Goal: Task Accomplishment & Management: Manage account settings

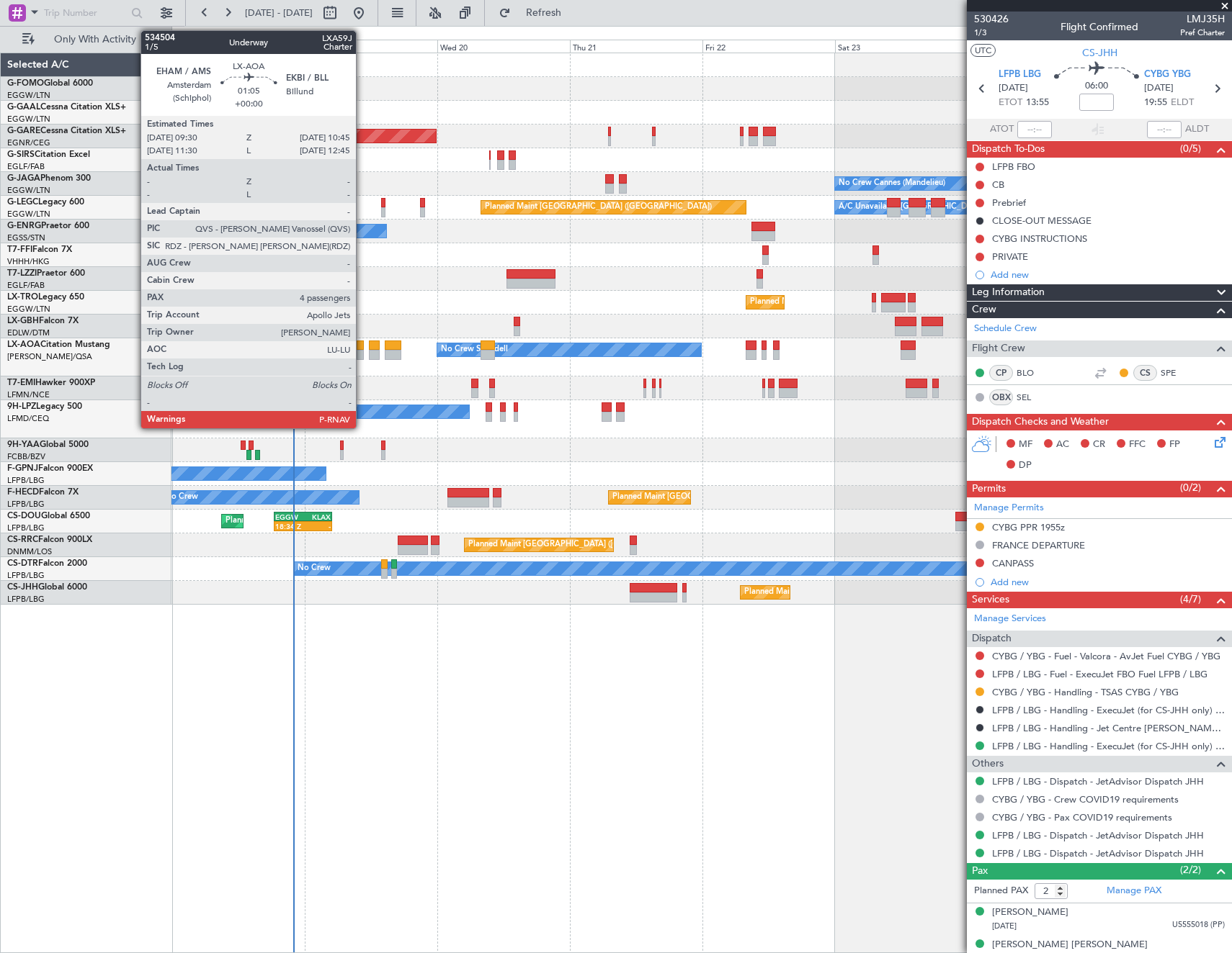
click at [362, 350] on div at bounding box center [360, 354] width 7 height 10
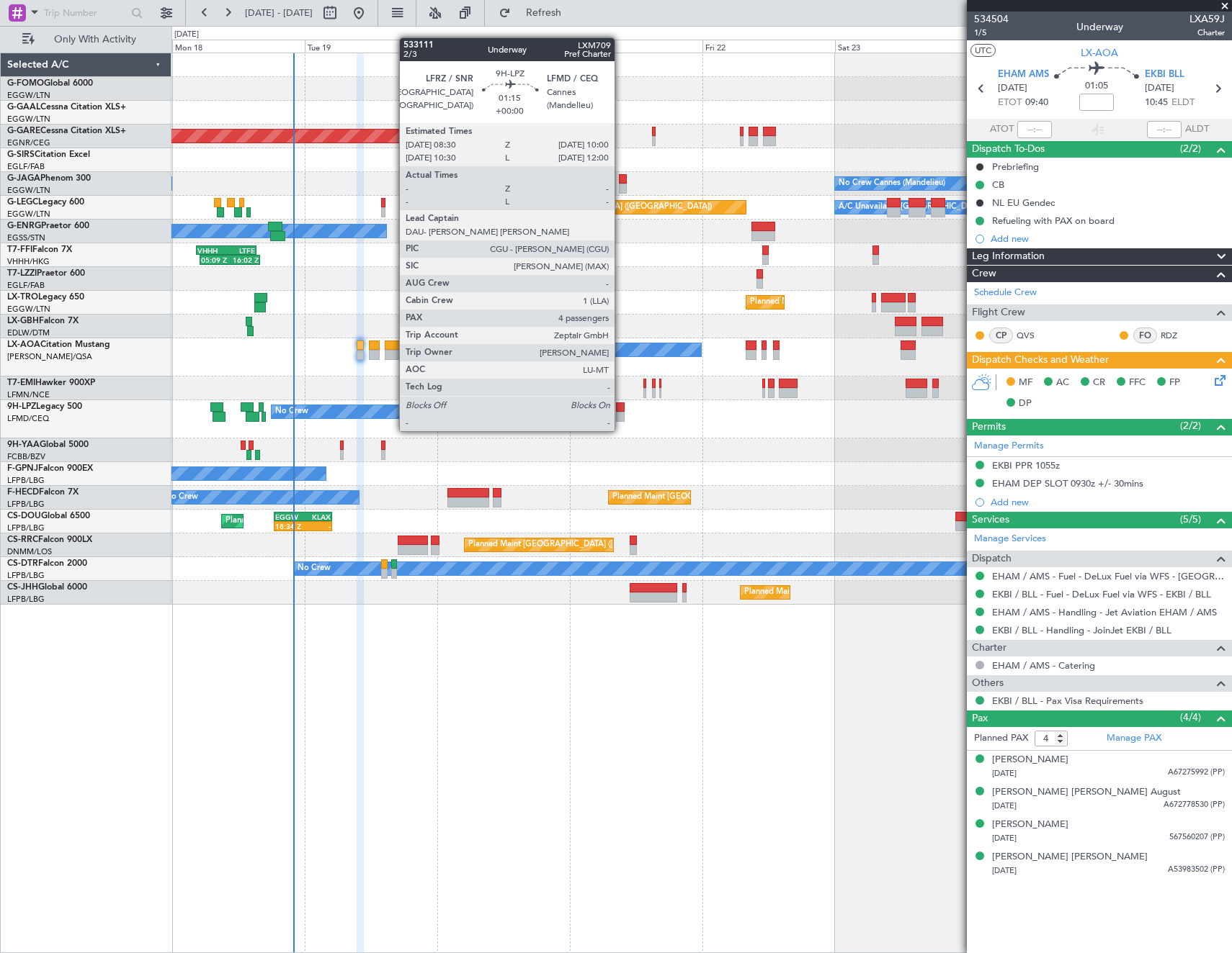
click at [621, 417] on div at bounding box center [620, 416] width 9 height 10
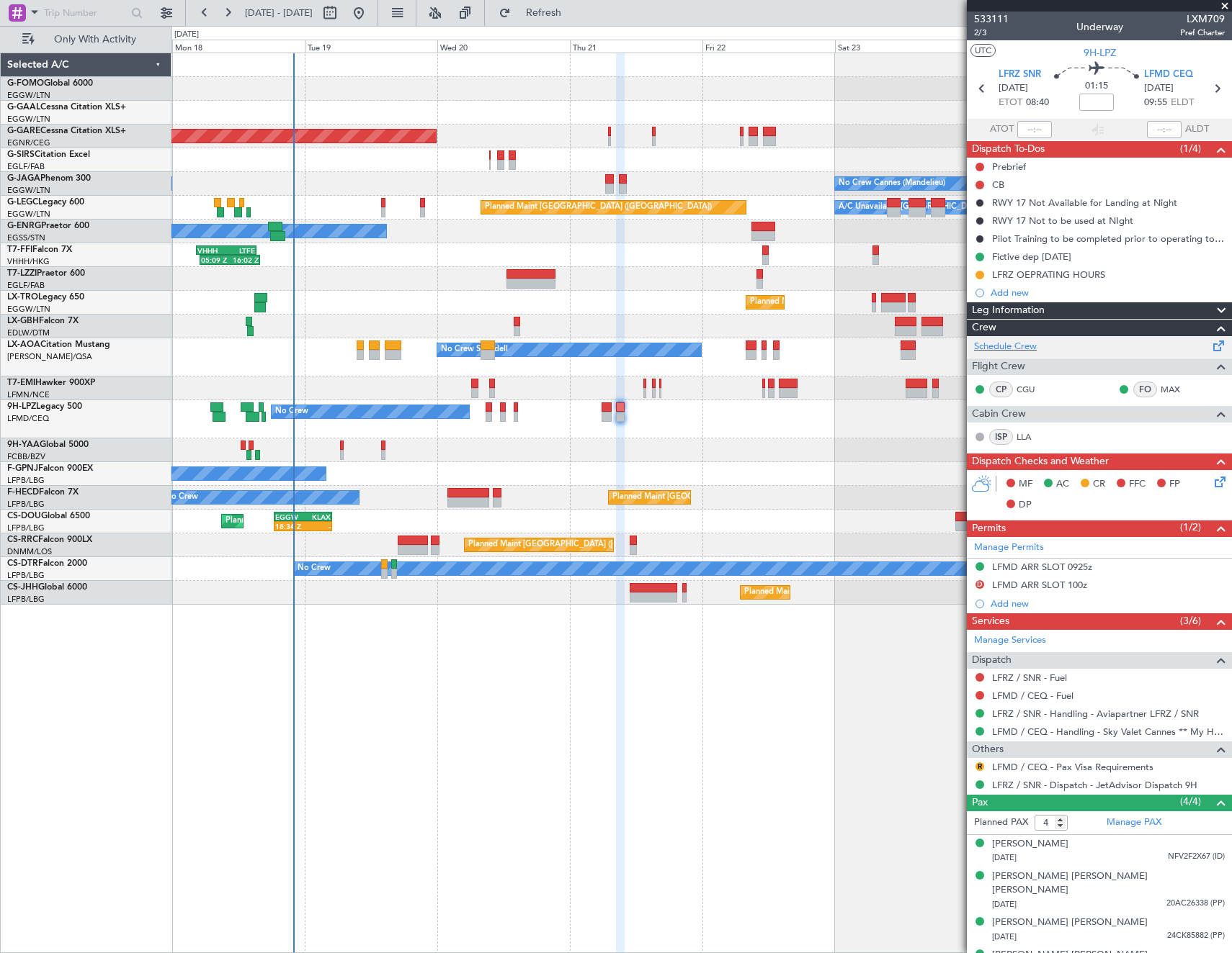
click at [1068, 342] on div "Schedule Crew" at bounding box center [1099, 347] width 265 height 21
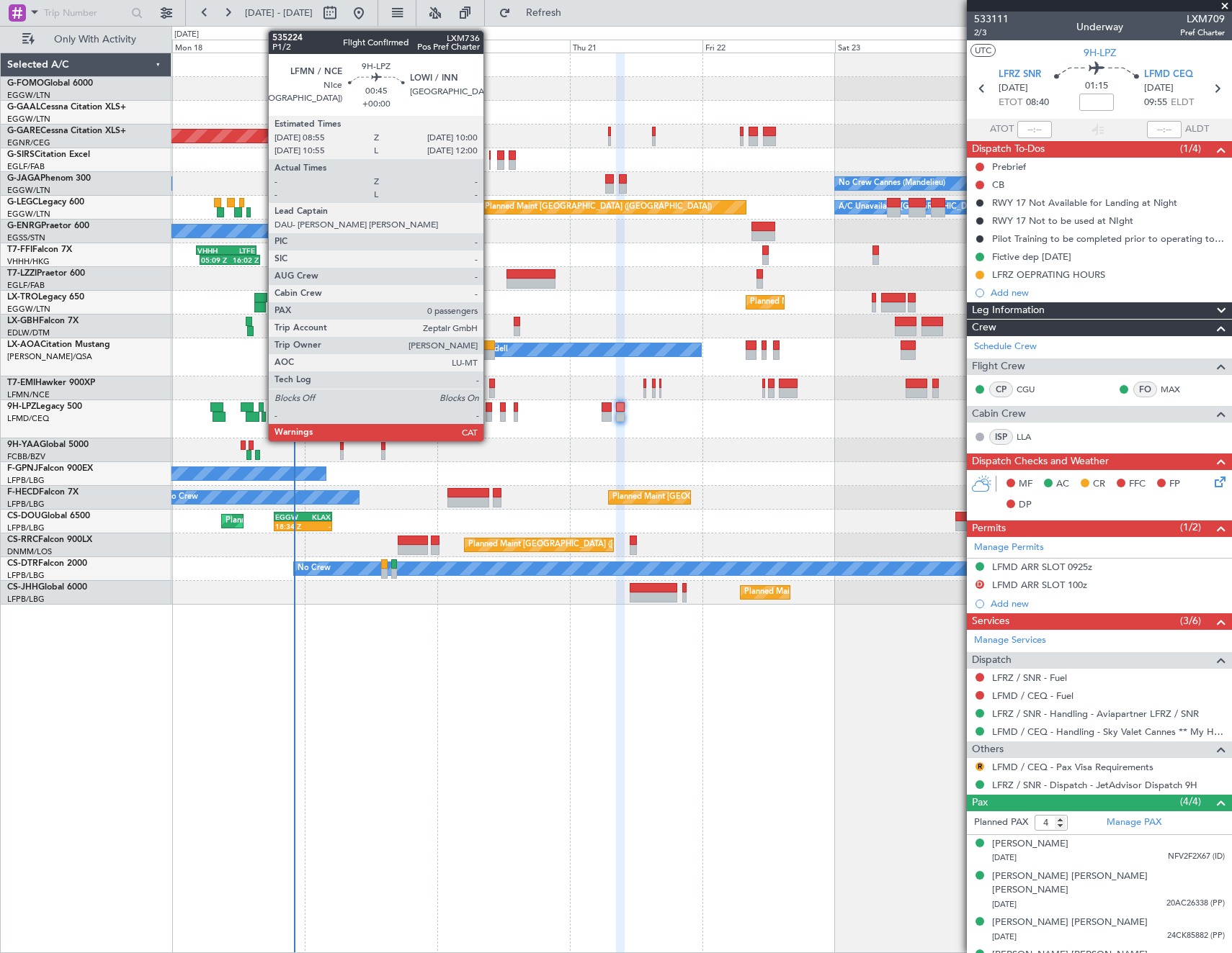
click at [489, 411] on div at bounding box center [488, 407] width 6 height 10
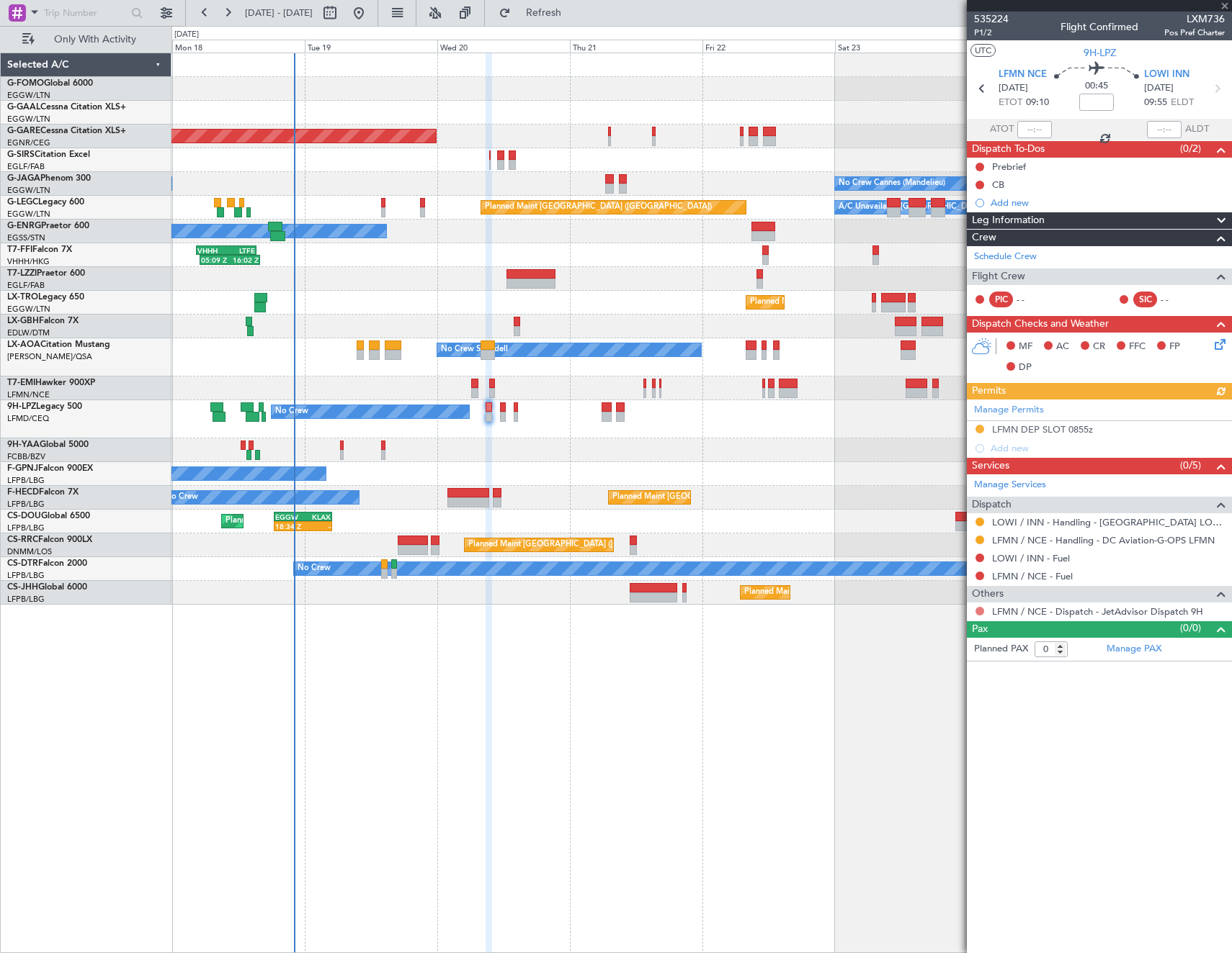
click at [983, 611] on button at bounding box center [980, 611] width 9 height 9
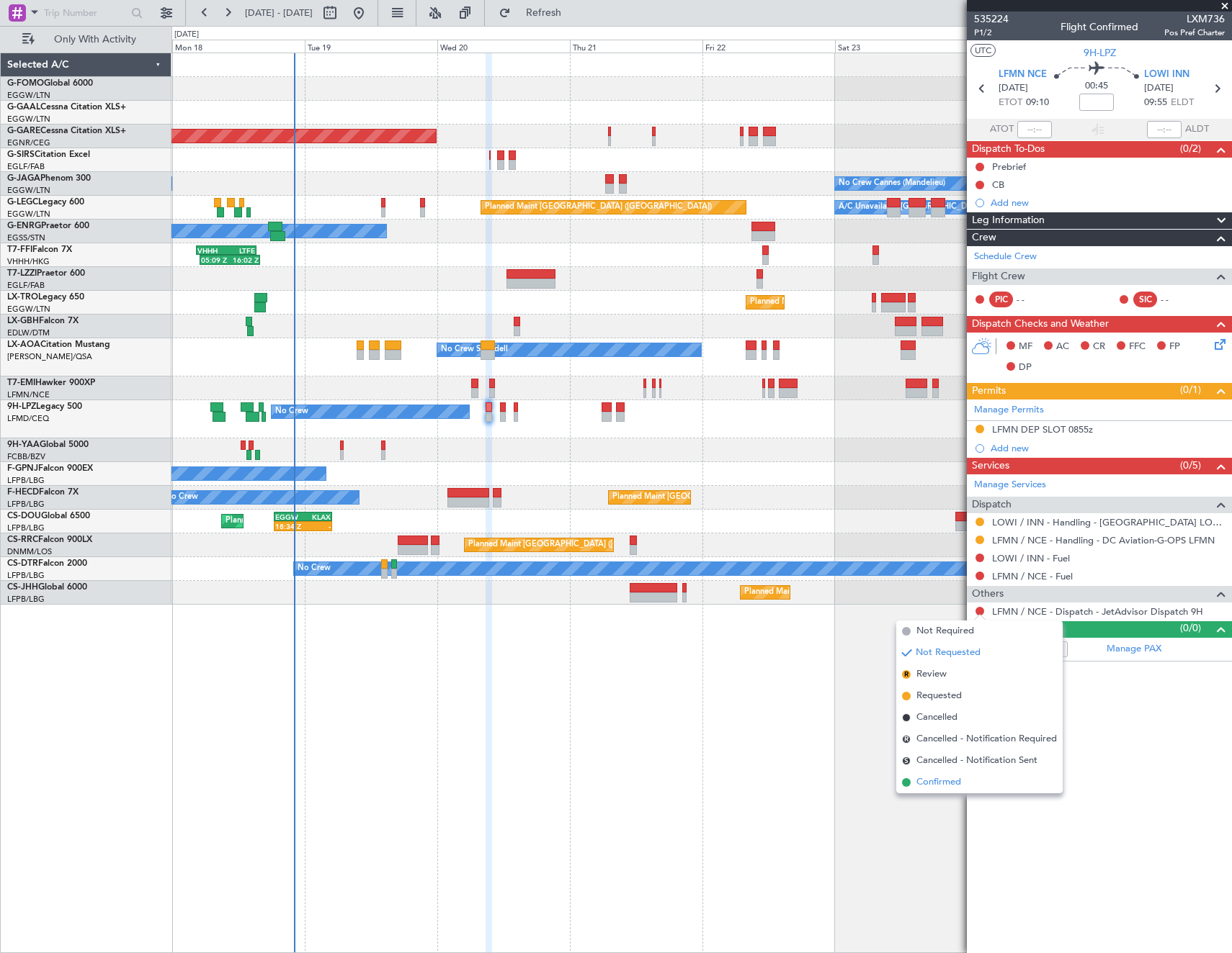
click at [956, 789] on span "Confirmed" at bounding box center [938, 783] width 44 height 14
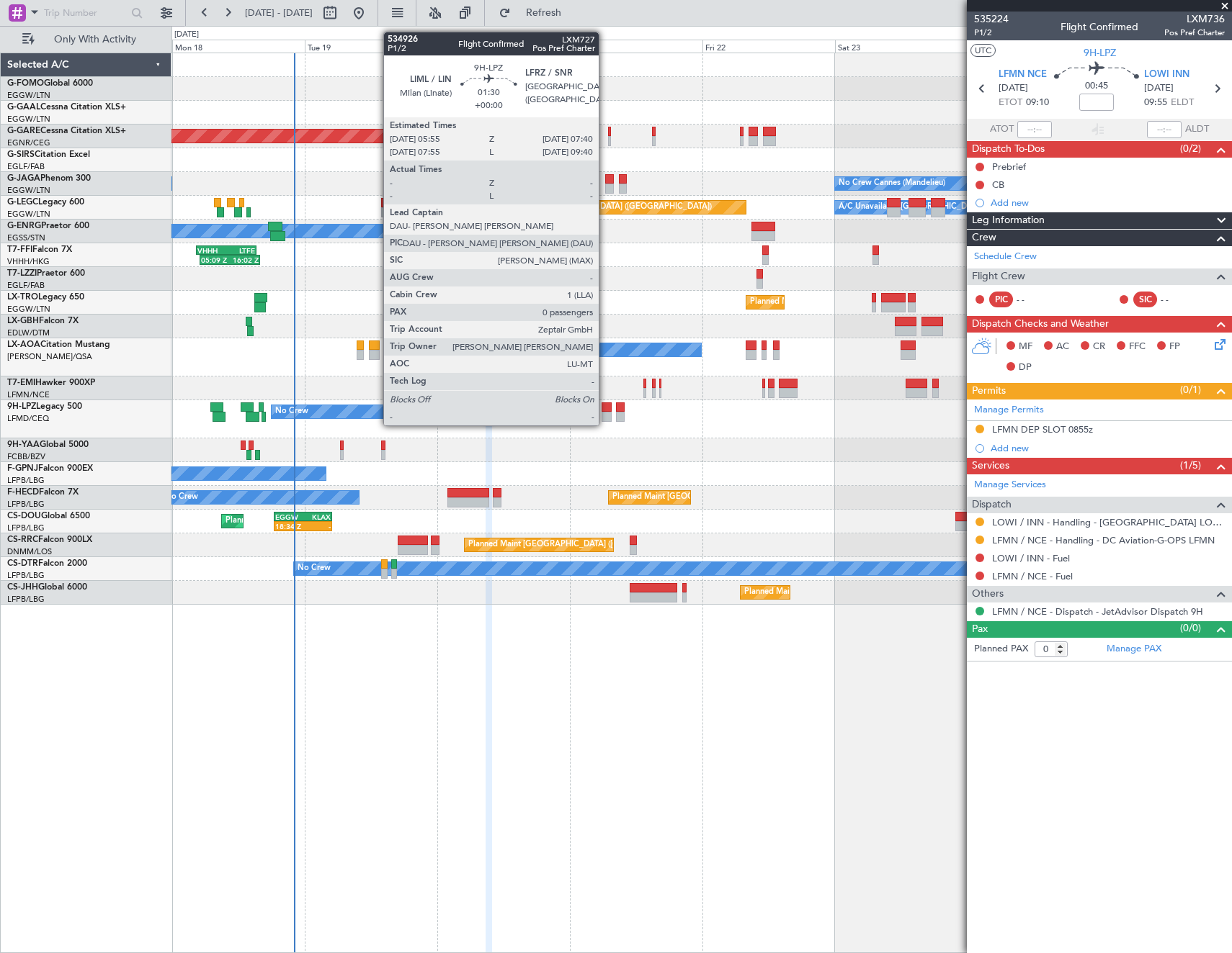
click at [605, 411] on div at bounding box center [606, 407] width 10 height 10
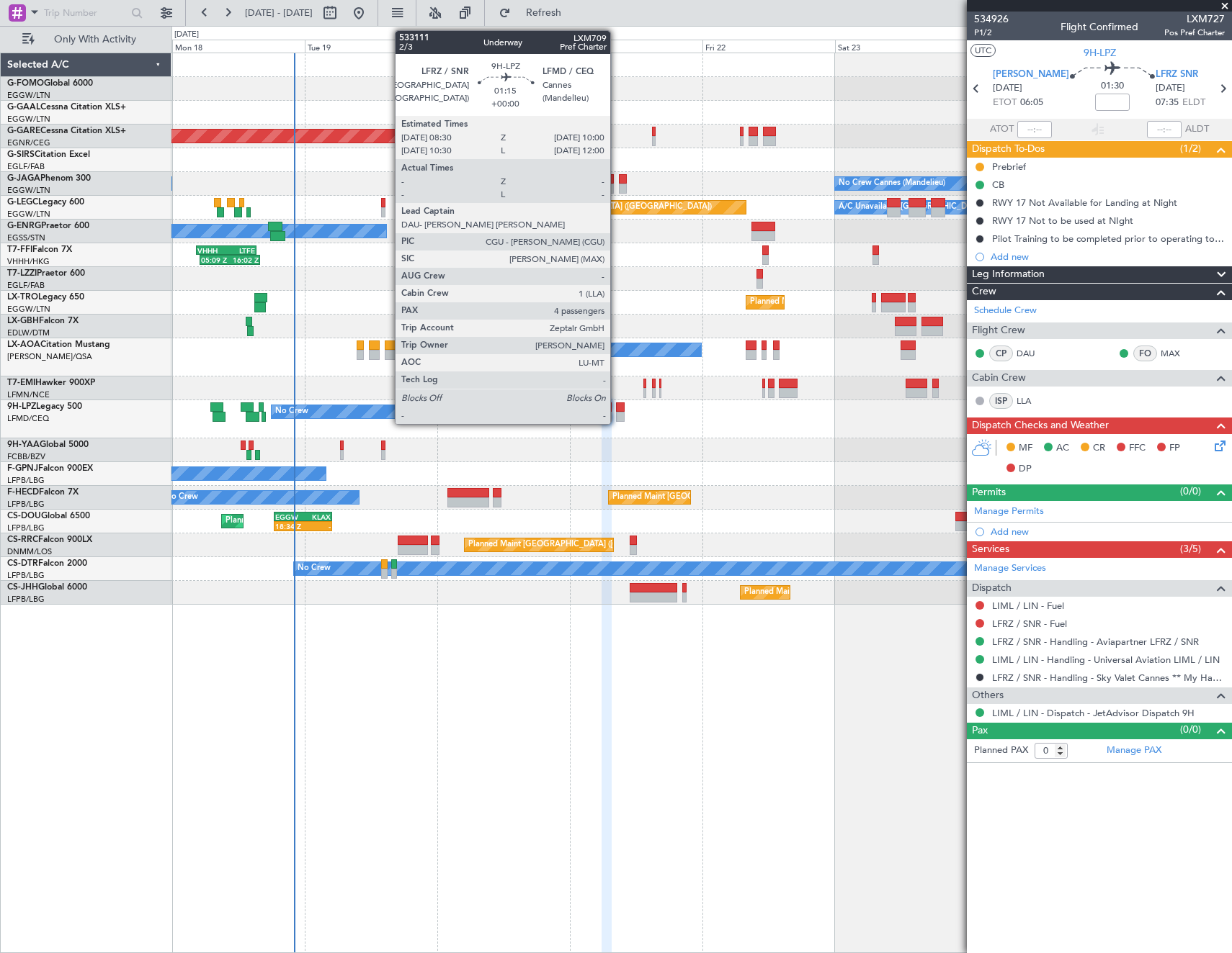
click at [617, 406] on div at bounding box center [620, 407] width 9 height 10
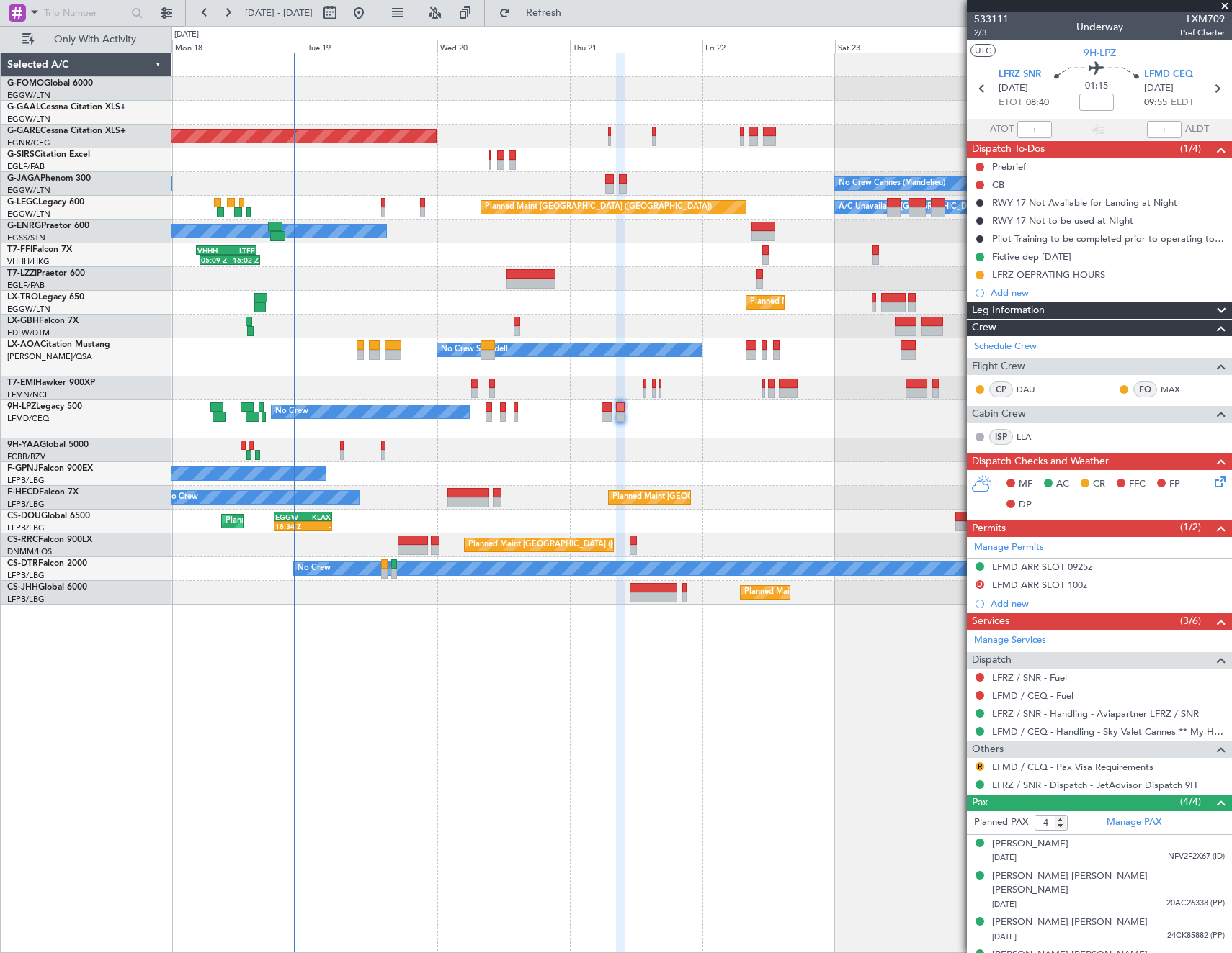
click at [1192, 18] on span "LXM709" at bounding box center [1202, 19] width 44 height 15
copy span "LXM709"
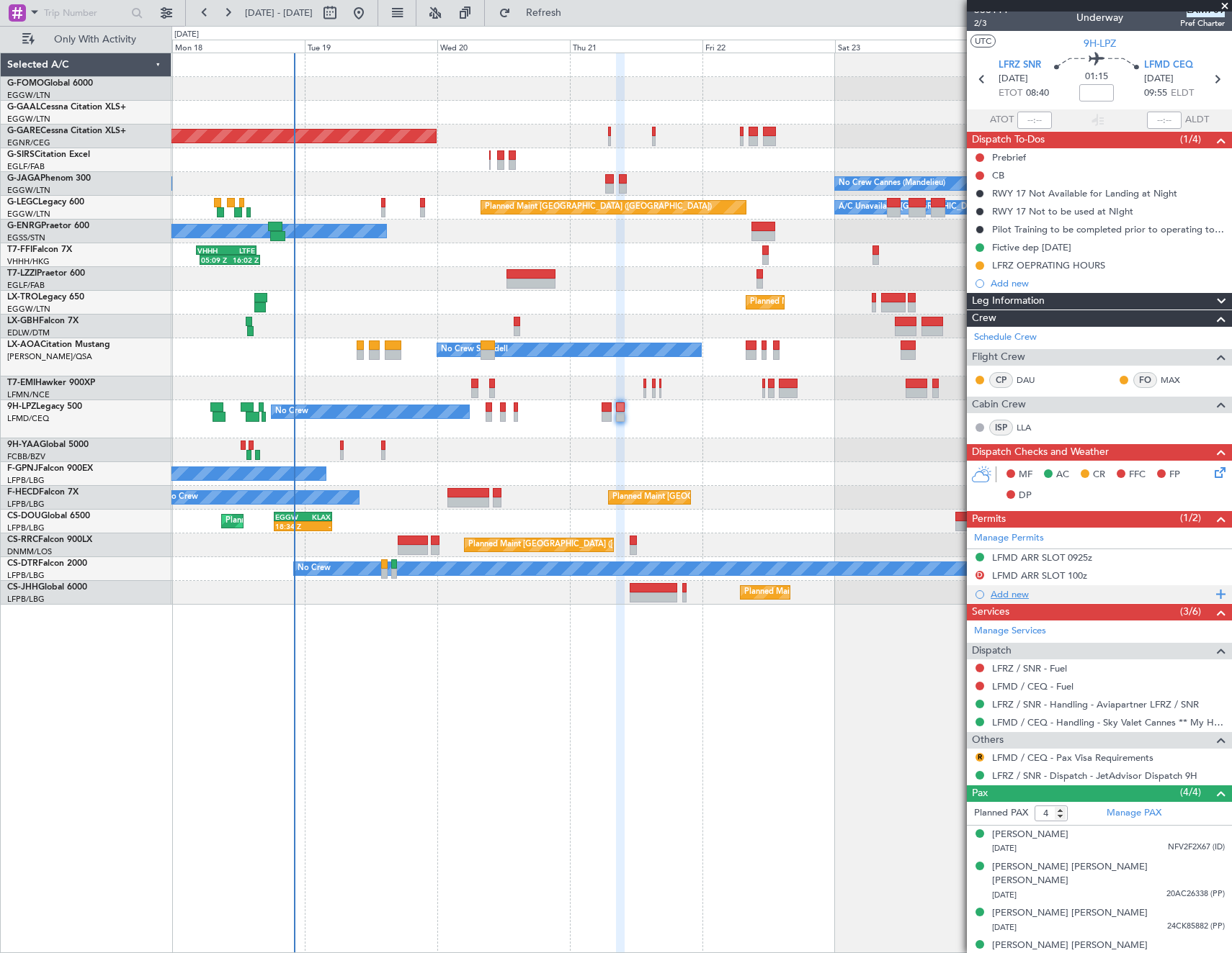
scroll to position [11, 0]
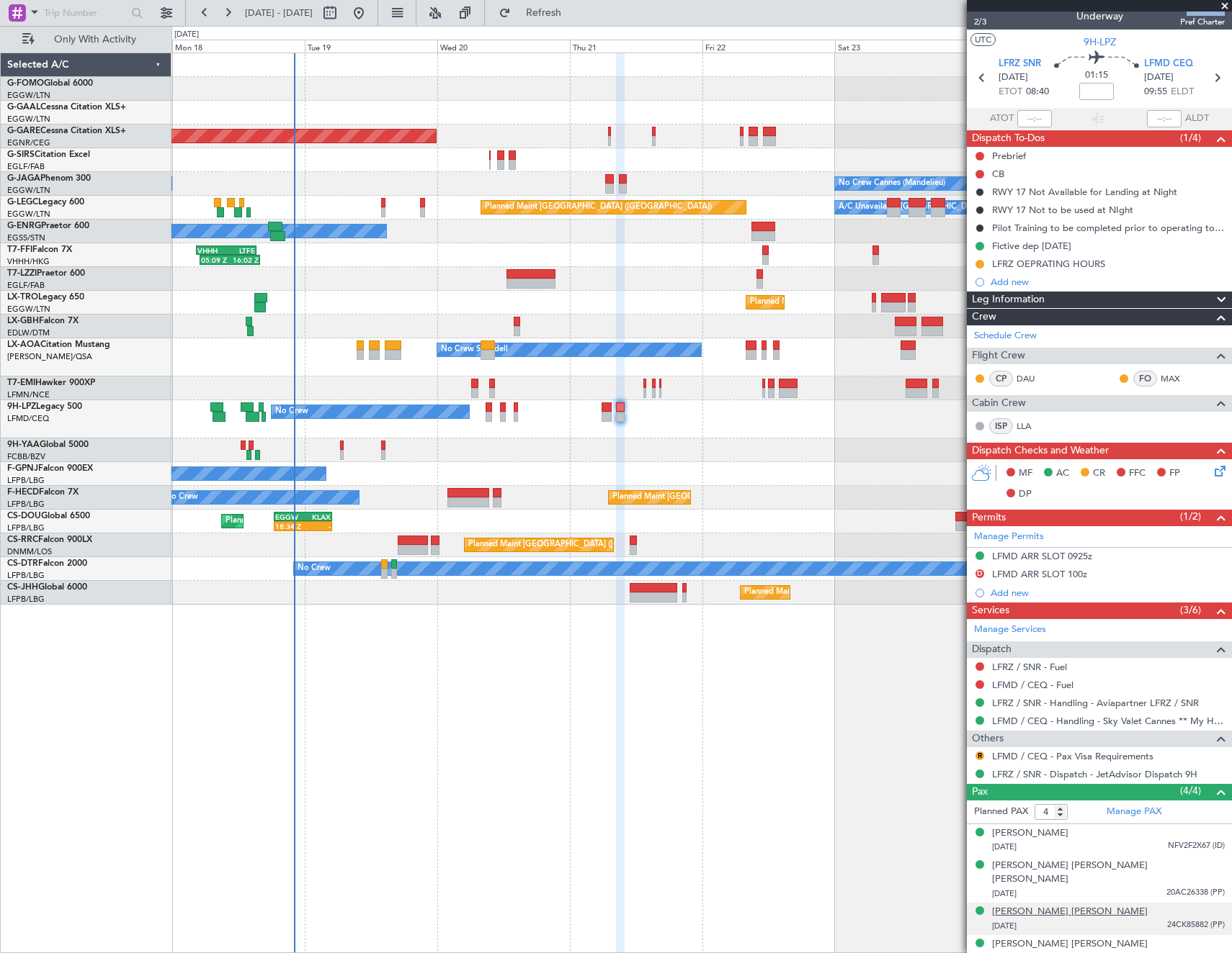
click at [1067, 905] on div "Nicolas Claude LEONI" at bounding box center [1070, 912] width 155 height 14
click at [1046, 919] on div "19/04/1946 24CK85882 (PP)" at bounding box center [1109, 926] width 233 height 14
click at [1046, 905] on div "Nicolas Claude LEONI" at bounding box center [1070, 912] width 155 height 14
click at [981, 174] on button at bounding box center [980, 175] width 9 height 9
click at [981, 237] on span "Completed" at bounding box center [986, 238] width 48 height 14
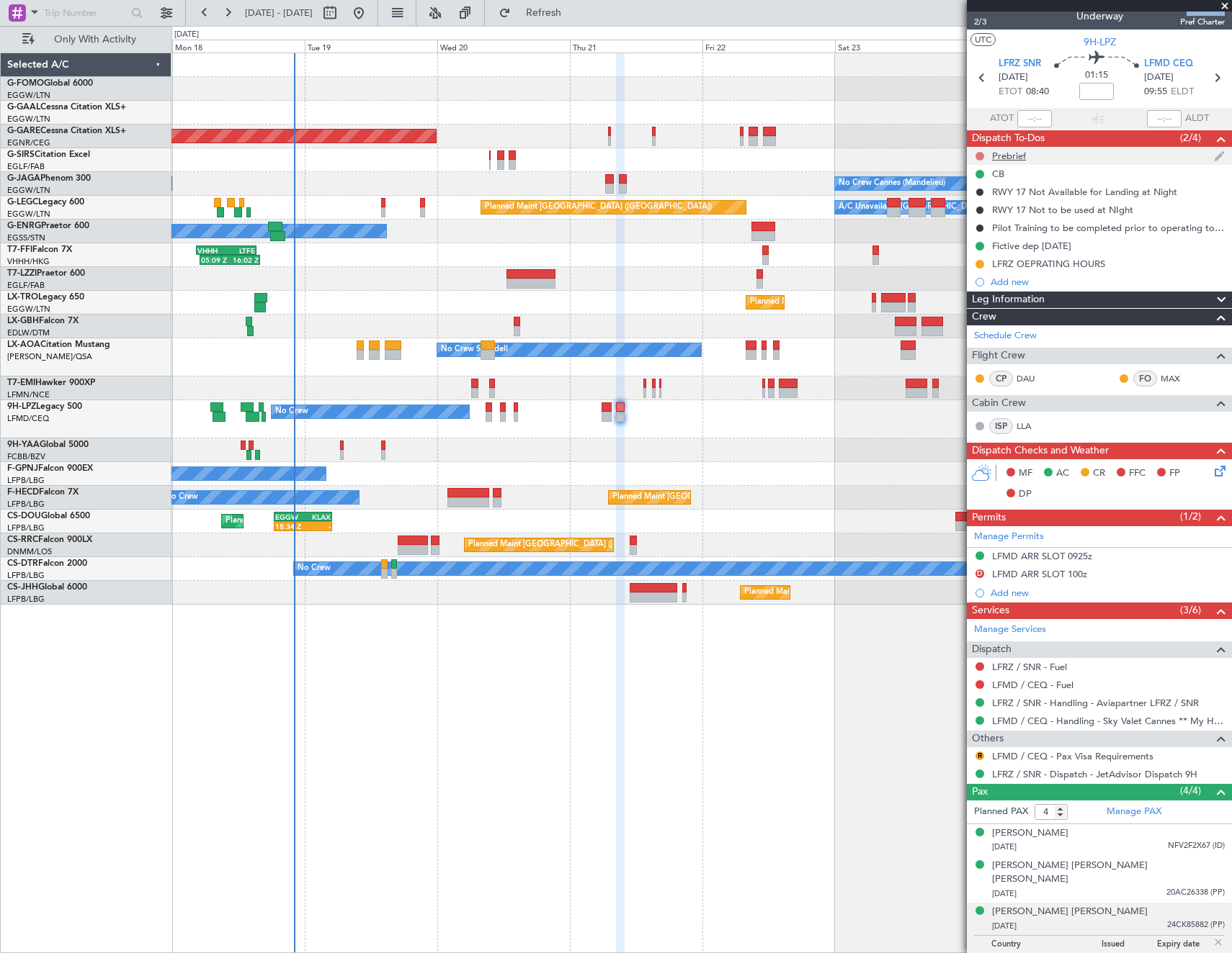
click at [981, 155] on button at bounding box center [980, 156] width 9 height 9
click at [965, 197] on span "In Progress" at bounding box center [986, 198] width 49 height 14
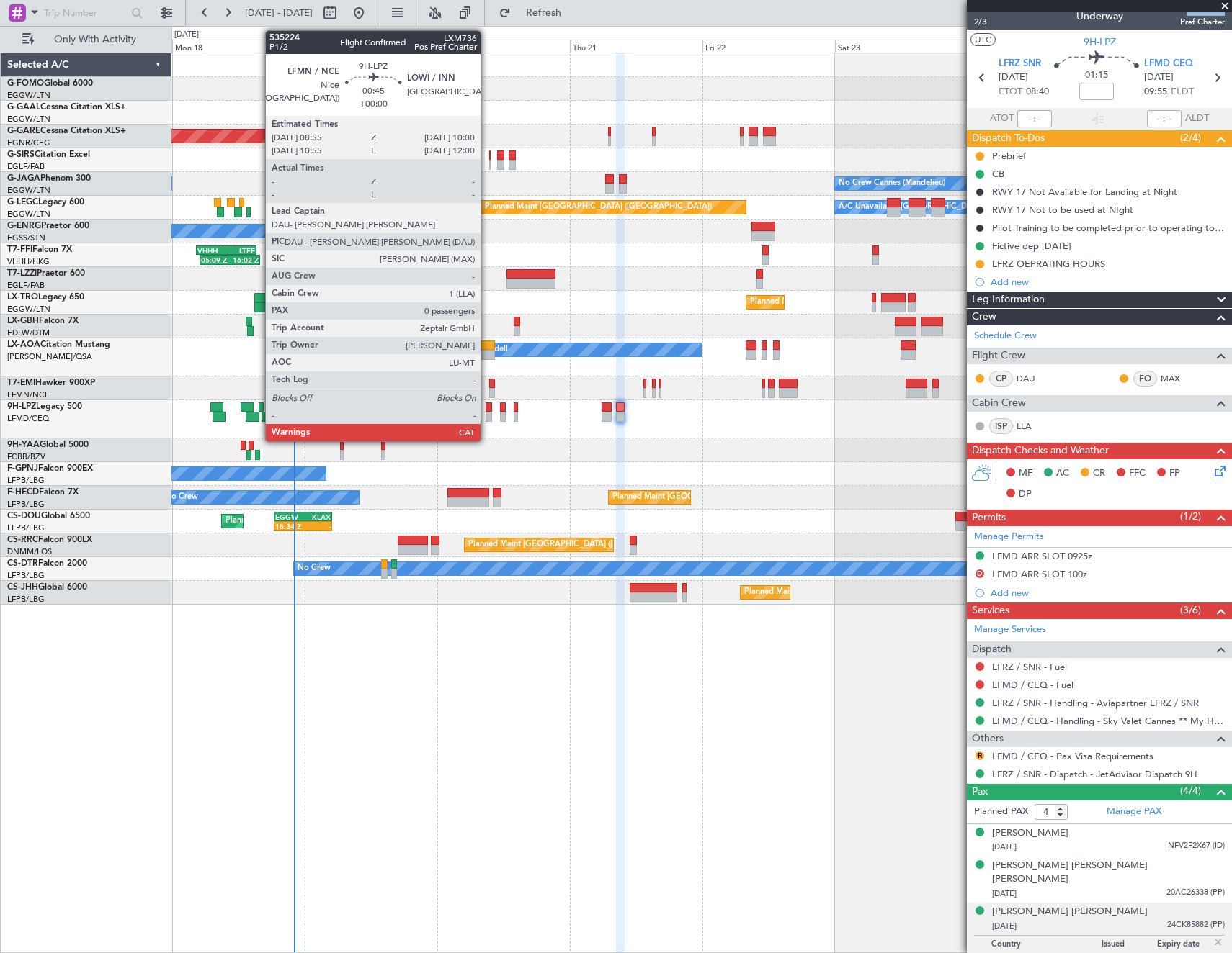
click at [487, 409] on div at bounding box center [488, 407] width 6 height 10
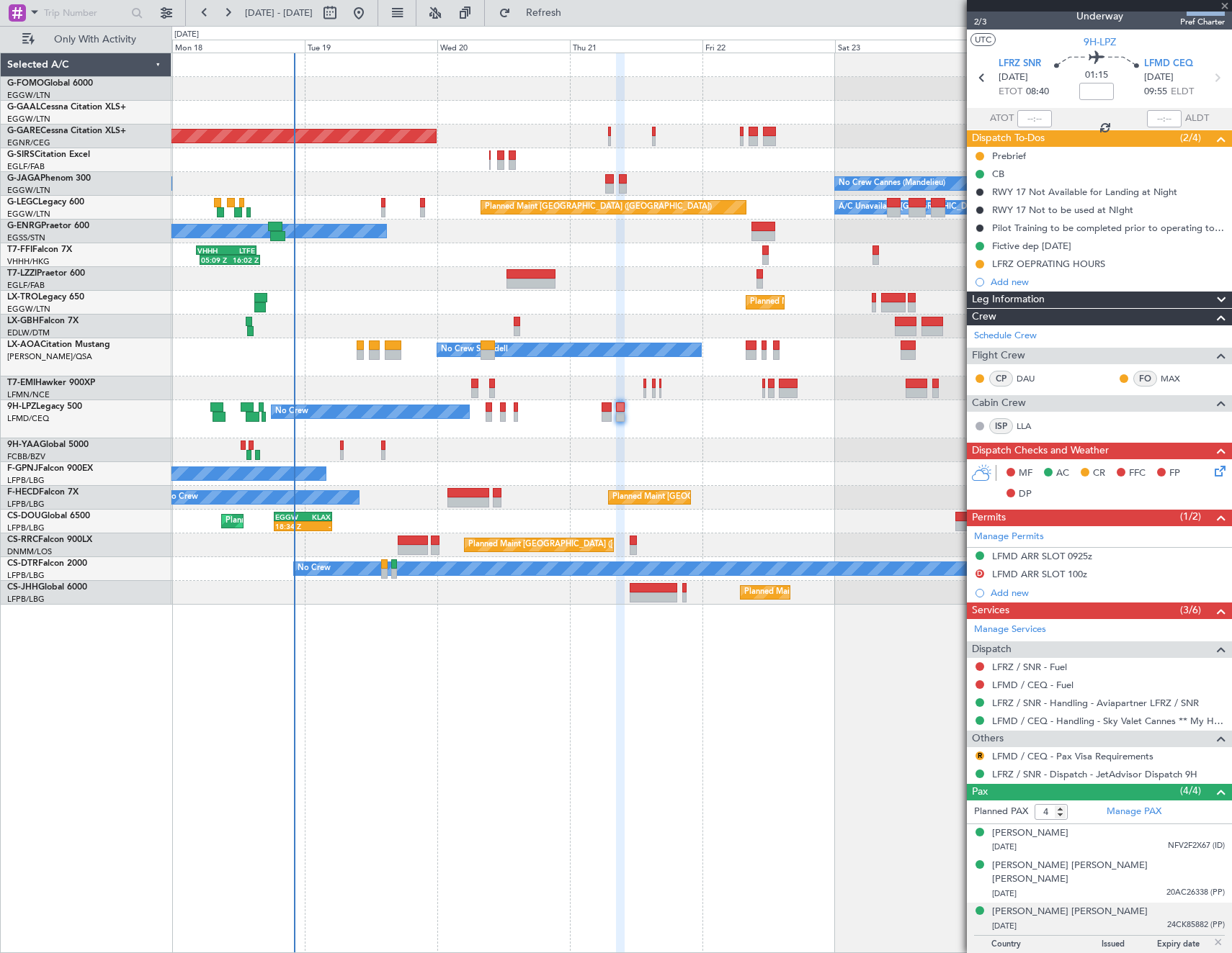
type input "0"
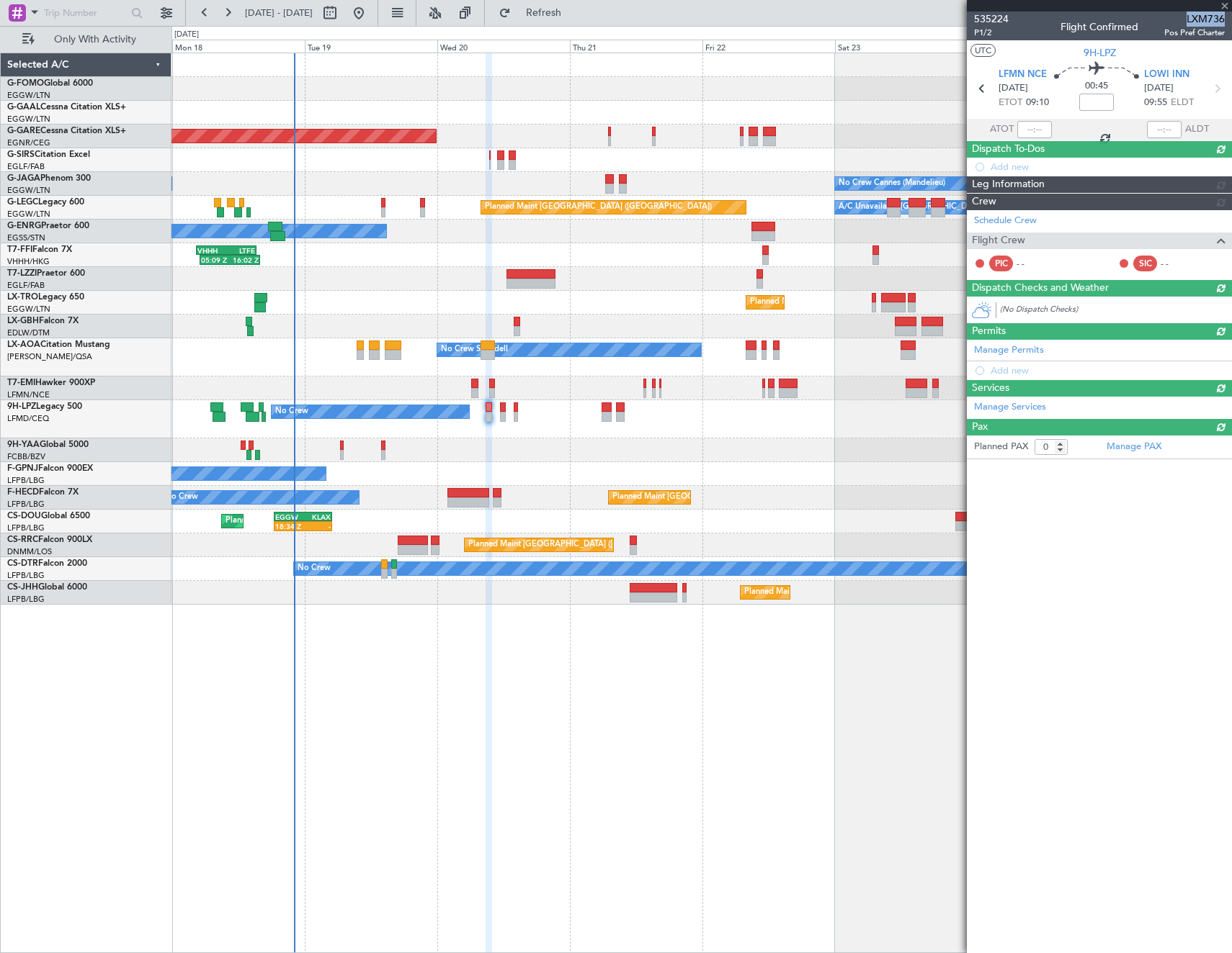
scroll to position [0, 0]
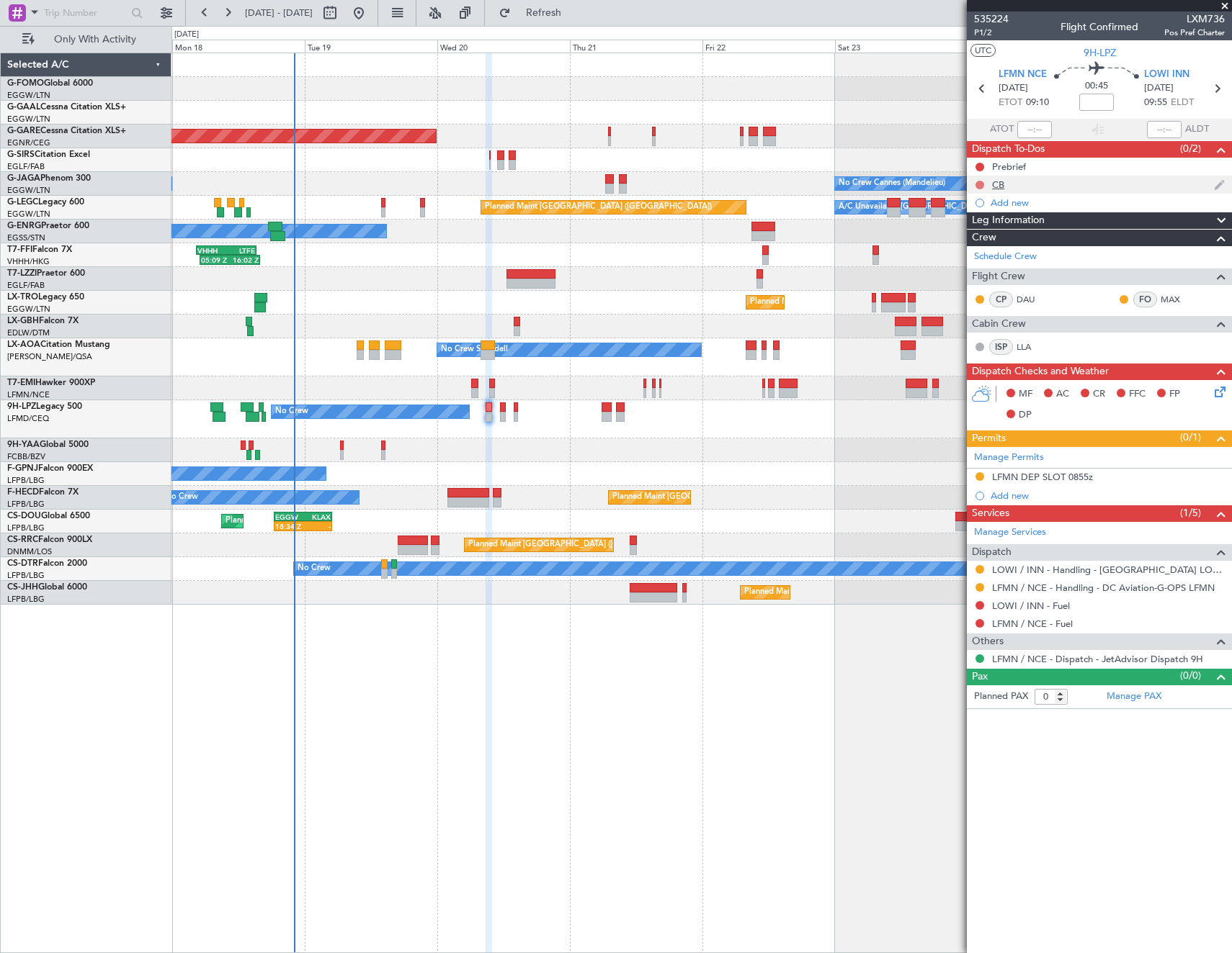
click at [977, 183] on button at bounding box center [980, 185] width 9 height 9
click at [981, 250] on span "Completed" at bounding box center [986, 248] width 48 height 14
click at [978, 169] on button at bounding box center [980, 167] width 9 height 9
click at [977, 211] on span "In Progress" at bounding box center [986, 209] width 49 height 14
click at [1207, 17] on span "LXM736" at bounding box center [1194, 19] width 60 height 15
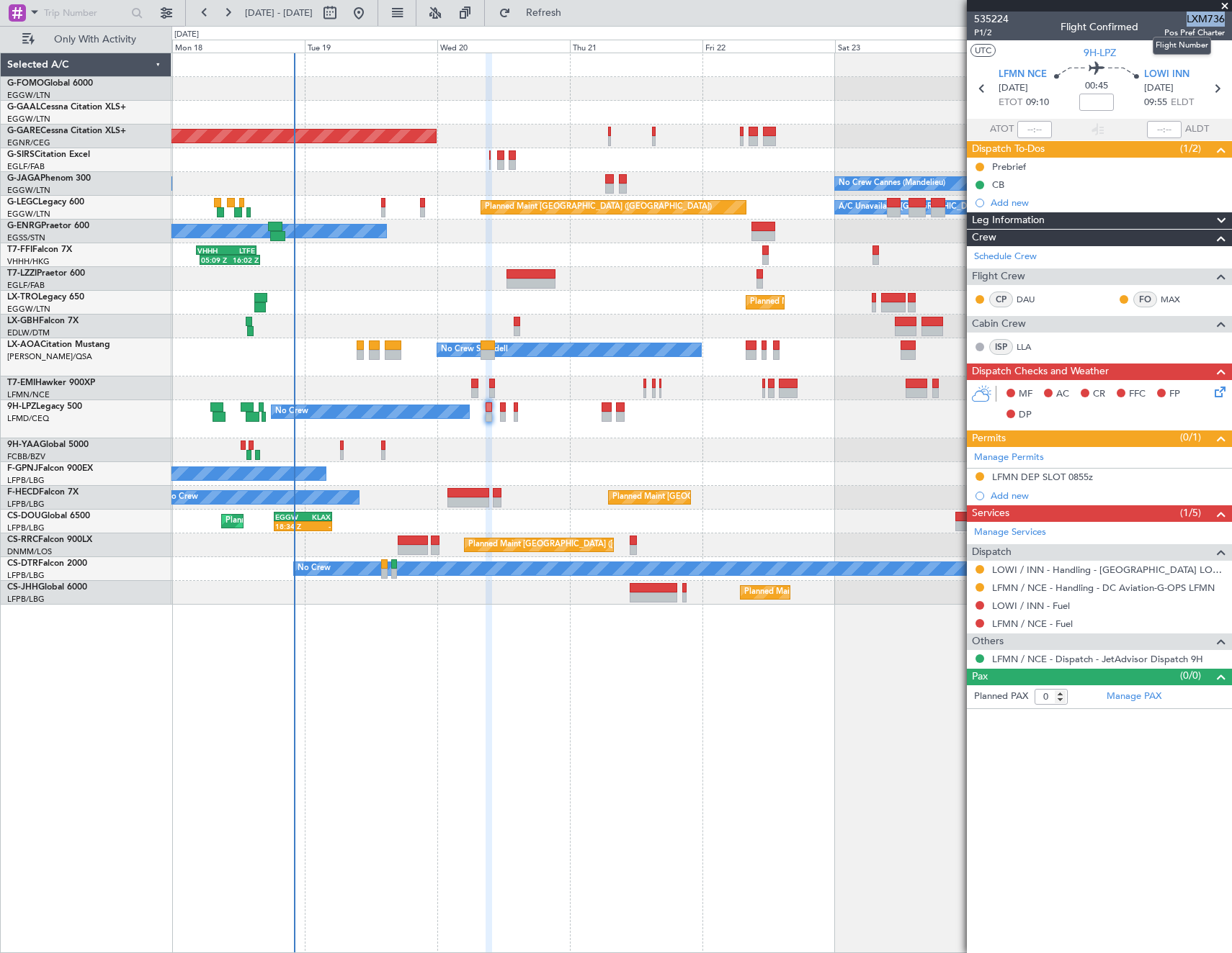
click at [1207, 17] on span "LXM736" at bounding box center [1194, 19] width 60 height 15
copy span "LXM736"
click at [1095, 102] on mat-tooltip-component "Flight Time" at bounding box center [1096, 113] width 67 height 38
click at [1099, 98] on input at bounding box center [1096, 102] width 35 height 17
click at [1139, 884] on article "535224 P1/2 Flight Confirmed LXM736 Pos Pref Charter UTC 9H-LPZ LFMN NCE 20/08/…" at bounding box center [1099, 483] width 265 height 942
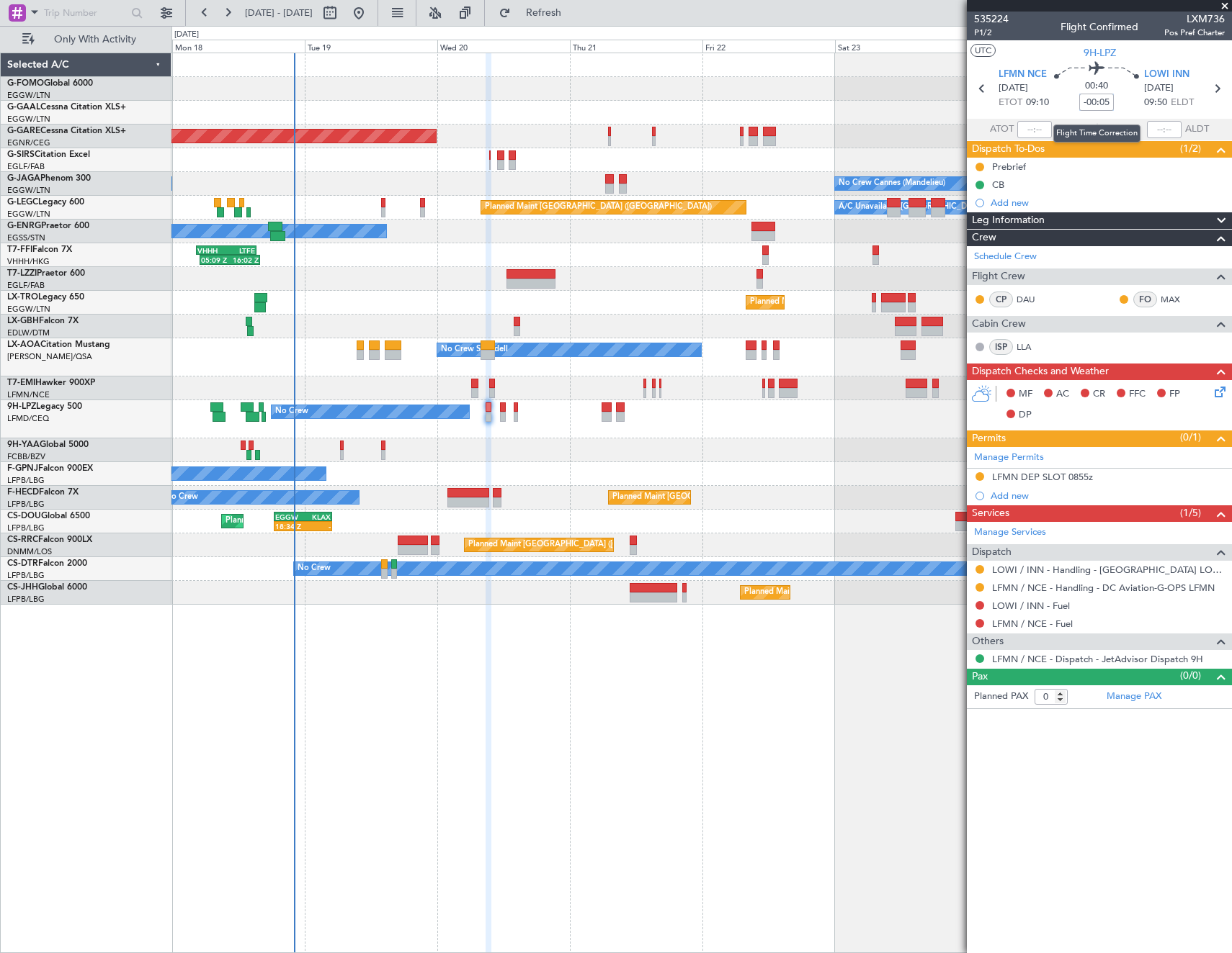
click at [1105, 100] on input "-00:05" at bounding box center [1096, 102] width 35 height 17
type input "+00:05"
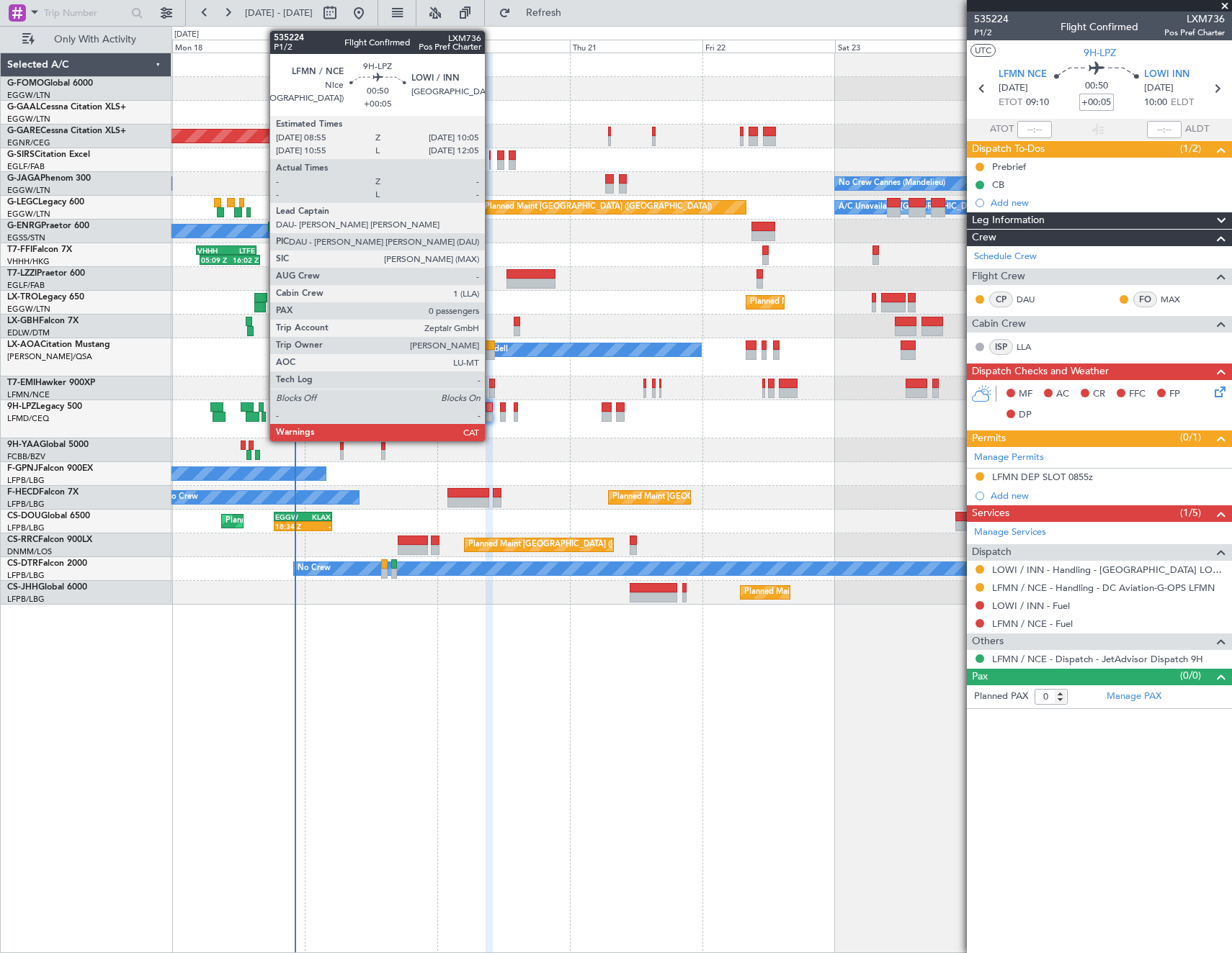
click at [491, 417] on div at bounding box center [488, 416] width 6 height 10
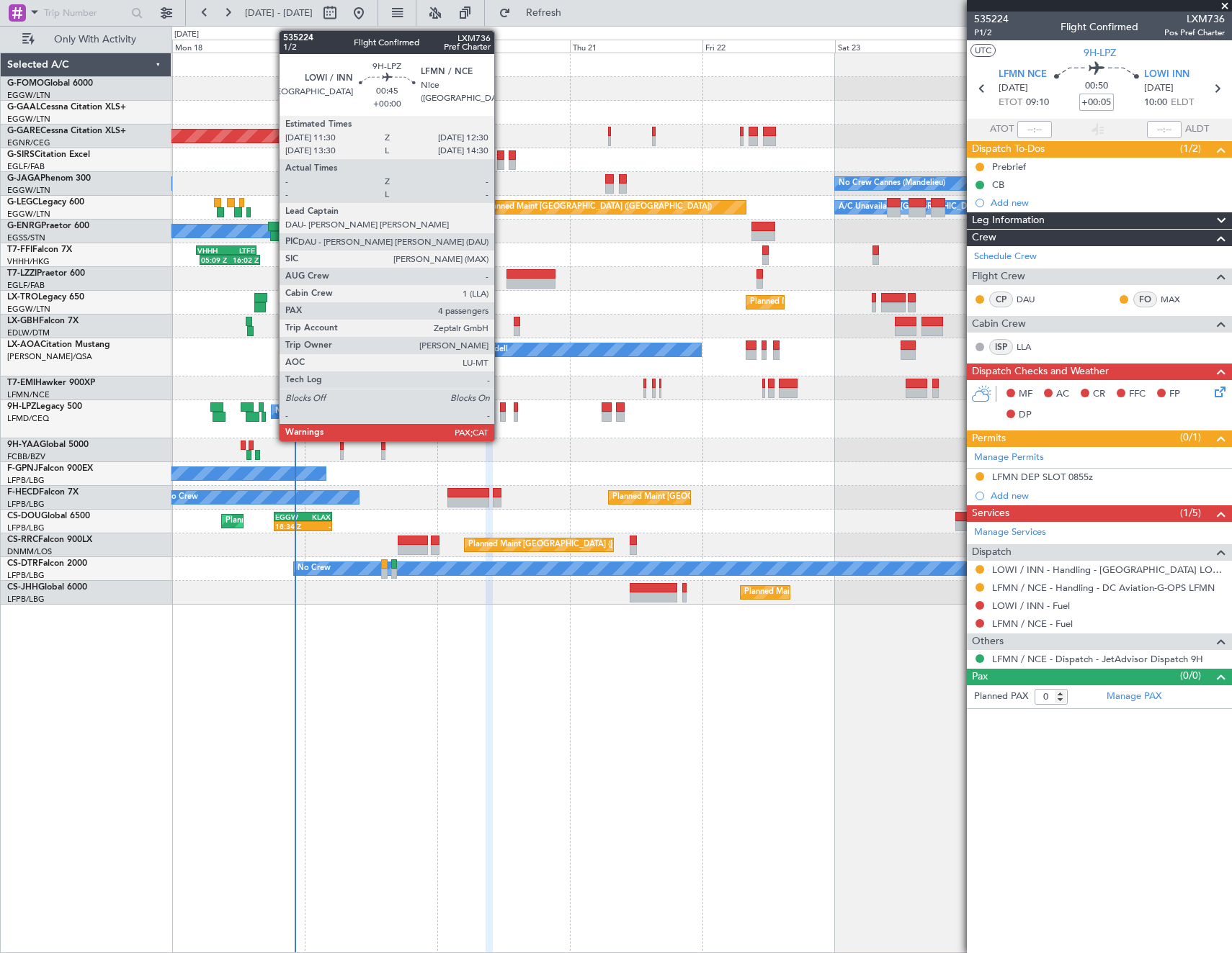
click at [501, 414] on div at bounding box center [502, 416] width 5 height 10
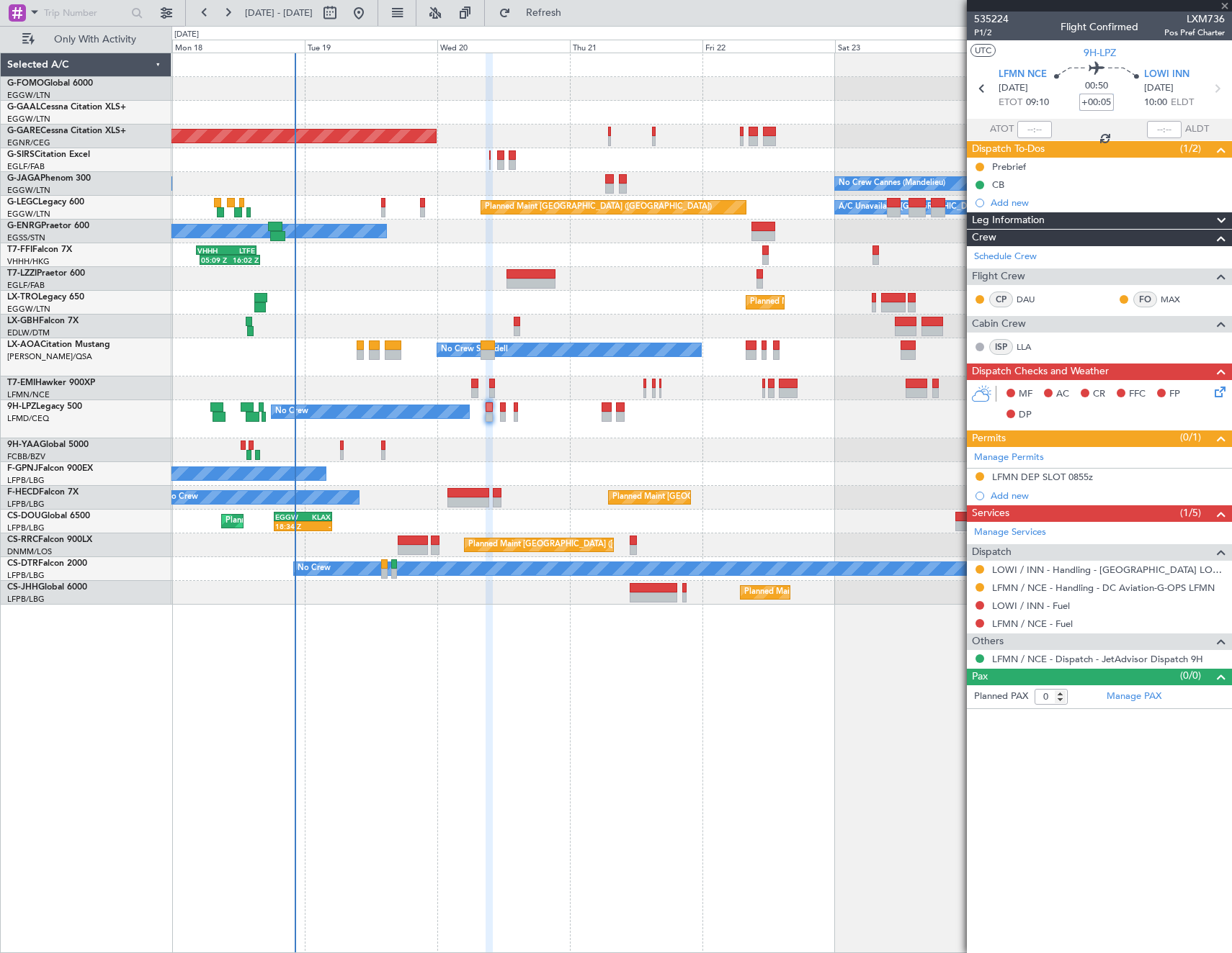
type input "4"
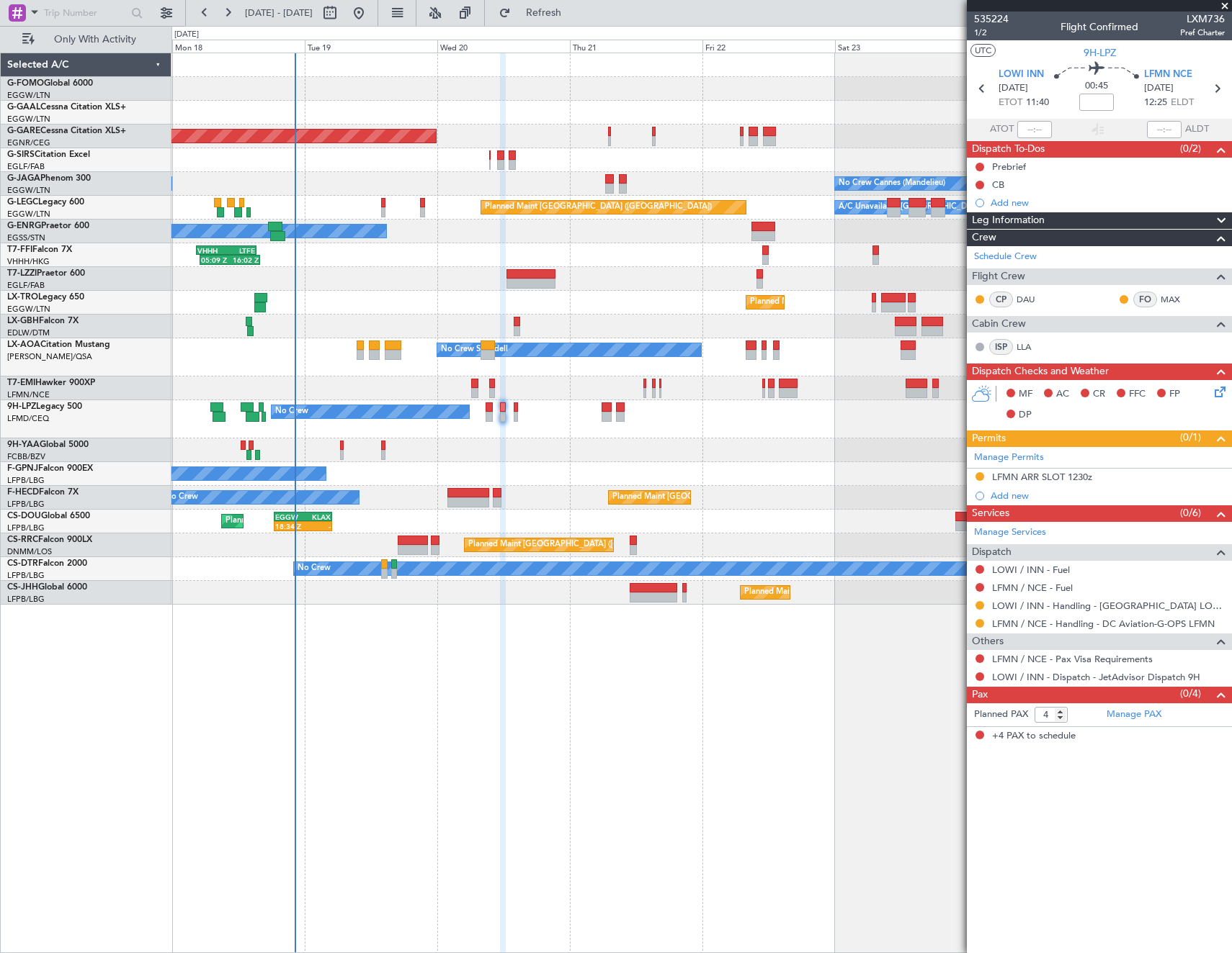
click at [1204, 20] on span "LXM736" at bounding box center [1202, 19] width 44 height 15
copy span "LXM736"
click at [1092, 106] on input at bounding box center [1096, 102] width 35 height 17
click at [979, 166] on button at bounding box center [980, 167] width 9 height 9
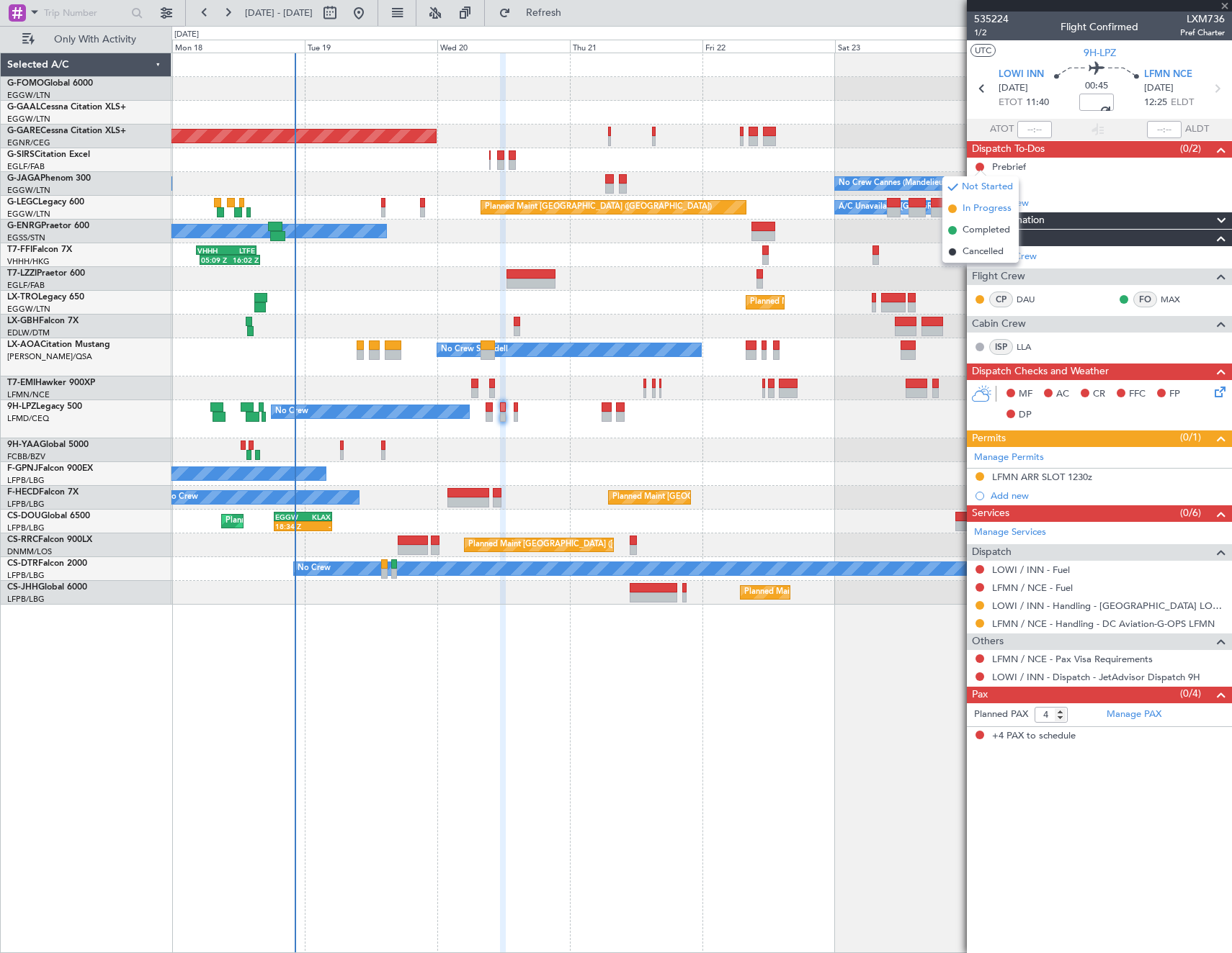
click at [982, 212] on span "In Progress" at bounding box center [986, 209] width 49 height 14
click at [979, 185] on button at bounding box center [980, 185] width 9 height 9
click at [971, 247] on span "Completed" at bounding box center [986, 248] width 48 height 14
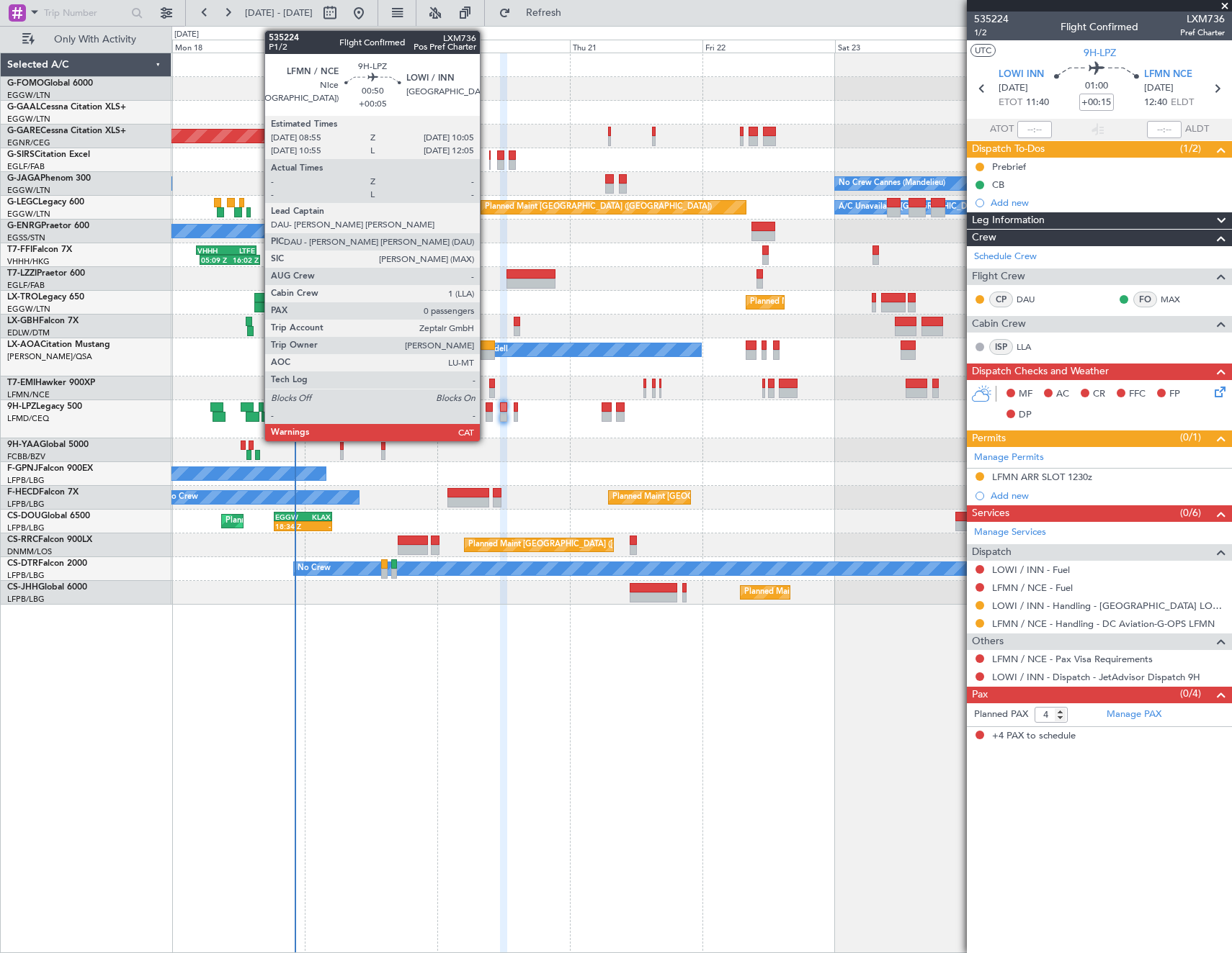
click at [486, 411] on div at bounding box center [488, 407] width 6 height 10
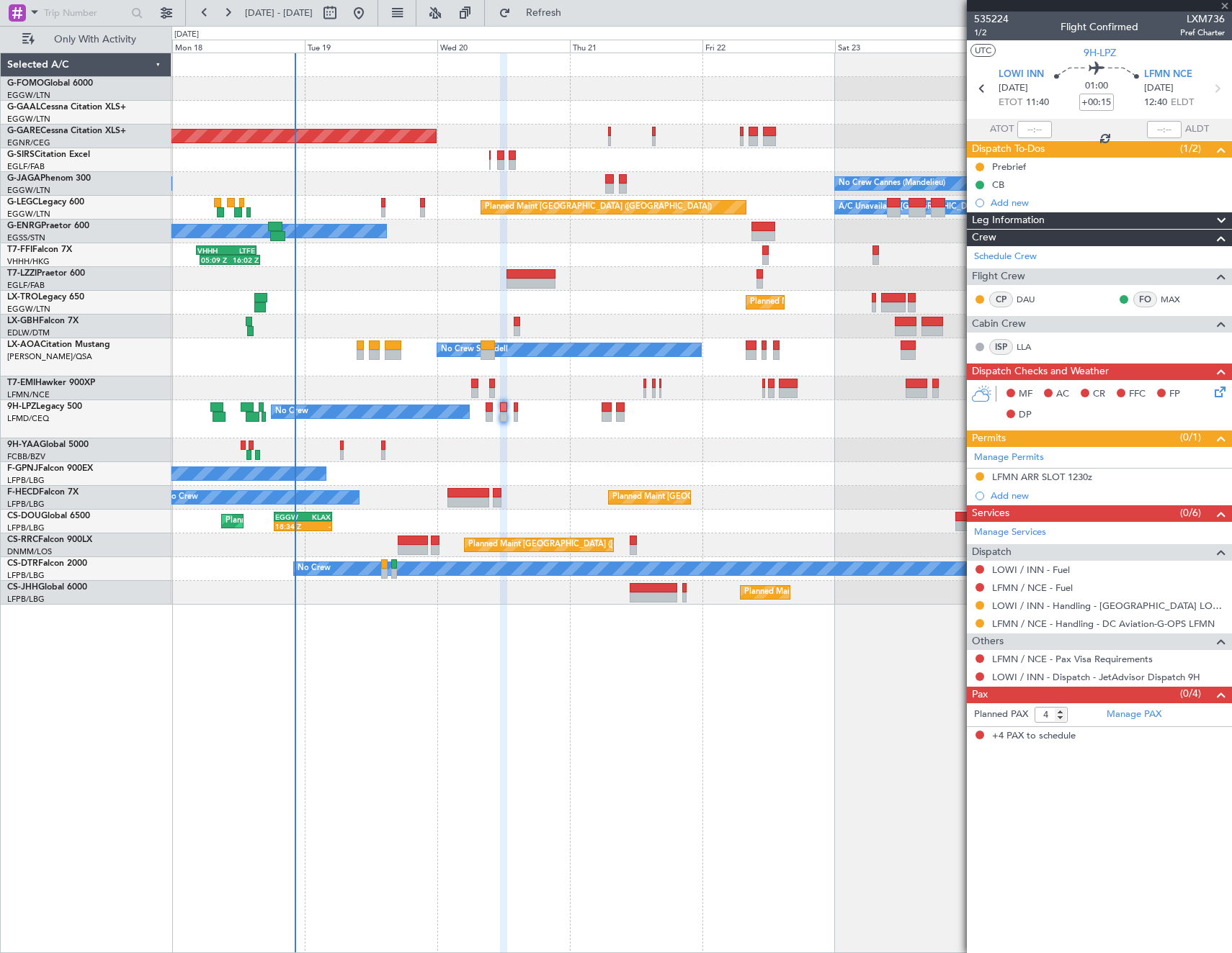
type input "+00:05"
type input "0"
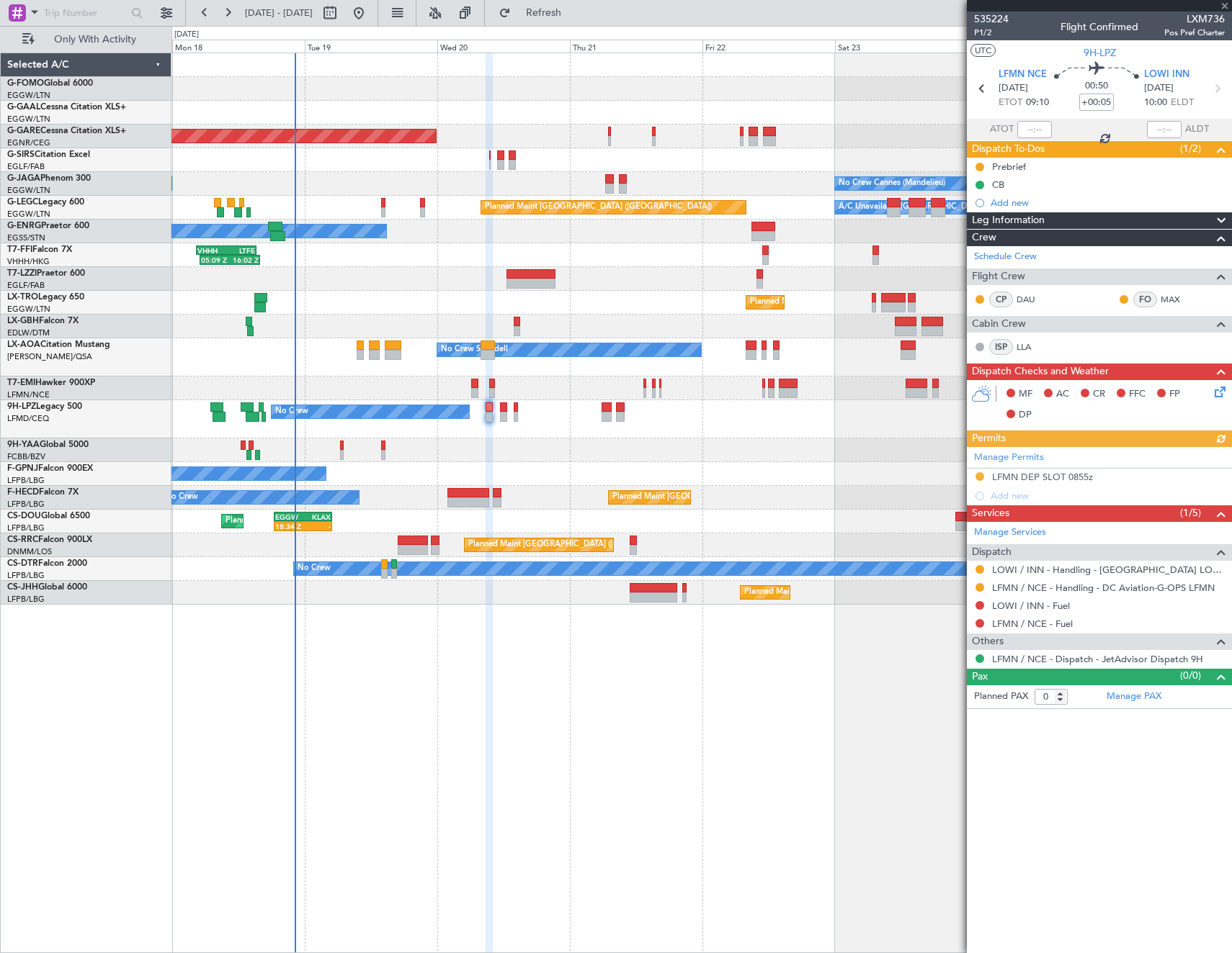
click at [1195, 13] on span "LXM736" at bounding box center [1194, 19] width 60 height 15
copy span "LXM736"
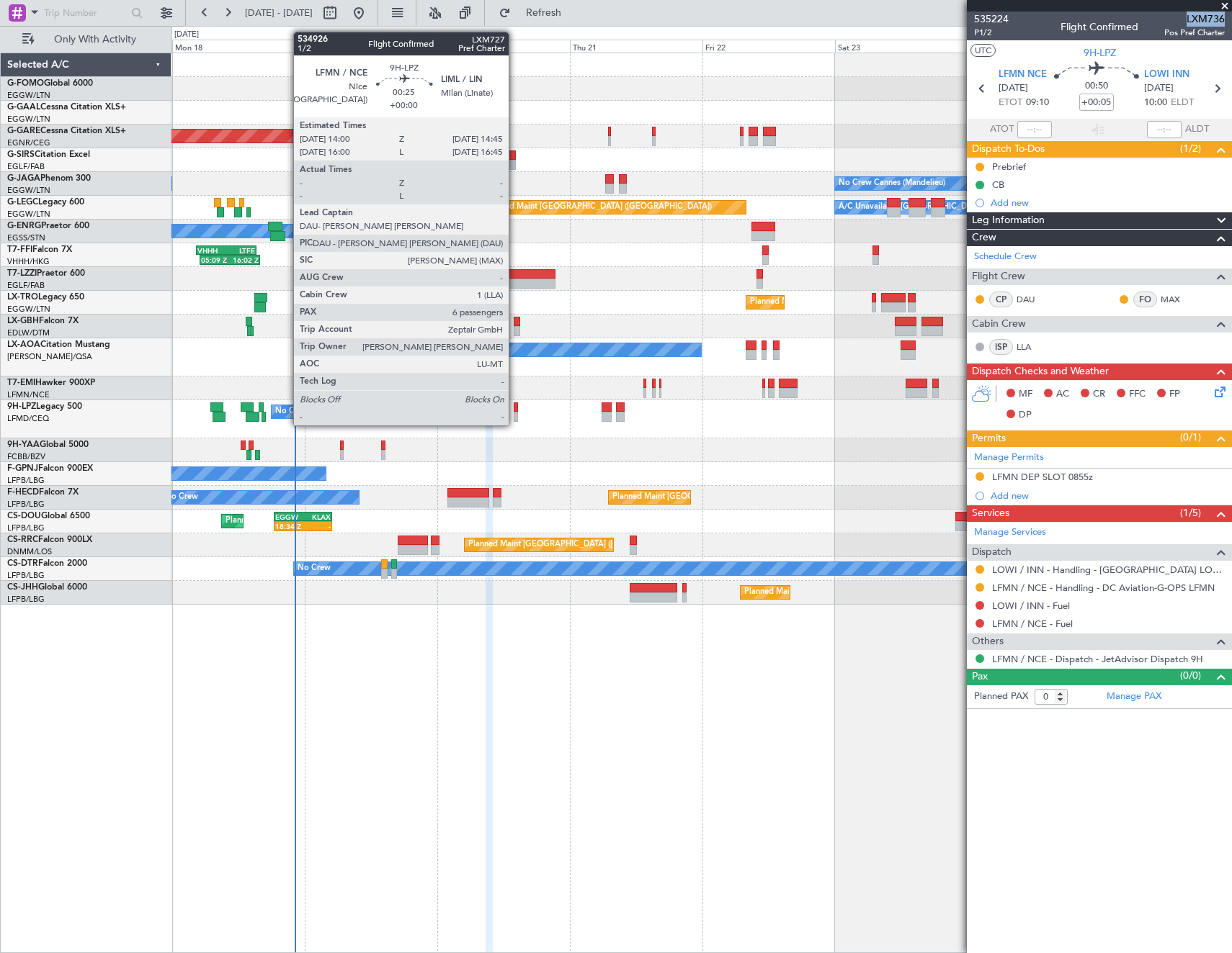
click at [515, 411] on div at bounding box center [516, 407] width 4 height 10
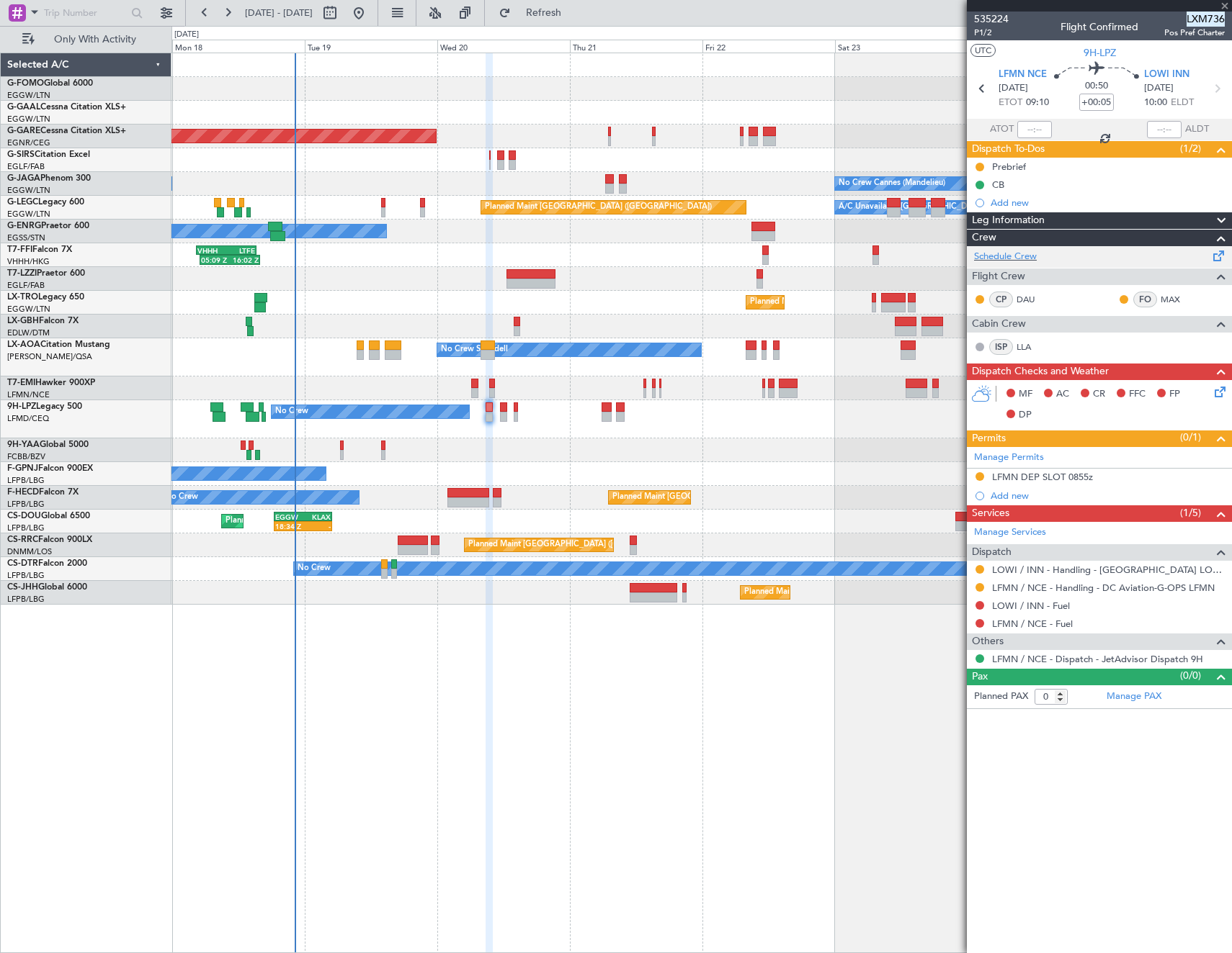
type input "6"
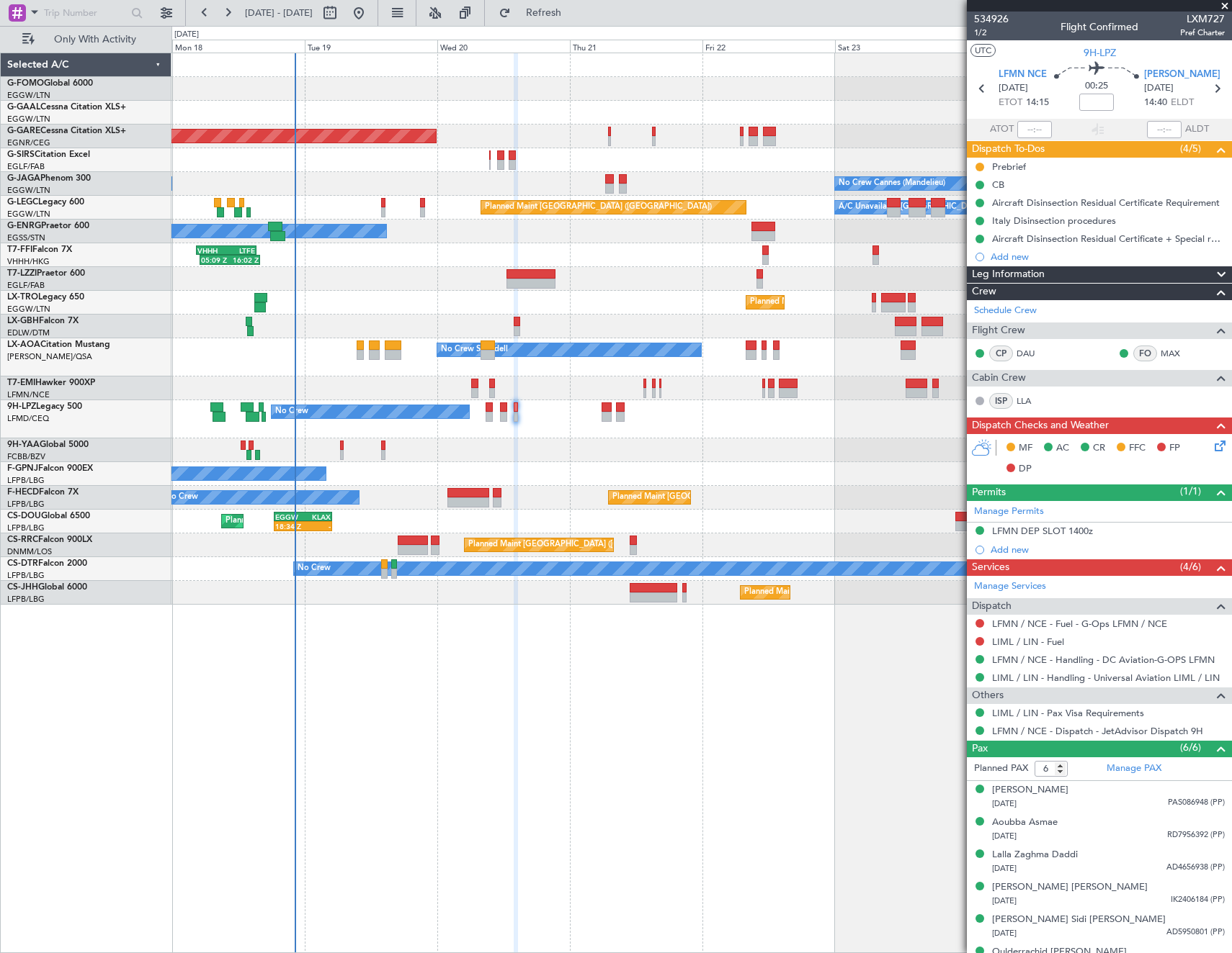
click at [1204, 15] on span "LXM727" at bounding box center [1202, 19] width 44 height 15
copy span "LXM727"
click at [987, 31] on span "1/2" at bounding box center [991, 33] width 35 height 12
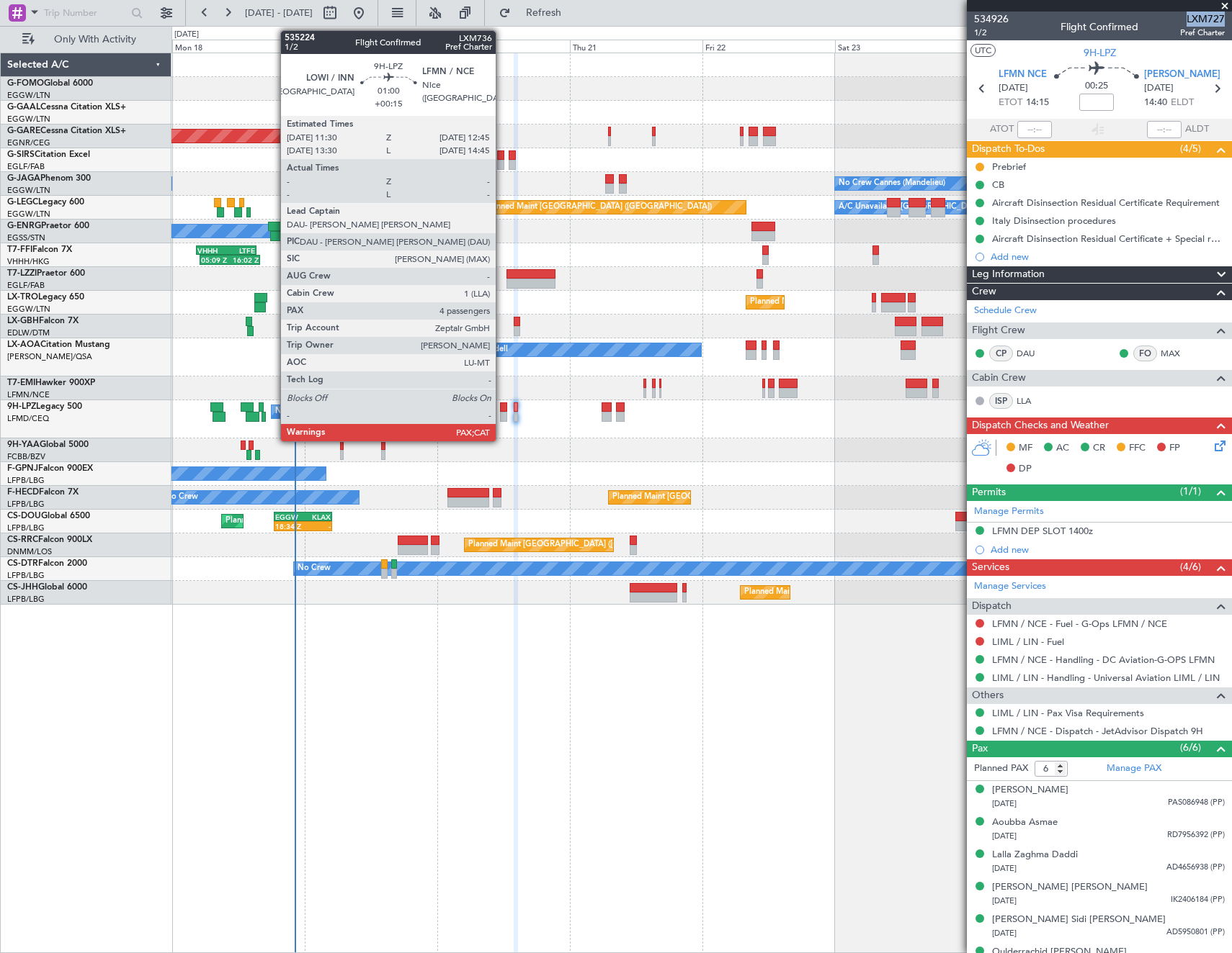
click at [502, 413] on div at bounding box center [503, 416] width 7 height 10
click at [504, 409] on div at bounding box center [503, 407] width 7 height 10
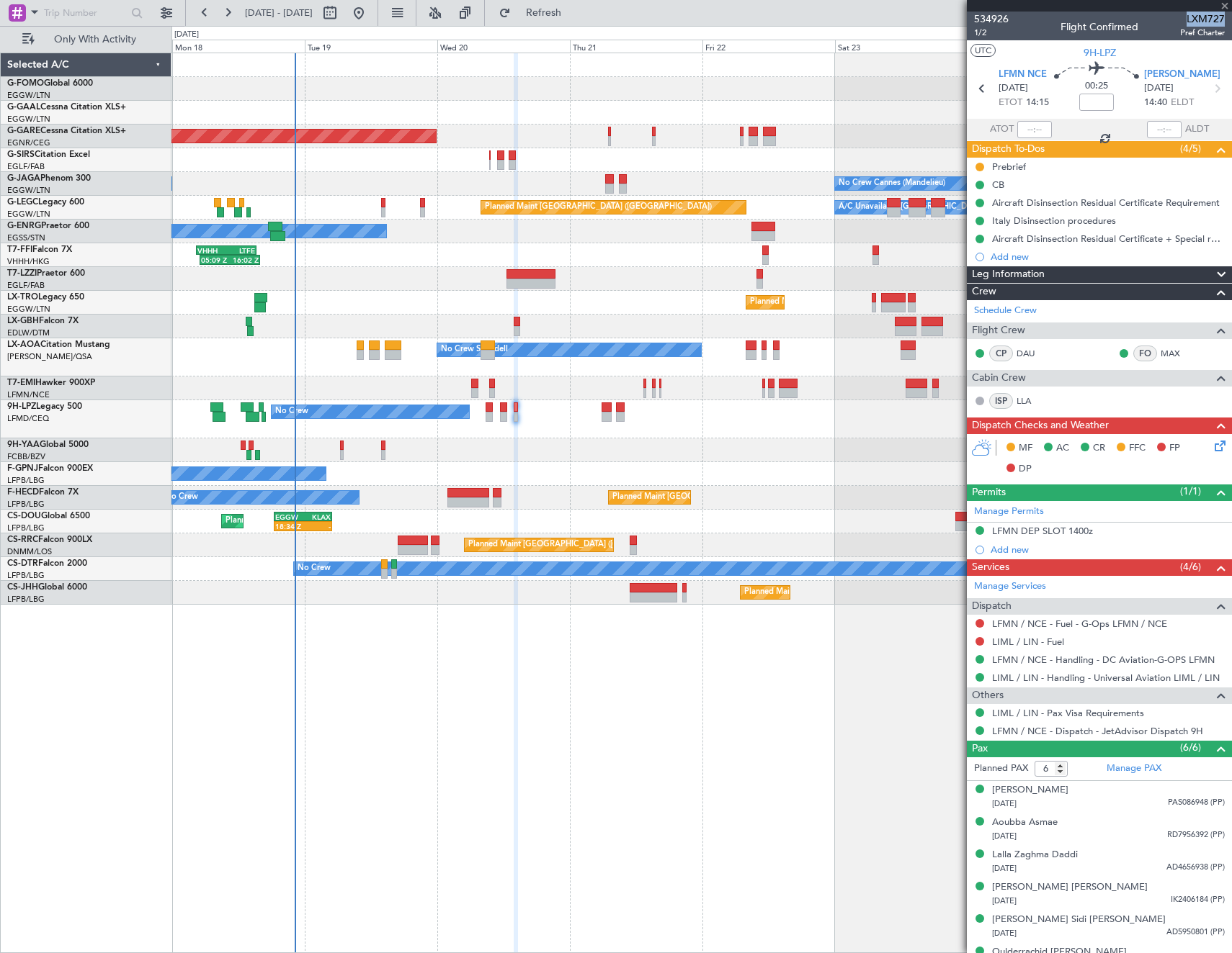
type input "+00:15"
type input "4"
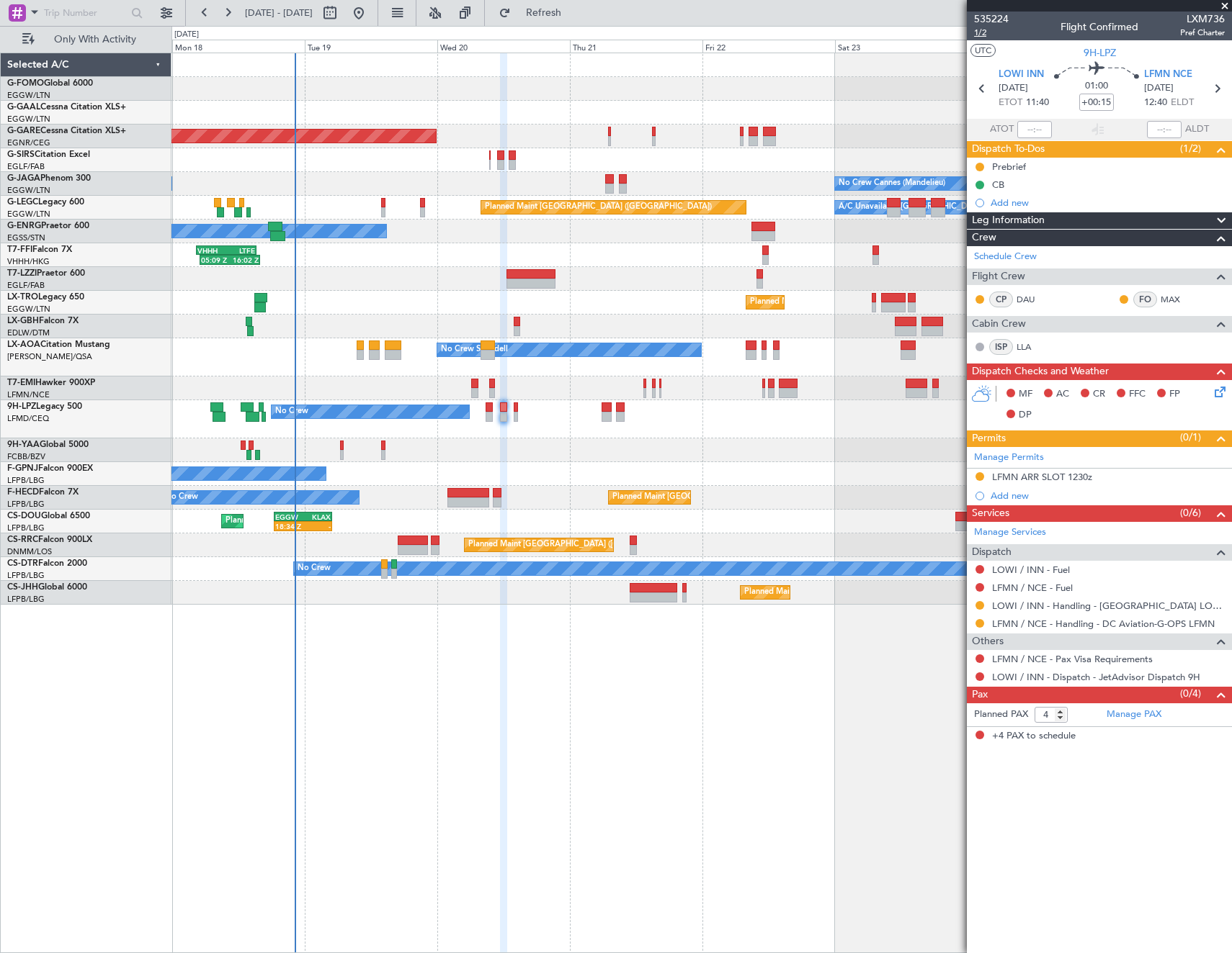
click at [983, 29] on span "1/2" at bounding box center [991, 33] width 35 height 12
click at [574, 14] on span "Refresh" at bounding box center [544, 12] width 60 height 10
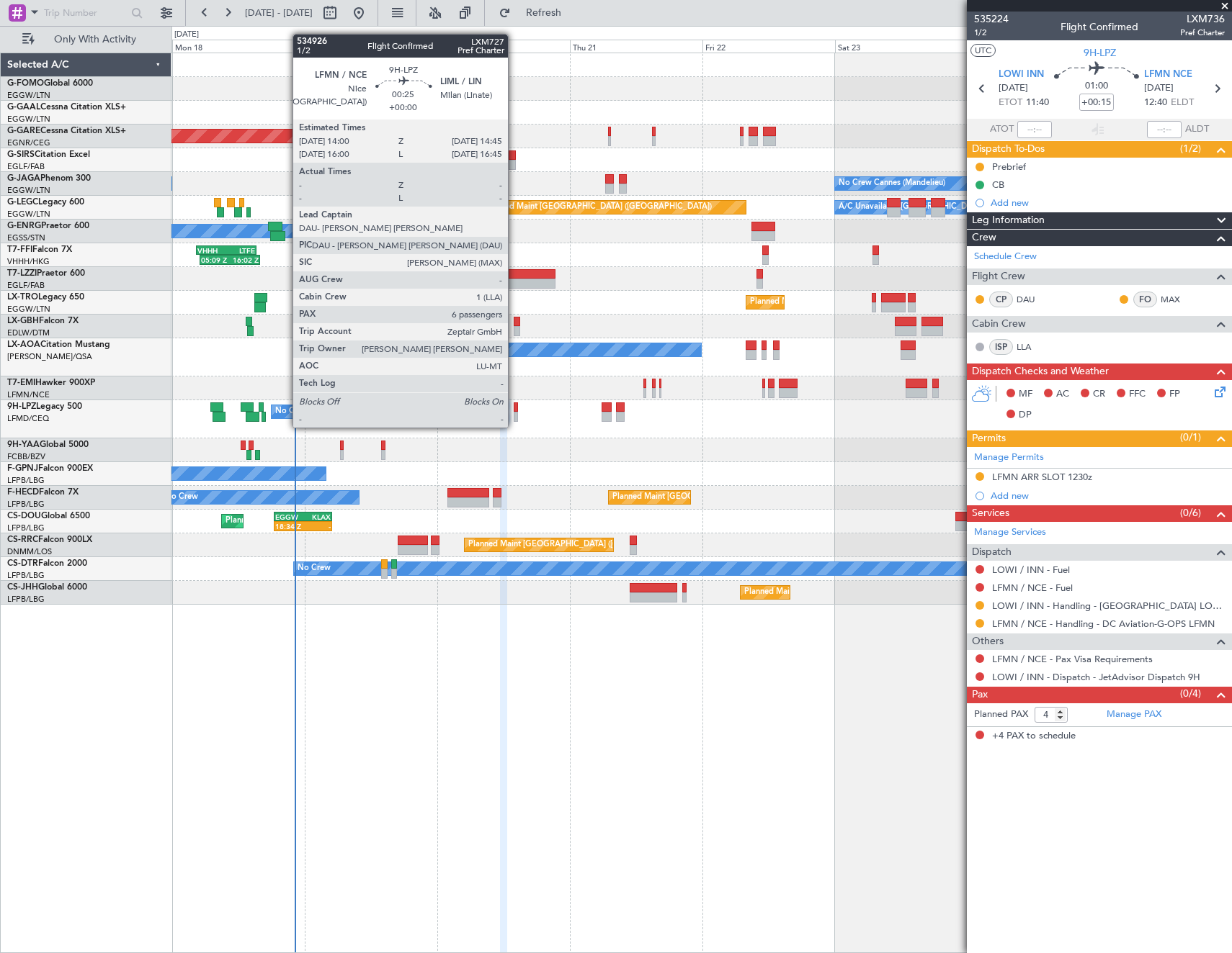
click at [514, 413] on div at bounding box center [516, 416] width 4 height 10
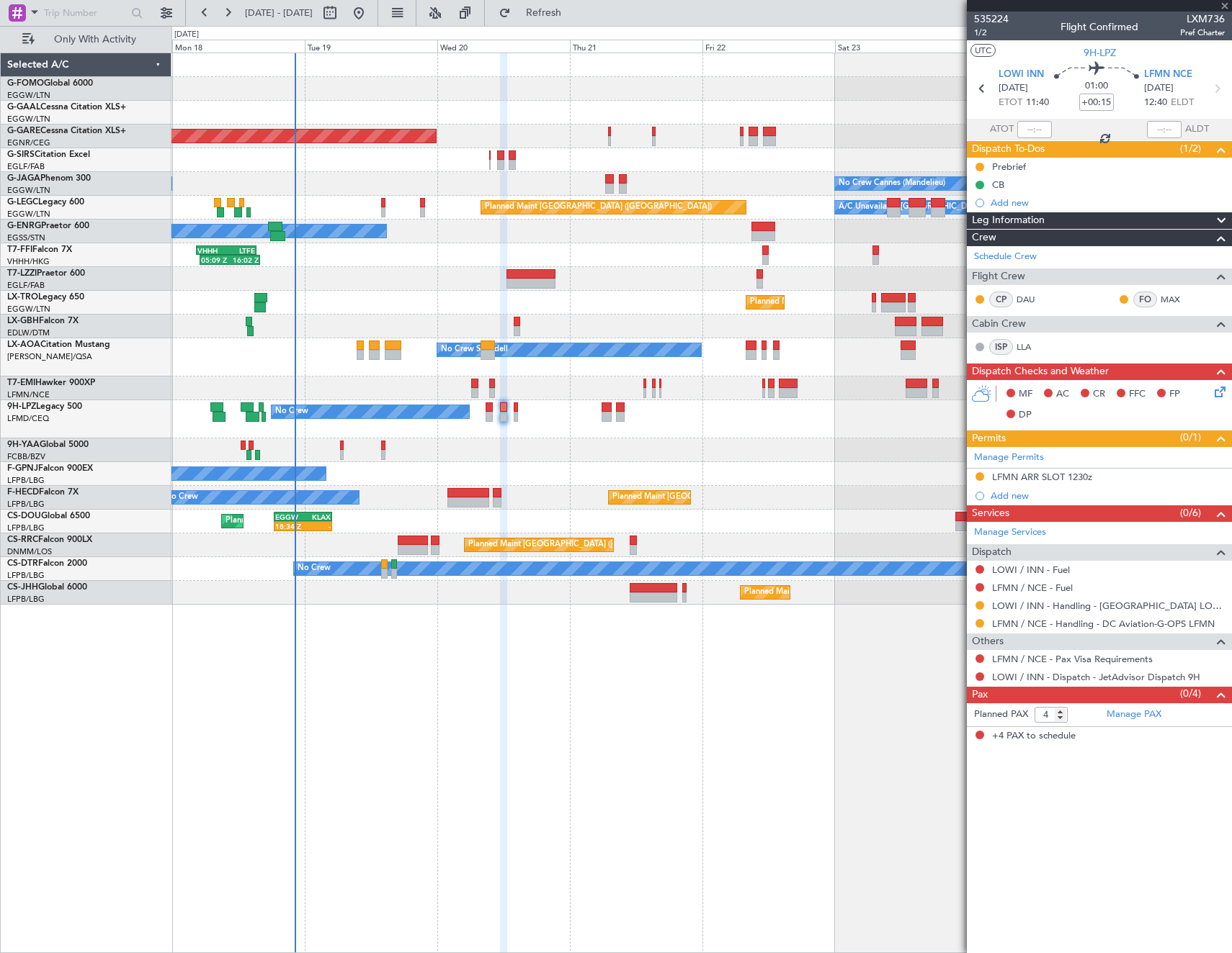
type input "6"
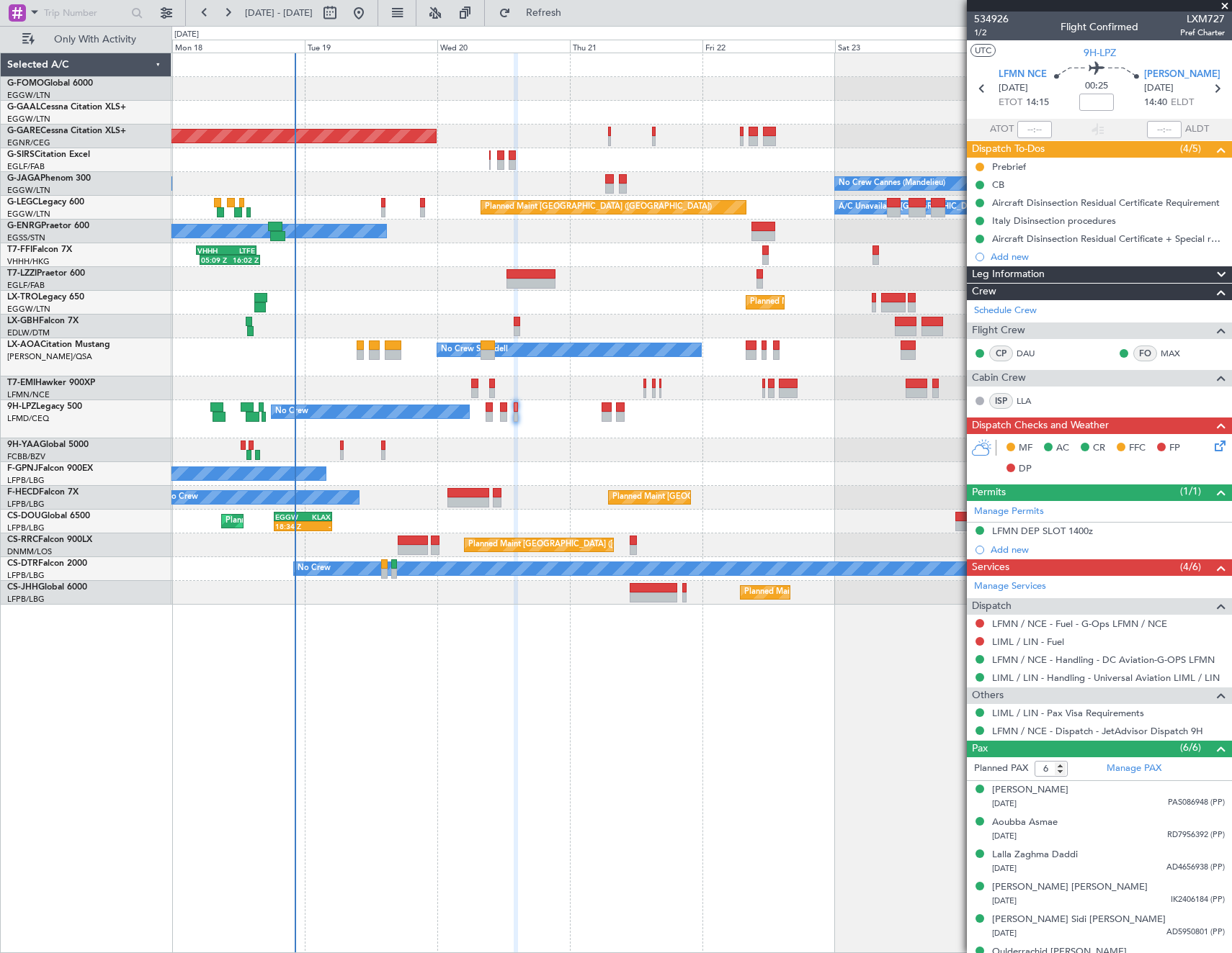
click at [1212, 446] on icon at bounding box center [1217, 443] width 12 height 12
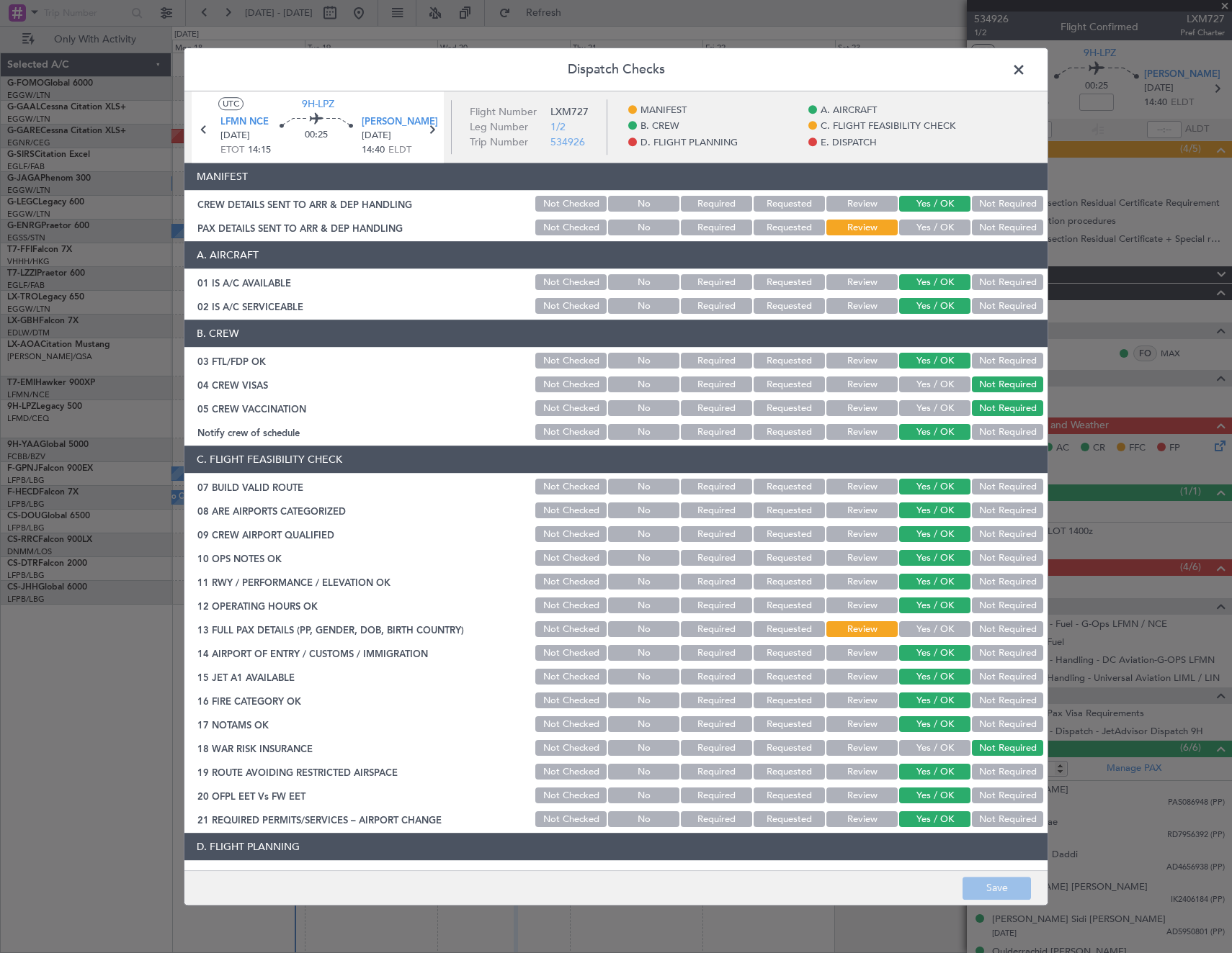
click at [941, 628] on button "Yes / OK" at bounding box center [935, 630] width 71 height 16
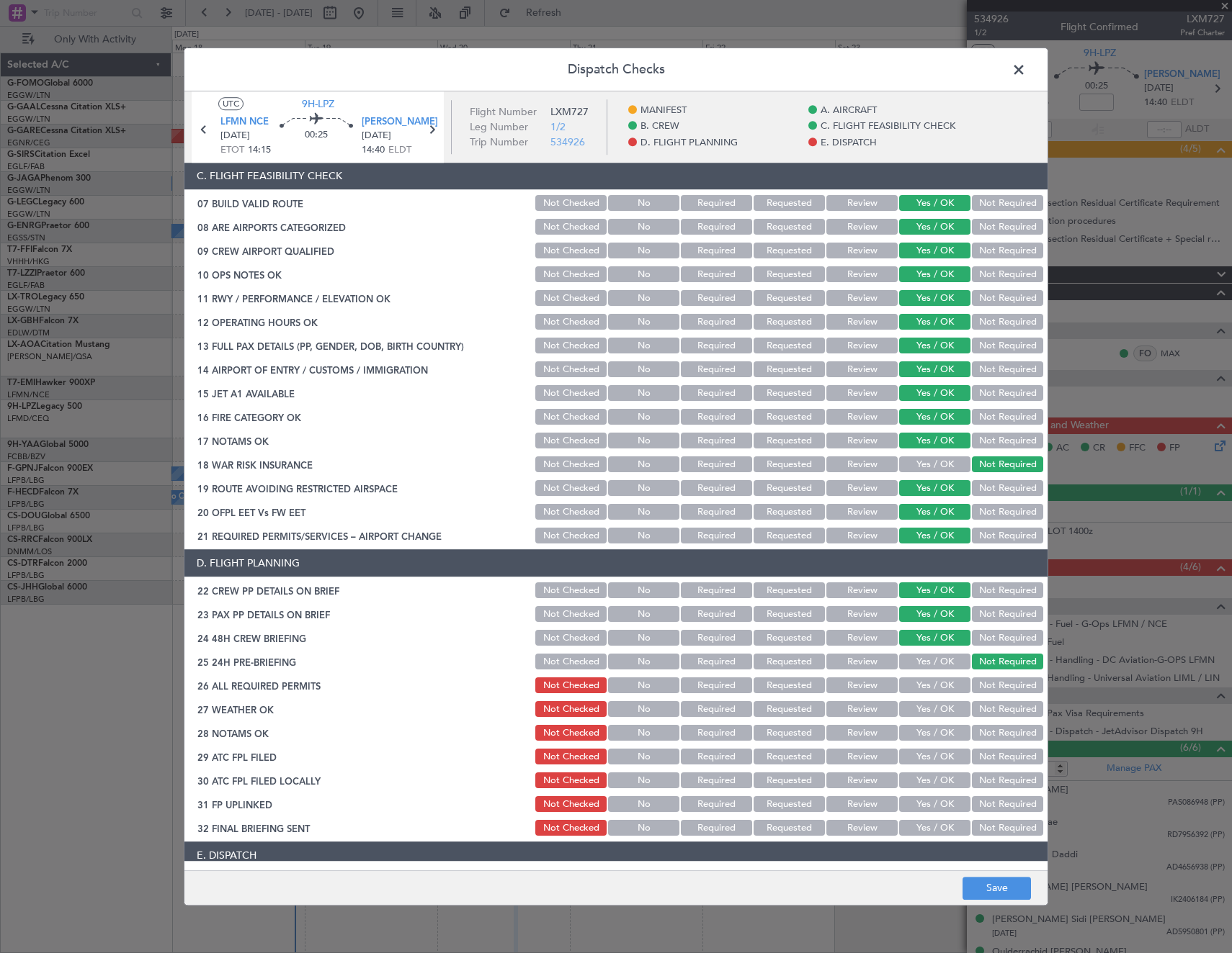
scroll to position [360, 0]
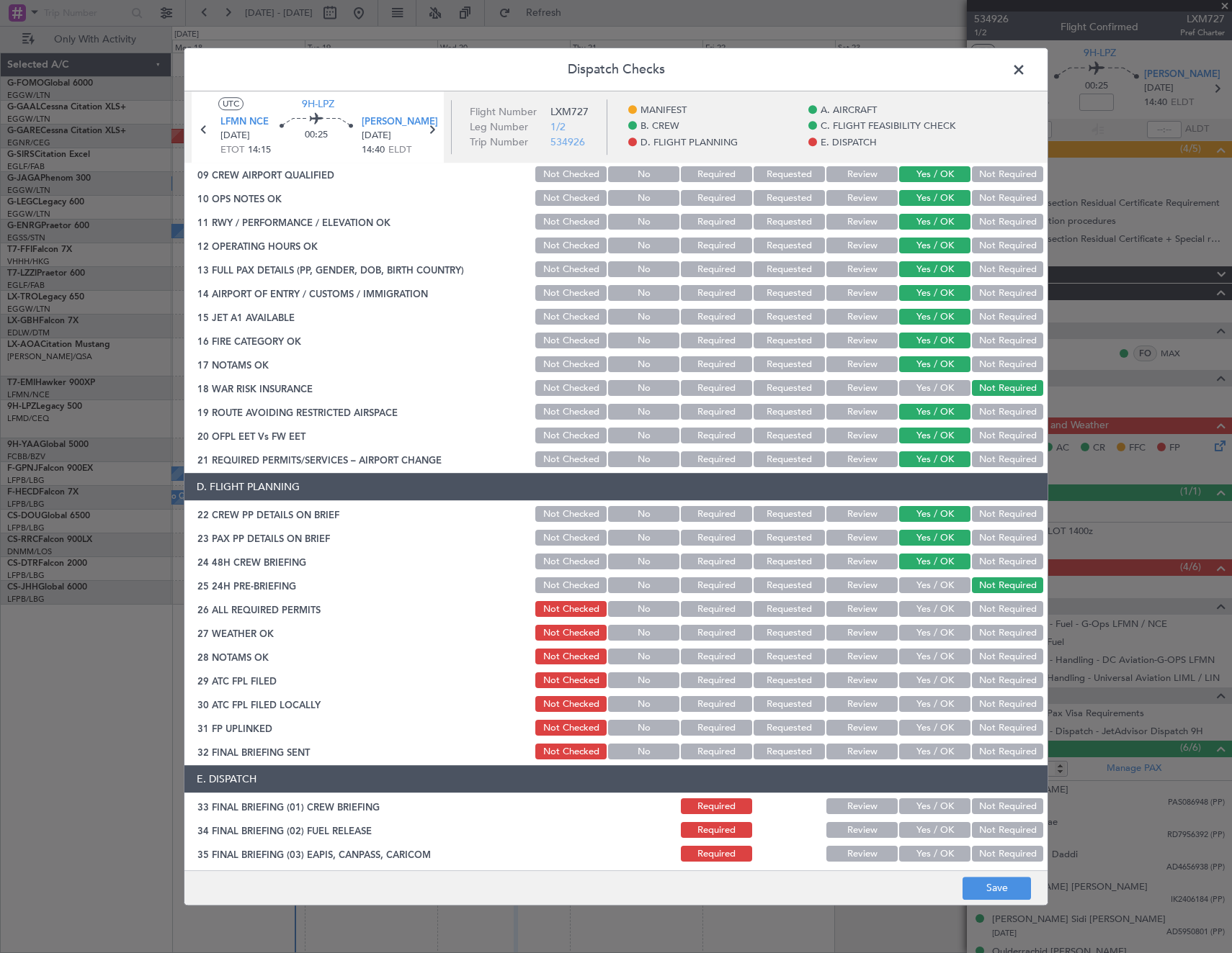
click at [938, 608] on button "Yes / OK" at bounding box center [935, 610] width 71 height 16
click at [997, 879] on button "Save" at bounding box center [996, 888] width 68 height 23
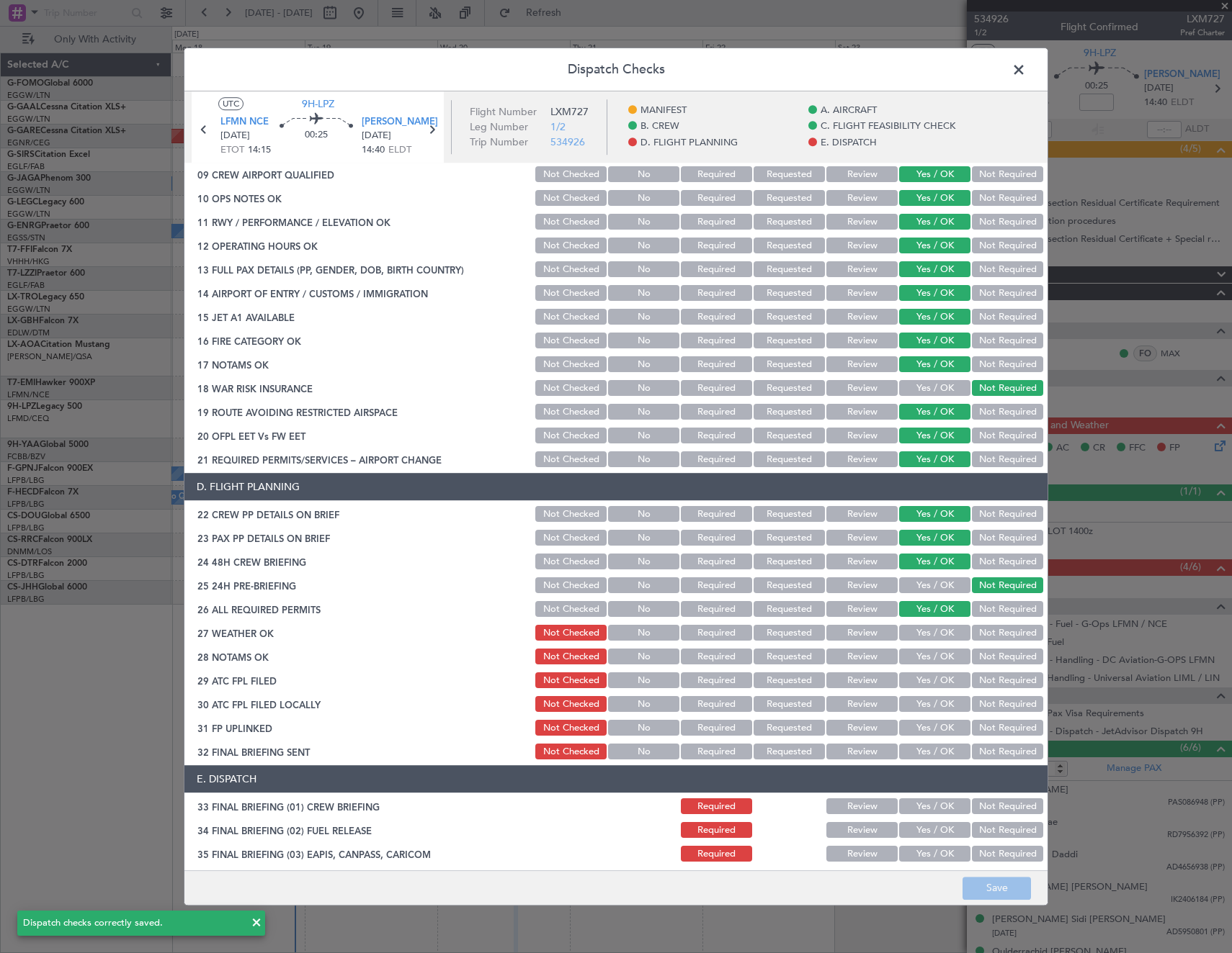
click at [1026, 67] on span at bounding box center [1026, 74] width 0 height 28
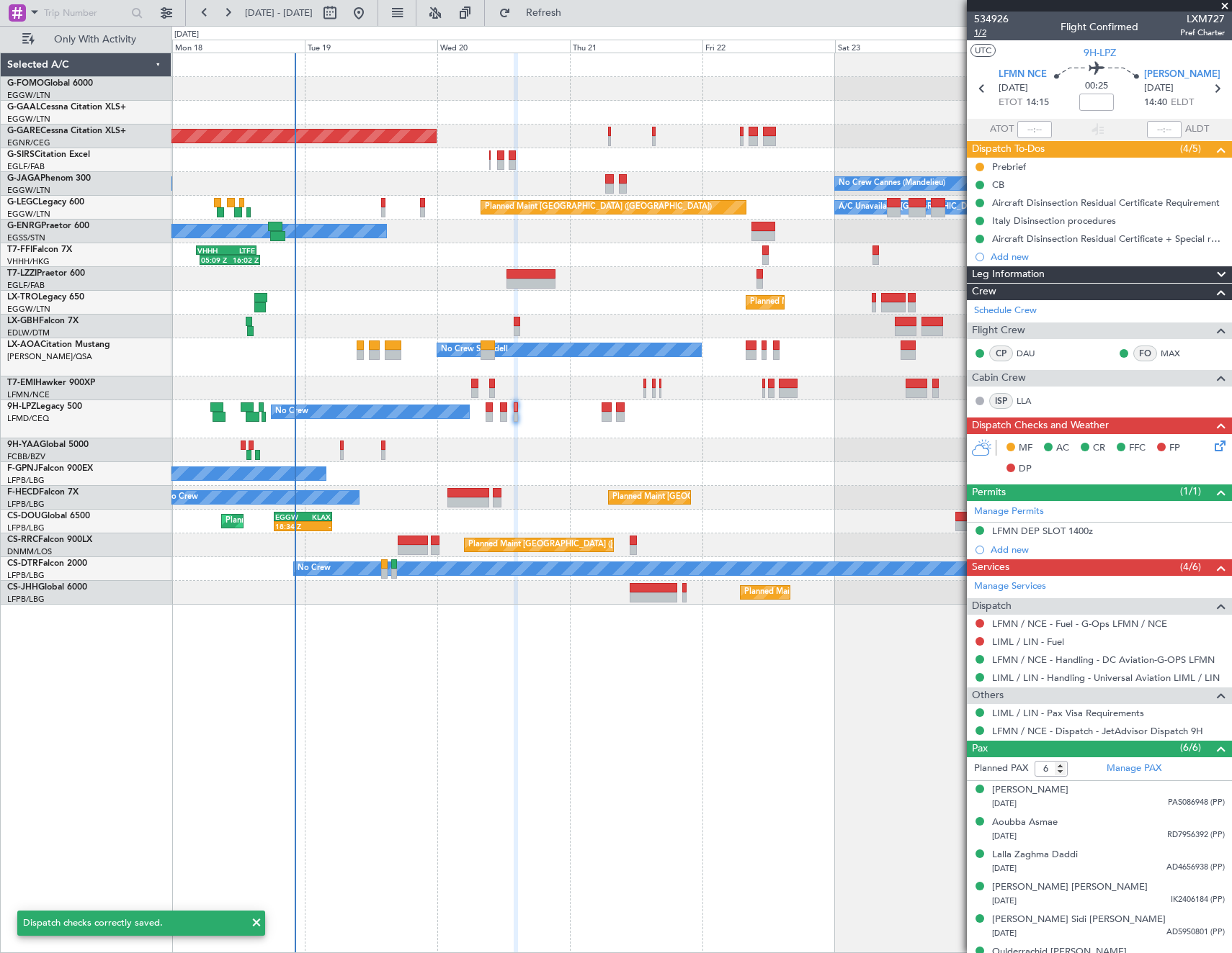
click at [984, 33] on span "1/2" at bounding box center [991, 33] width 35 height 12
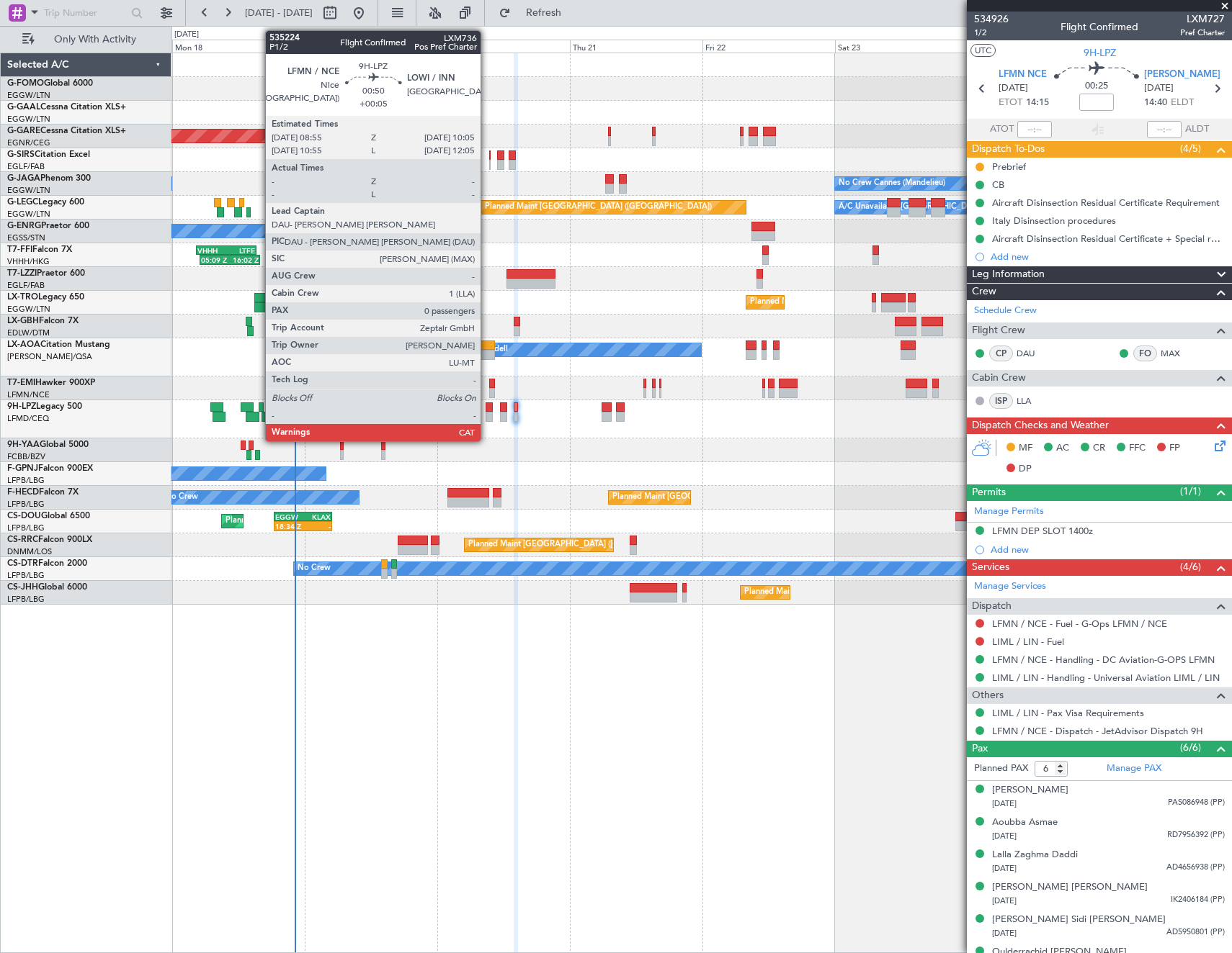
click at [487, 413] on div at bounding box center [488, 416] width 6 height 10
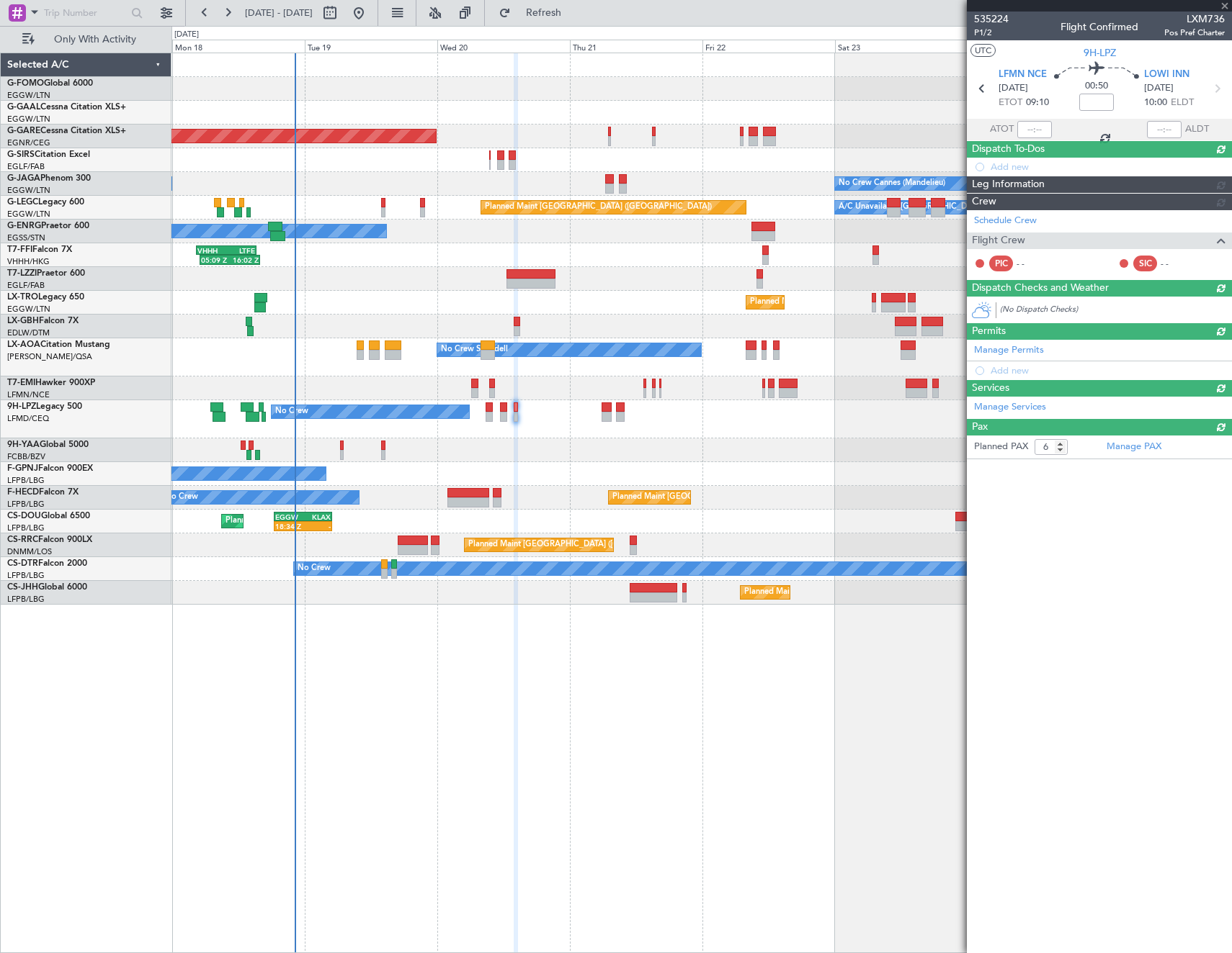
type input "+00:05"
type input "0"
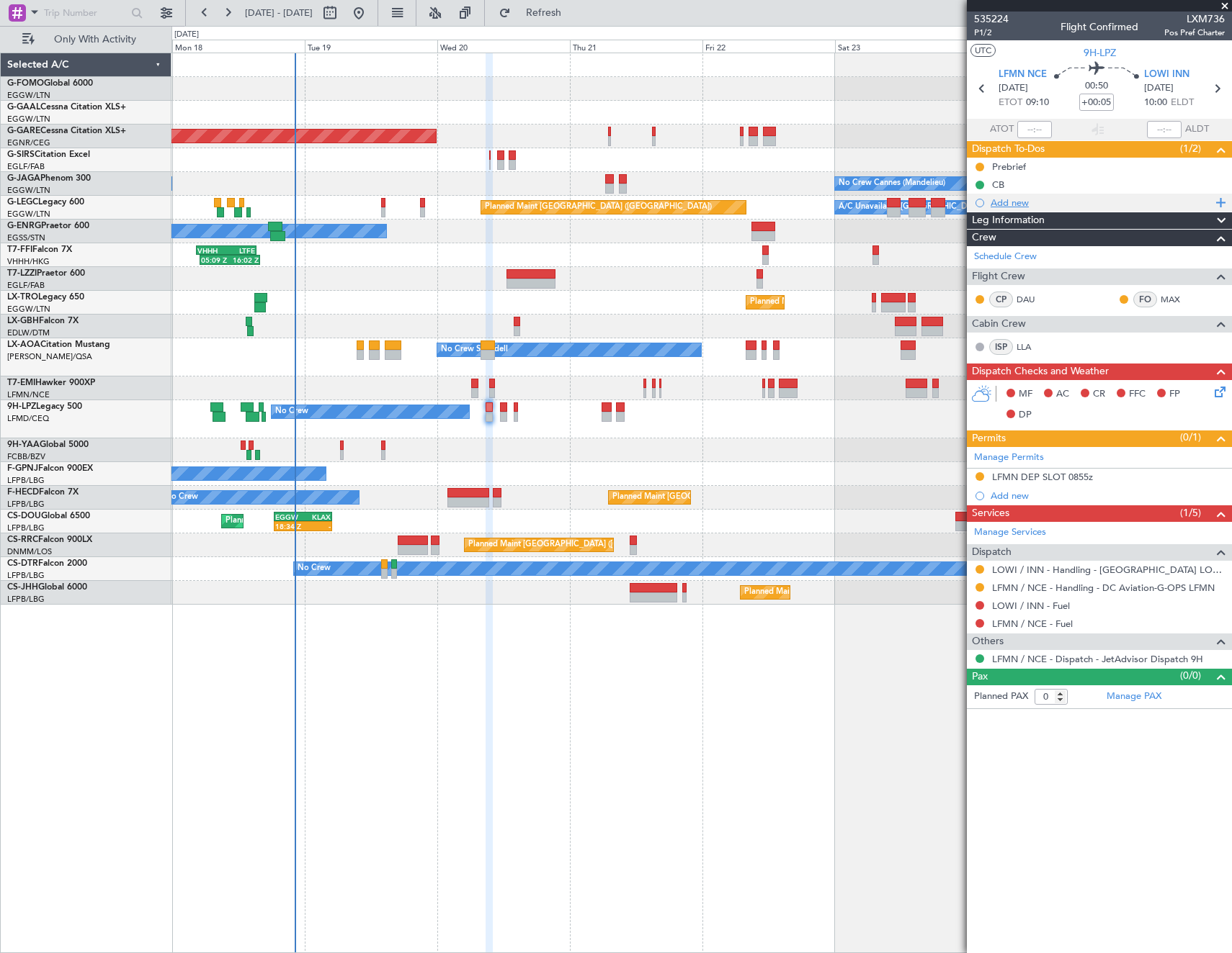
click at [1015, 203] on div "Add new" at bounding box center [1101, 203] width 221 height 12
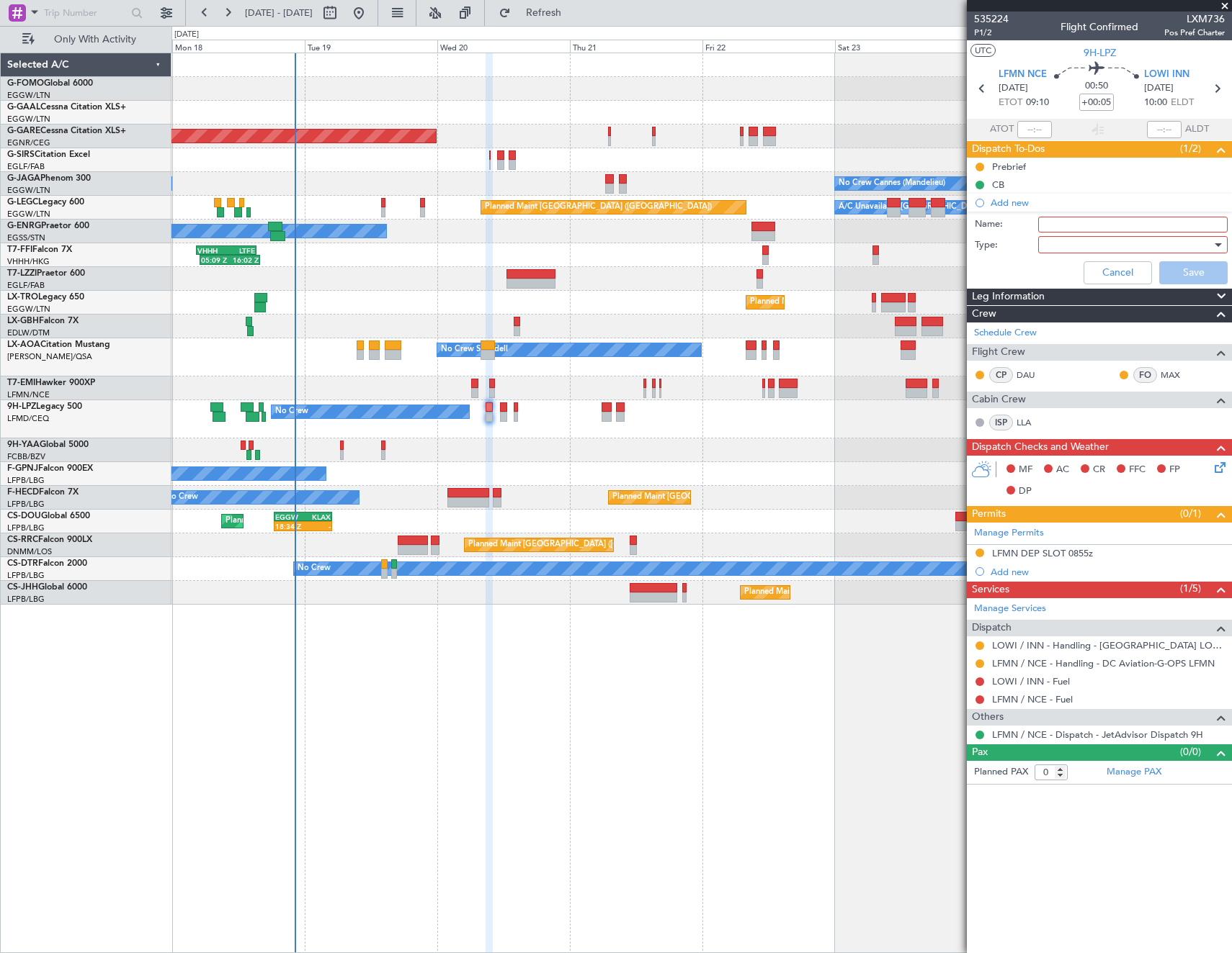
click at [1079, 224] on input "Name:" at bounding box center [1132, 224] width 189 height 16
type input "l"
type input "LOWI VMC"
click at [1079, 255] on div at bounding box center [1127, 245] width 168 height 21
click at [1061, 274] on span "Generic" at bounding box center [1125, 274] width 177 height 21
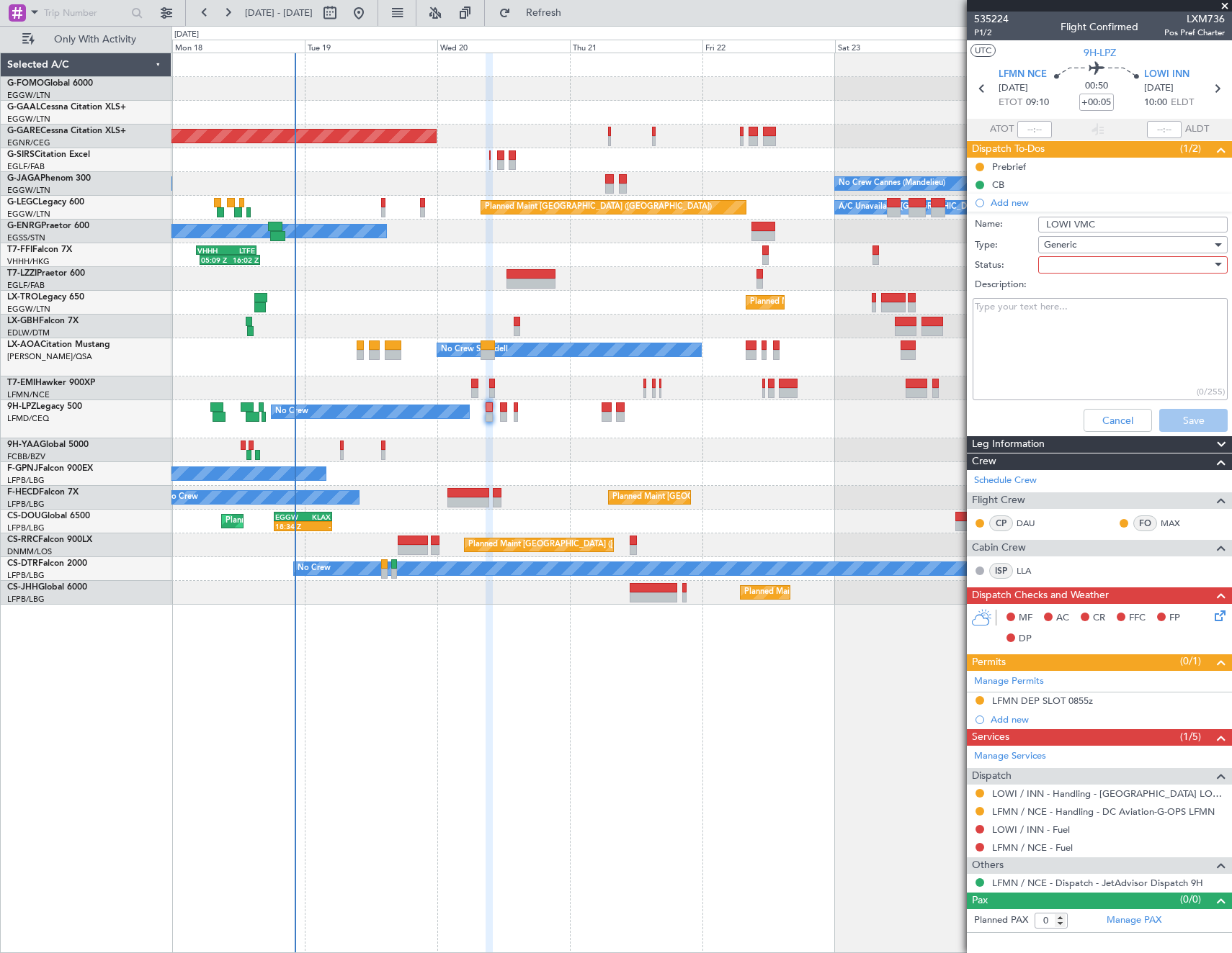
click at [1061, 270] on div at bounding box center [1127, 264] width 168 height 21
drag, startPoint x: 1084, startPoint y: 296, endPoint x: 1165, endPoint y: 386, distance: 121.1
click at [1094, 305] on div "Not Started In Progress Completed Cancelled" at bounding box center [1125, 326] width 201 height 88
click at [1196, 419] on div at bounding box center [616, 476] width 1232 height 953
click at [1065, 268] on div at bounding box center [1127, 264] width 168 height 21
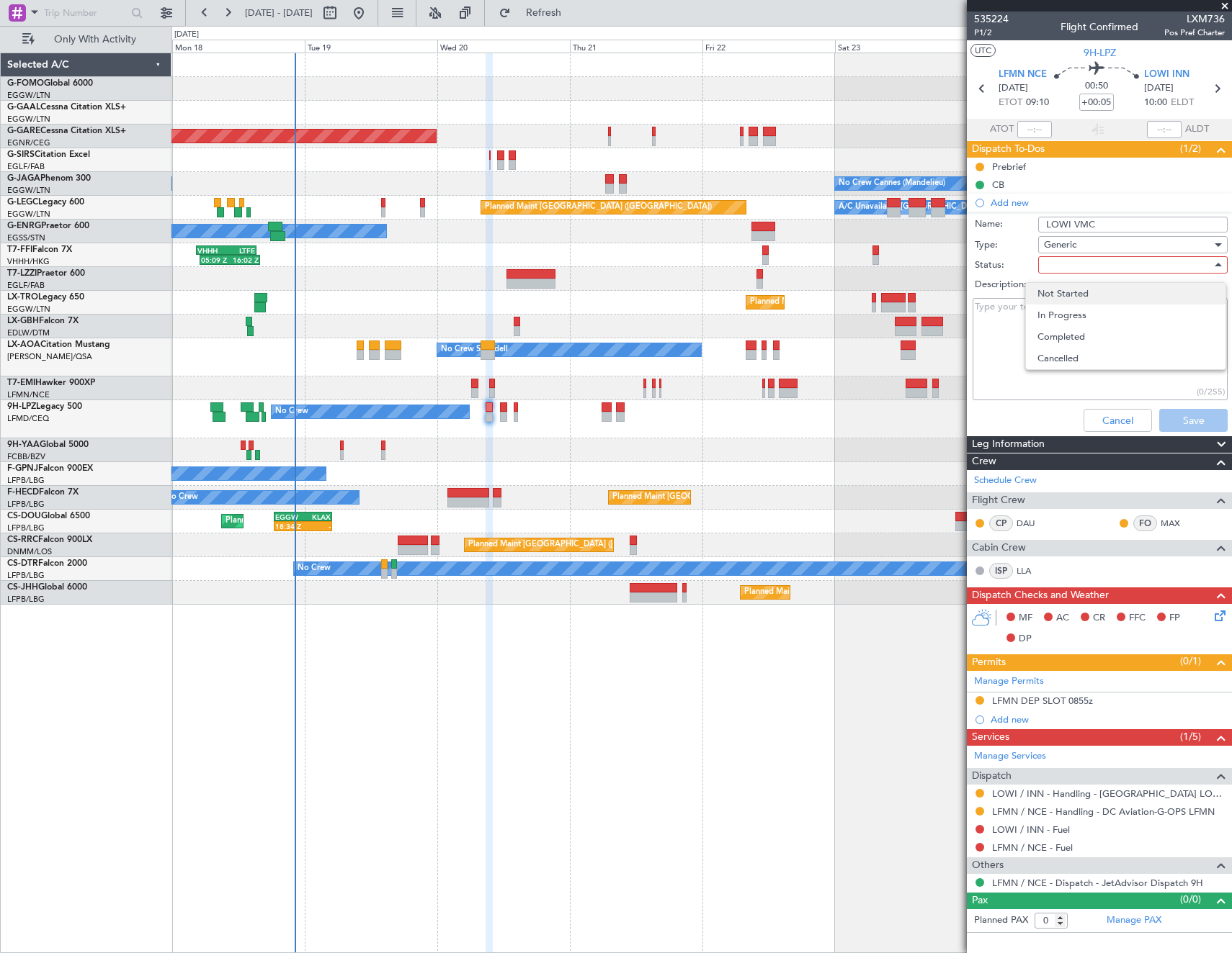
click at [1072, 292] on span "Not Started" at bounding box center [1125, 294] width 177 height 21
click at [1190, 422] on button "Save" at bounding box center [1193, 421] width 68 height 23
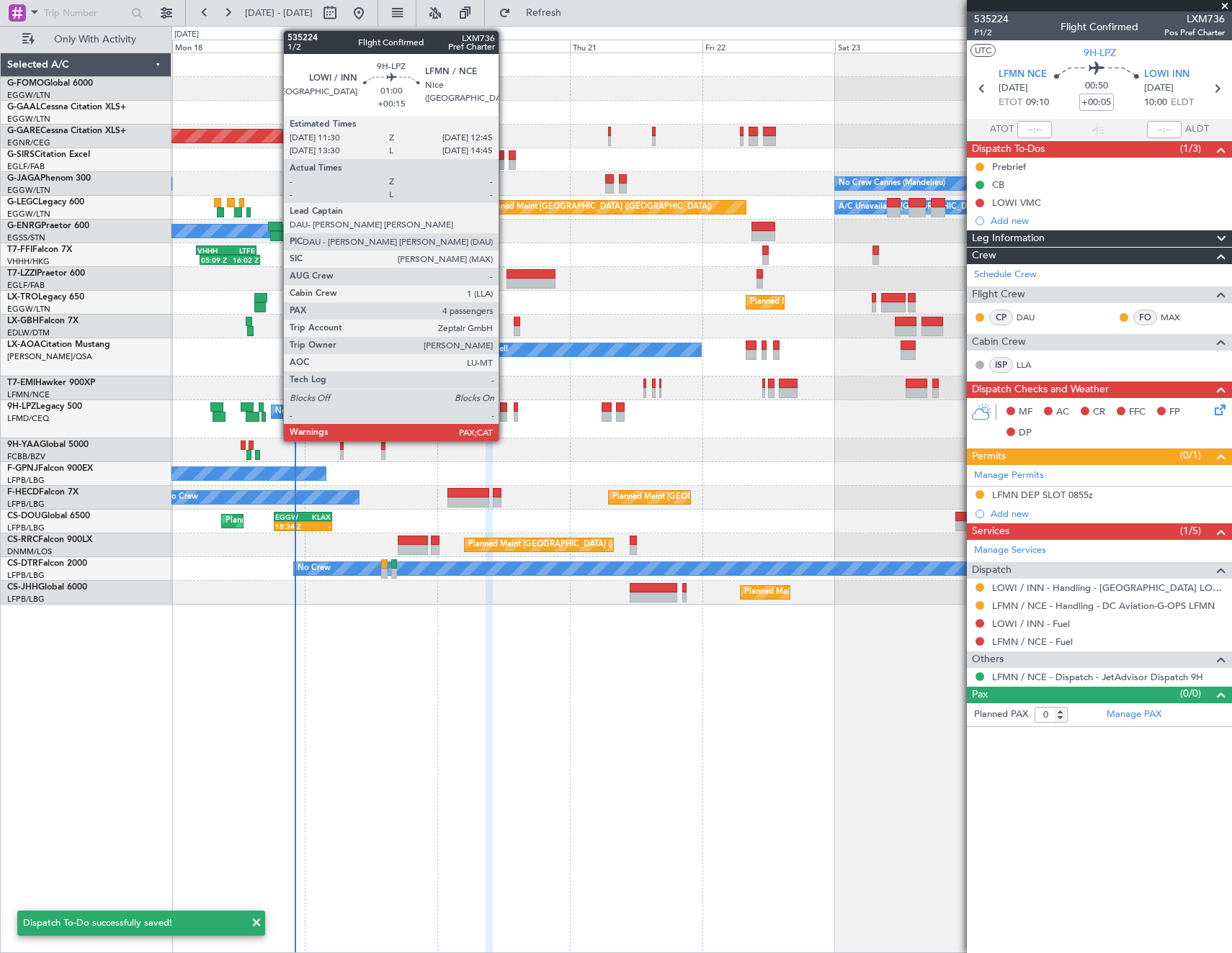
click at [505, 416] on div at bounding box center [503, 416] width 7 height 10
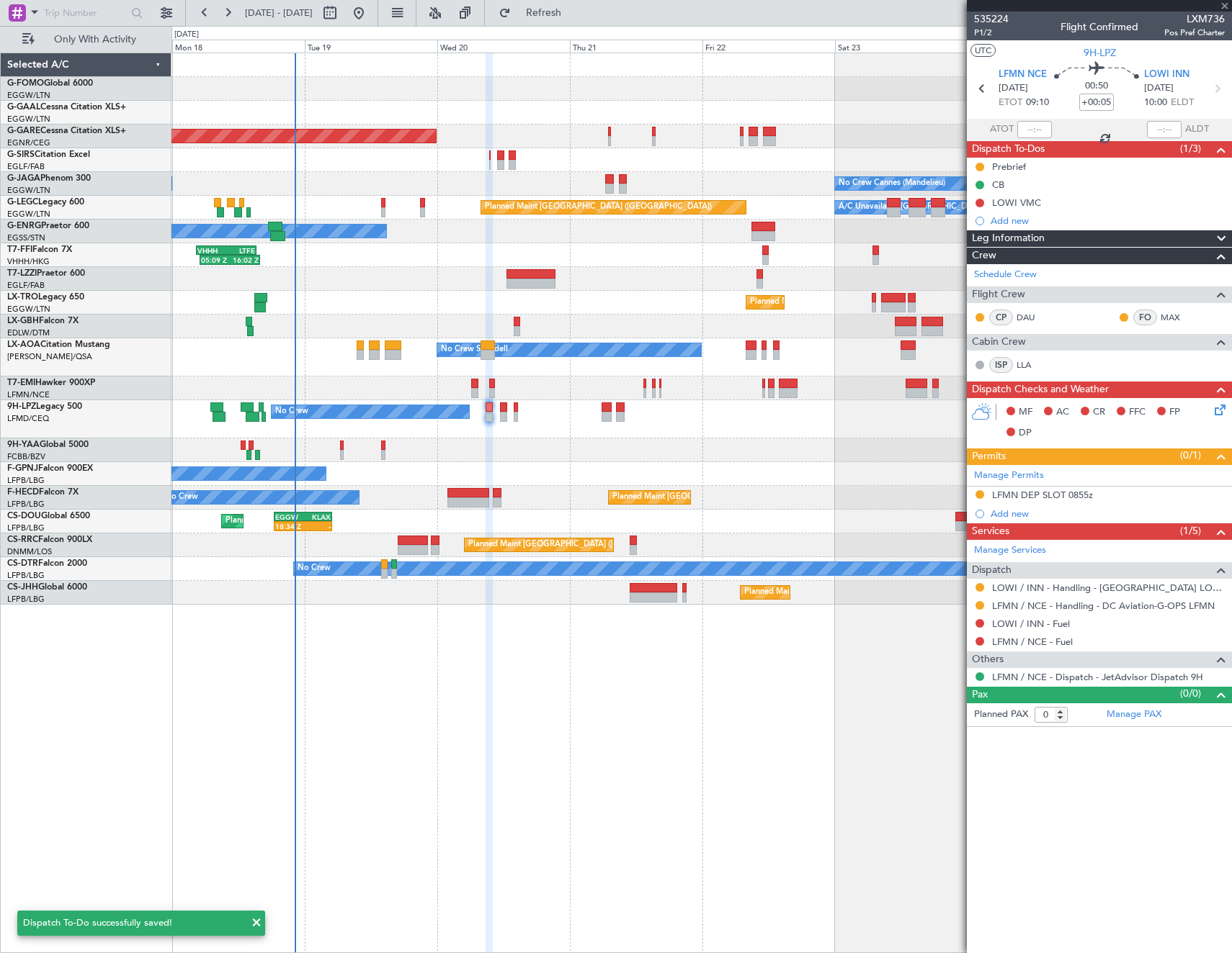
type input "+00:15"
type input "4"
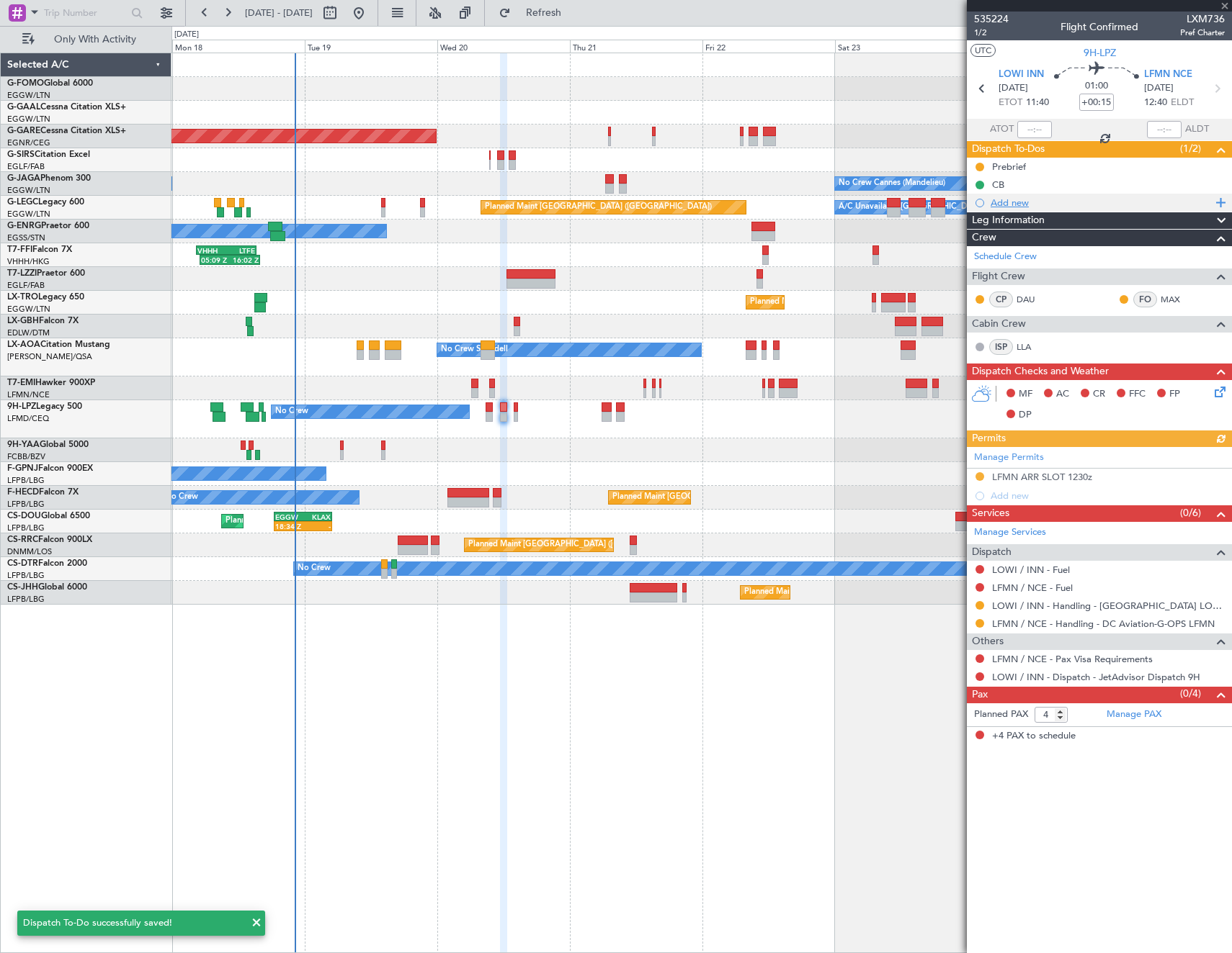
click at [1022, 203] on div "Add new" at bounding box center [1101, 203] width 221 height 12
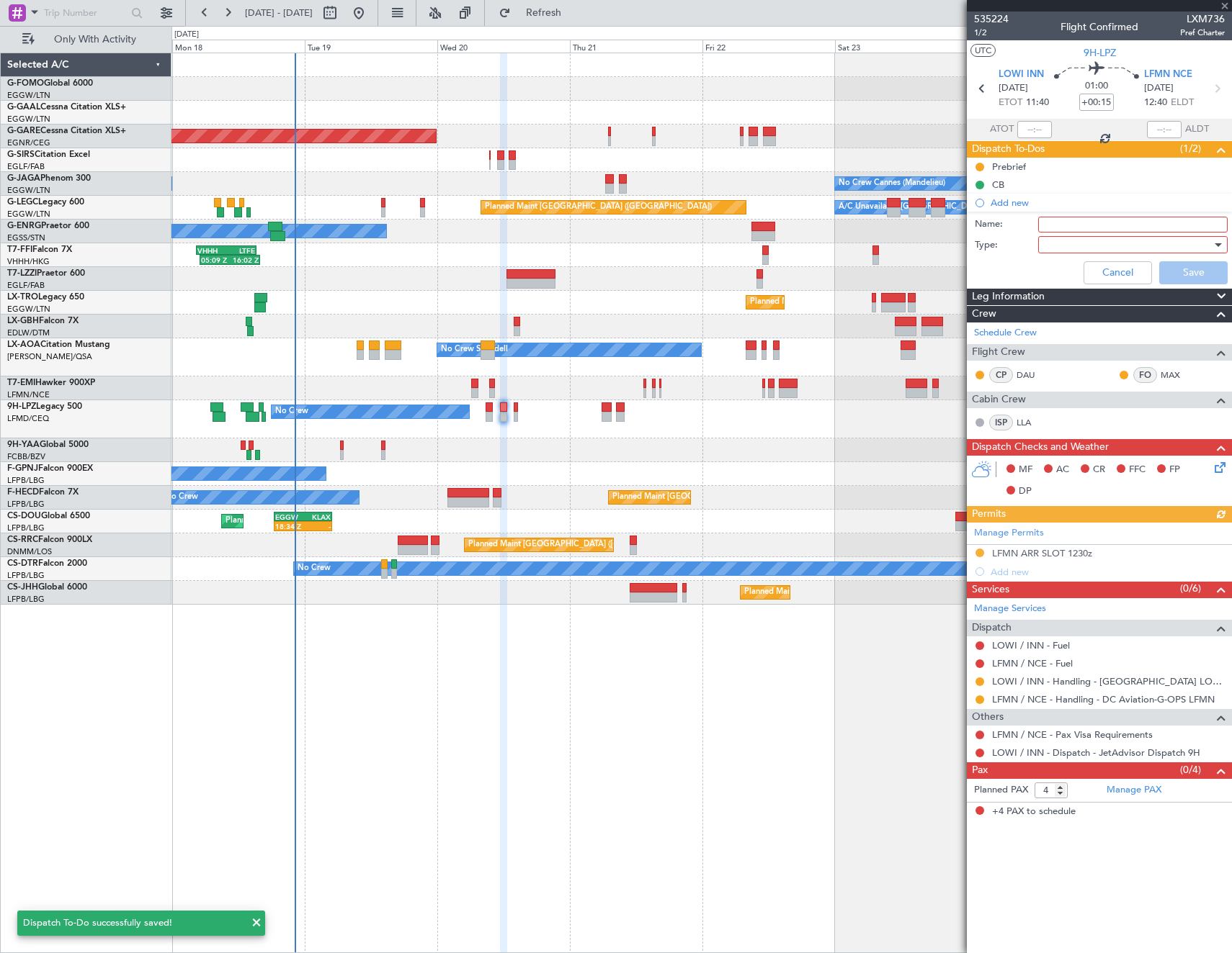
click at [1072, 232] on div "Name:" at bounding box center [1099, 224] width 280 height 21
click at [1070, 230] on input "Name:" at bounding box center [1132, 224] width 189 height 16
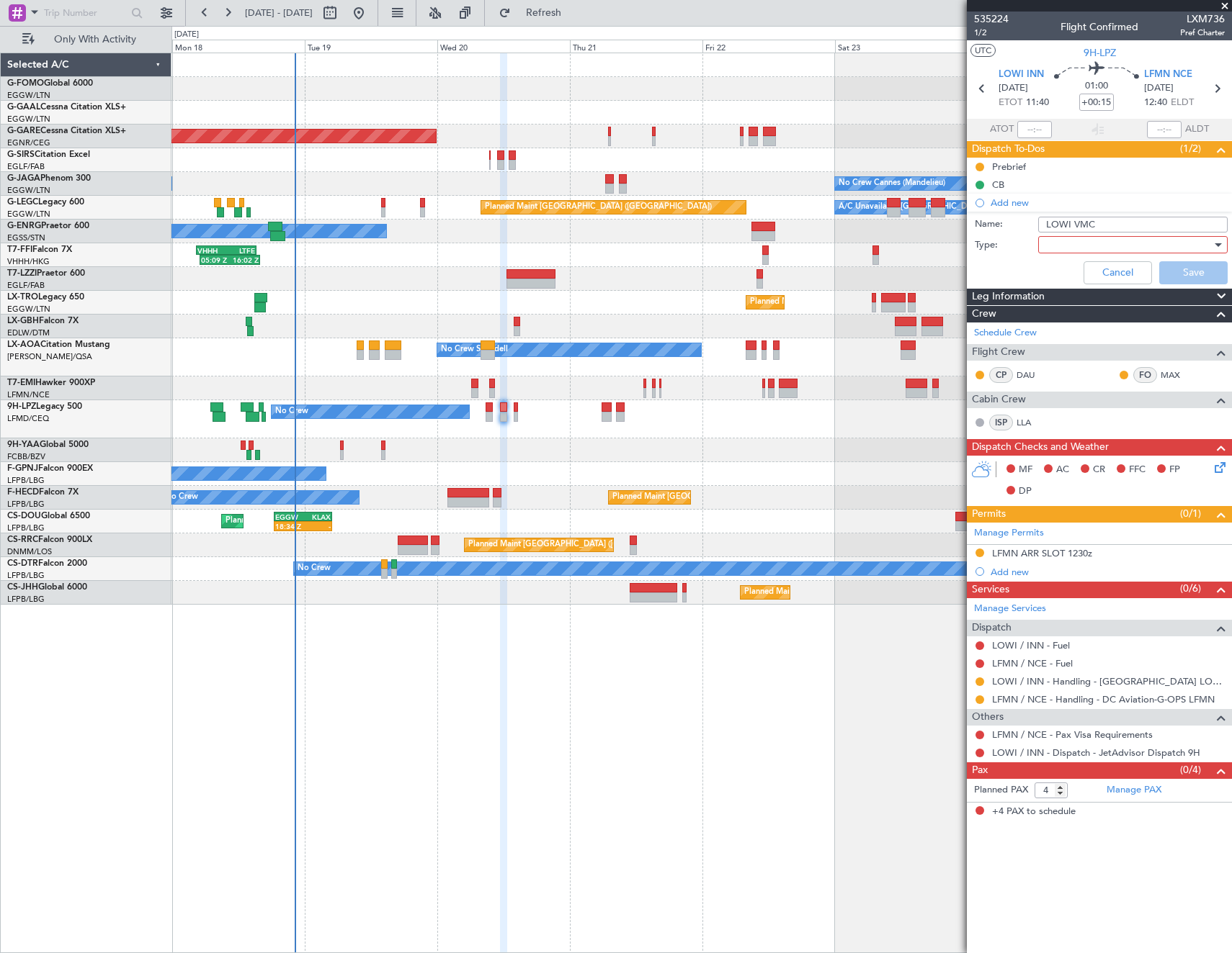
type input "LOWI VMC"
click at [1081, 239] on div at bounding box center [1127, 245] width 168 height 21
click at [1062, 264] on span "Generic" at bounding box center [1125, 274] width 177 height 21
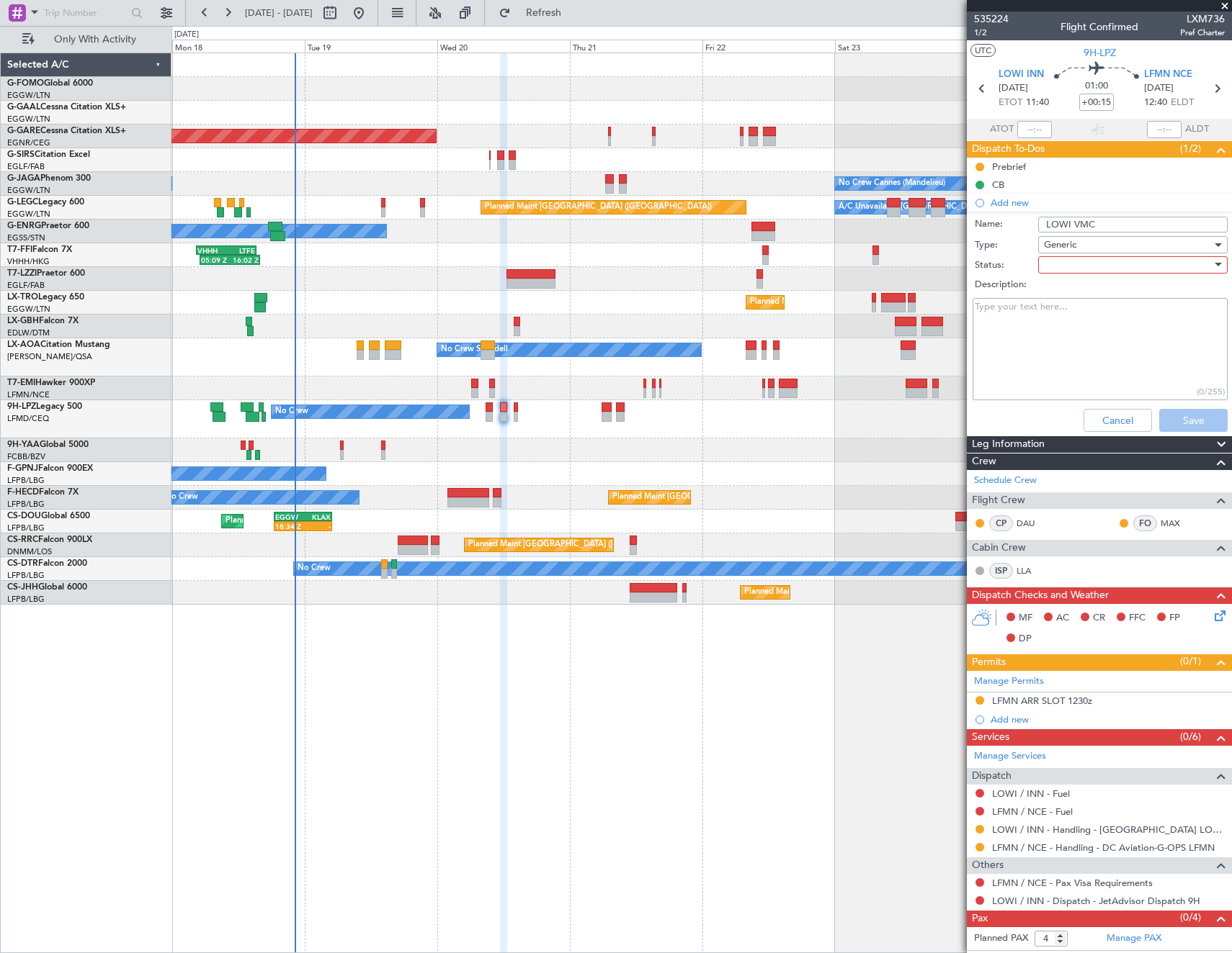
click at [1063, 262] on div at bounding box center [1127, 264] width 168 height 21
click at [1063, 289] on span "Not Started" at bounding box center [1126, 294] width 169 height 21
click at [1174, 420] on button "Save" at bounding box center [1193, 421] width 68 height 23
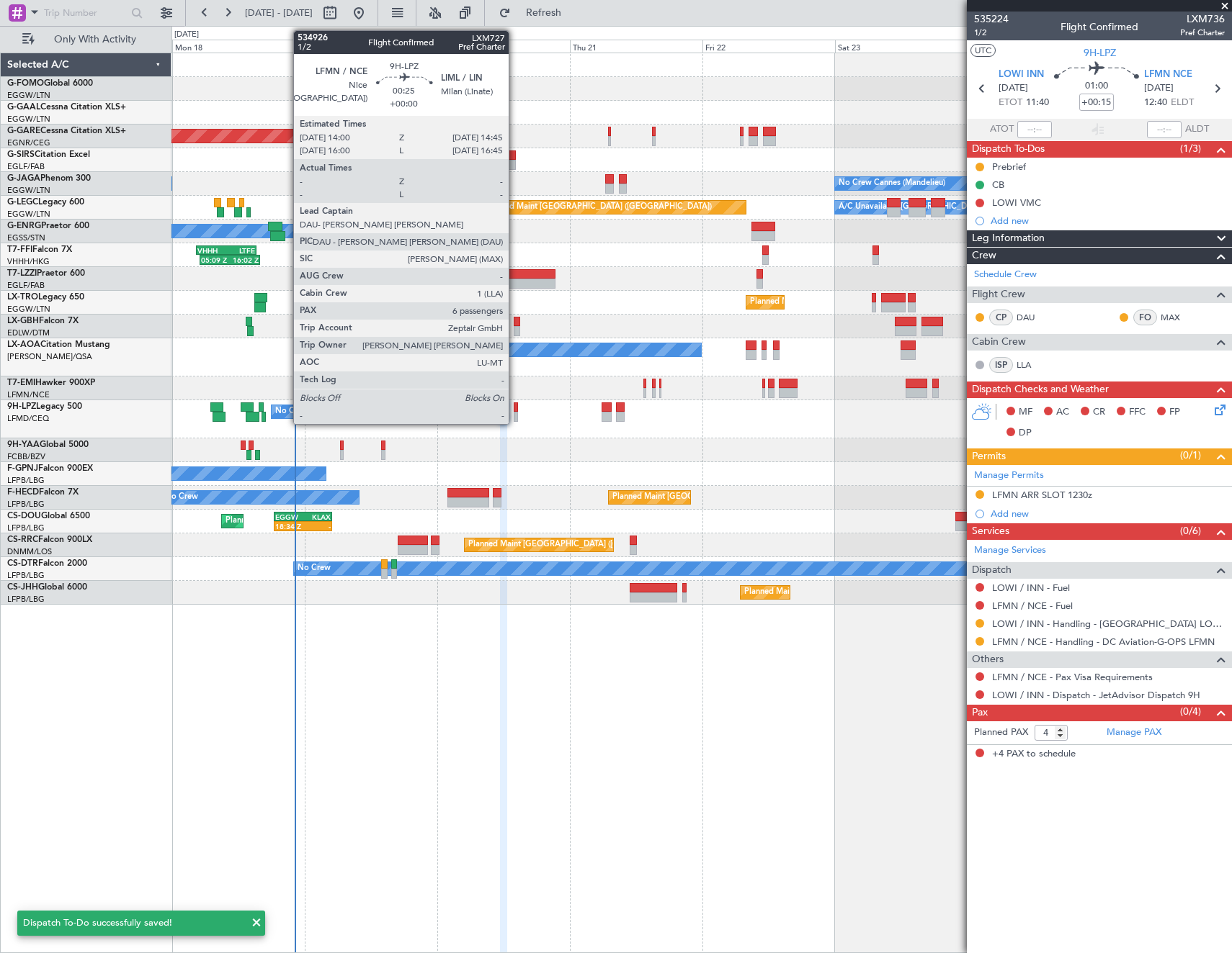
click at [515, 407] on div at bounding box center [516, 407] width 4 height 10
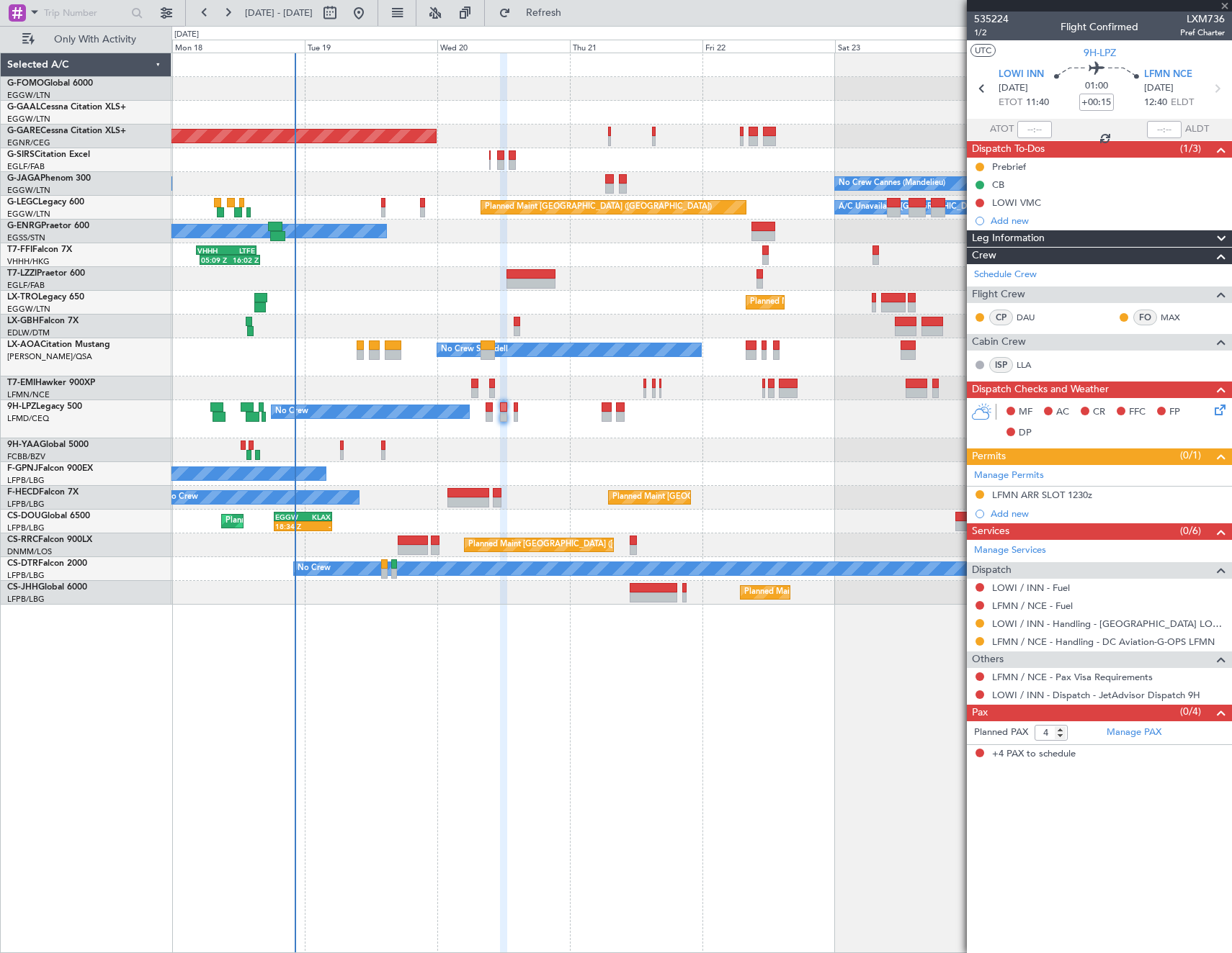
type input "6"
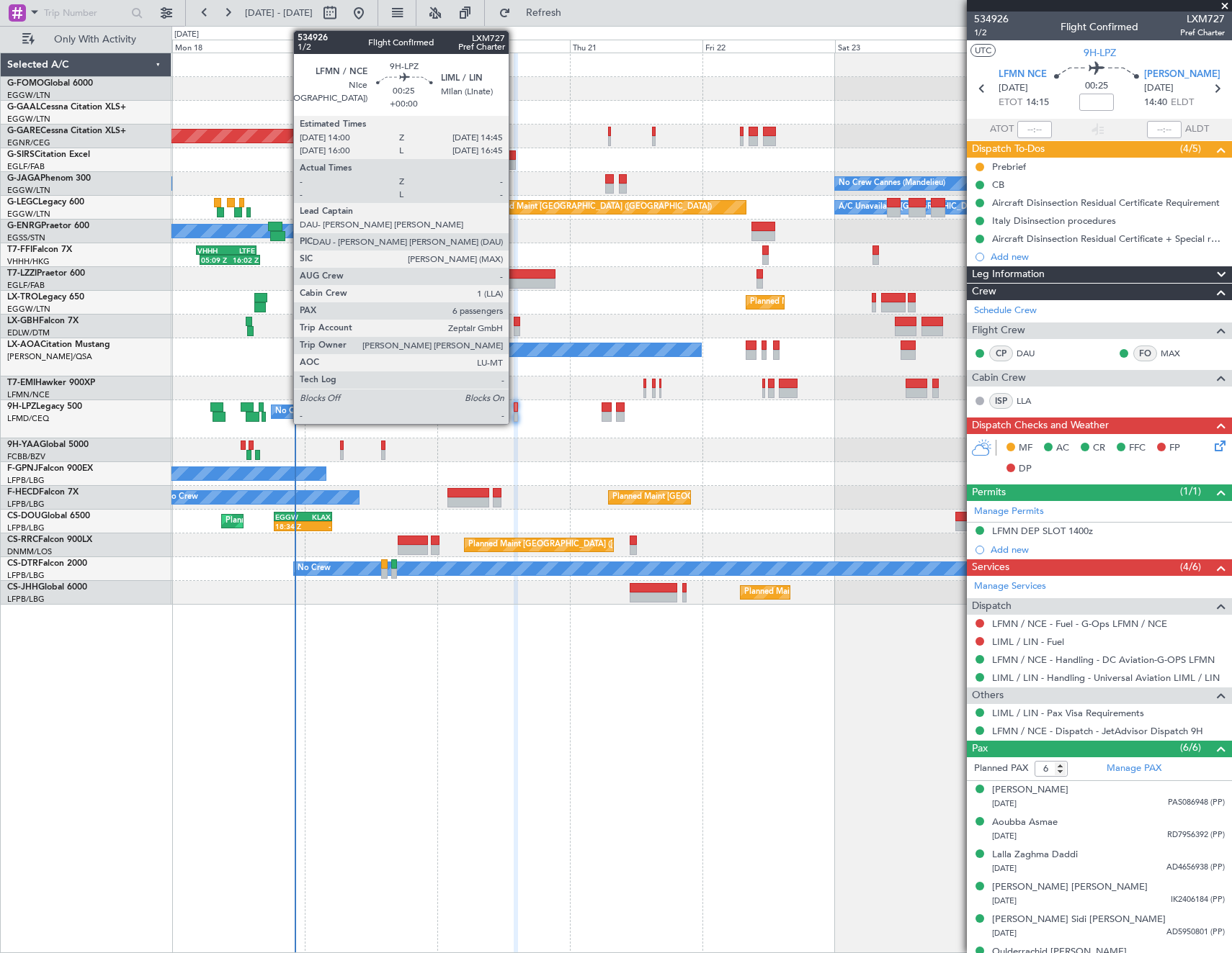
click at [515, 408] on div at bounding box center [516, 407] width 4 height 10
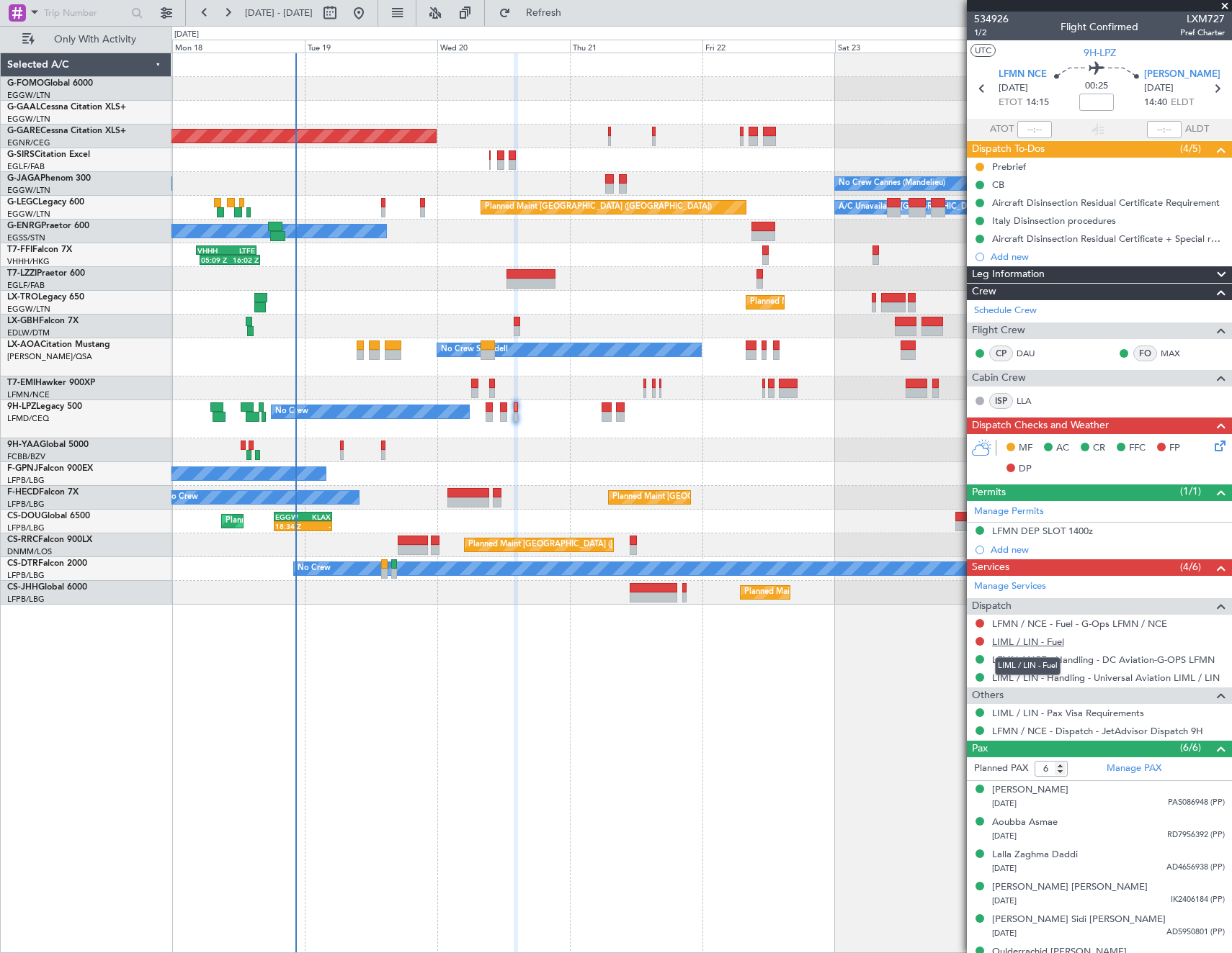
click at [1015, 642] on link "LIML / LIN - Fuel" at bounding box center [1028, 642] width 72 height 12
click at [574, 12] on span "Refresh" at bounding box center [544, 12] width 60 height 10
click at [980, 621] on button at bounding box center [980, 624] width 9 height 9
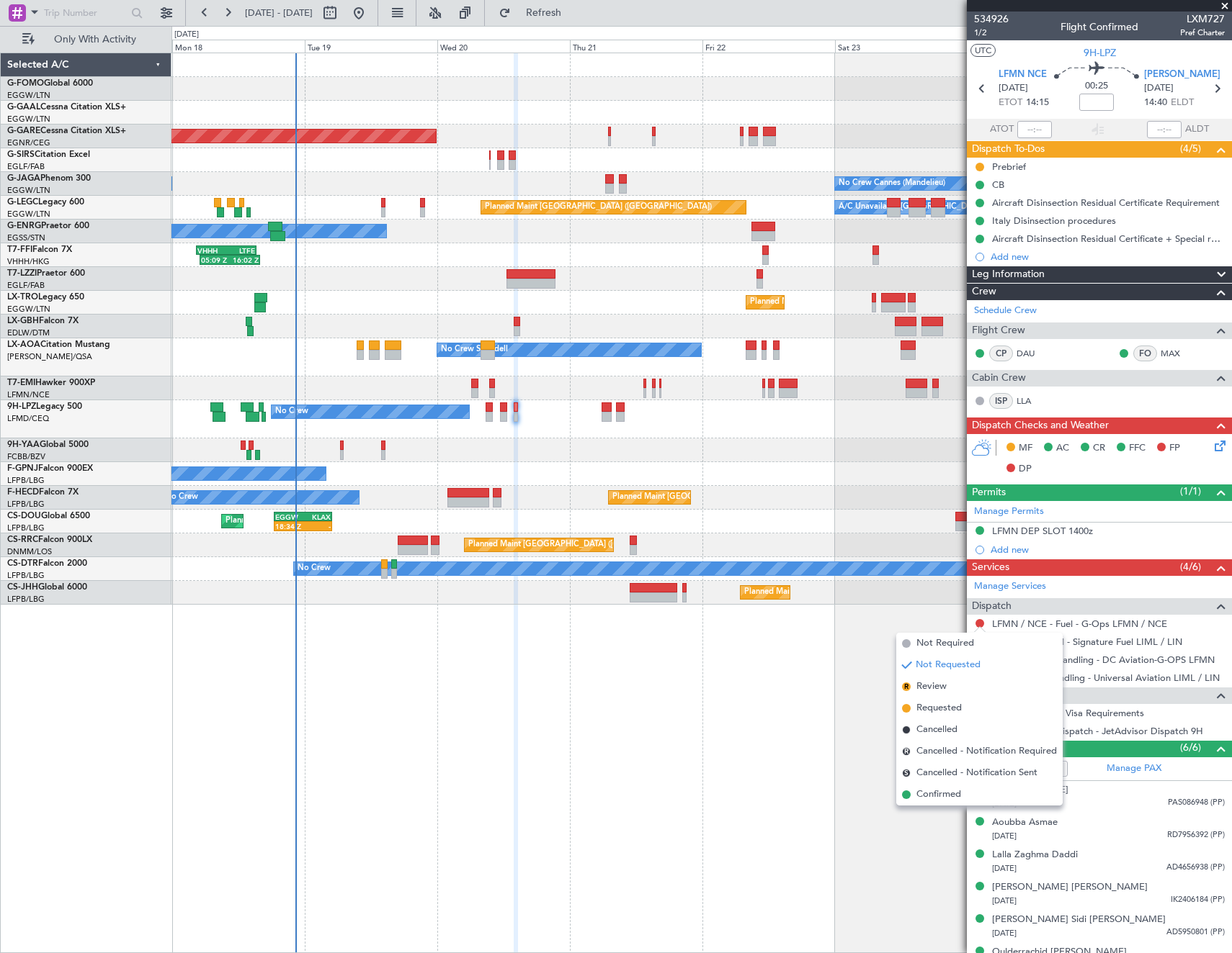
click at [959, 642] on div "Not Requested" at bounding box center [980, 646] width 61 height 18
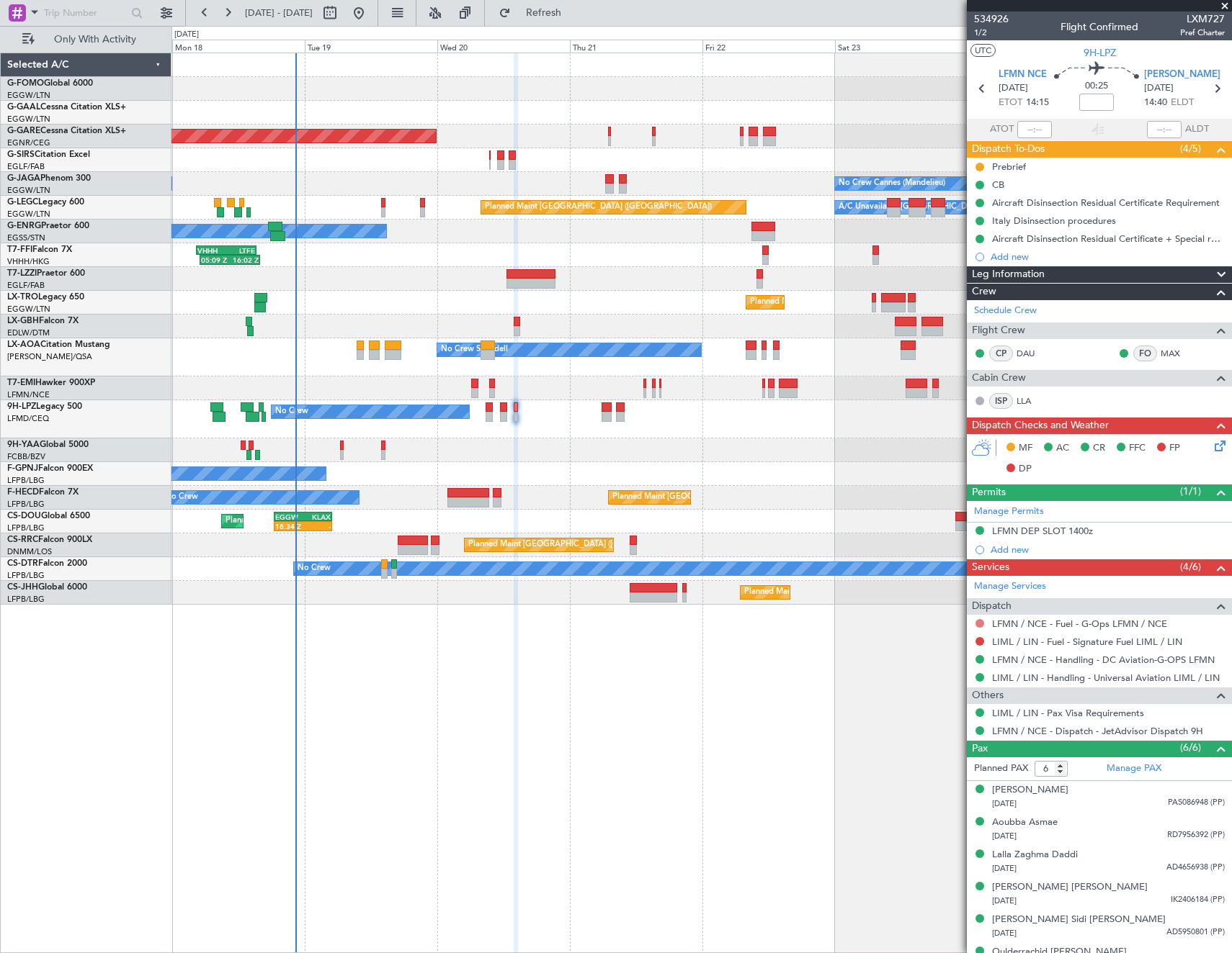
click at [980, 625] on button at bounding box center [980, 624] width 9 height 9
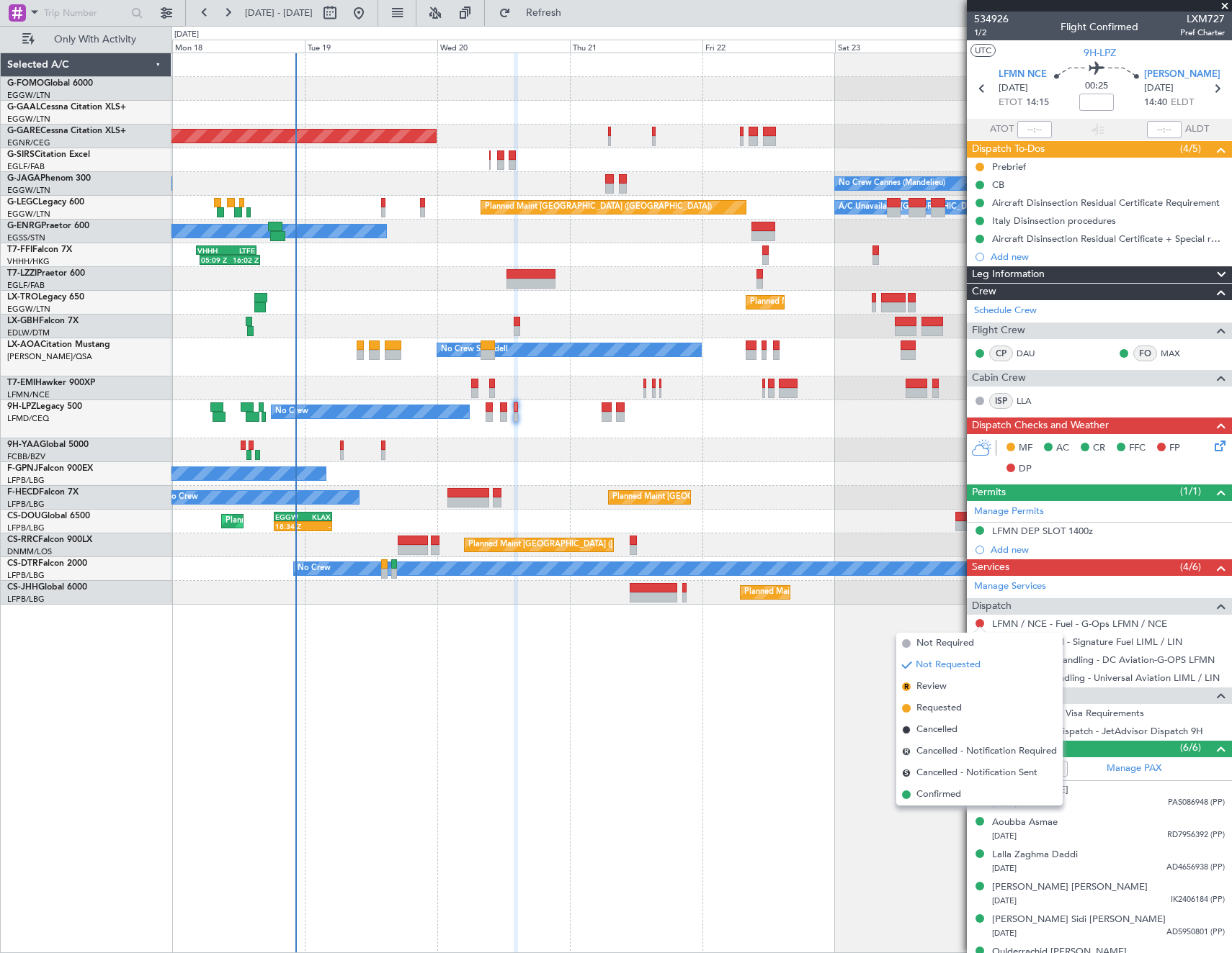
drag, startPoint x: 927, startPoint y: 647, endPoint x: 986, endPoint y: 644, distance: 59.1
click at [928, 647] on span "Not Required" at bounding box center [944, 643] width 58 height 14
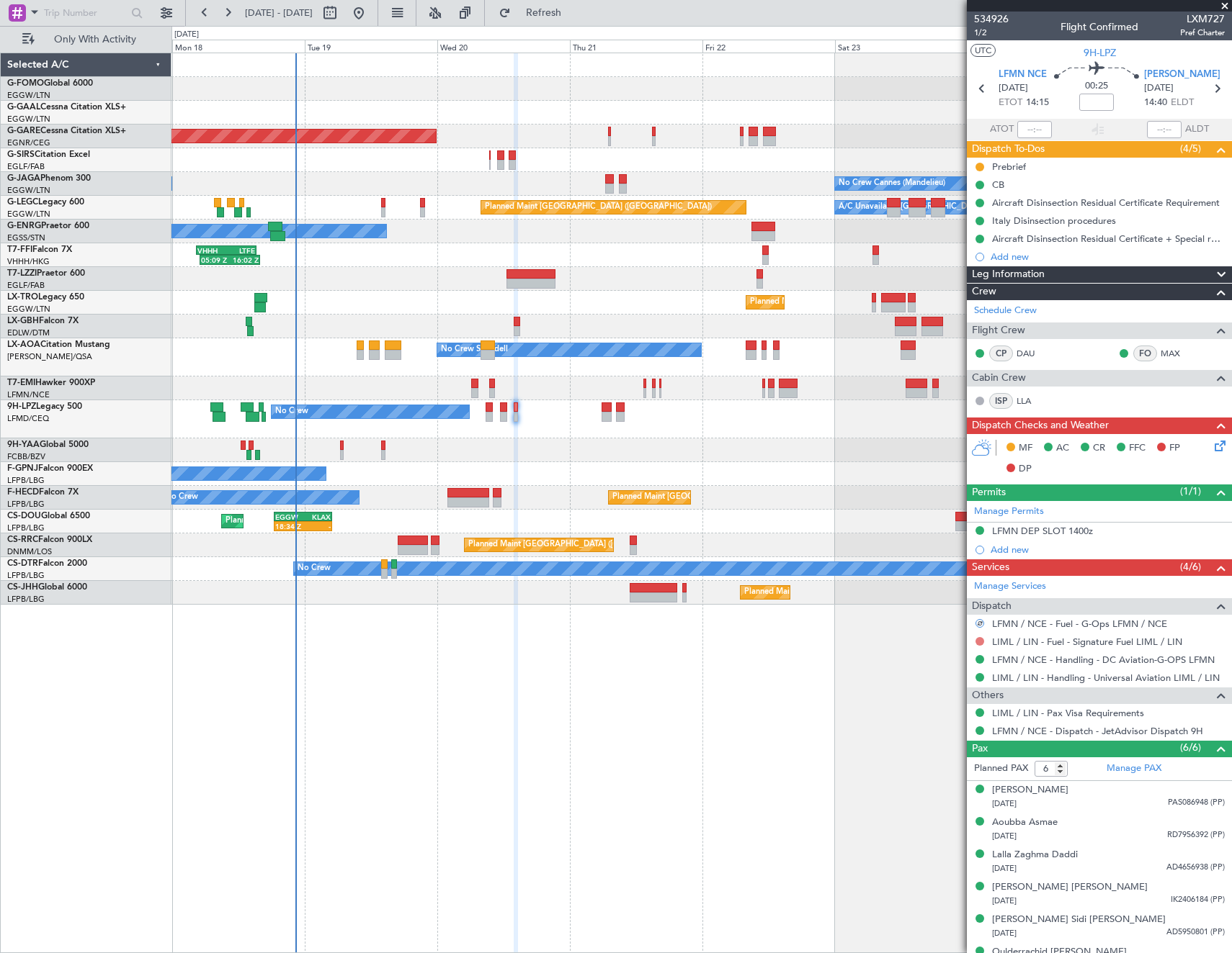
click at [979, 641] on button at bounding box center [980, 642] width 9 height 9
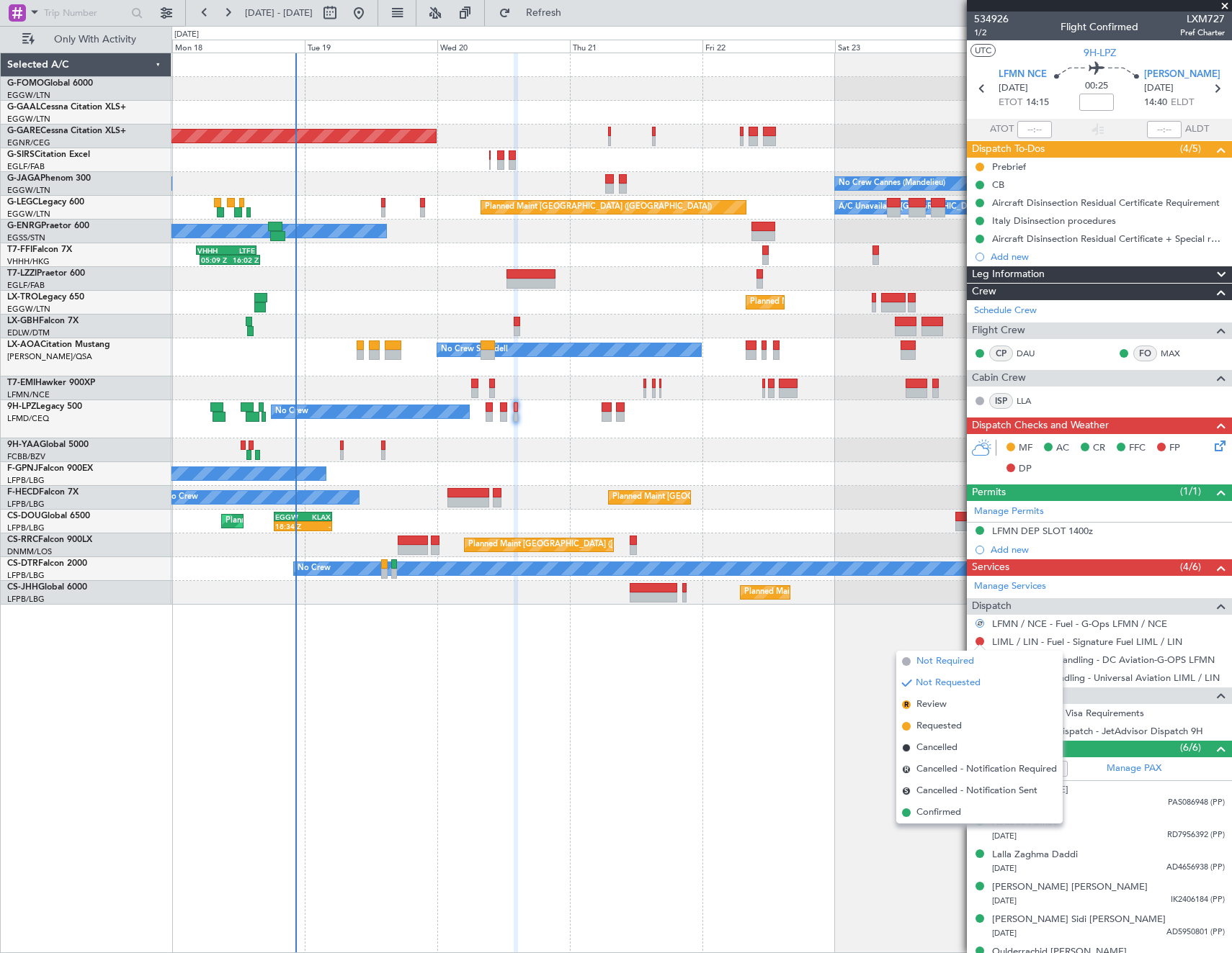
click at [912, 659] on li "Not Required" at bounding box center [979, 662] width 166 height 21
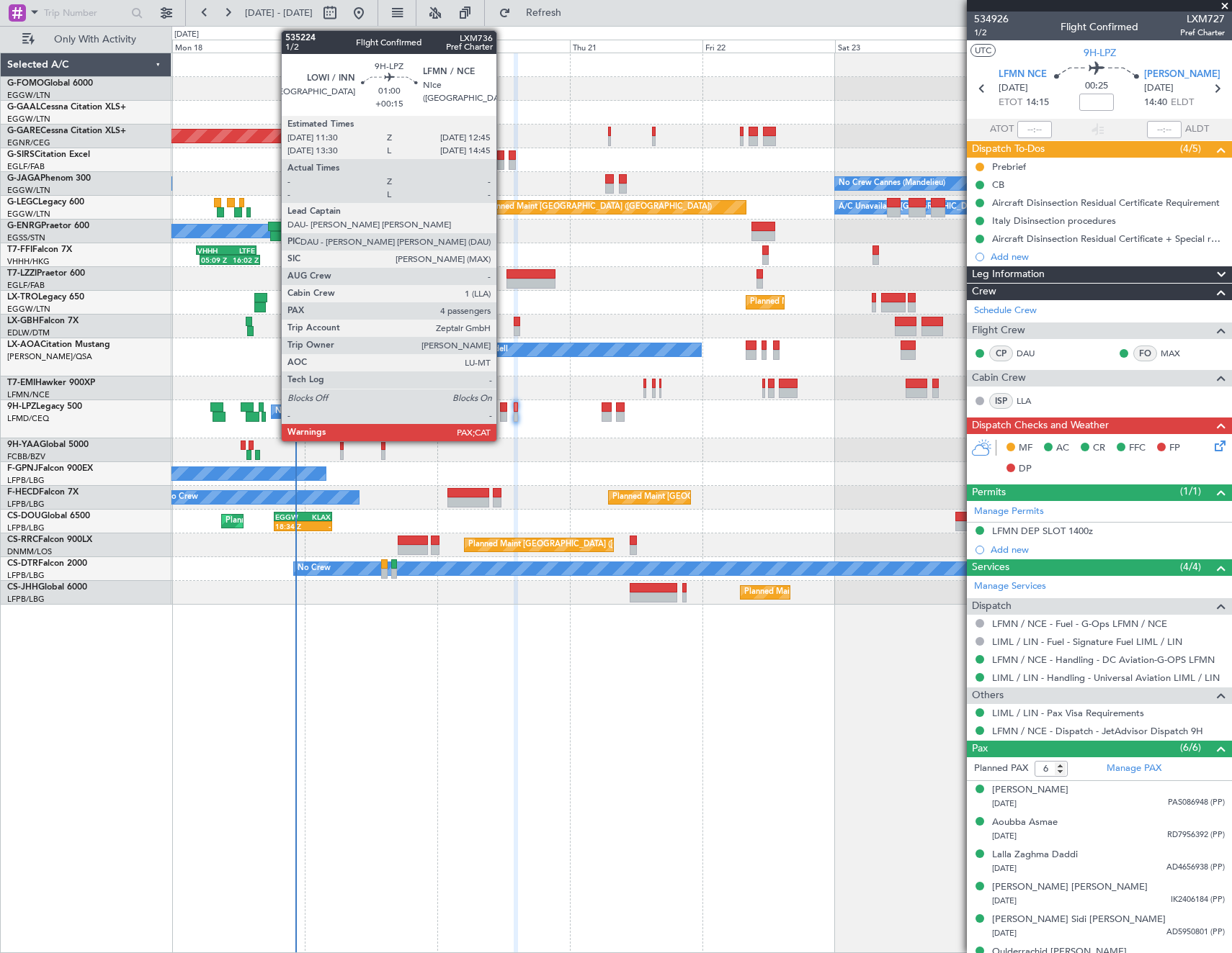
click at [502, 412] on div at bounding box center [503, 416] width 7 height 10
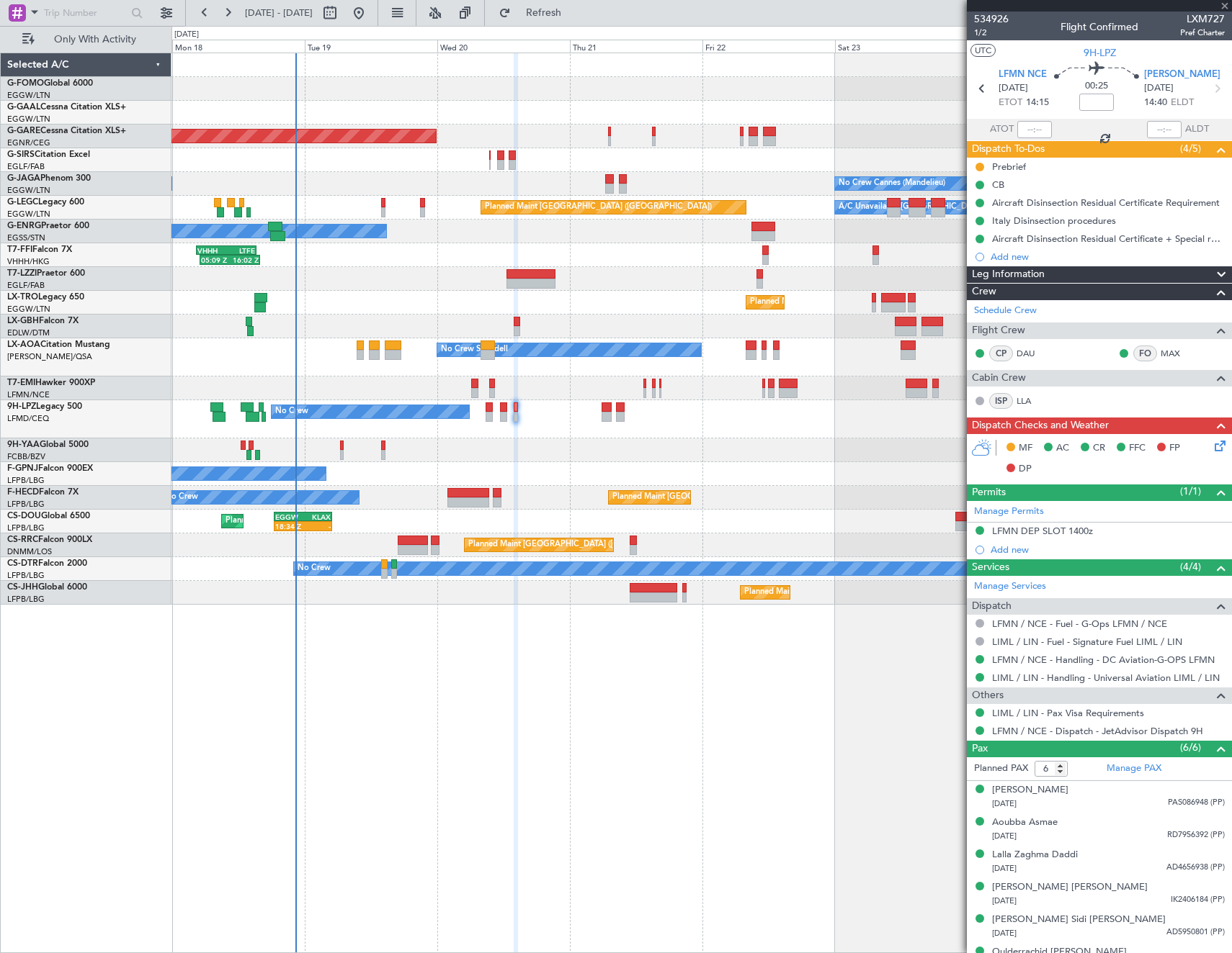
type input "+00:15"
type input "4"
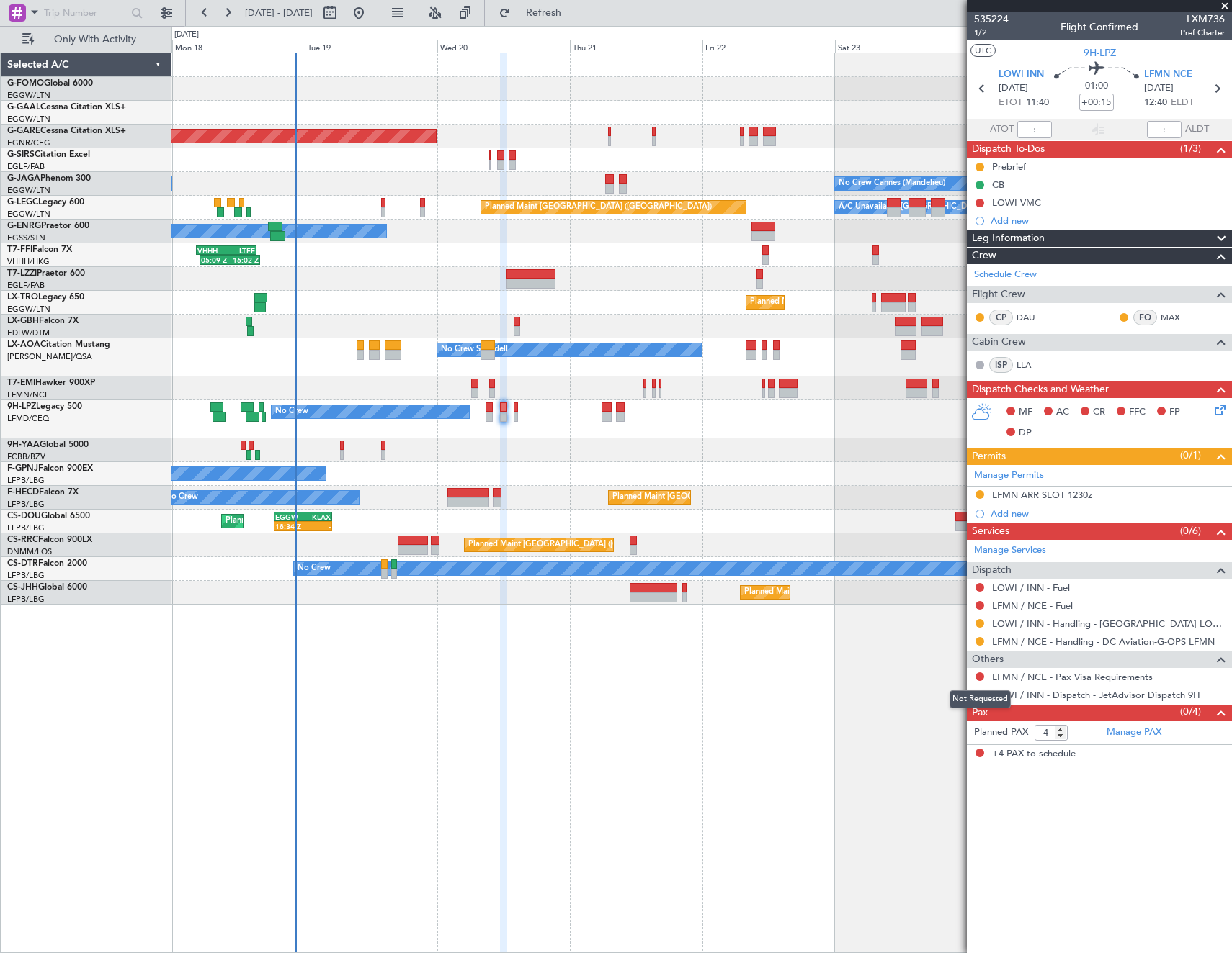
click at [976, 691] on div "Not Requested" at bounding box center [980, 699] width 61 height 18
click at [981, 693] on button at bounding box center [980, 695] width 9 height 9
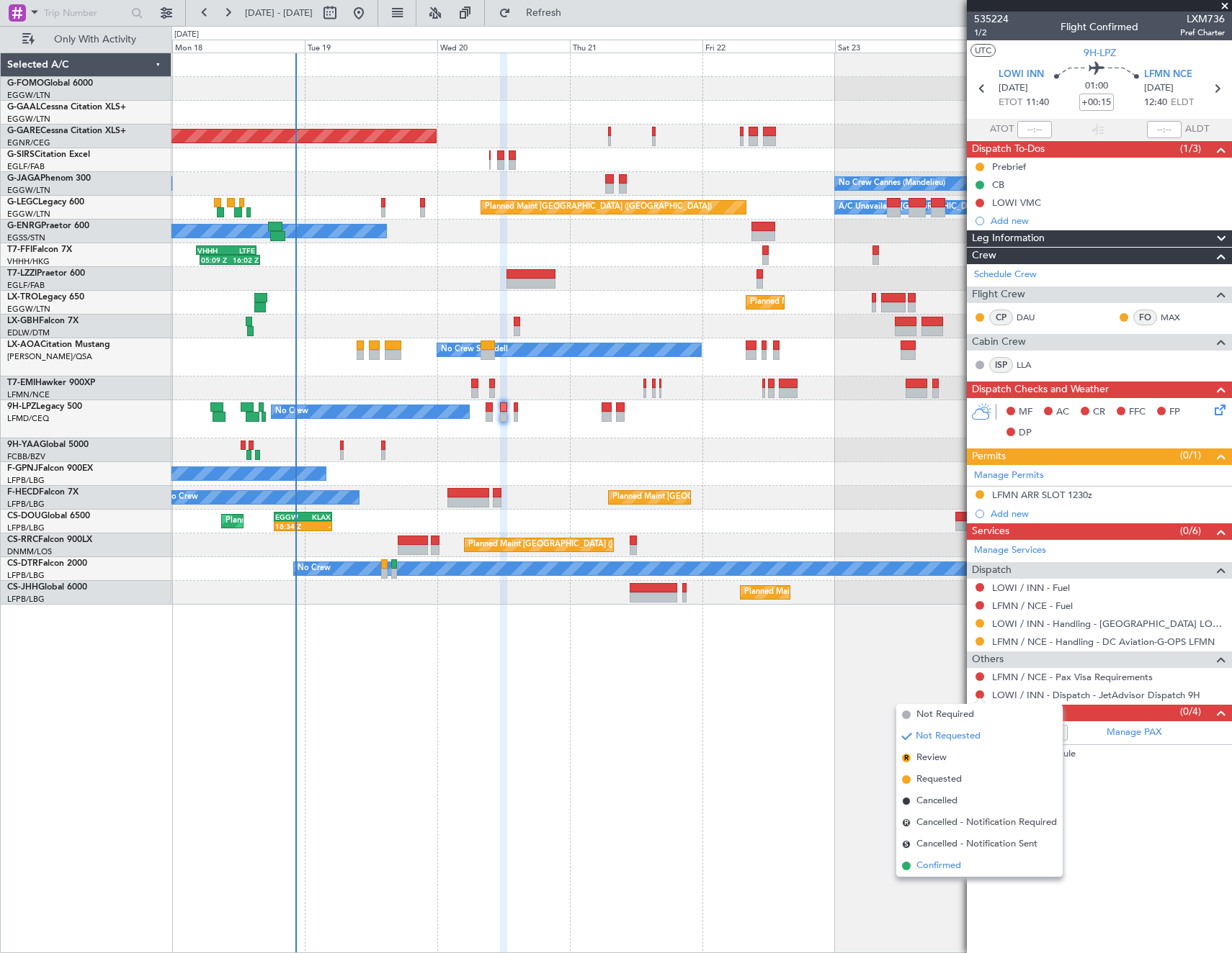
click at [951, 869] on span "Confirmed" at bounding box center [938, 866] width 44 height 14
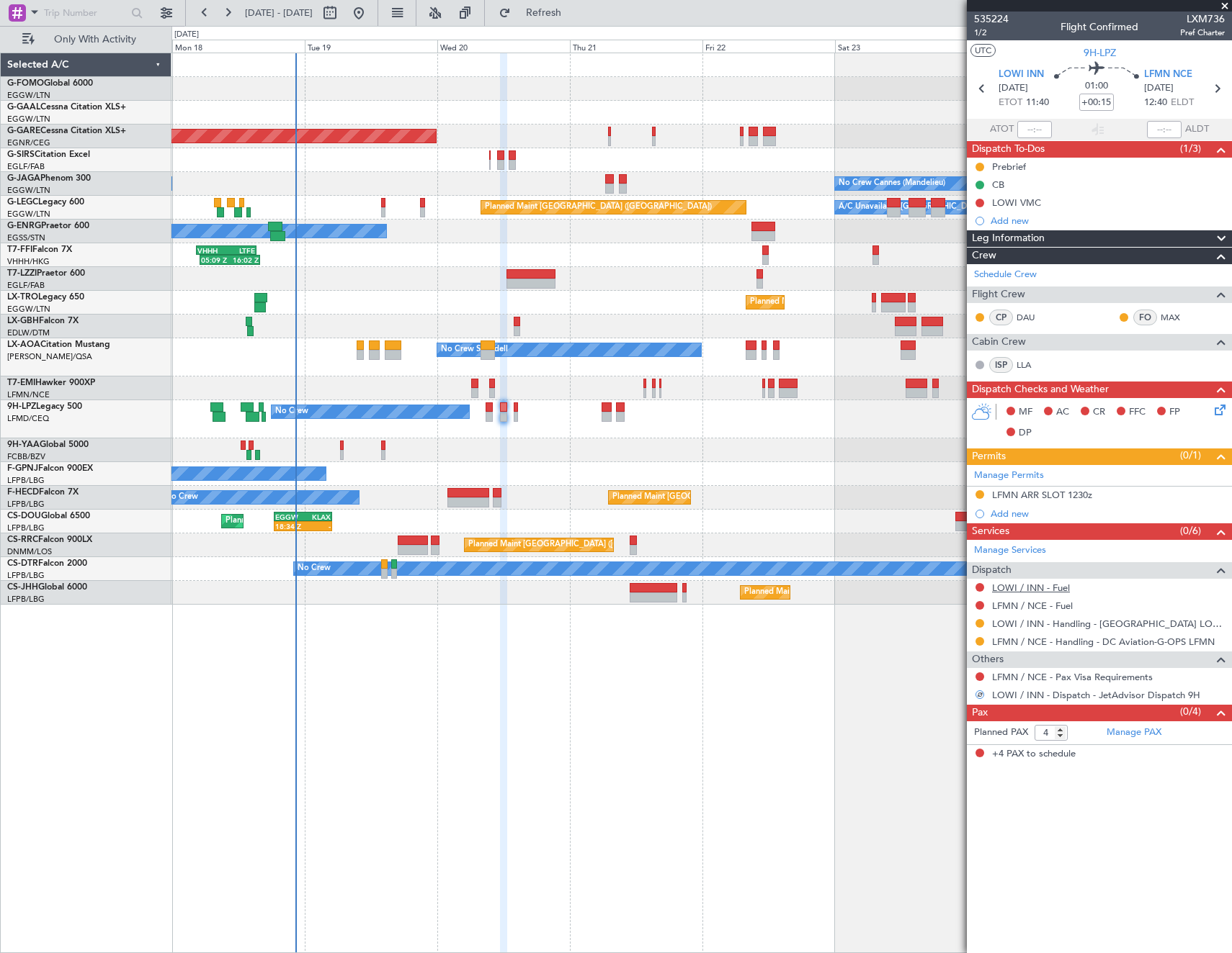
click at [1037, 591] on link "LOWI / INN - Fuel" at bounding box center [1031, 588] width 78 height 12
click at [1034, 608] on link "LFMN / NCE - Fuel" at bounding box center [1032, 606] width 81 height 12
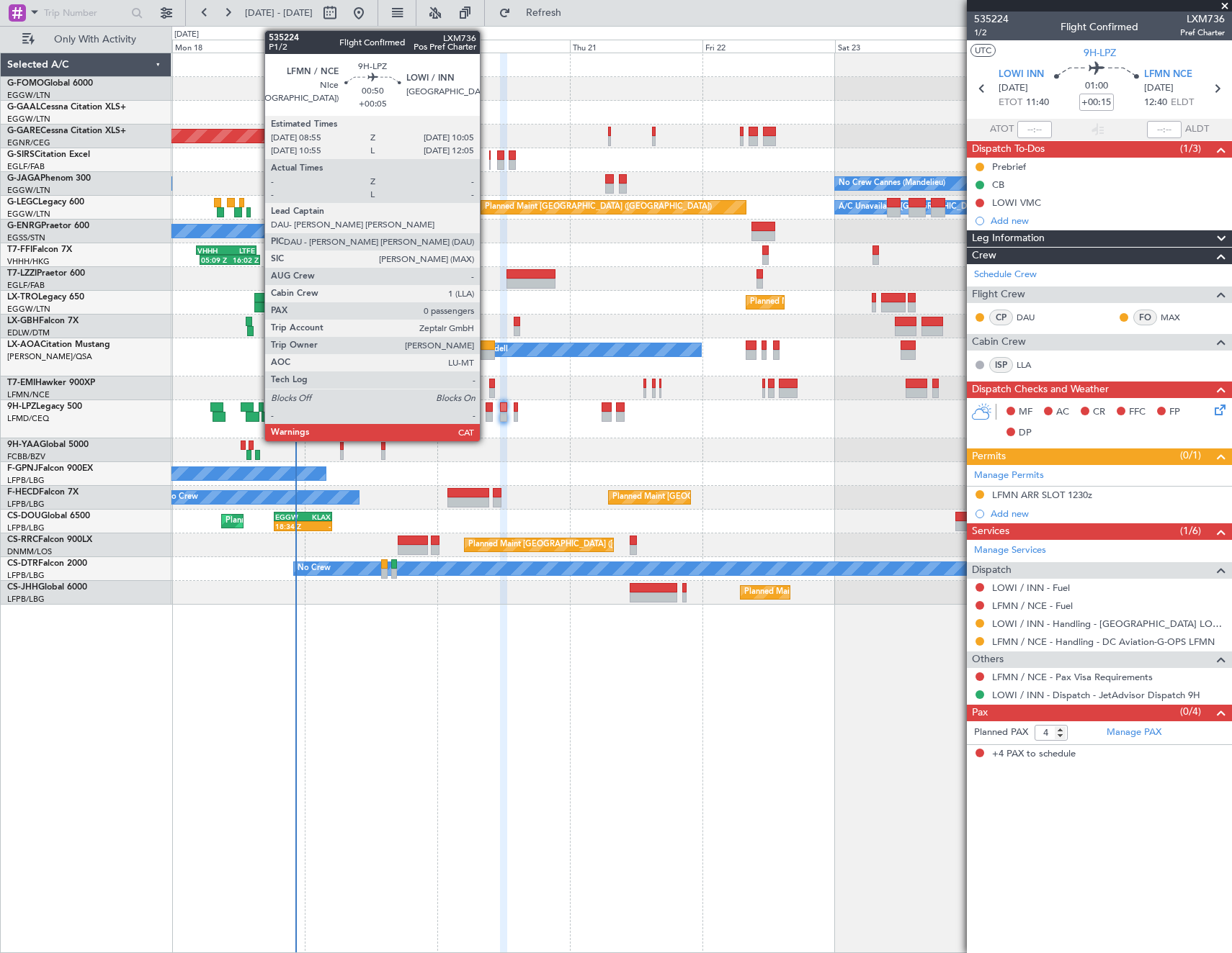
click at [486, 407] on div at bounding box center [488, 407] width 6 height 10
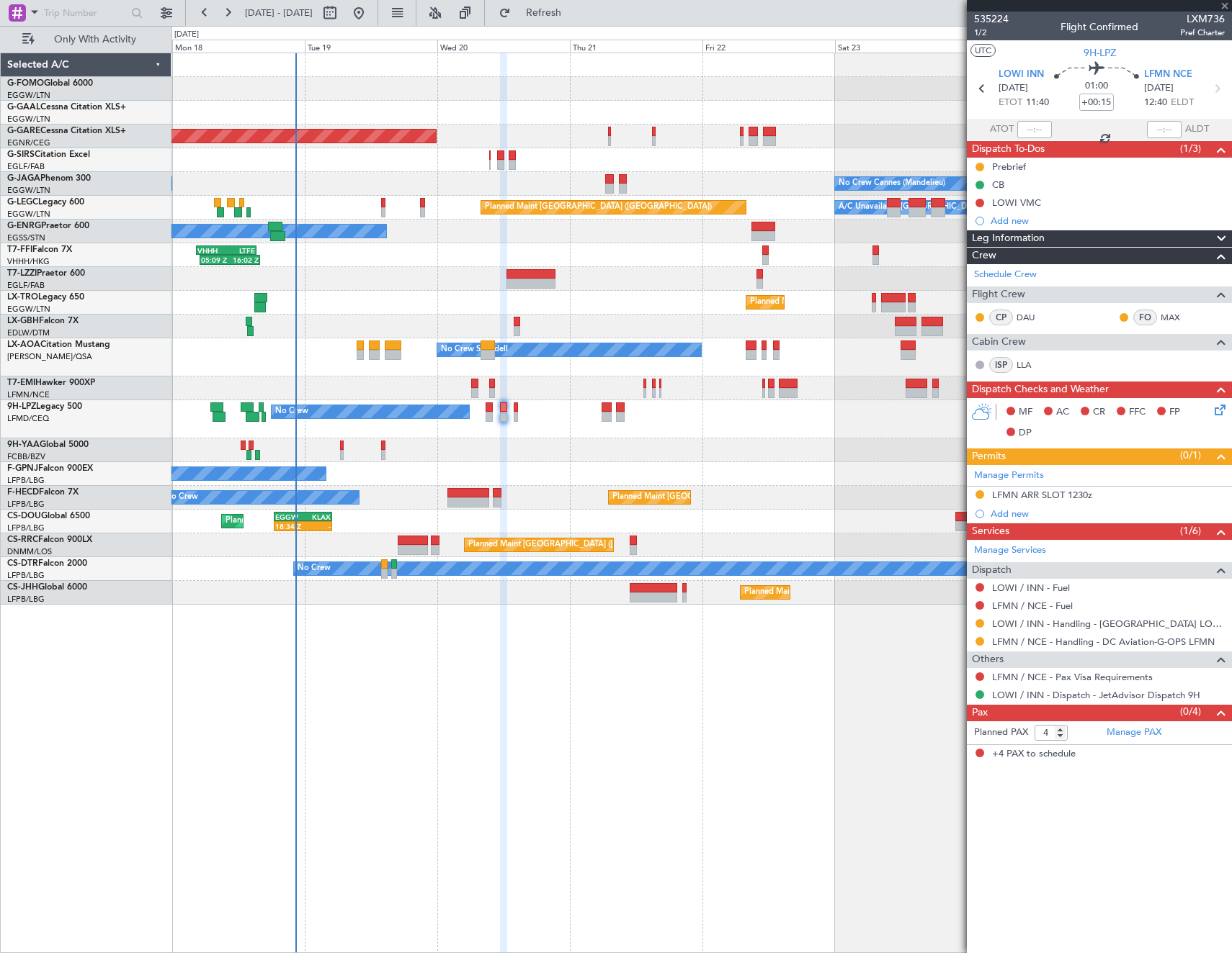
type input "+00:05"
type input "0"
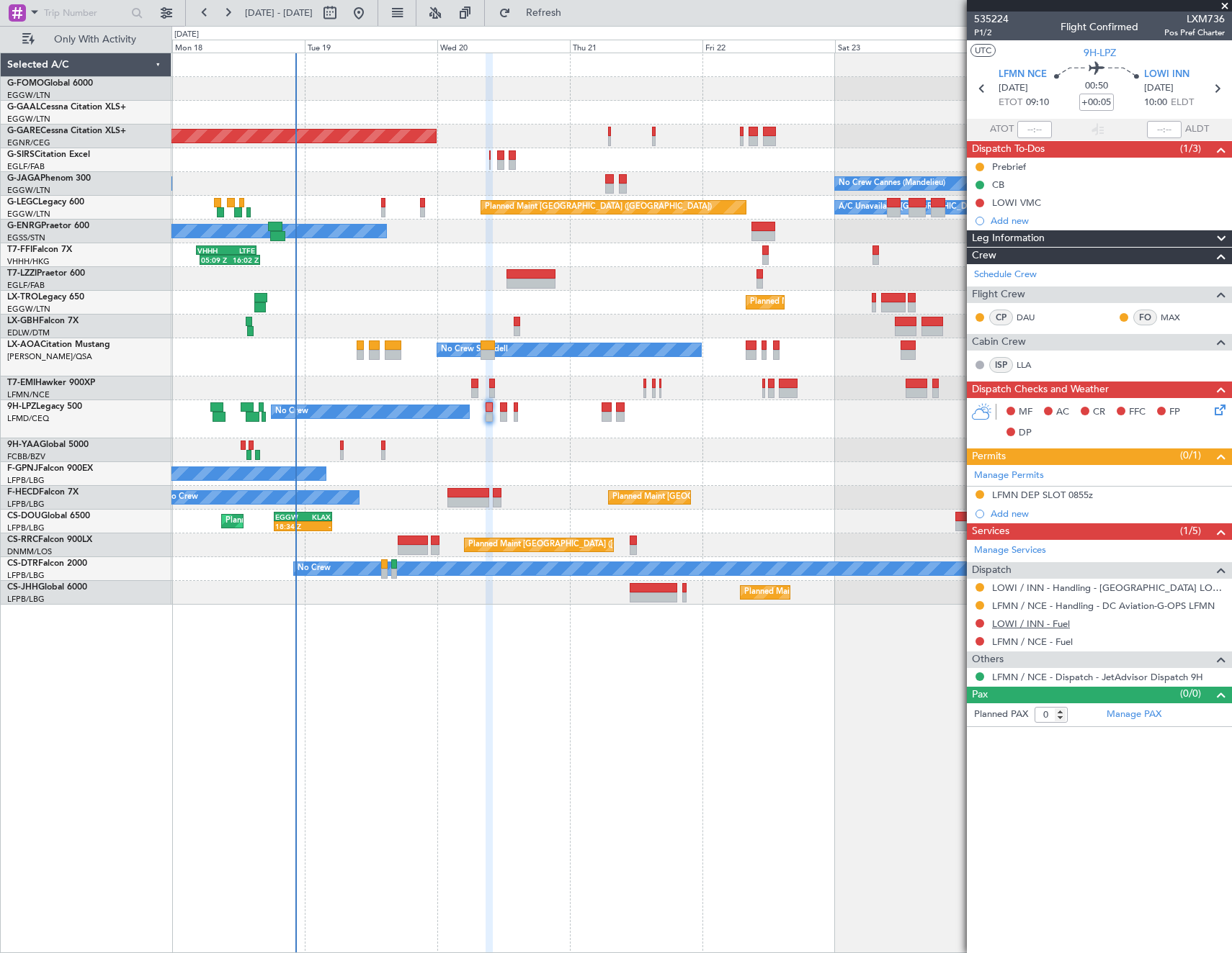
click at [1032, 622] on link "LOWI / INN - Fuel" at bounding box center [1031, 624] width 78 height 12
click at [1026, 646] on link "LFMN / NCE - Fuel" at bounding box center [1032, 642] width 81 height 12
click at [574, 11] on span "Refresh" at bounding box center [544, 12] width 60 height 10
click at [981, 624] on button at bounding box center [980, 624] width 9 height 9
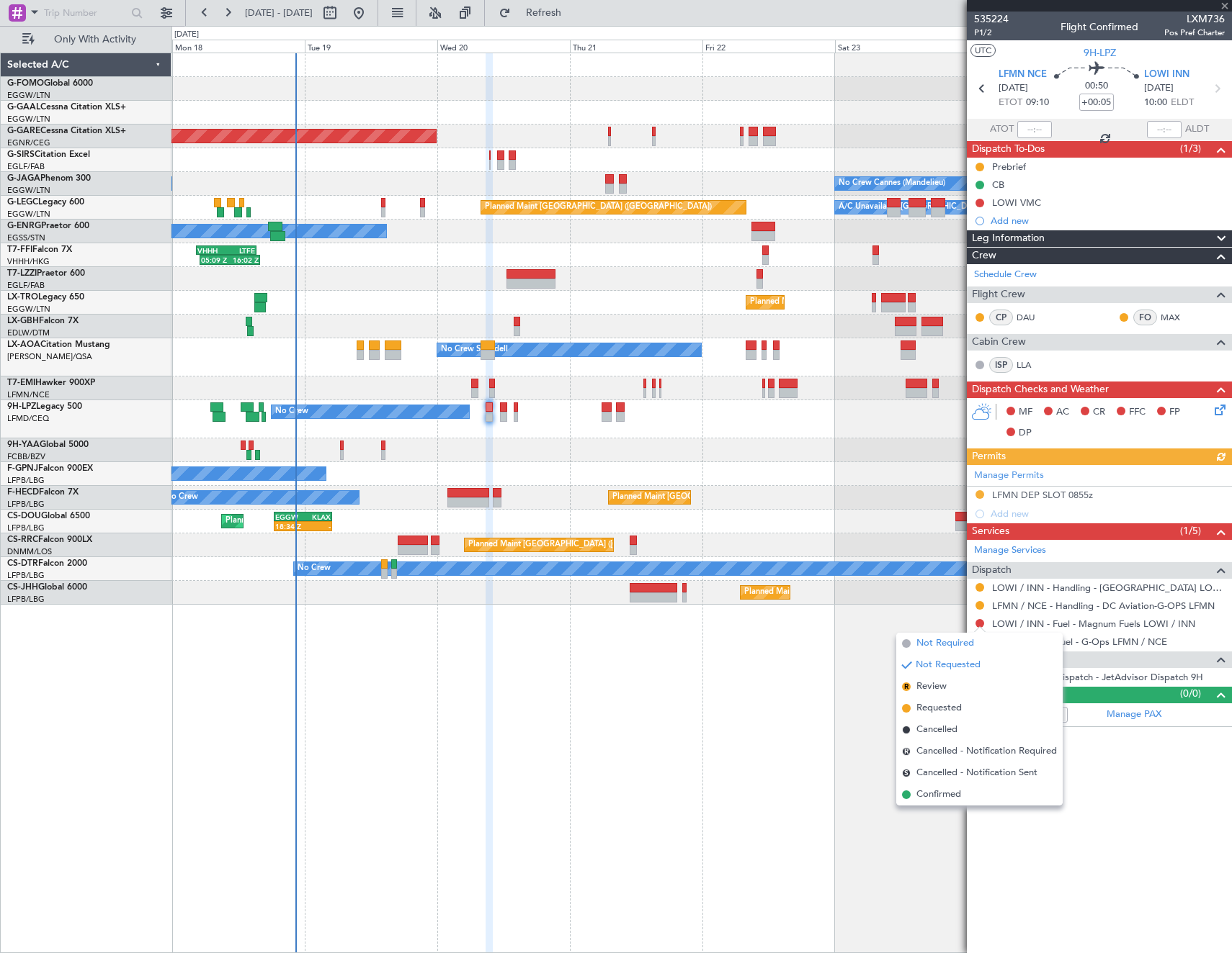
click at [919, 639] on span "Not Required" at bounding box center [944, 643] width 58 height 14
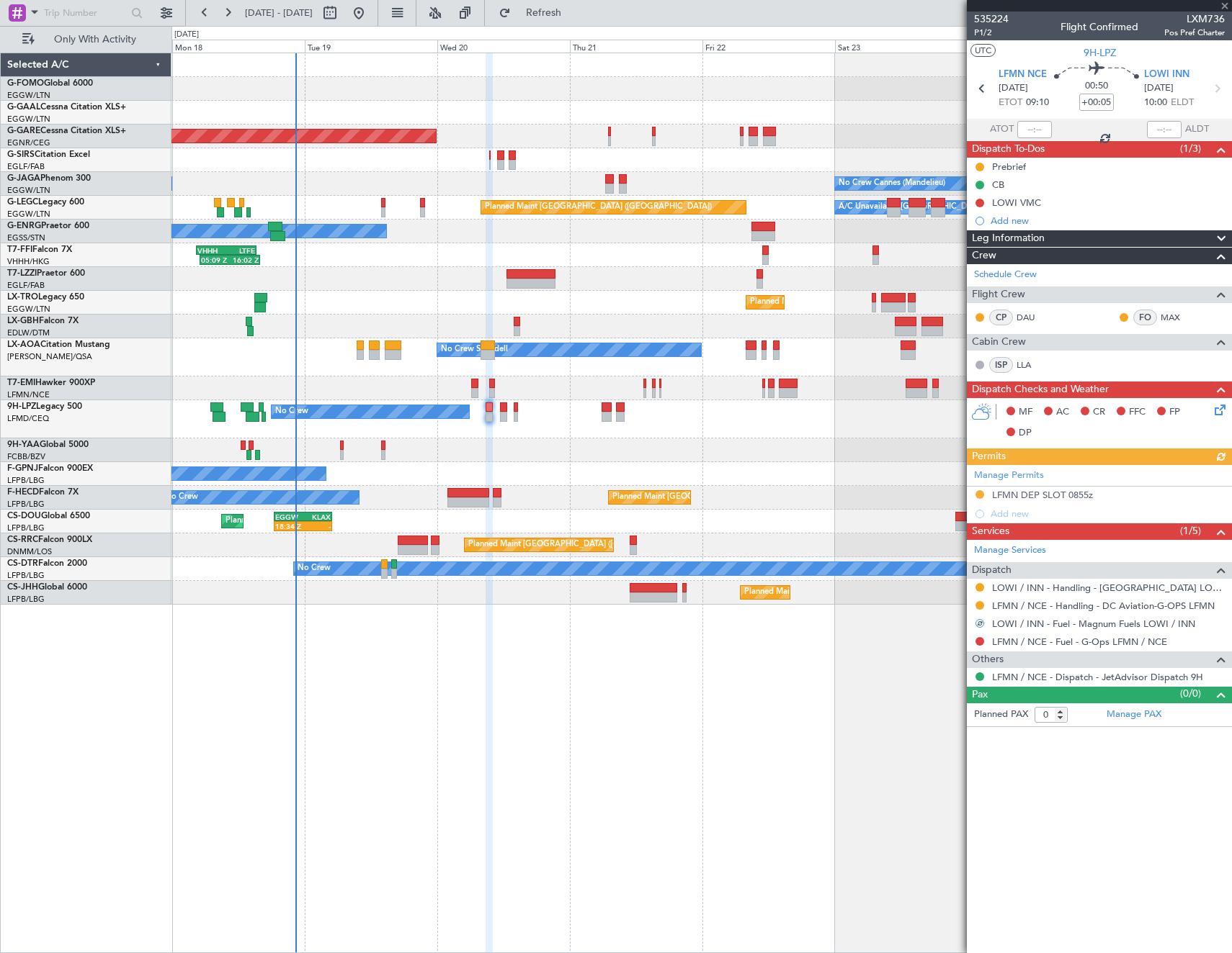
click at [985, 639] on div "LFMN / NCE - Fuel - G-Ops LFMN / NCE" at bounding box center [1099, 642] width 265 height 18
click at [981, 639] on button at bounding box center [980, 642] width 9 height 9
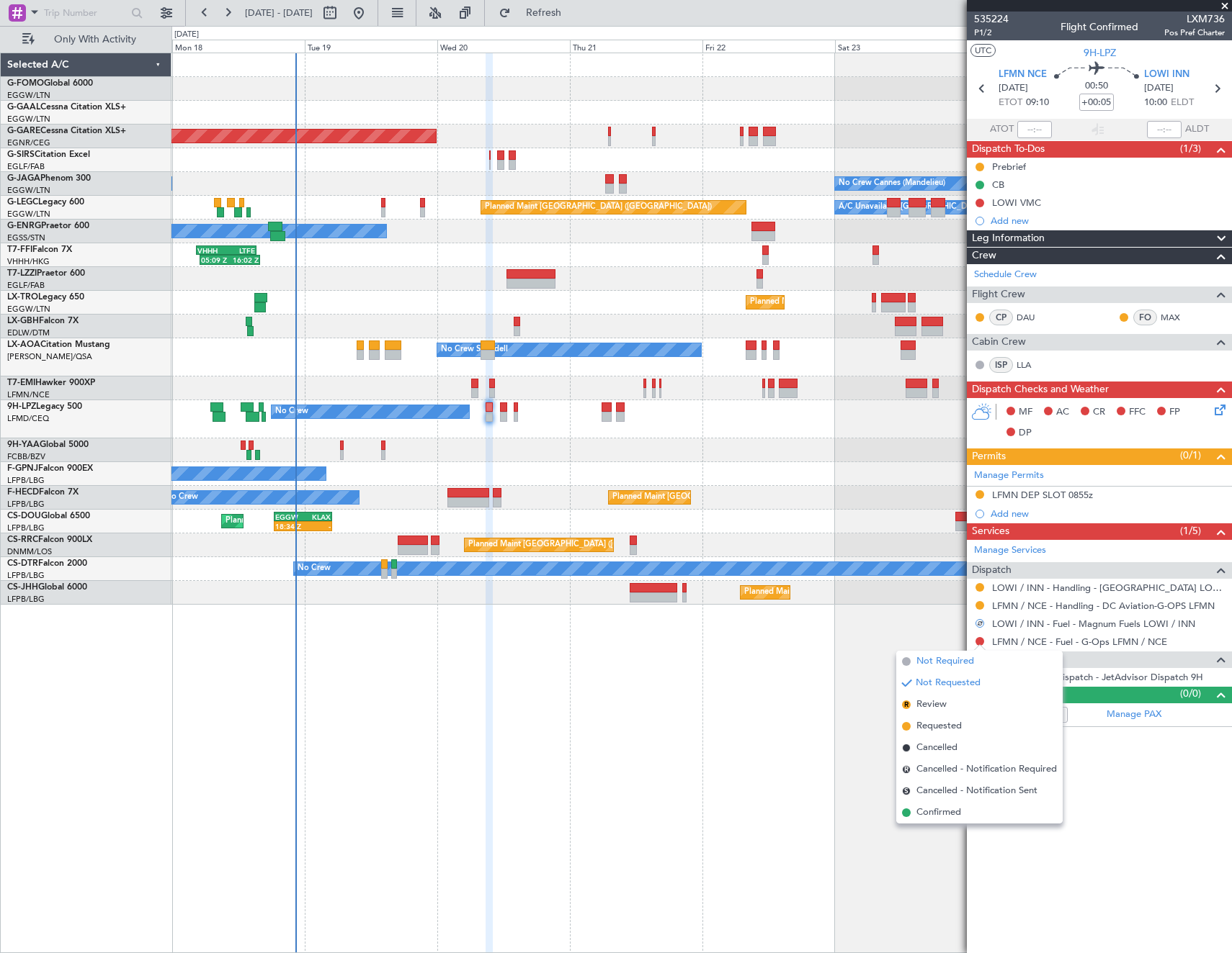
click at [927, 659] on span "Not Required" at bounding box center [944, 662] width 58 height 14
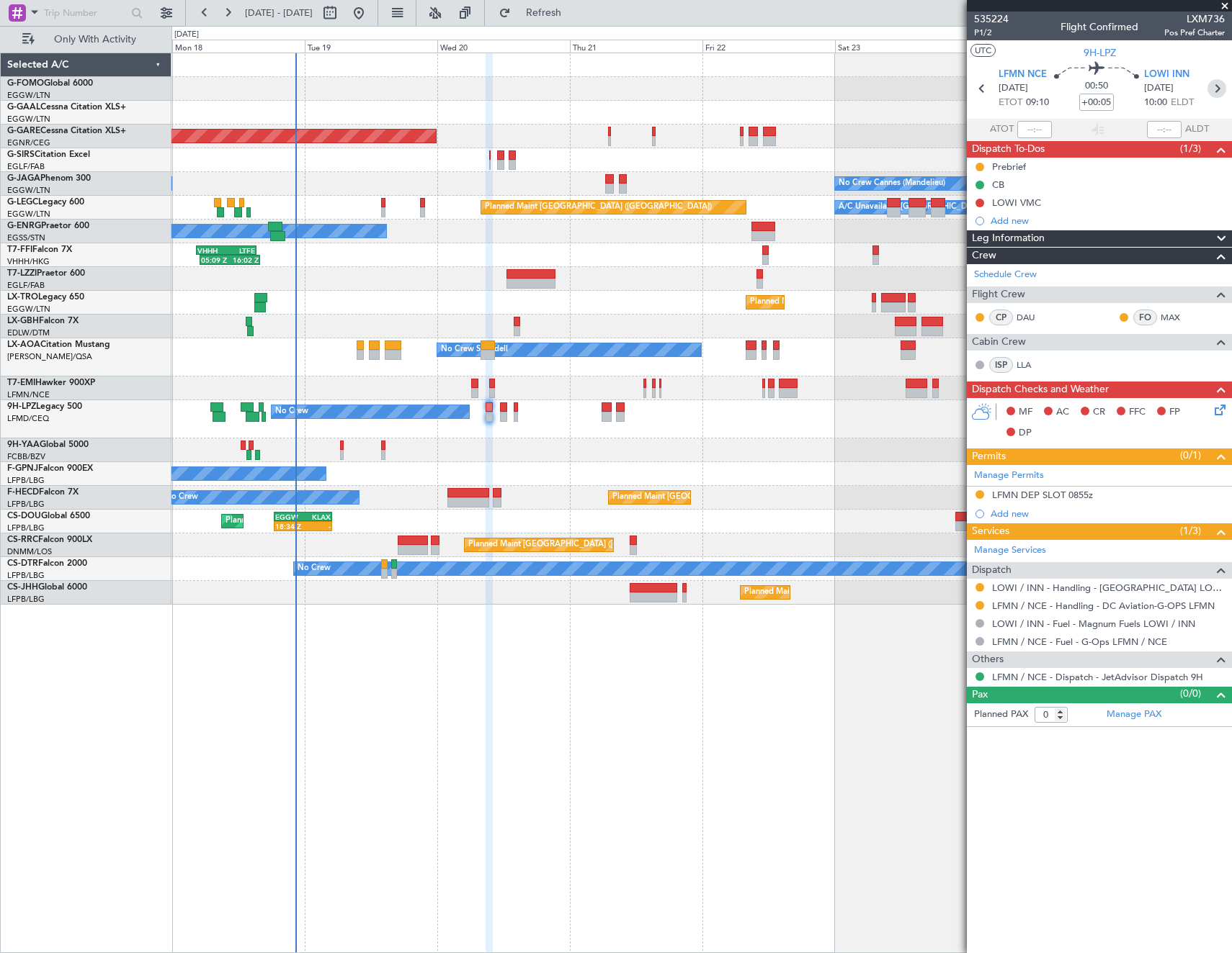
click at [1220, 88] on icon at bounding box center [1216, 88] width 19 height 19
type input "+00:15"
type input "4"
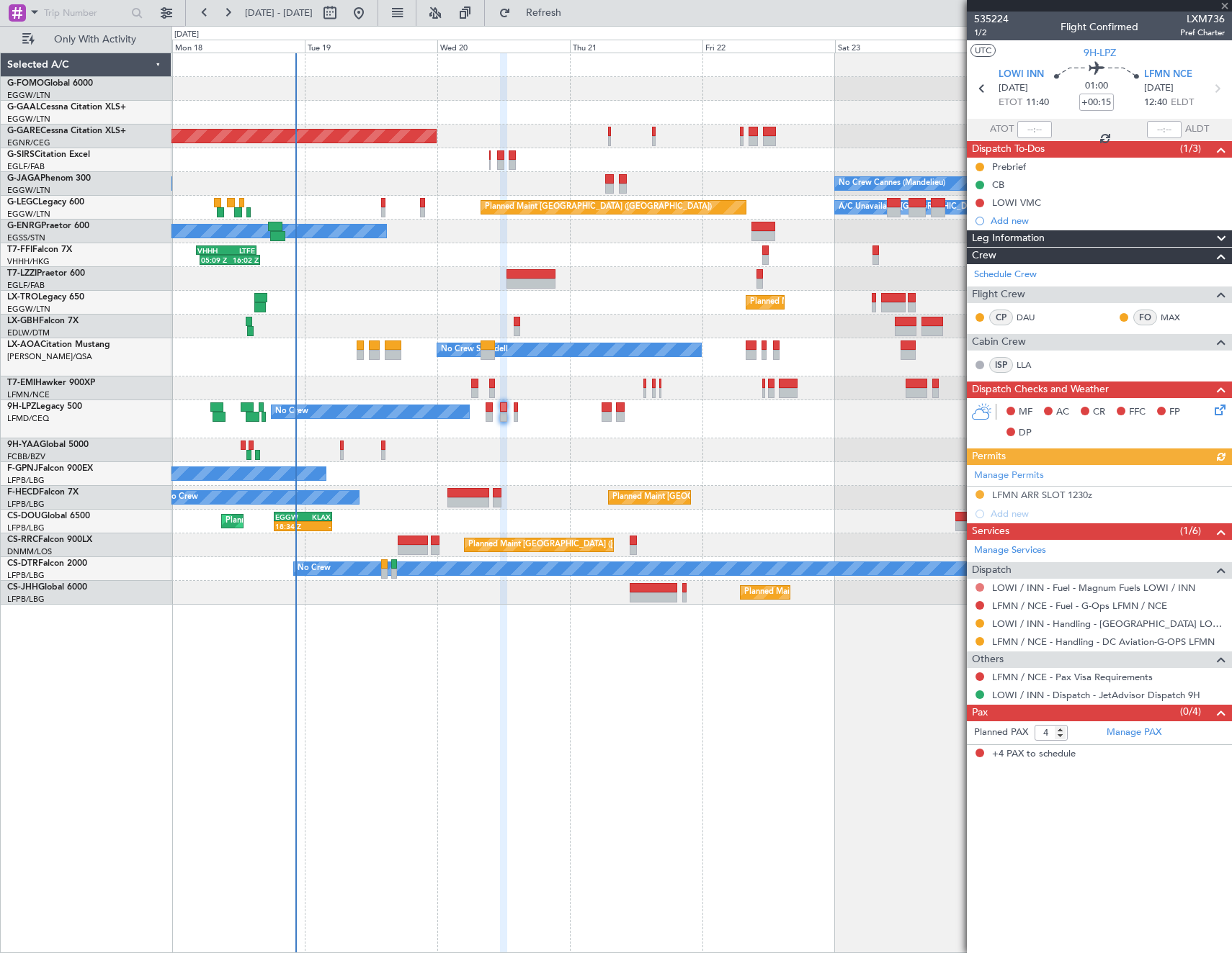
click at [983, 584] on button at bounding box center [980, 587] width 9 height 9
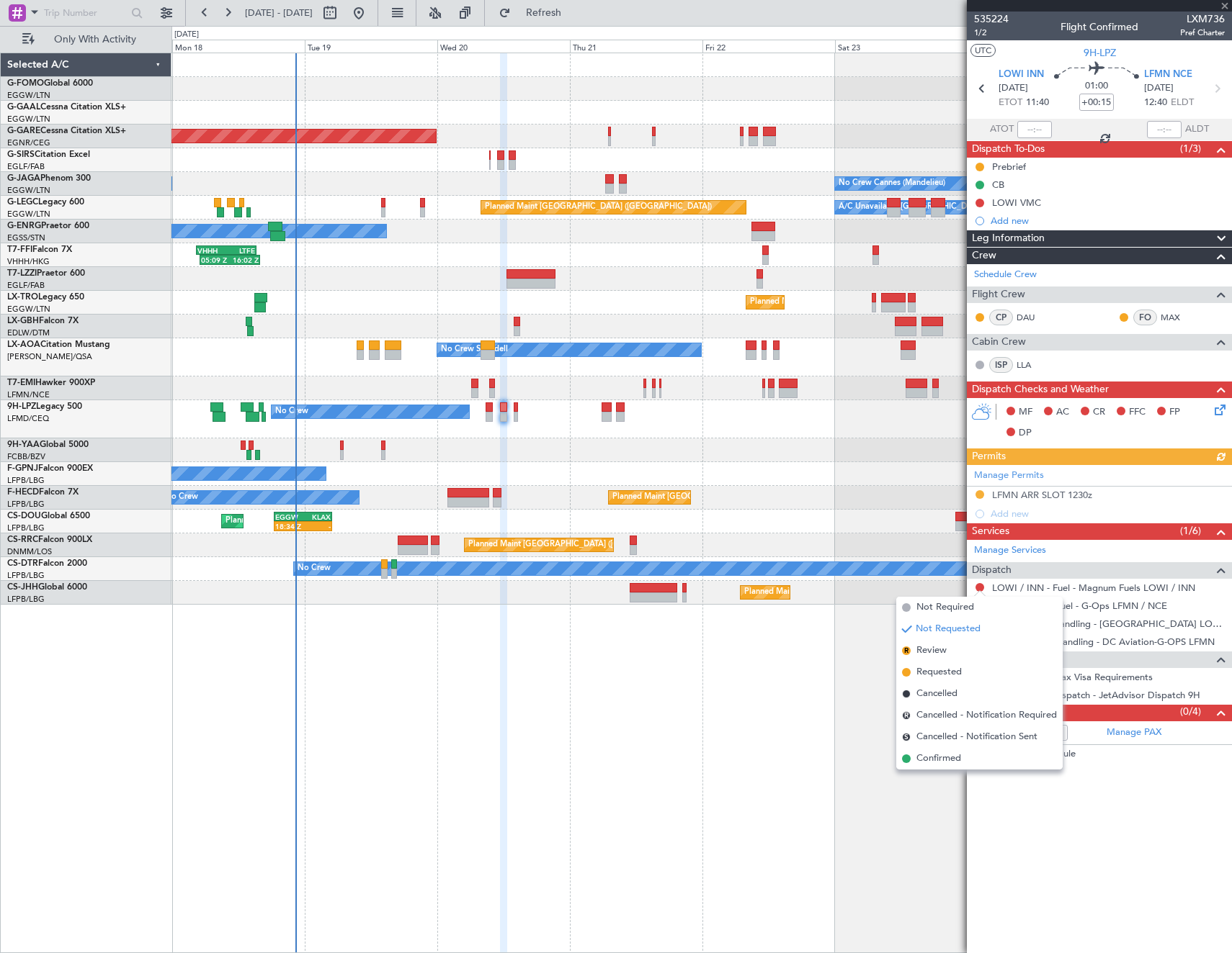
click at [936, 610] on span "Not Required" at bounding box center [944, 608] width 58 height 14
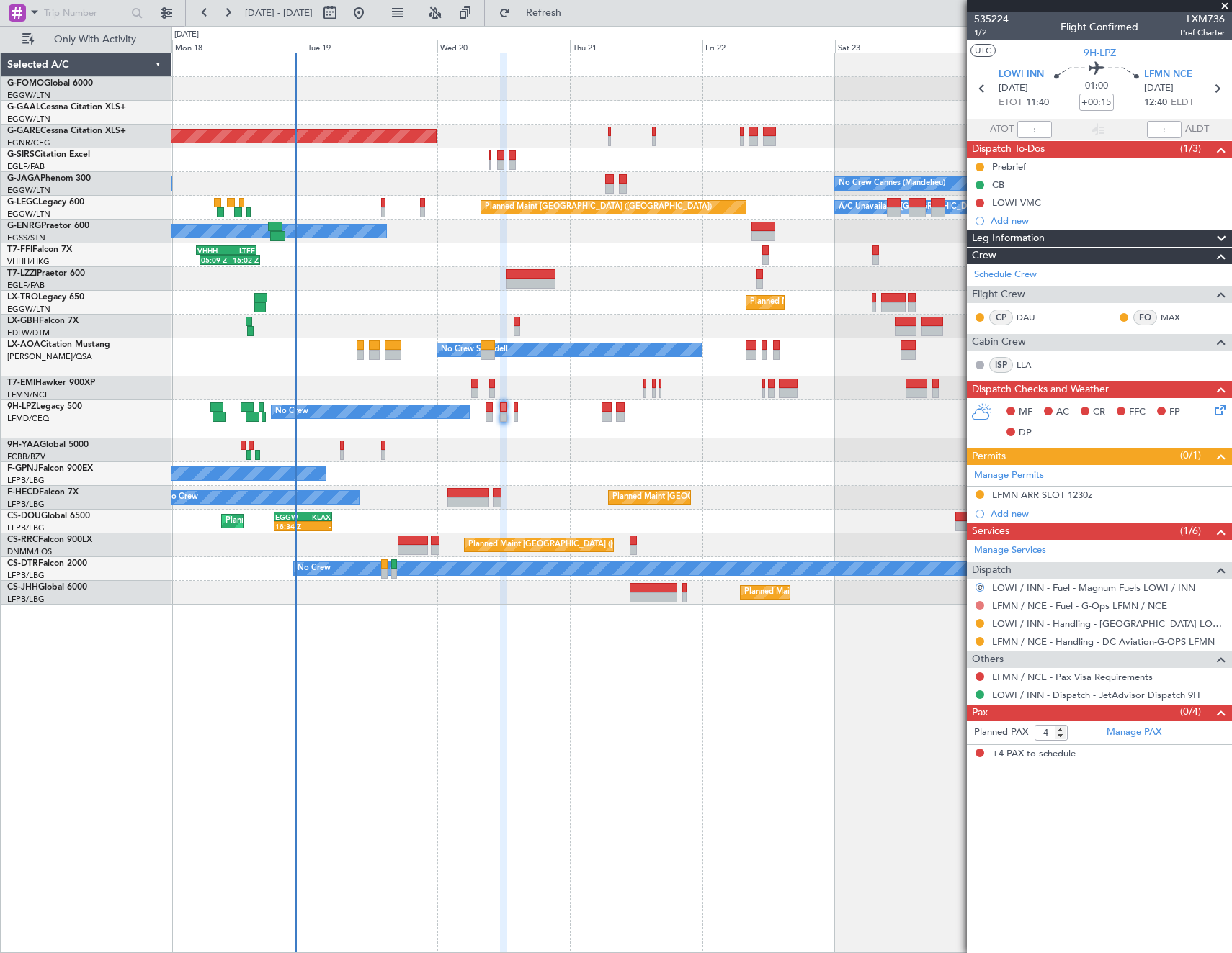
click at [979, 603] on button at bounding box center [980, 606] width 9 height 9
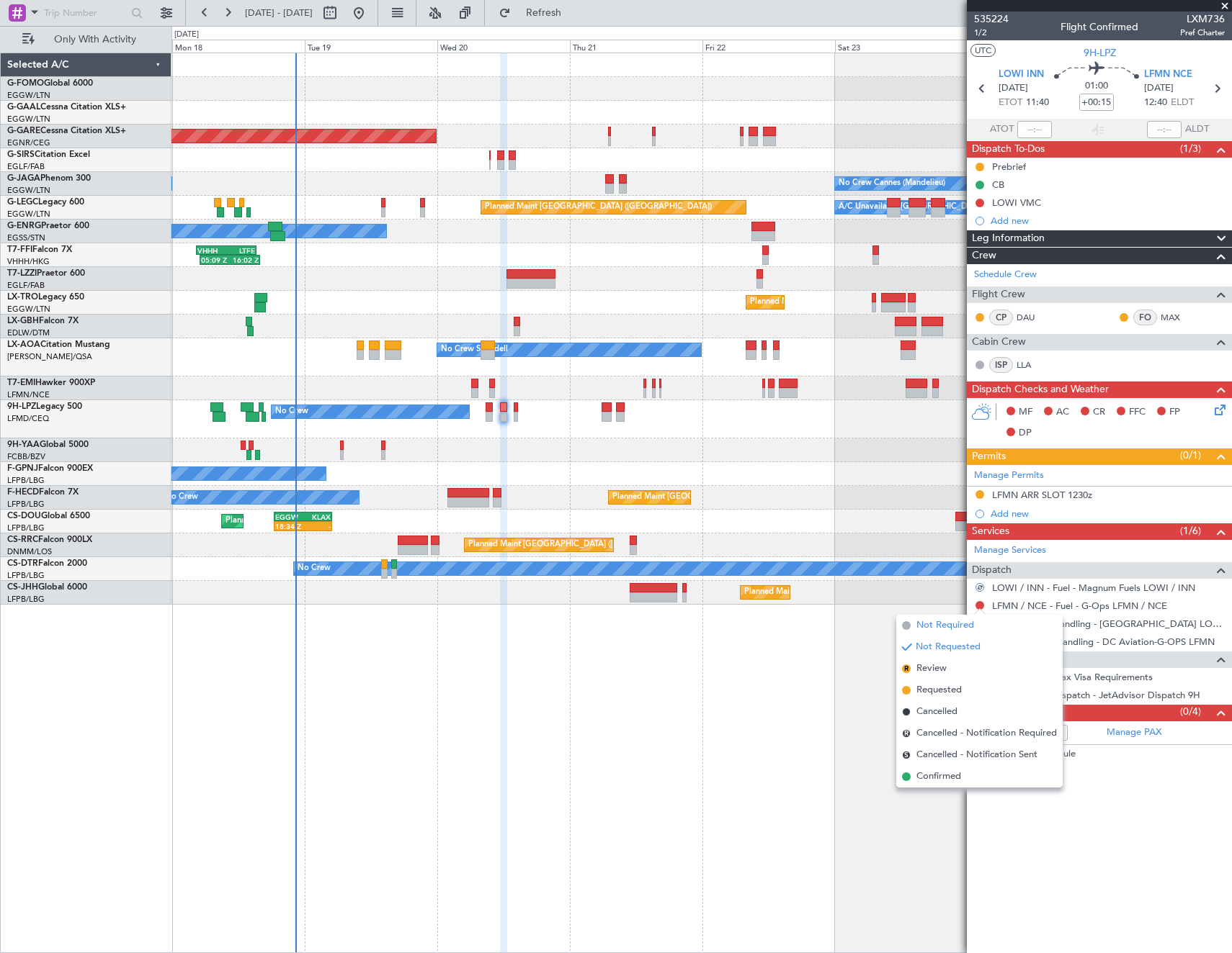
click at [926, 621] on span "Not Required" at bounding box center [944, 626] width 58 height 14
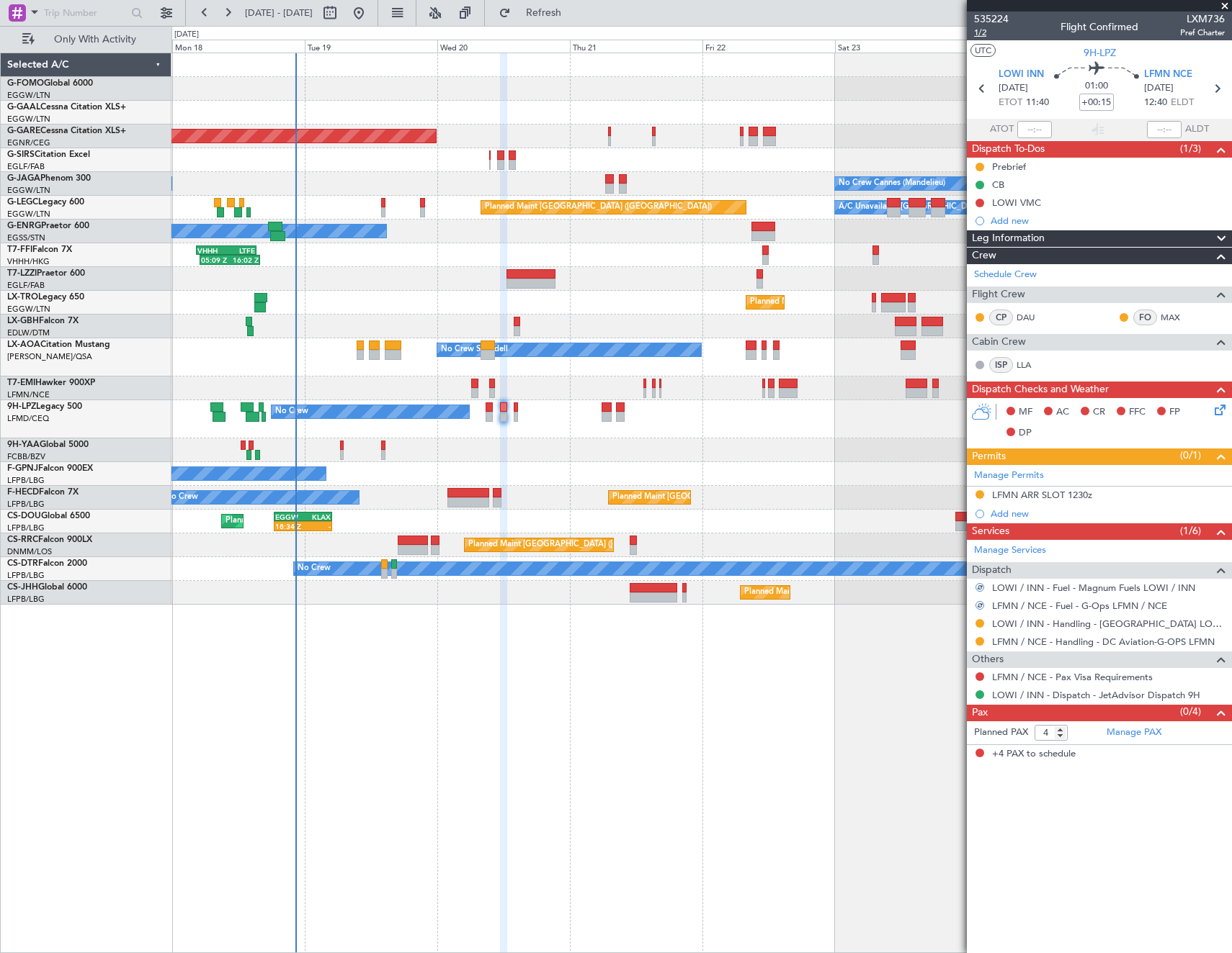
click at [975, 31] on span "1/2" at bounding box center [991, 33] width 35 height 12
click at [1023, 360] on link "LLA" at bounding box center [1032, 365] width 33 height 13
click at [1221, 408] on icon at bounding box center [1217, 407] width 12 height 12
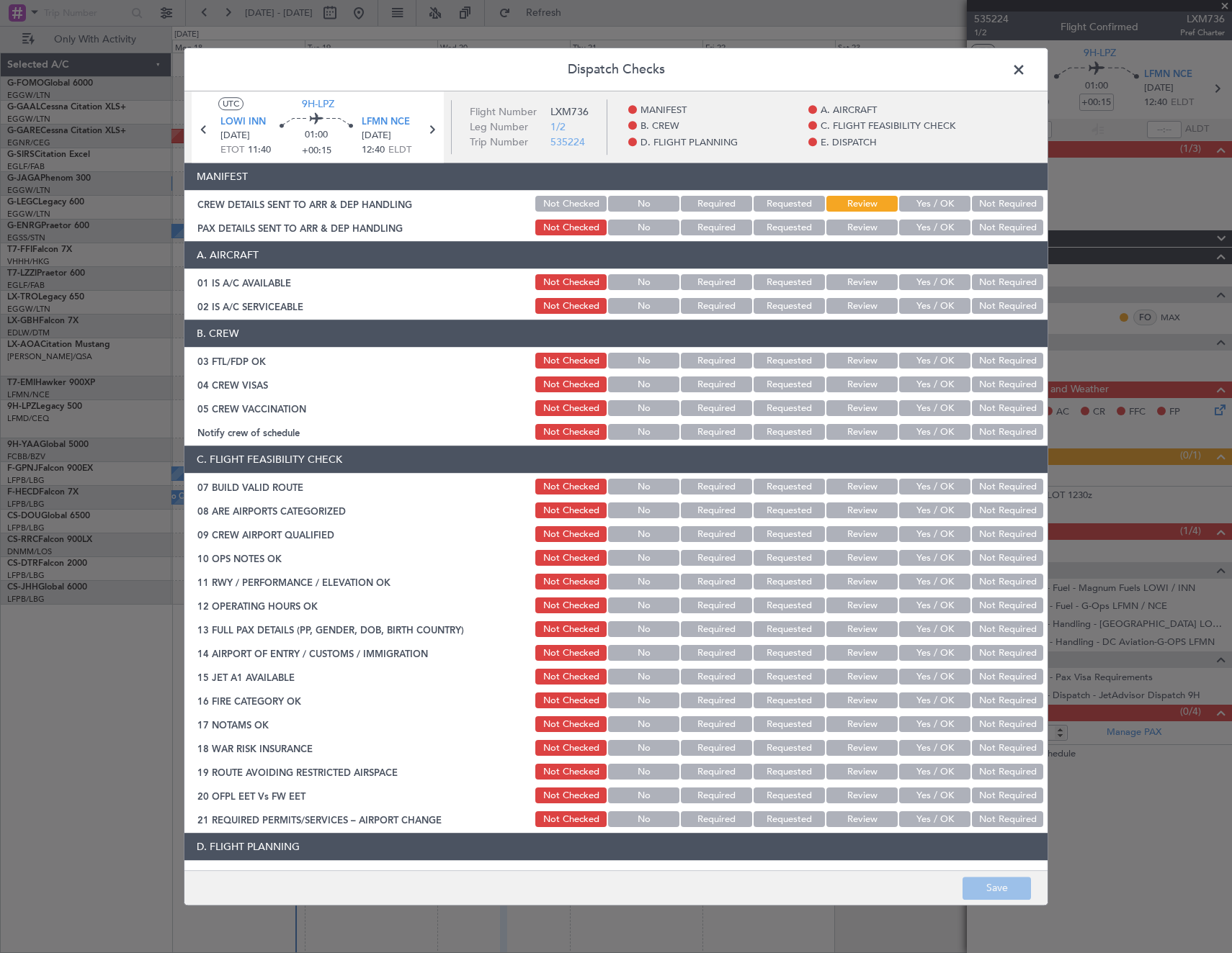
drag, startPoint x: 943, startPoint y: 282, endPoint x: 939, endPoint y: 294, distance: 12.6
click at [943, 283] on button "Yes / OK" at bounding box center [935, 283] width 71 height 16
click at [937, 300] on button "Yes / OK" at bounding box center [935, 307] width 71 height 16
click at [932, 363] on button "Yes / OK" at bounding box center [935, 361] width 71 height 16
drag, startPoint x: 998, startPoint y: 379, endPoint x: 992, endPoint y: 396, distance: 18.0
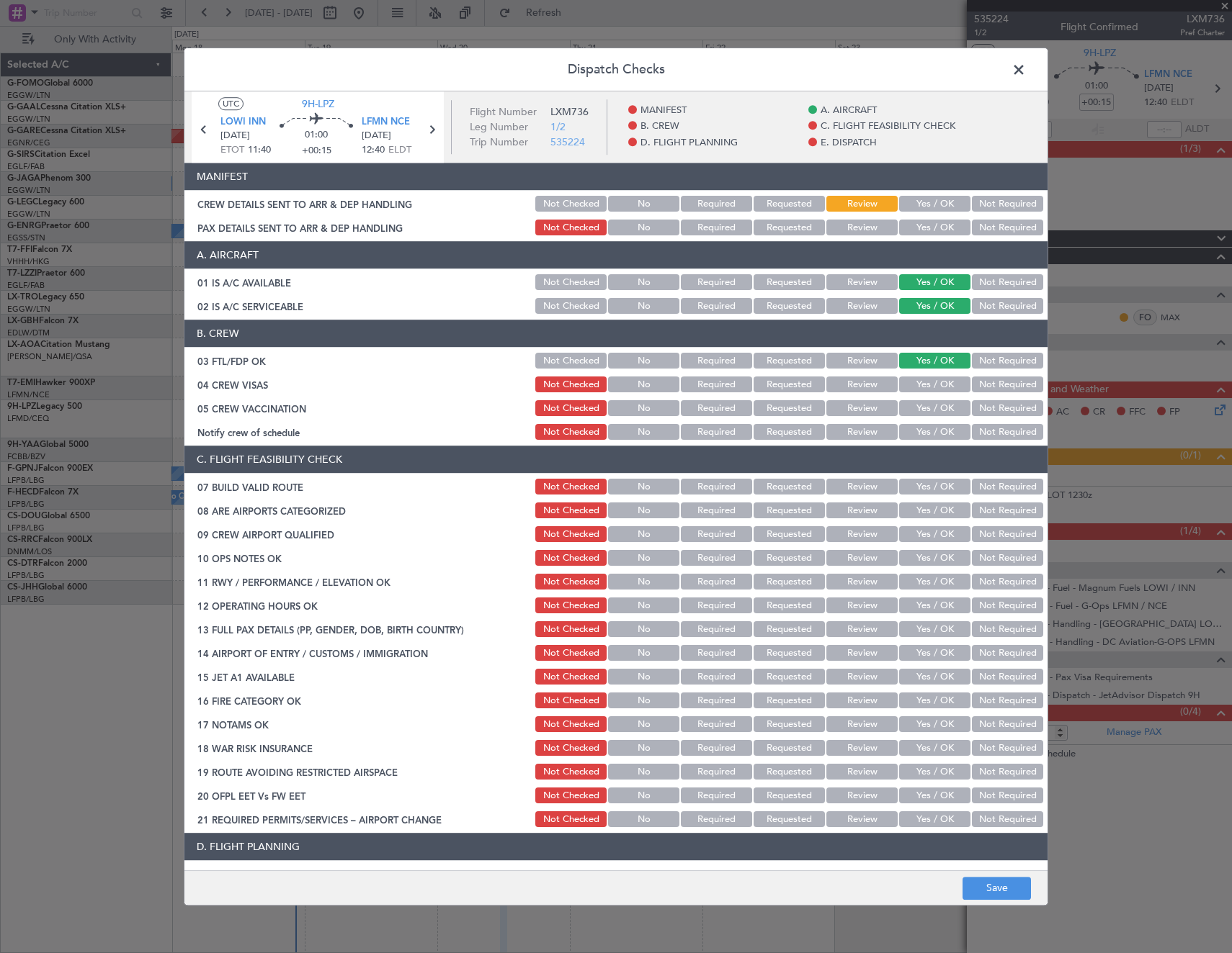
click at [998, 382] on button "Not Required" at bounding box center [1007, 385] width 71 height 16
click at [990, 410] on button "Not Required" at bounding box center [1007, 409] width 71 height 16
click at [933, 429] on button "Yes / OK" at bounding box center [935, 433] width 71 height 16
drag, startPoint x: 934, startPoint y: 489, endPoint x: 950, endPoint y: 501, distance: 20.0
click at [936, 491] on button "Yes / OK" at bounding box center [935, 487] width 71 height 16
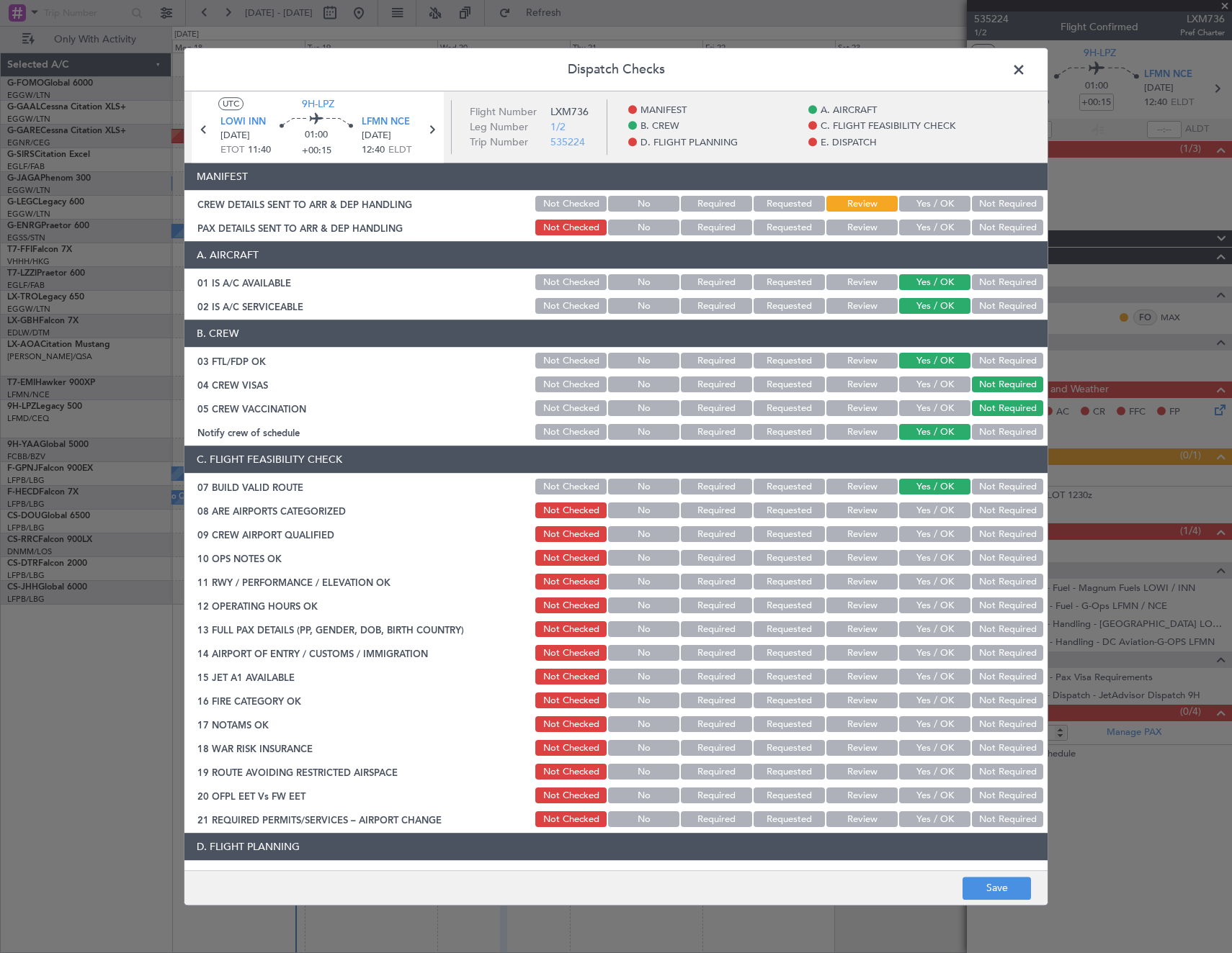
click at [944, 514] on button "Yes / OK" at bounding box center [935, 511] width 71 height 16
click at [940, 531] on button "Yes / OK" at bounding box center [935, 535] width 71 height 16
click at [928, 560] on button "Yes / OK" at bounding box center [935, 559] width 71 height 16
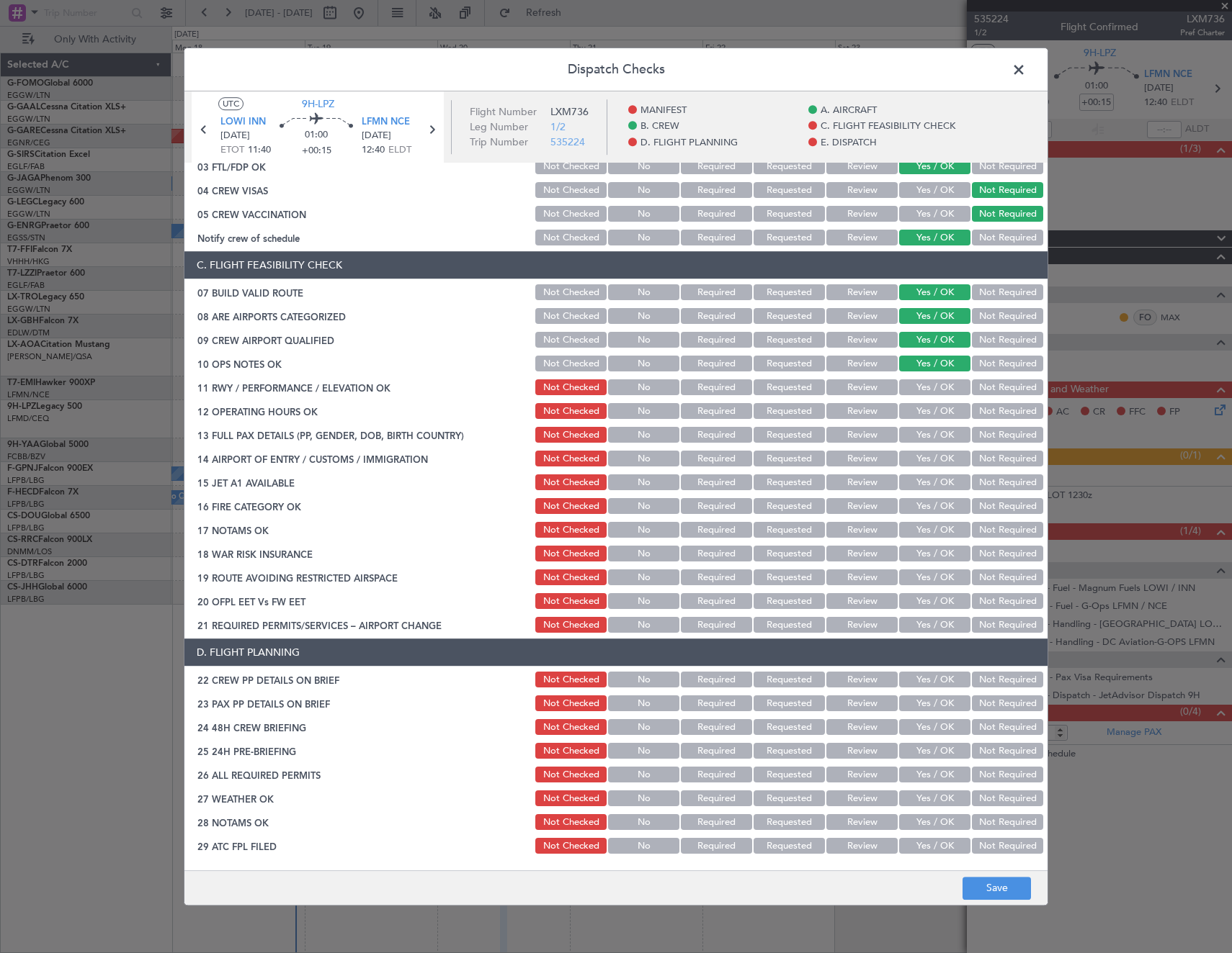
scroll to position [216, 0]
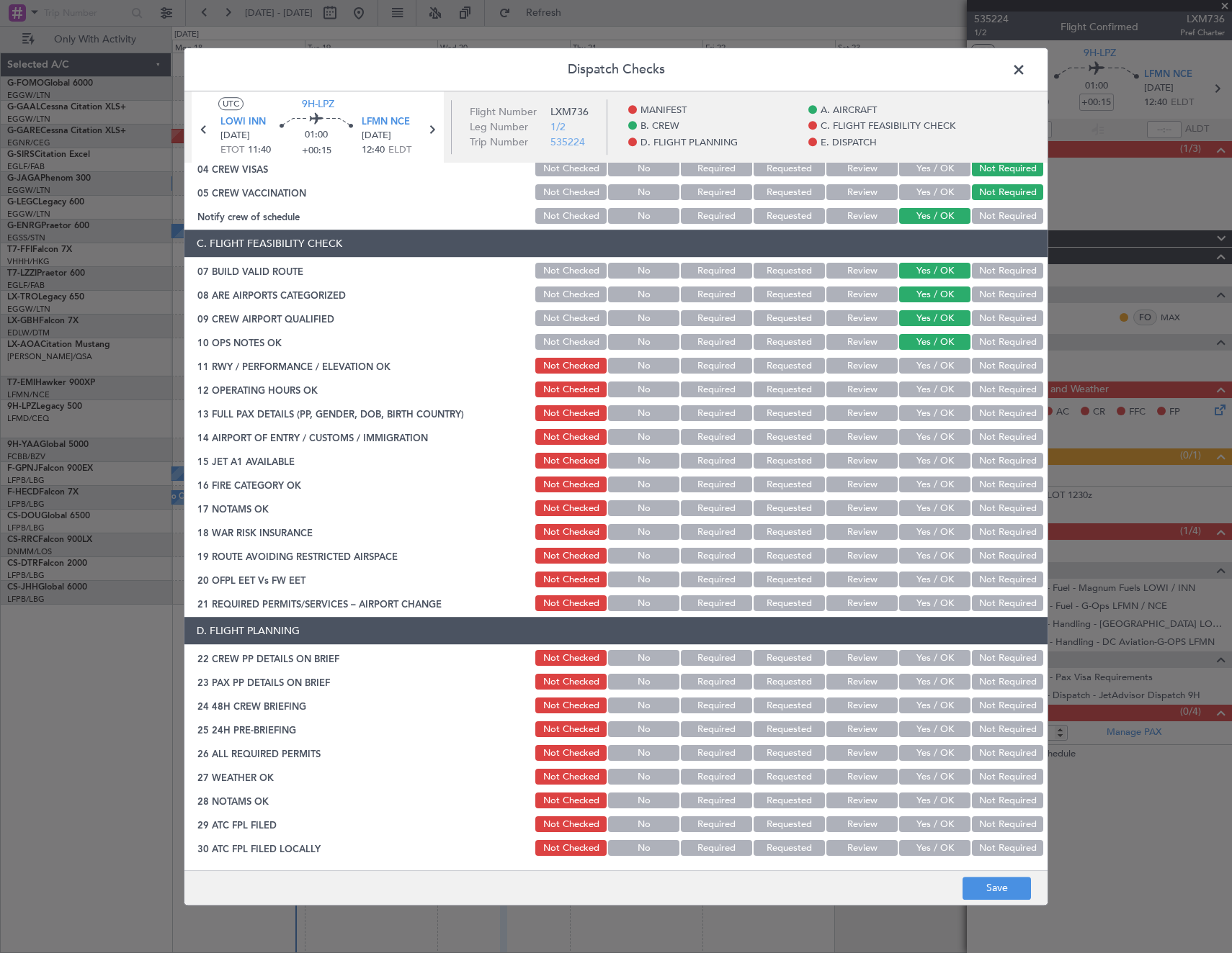
click at [851, 752] on button "Review" at bounding box center [862, 754] width 71 height 16
click at [924, 728] on button "Yes / OK" at bounding box center [935, 730] width 71 height 16
drag, startPoint x: 925, startPoint y: 701, endPoint x: 920, endPoint y: 683, distance: 18.7
click at [924, 700] on button "Yes / OK" at bounding box center [935, 706] width 71 height 16
click at [920, 682] on button "Yes / OK" at bounding box center [935, 682] width 71 height 16
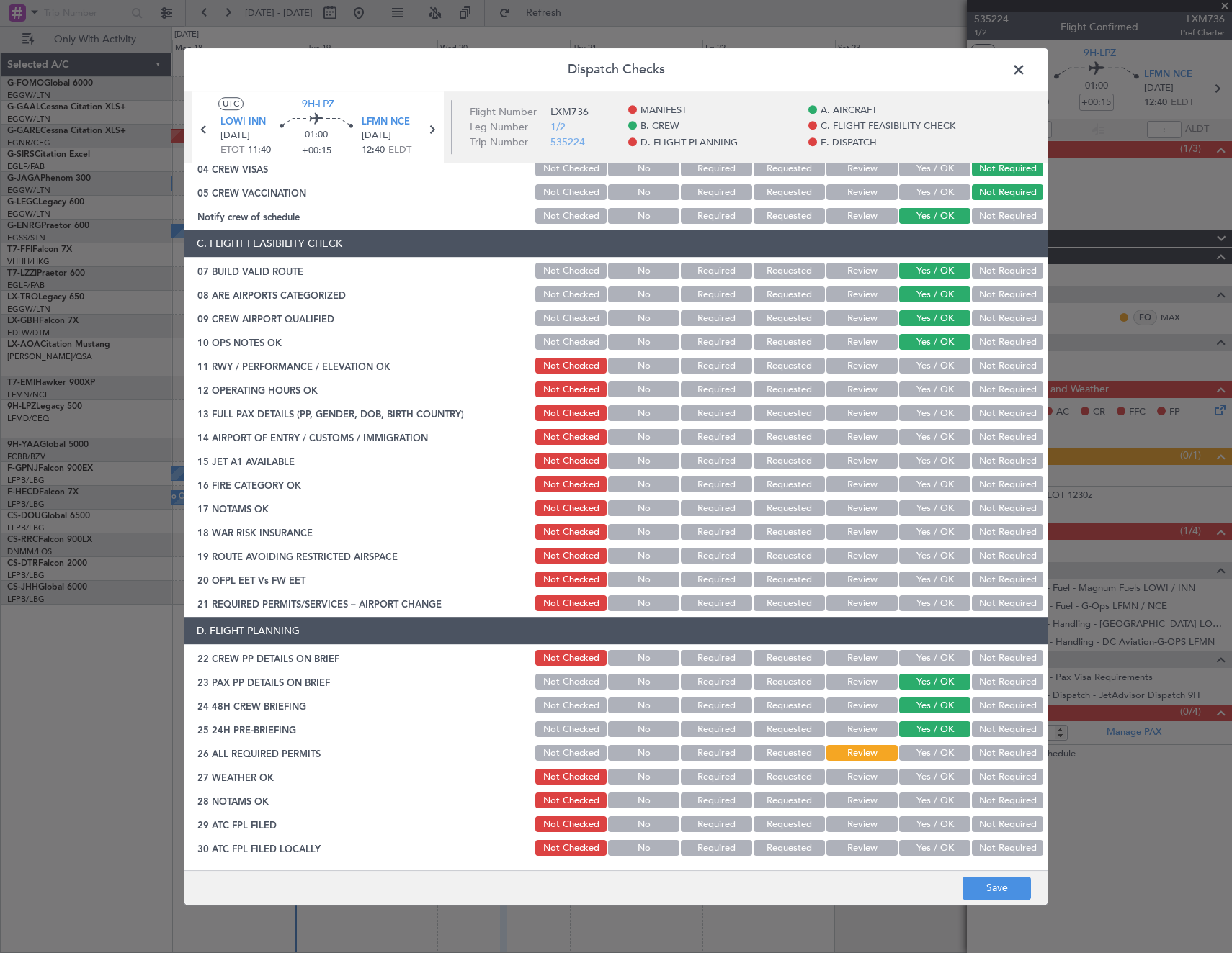
click at [919, 660] on button "Yes / OK" at bounding box center [935, 659] width 71 height 16
click at [923, 601] on button "Yes / OK" at bounding box center [935, 604] width 71 height 16
drag, startPoint x: 923, startPoint y: 587, endPoint x: 923, endPoint y: 578, distance: 9.0
click at [923, 587] on button "Yes / OK" at bounding box center [935, 580] width 71 height 16
click at [923, 365] on button "Yes / OK" at bounding box center [935, 366] width 71 height 16
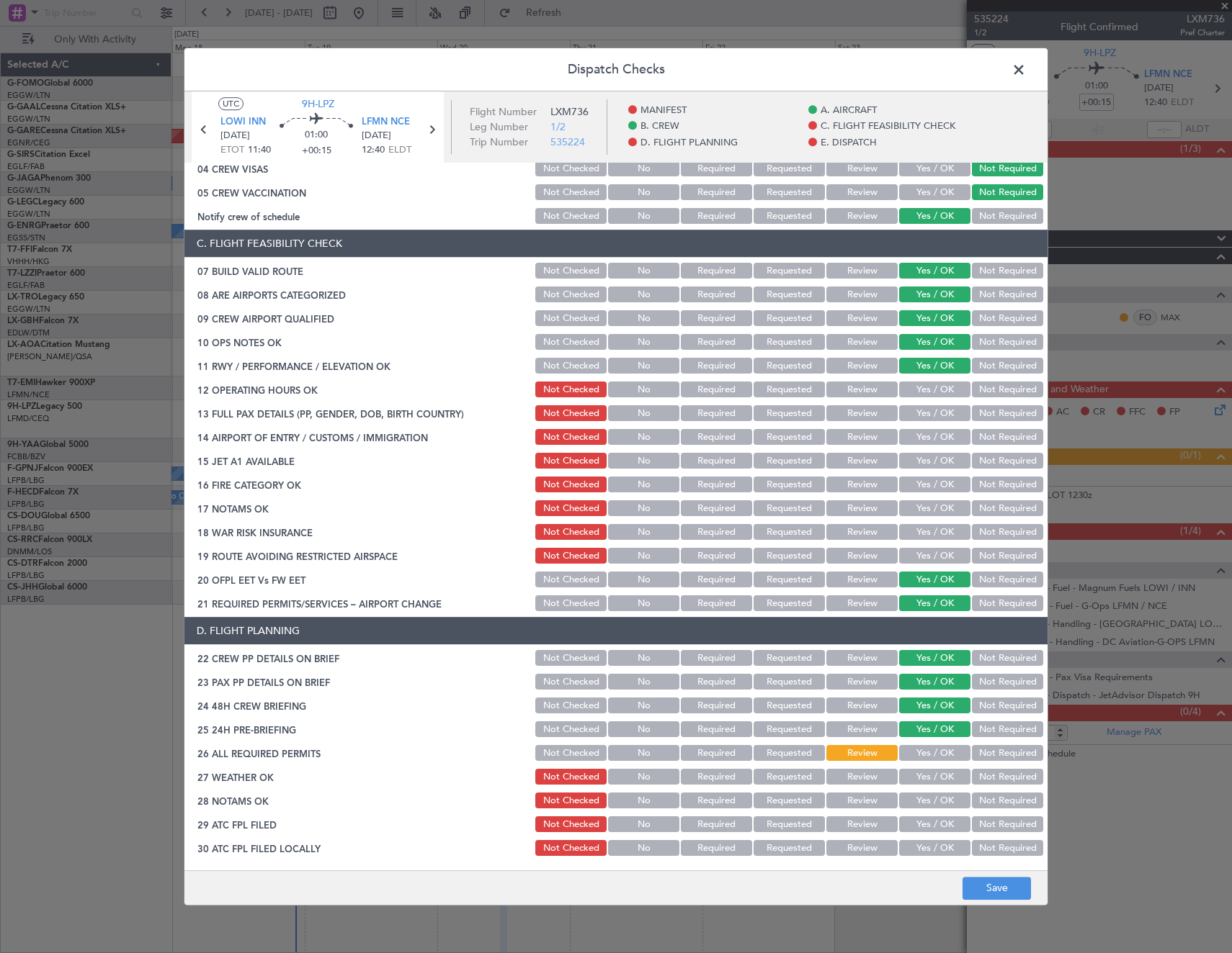
click at [924, 396] on button "Yes / OK" at bounding box center [935, 390] width 71 height 16
click at [917, 422] on div "Yes / OK" at bounding box center [933, 413] width 73 height 20
click at [914, 419] on button "Yes / OK" at bounding box center [935, 414] width 71 height 16
click at [916, 436] on button "Yes / OK" at bounding box center [935, 437] width 71 height 16
click at [920, 464] on button "Yes / OK" at bounding box center [935, 461] width 71 height 16
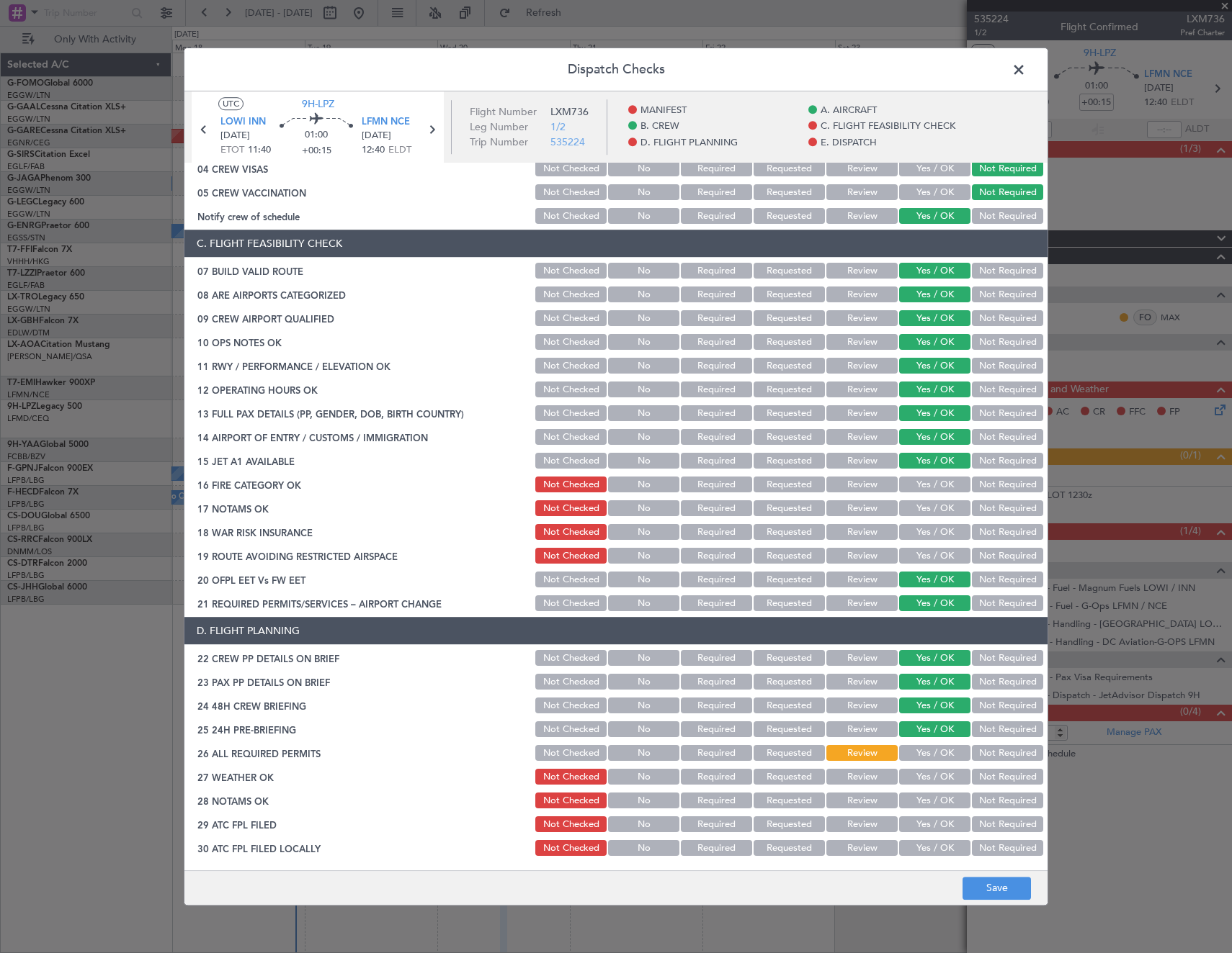
click at [914, 495] on section "C. FLIGHT FEASIBILITY CHECK 07 BUILD VALID ROUTE Not Checked No Required Reques…" at bounding box center [616, 422] width 863 height 384
click at [912, 514] on button "Yes / OK" at bounding box center [935, 509] width 71 height 16
drag, startPoint x: 914, startPoint y: 485, endPoint x: 917, endPoint y: 502, distance: 17.3
click at [917, 497] on section "C. FLIGHT FEASIBILITY CHECK 07 BUILD VALID ROUTE Not Checked No Required Reques…" at bounding box center [616, 422] width 863 height 384
click at [917, 529] on button "Yes / OK" at bounding box center [935, 533] width 71 height 16
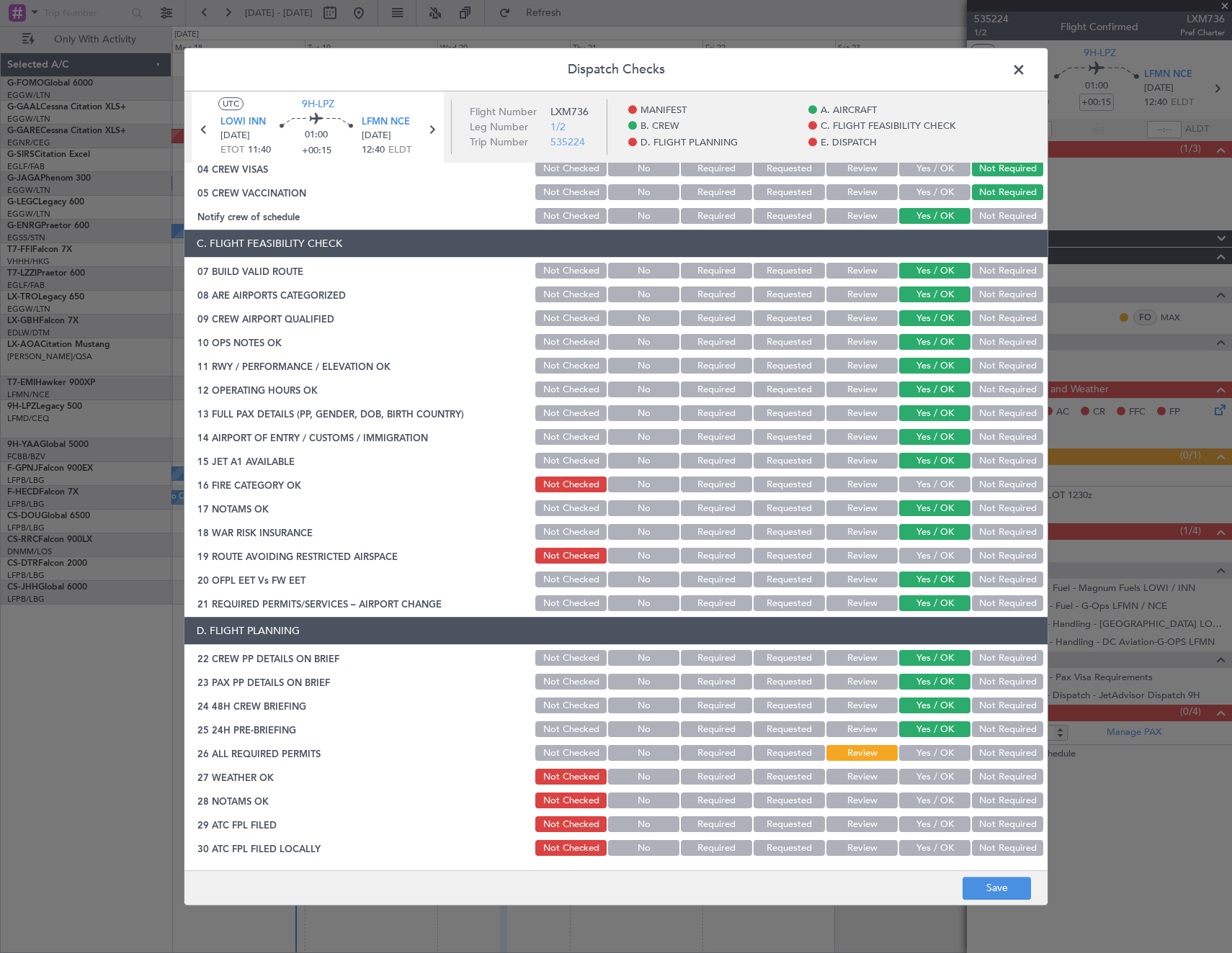
click at [917, 556] on button "Yes / OK" at bounding box center [935, 556] width 71 height 16
click at [915, 484] on button "Yes / OK" at bounding box center [935, 485] width 71 height 16
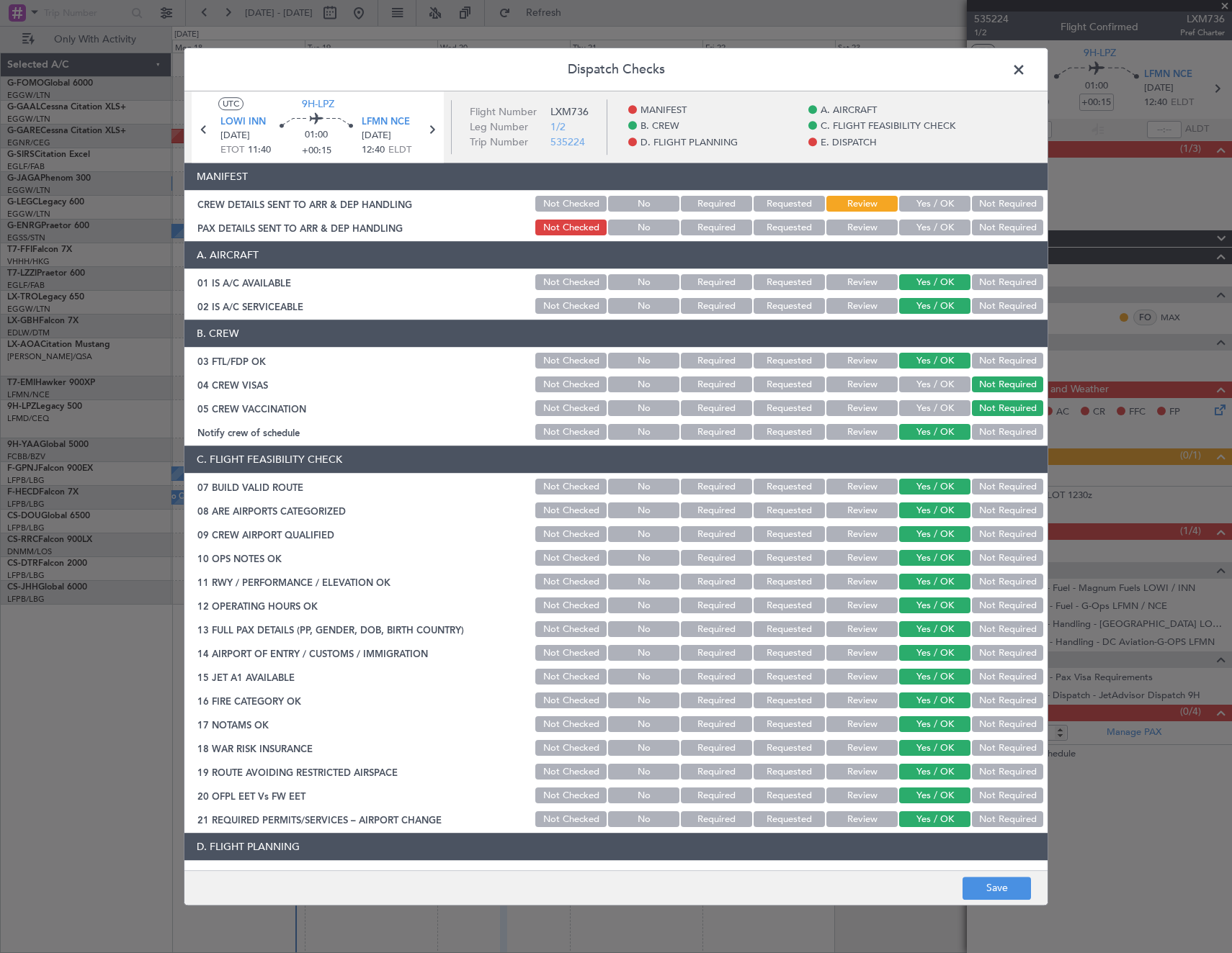
scroll to position [288, 0]
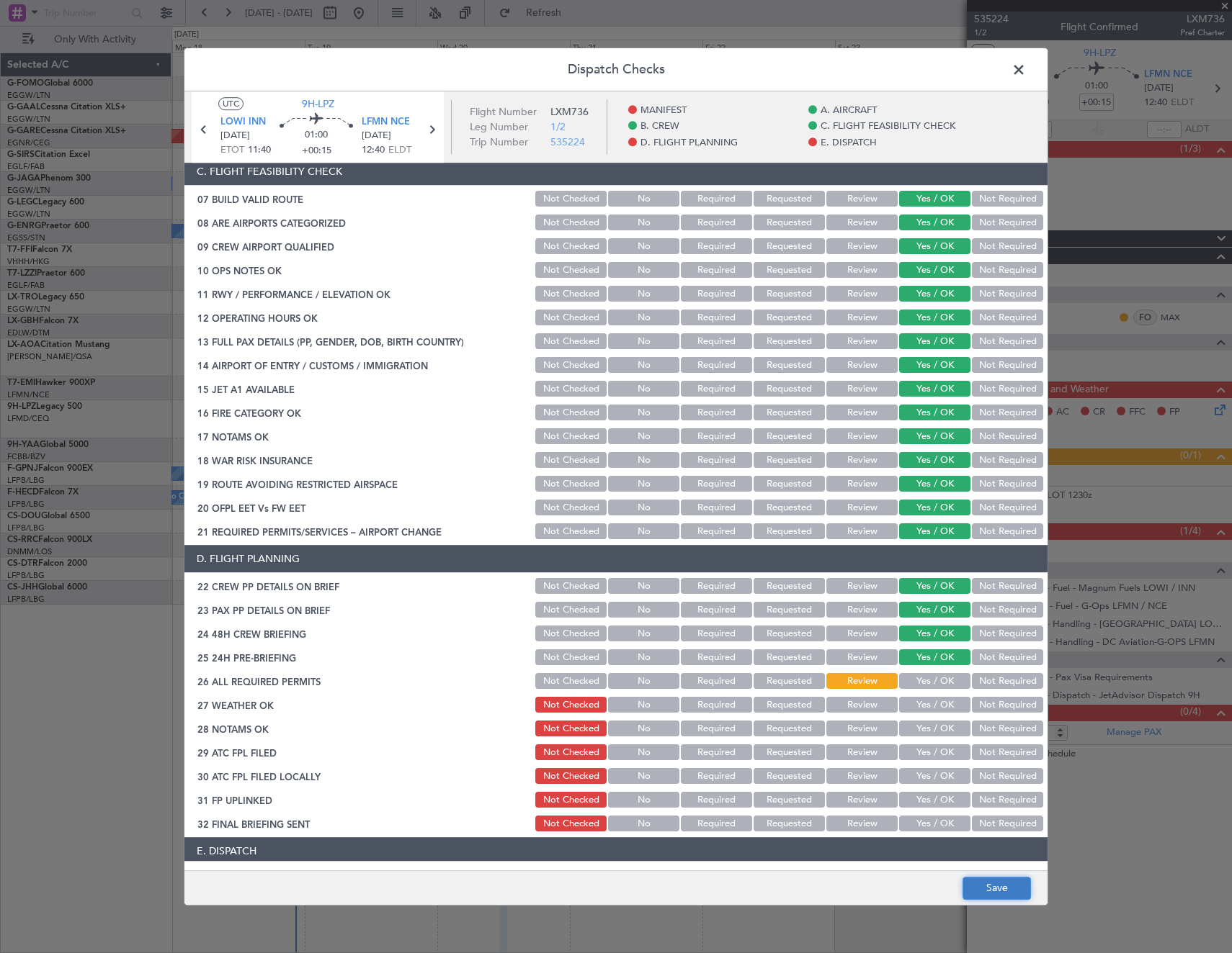
click at [1002, 896] on button "Save" at bounding box center [996, 888] width 68 height 23
click at [428, 132] on icon at bounding box center [431, 130] width 19 height 19
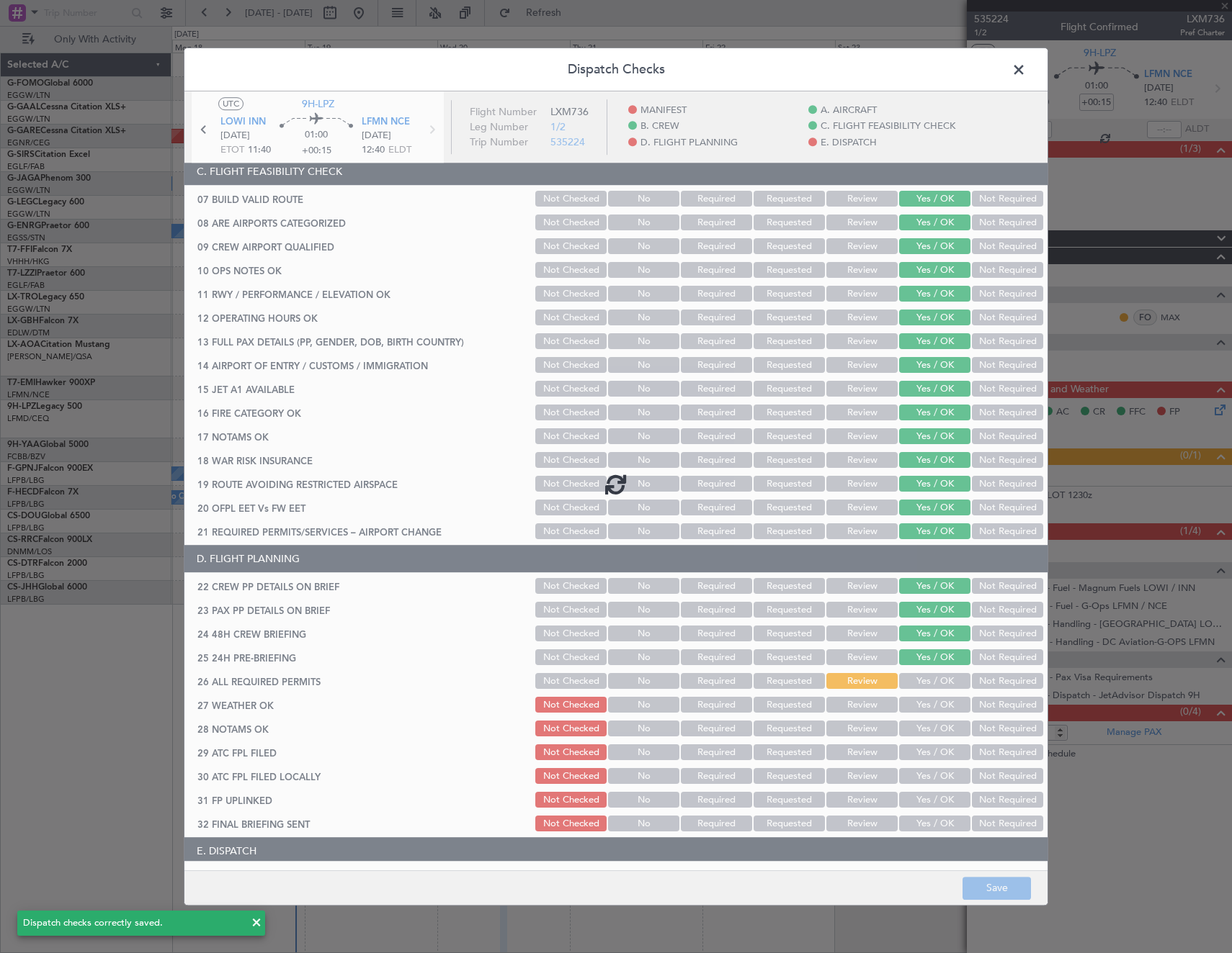
type input "6"
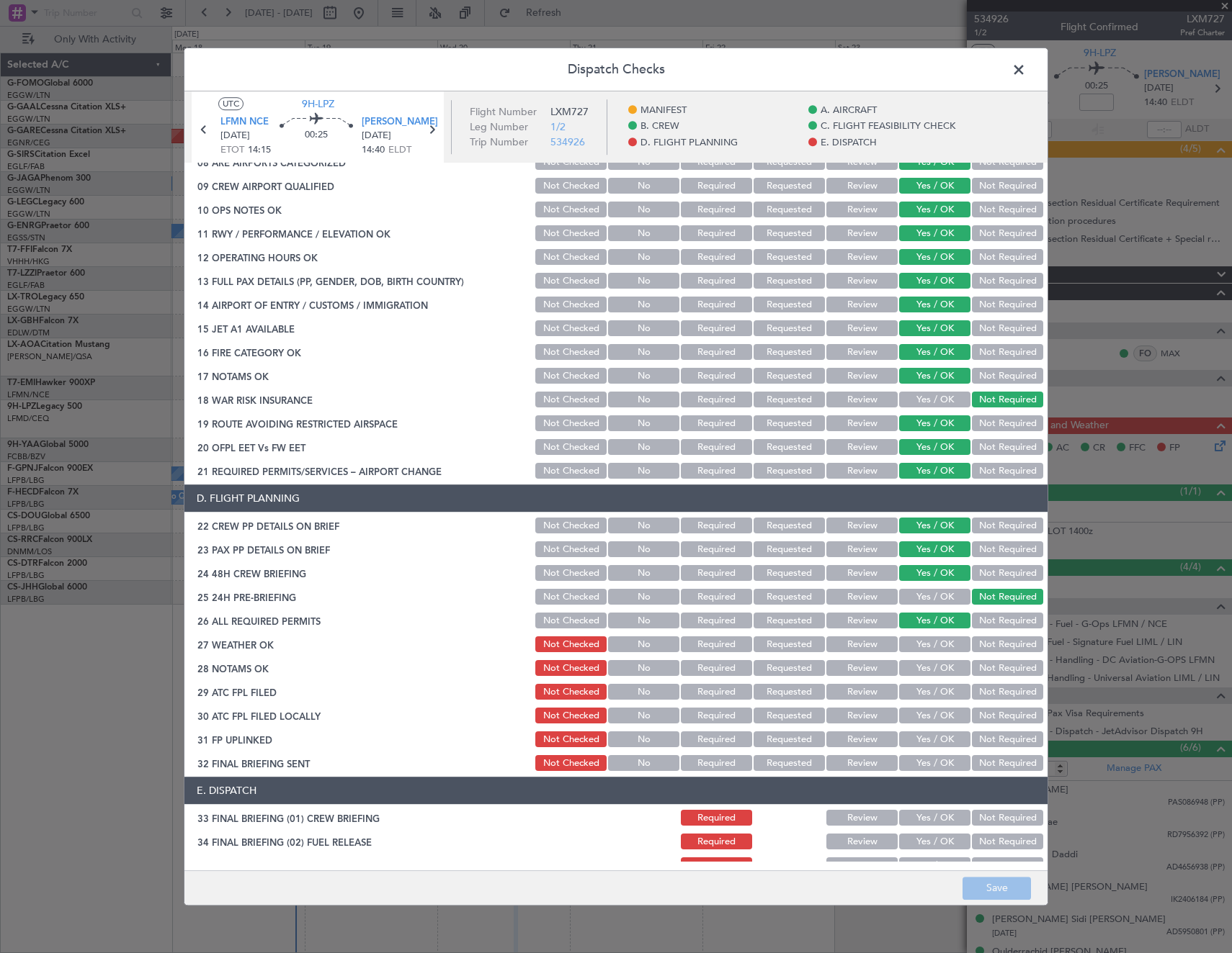
scroll to position [360, 0]
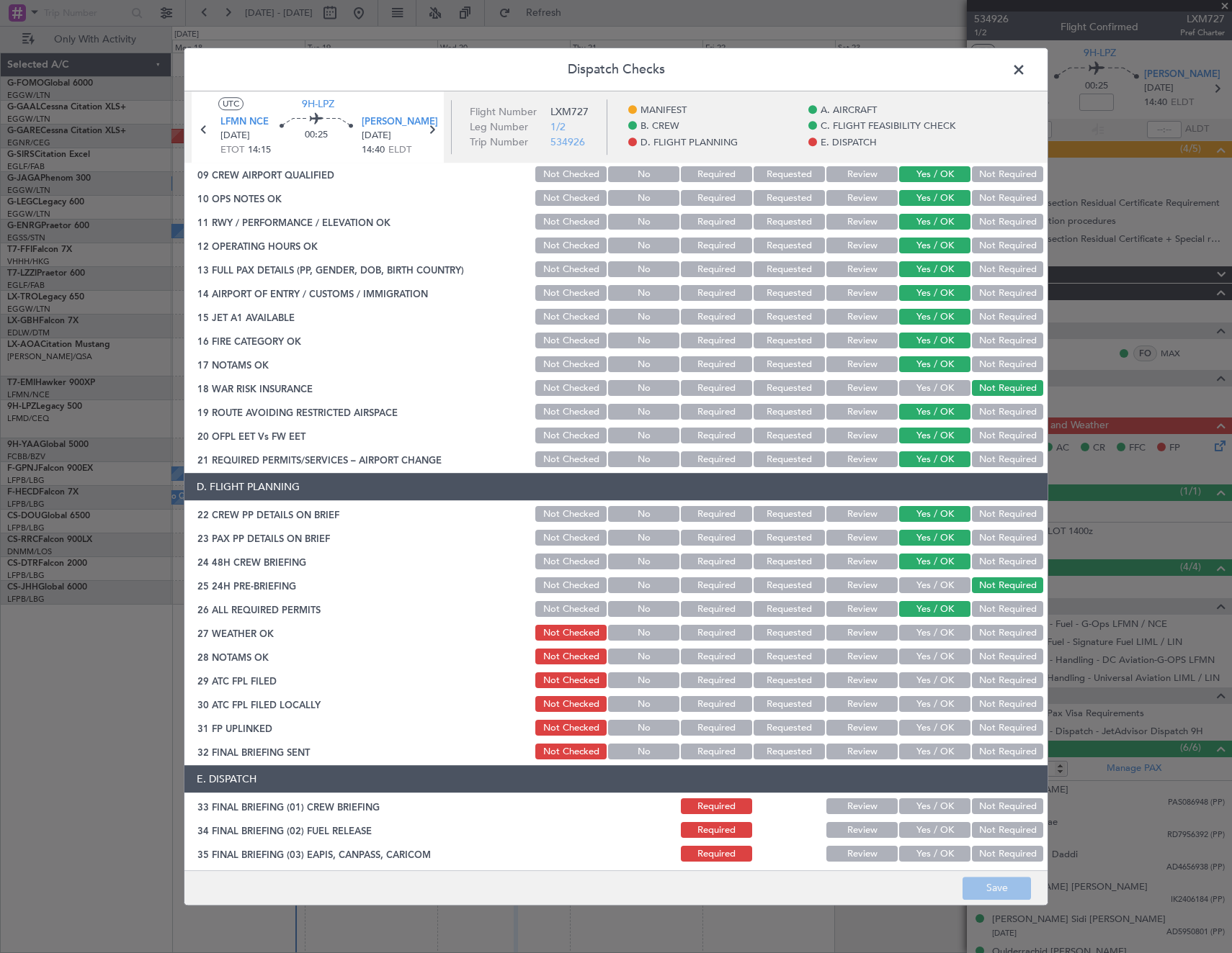
click at [1026, 71] on span at bounding box center [1026, 74] width 0 height 28
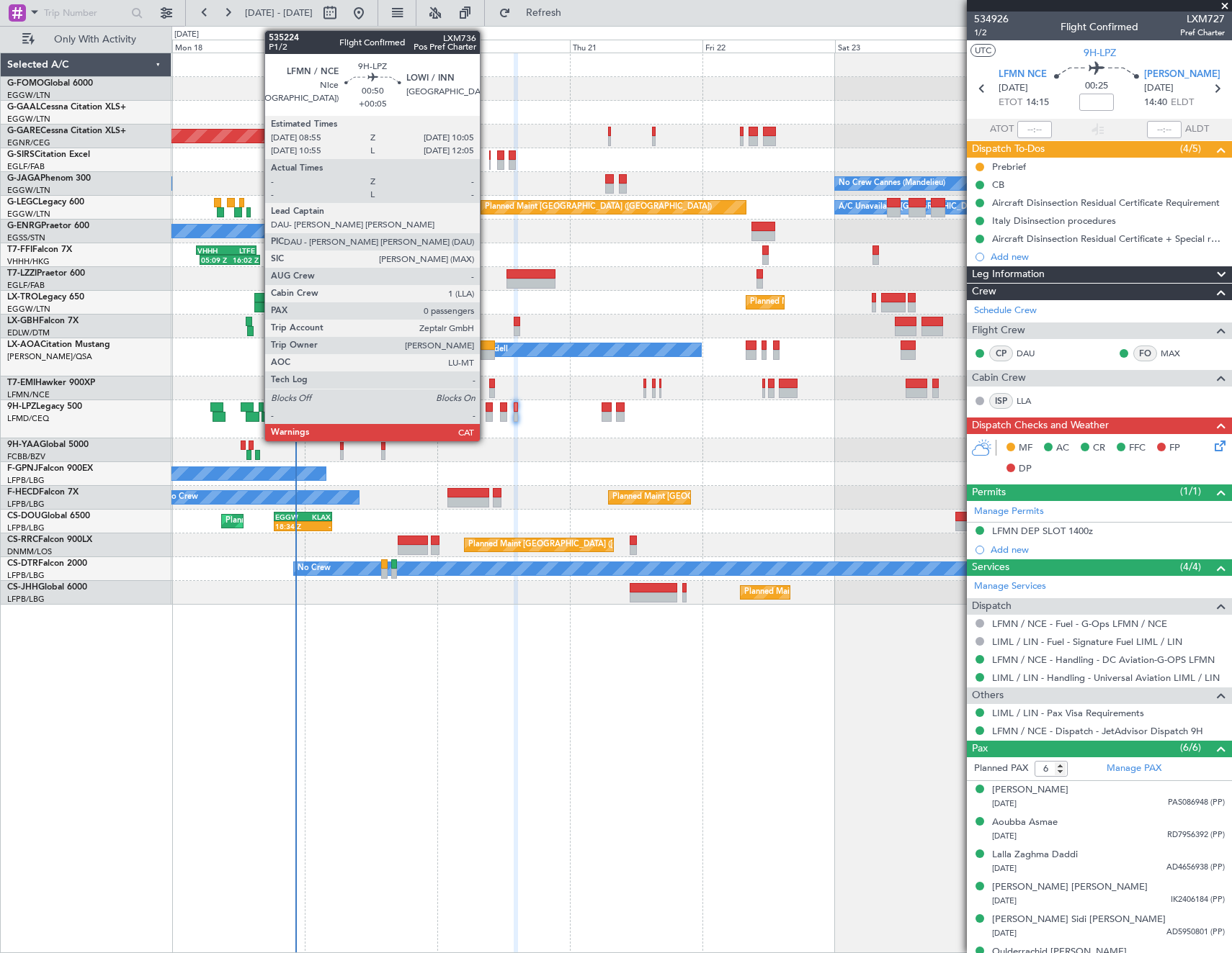
click at [486, 414] on div at bounding box center [488, 416] width 6 height 10
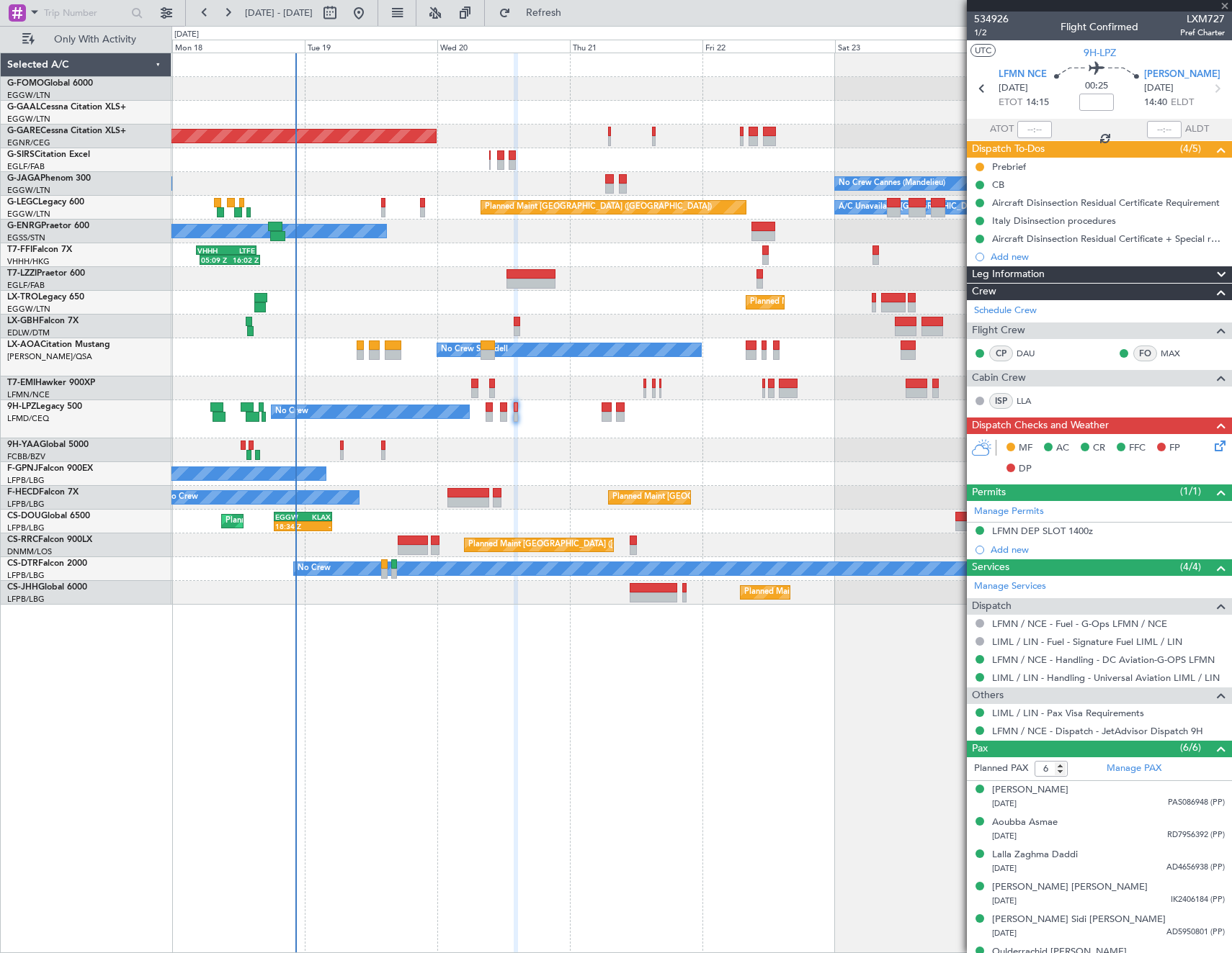
type input "+00:05"
type input "0"
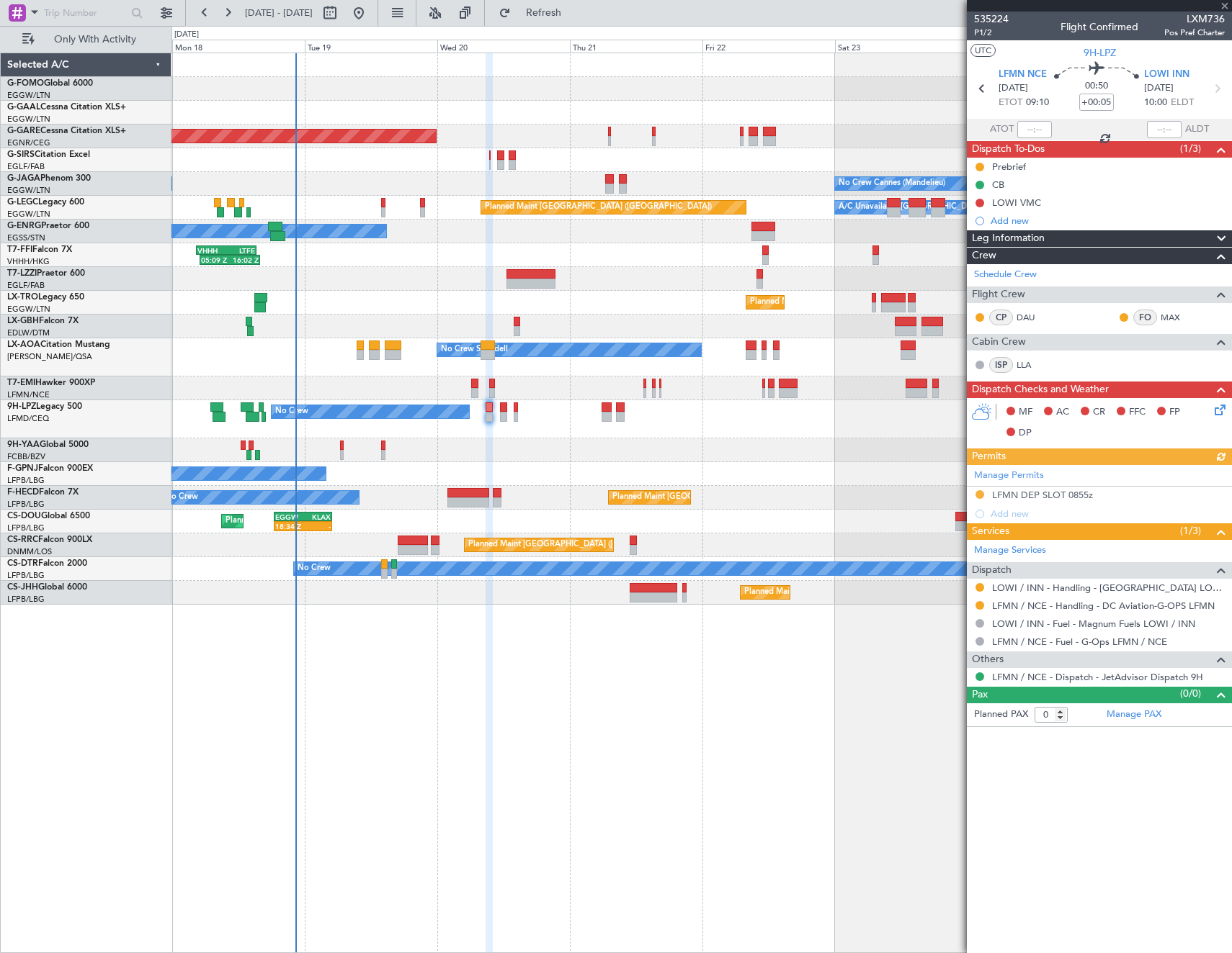
click at [1220, 409] on icon at bounding box center [1217, 407] width 12 height 12
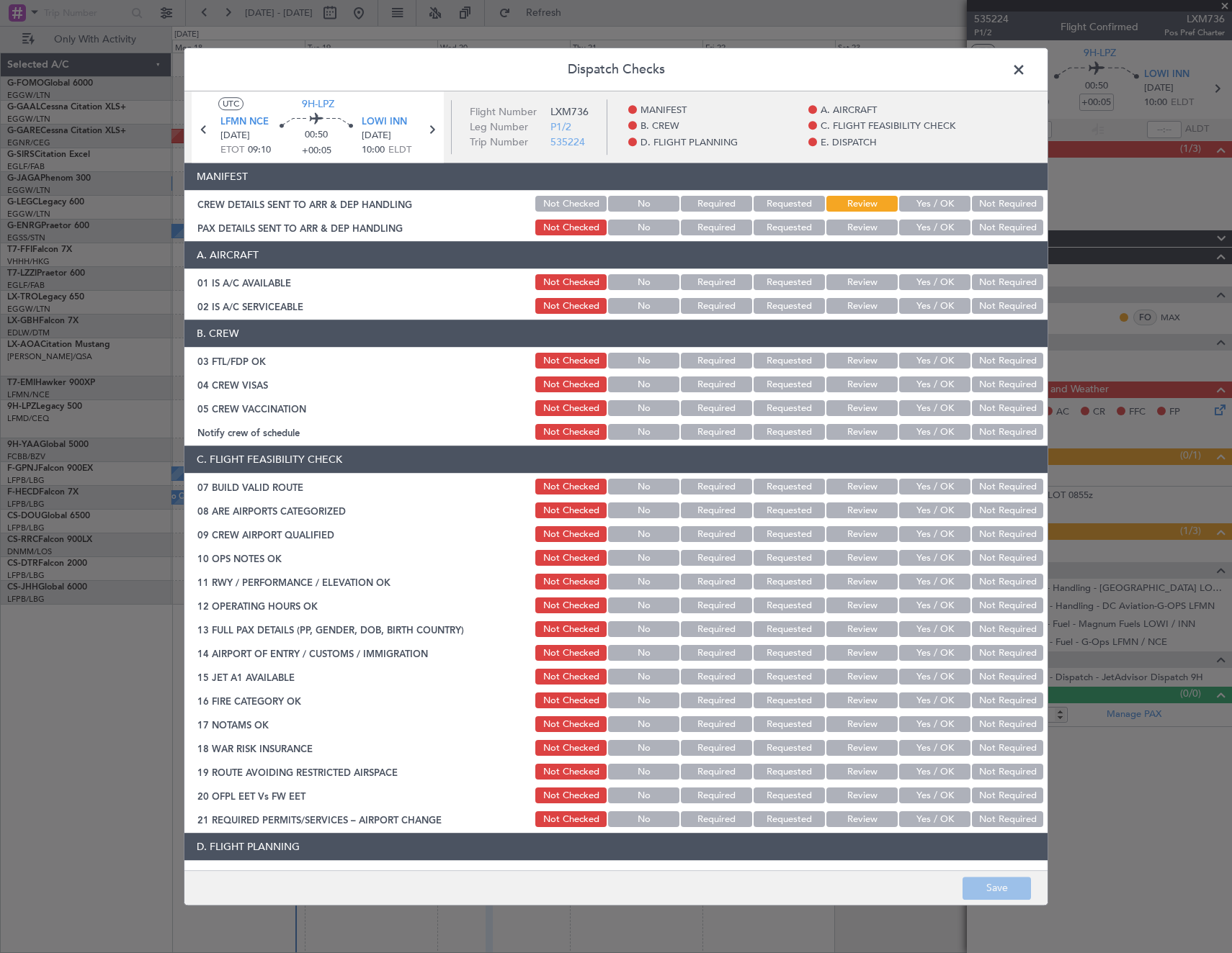
click at [925, 285] on button "Yes / OK" at bounding box center [935, 283] width 71 height 16
click at [926, 305] on button "Yes / OK" at bounding box center [935, 307] width 71 height 16
click at [941, 358] on button "Yes / OK" at bounding box center [935, 361] width 71 height 16
click at [988, 377] on button "Not Required" at bounding box center [1007, 385] width 71 height 16
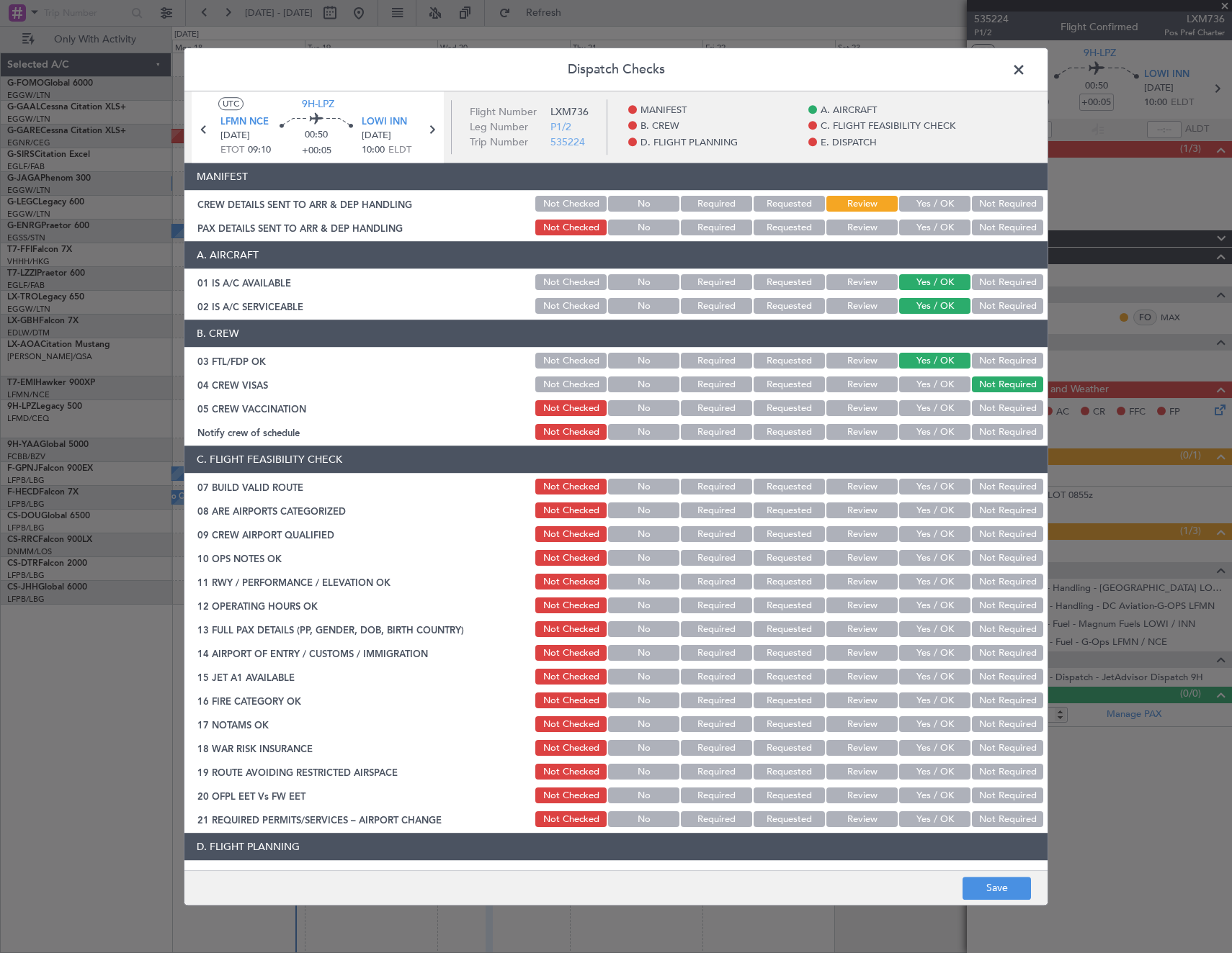
click at [990, 399] on div "Not Required" at bounding box center [1006, 409] width 73 height 20
drag, startPoint x: 991, startPoint y: 406, endPoint x: 983, endPoint y: 411, distance: 9.4
click at [989, 407] on button "Not Required" at bounding box center [1007, 409] width 71 height 16
click at [946, 429] on button "Yes / OK" at bounding box center [935, 433] width 71 height 16
click at [924, 491] on button "Yes / OK" at bounding box center [935, 487] width 71 height 16
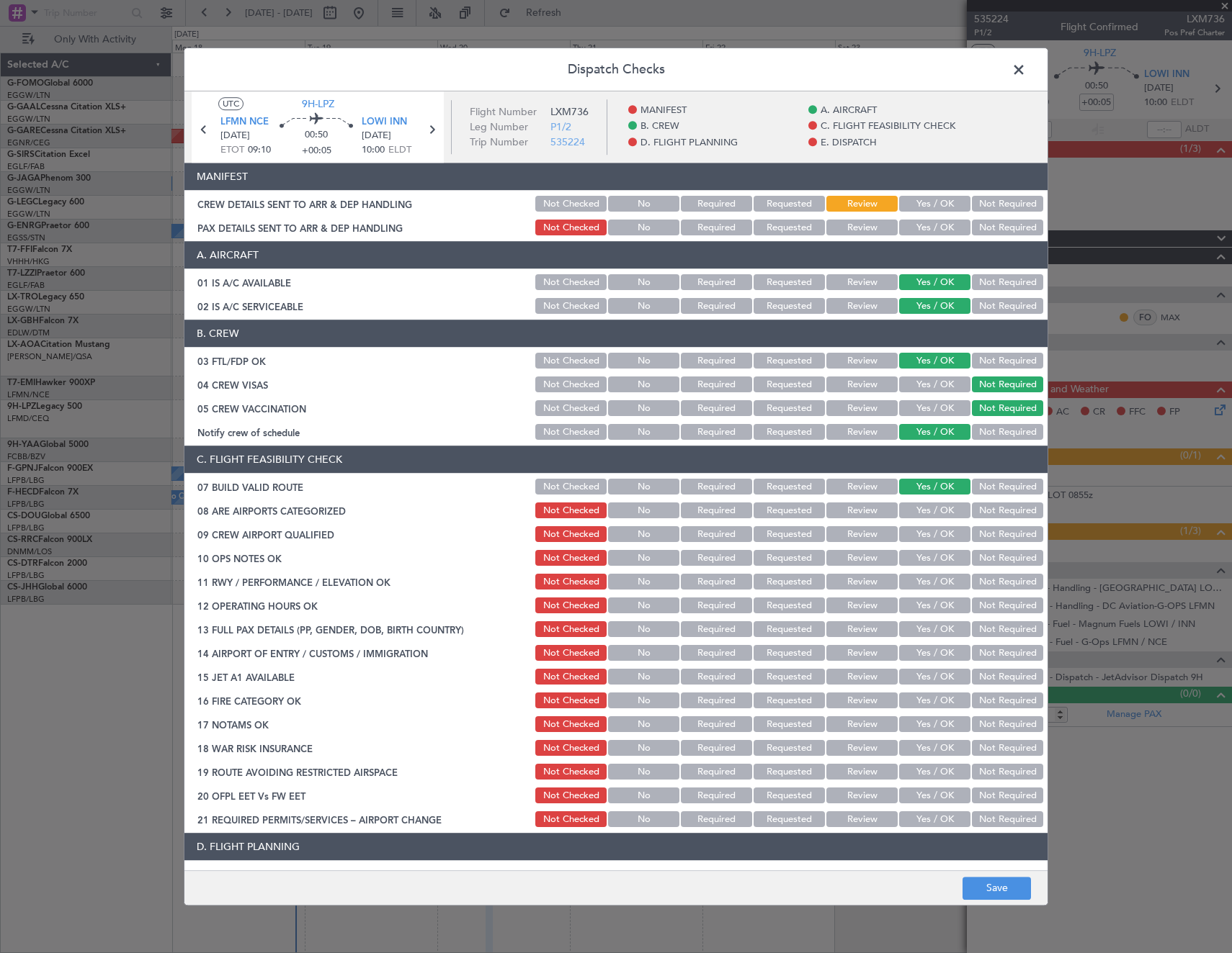
drag, startPoint x: 928, startPoint y: 516, endPoint x: 927, endPoint y: 536, distance: 20.0
click at [928, 517] on button "Yes / OK" at bounding box center [935, 511] width 71 height 16
click at [927, 536] on button "Yes / OK" at bounding box center [935, 535] width 71 height 16
click at [923, 554] on button "Yes / OK" at bounding box center [935, 559] width 71 height 16
drag, startPoint x: 915, startPoint y: 571, endPoint x: 914, endPoint y: 586, distance: 15.0
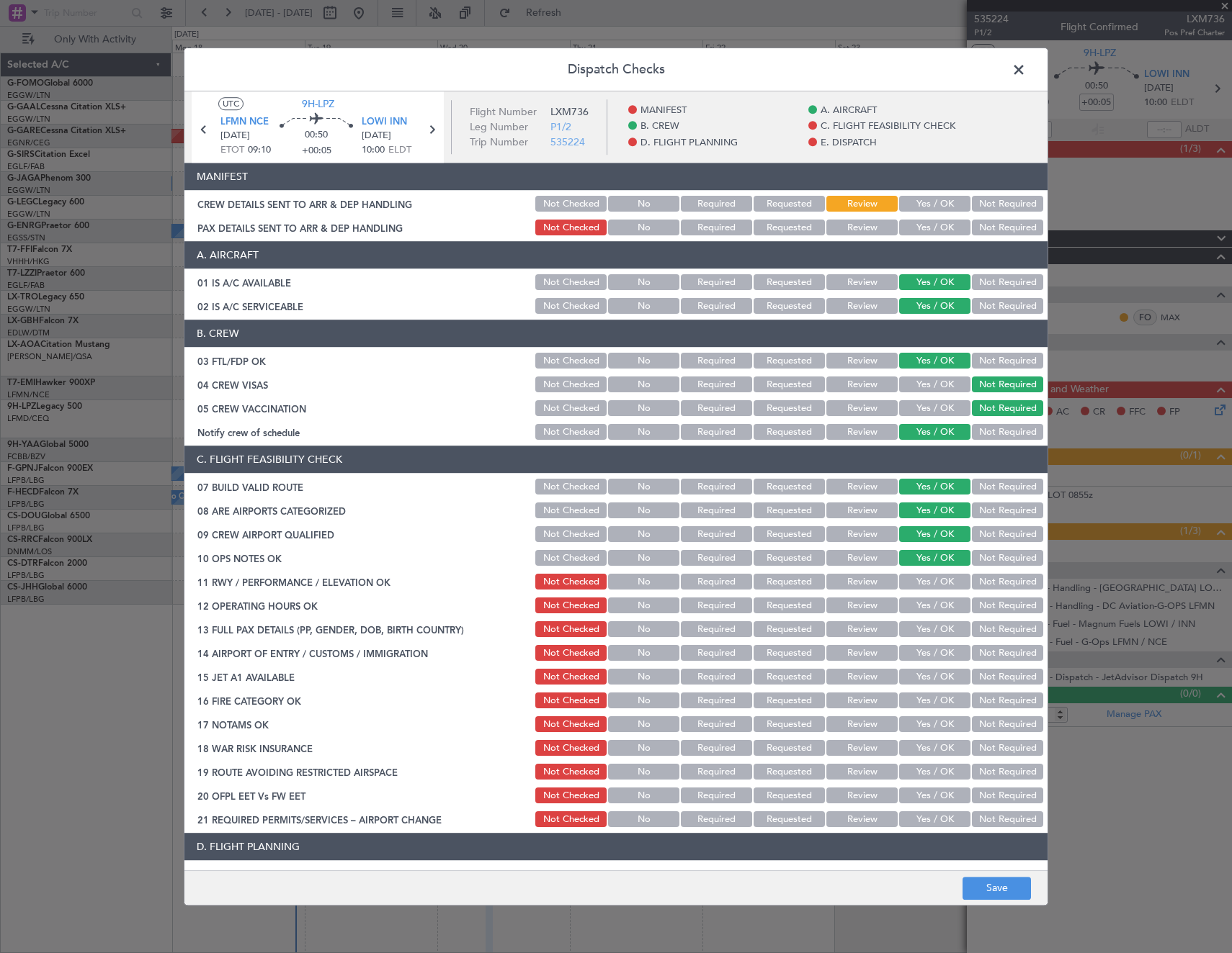
click at [915, 572] on section "C. FLIGHT FEASIBILITY CHECK 07 BUILD VALID ROUTE Not Checked No Required Reques…" at bounding box center [616, 638] width 863 height 384
click at [914, 587] on button "Yes / OK" at bounding box center [935, 583] width 71 height 16
click at [920, 606] on button "Yes / OK" at bounding box center [935, 606] width 71 height 16
click at [918, 628] on button "Yes / OK" at bounding box center [935, 630] width 71 height 16
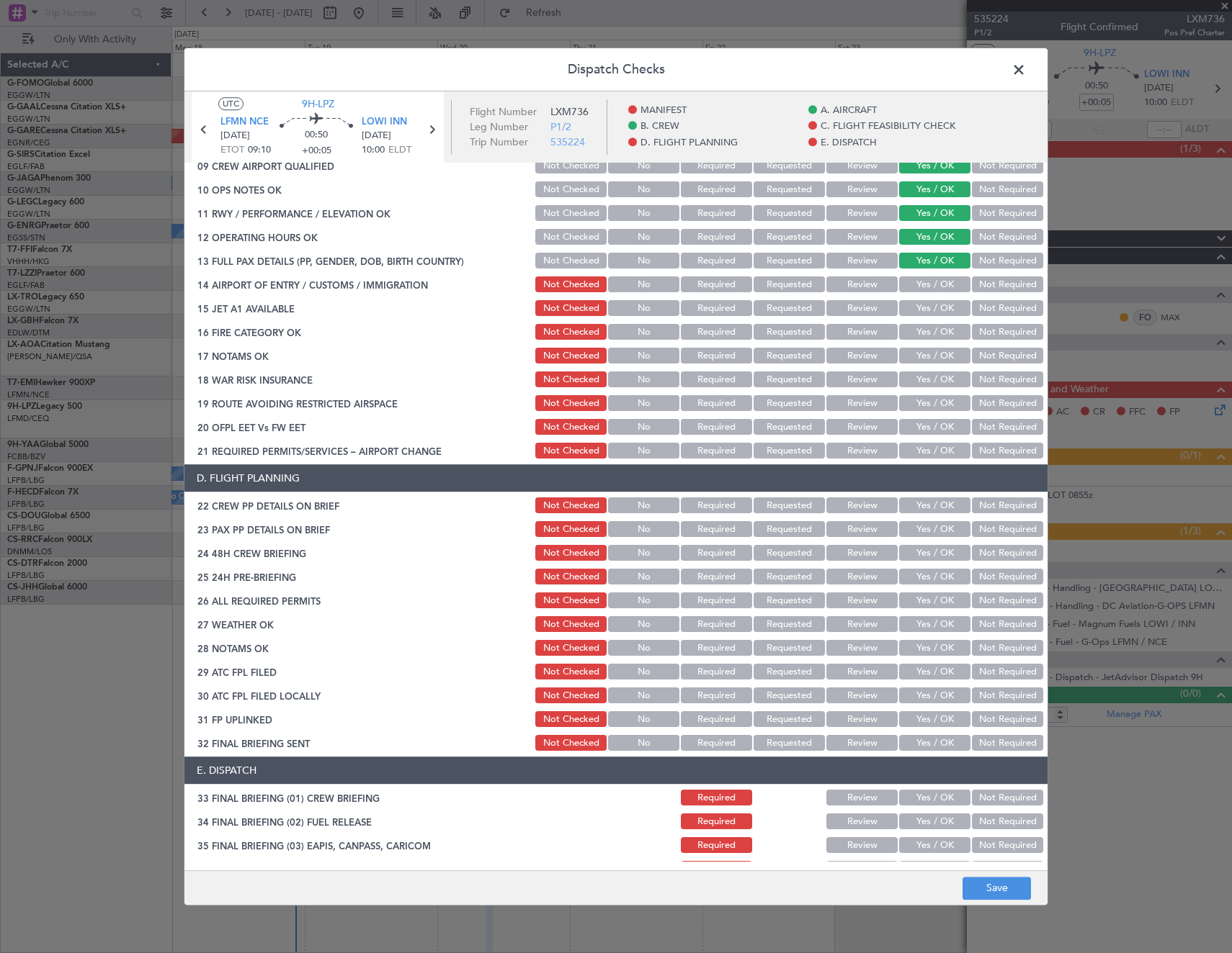
scroll to position [432, 0]
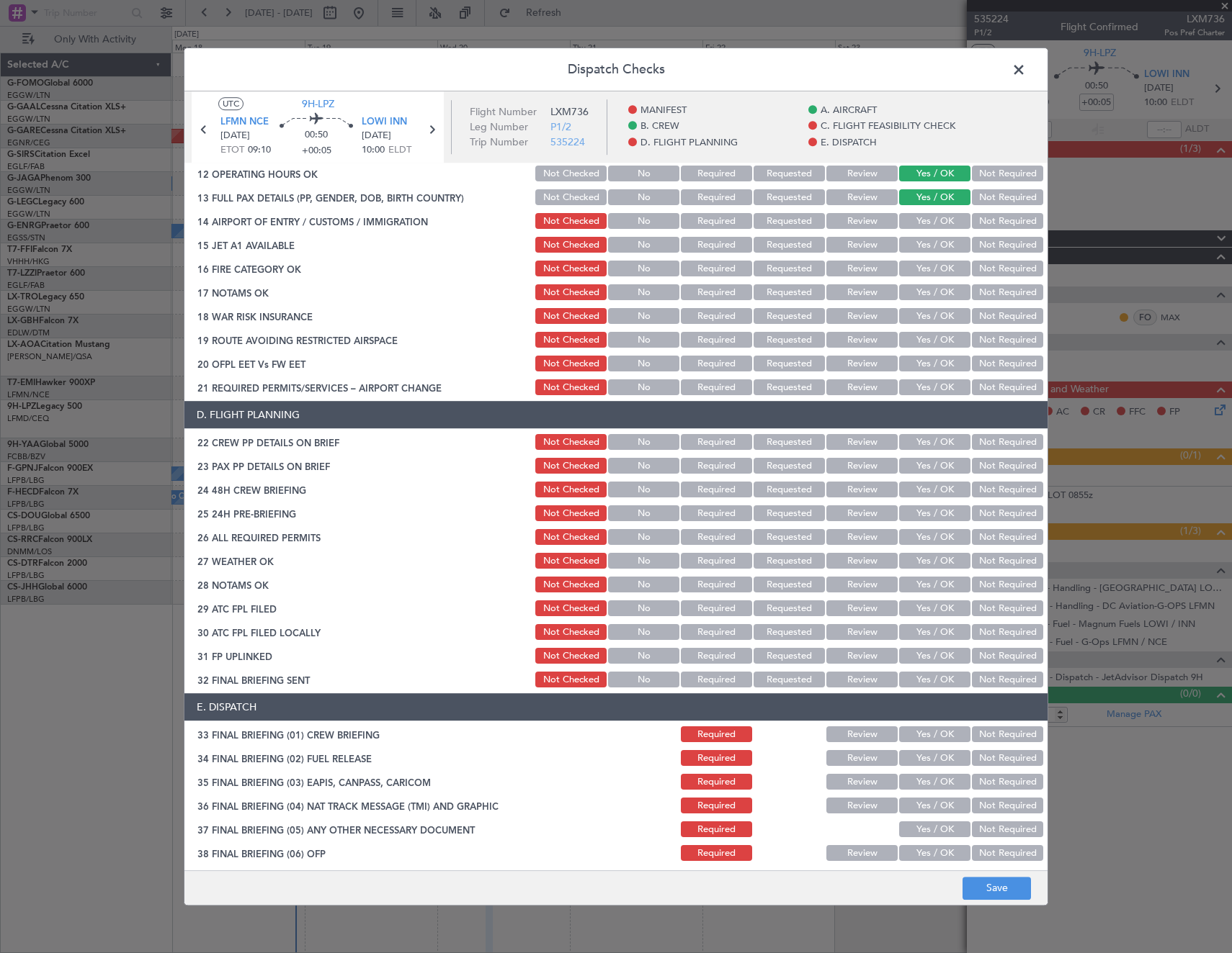
click at [859, 540] on button "Review" at bounding box center [862, 538] width 71 height 16
click at [924, 516] on button "Yes / OK" at bounding box center [935, 515] width 71 height 16
drag, startPoint x: 924, startPoint y: 497, endPoint x: 922, endPoint y: 478, distance: 19.1
click at [924, 494] on button "Yes / OK" at bounding box center [935, 491] width 71 height 16
click at [920, 463] on button "Yes / OK" at bounding box center [935, 467] width 71 height 16
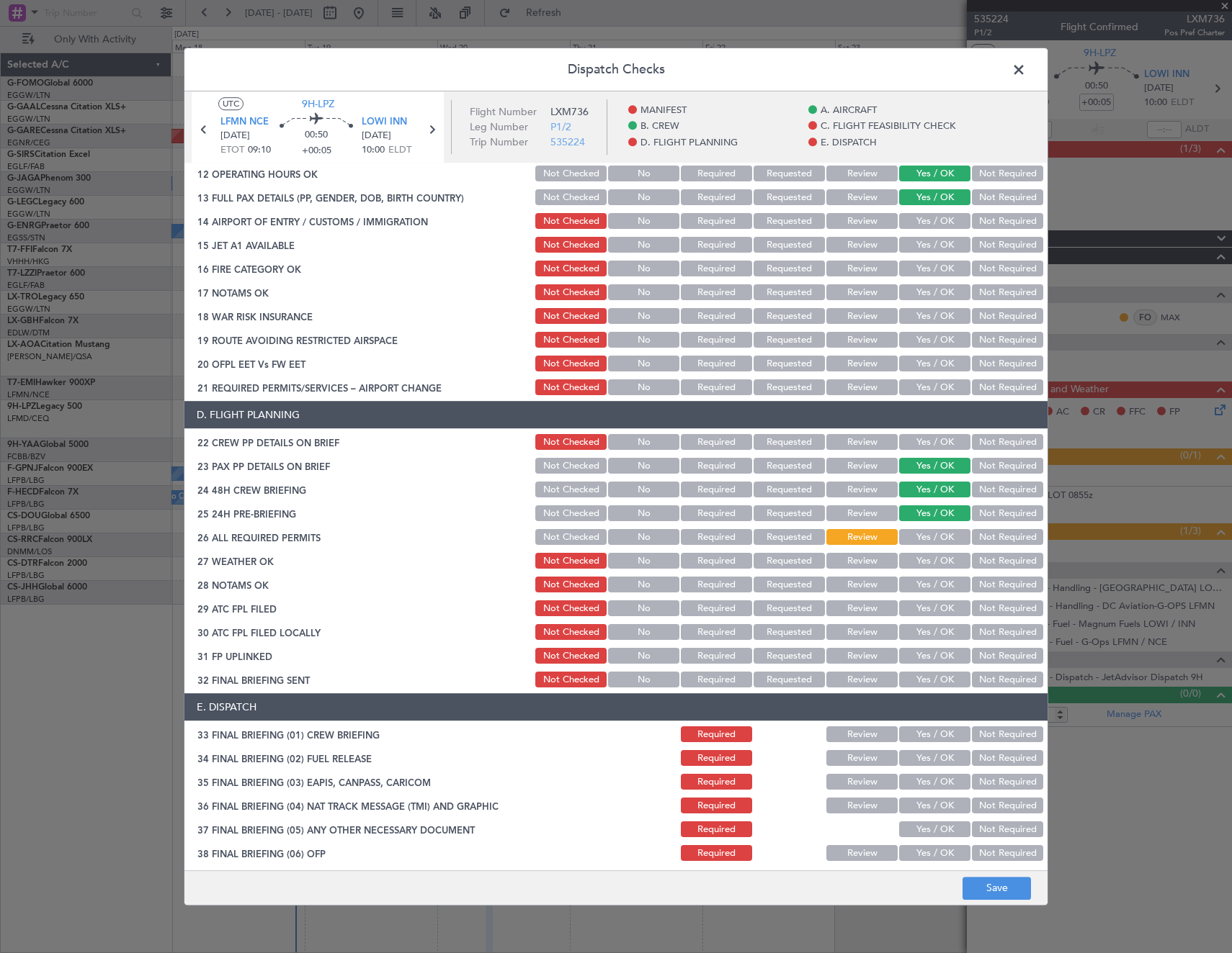
click at [920, 450] on button "Yes / OK" at bounding box center [935, 443] width 71 height 16
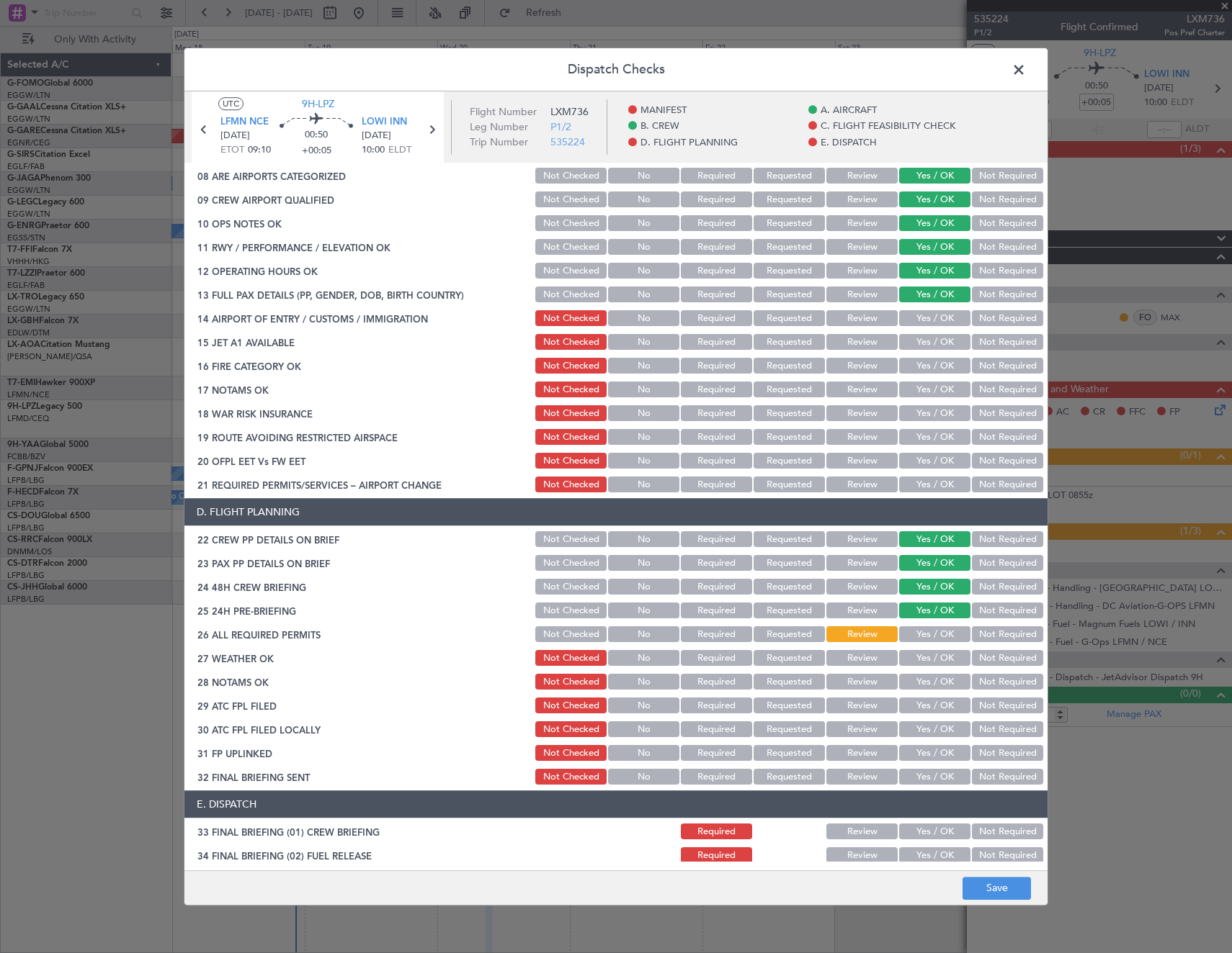
scroll to position [288, 0]
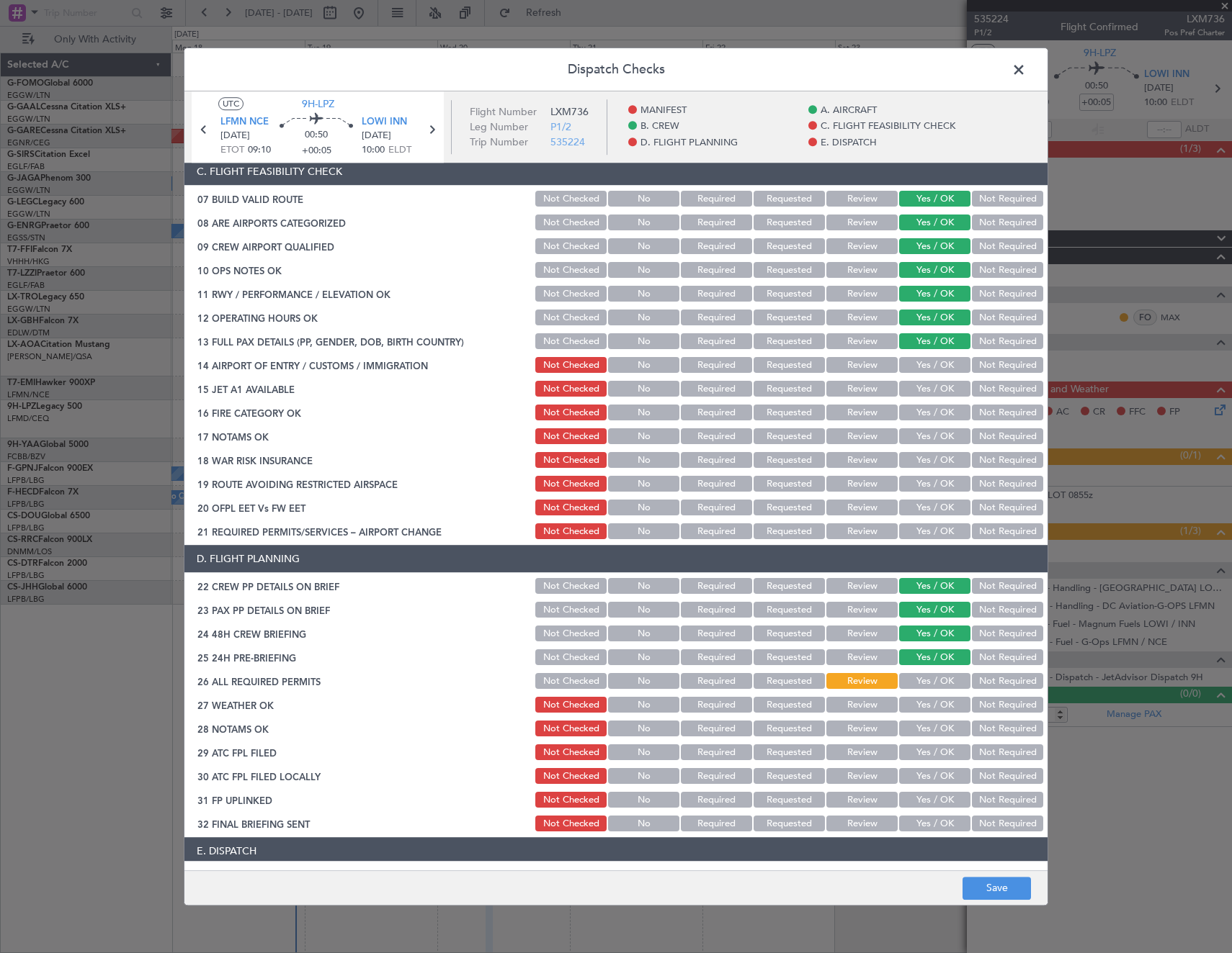
click at [920, 363] on button "Yes / OK" at bounding box center [935, 366] width 71 height 16
click at [924, 384] on button "Yes / OK" at bounding box center [935, 390] width 71 height 16
click at [923, 416] on button "Yes / OK" at bounding box center [935, 413] width 71 height 16
click at [918, 435] on button "Yes / OK" at bounding box center [935, 437] width 71 height 16
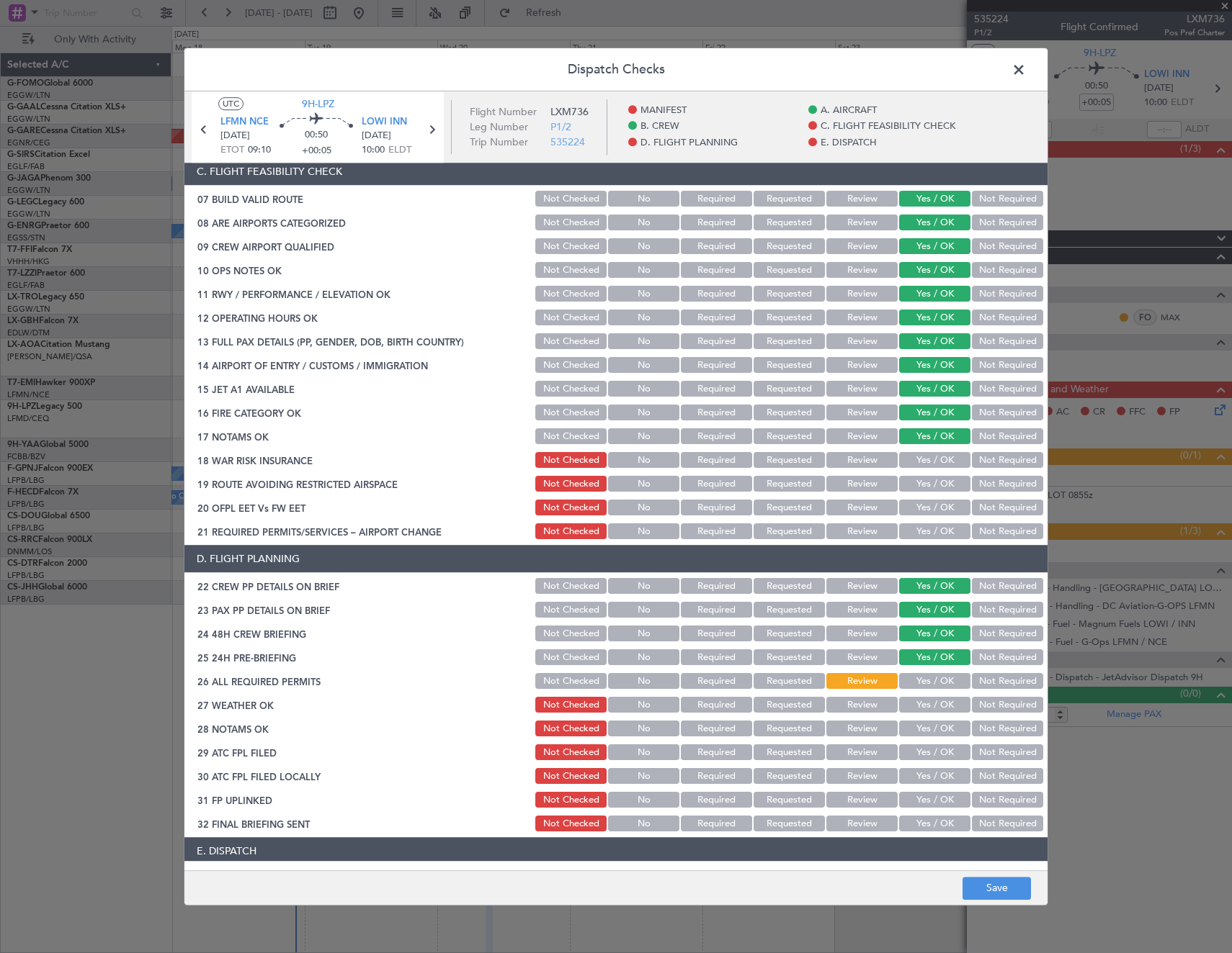
drag, startPoint x: 918, startPoint y: 459, endPoint x: 919, endPoint y: 485, distance: 26.0
click at [918, 460] on button "Yes / OK" at bounding box center [935, 461] width 71 height 16
drag, startPoint x: 919, startPoint y: 485, endPoint x: 920, endPoint y: 507, distance: 22.0
click at [920, 489] on button "Yes / OK" at bounding box center [935, 484] width 71 height 16
click at [921, 512] on button "Yes / OK" at bounding box center [935, 508] width 71 height 16
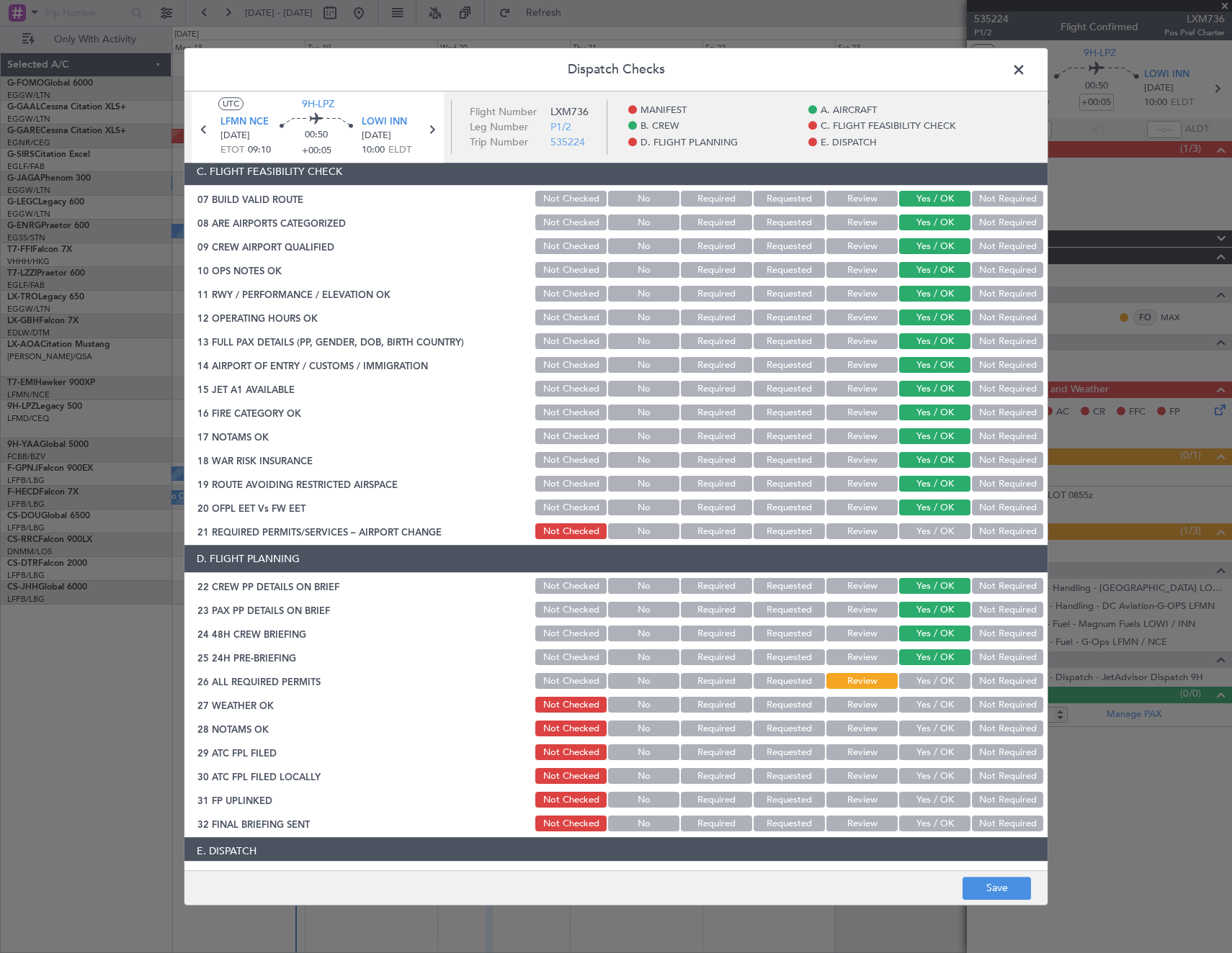
click at [922, 529] on button "Yes / OK" at bounding box center [935, 532] width 71 height 16
click at [1009, 898] on button "Save" at bounding box center [996, 888] width 68 height 23
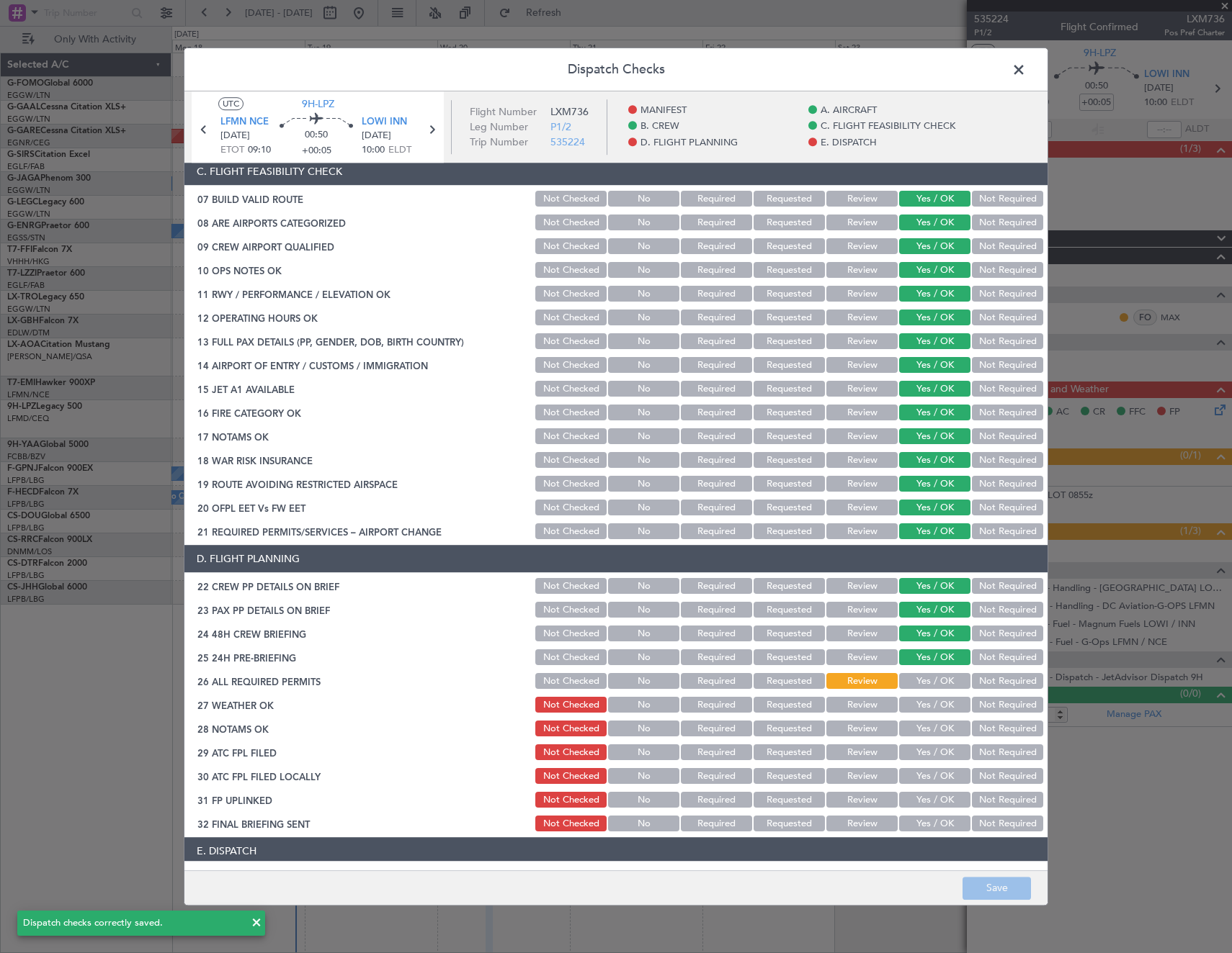
click at [1026, 78] on span at bounding box center [1026, 74] width 0 height 28
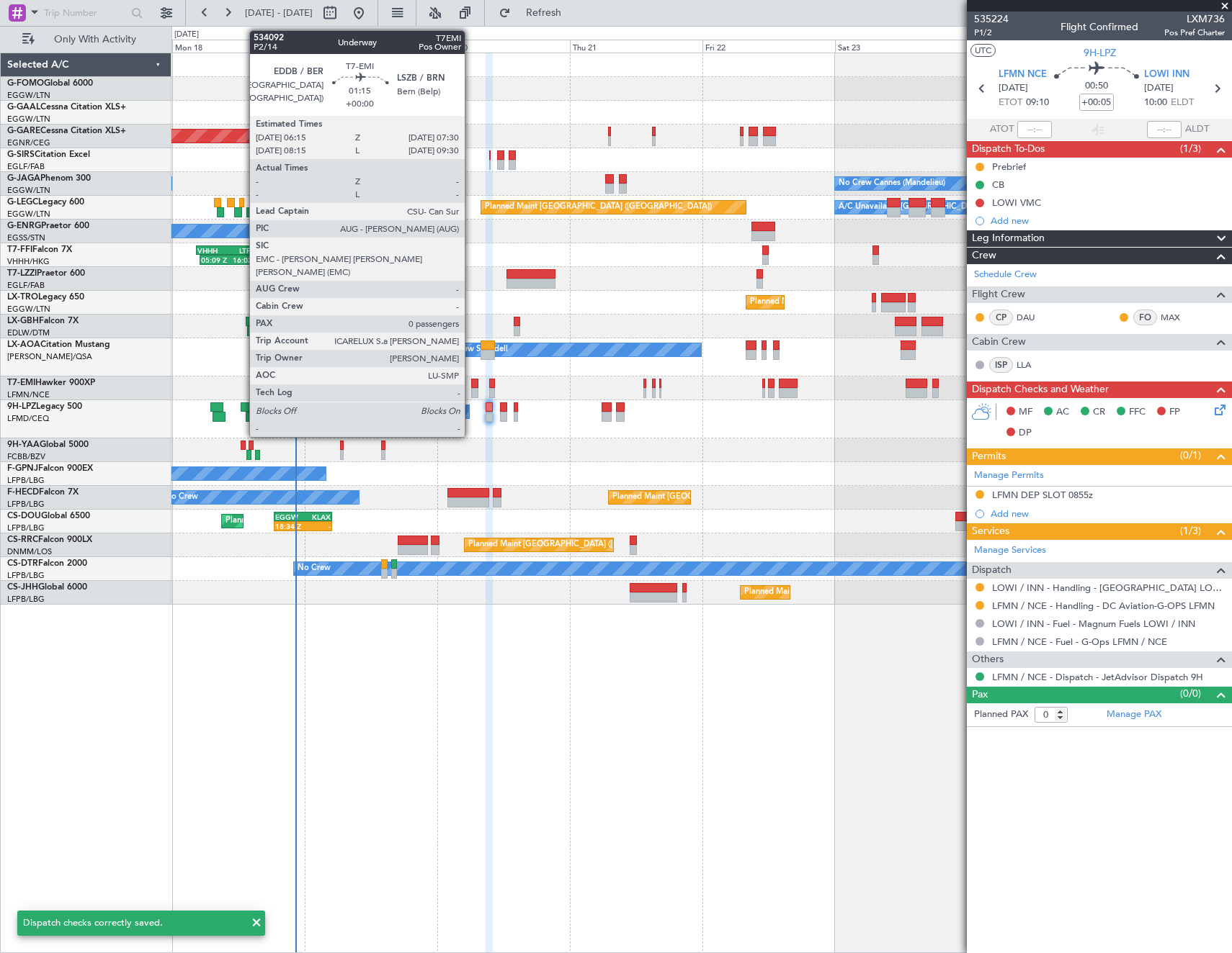
click at [472, 382] on div at bounding box center [475, 383] width 7 height 10
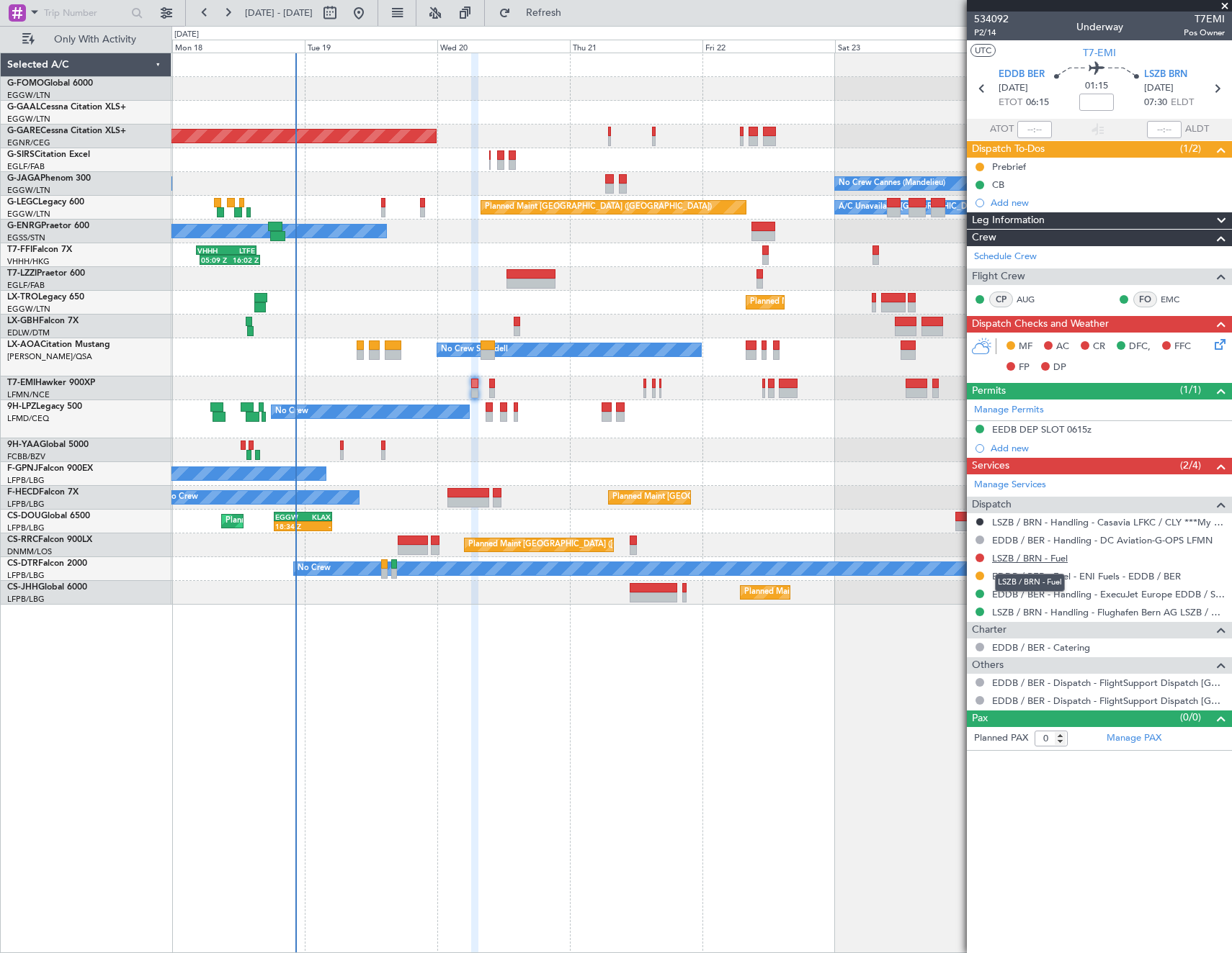
click at [1019, 558] on link "LSZB / BRN - Fuel" at bounding box center [1030, 558] width 75 height 12
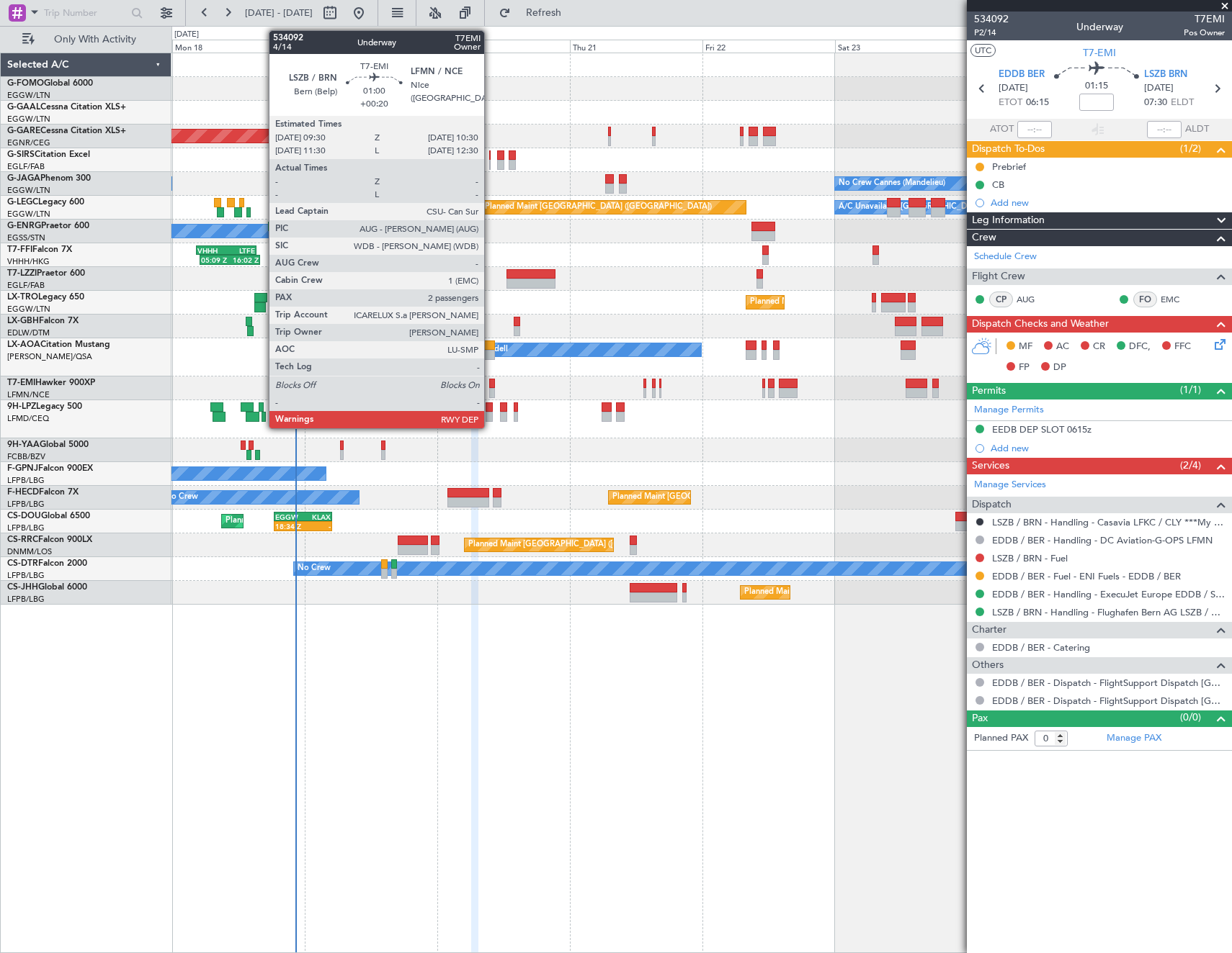
click at [491, 385] on div at bounding box center [492, 383] width 5 height 10
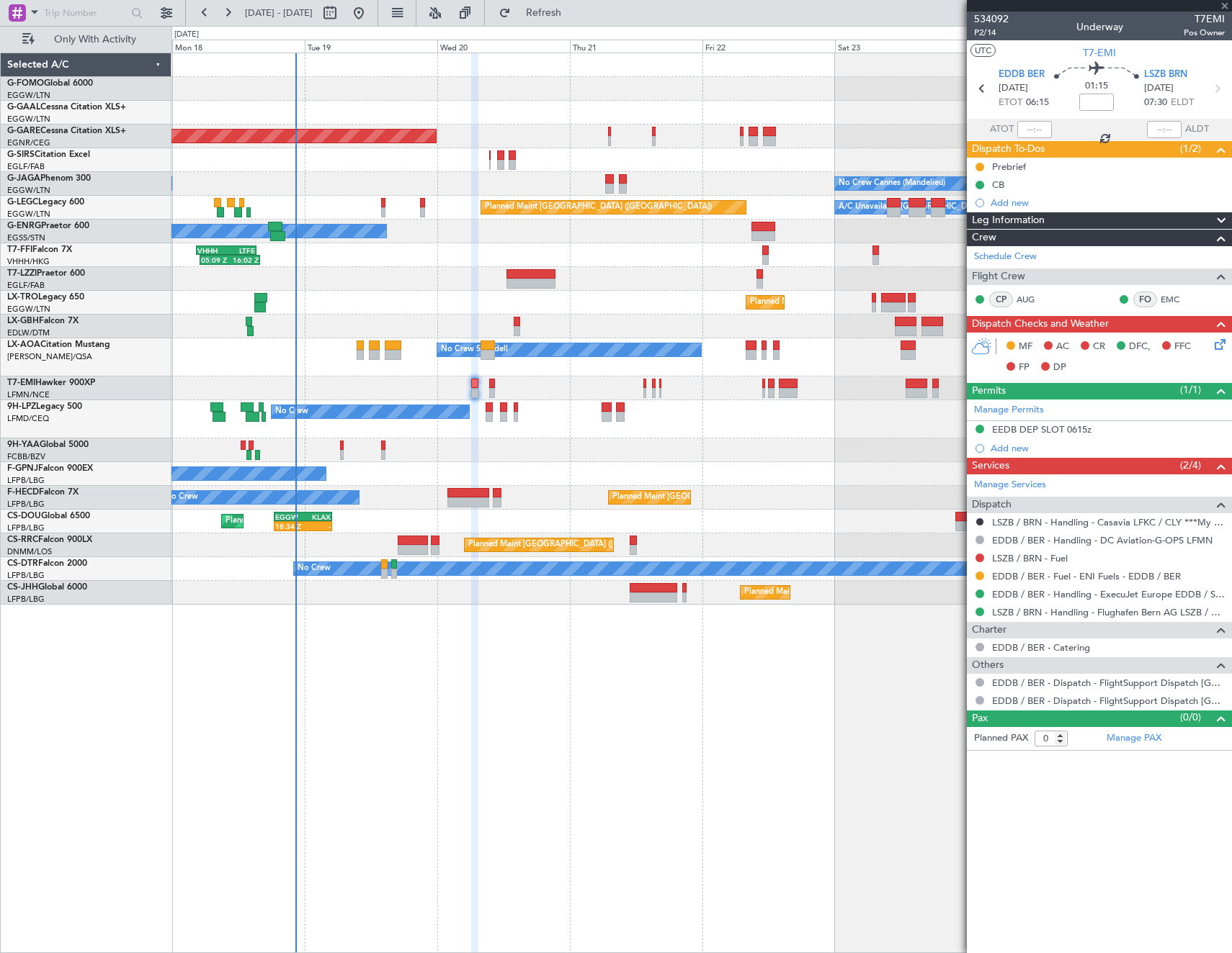
type input "+00:20"
type input "2"
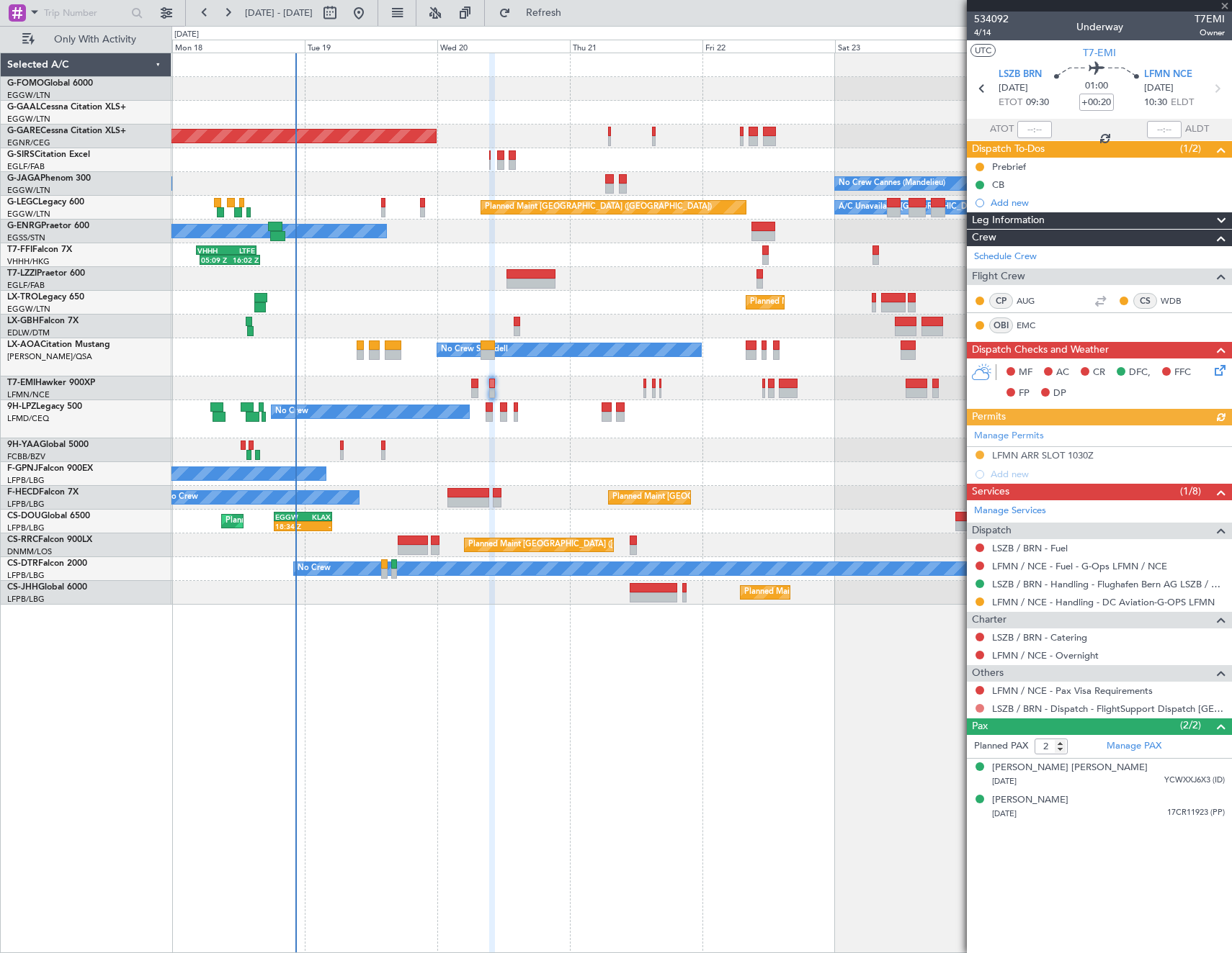
click at [980, 705] on button at bounding box center [980, 709] width 9 height 9
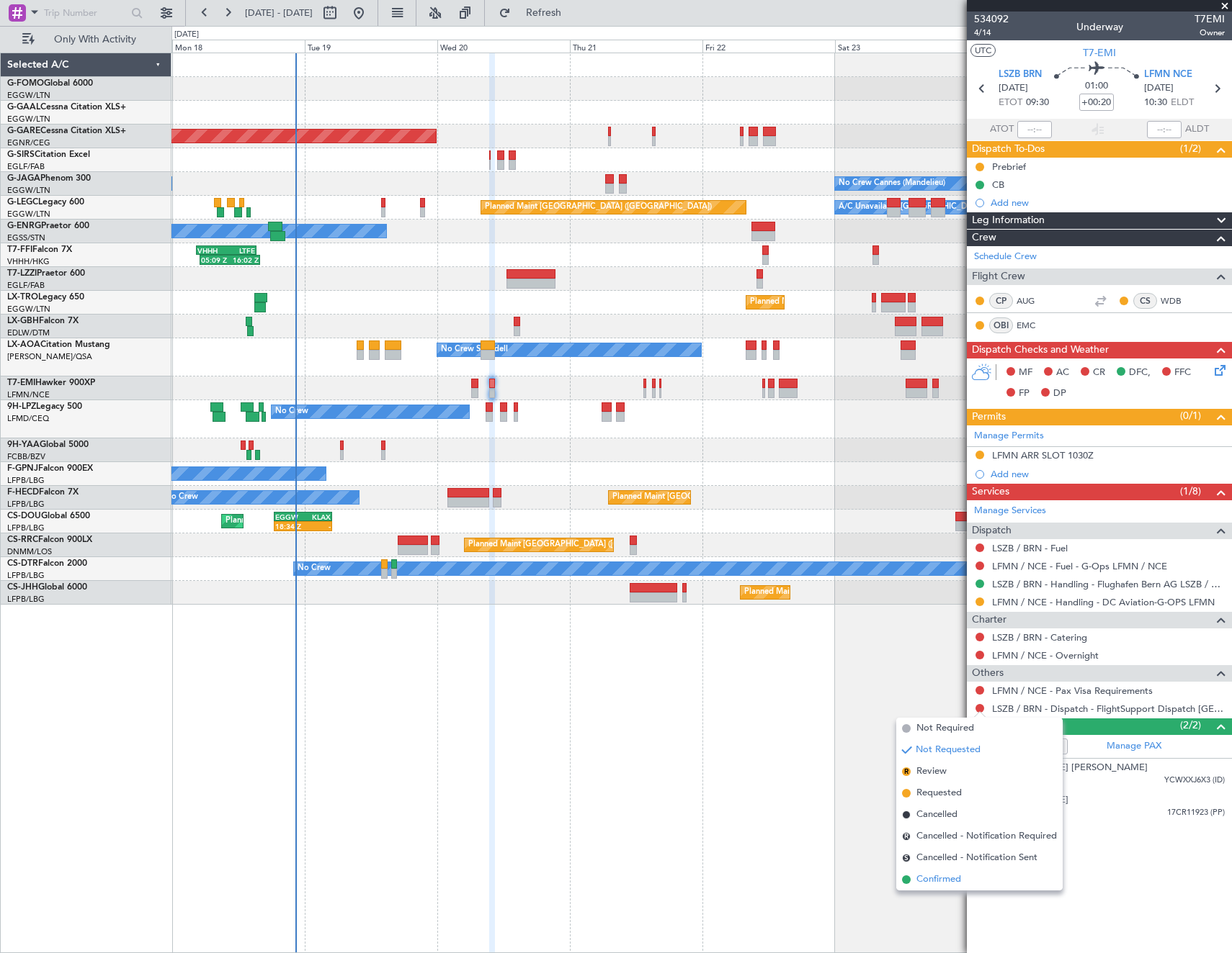
click at [931, 885] on span "Confirmed" at bounding box center [938, 880] width 44 height 14
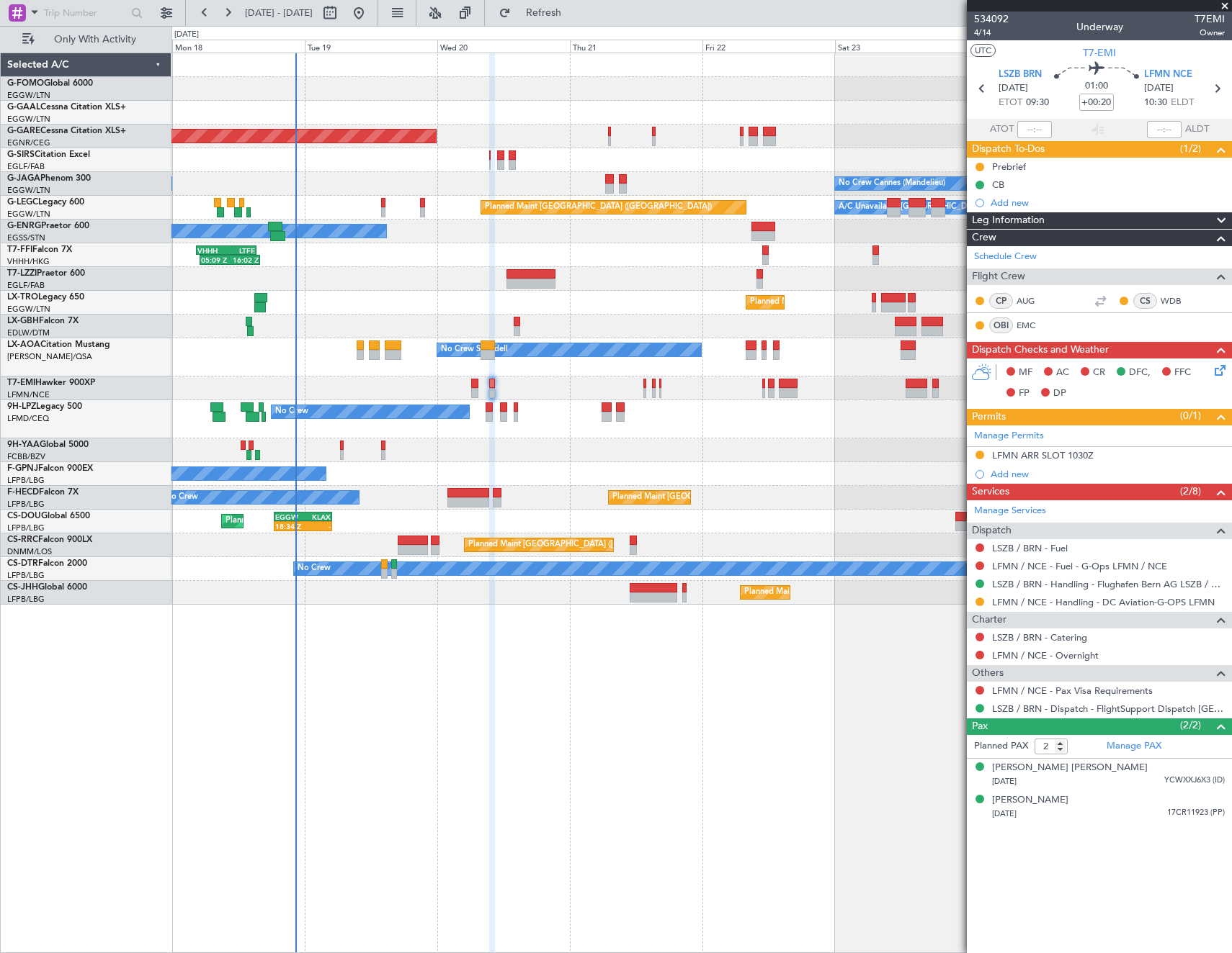
click at [1220, 369] on icon at bounding box center [1217, 367] width 12 height 12
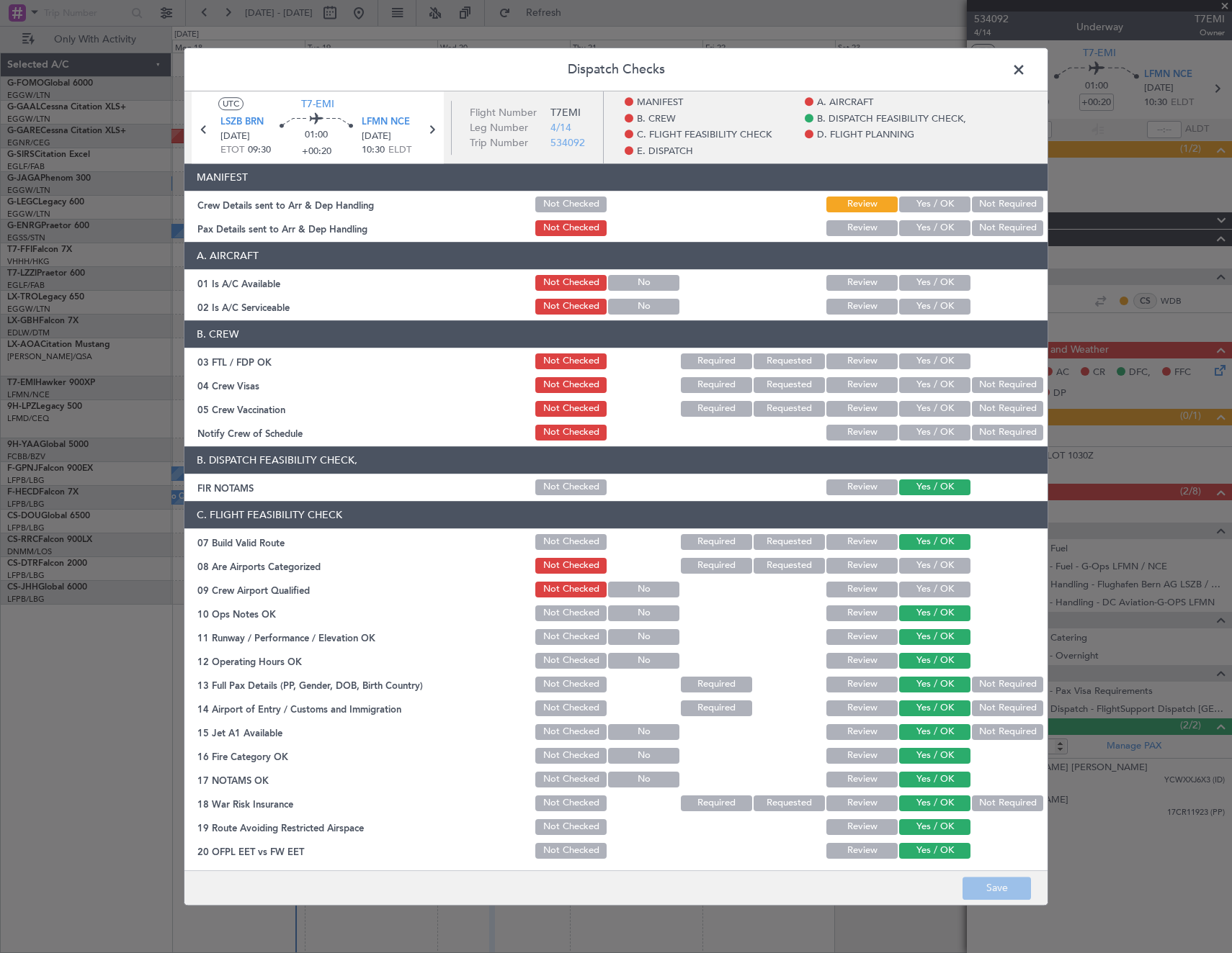
click at [916, 287] on button "Yes / OK" at bounding box center [935, 283] width 71 height 16
click at [920, 308] on button "Yes / OK" at bounding box center [935, 307] width 71 height 16
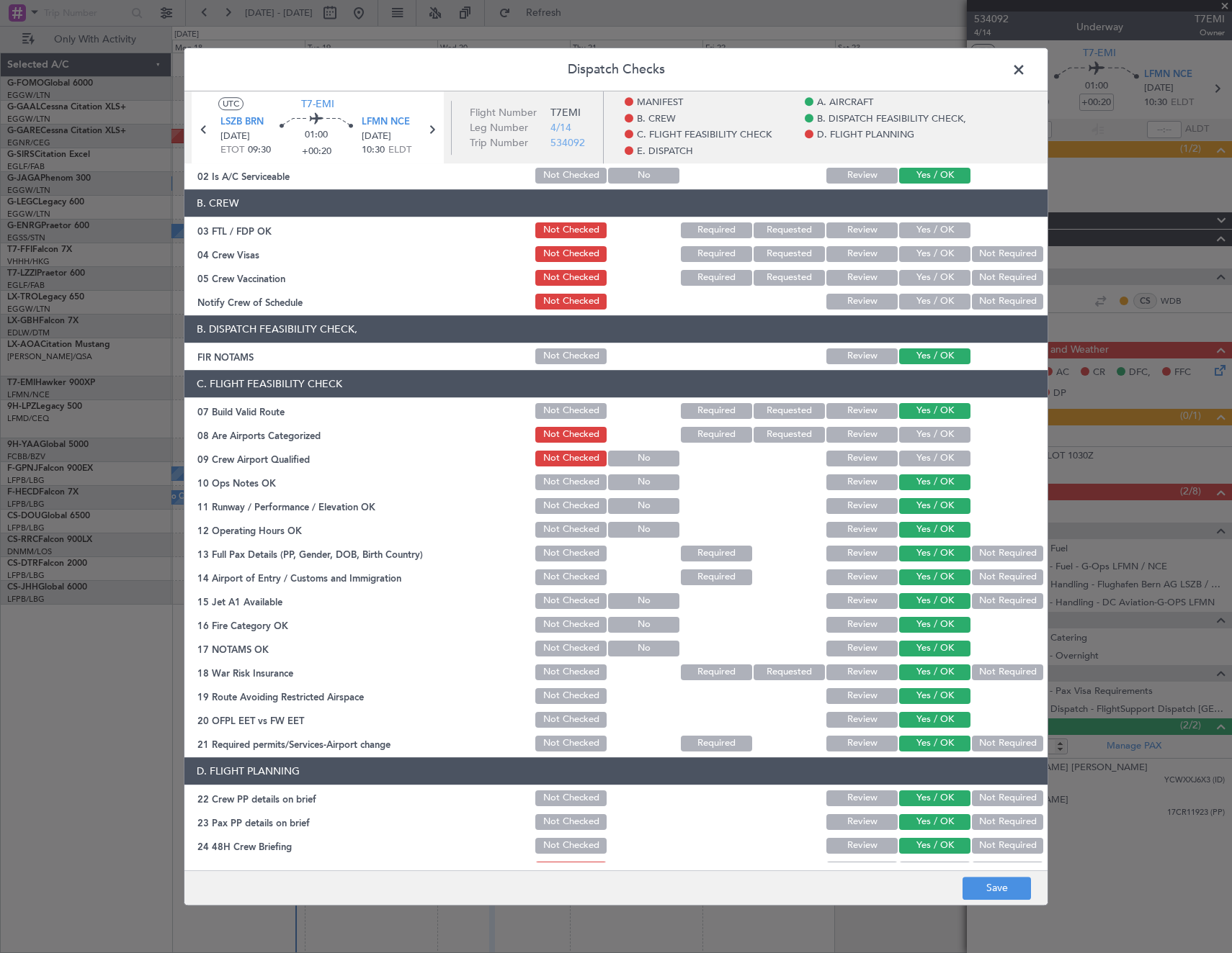
scroll to position [216, 0]
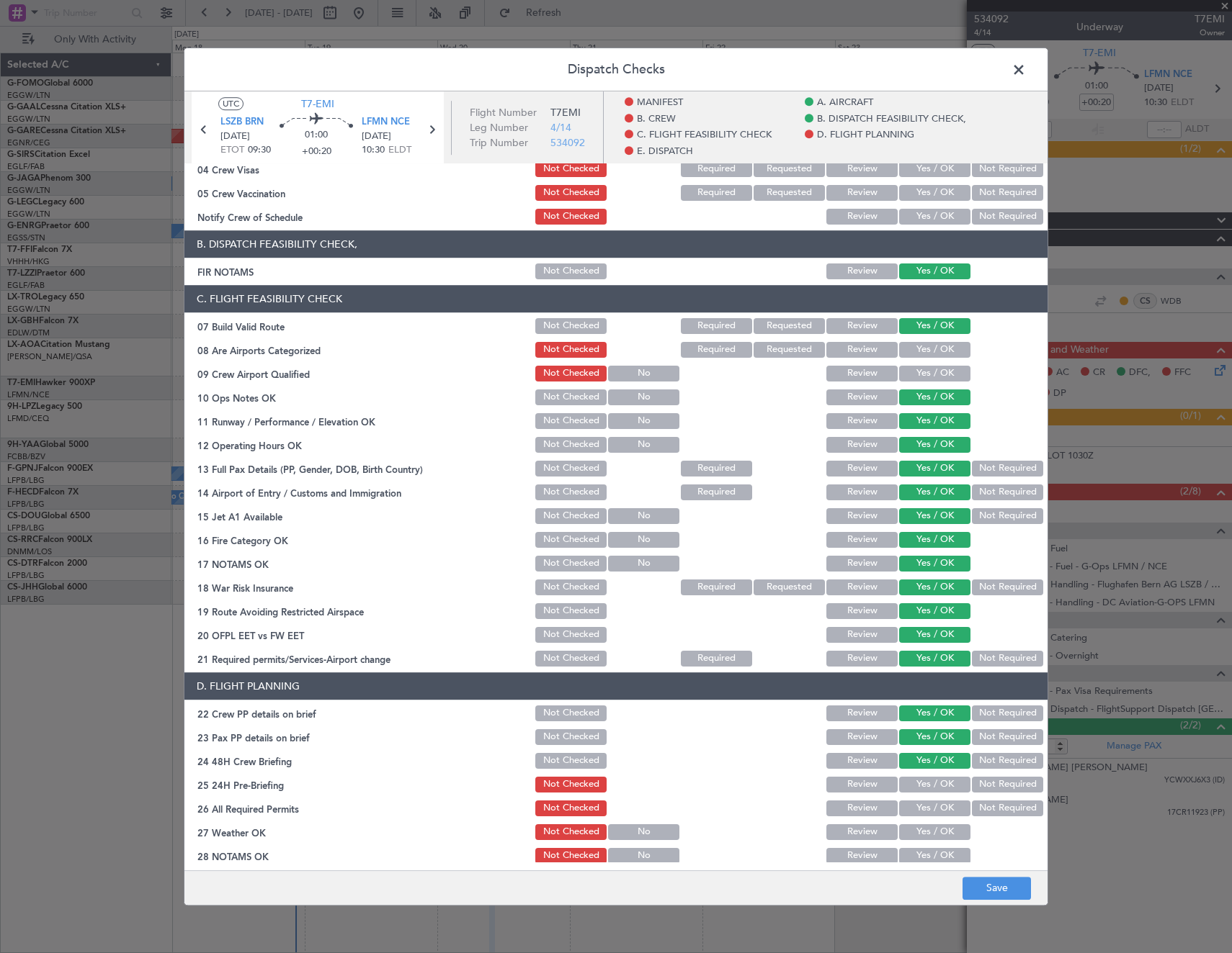
click at [920, 784] on button "Yes / OK" at bounding box center [935, 785] width 71 height 16
click at [991, 888] on button "Save" at bounding box center [996, 888] width 68 height 23
click at [1026, 62] on span at bounding box center [1026, 74] width 0 height 28
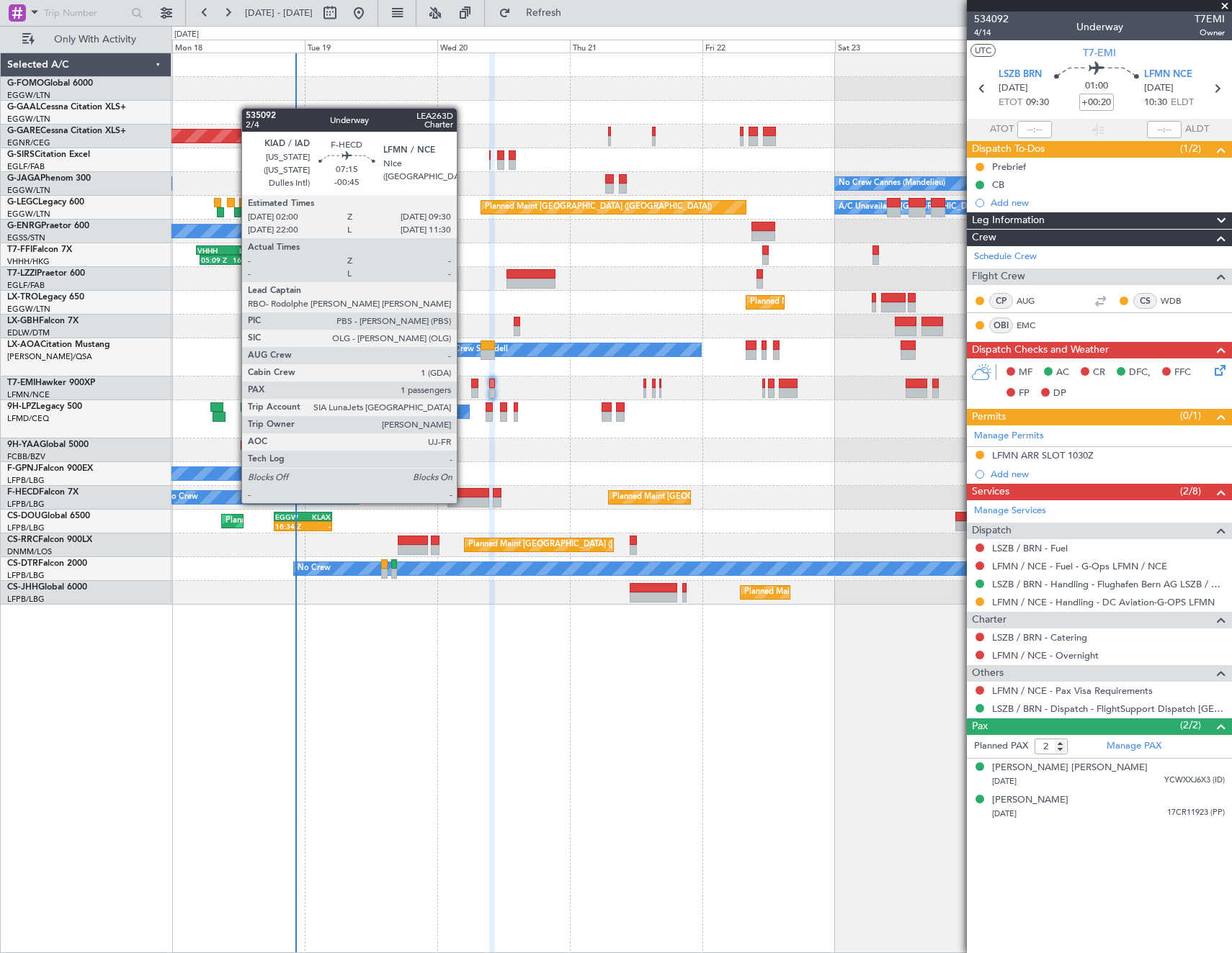
click at [463, 489] on div at bounding box center [468, 492] width 42 height 10
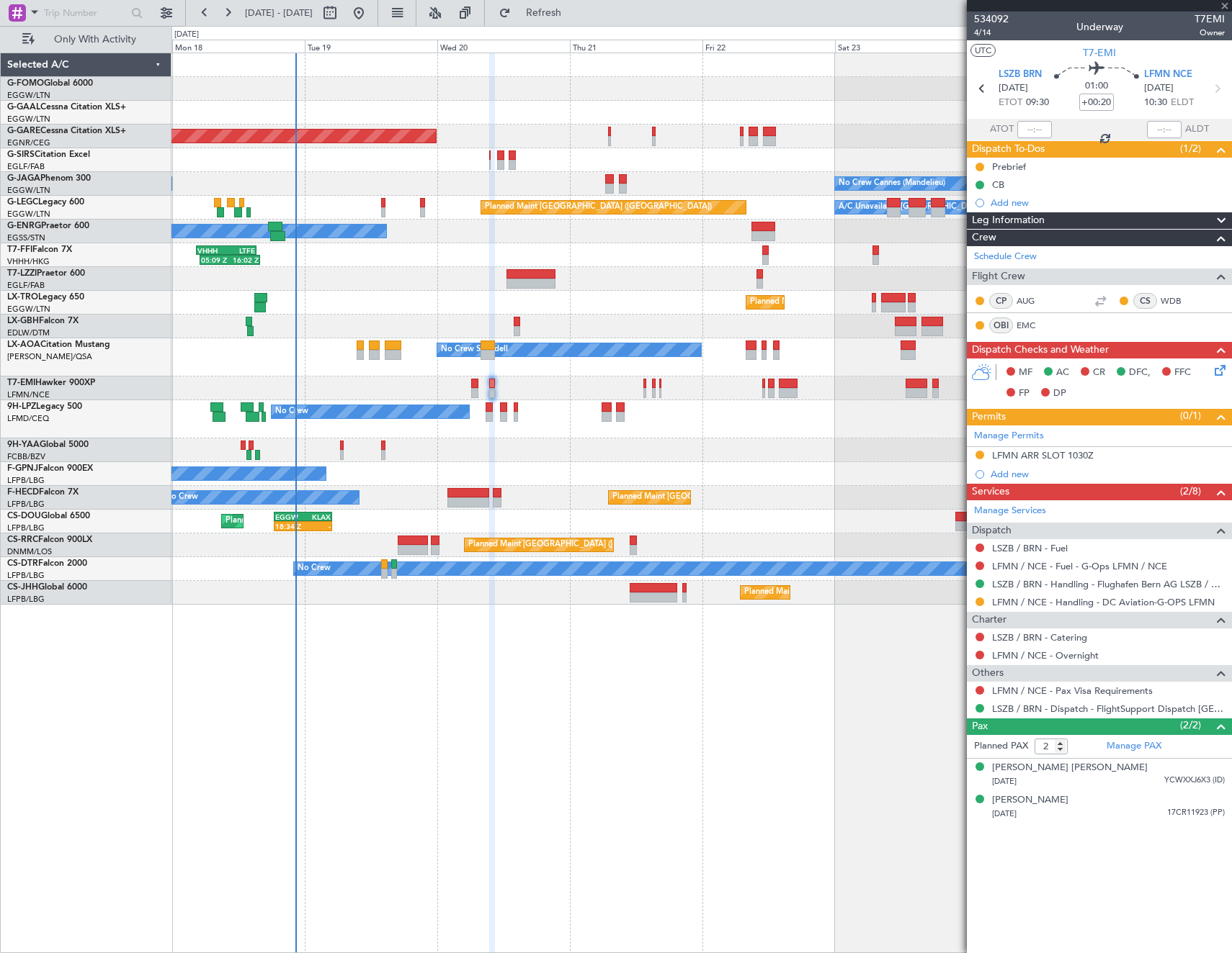
type input "-00:45"
type input "1"
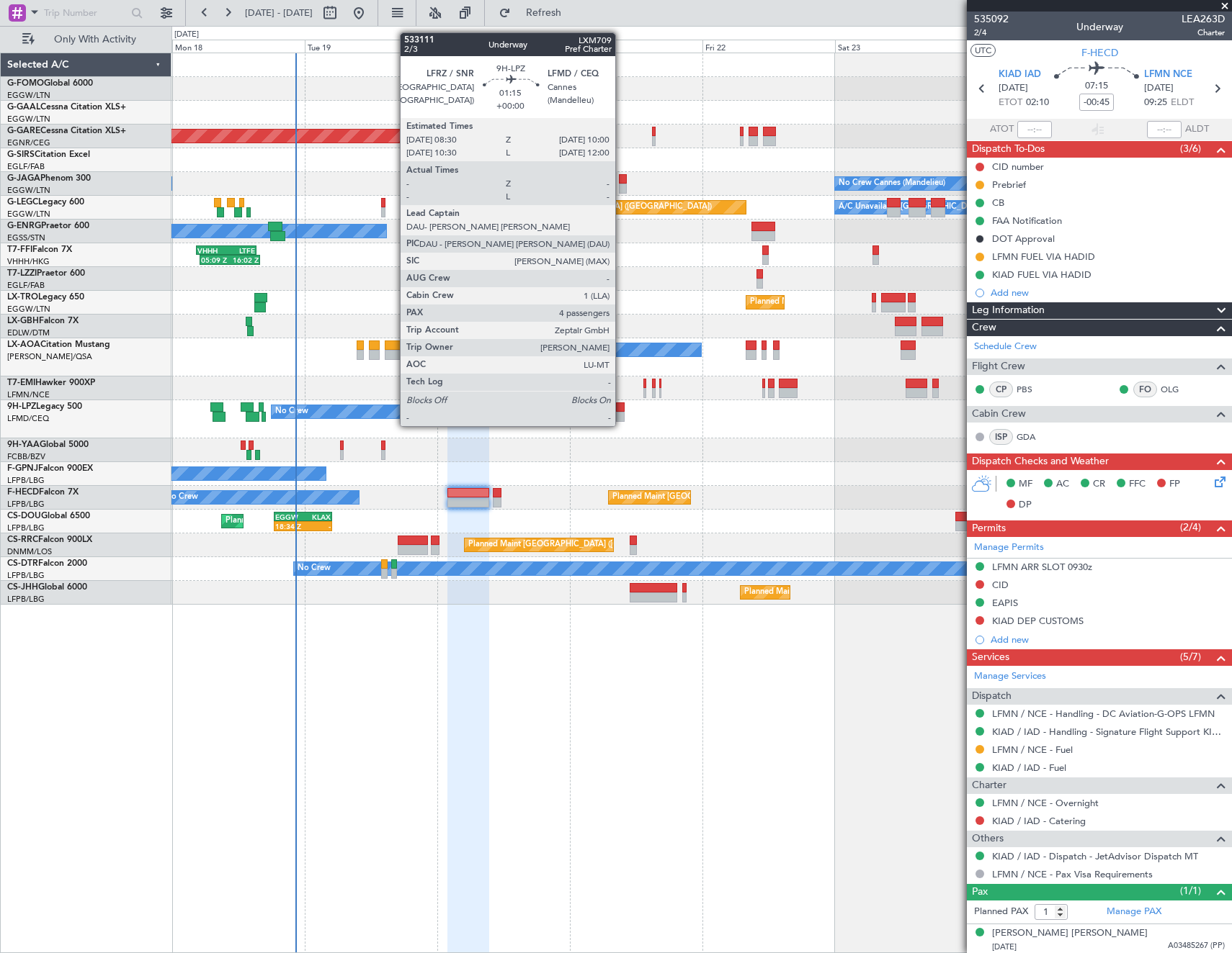
click at [621, 412] on div at bounding box center [620, 416] width 9 height 10
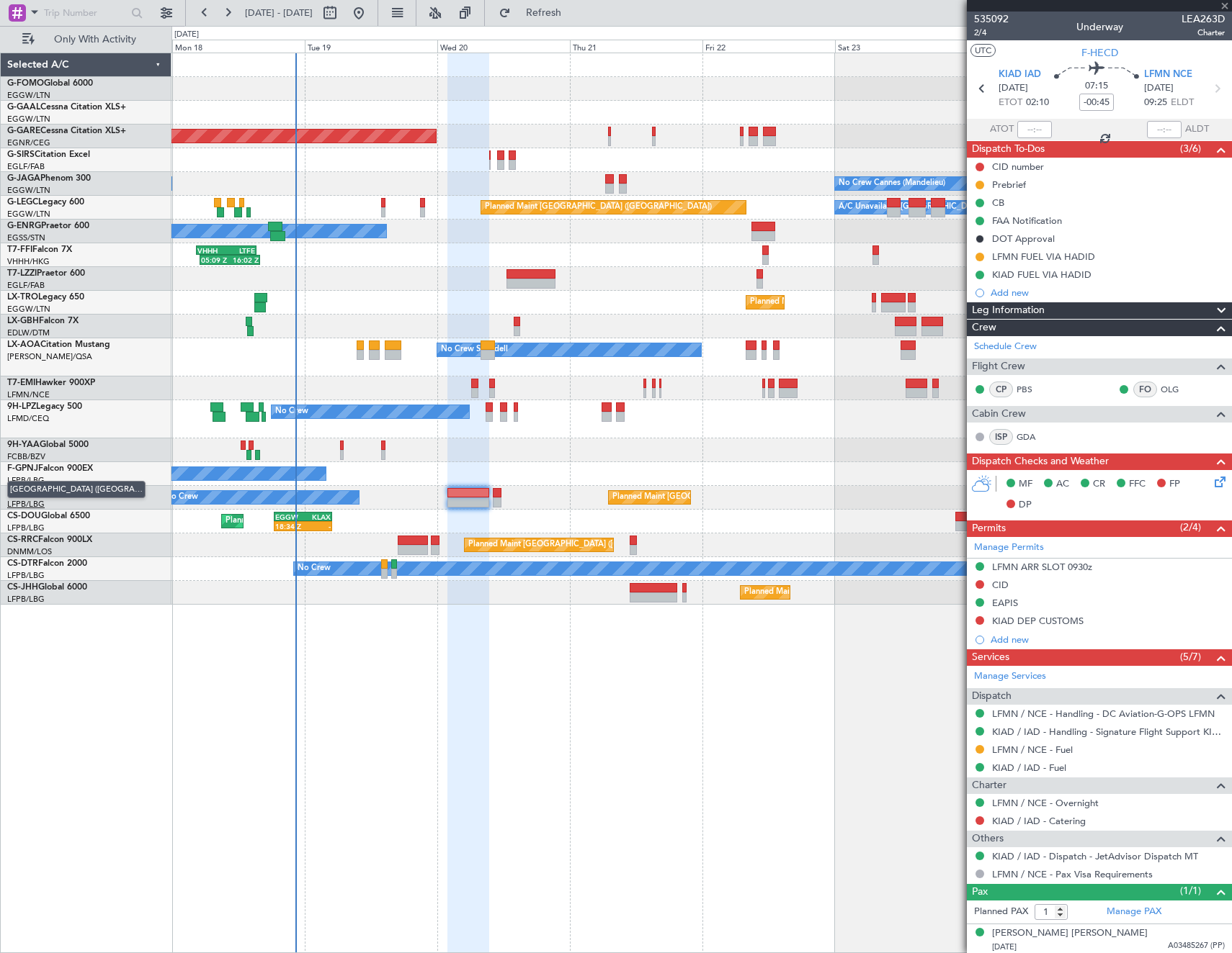
type input "4"
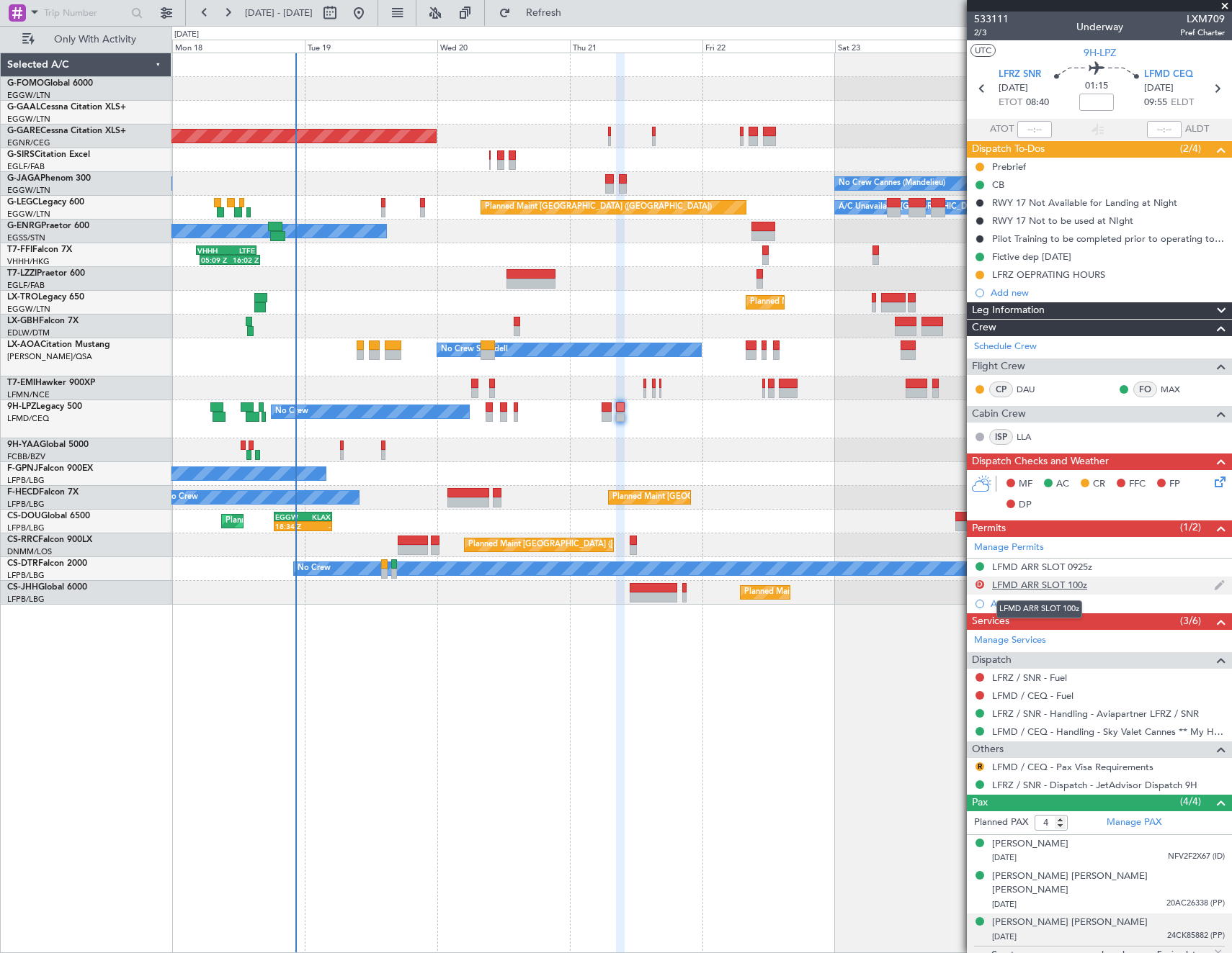
click at [1044, 586] on div "LFMD ARR SLOT 100z" at bounding box center [1039, 585] width 95 height 12
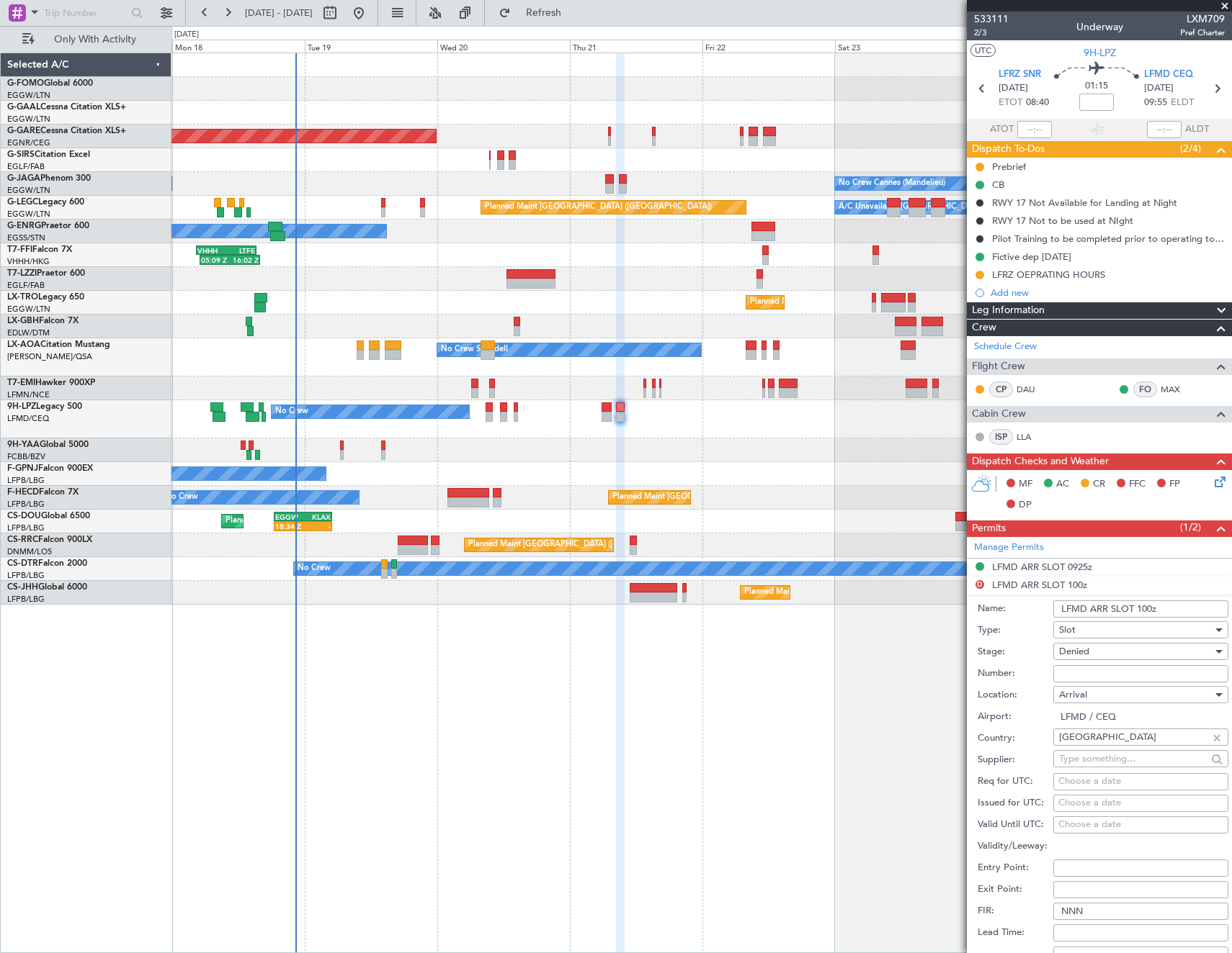
click at [1142, 608] on input "LFMD ARR SLOT 100z" at bounding box center [1140, 609] width 175 height 17
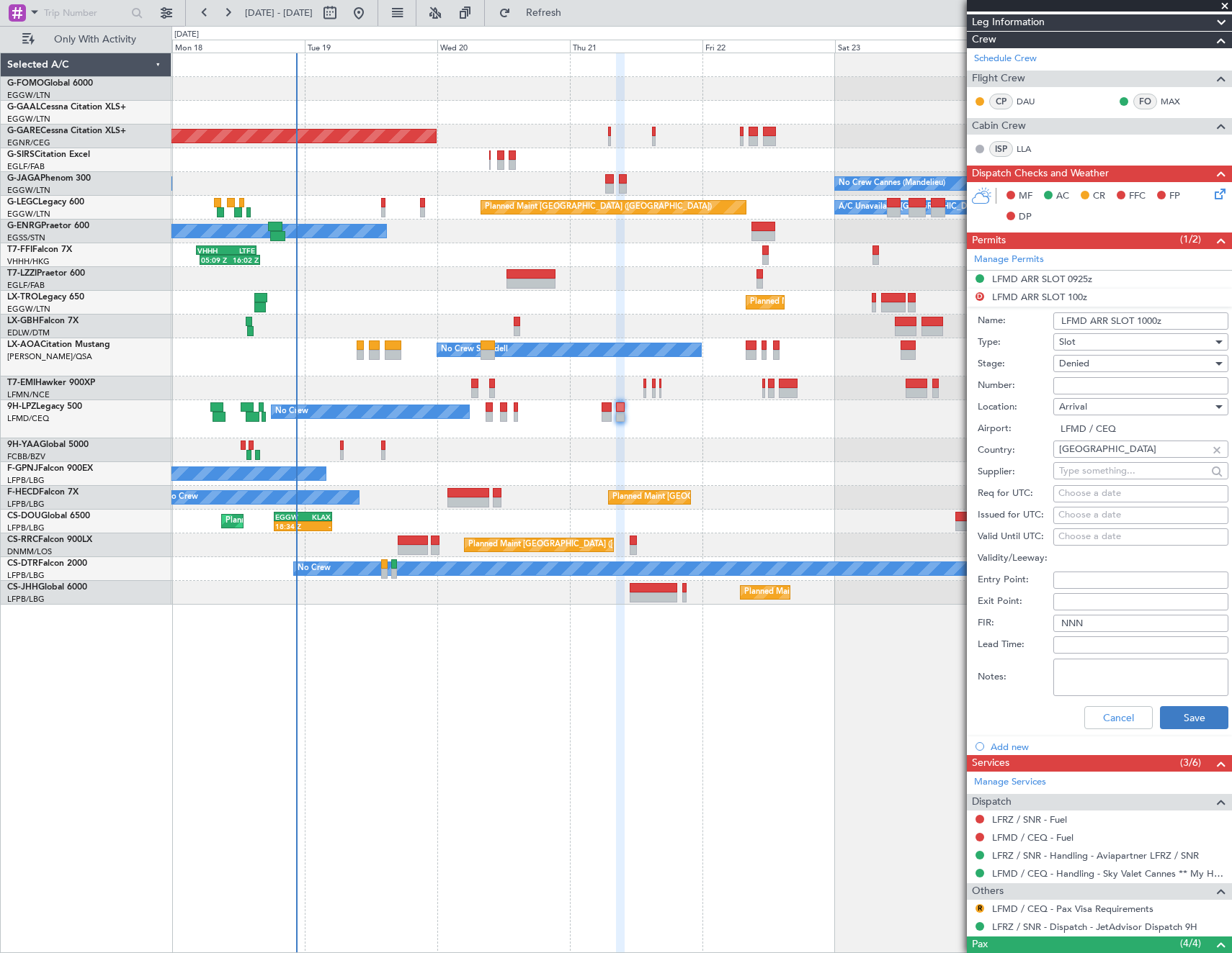
type input "LFMD ARR SLOT 1000z"
click at [1196, 709] on button "Save" at bounding box center [1194, 718] width 68 height 23
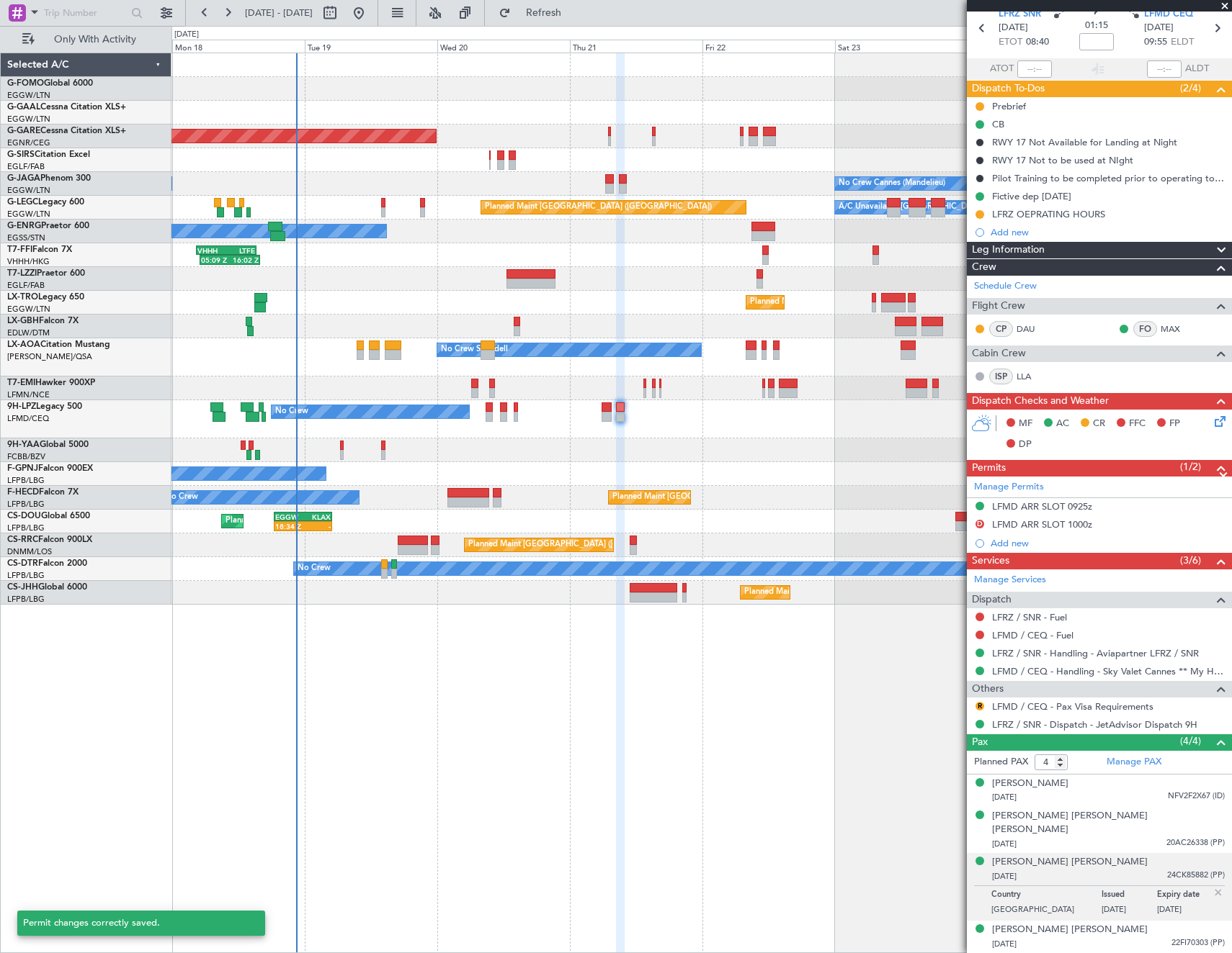
scroll to position [46, 0]
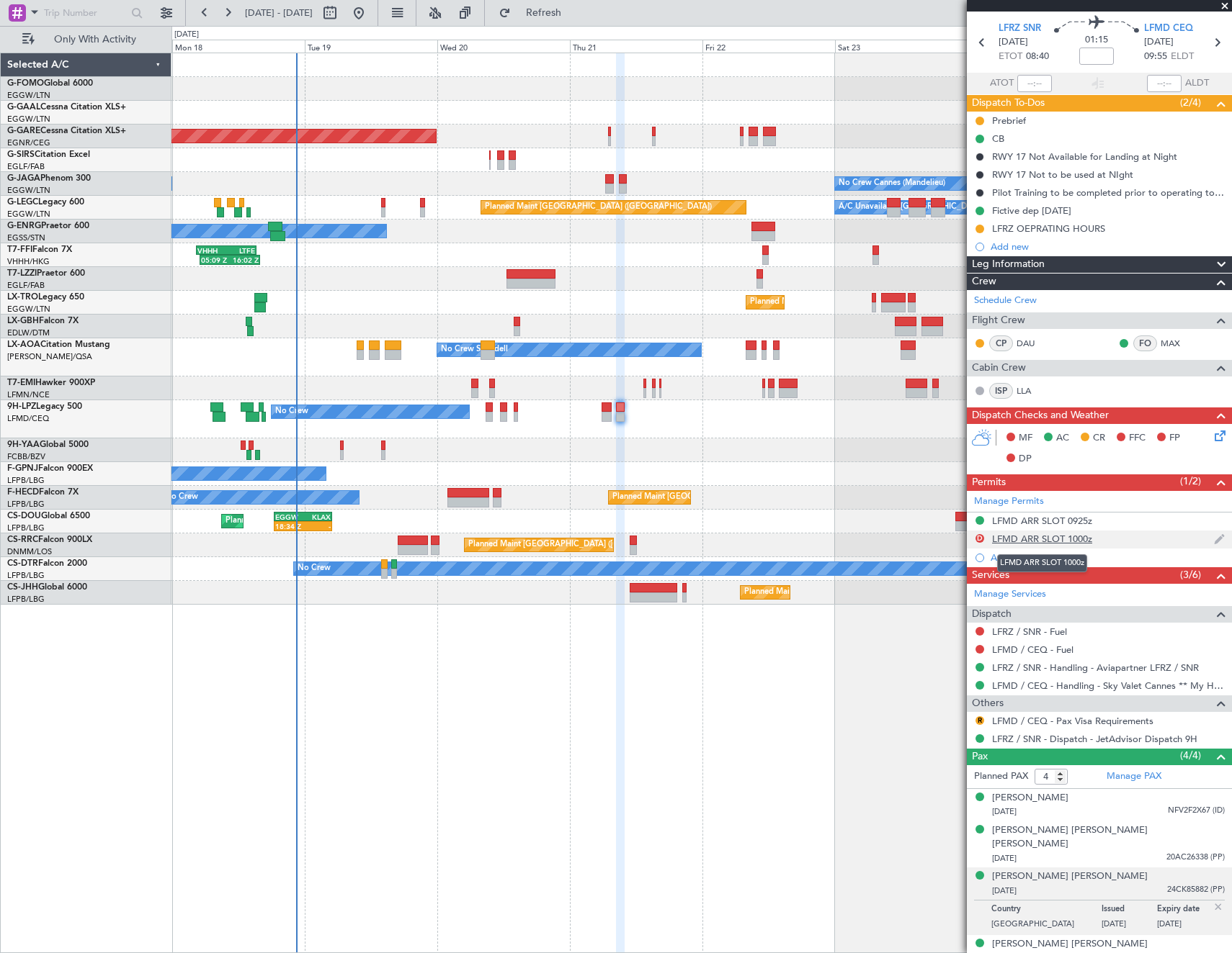
click at [1067, 539] on div "LFMD ARR SLOT 1000z" at bounding box center [1042, 540] width 100 height 12
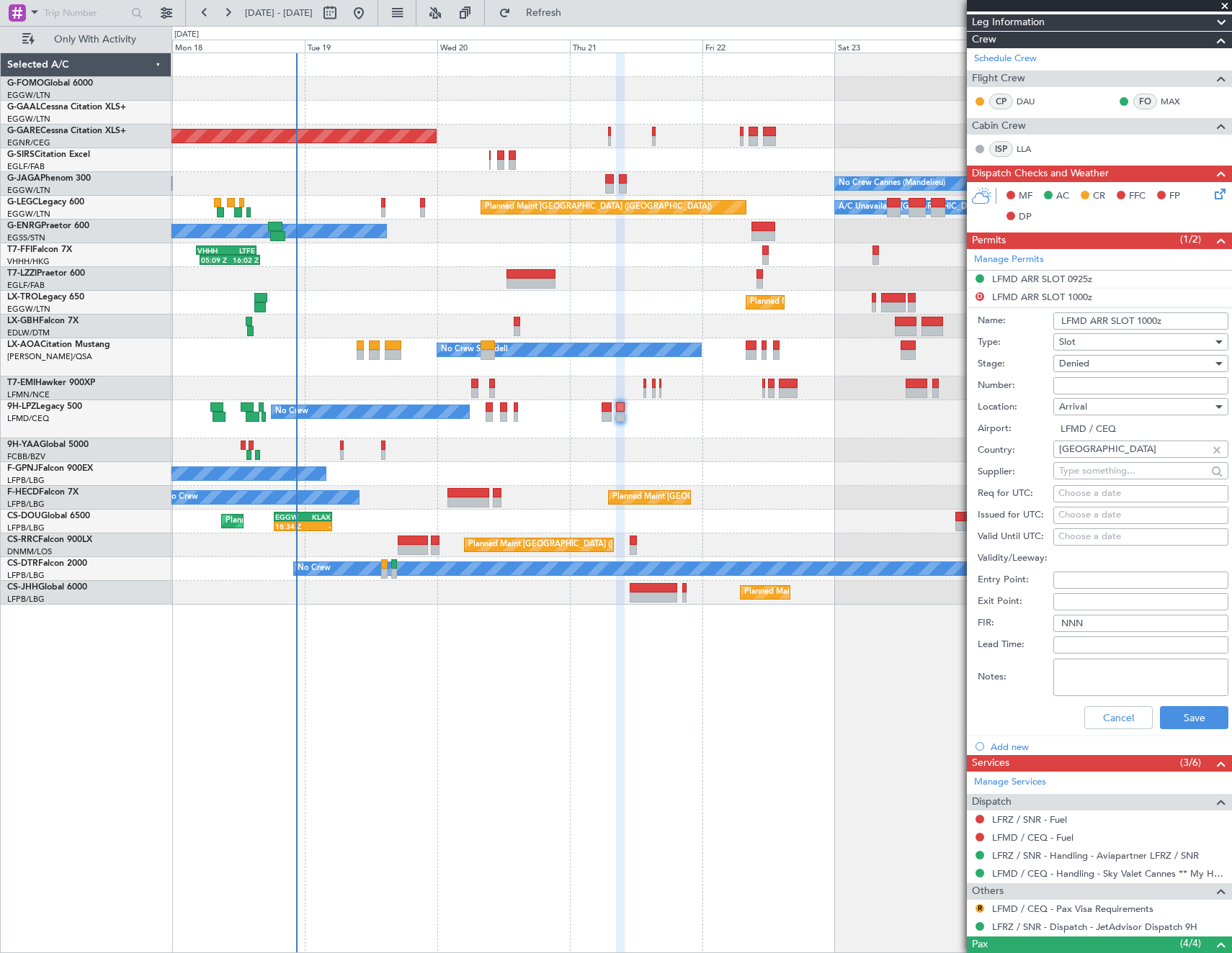
click at [1152, 323] on input "LFMD ARR SLOT 1000z" at bounding box center [1140, 320] width 175 height 17
type input "LFMD ARR SLOT 0955z"
click at [1170, 721] on button "Save" at bounding box center [1194, 718] width 68 height 23
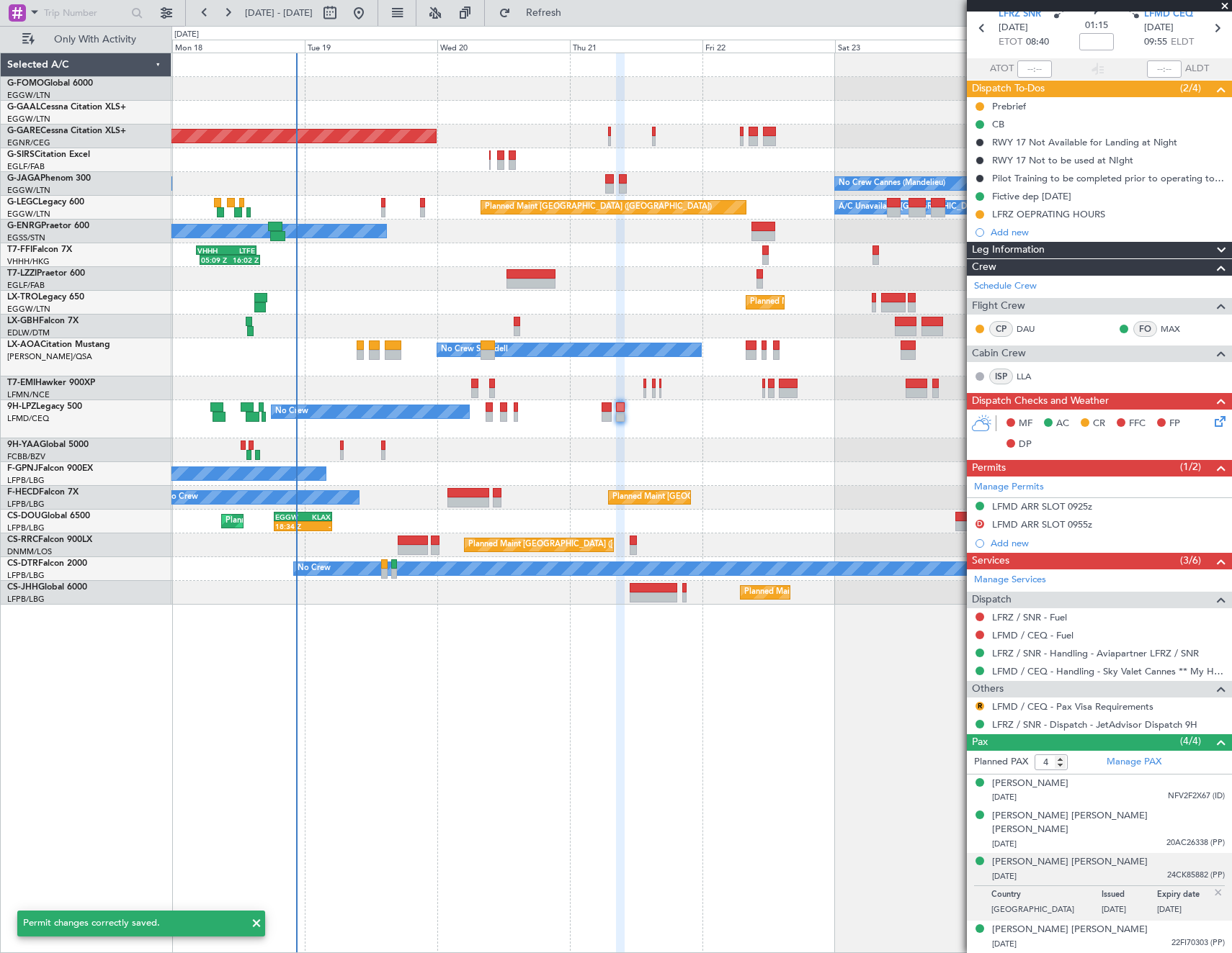
scroll to position [46, 0]
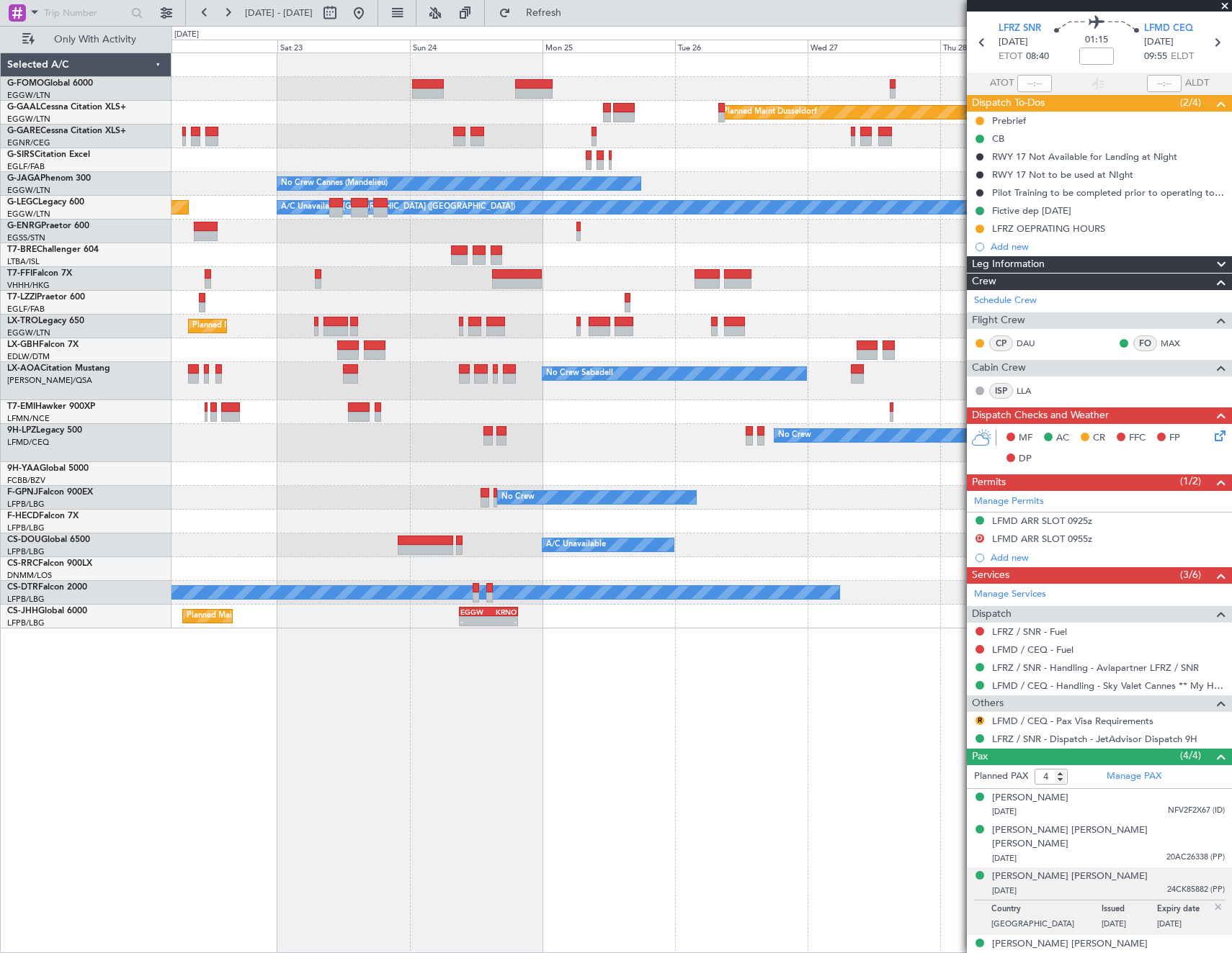
click at [309, 217] on div "A/C Unavailable London (Luton) Planned Maint London (Luton)" at bounding box center [701, 208] width 1060 height 24
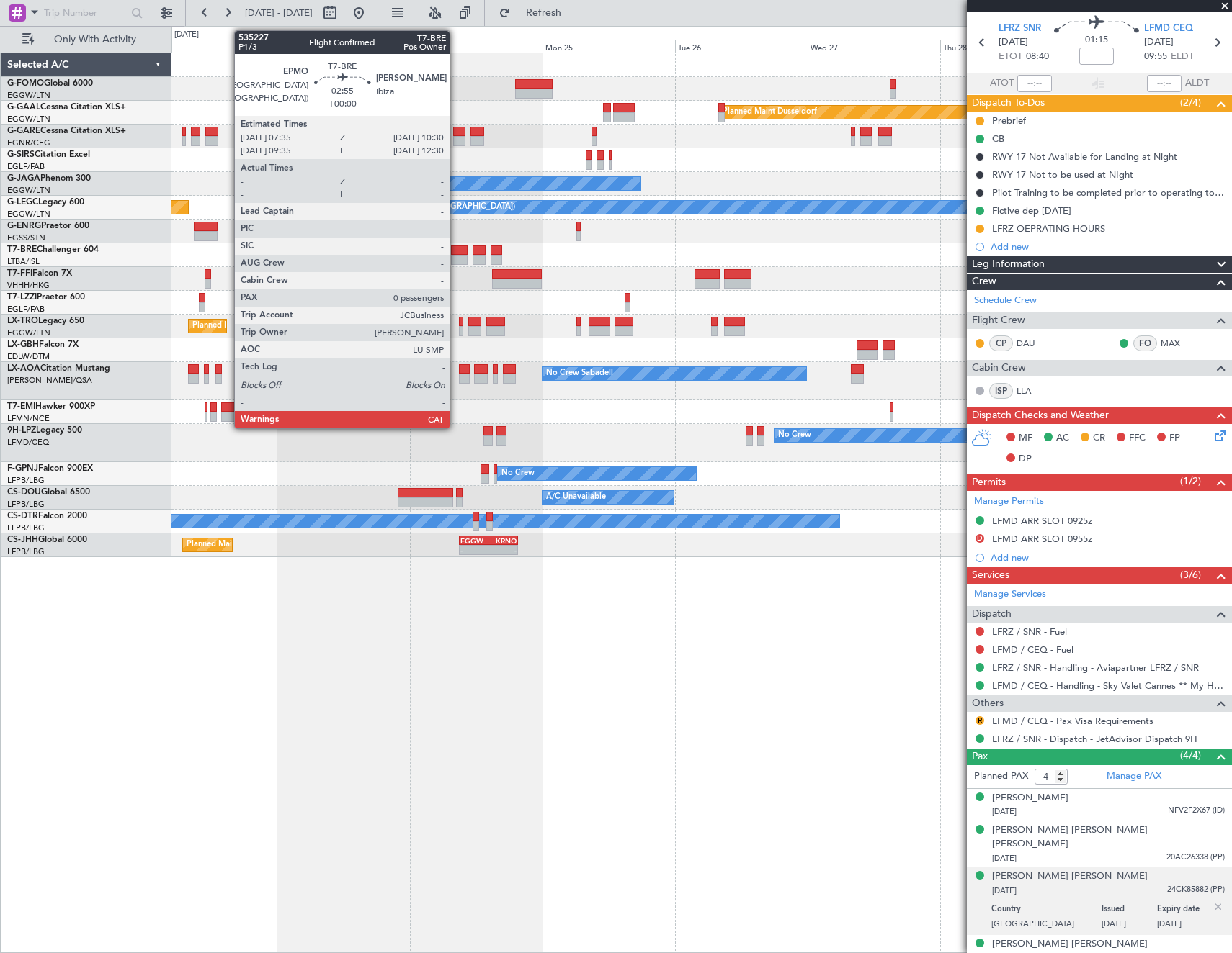
click at [456, 253] on div at bounding box center [459, 250] width 17 height 10
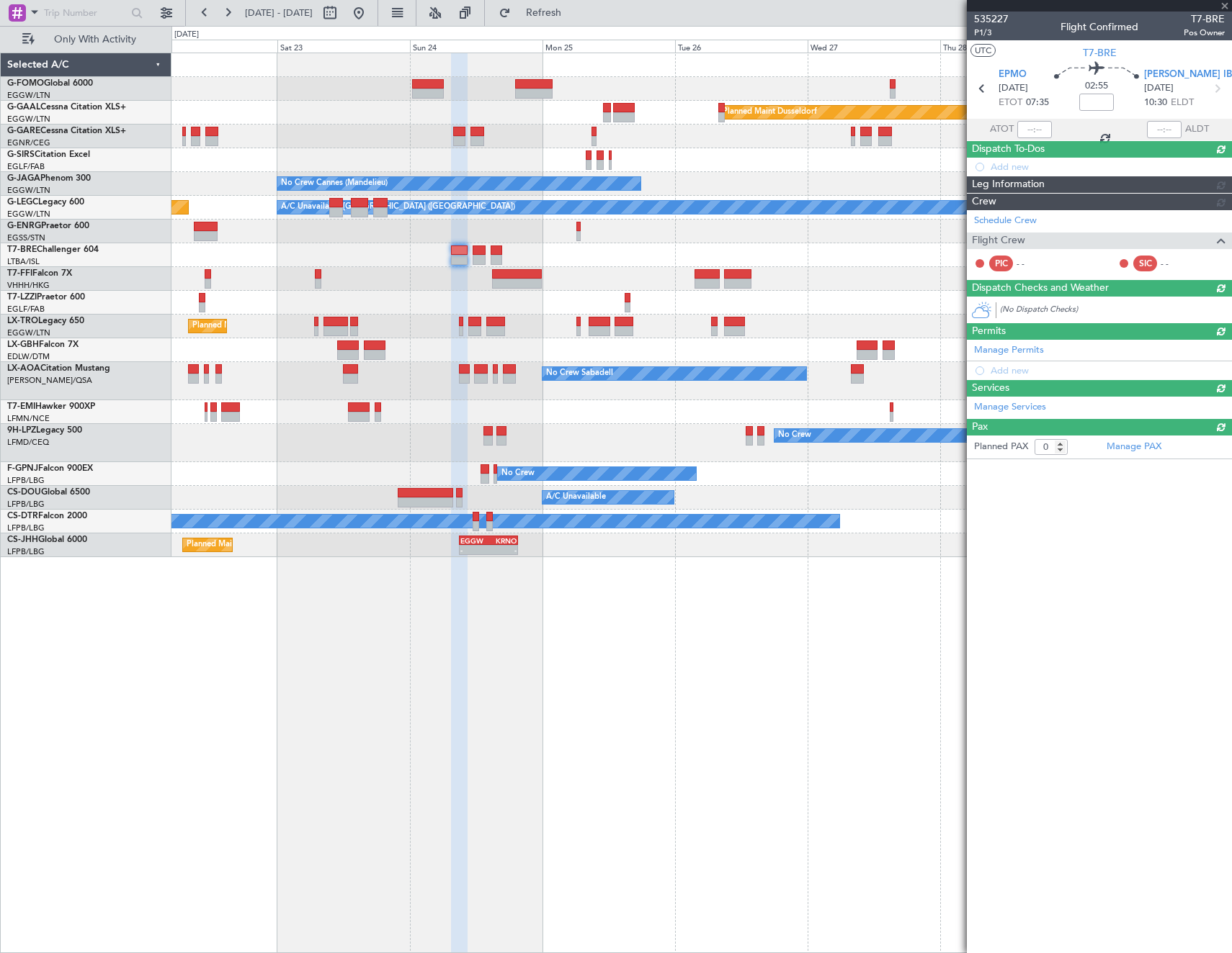
scroll to position [0, 0]
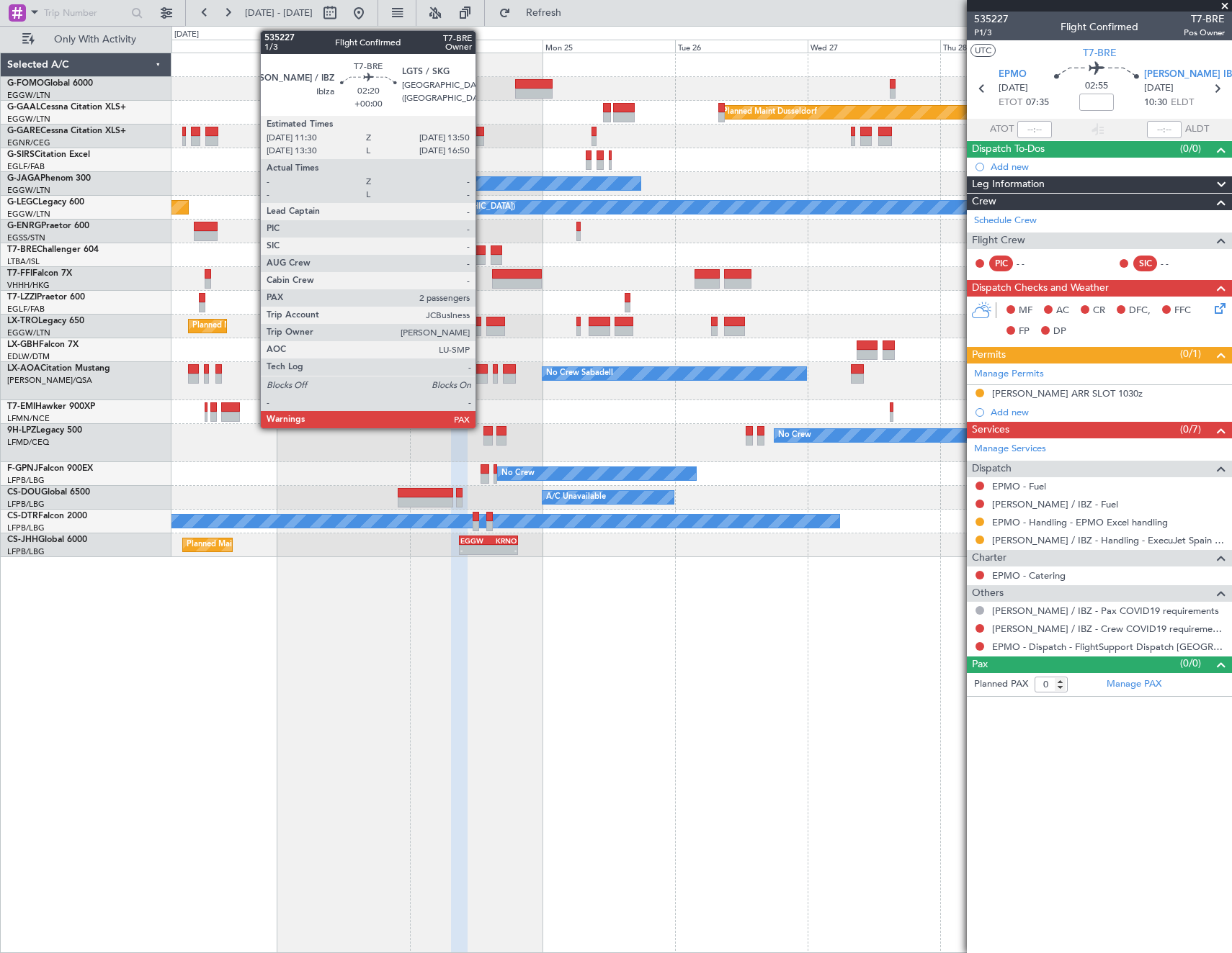
click at [482, 258] on div at bounding box center [478, 259] width 13 height 10
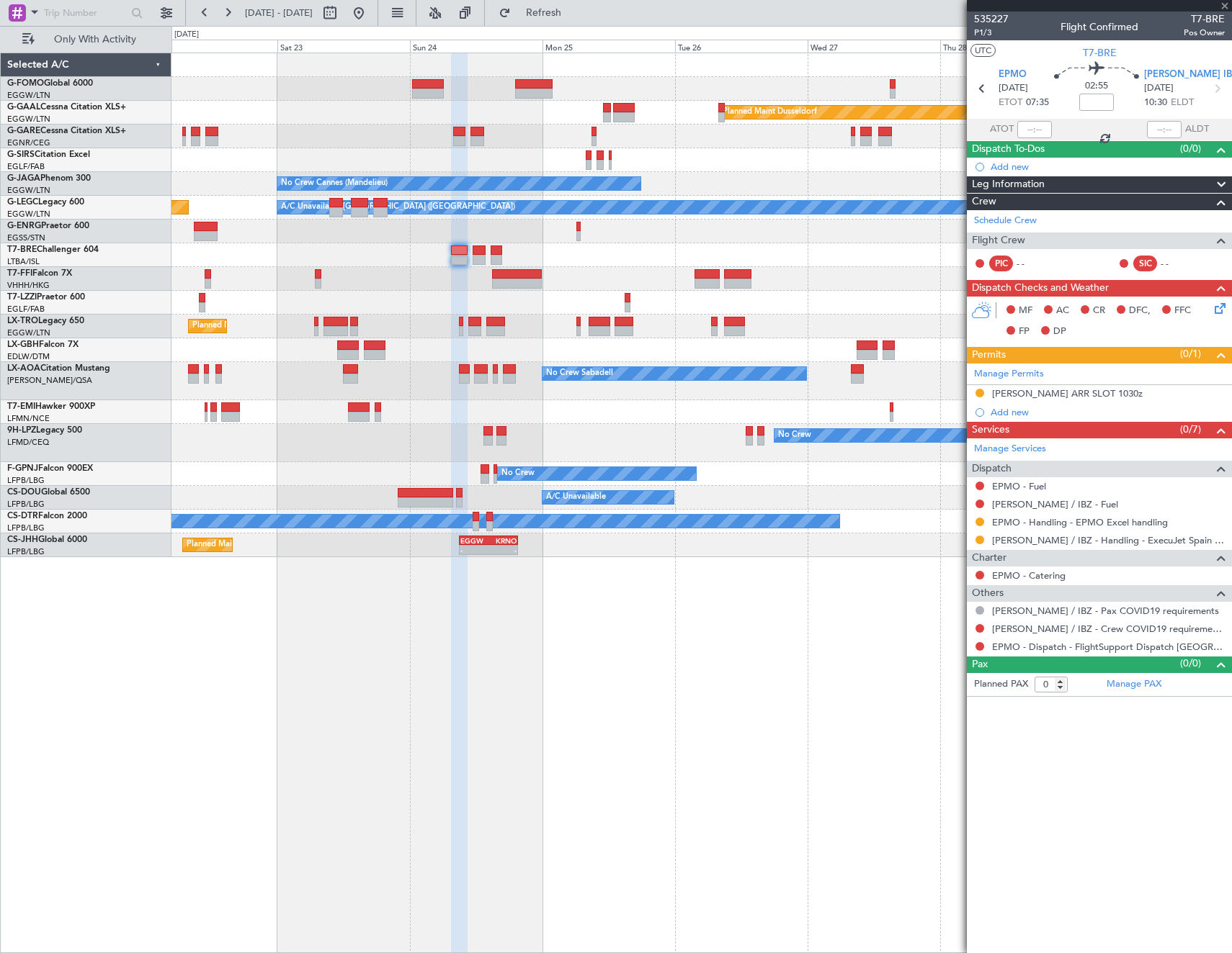
type input "2"
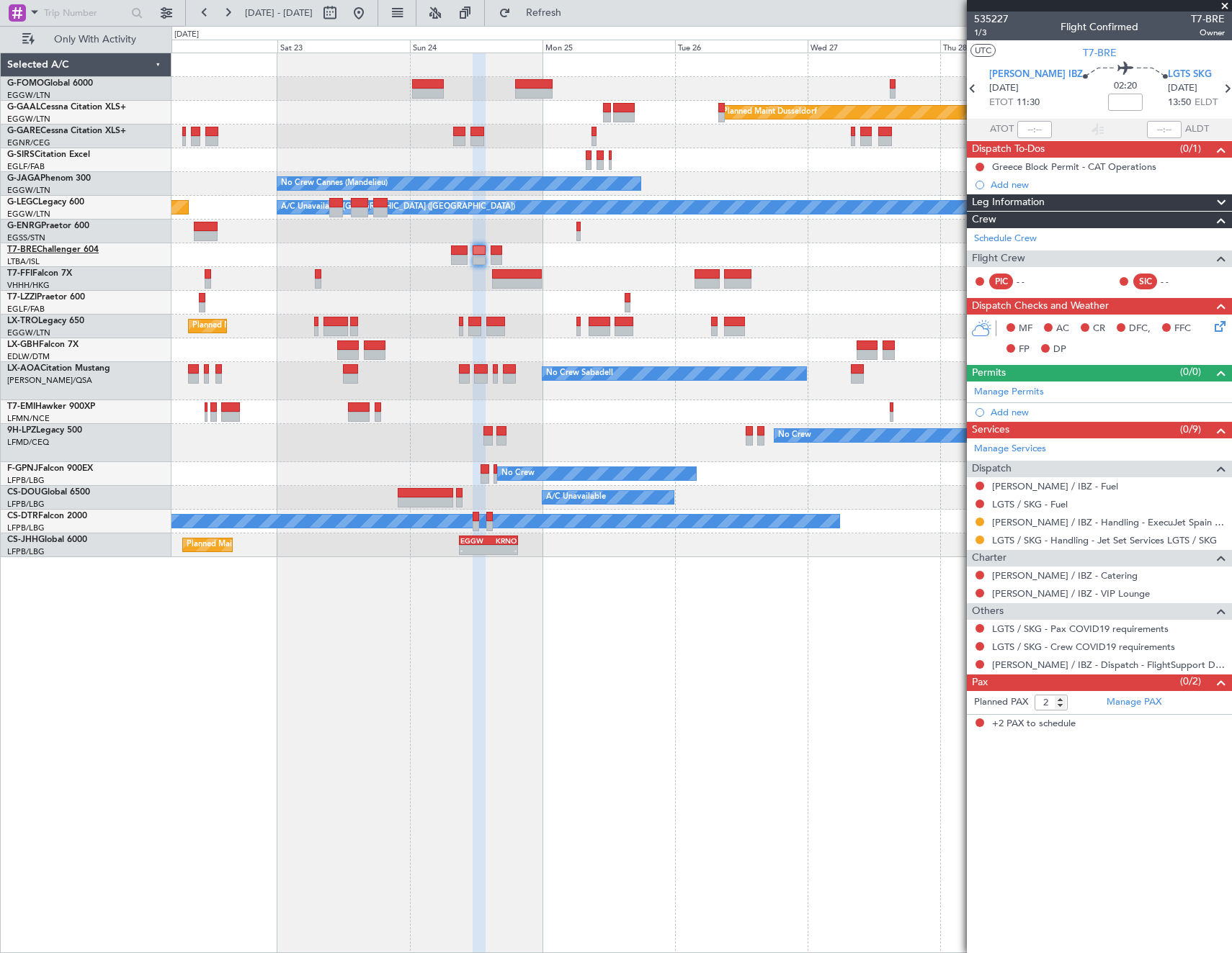
click at [82, 248] on link "T7-BRE Challenger 604" at bounding box center [52, 250] width 91 height 9
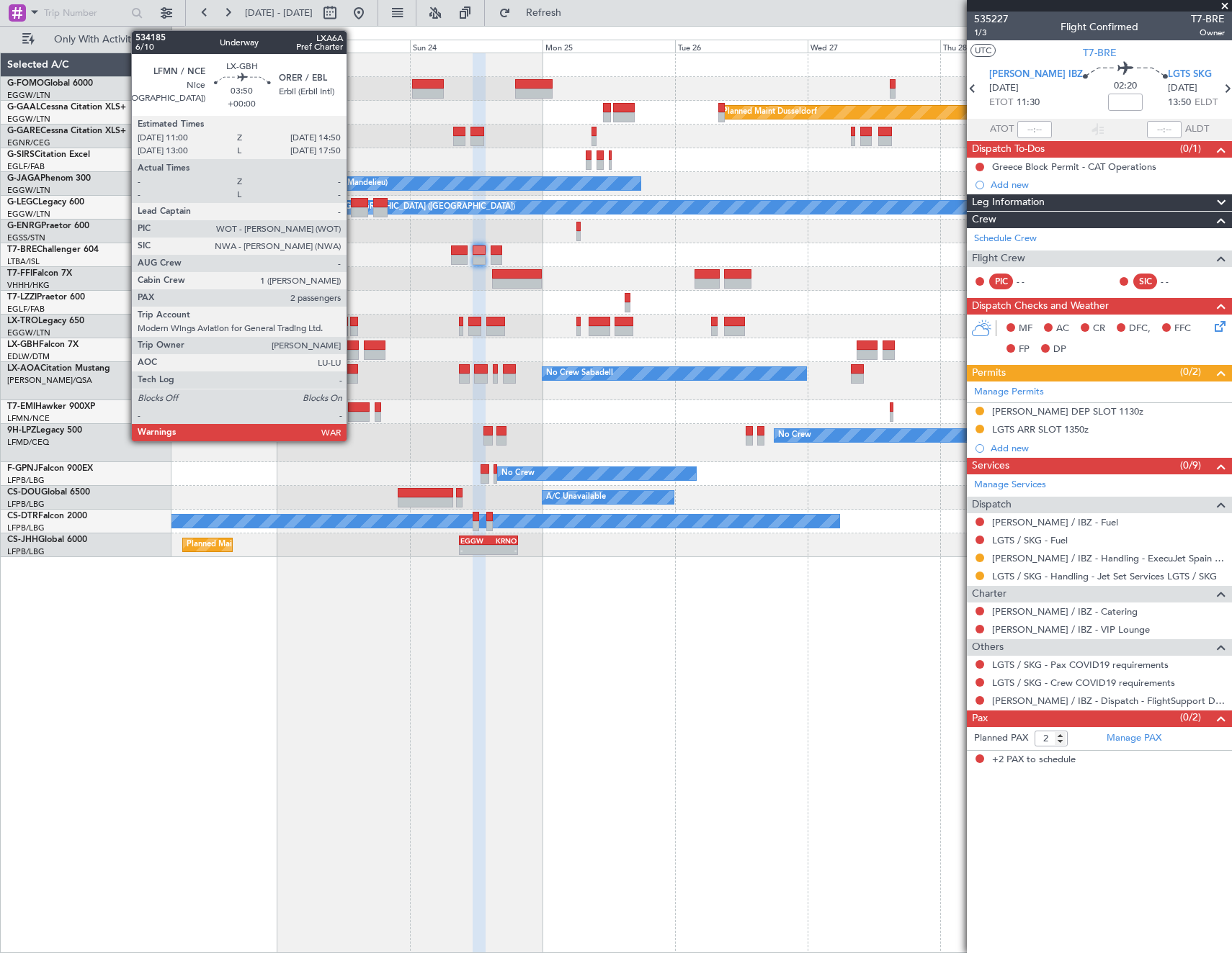
click at [770, 340] on div at bounding box center [701, 350] width 1060 height 24
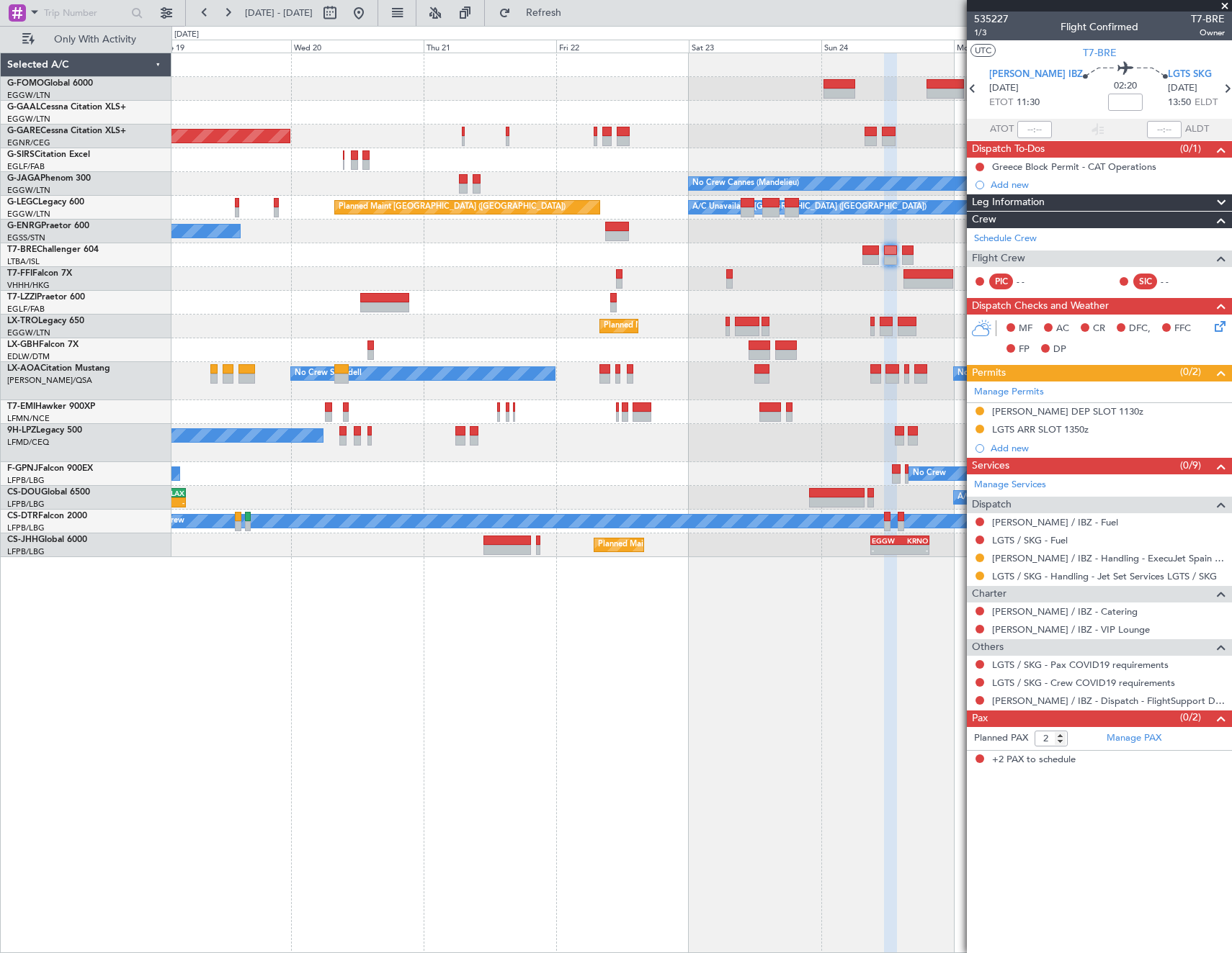
click at [920, 372] on div "Planned Maint Dusseldorf Unplanned Maint Chester No Crew Cannes (Mandelieu) Own…" at bounding box center [701, 305] width 1060 height 504
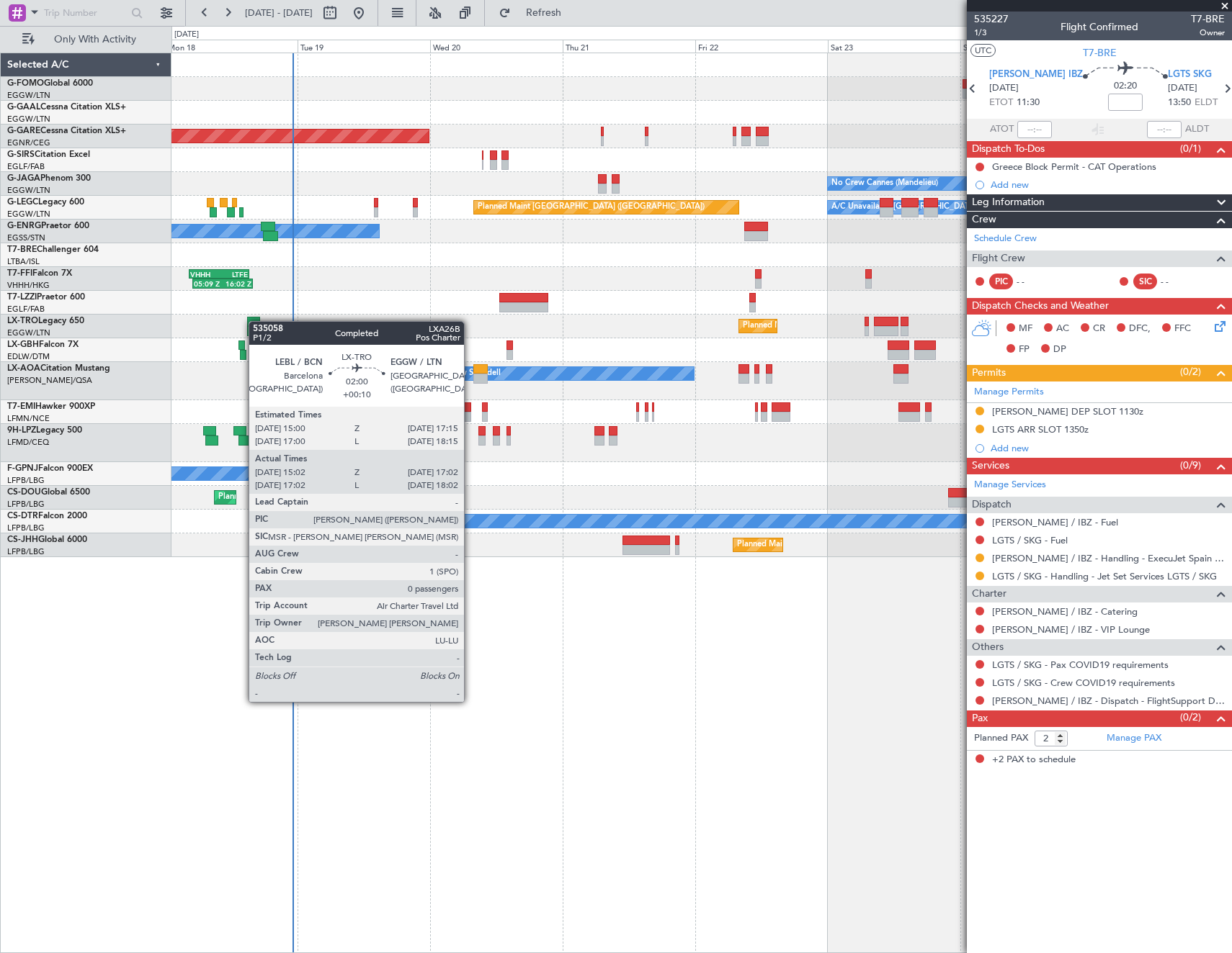
click at [254, 321] on div "Planned Maint Windsor Locks (Bradley Intl) Planned Maint Dusseldorf Unplanned M…" at bounding box center [701, 305] width 1060 height 504
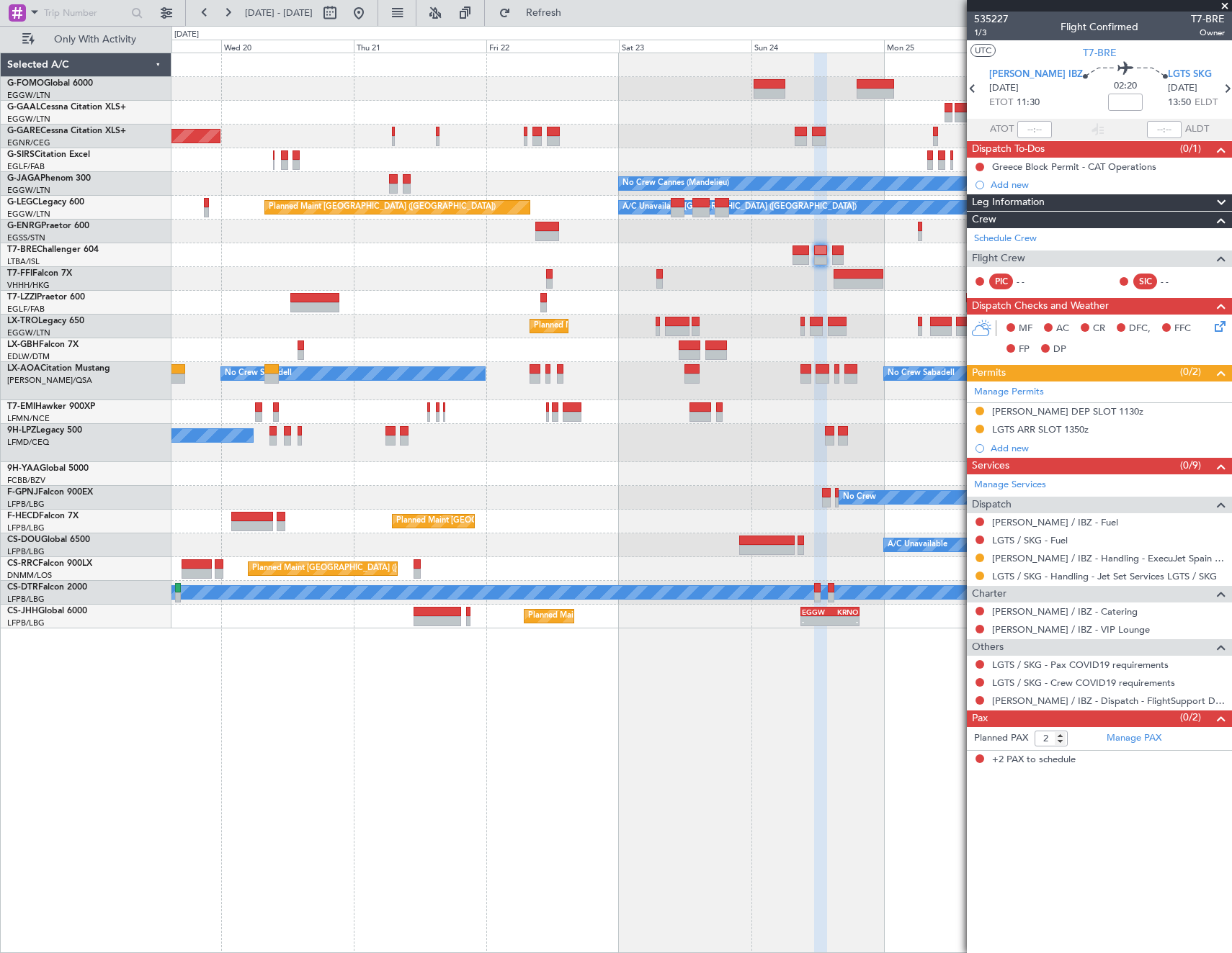
click at [536, 490] on div "Planned Maint Dusseldorf Unplanned Maint Chester No Crew Cannes (Mandelieu) Own…" at bounding box center [701, 341] width 1060 height 575
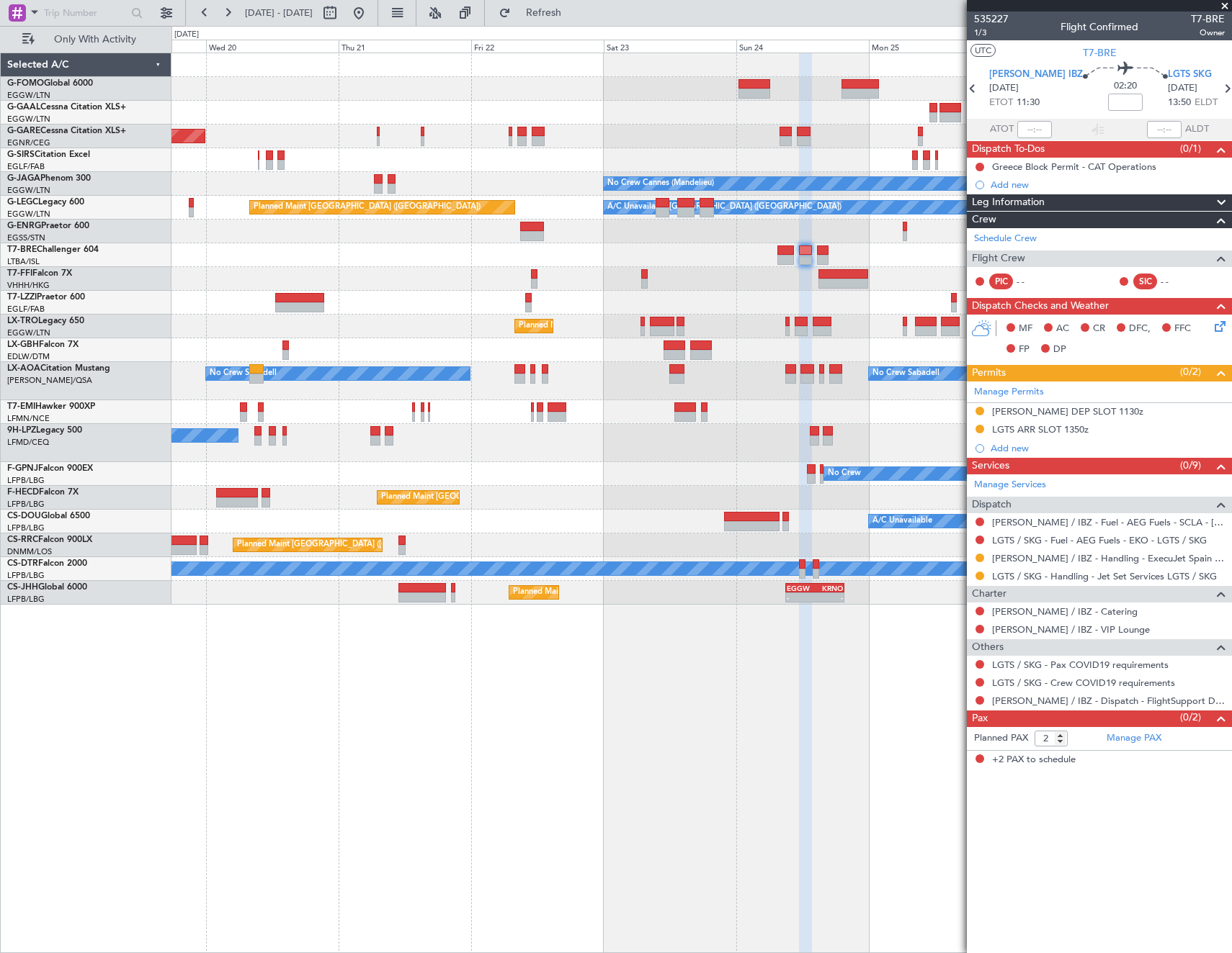
click at [908, 202] on div "Planned Maint Dusseldorf Unplanned Maint Chester No Crew Cannes (Mandelieu) Own…" at bounding box center [701, 329] width 1060 height 552
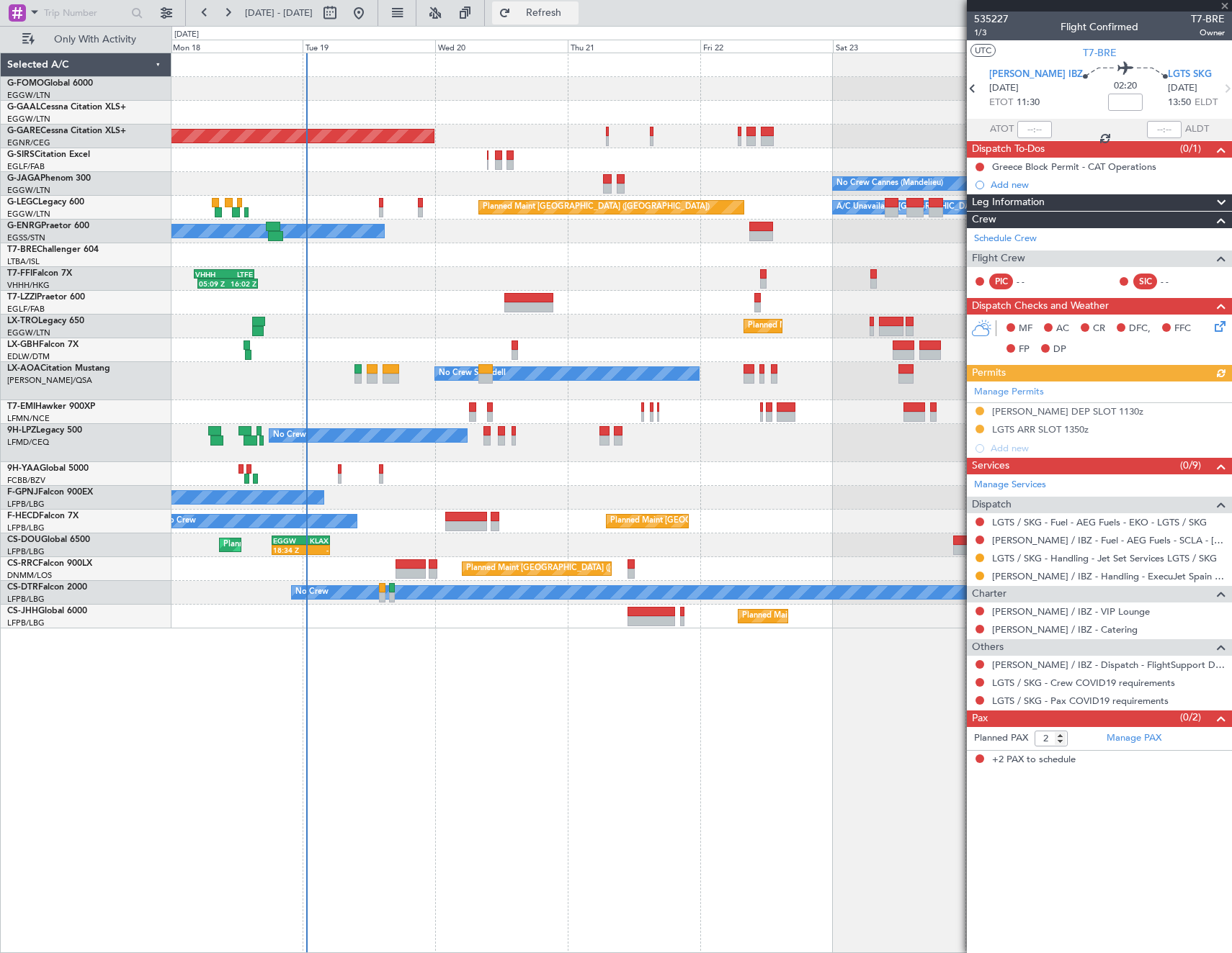
click at [569, 9] on span "Refresh" at bounding box center [544, 12] width 60 height 10
click at [1171, 885] on article "535227 1/3 Flight Confirmed T7-BRE Owner UTC T7-[PERSON_NAME] IBZ [DATE] ETOT 1…" at bounding box center [1099, 483] width 265 height 942
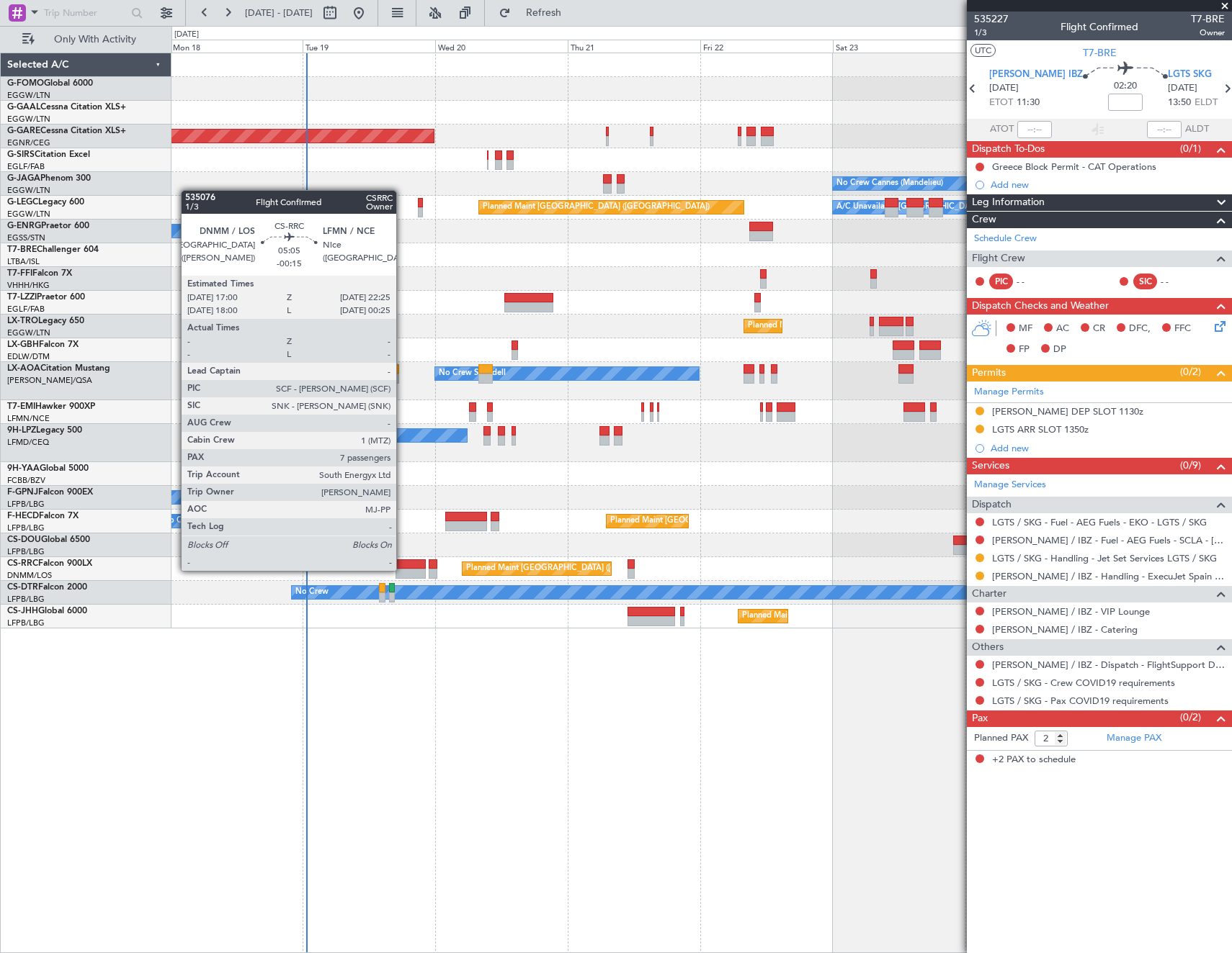
click at [403, 570] on div at bounding box center [411, 573] width 30 height 10
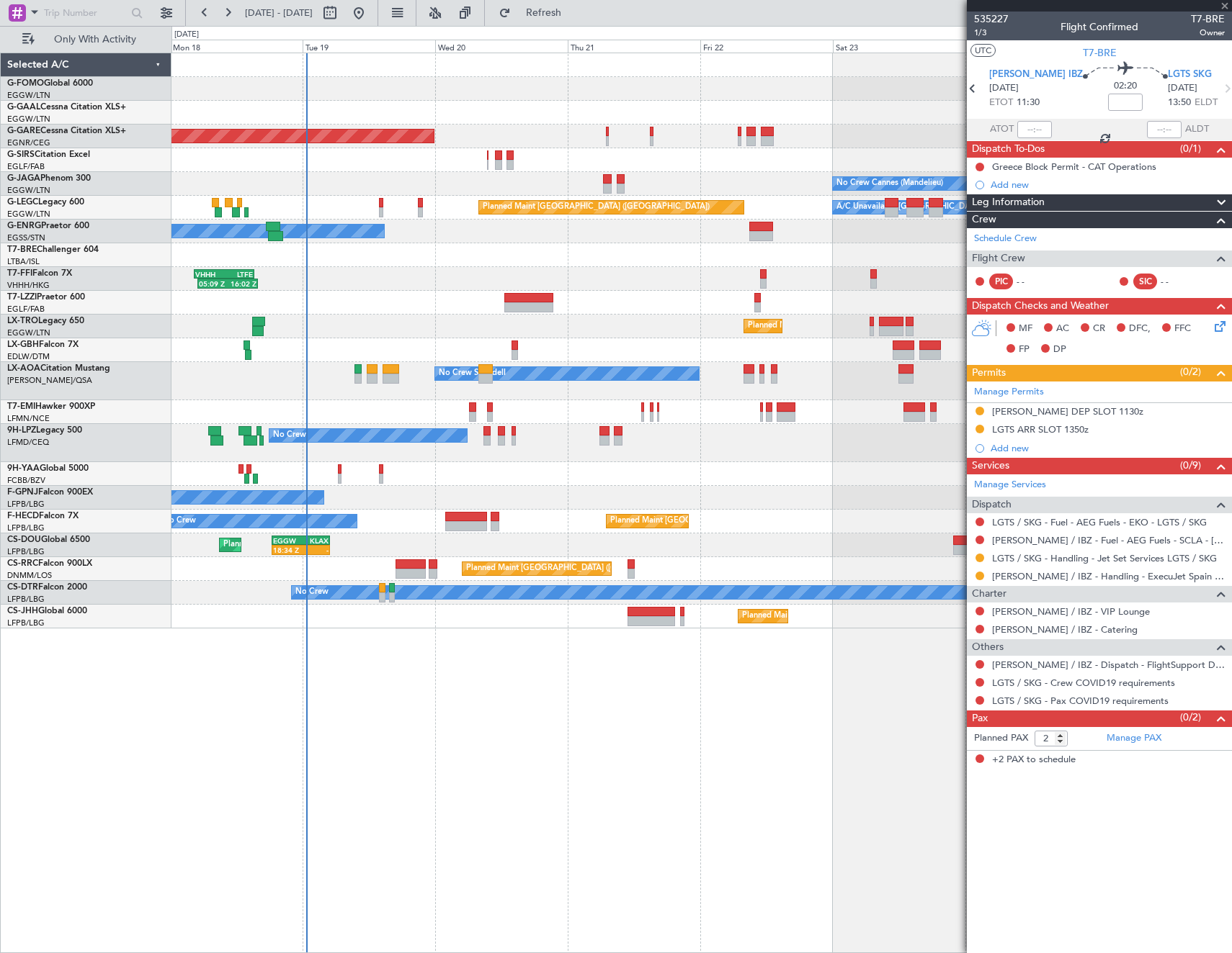
type input "-00:15"
type input "7"
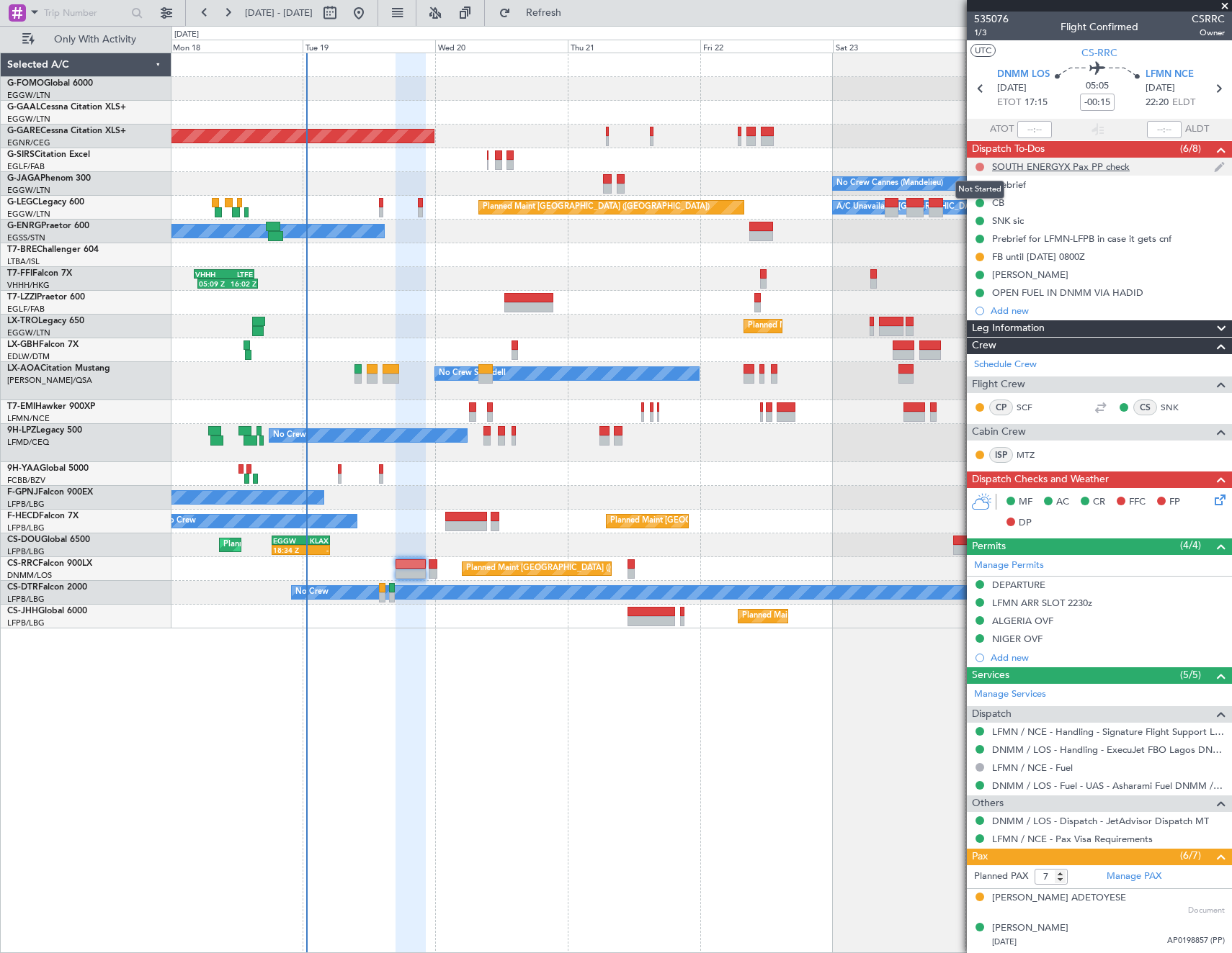
click at [981, 165] on button at bounding box center [980, 167] width 9 height 9
click at [964, 254] on span "Cancelled" at bounding box center [983, 252] width 41 height 14
click at [1212, 502] on icon at bounding box center [1217, 497] width 12 height 12
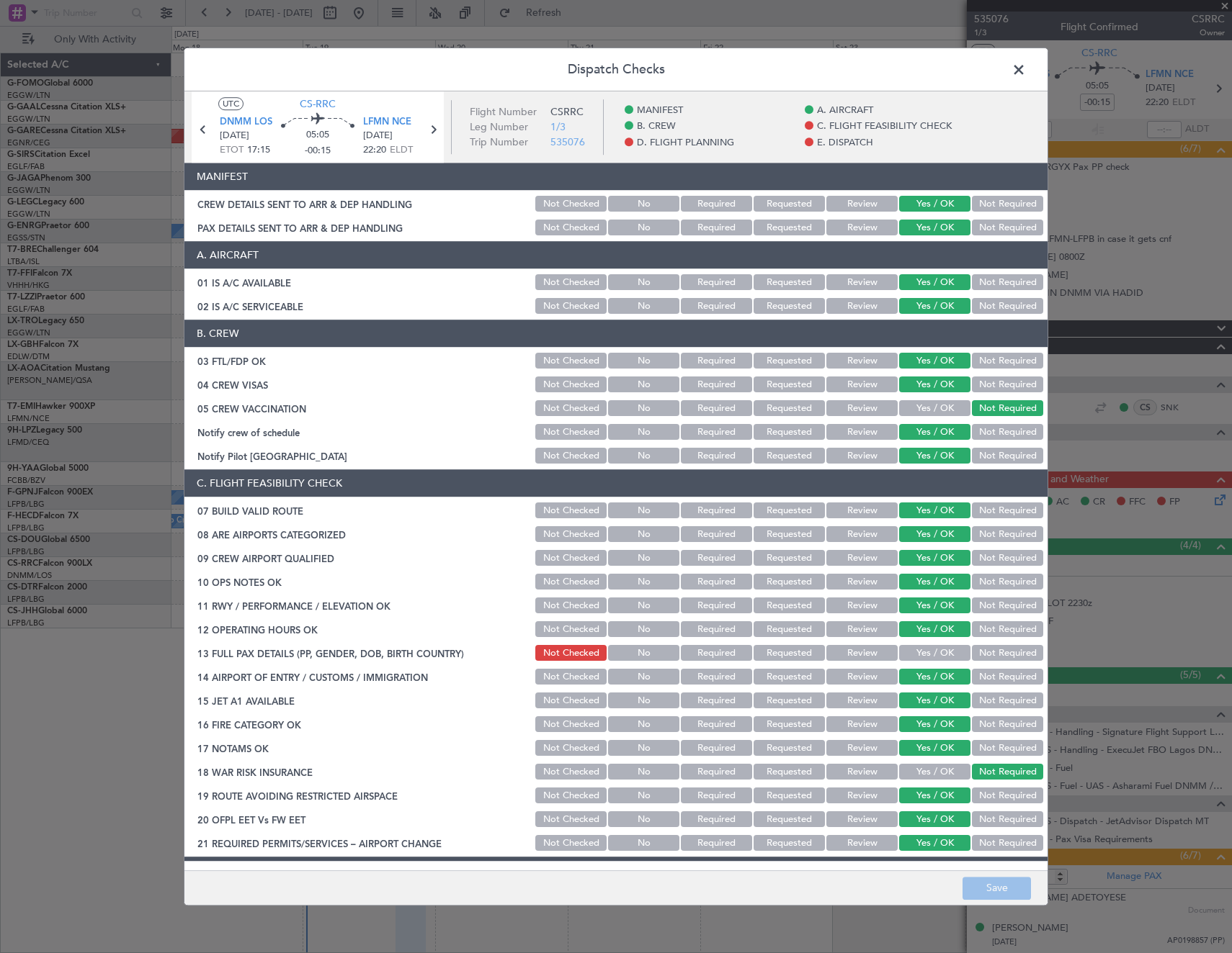
click at [915, 646] on button "Yes / OK" at bounding box center [935, 654] width 71 height 16
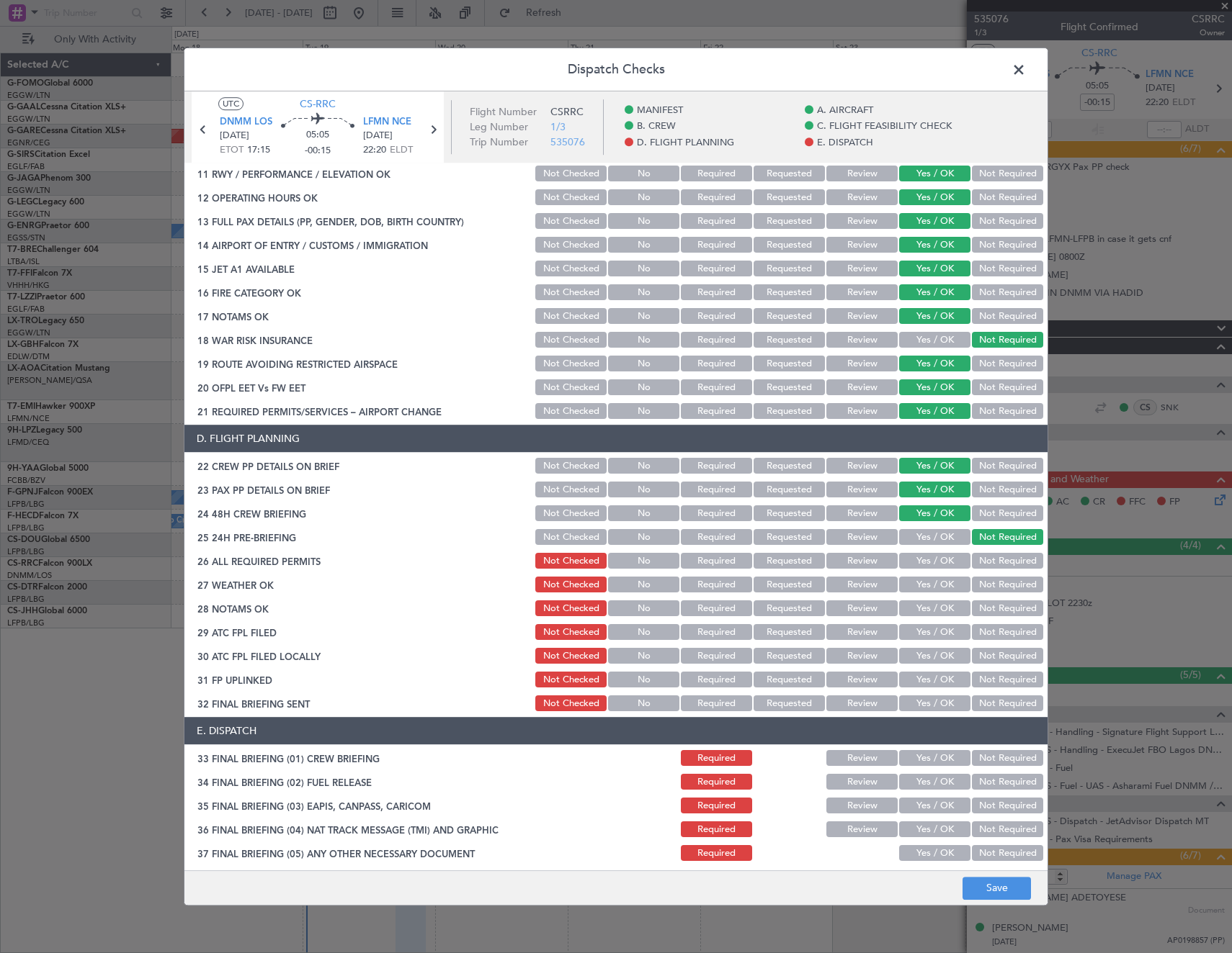
click at [929, 559] on button "Yes / OK" at bounding box center [935, 562] width 71 height 16
click at [1007, 892] on button "Save" at bounding box center [996, 888] width 68 height 23
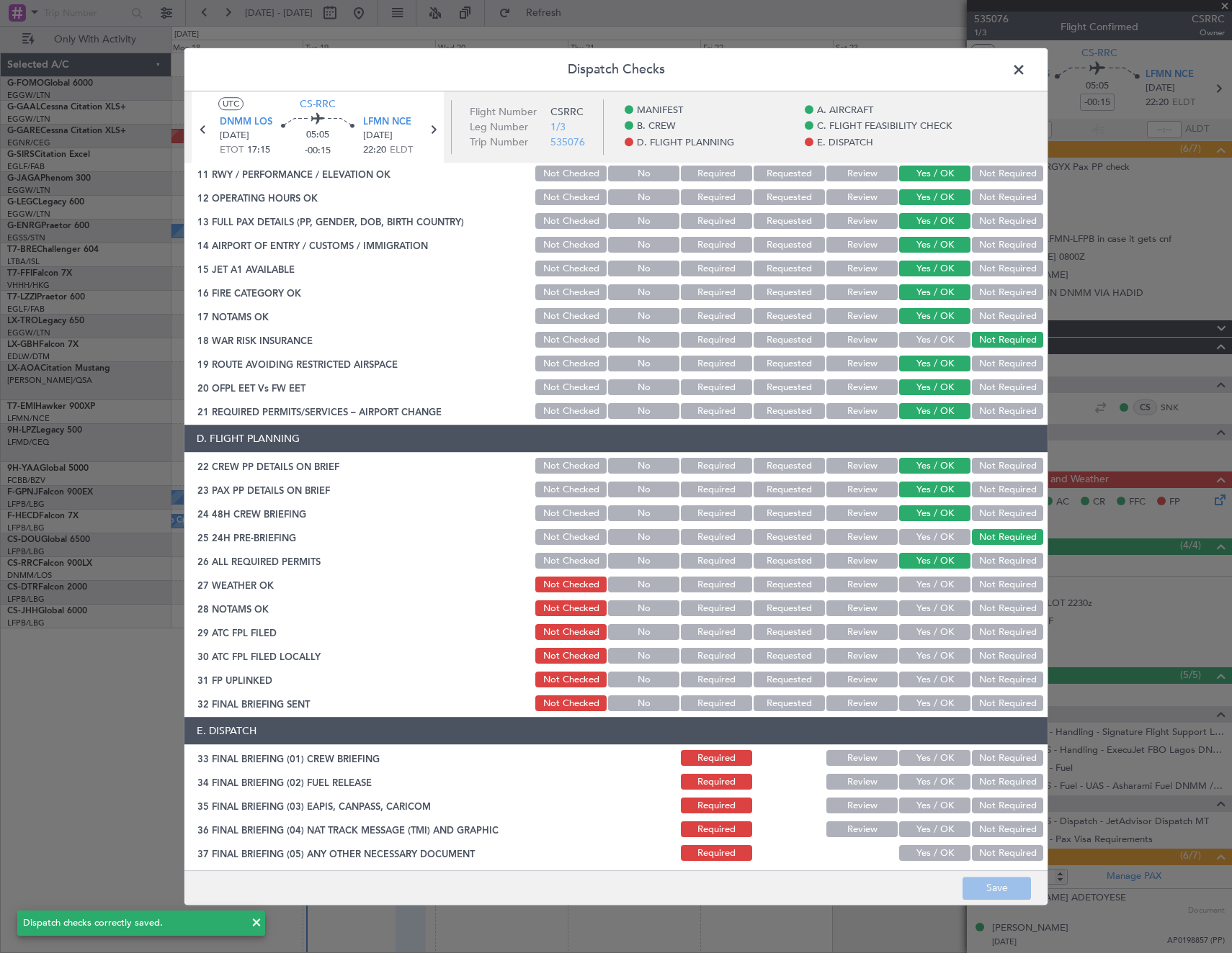
click at [1026, 66] on span at bounding box center [1026, 74] width 0 height 28
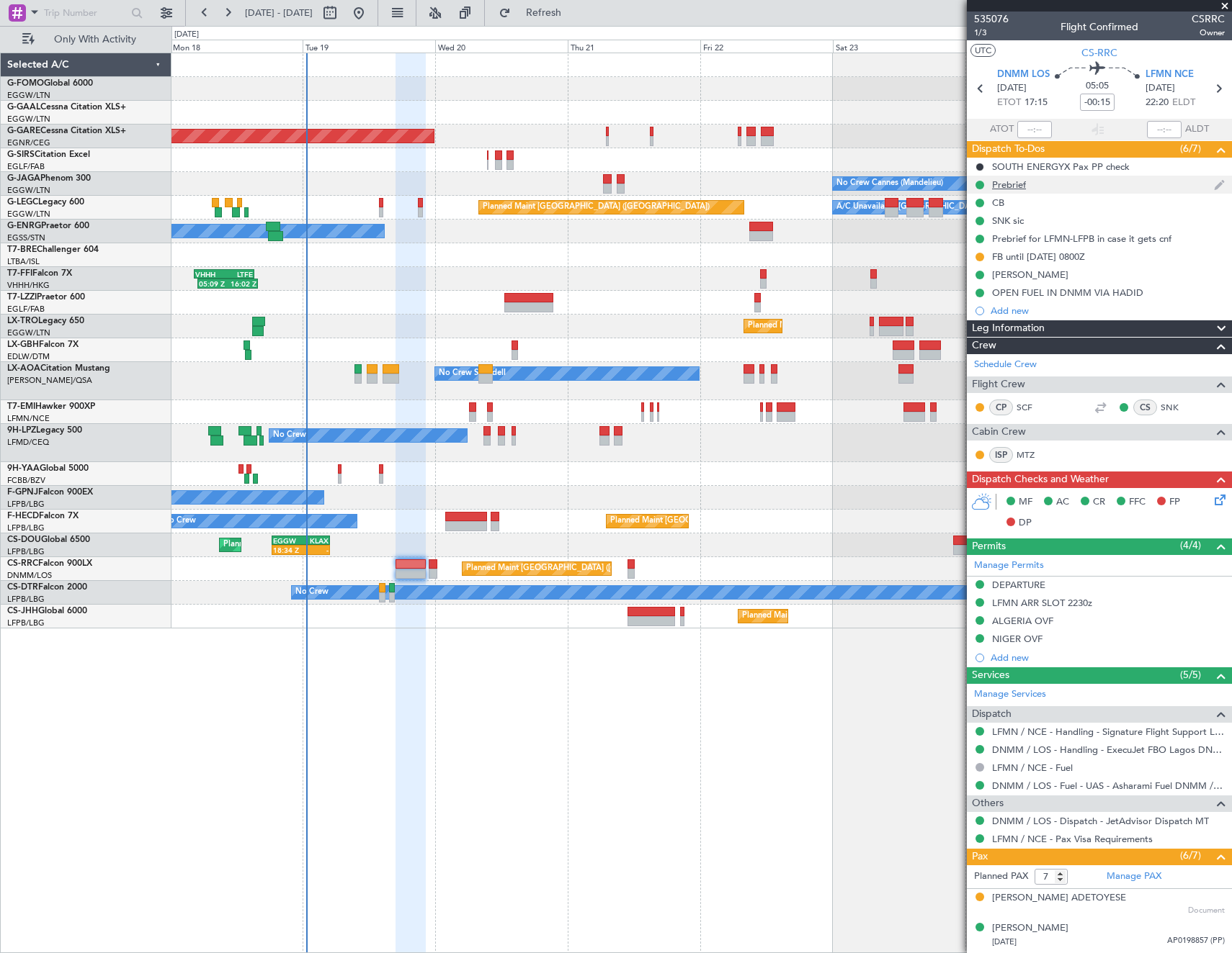
click at [1018, 191] on div "Prebrief" at bounding box center [1099, 185] width 265 height 18
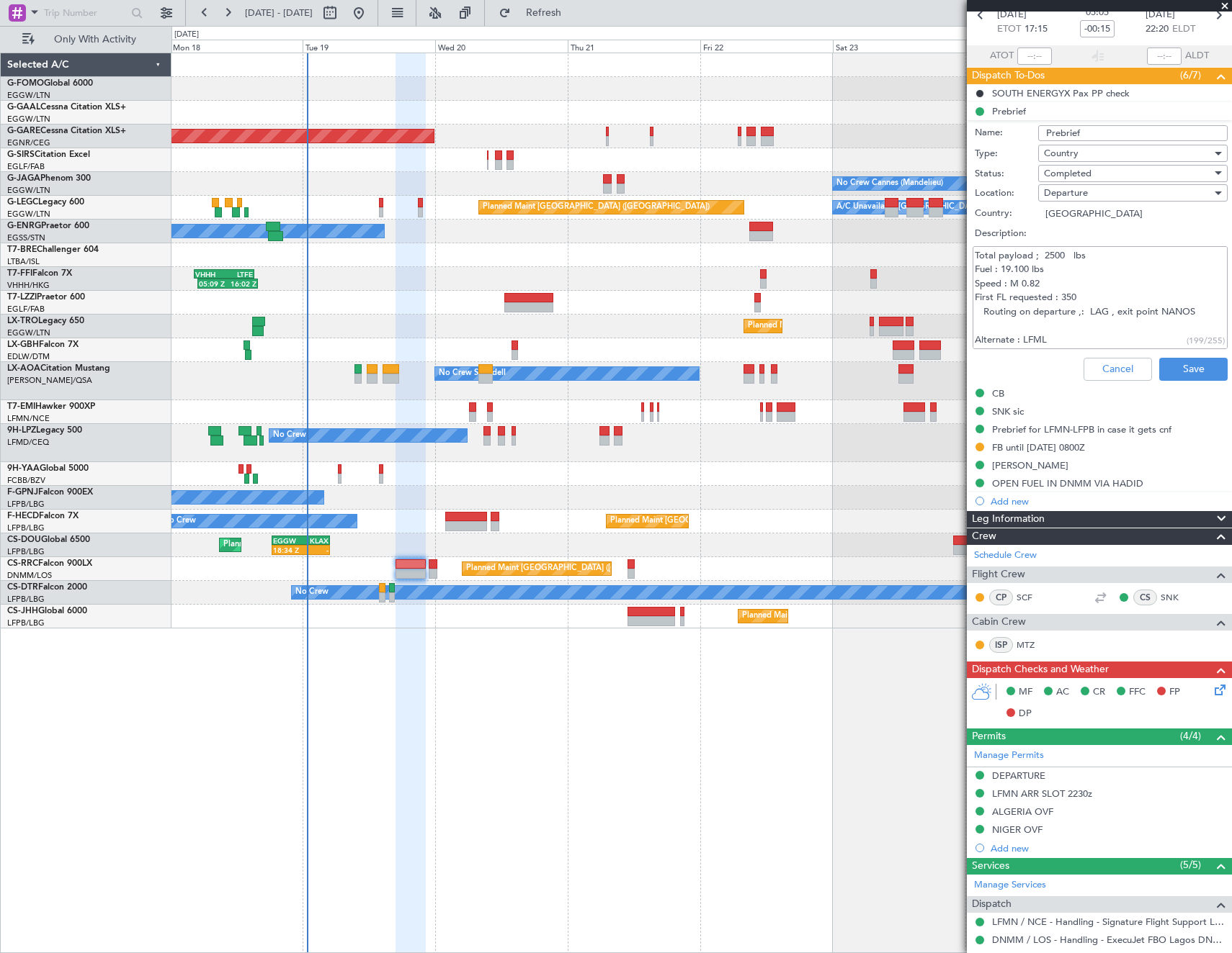
scroll to position [0, 0]
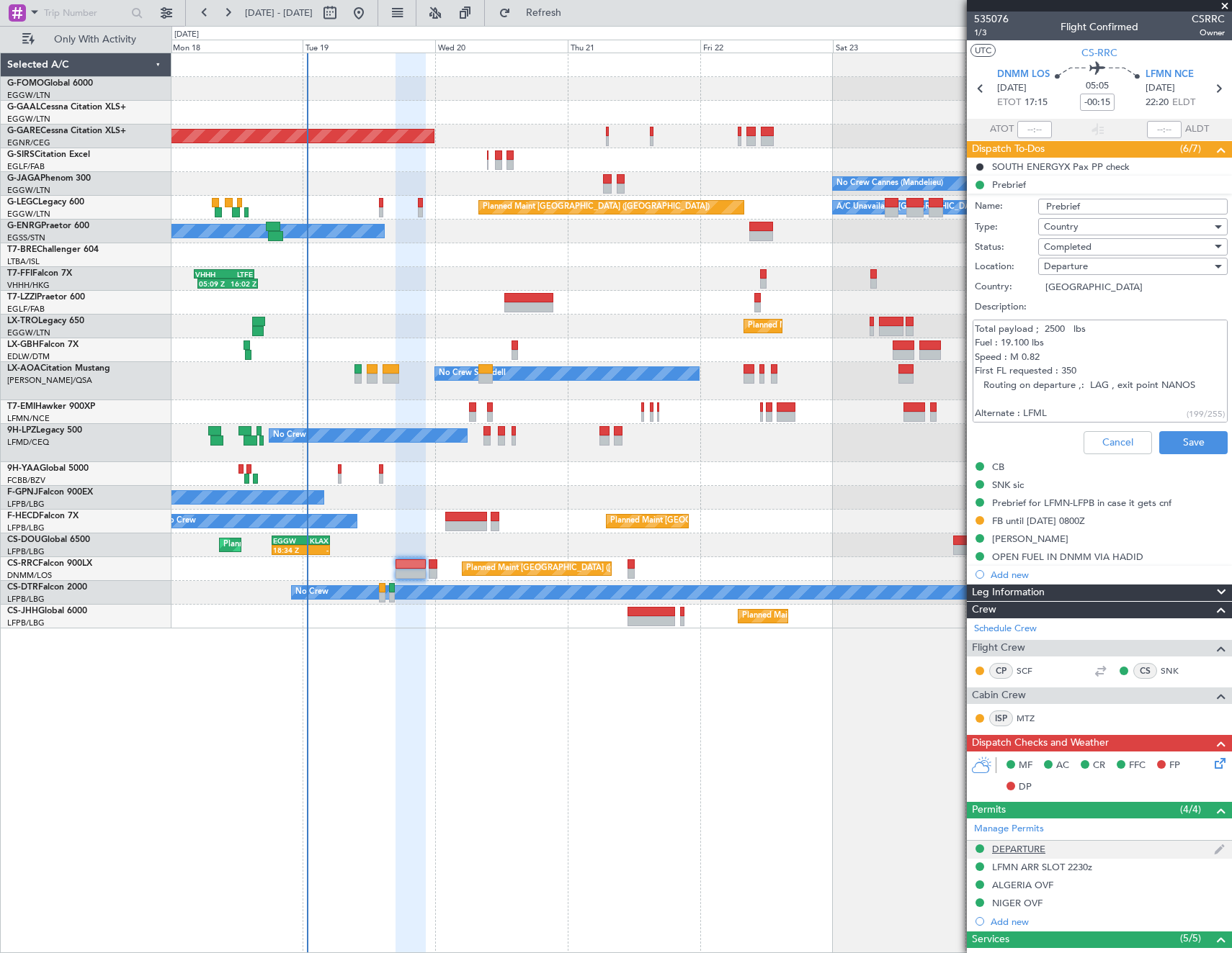
click at [1037, 844] on div "DEPARTURE" at bounding box center [1019, 849] width 53 height 12
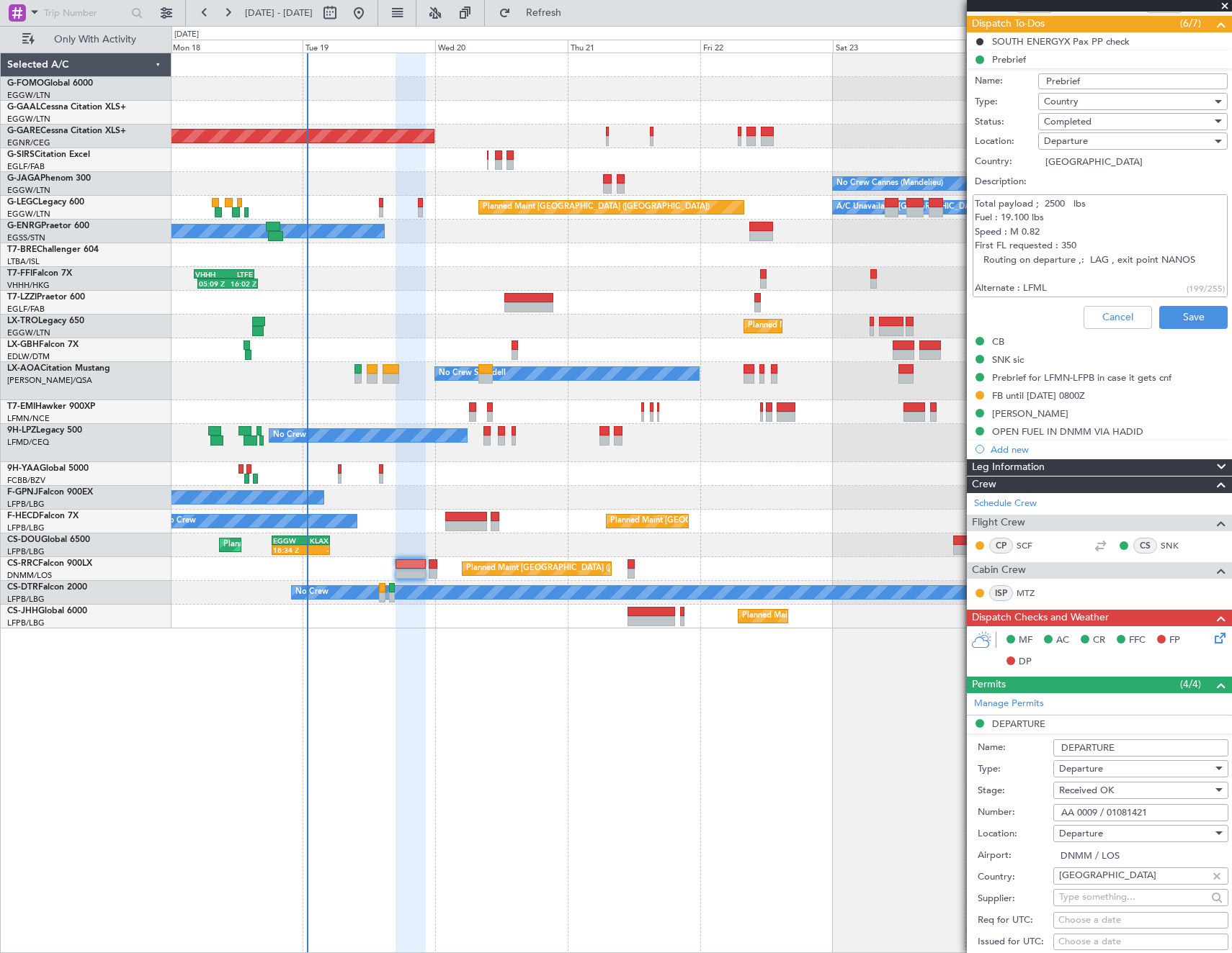
scroll to position [216, 0]
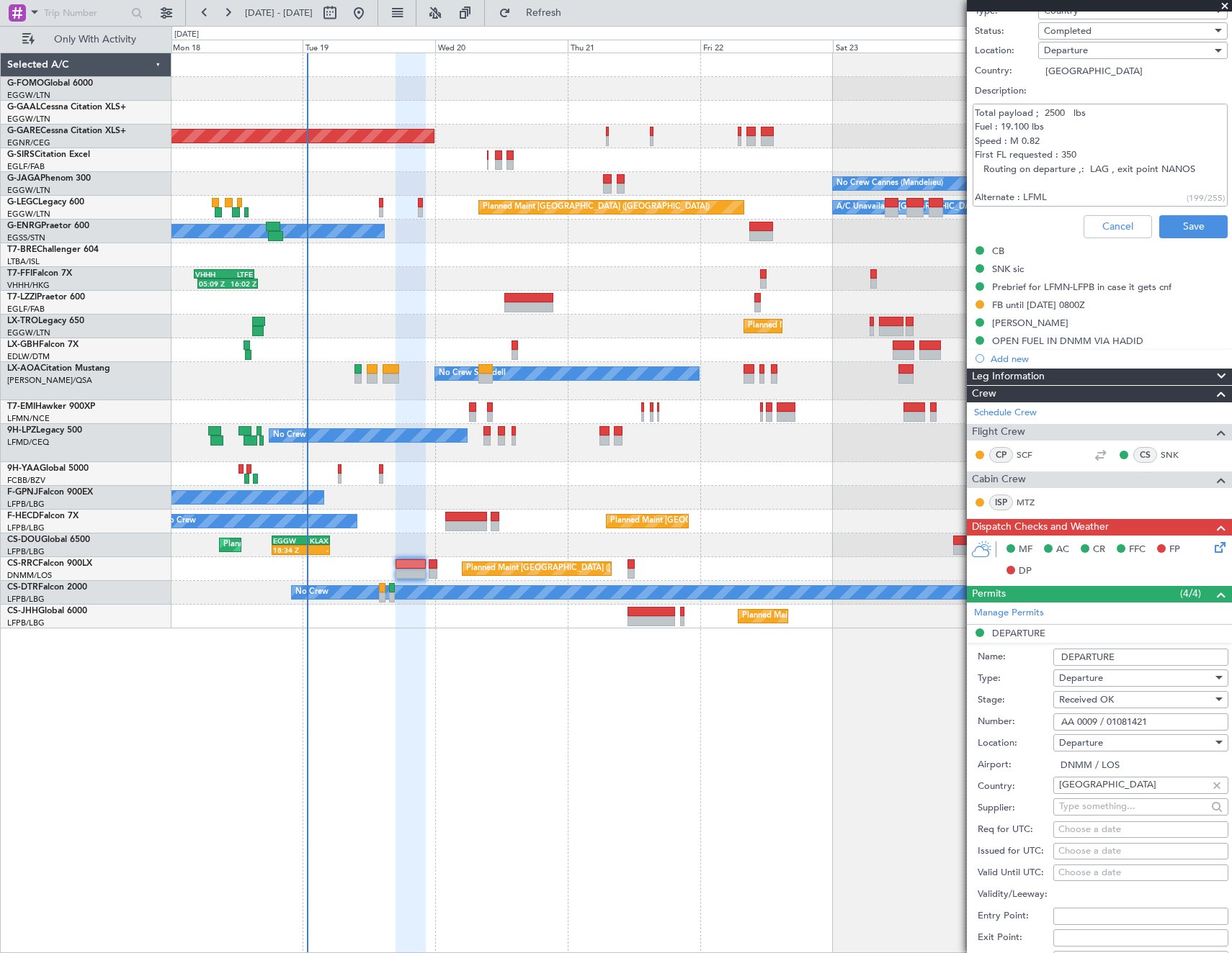
click at [1165, 722] on input "AA 0009 / 01081421" at bounding box center [1140, 721] width 175 height 17
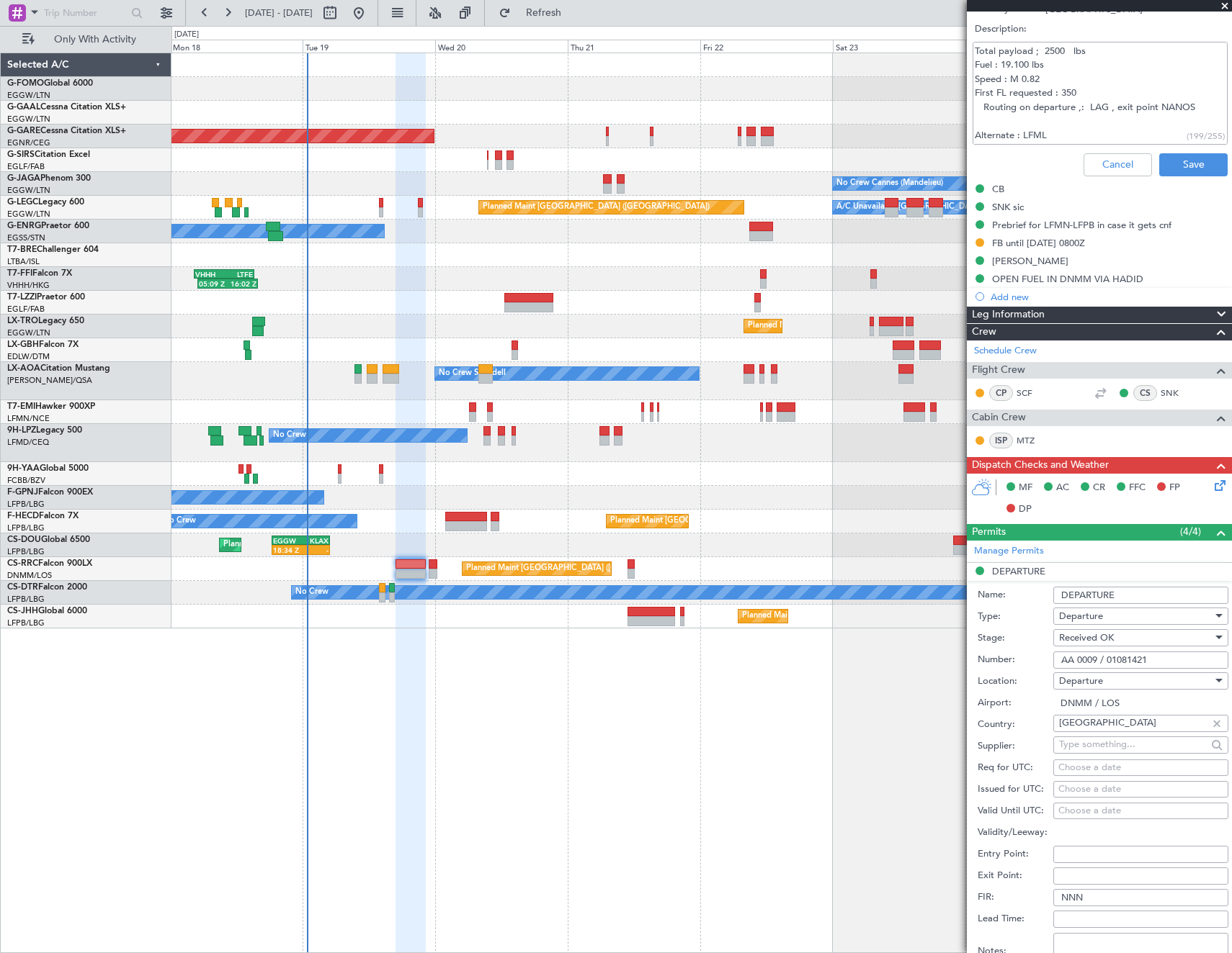
scroll to position [432, 0]
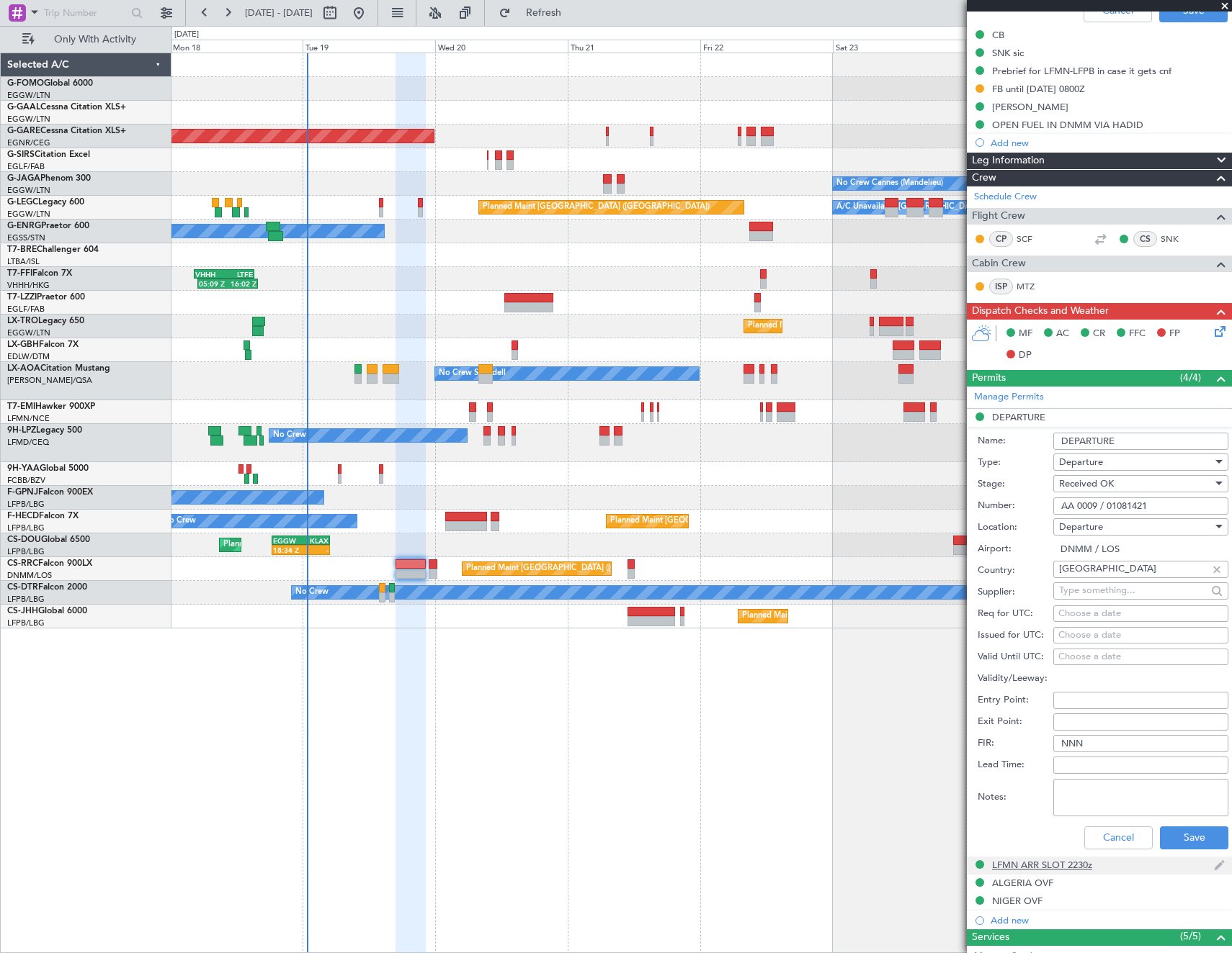
click at [1032, 865] on div "LFMN ARR SLOT 2230z" at bounding box center [1042, 865] width 100 height 12
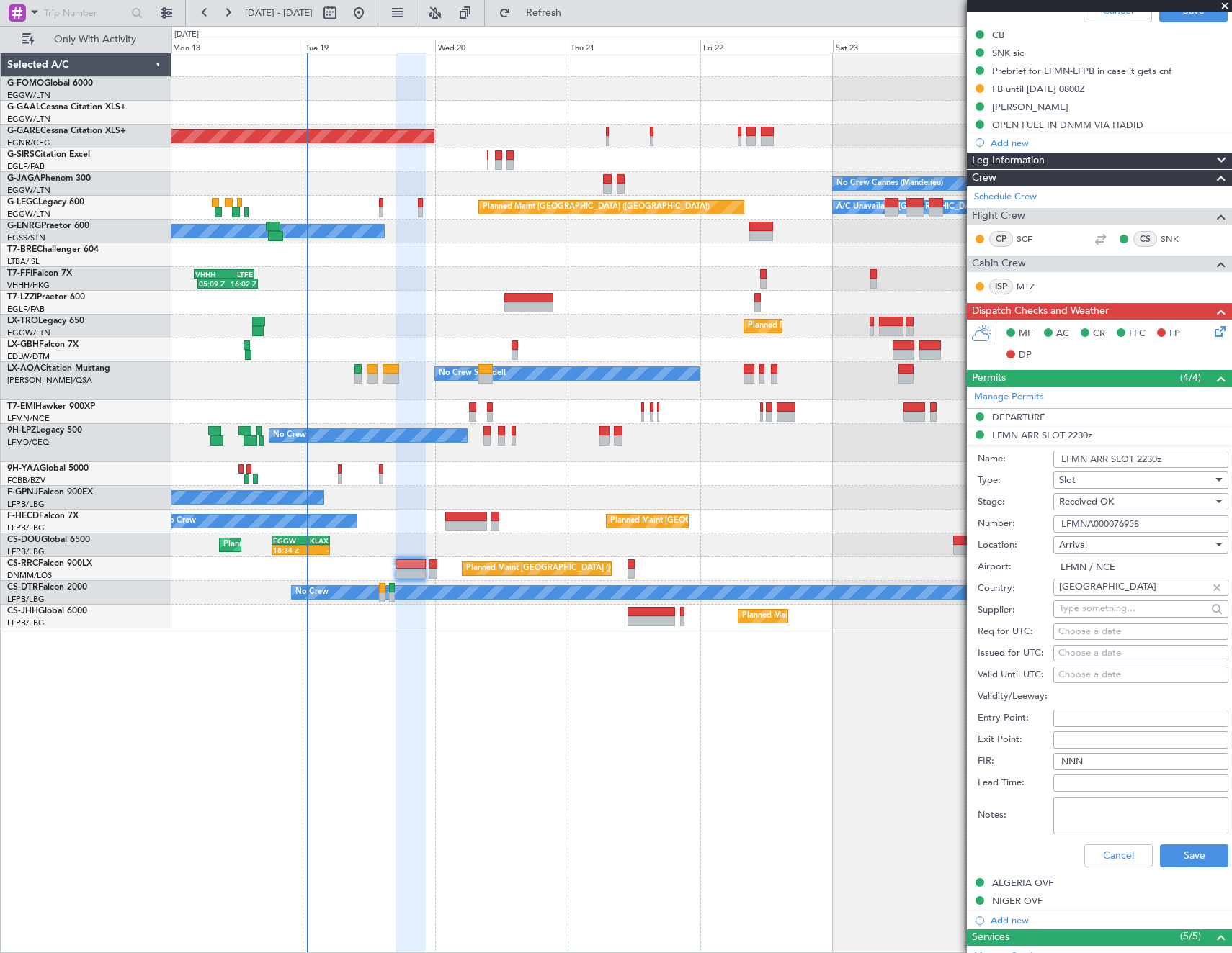
click at [1134, 524] on input "LFMNA000076958" at bounding box center [1140, 524] width 175 height 17
click at [1039, 886] on div "ALGERIA OVF" at bounding box center [1023, 883] width 61 height 12
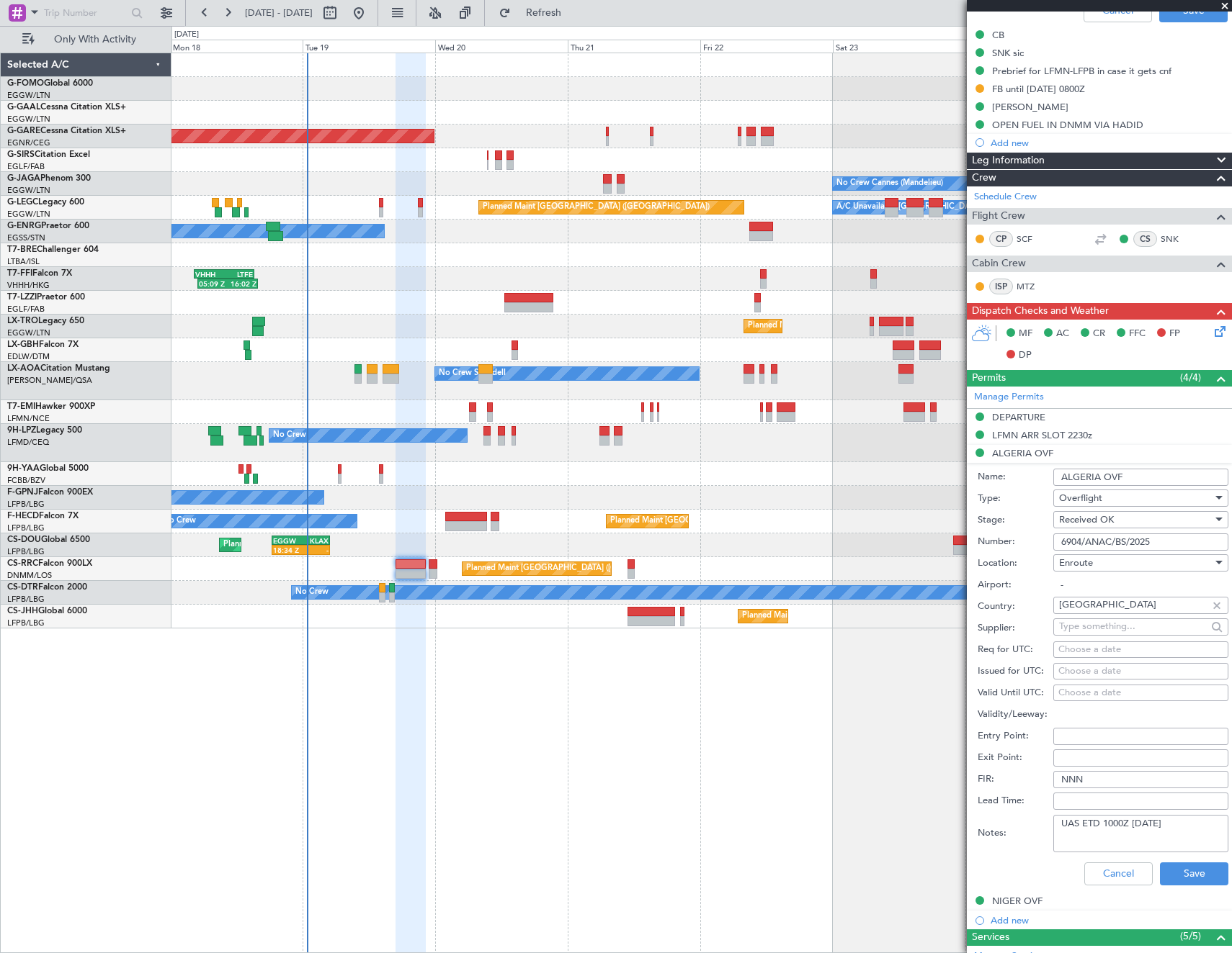
click at [1137, 539] on input "6904/ANAC/BS/2025" at bounding box center [1140, 541] width 175 height 17
click at [1025, 896] on div "NIGER OVF" at bounding box center [1017, 902] width 51 height 12
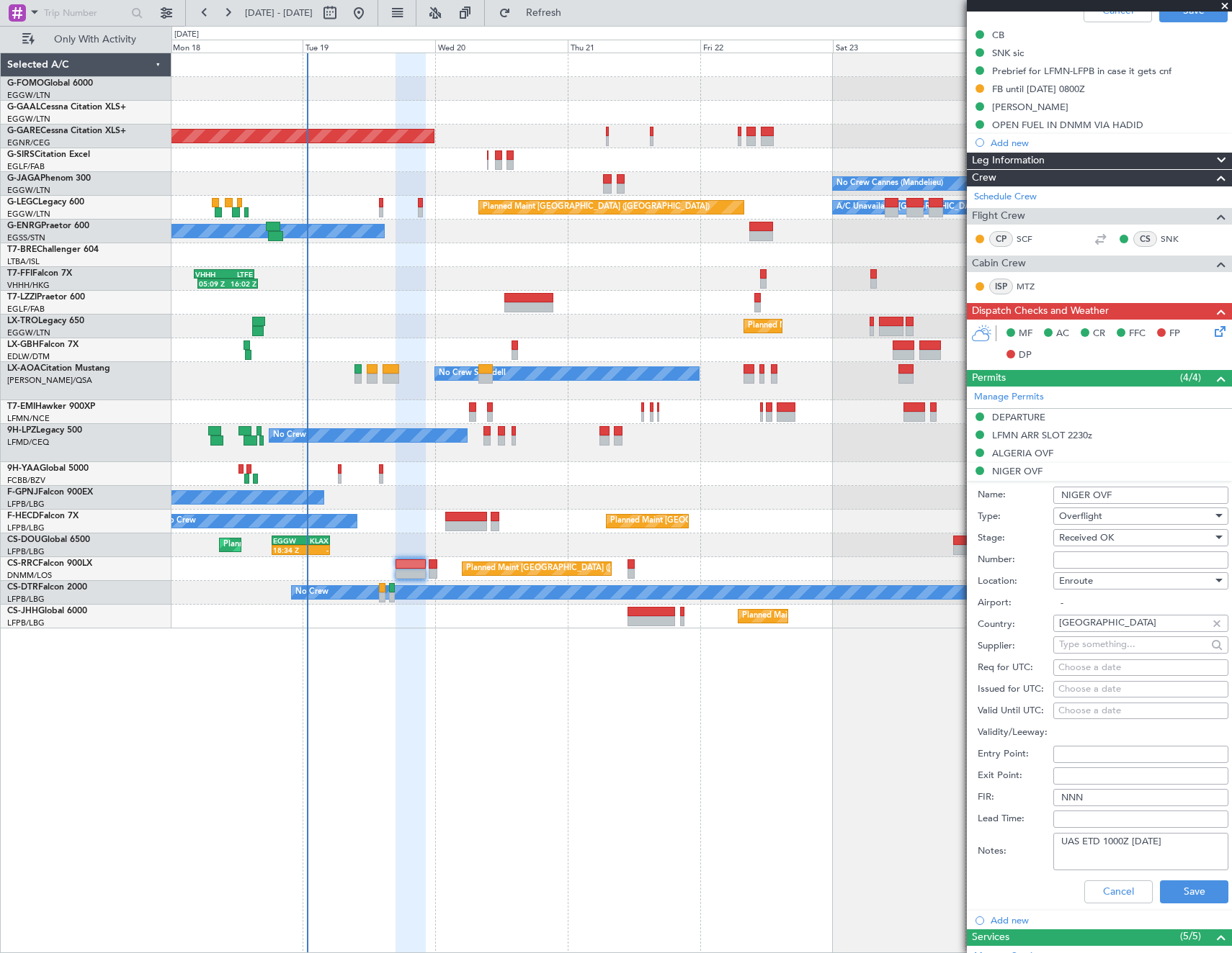
drag, startPoint x: 1080, startPoint y: 555, endPoint x: 1086, endPoint y: 562, distance: 9.2
click at [1080, 555] on input "Number:" at bounding box center [1140, 560] width 175 height 17
paste input "NE-V254826U"
type input "NE-V254826U"
click at [1173, 886] on button "Save" at bounding box center [1194, 893] width 68 height 23
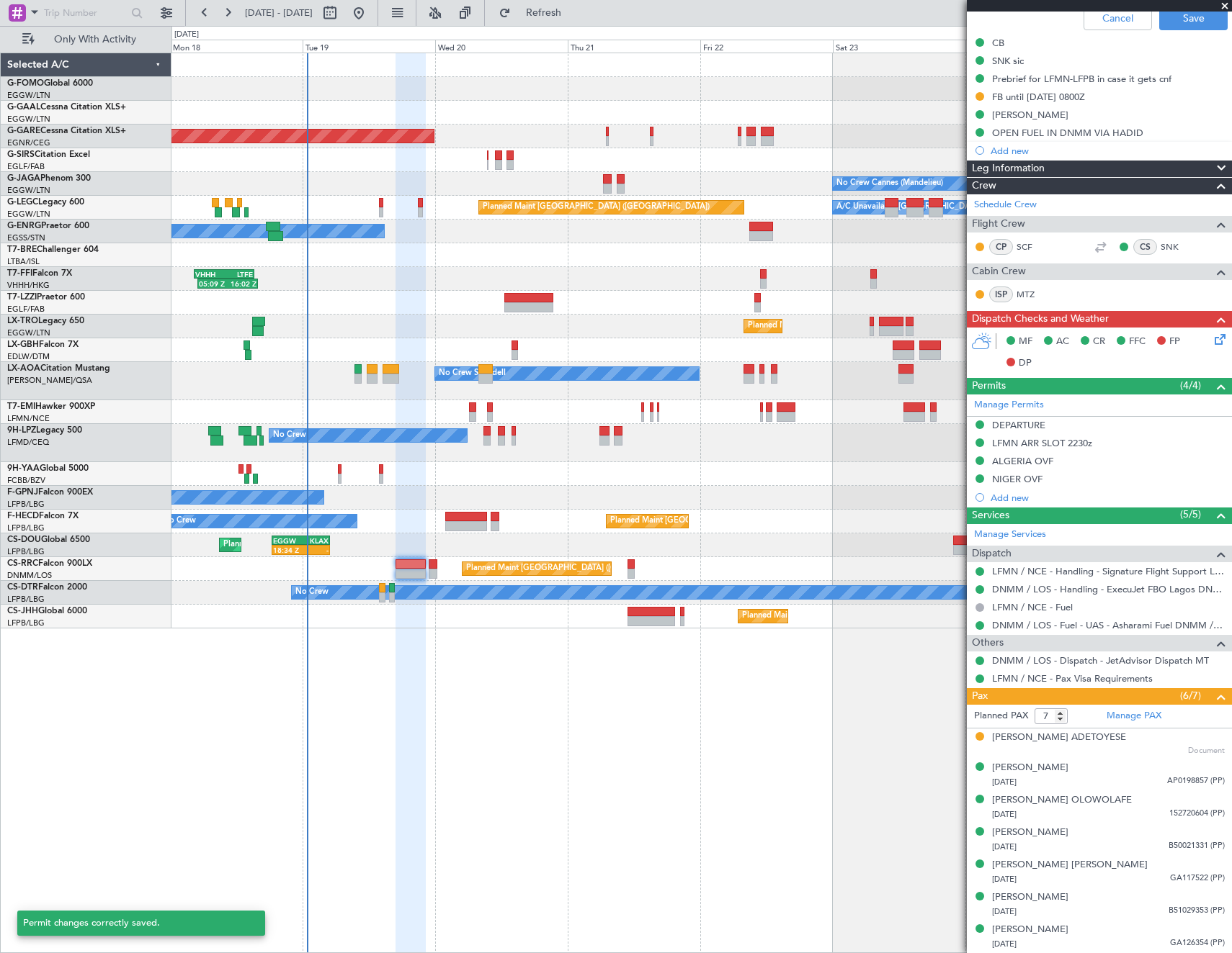
scroll to position [423, 0]
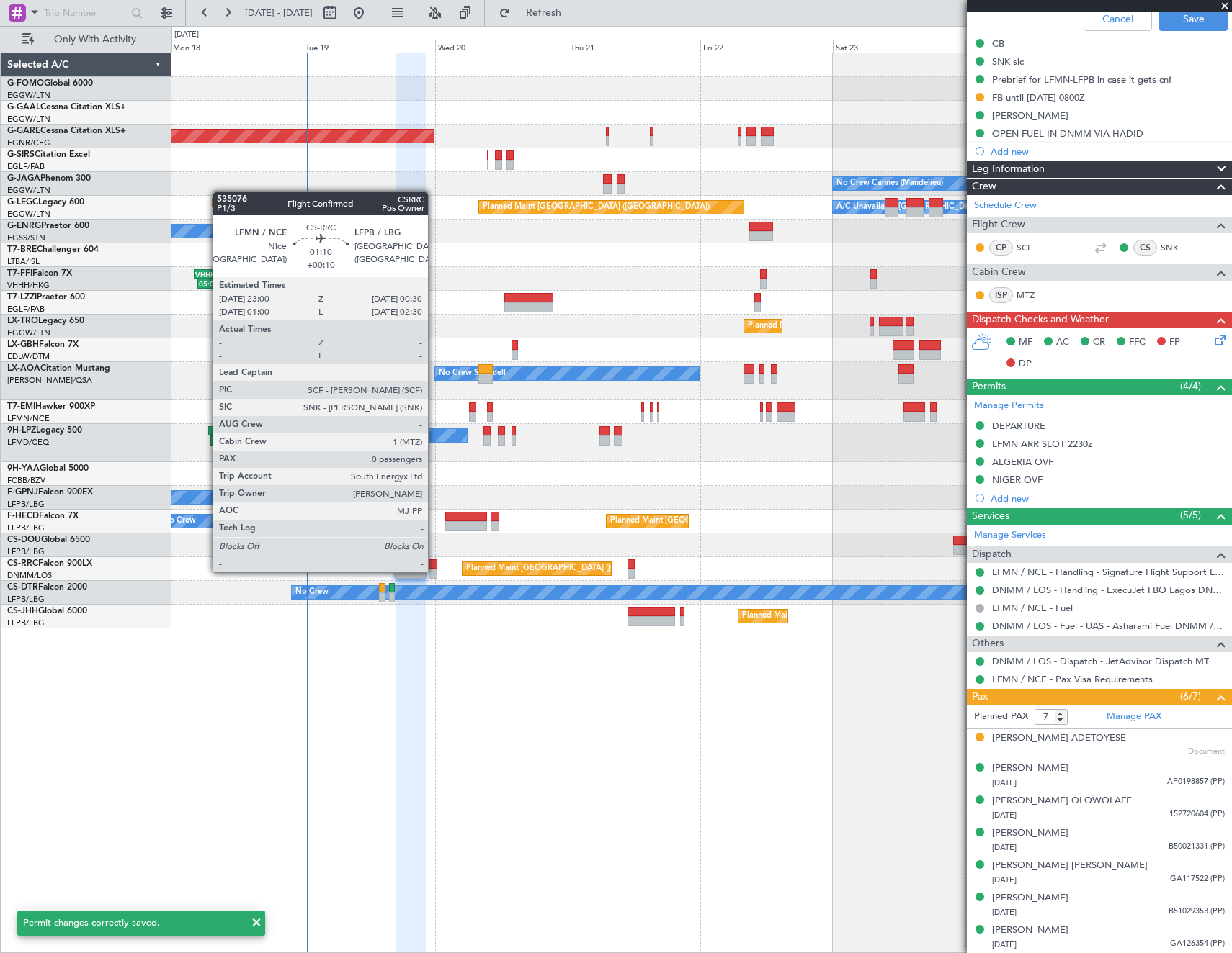
click at [434, 571] on div at bounding box center [433, 573] width 9 height 10
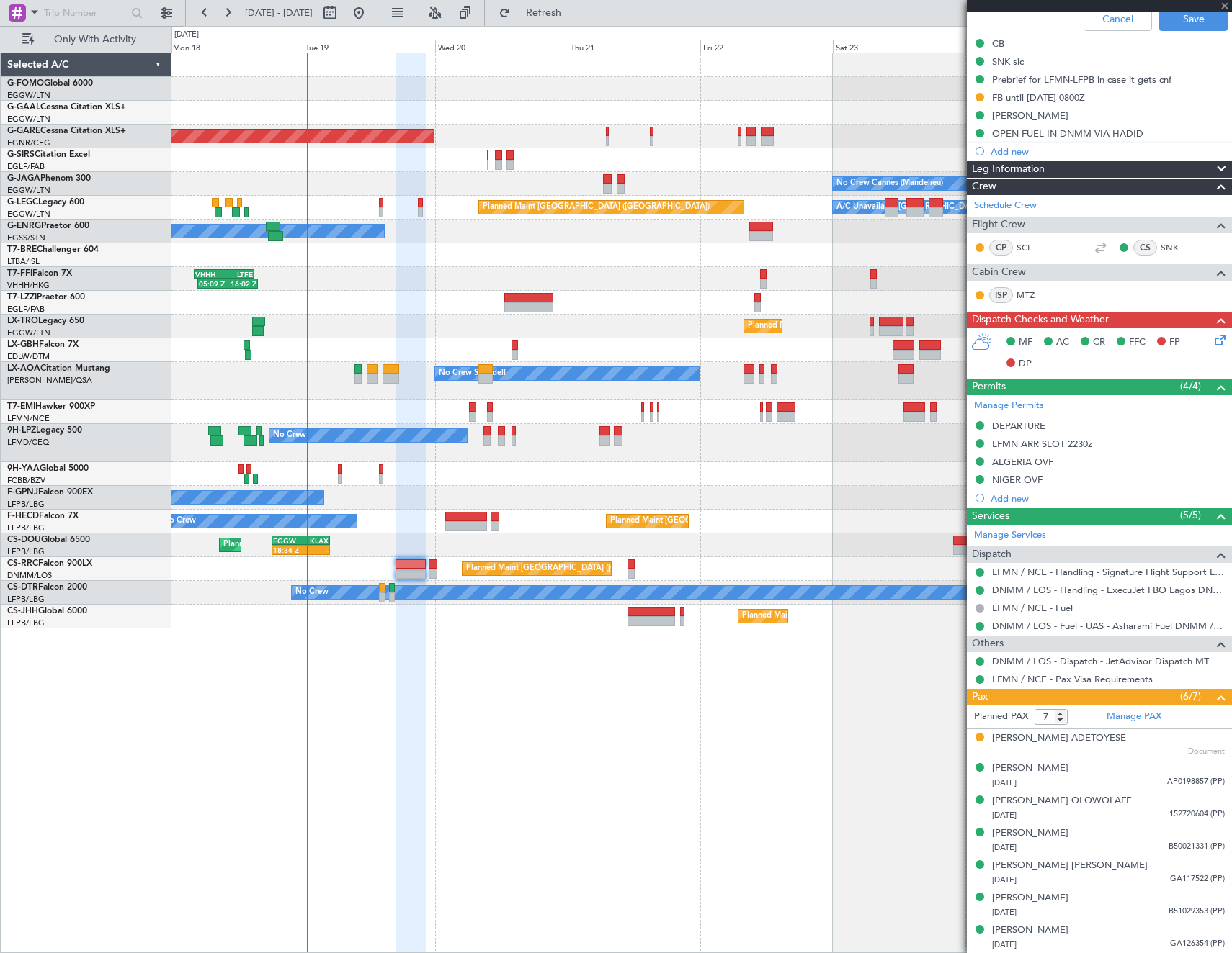
type input "+00:10"
type input "0"
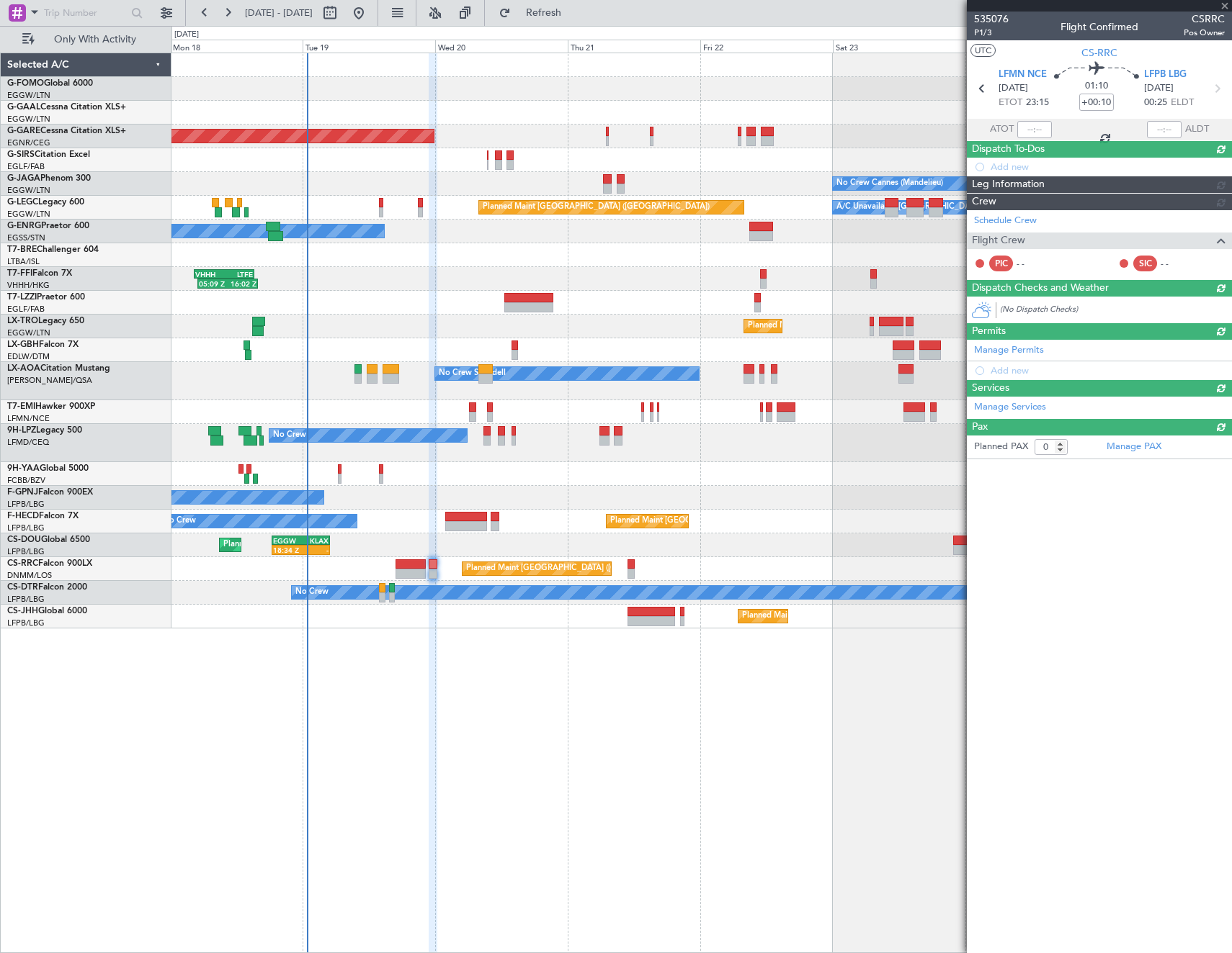
scroll to position [0, 0]
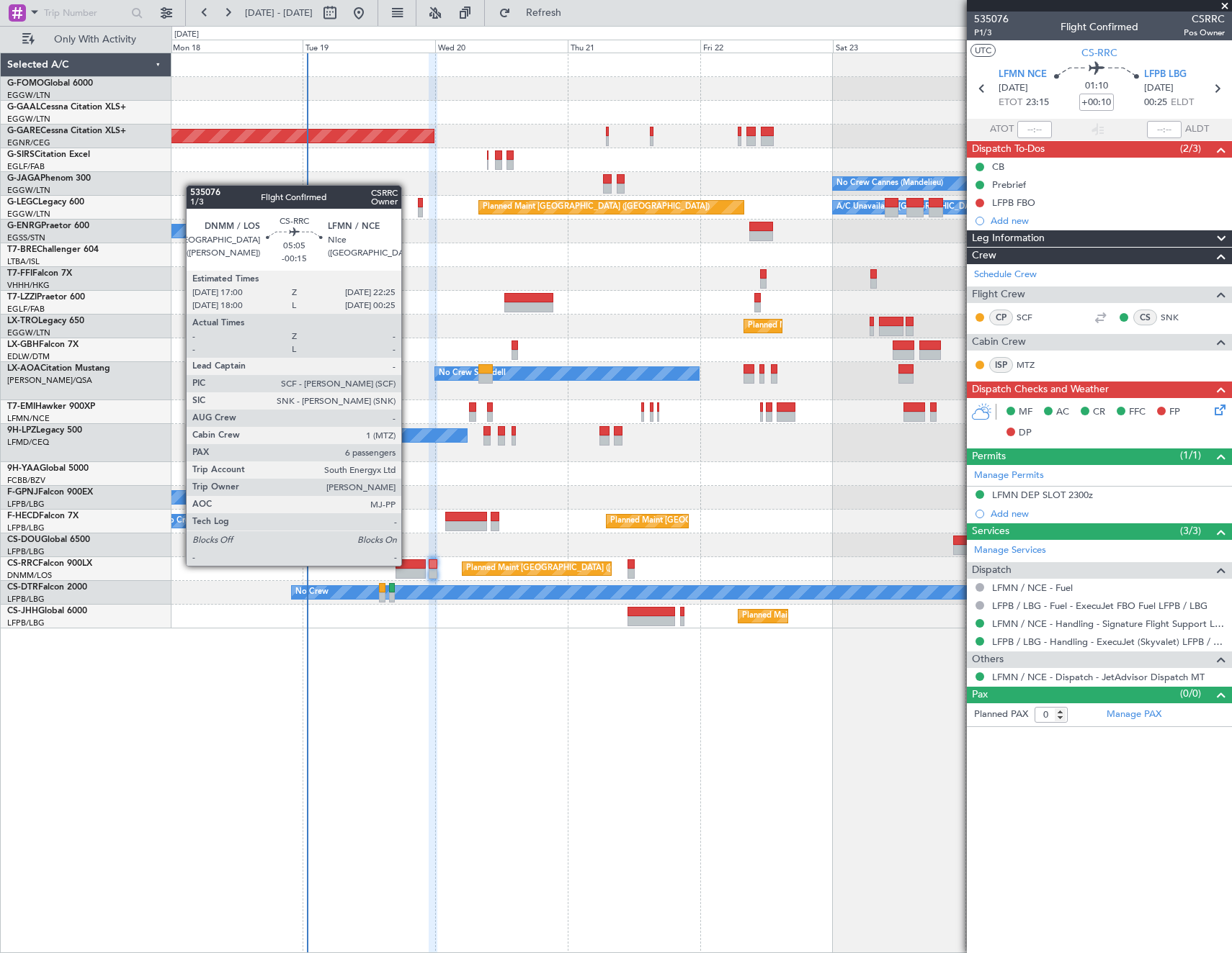
click at [407, 564] on div at bounding box center [411, 564] width 30 height 10
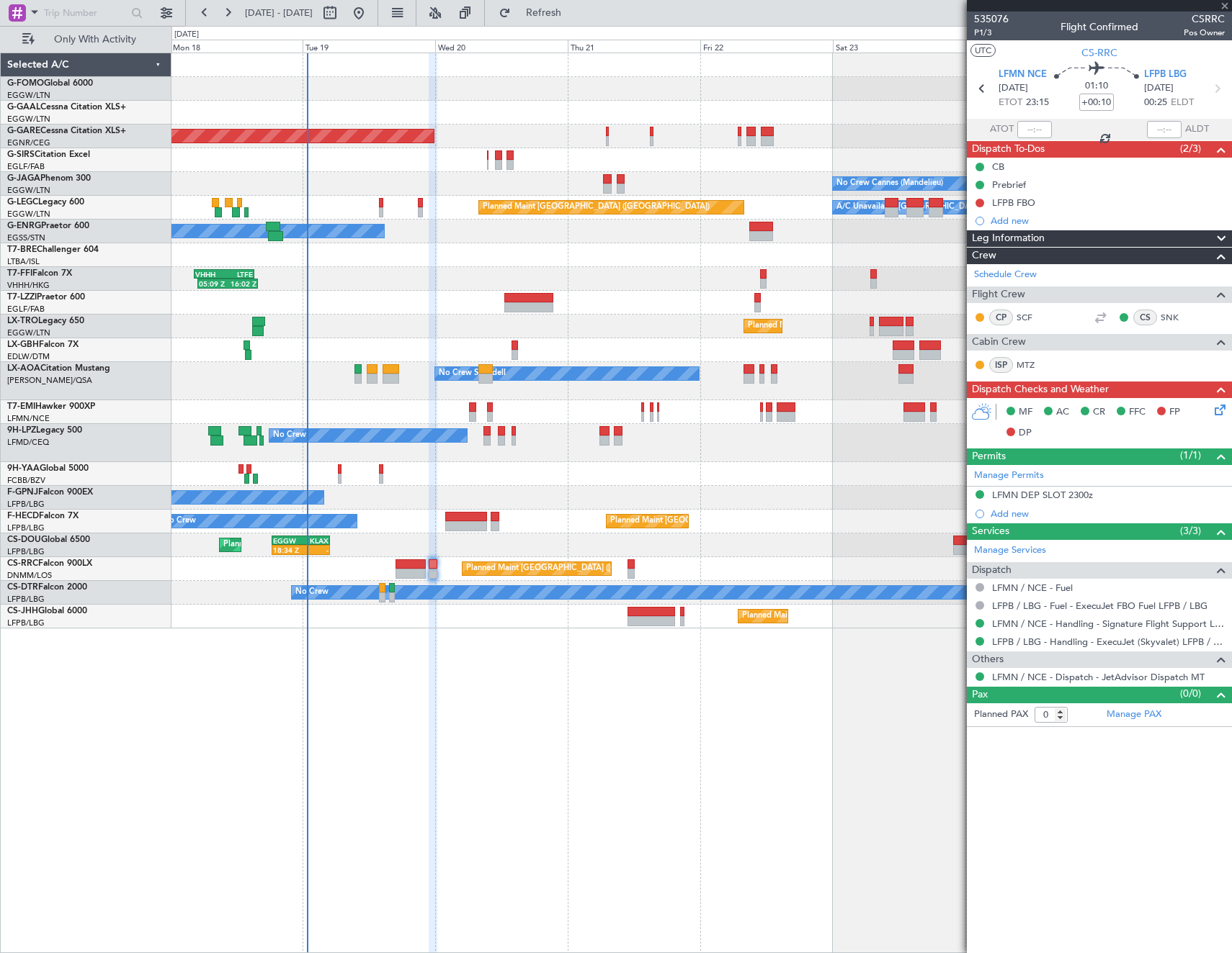
type input "-00:15"
type input "7"
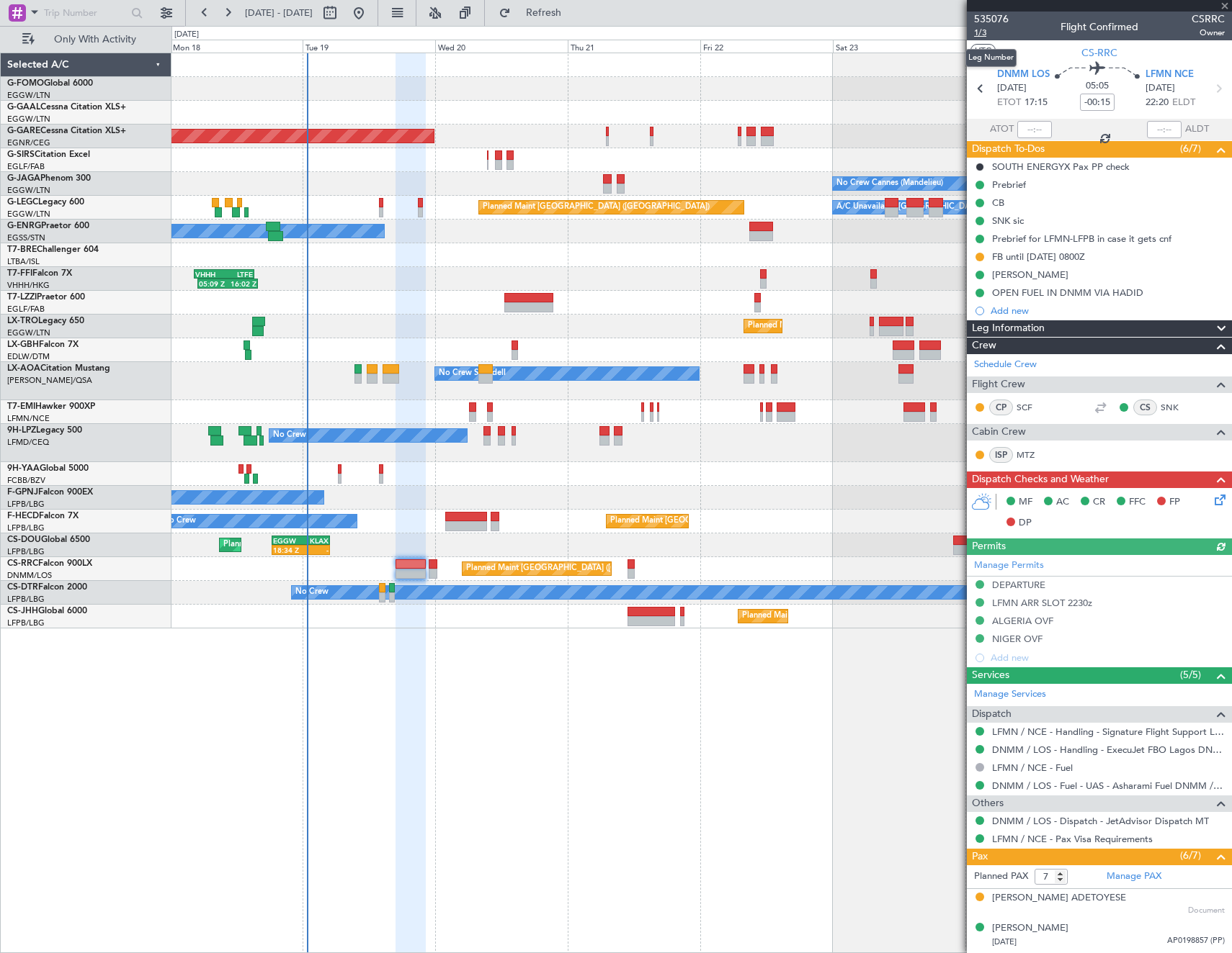
click at [982, 33] on span "1/3" at bounding box center [991, 33] width 35 height 12
click at [1212, 497] on icon at bounding box center [1217, 497] width 12 height 12
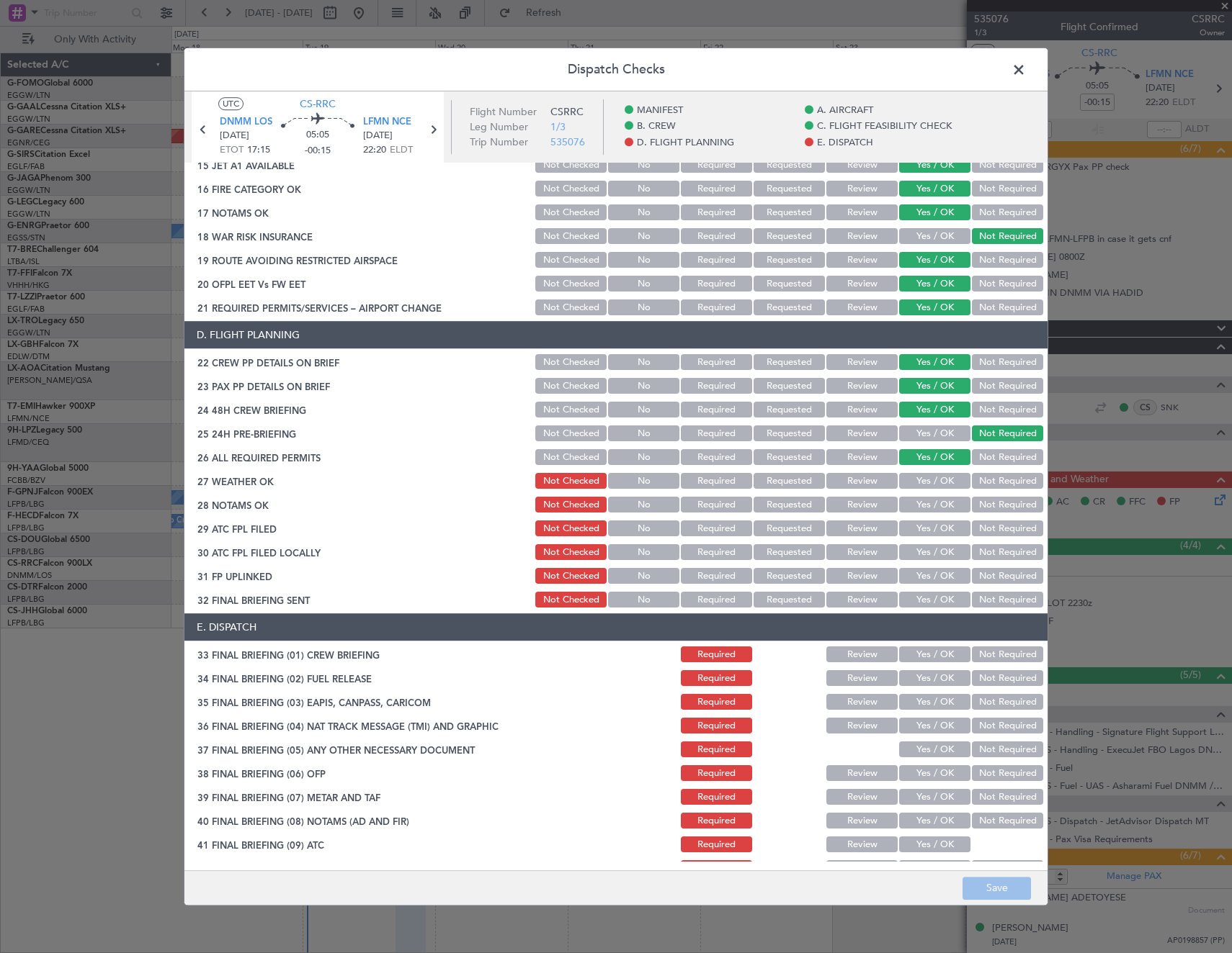
scroll to position [604, 0]
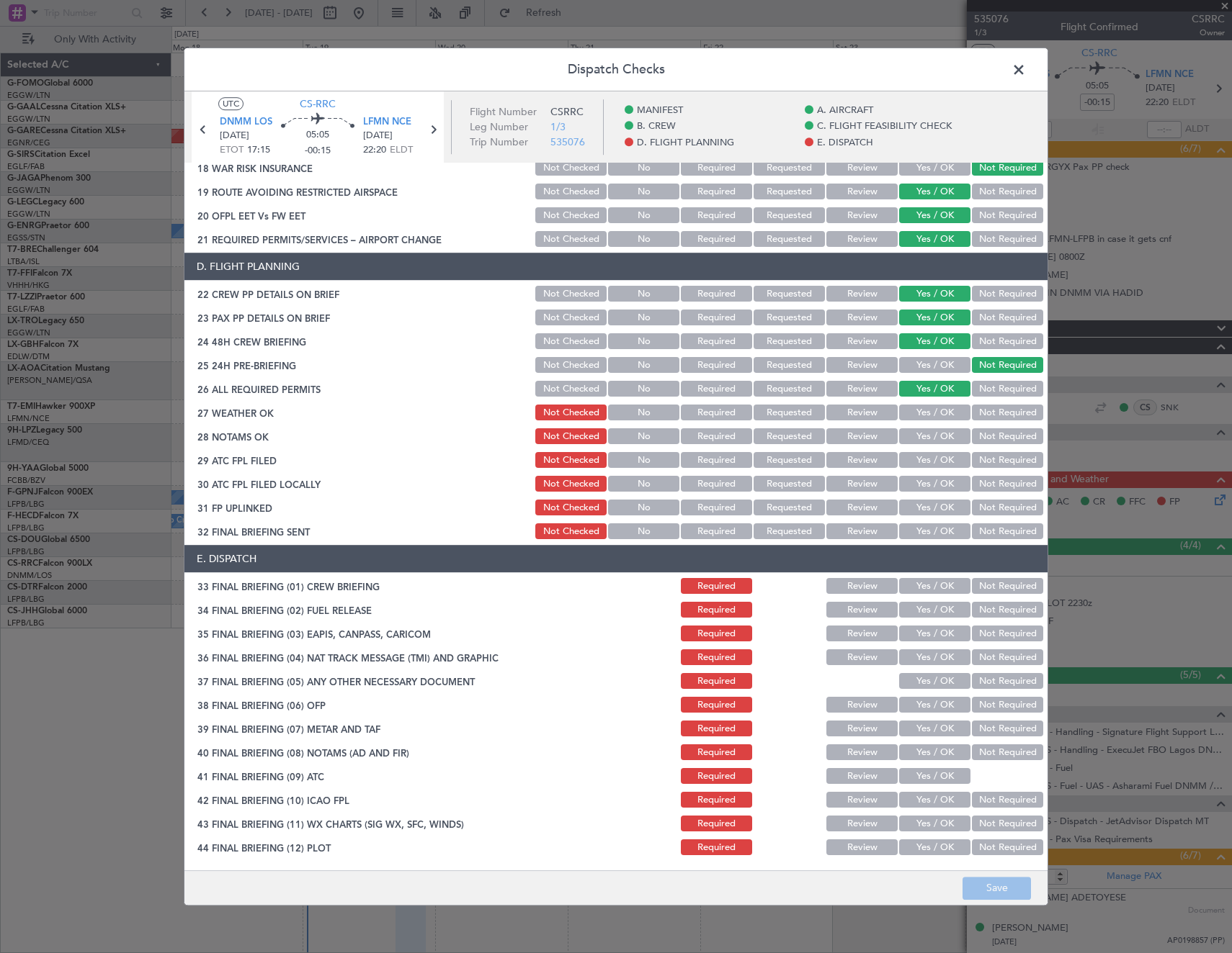
click at [850, 419] on button "Review" at bounding box center [862, 413] width 71 height 16
click at [856, 430] on button "Review" at bounding box center [862, 437] width 71 height 16
click at [923, 464] on button "Yes / OK" at bounding box center [935, 461] width 71 height 16
click at [927, 486] on button "Yes / OK" at bounding box center [935, 484] width 71 height 16
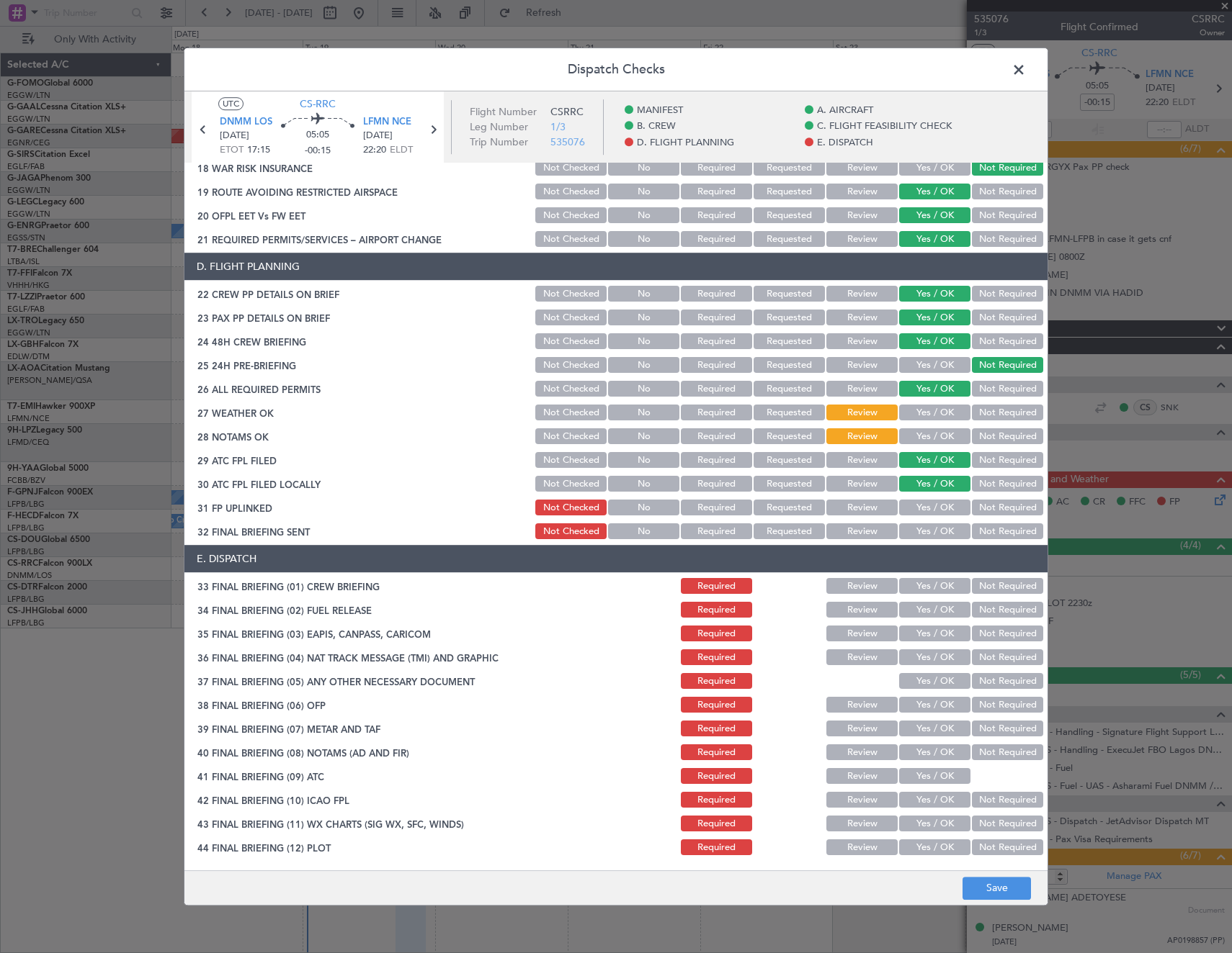
drag, startPoint x: 931, startPoint y: 502, endPoint x: 939, endPoint y: 506, distance: 8.9
click at [936, 504] on button "Yes / OK" at bounding box center [935, 508] width 71 height 16
click at [938, 535] on button "Yes / OK" at bounding box center [935, 532] width 71 height 16
click at [935, 585] on button "Yes / OK" at bounding box center [935, 587] width 71 height 16
click at [991, 610] on button "Not Required" at bounding box center [1007, 610] width 71 height 16
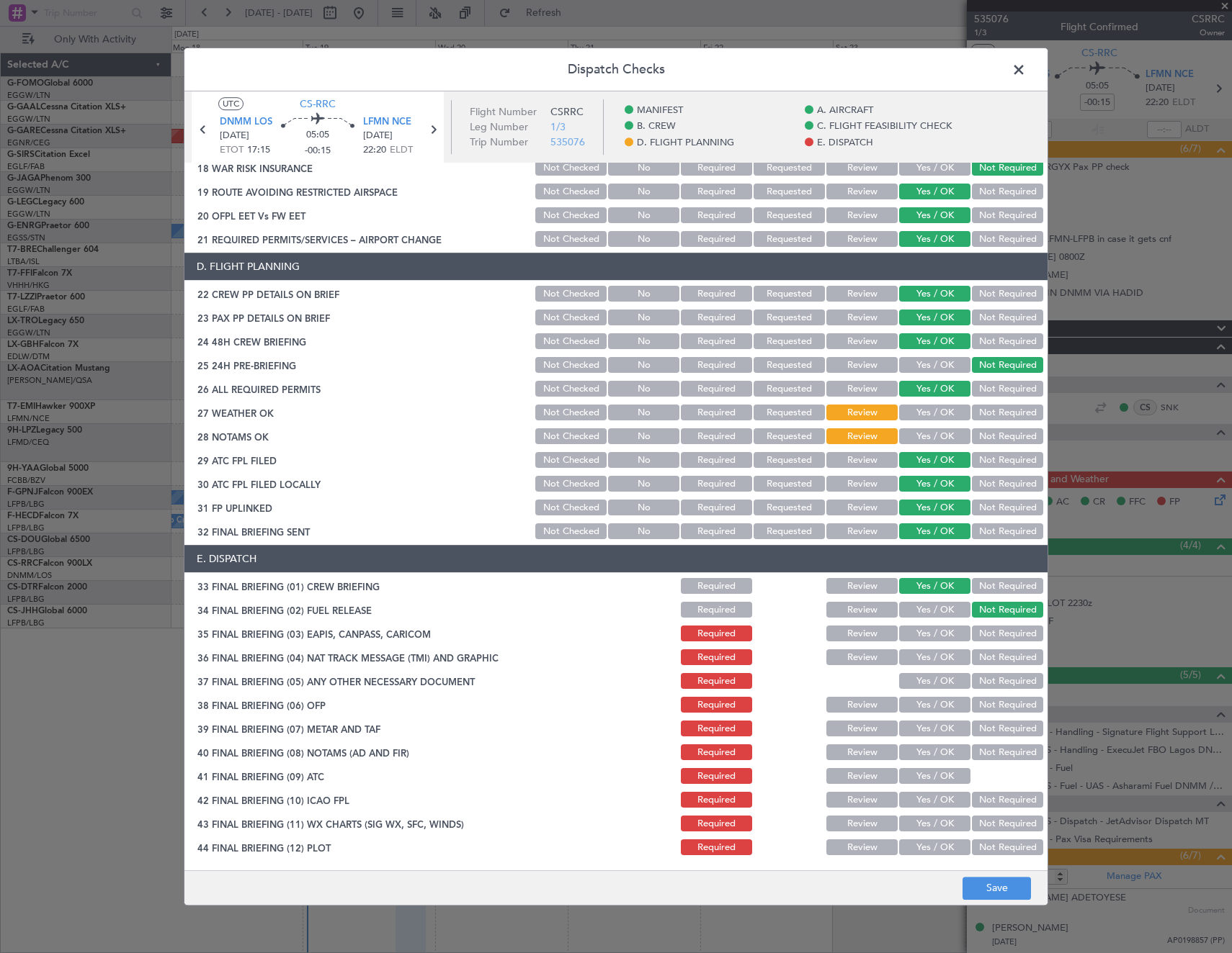
click at [989, 638] on button "Not Required" at bounding box center [1007, 634] width 71 height 16
click at [984, 658] on button "Not Required" at bounding box center [1007, 658] width 71 height 16
click at [940, 682] on button "Yes / OK" at bounding box center [935, 682] width 71 height 16
click at [934, 703] on button "Yes / OK" at bounding box center [935, 705] width 71 height 16
click at [933, 716] on section "E. DISPATCH 33 FINAL BRIEFING (01) CREW BRIEFING Required Review Yes / OK Not R…" at bounding box center [616, 702] width 863 height 312
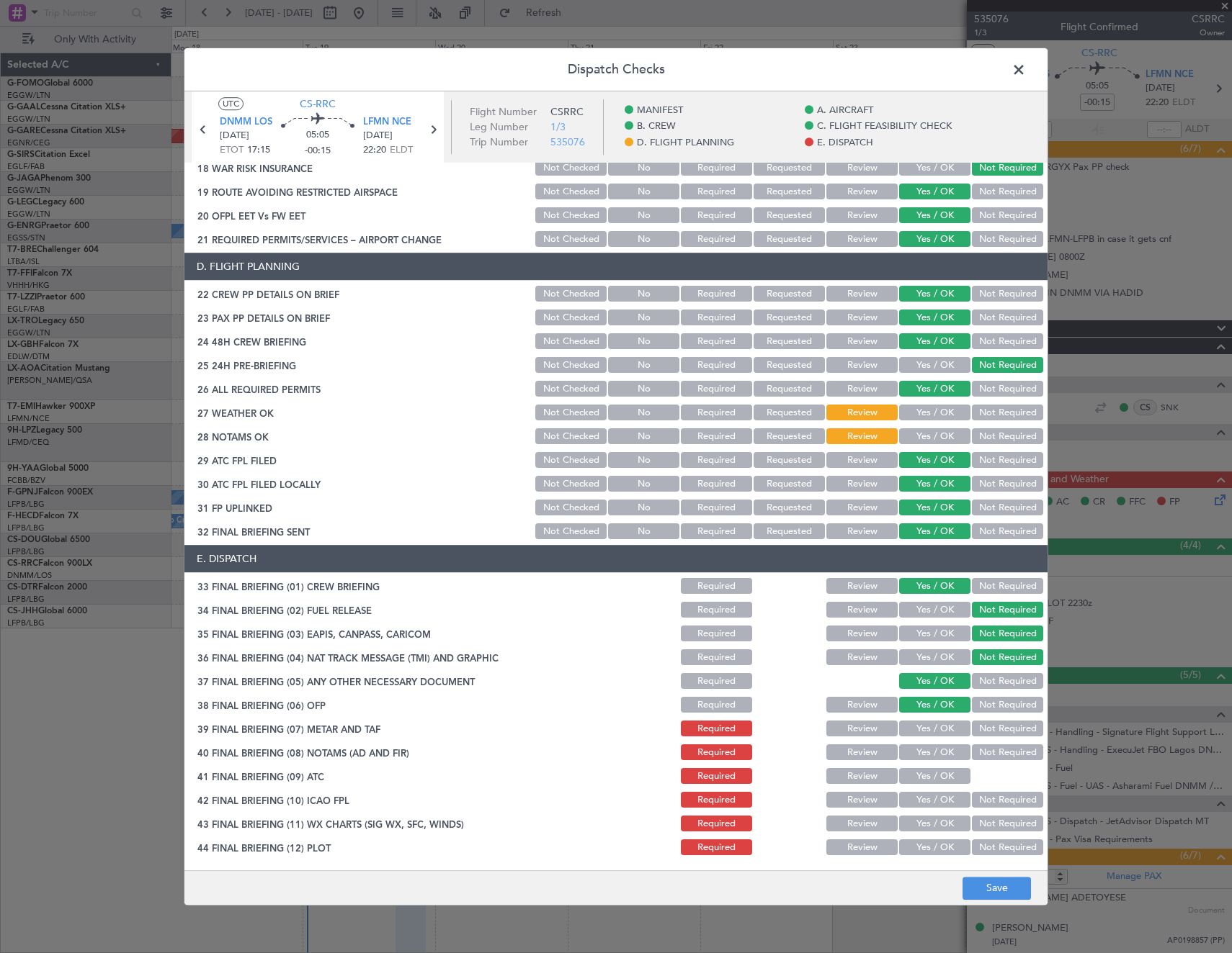
click at [929, 732] on button "Yes / OK" at bounding box center [935, 729] width 71 height 16
drag, startPoint x: 928, startPoint y: 750, endPoint x: 928, endPoint y: 774, distance: 24.0
click at [928, 752] on button "Yes / OK" at bounding box center [935, 753] width 71 height 16
click at [928, 776] on button "Yes / OK" at bounding box center [935, 777] width 71 height 16
drag, startPoint x: 920, startPoint y: 799, endPoint x: 920, endPoint y: 812, distance: 13.0
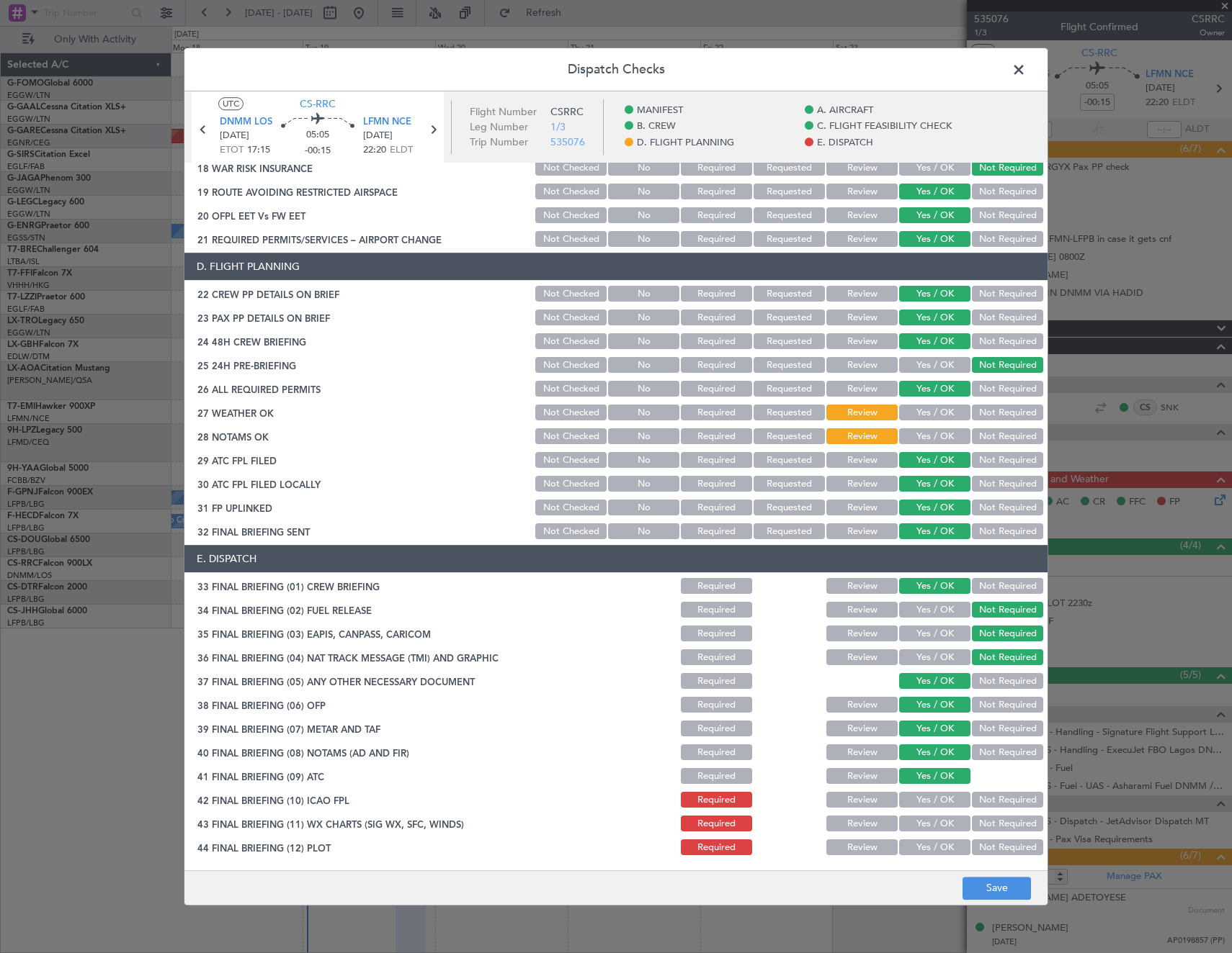
click at [920, 799] on button "Yes / OK" at bounding box center [935, 801] width 71 height 16
click at [918, 817] on section "E. DISPATCH 33 FINAL BRIEFING (01) CREW BRIEFING Required Review Yes / OK Not R…" at bounding box center [616, 702] width 863 height 312
click at [914, 830] on button "Yes / OK" at bounding box center [935, 824] width 71 height 16
drag, startPoint x: 920, startPoint y: 847, endPoint x: 963, endPoint y: 875, distance: 51.3
click at [923, 848] on button "Yes / OK" at bounding box center [935, 848] width 71 height 16
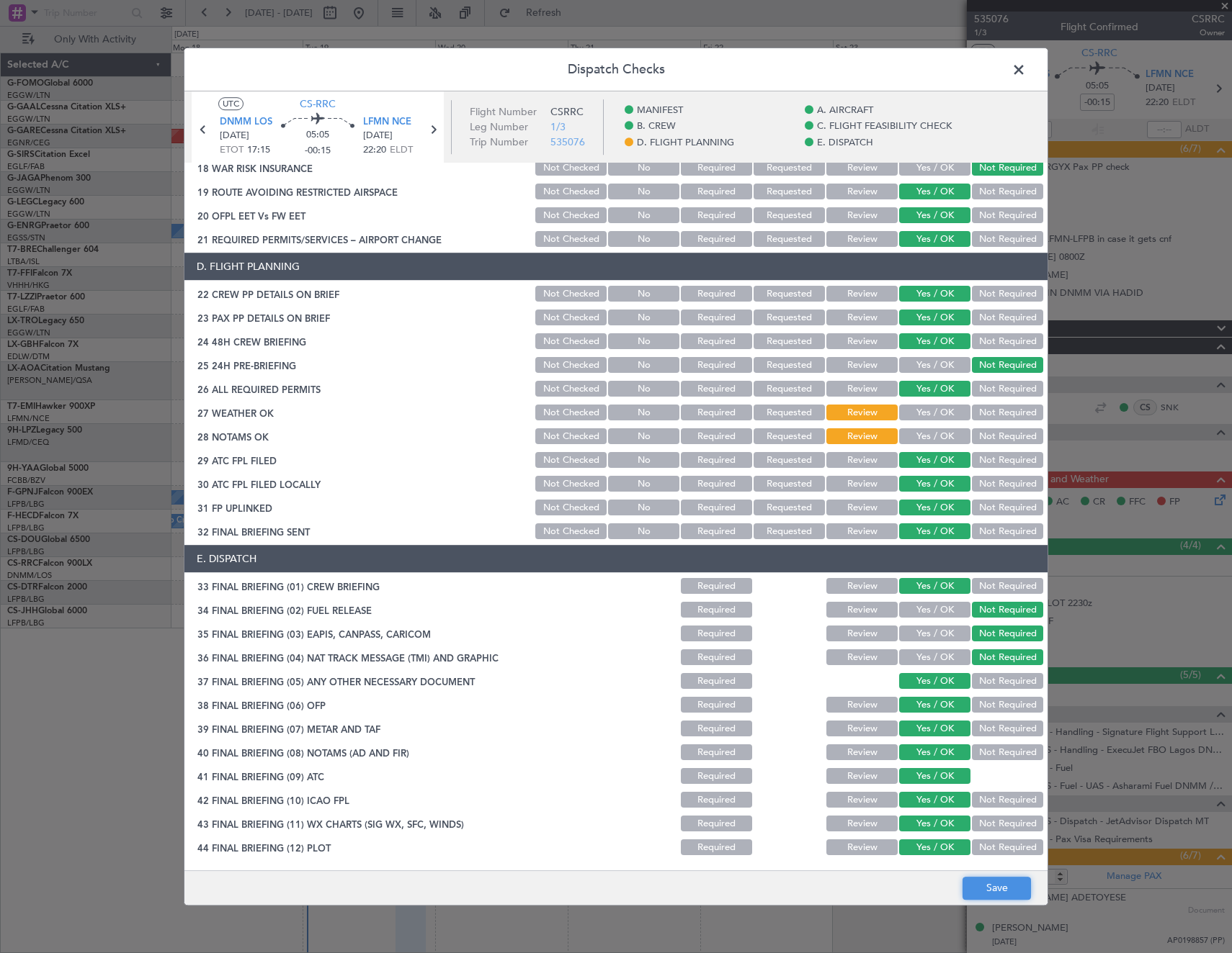
click at [977, 883] on button "Save" at bounding box center [996, 888] width 68 height 23
click at [1026, 76] on span at bounding box center [1026, 74] width 0 height 28
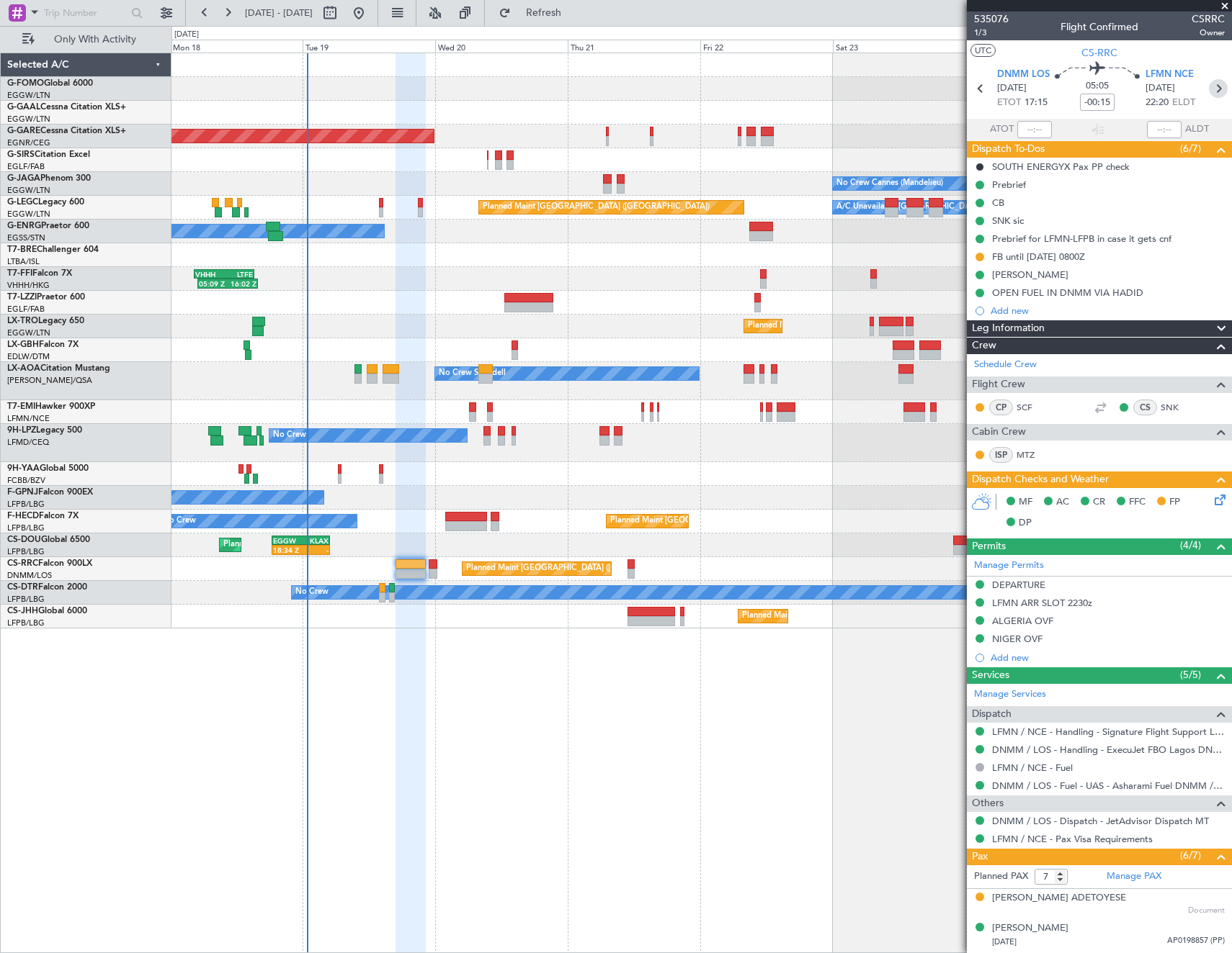
click at [1210, 90] on icon at bounding box center [1218, 88] width 19 height 19
type input "+00:10"
type input "0"
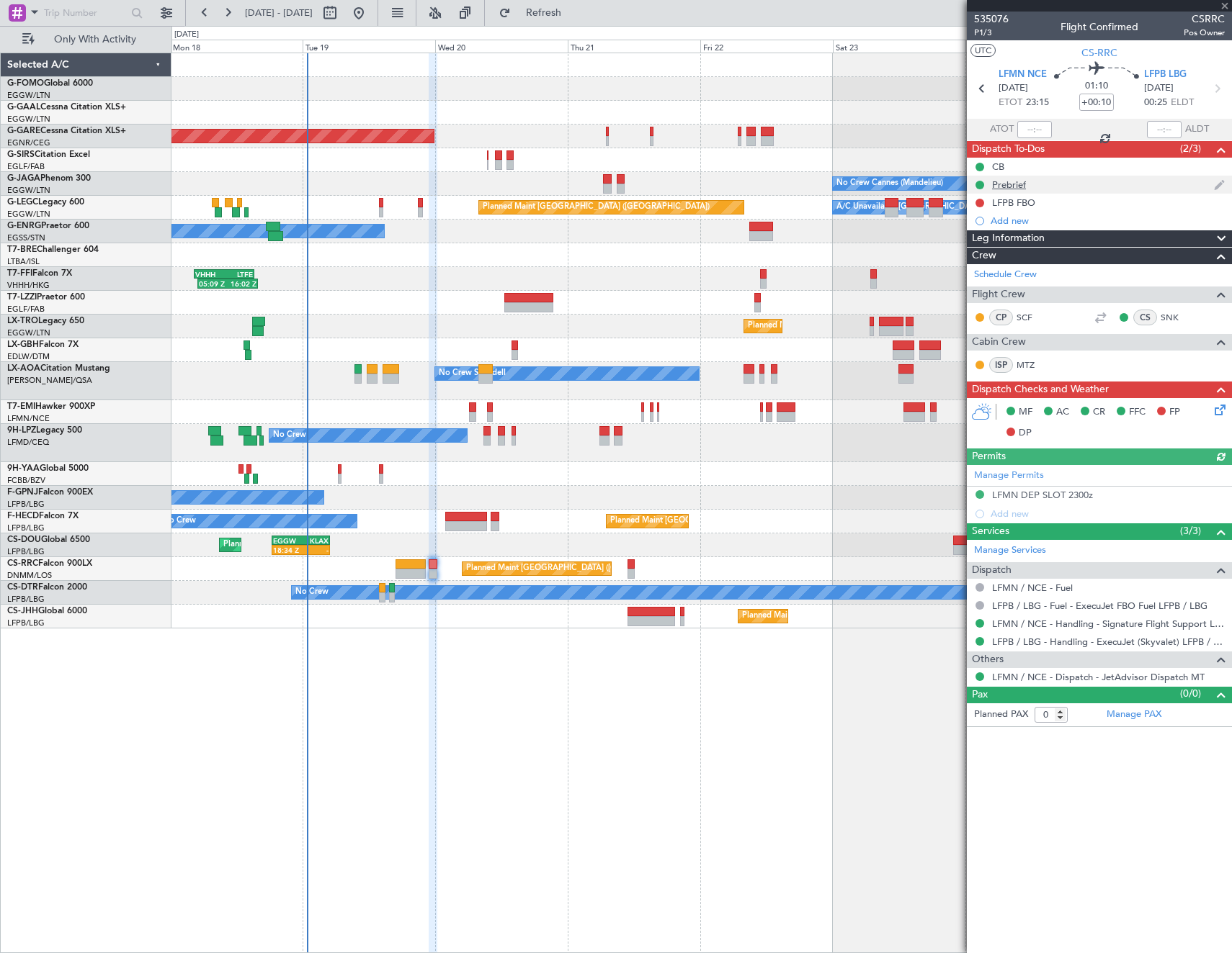
click at [1015, 186] on div "Prebrief" at bounding box center [1009, 185] width 34 height 12
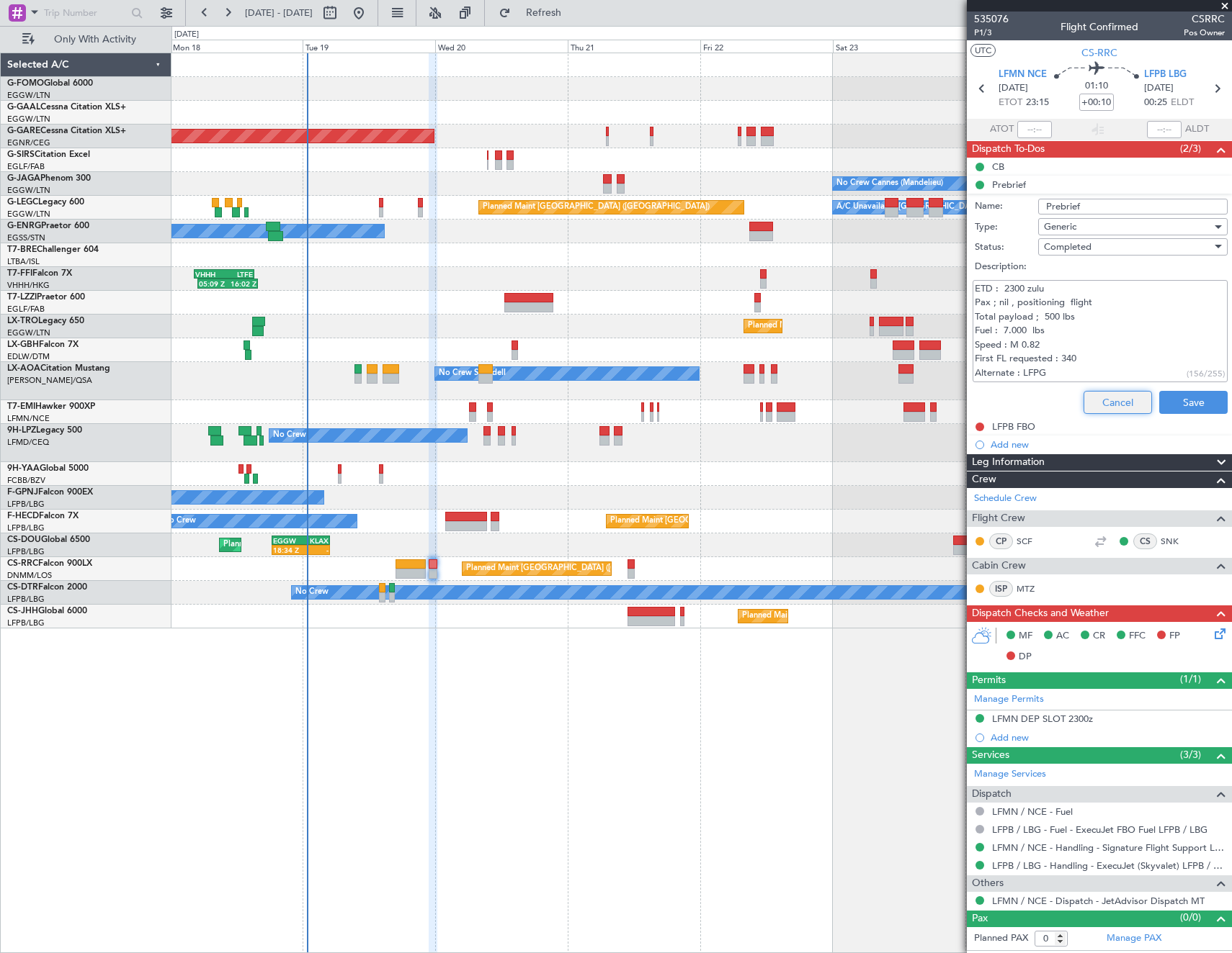
click at [1118, 393] on button "Cancel" at bounding box center [1117, 403] width 68 height 23
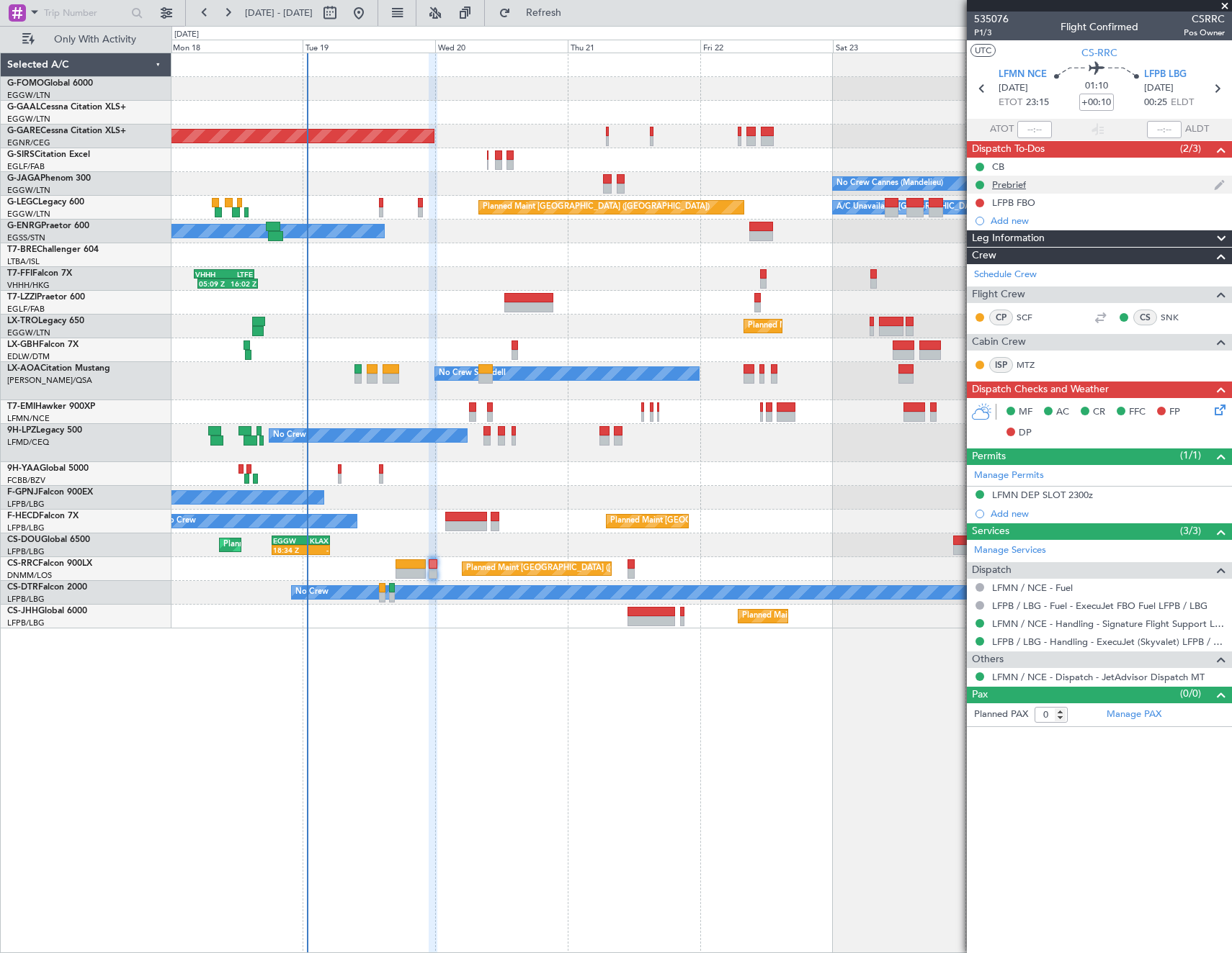
click at [1011, 183] on div "Prebrief" at bounding box center [1009, 185] width 34 height 12
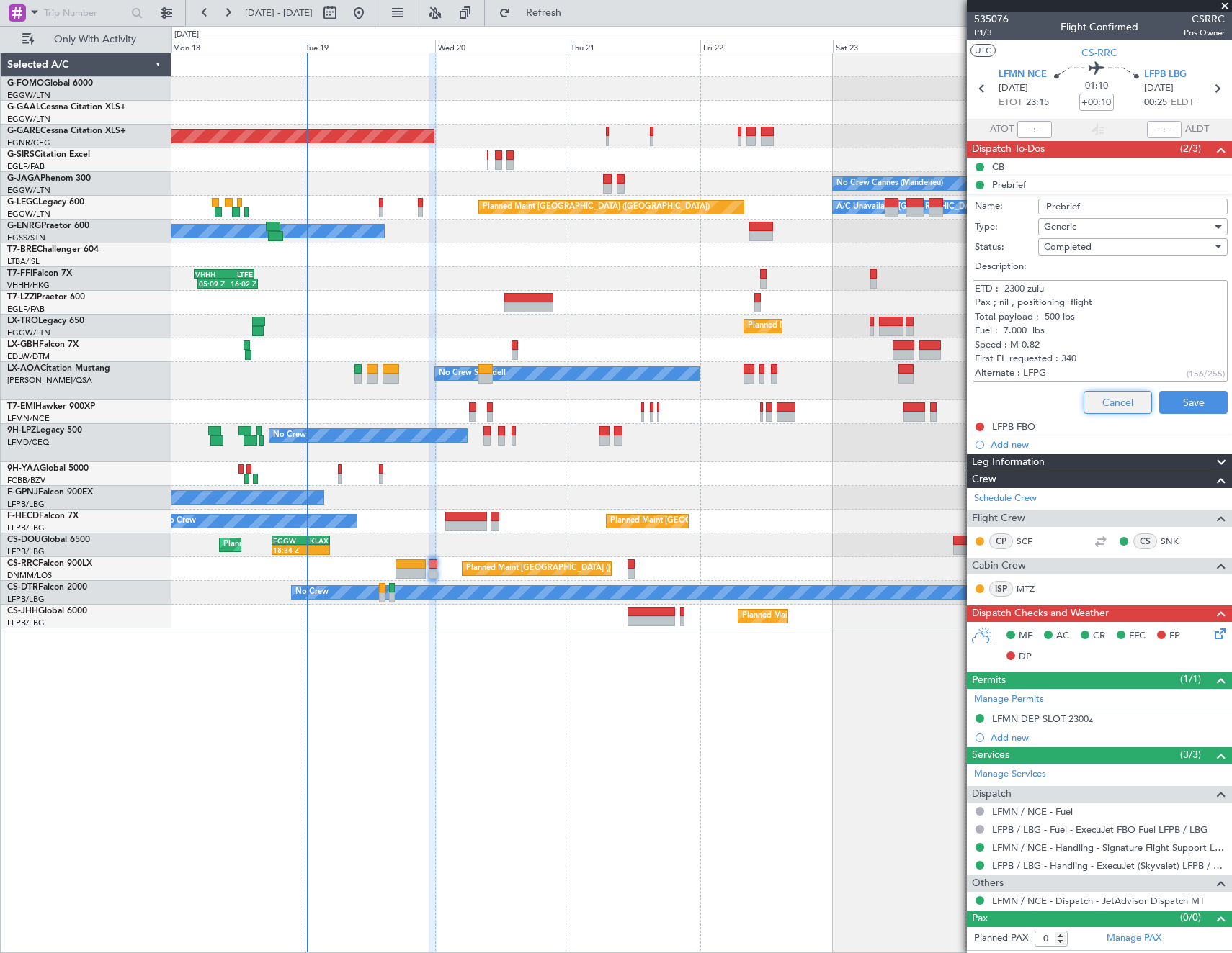
click at [1118, 401] on button "Cancel" at bounding box center [1117, 403] width 68 height 23
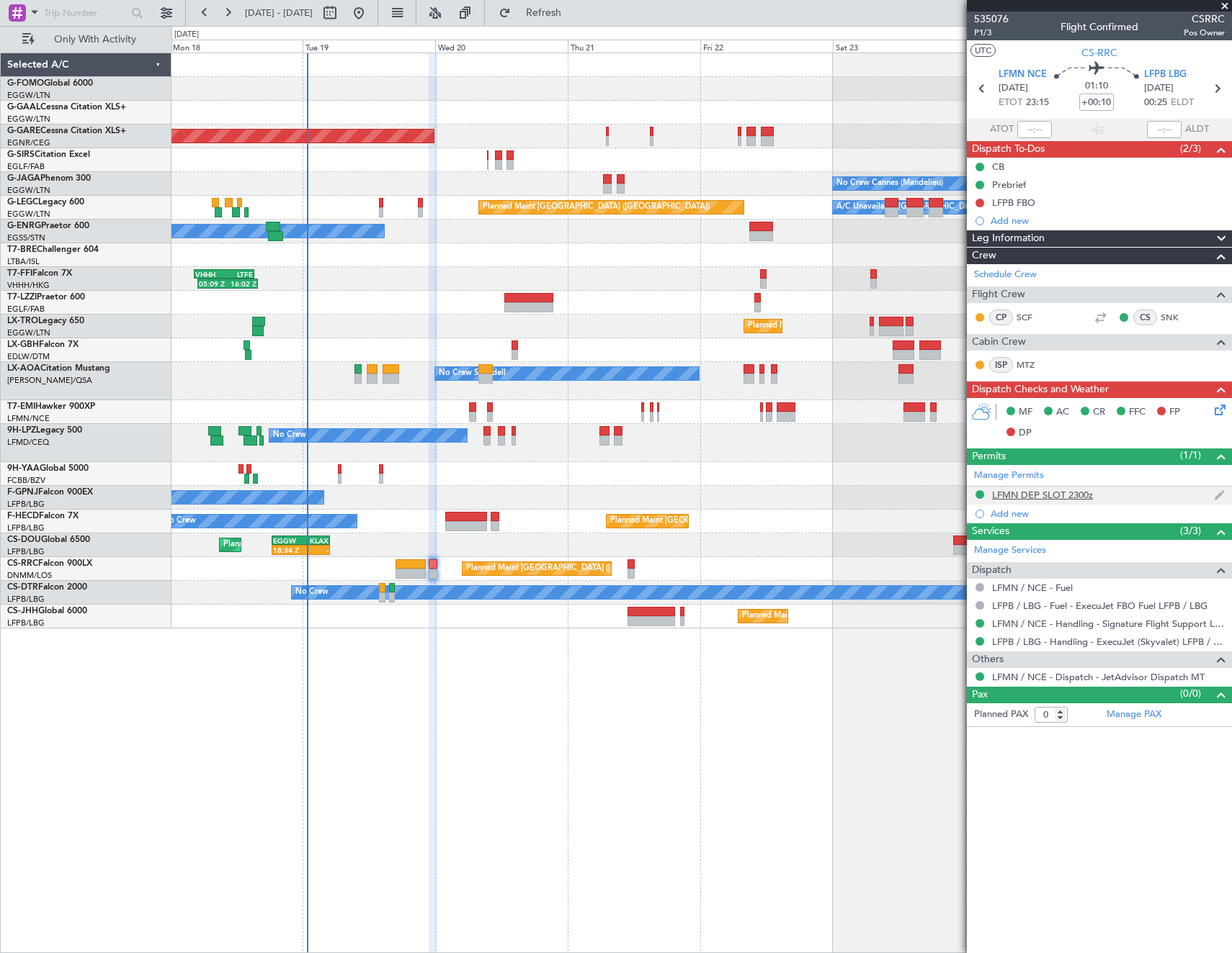
click at [1064, 495] on div "LFMN DEP SLOT 2300z" at bounding box center [1043, 495] width 101 height 12
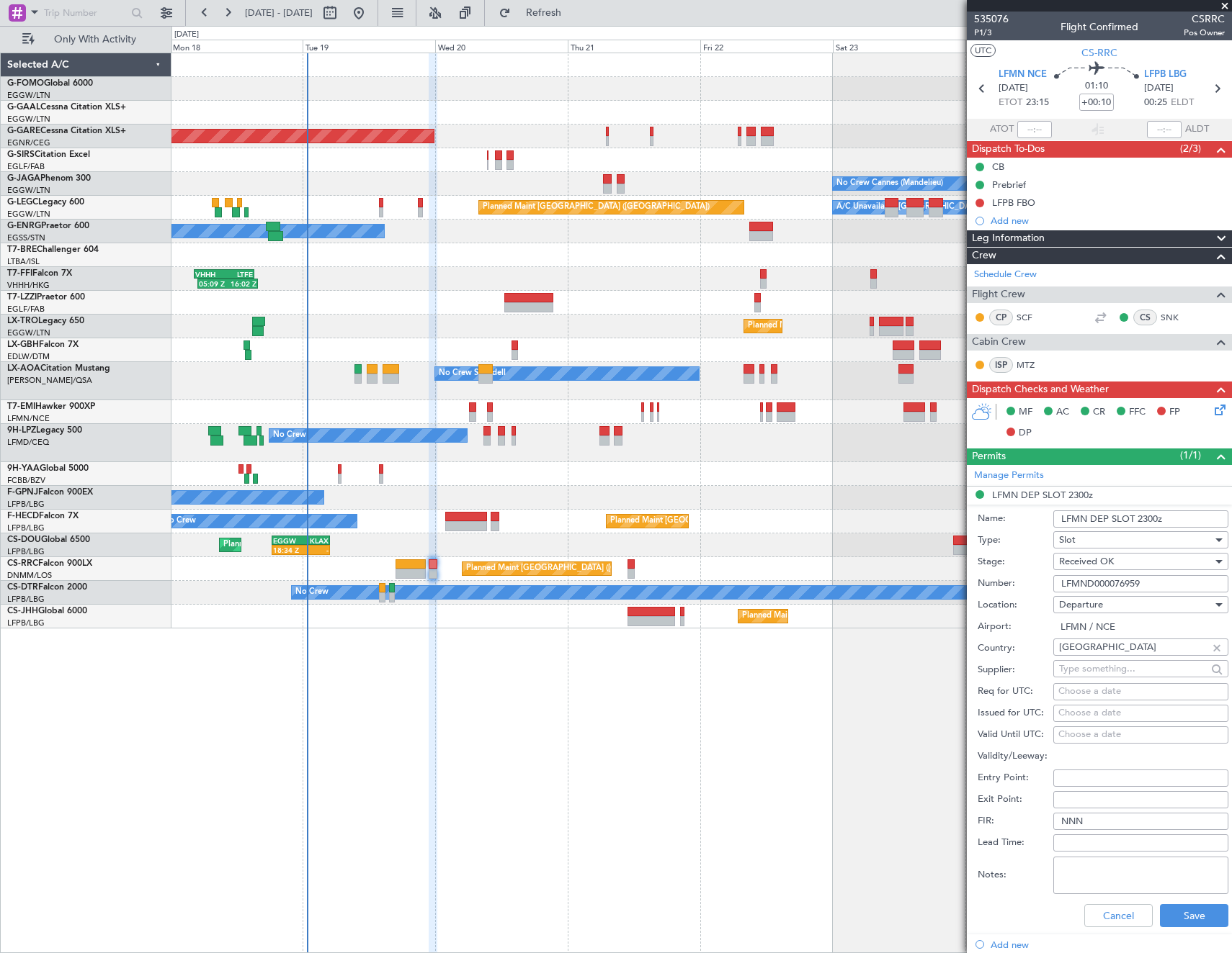
click at [1130, 587] on input "LFMND000076959" at bounding box center [1140, 583] width 175 height 17
click at [978, 200] on button at bounding box center [980, 203] width 9 height 9
click at [992, 271] on span "Completed" at bounding box center [986, 266] width 48 height 14
click at [1098, 915] on button "Cancel" at bounding box center [1117, 916] width 68 height 23
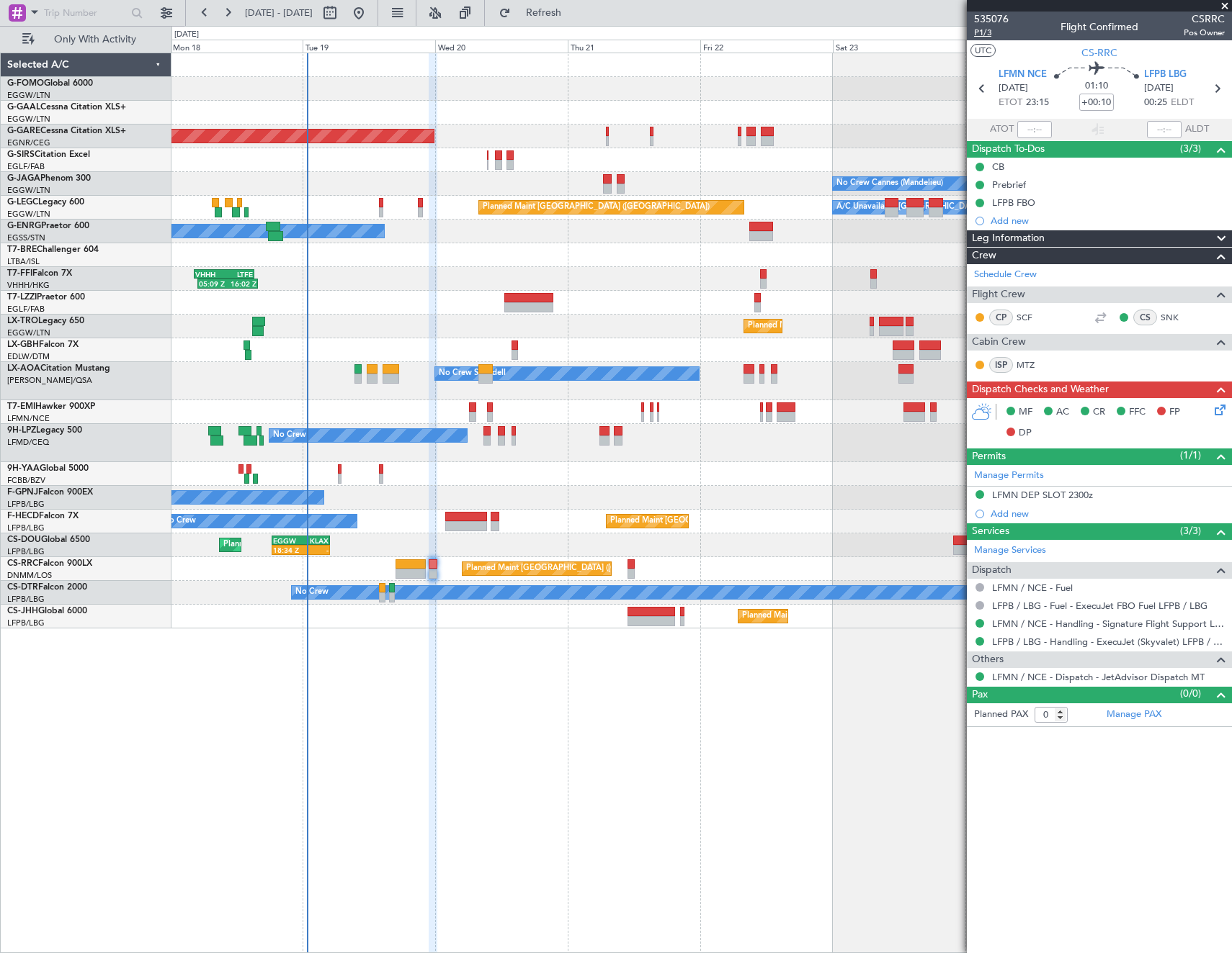
click at [982, 32] on span "P1/3" at bounding box center [991, 33] width 35 height 12
click at [1220, 413] on icon at bounding box center [1217, 407] width 12 height 12
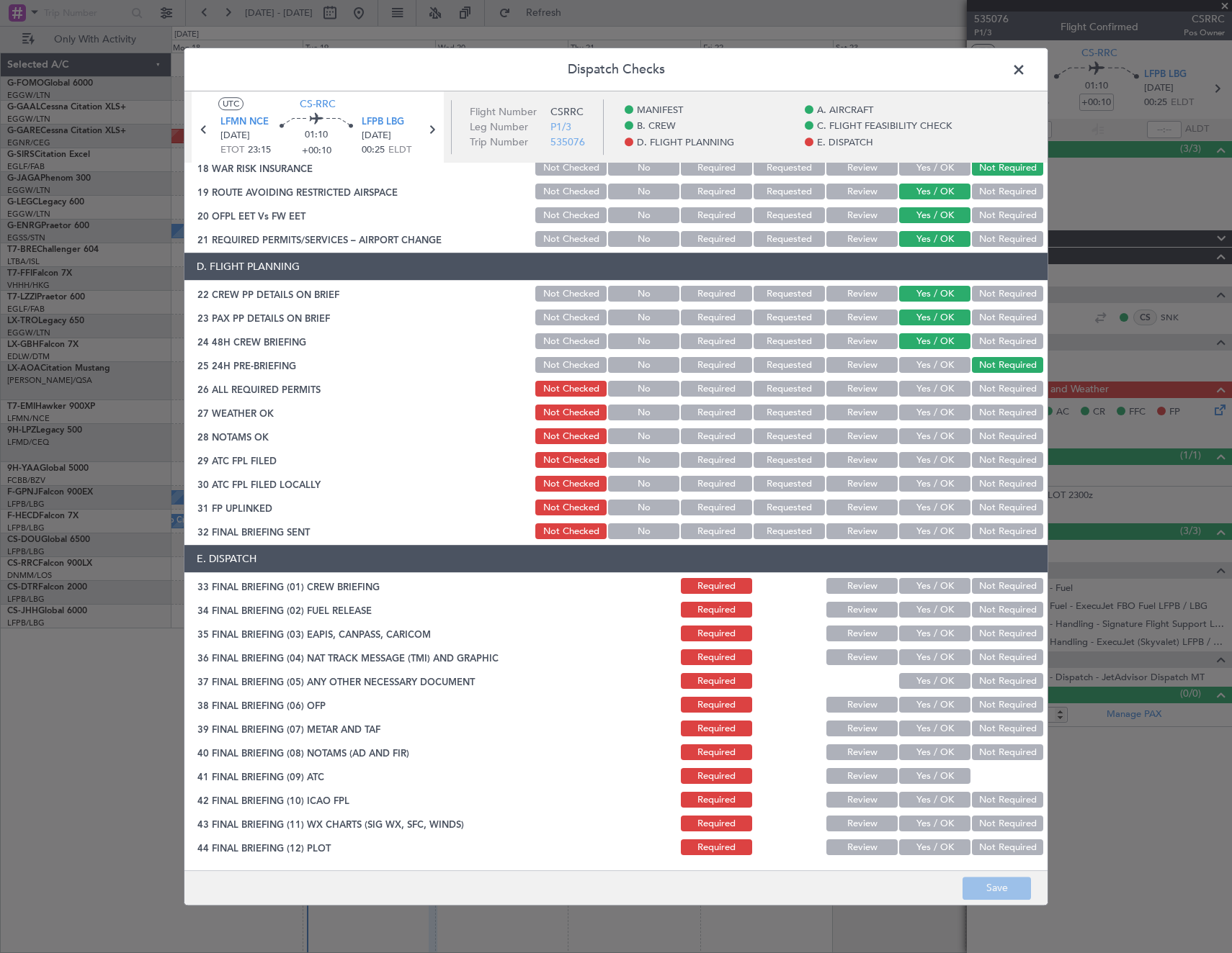
click at [928, 391] on button "Yes / OK" at bounding box center [935, 390] width 71 height 16
drag, startPoint x: 933, startPoint y: 408, endPoint x: 936, endPoint y: 429, distance: 21.2
click at [933, 411] on button "Yes / OK" at bounding box center [935, 413] width 71 height 16
click at [937, 437] on button "Yes / OK" at bounding box center [935, 437] width 71 height 16
click at [937, 461] on button "Yes / OK" at bounding box center [935, 461] width 71 height 16
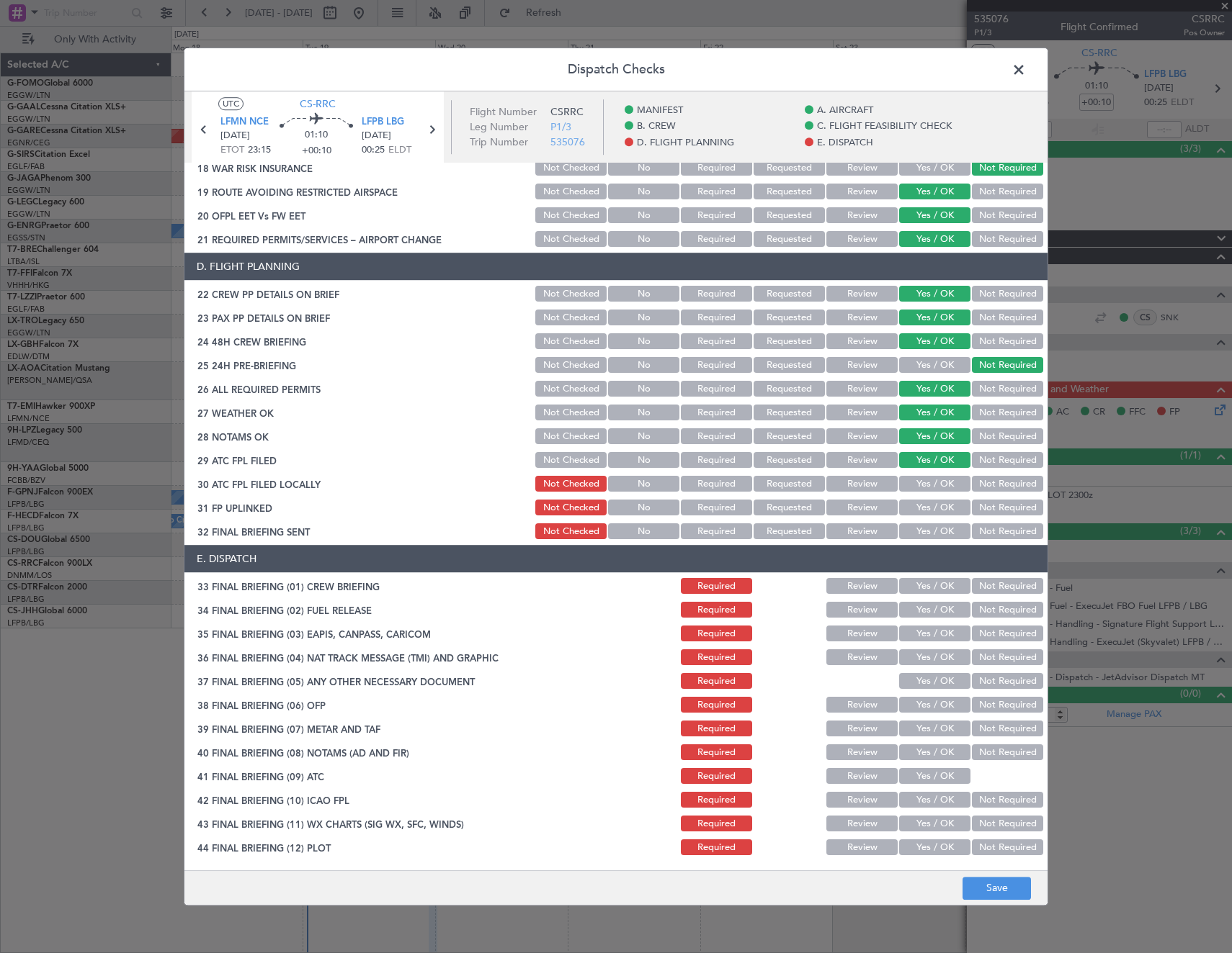
click at [991, 476] on button "Not Required" at bounding box center [1007, 484] width 71 height 16
click at [969, 502] on div "Not Required" at bounding box center [1006, 508] width 73 height 20
drag, startPoint x: 938, startPoint y: 508, endPoint x: 980, endPoint y: 529, distance: 47.0
click at [939, 508] on button "Yes / OK" at bounding box center [935, 508] width 71 height 16
click at [980, 529] on button "Not Required" at bounding box center [1007, 532] width 71 height 16
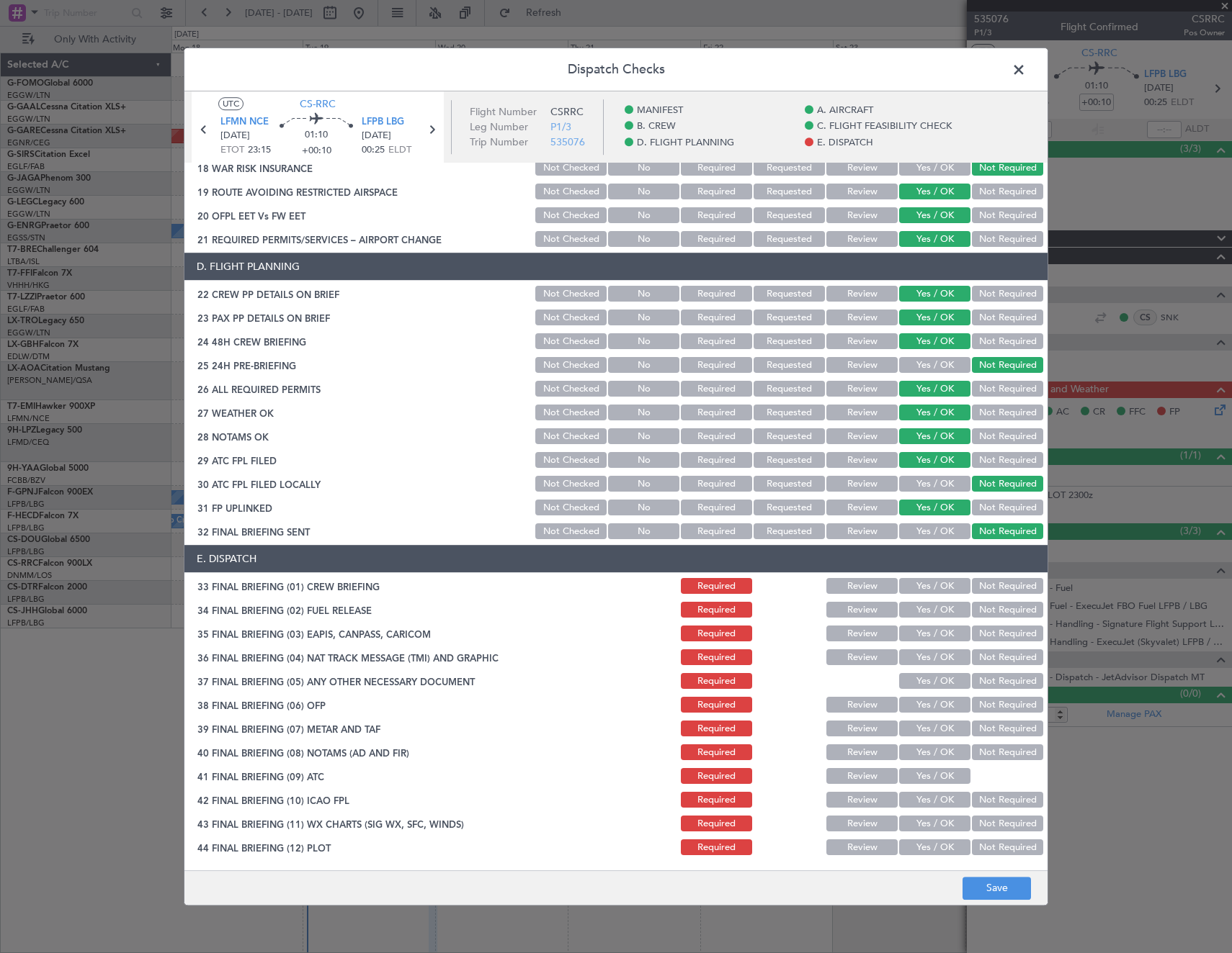
click at [940, 587] on button "Yes / OK" at bounding box center [935, 587] width 71 height 16
click at [998, 613] on button "Not Required" at bounding box center [1007, 610] width 71 height 16
click at [992, 636] on button "Not Required" at bounding box center [1007, 634] width 71 height 16
click at [983, 663] on button "Not Required" at bounding box center [1007, 658] width 71 height 16
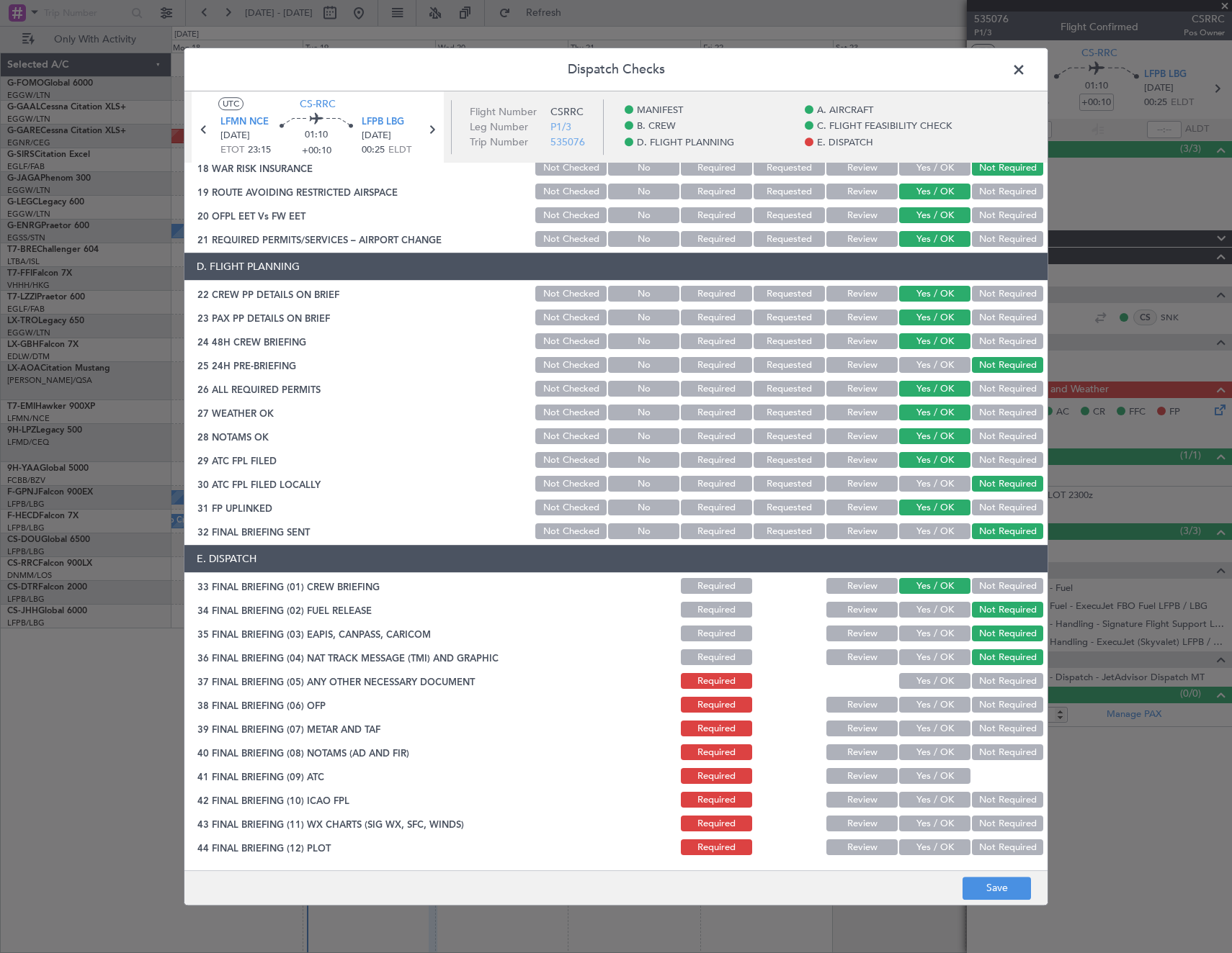
drag, startPoint x: 936, startPoint y: 680, endPoint x: 933, endPoint y: 705, distance: 25.2
click at [936, 682] on button "Yes / OK" at bounding box center [935, 682] width 71 height 16
click at [933, 705] on button "Yes / OK" at bounding box center [935, 705] width 71 height 16
drag, startPoint x: 928, startPoint y: 720, endPoint x: 928, endPoint y: 737, distance: 17.0
click at [928, 723] on div "Yes / OK" at bounding box center [933, 729] width 73 height 20
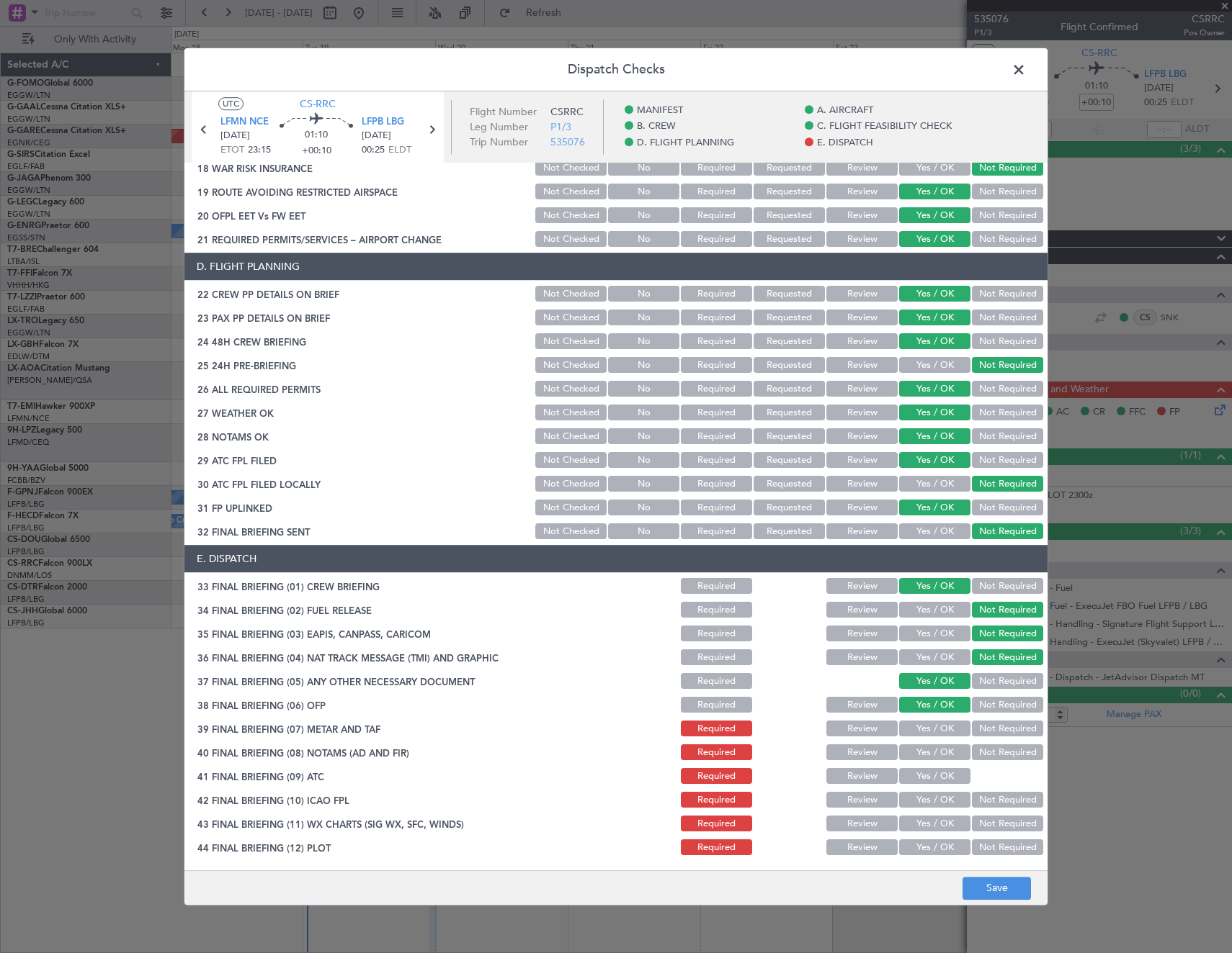
click at [928, 741] on section "E. DISPATCH 33 FINAL BRIEFING (01) CREW BRIEFING Required Review Yes / OK Not R…" at bounding box center [616, 702] width 863 height 312
click at [928, 731] on button "Yes / OK" at bounding box center [935, 729] width 71 height 16
click at [925, 752] on button "Yes / OK" at bounding box center [935, 753] width 71 height 16
click at [920, 778] on button "Yes / OK" at bounding box center [935, 777] width 71 height 16
drag, startPoint x: 920, startPoint y: 794, endPoint x: 925, endPoint y: 805, distance: 12.1
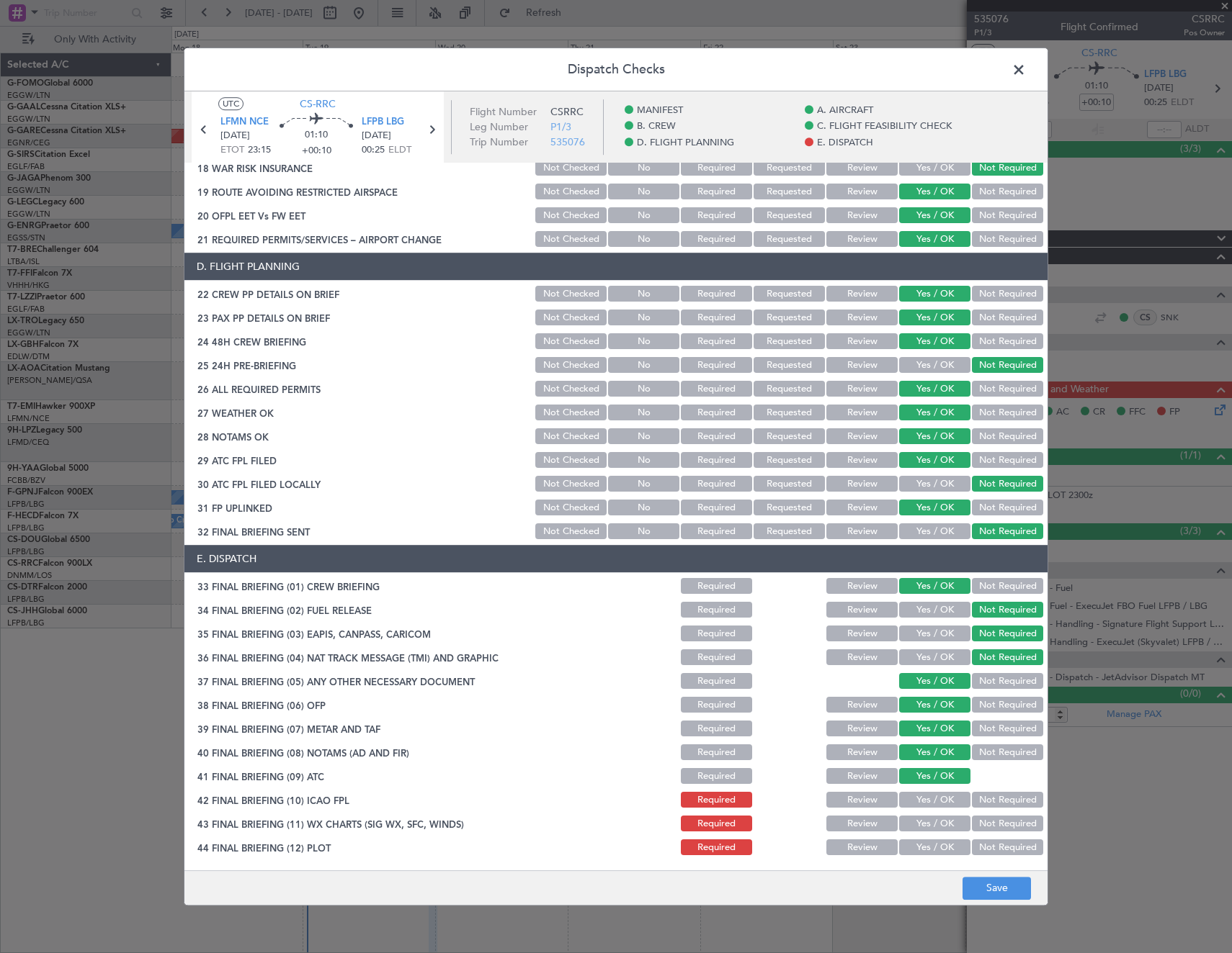
click at [920, 798] on button "Yes / OK" at bounding box center [935, 801] width 71 height 16
click at [927, 825] on button "Yes / OK" at bounding box center [935, 824] width 71 height 16
click at [934, 851] on button "Yes / OK" at bounding box center [935, 848] width 71 height 16
click at [1006, 888] on button "Save" at bounding box center [996, 888] width 68 height 23
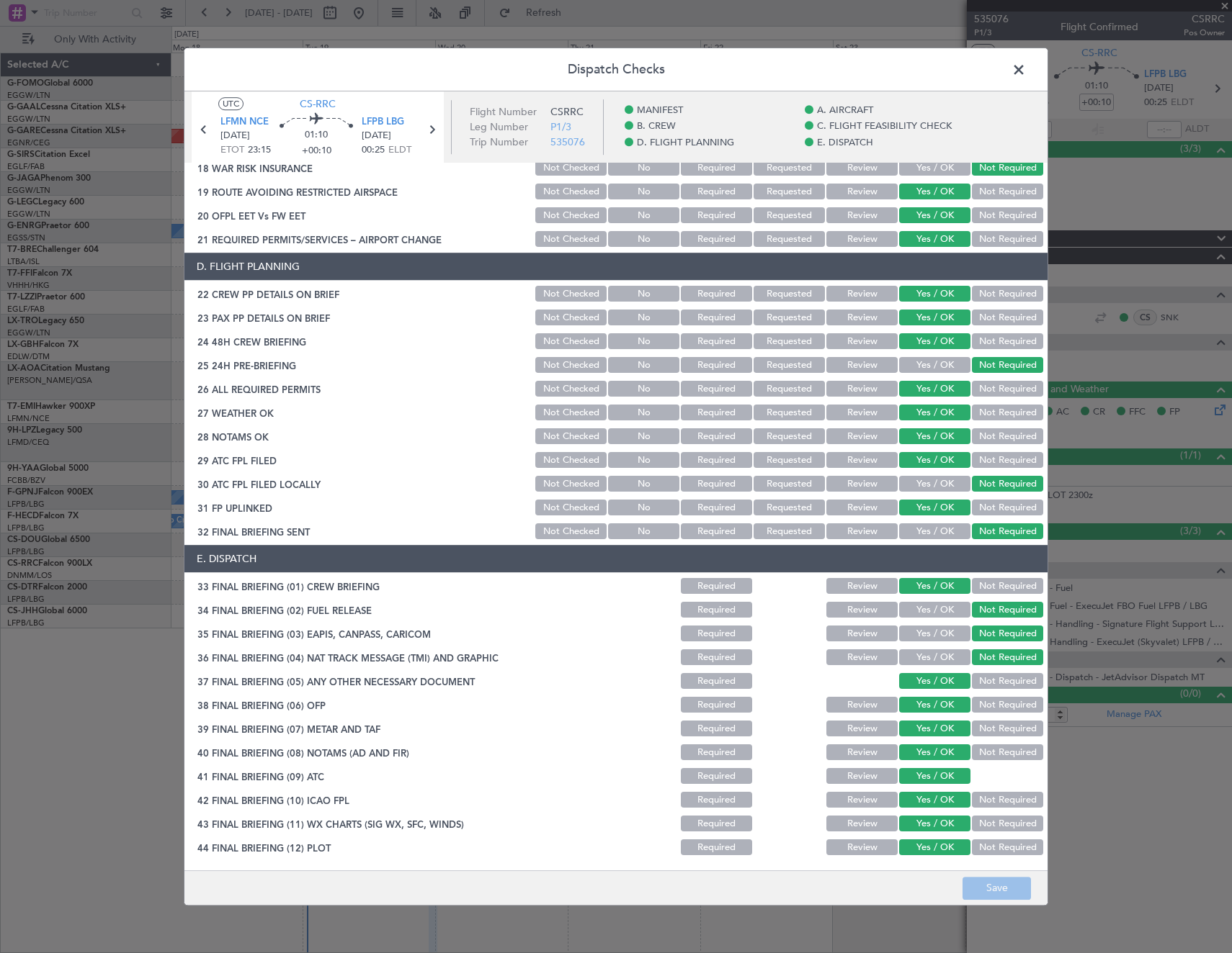
drag, startPoint x: 1013, startPoint y: 67, endPoint x: 817, endPoint y: 36, distance: 198.4
click at [1026, 67] on span at bounding box center [1026, 74] width 0 height 28
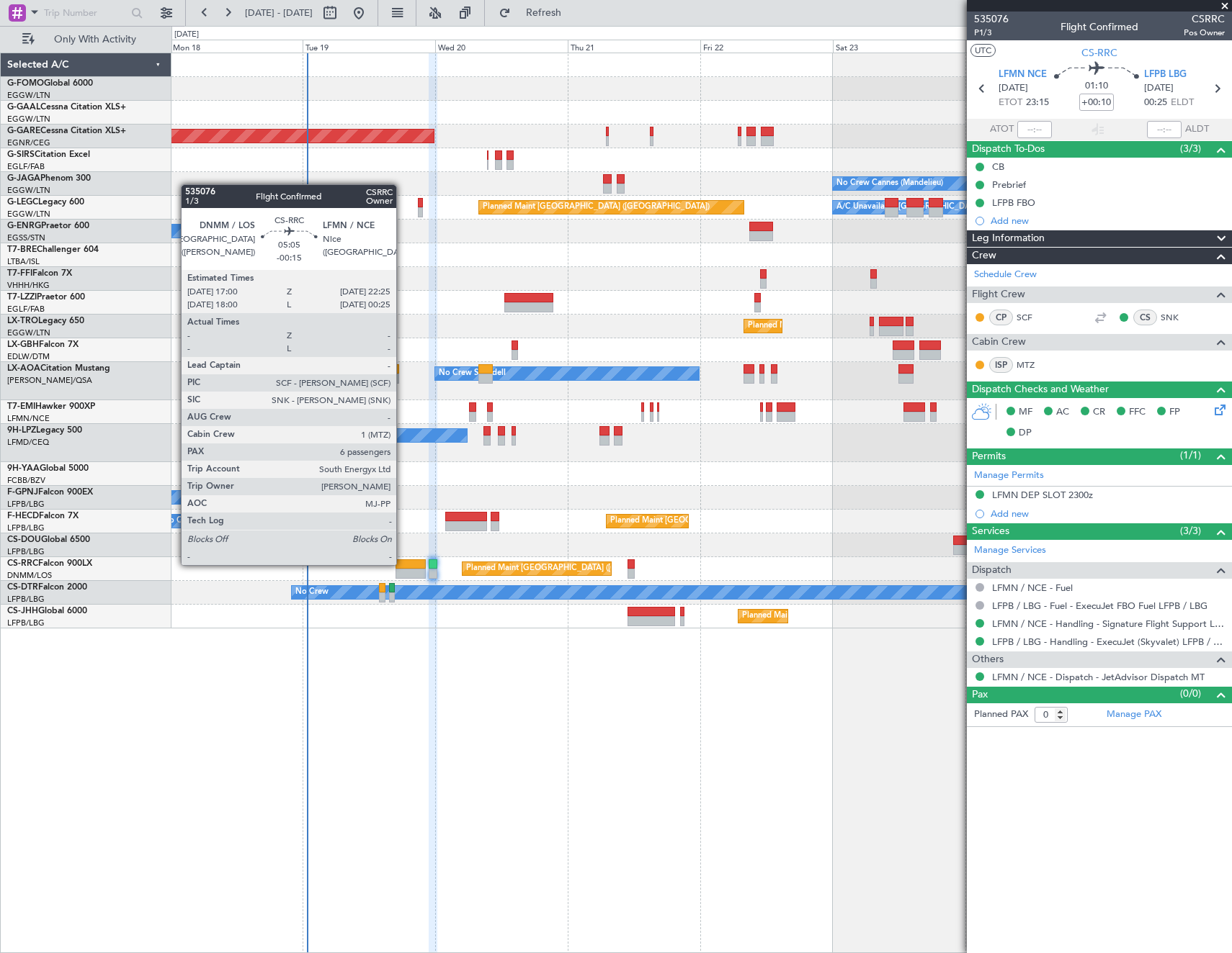
click at [403, 563] on div at bounding box center [411, 564] width 30 height 10
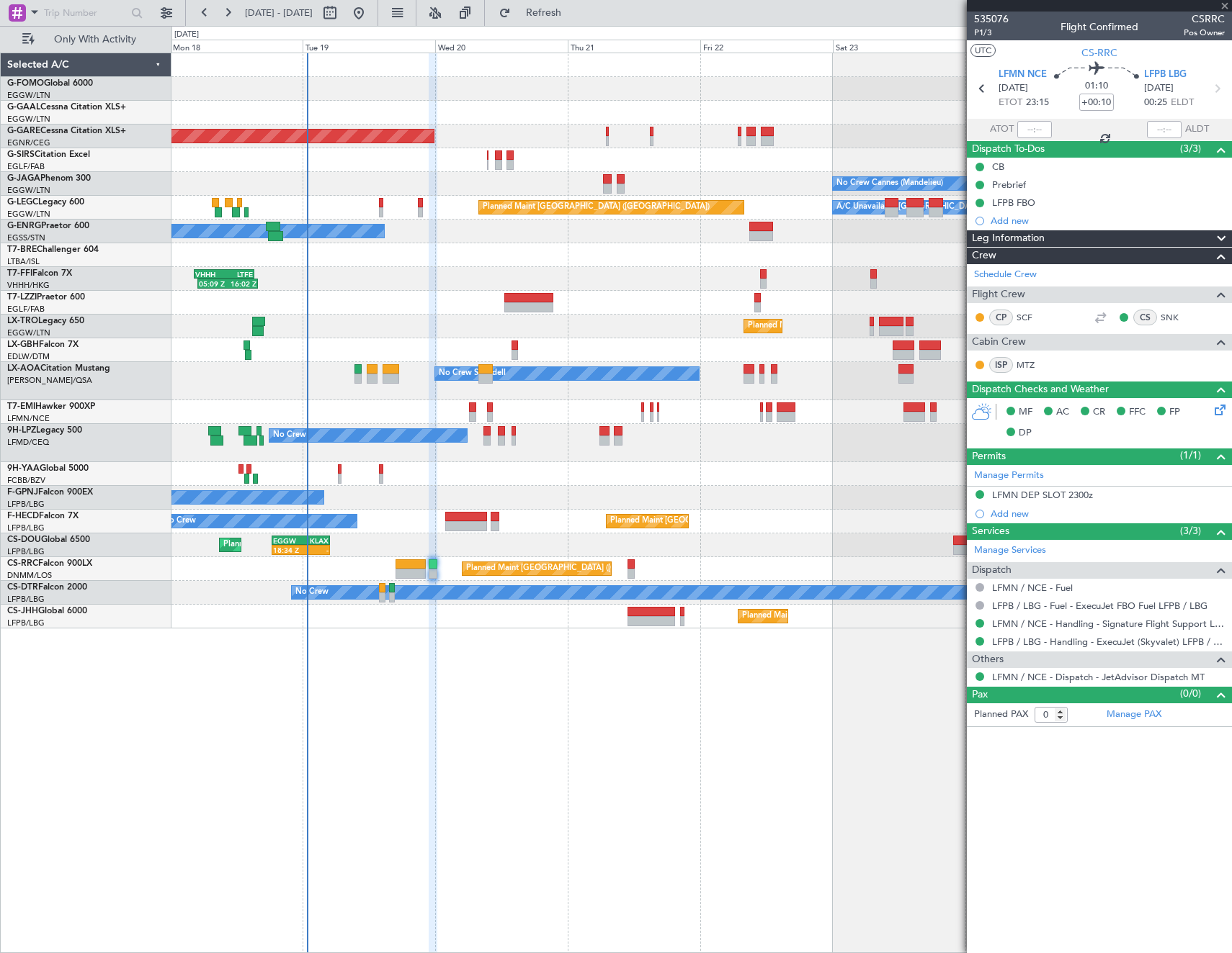
type input "-00:15"
type input "7"
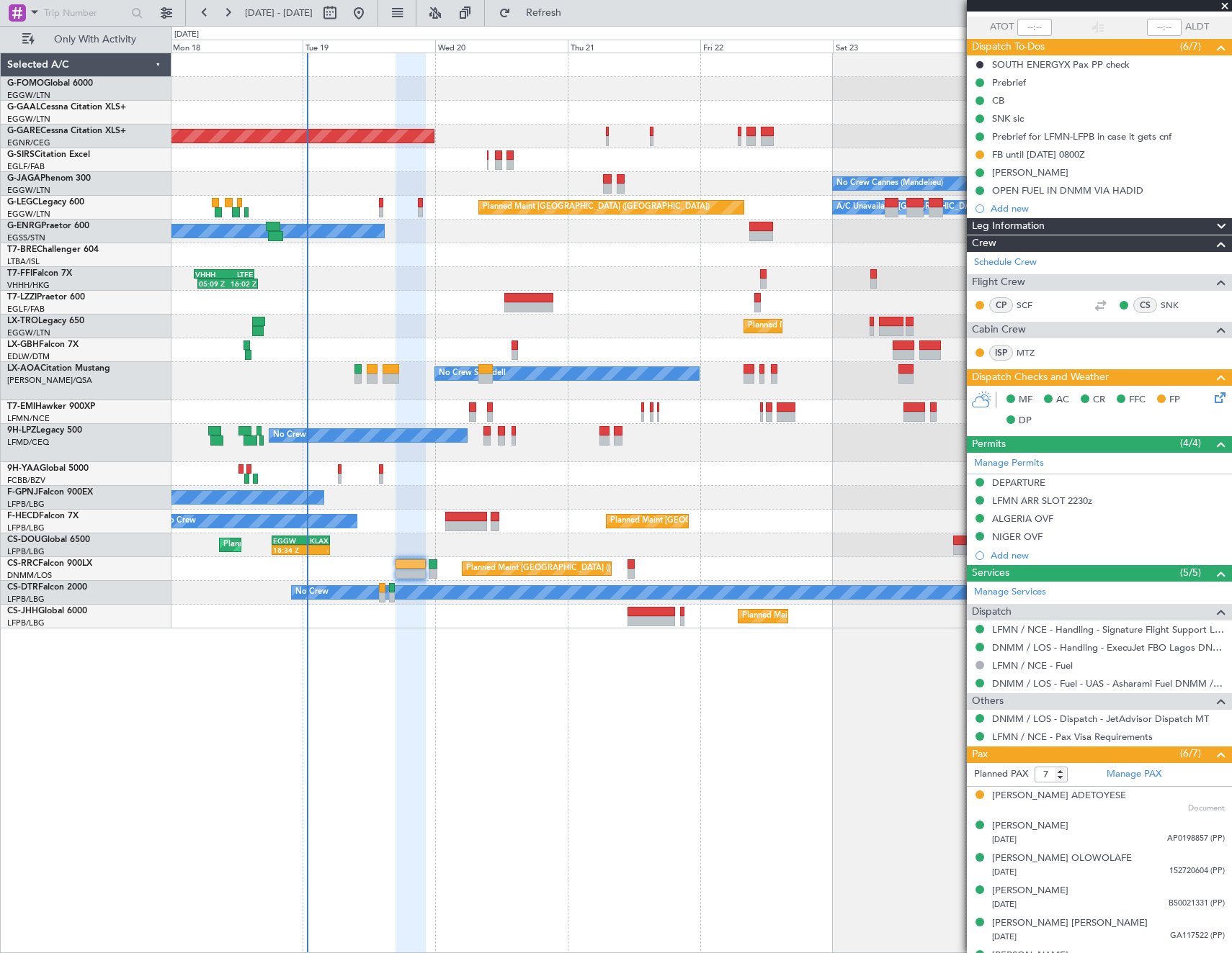
scroll to position [160, 0]
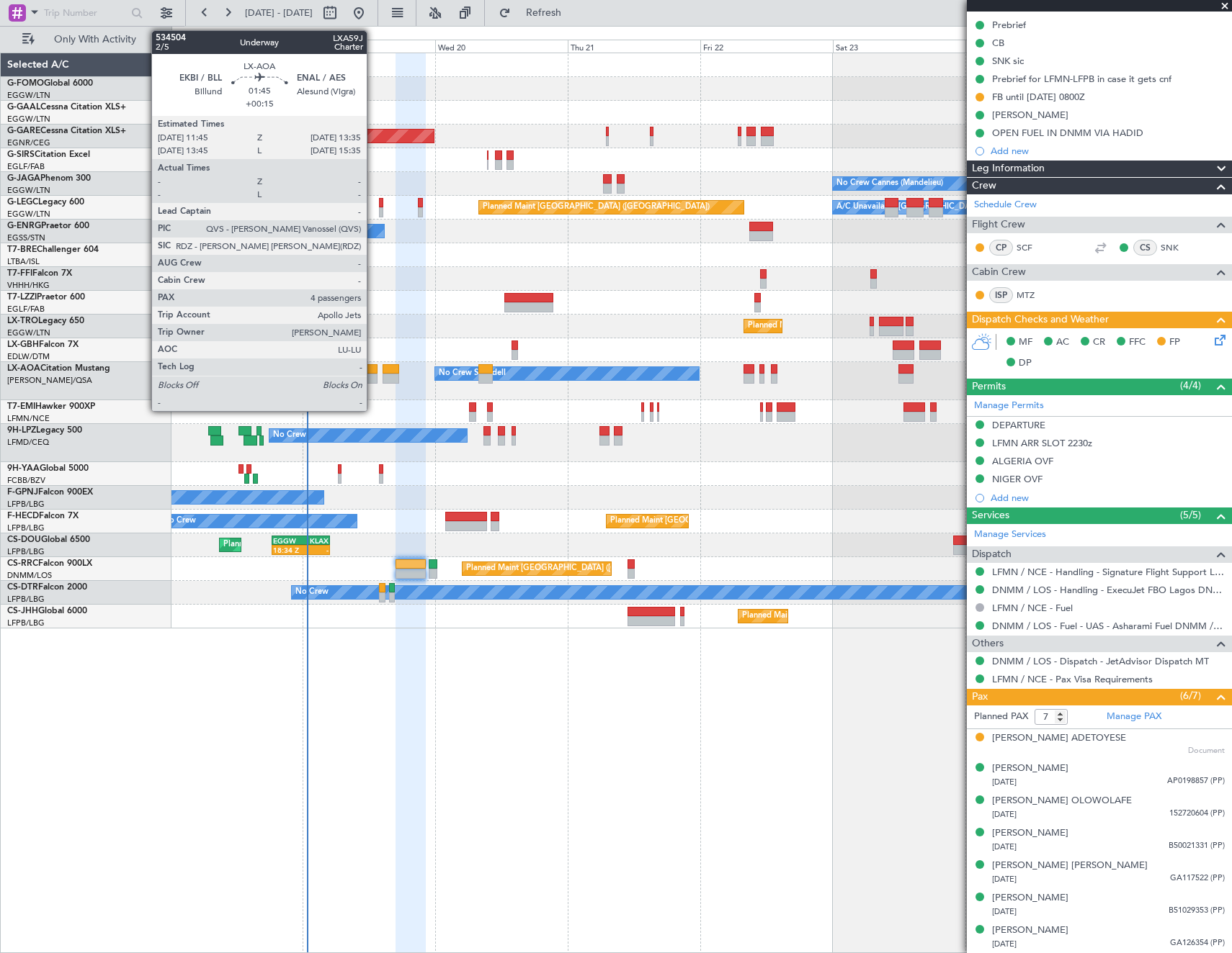
click at [373, 373] on div at bounding box center [372, 369] width 11 height 10
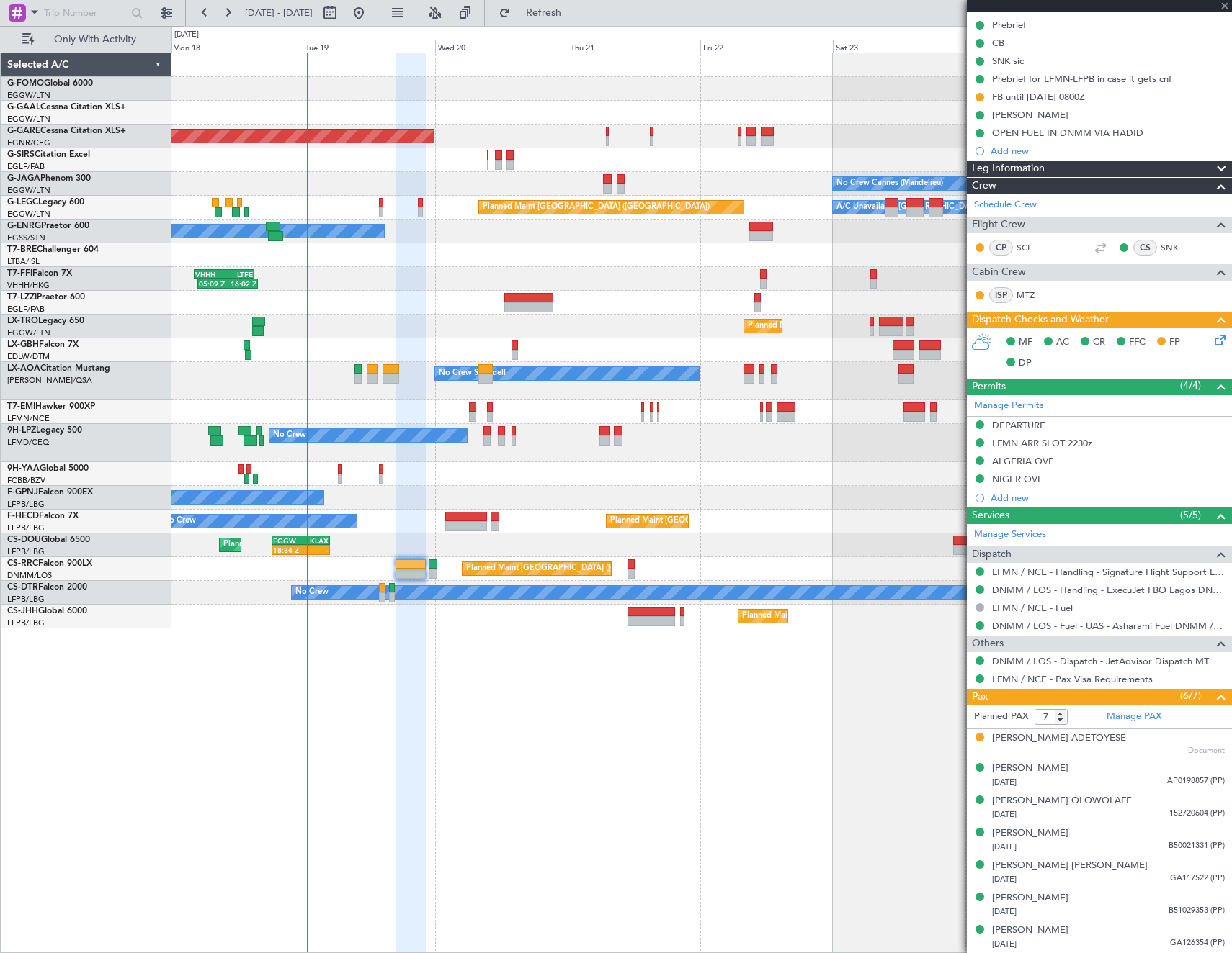
type input "+00:15"
type input "4"
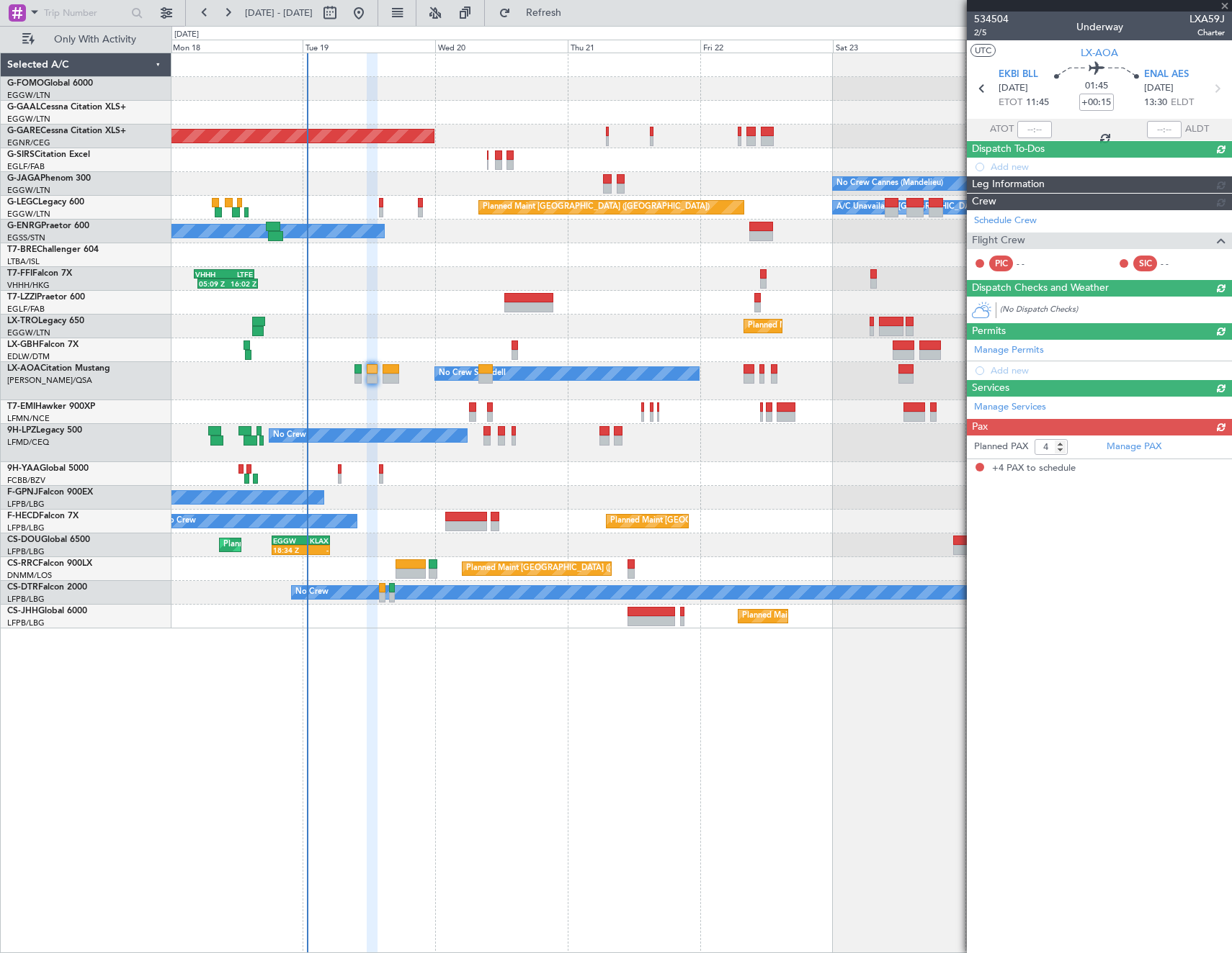
scroll to position [0, 0]
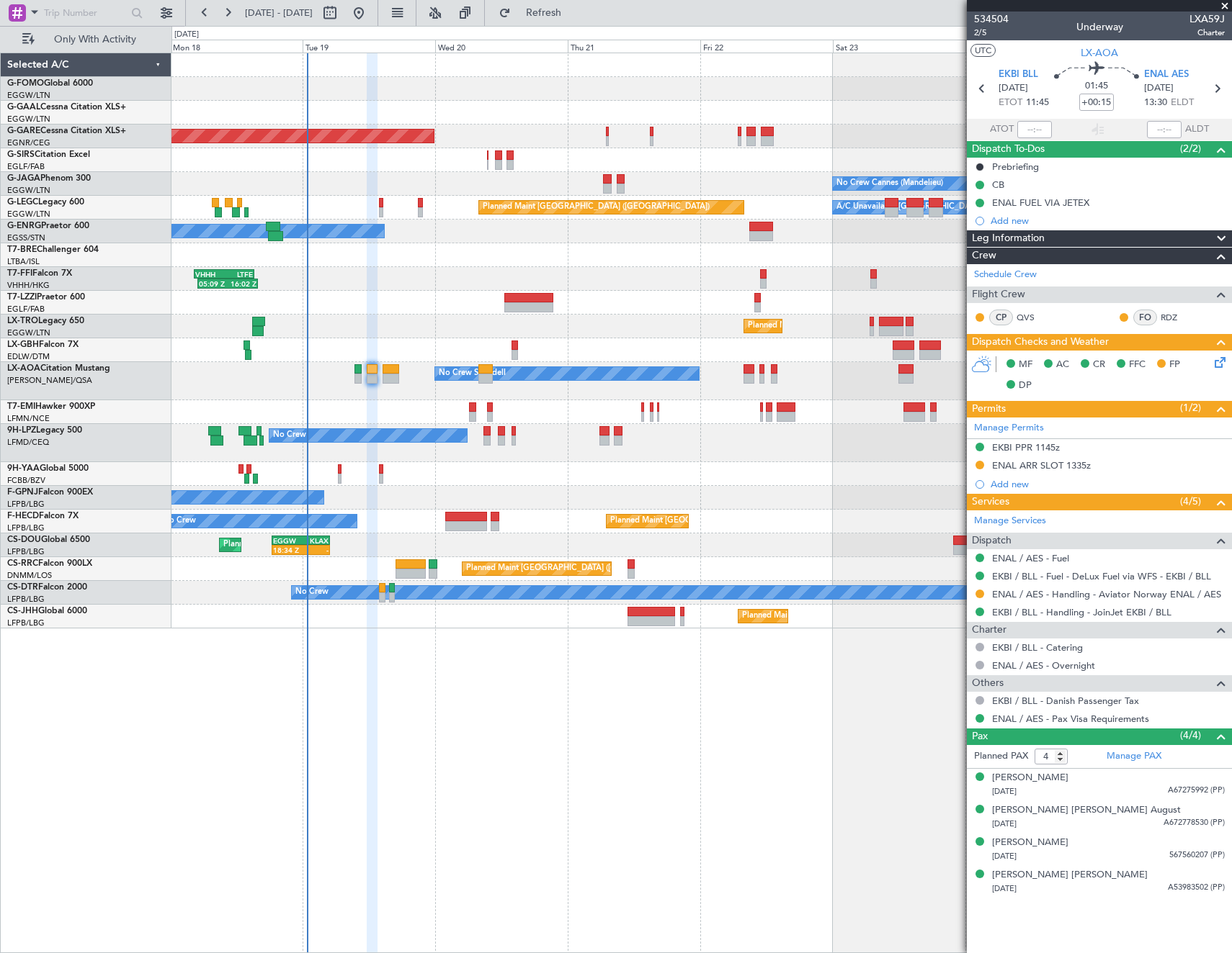
click at [1223, 365] on icon at bounding box center [1217, 359] width 12 height 12
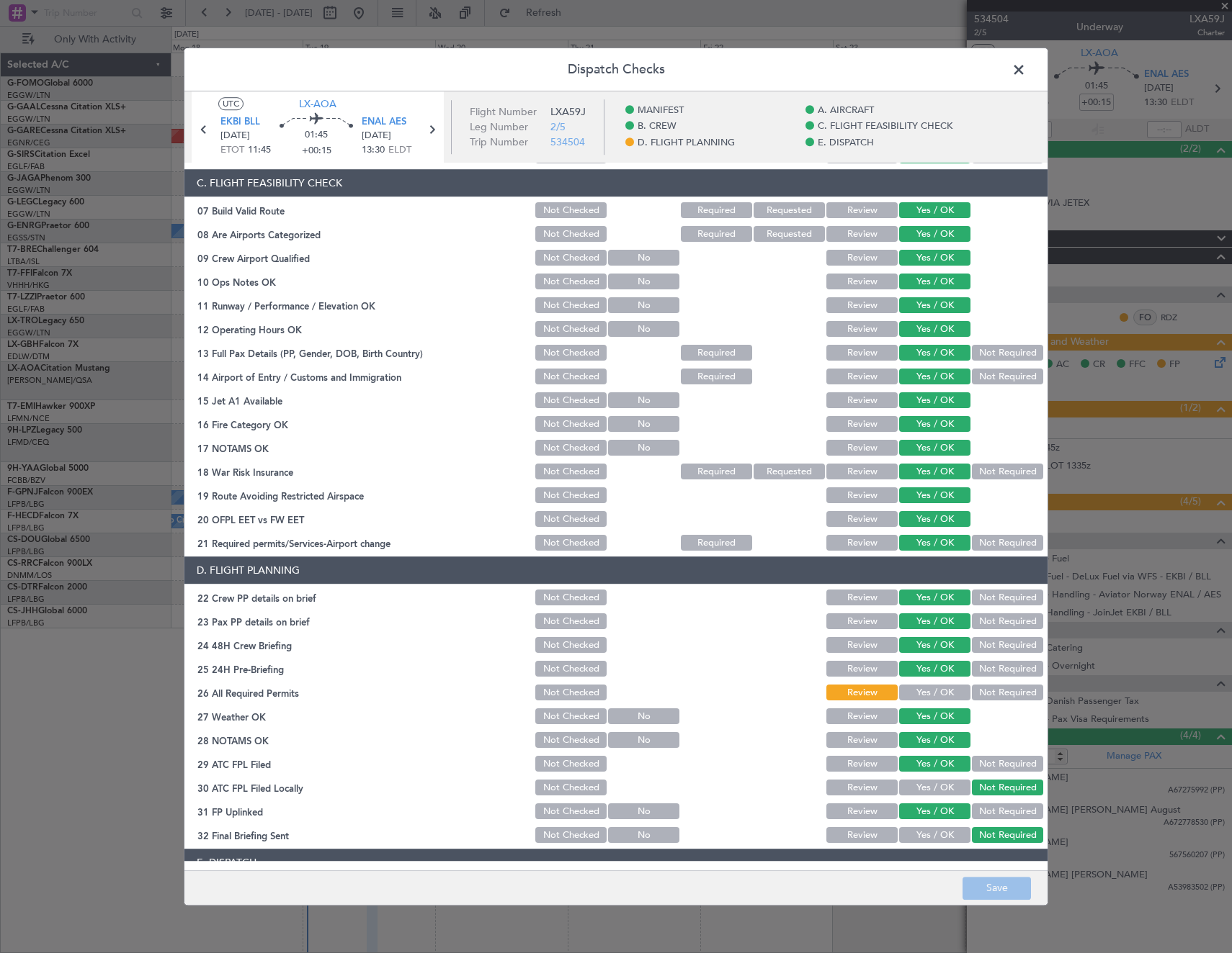
scroll to position [432, 0]
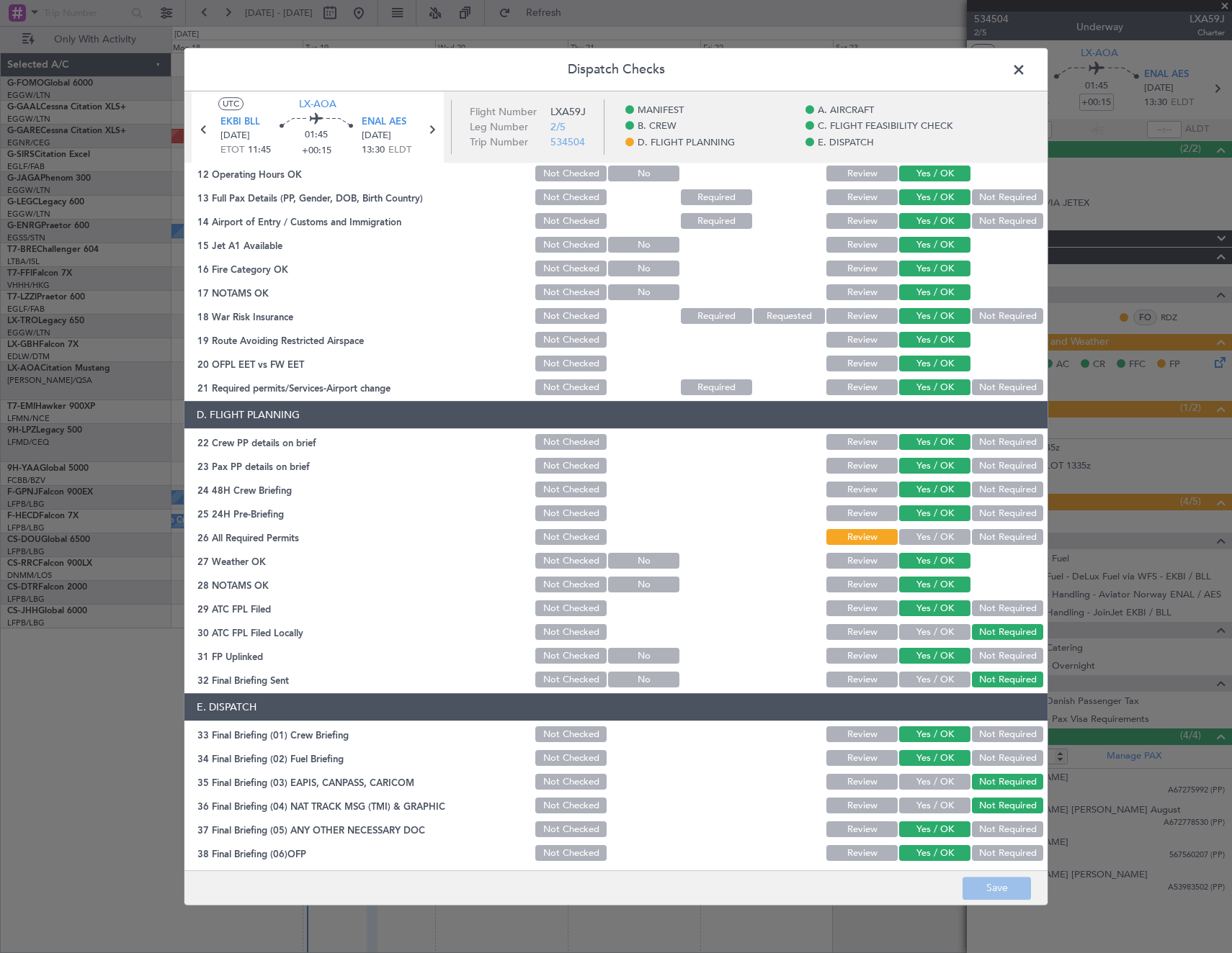
click at [935, 540] on button "Yes / OK" at bounding box center [935, 538] width 71 height 16
click at [999, 888] on button "Save" at bounding box center [996, 888] width 68 height 23
drag, startPoint x: 1018, startPoint y: 78, endPoint x: 1077, endPoint y: 77, distance: 59.0
click at [1026, 77] on span at bounding box center [1026, 74] width 0 height 28
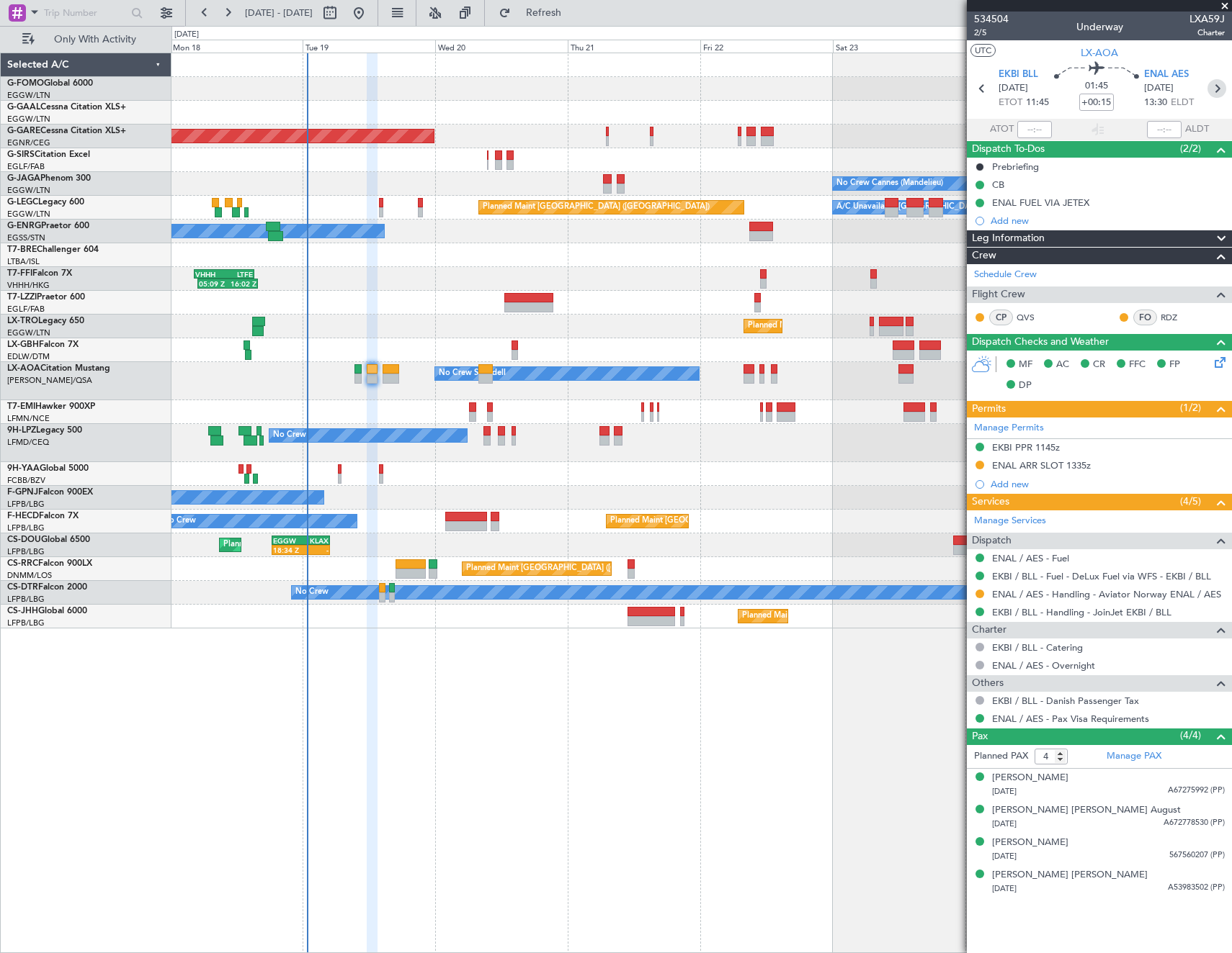
click at [1213, 83] on icon at bounding box center [1216, 88] width 19 height 19
type input "+00:10"
type input "0"
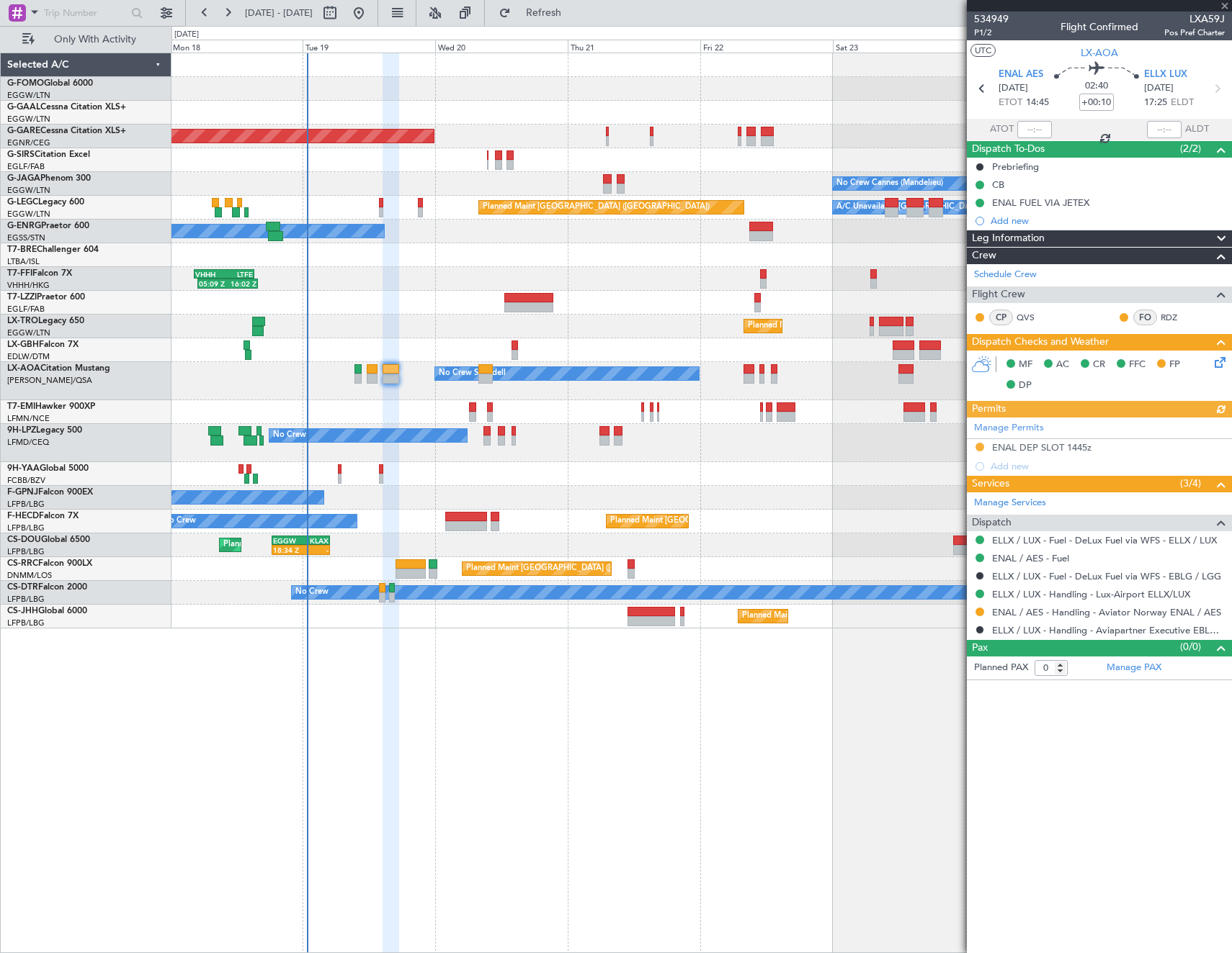
click at [1220, 358] on icon at bounding box center [1217, 359] width 12 height 12
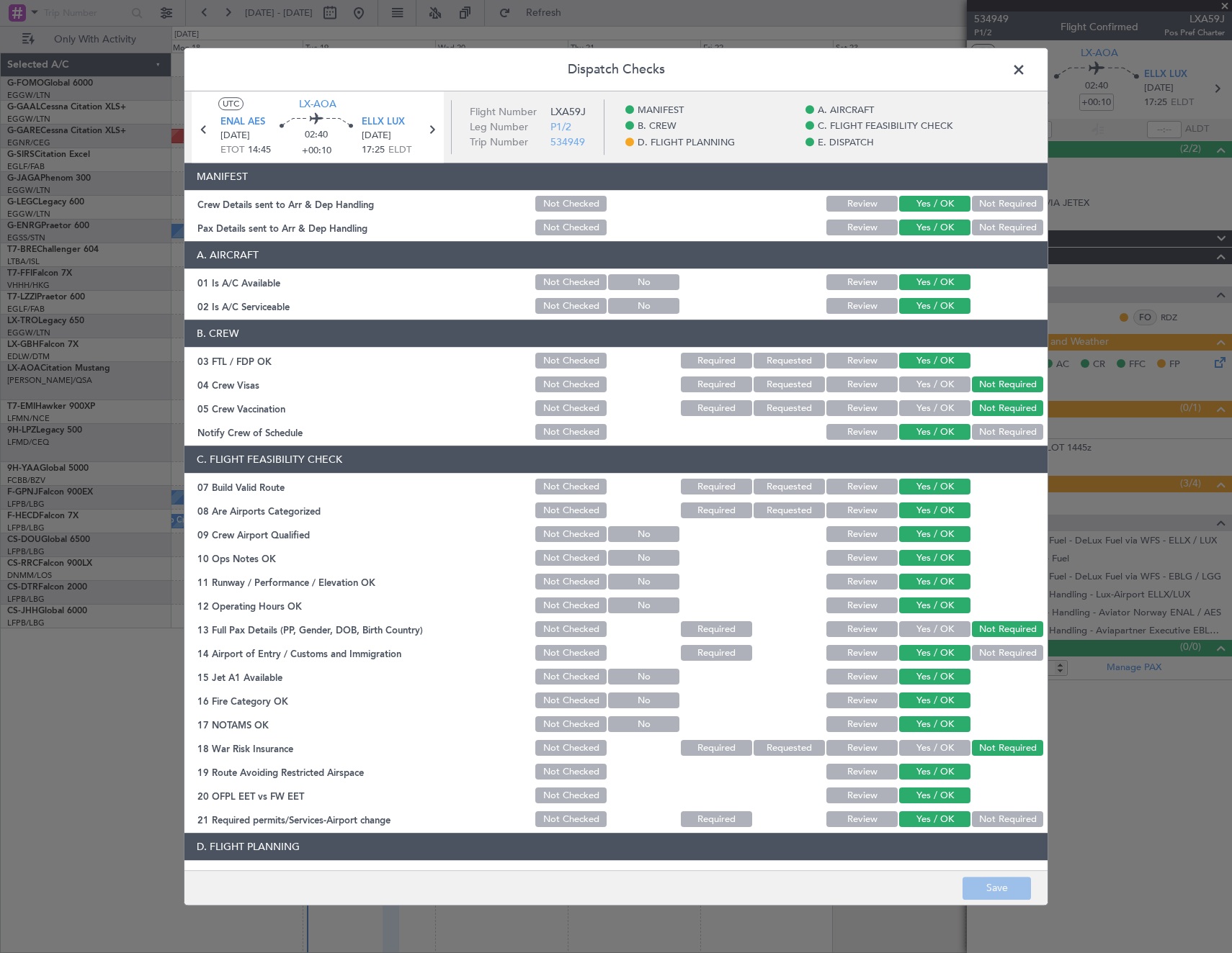
scroll to position [576, 0]
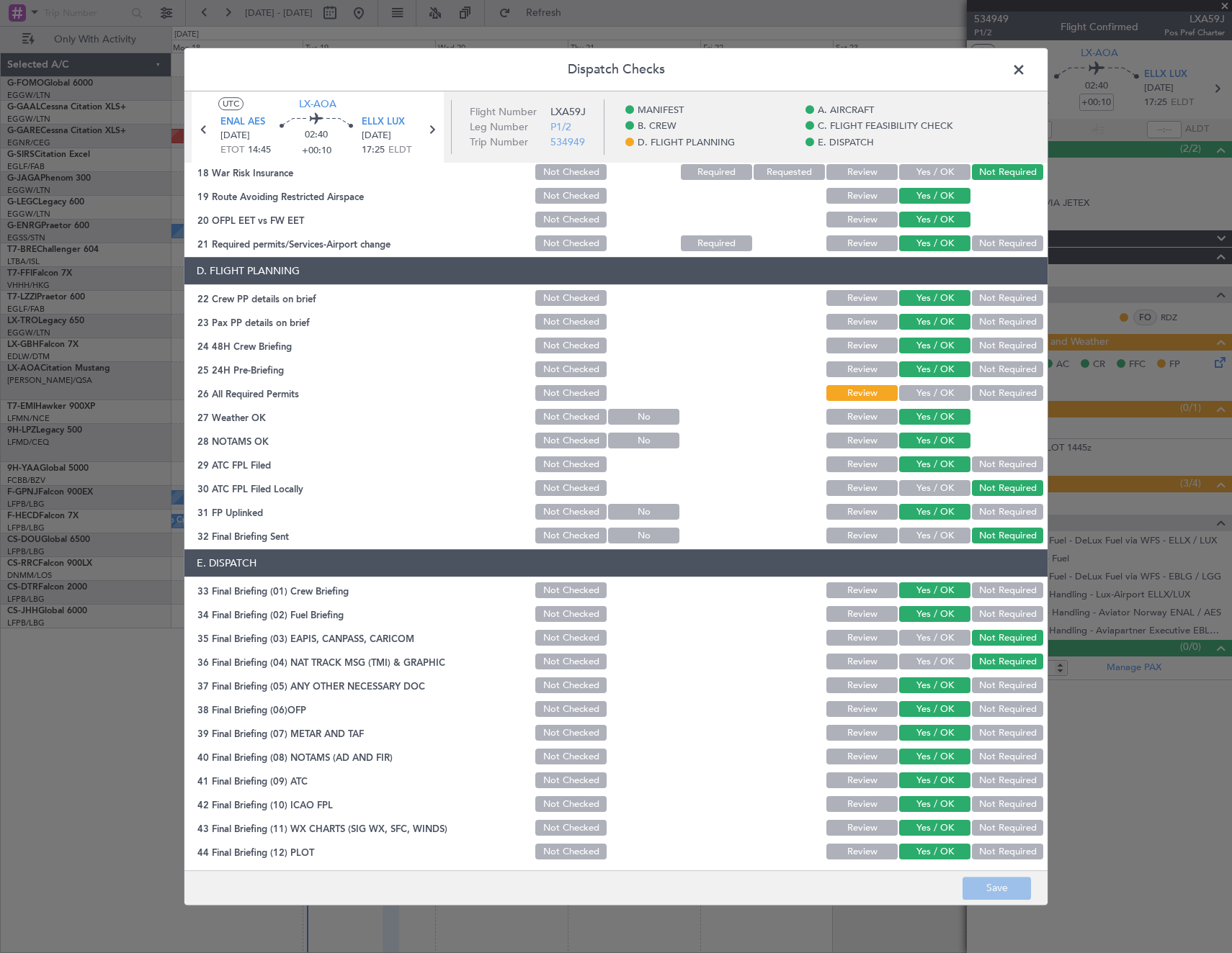
click at [931, 389] on button "Yes / OK" at bounding box center [935, 394] width 71 height 16
click at [996, 879] on button "Save" at bounding box center [996, 888] width 68 height 23
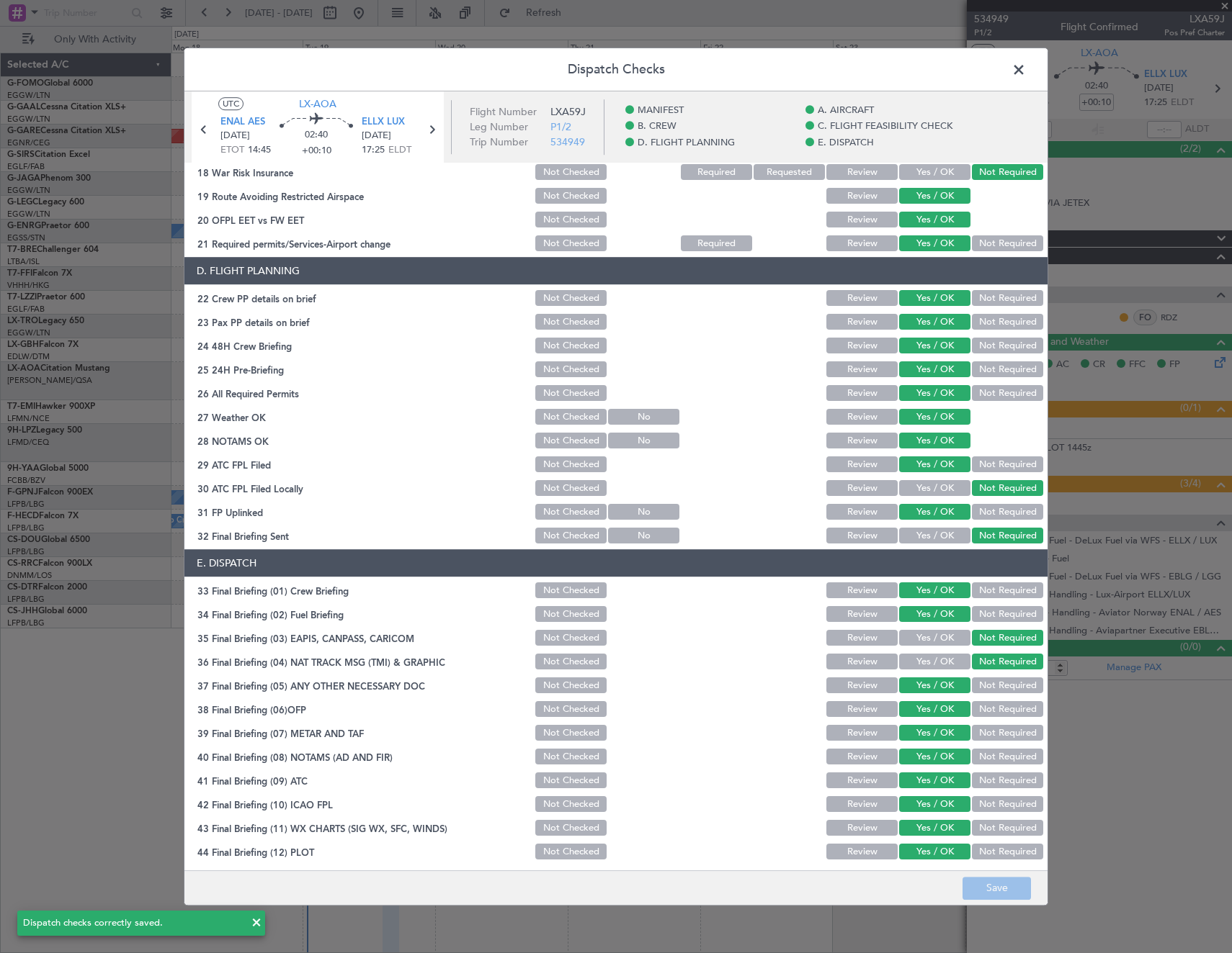
click at [1026, 71] on span at bounding box center [1026, 74] width 0 height 28
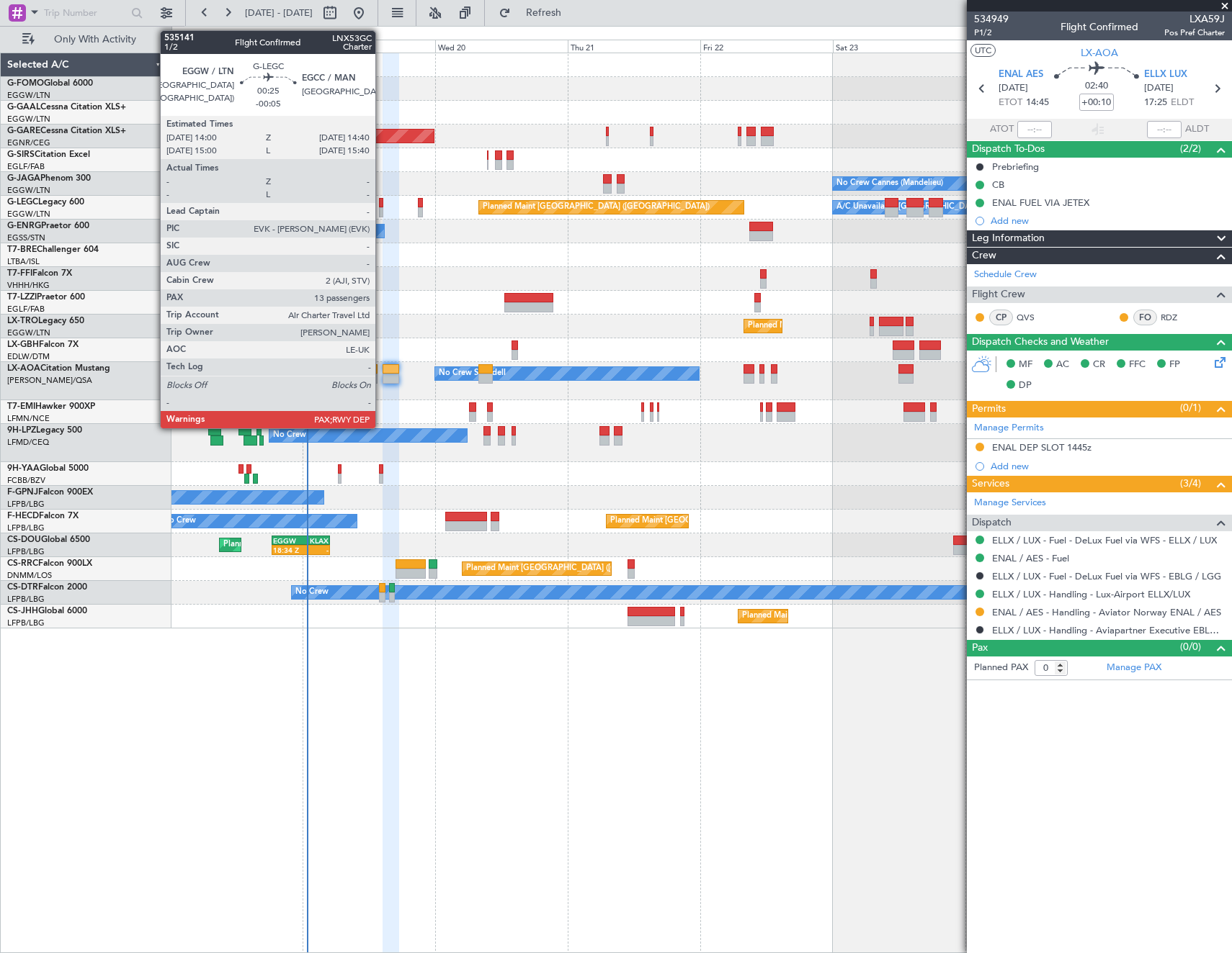
click at [382, 206] on div at bounding box center [381, 202] width 4 height 10
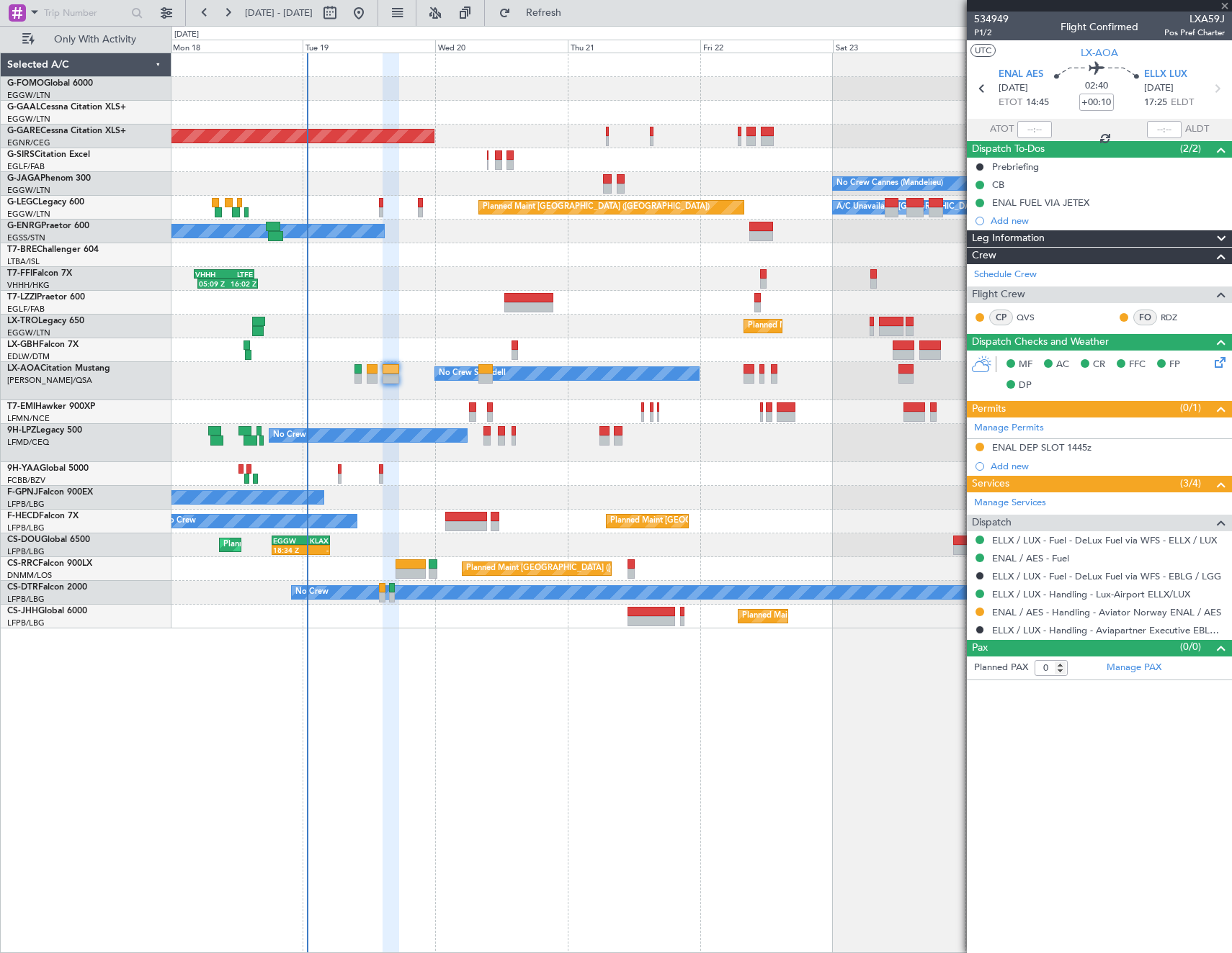
type input "-00:05"
type input "13"
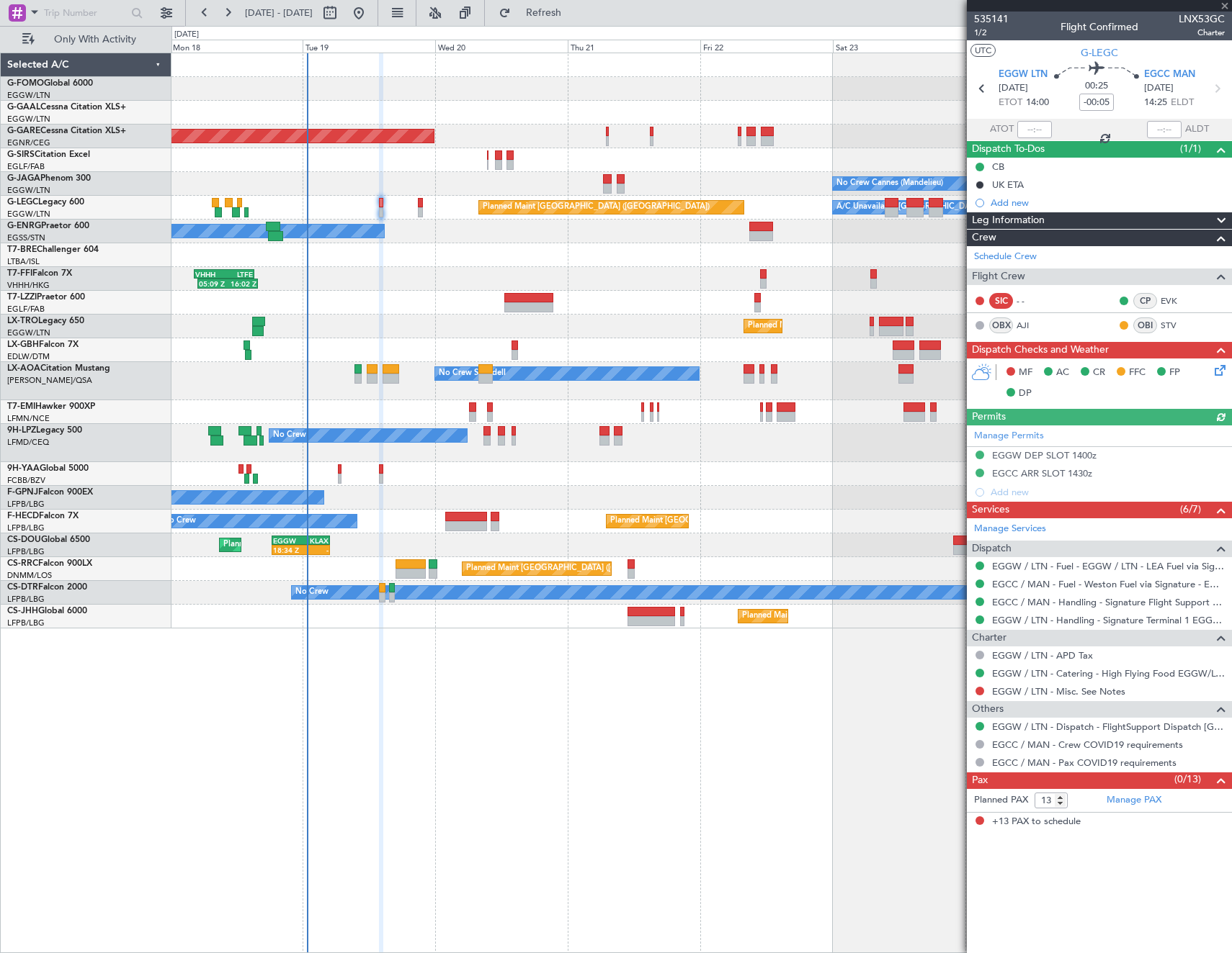
click at [1216, 373] on icon at bounding box center [1217, 367] width 12 height 12
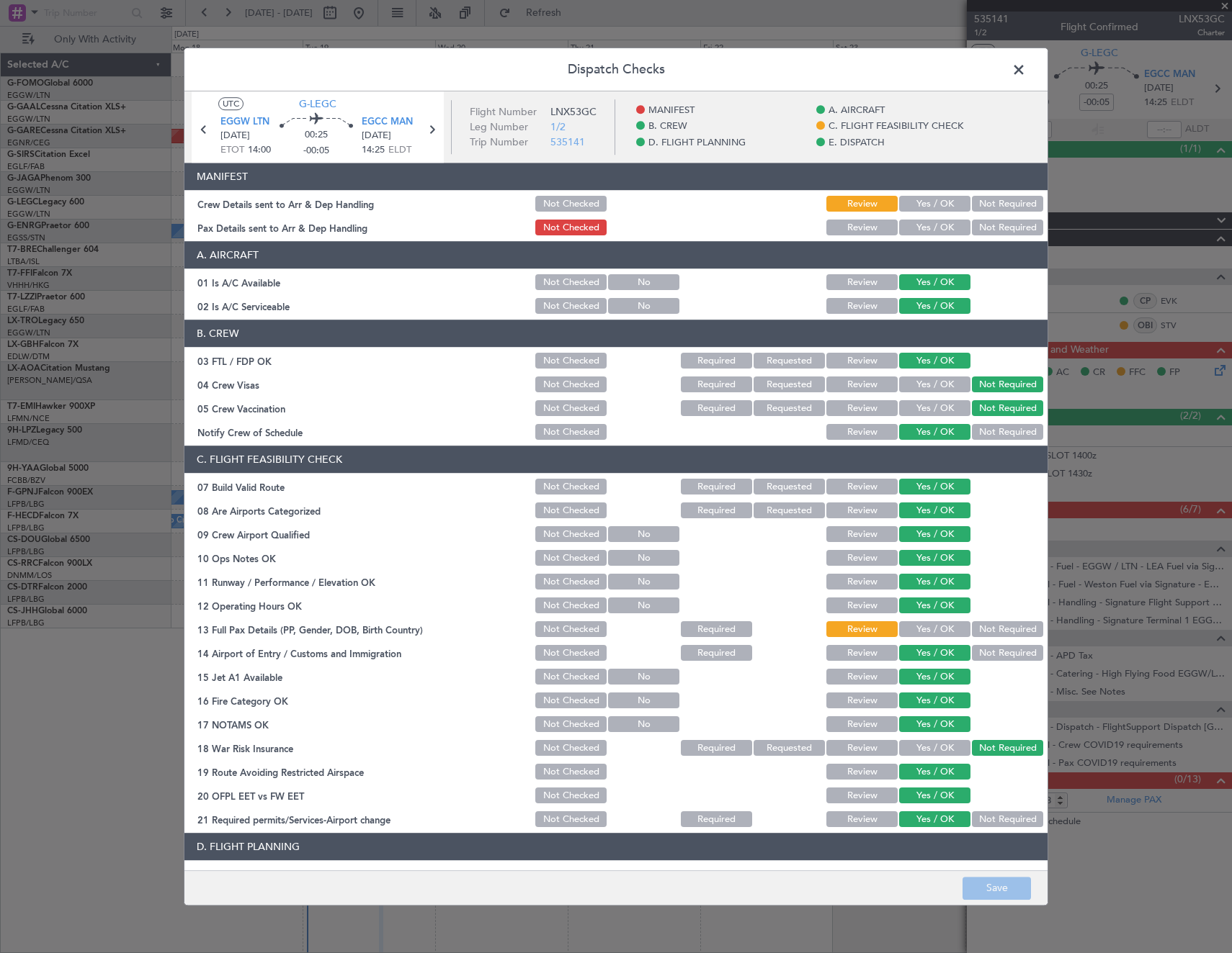
click at [927, 628] on button "Yes / OK" at bounding box center [935, 630] width 71 height 16
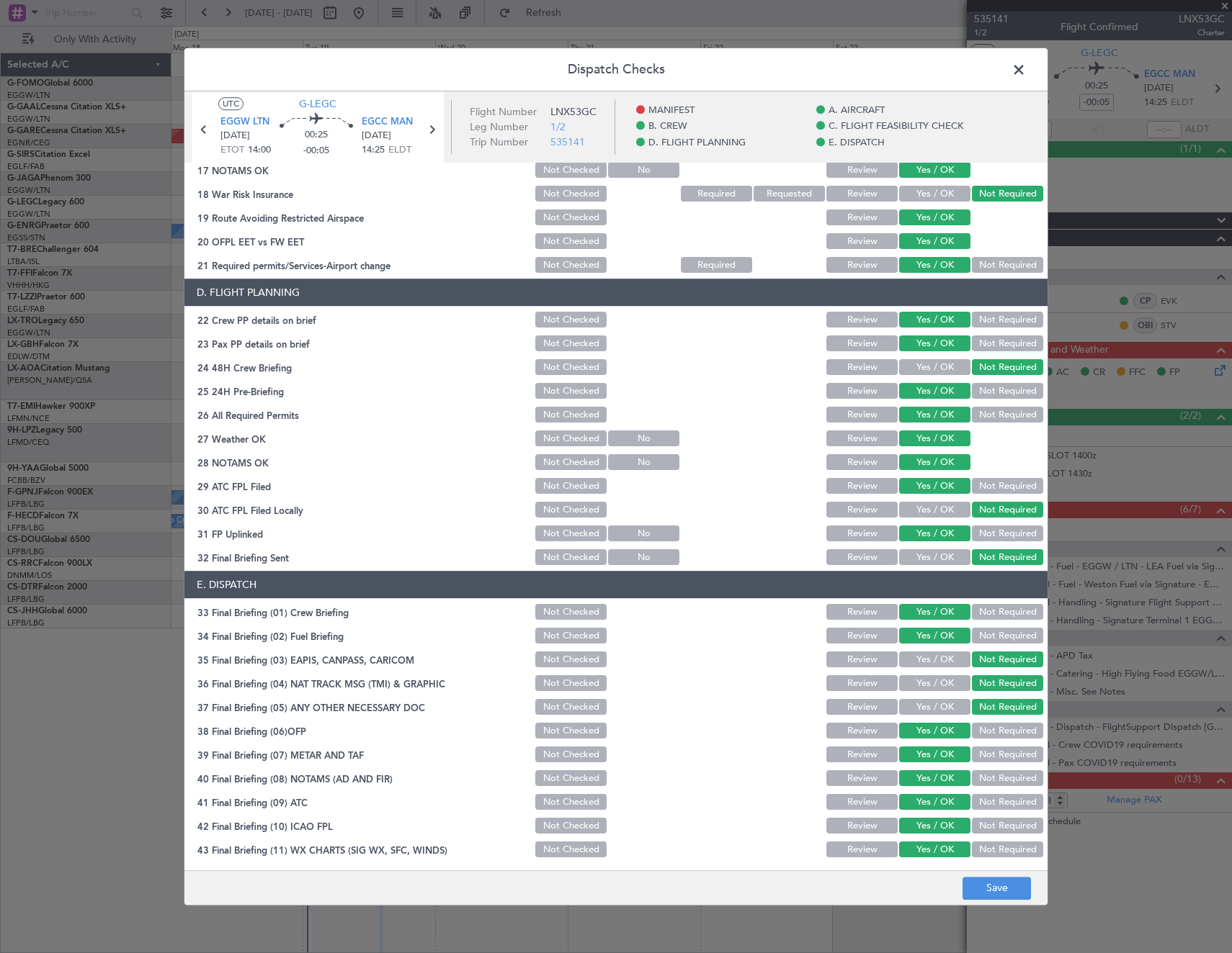
scroll to position [580, 0]
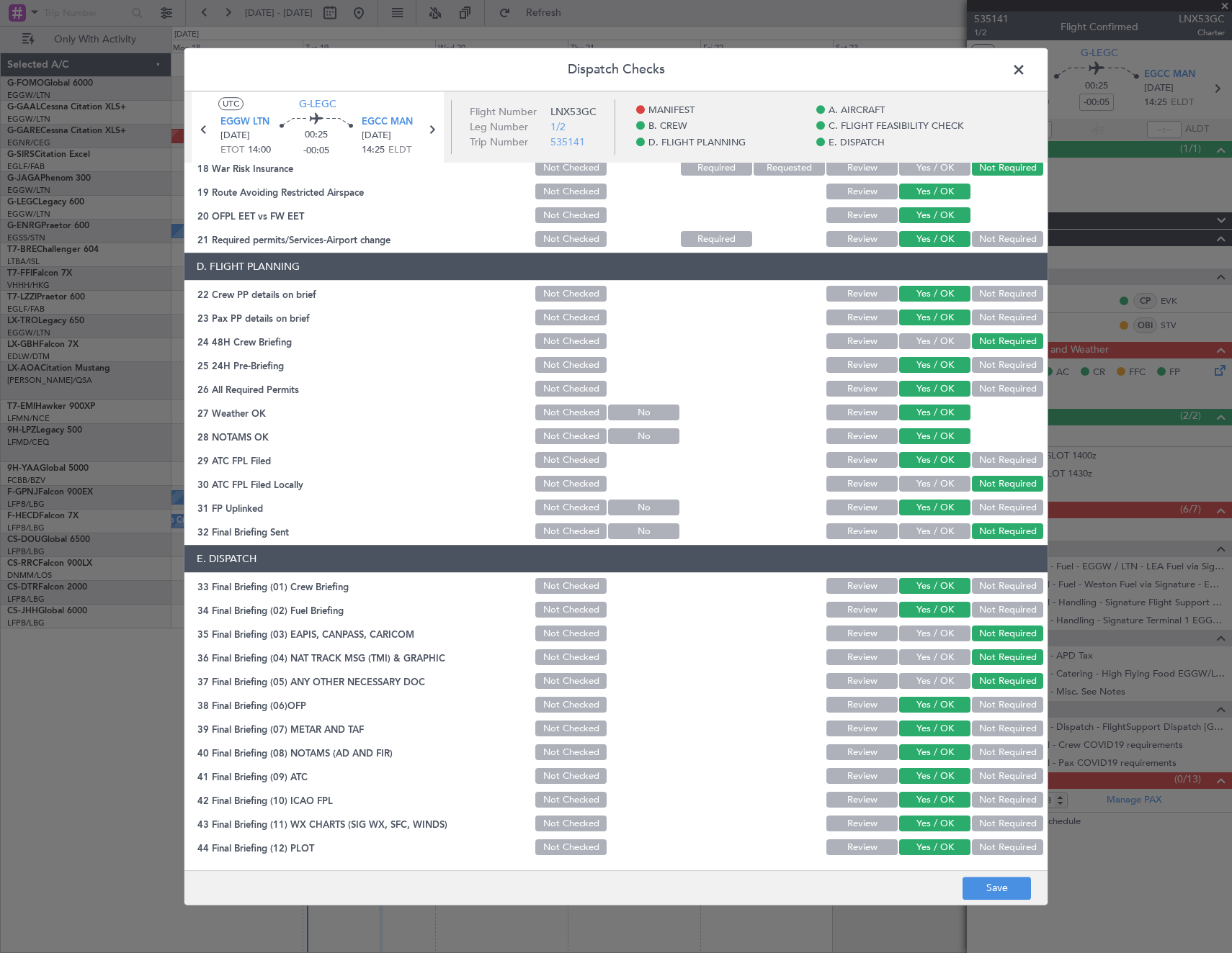
click at [1000, 902] on footer "Save" at bounding box center [616, 887] width 863 height 35
click at [1000, 897] on button "Save" at bounding box center [996, 888] width 68 height 23
click at [1026, 69] on span at bounding box center [1026, 74] width 0 height 28
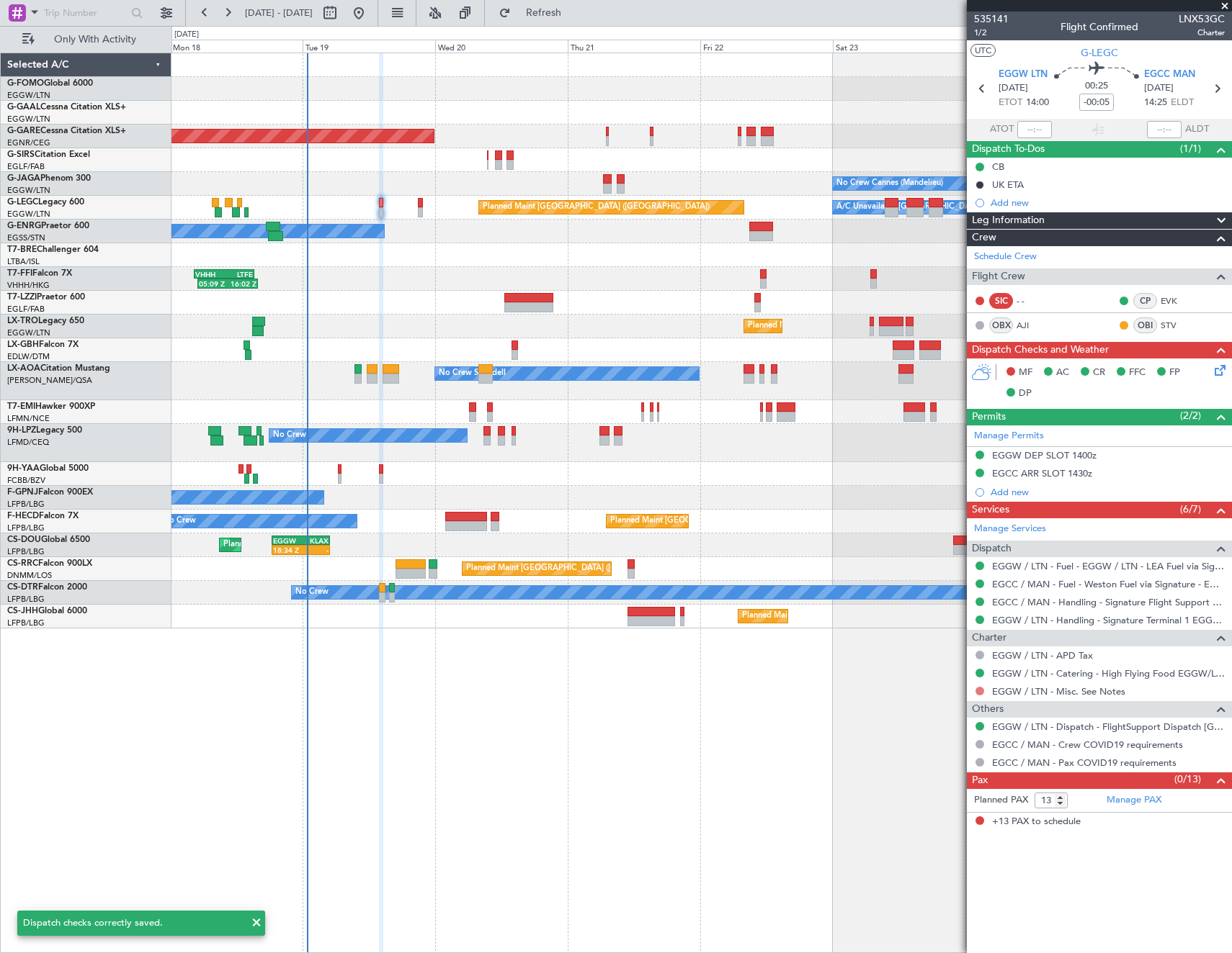
click at [981, 690] on button at bounding box center [980, 691] width 9 height 9
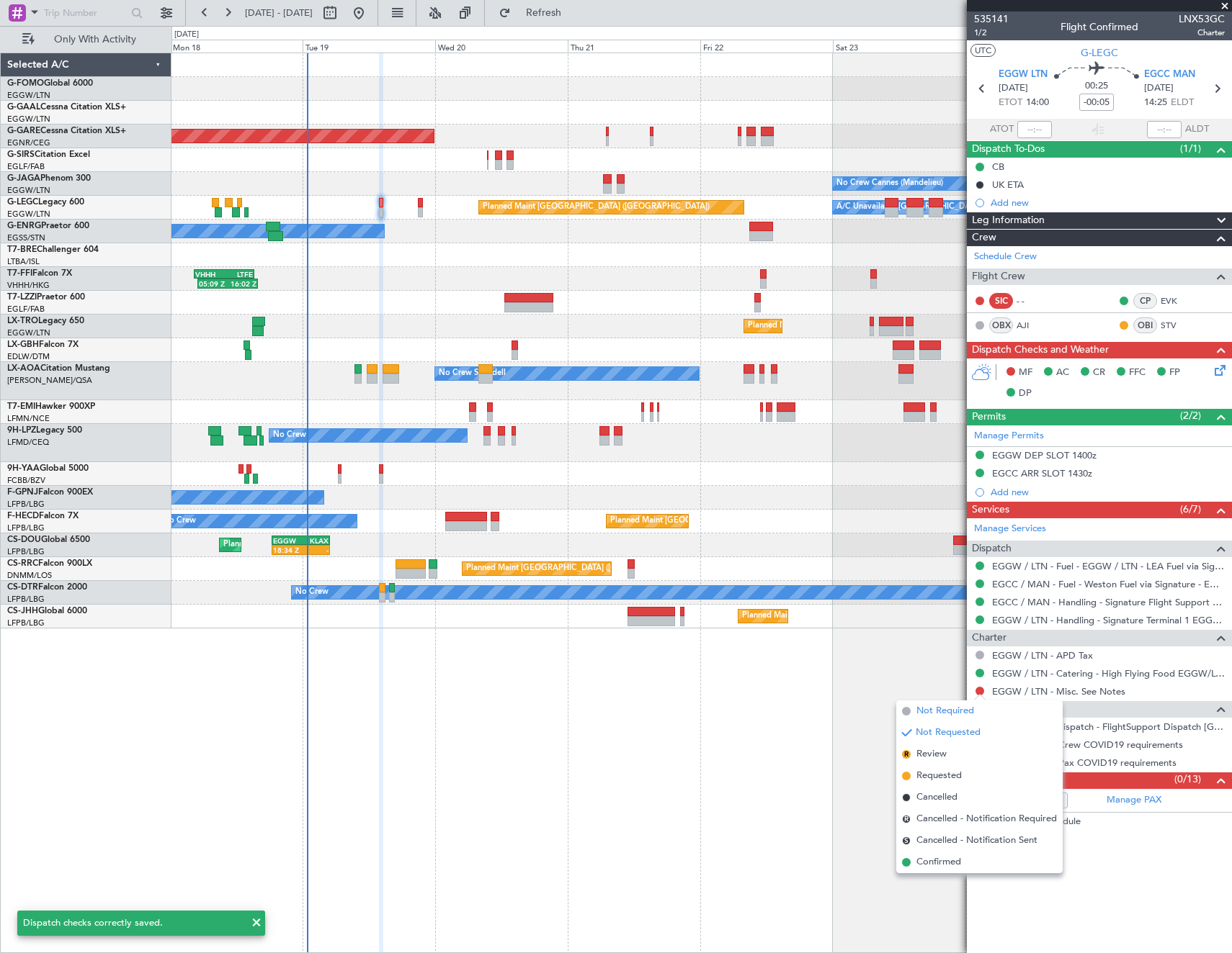
click at [928, 709] on span "Not Required" at bounding box center [944, 712] width 58 height 14
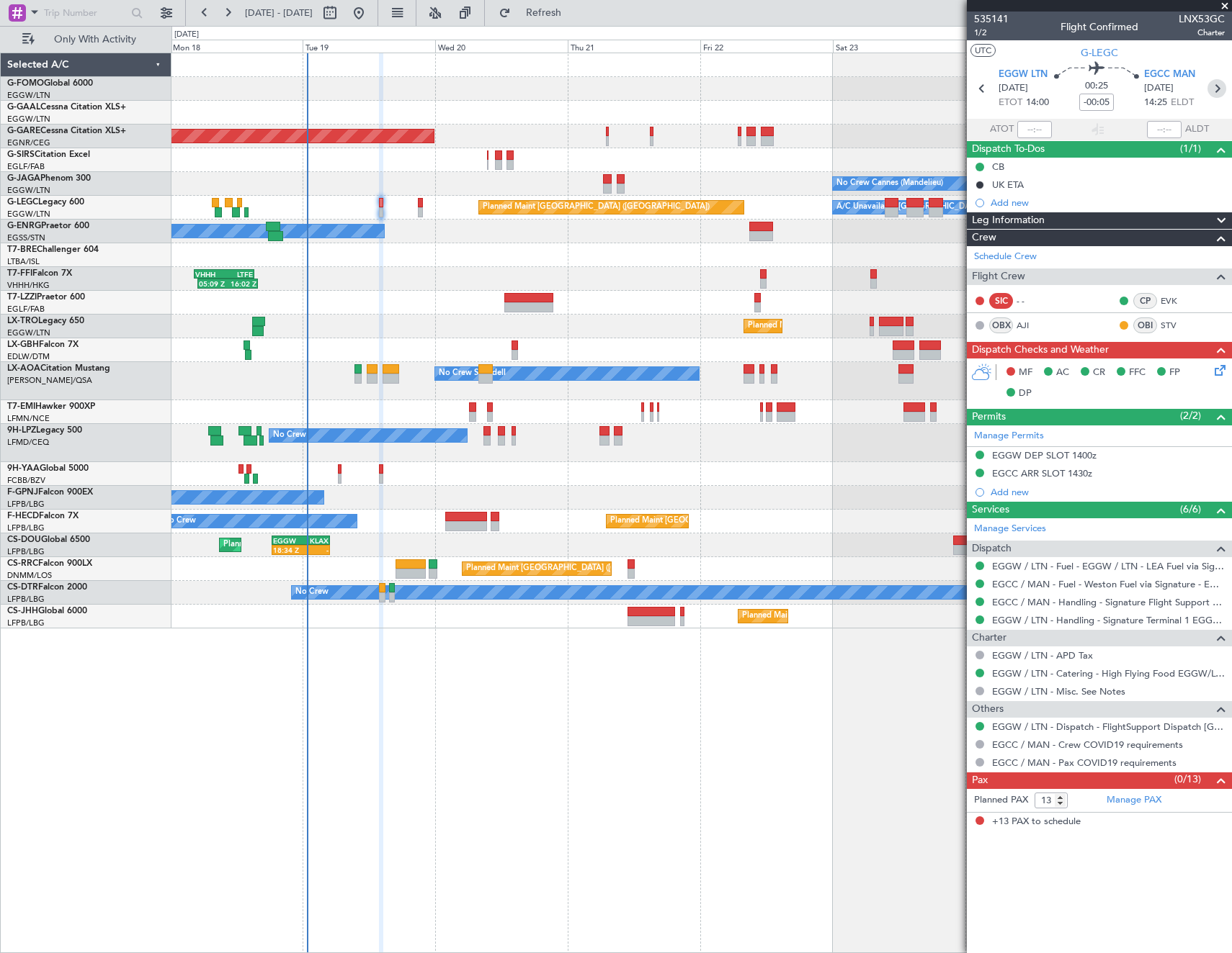
click at [1220, 86] on icon at bounding box center [1216, 88] width 19 height 19
click at [1213, 373] on icon at bounding box center [1217, 367] width 12 height 12
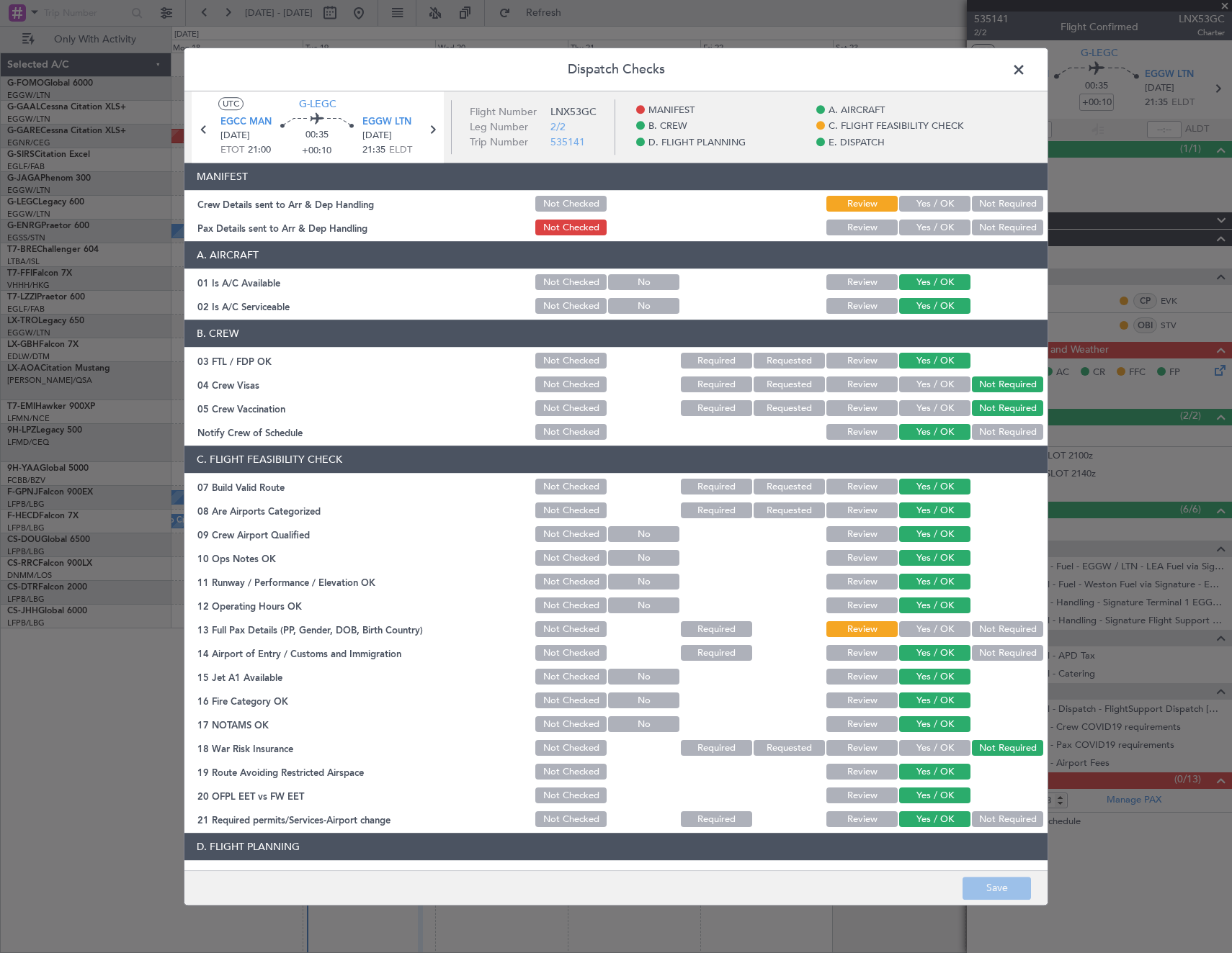
click at [925, 627] on button "Yes / OK" at bounding box center [935, 630] width 71 height 16
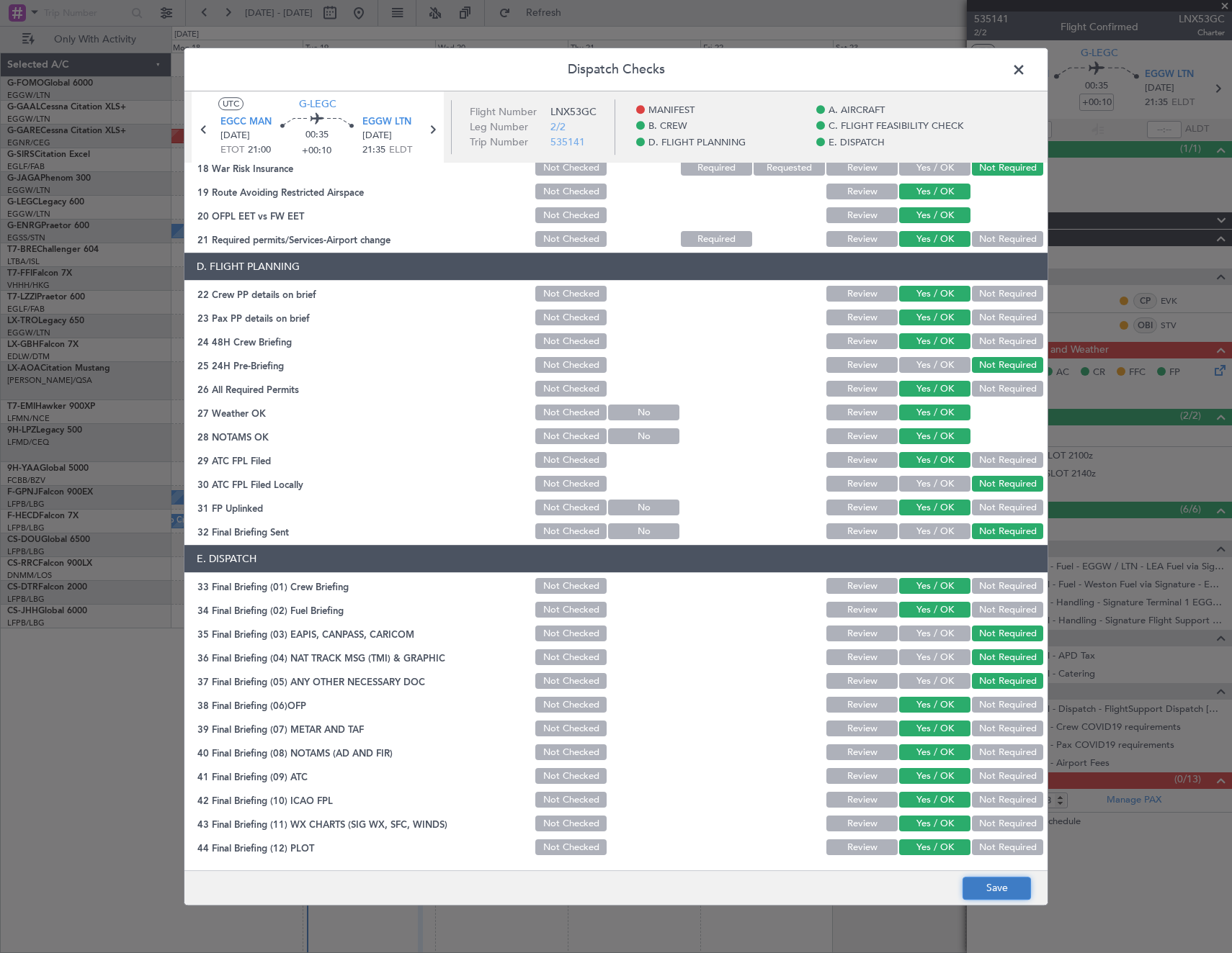
click at [1030, 896] on button "Save" at bounding box center [996, 888] width 68 height 23
click at [1026, 75] on span at bounding box center [1026, 74] width 0 height 28
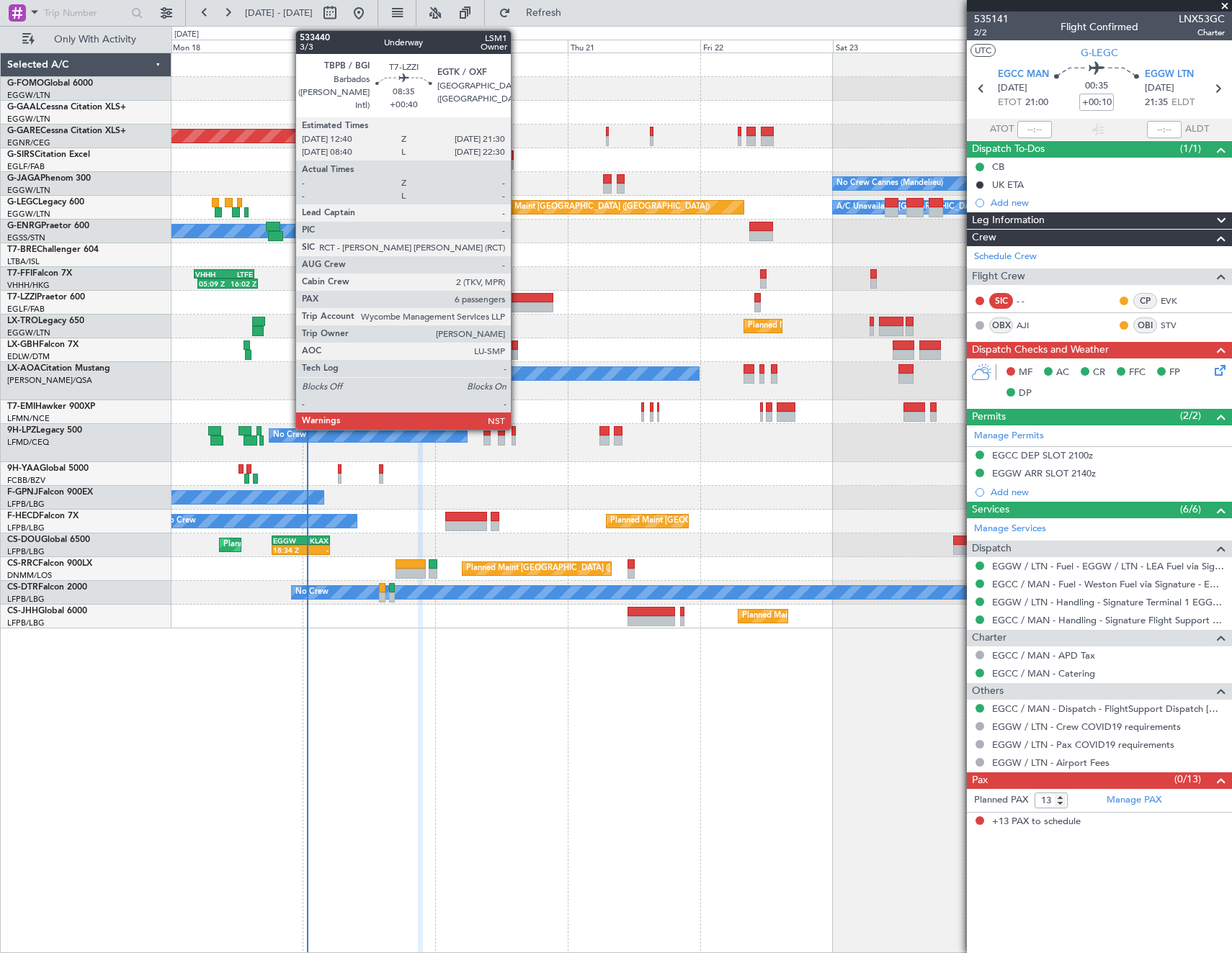
click at [517, 300] on div at bounding box center [528, 297] width 49 height 10
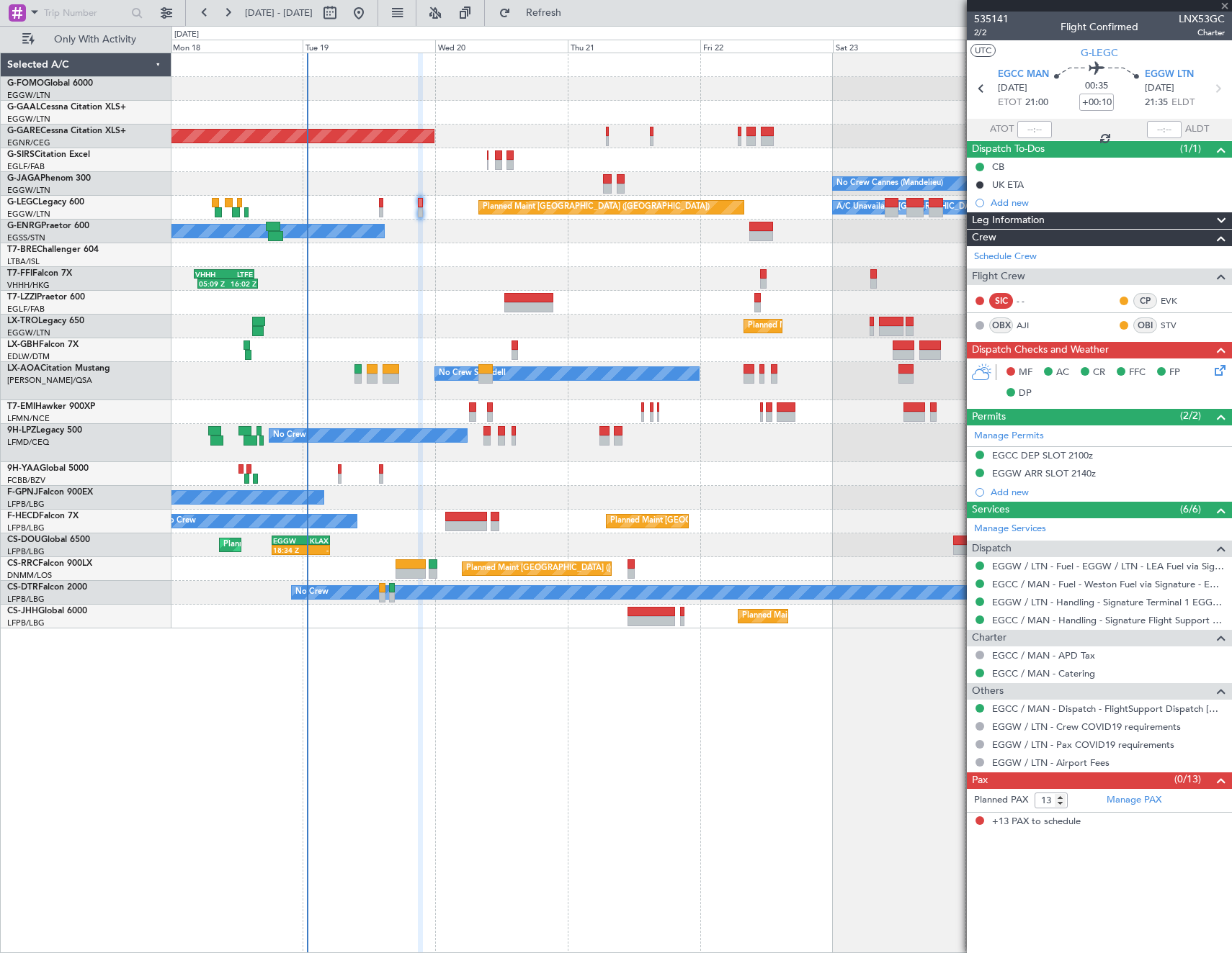
type input "+00:40"
type input "6"
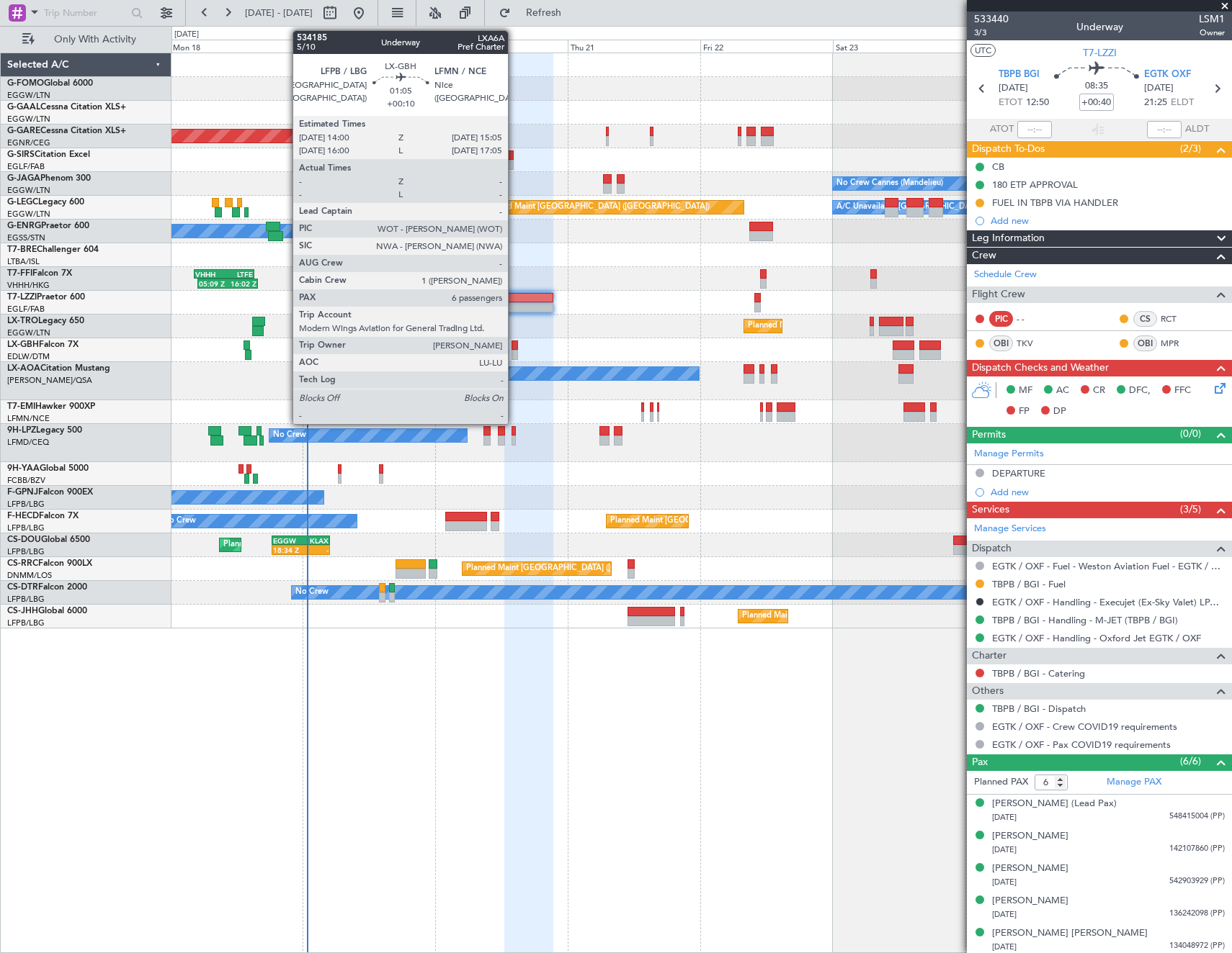
click at [514, 350] on div at bounding box center [514, 354] width 6 height 10
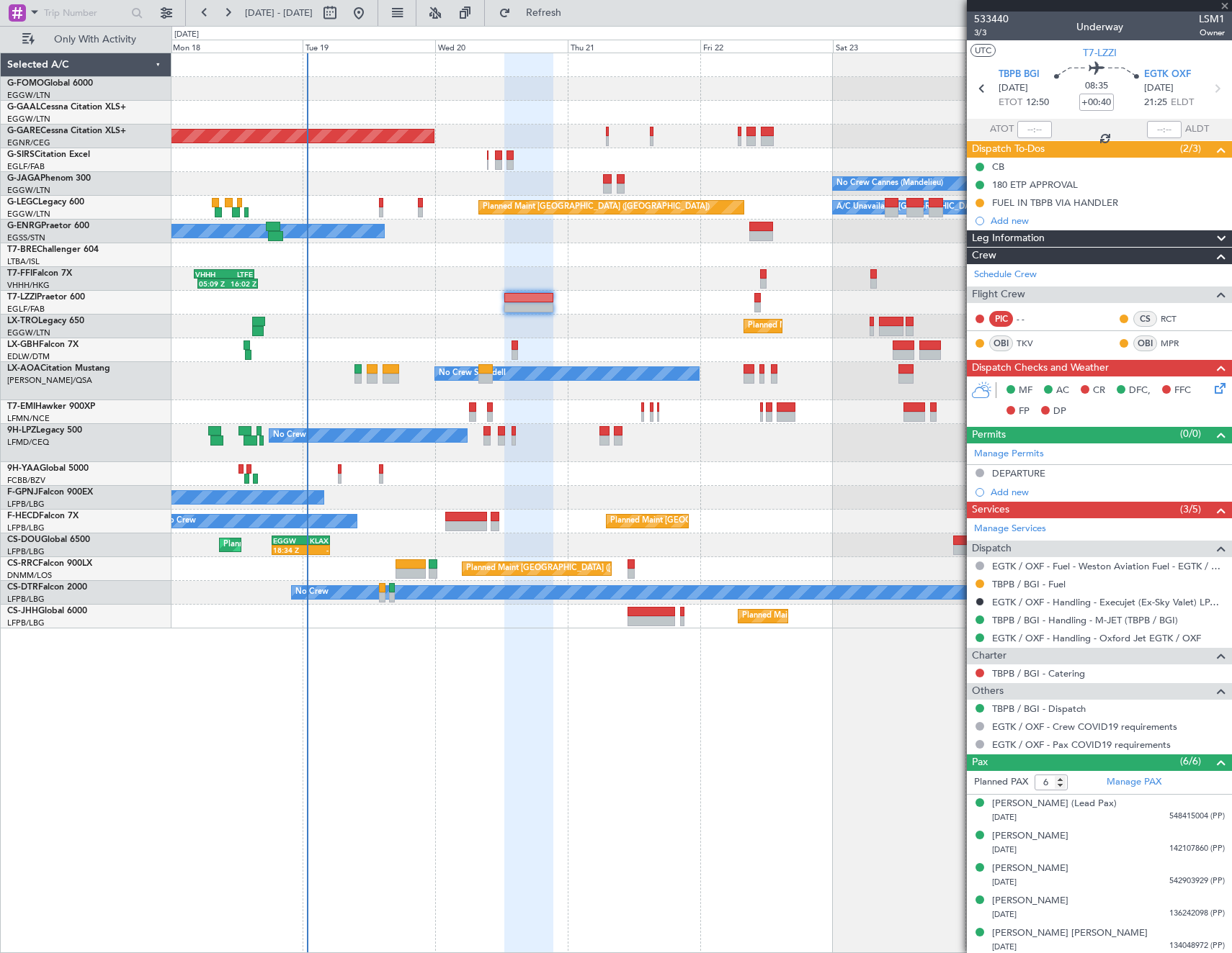
type input "+00:10"
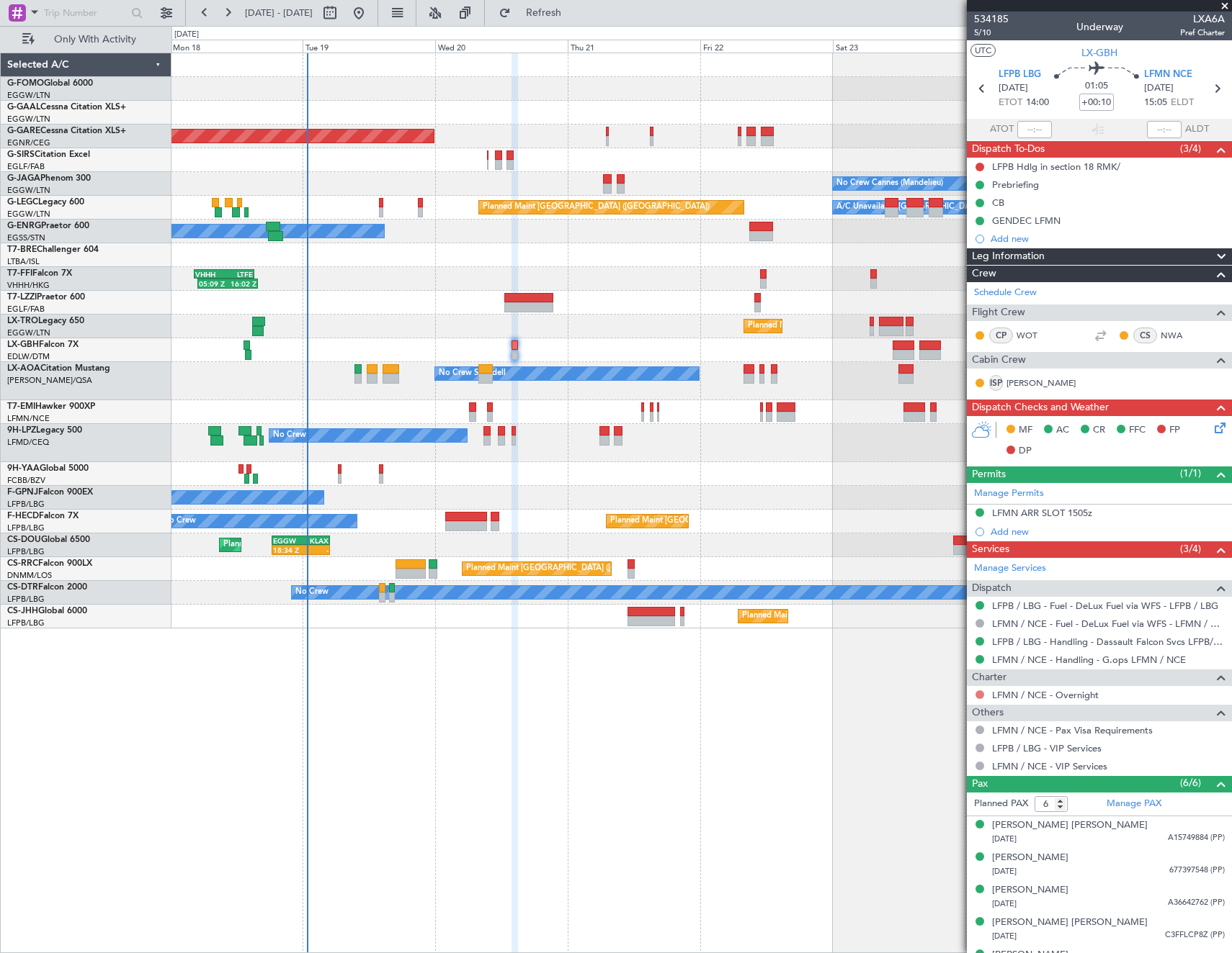
click at [981, 696] on button at bounding box center [980, 695] width 9 height 9
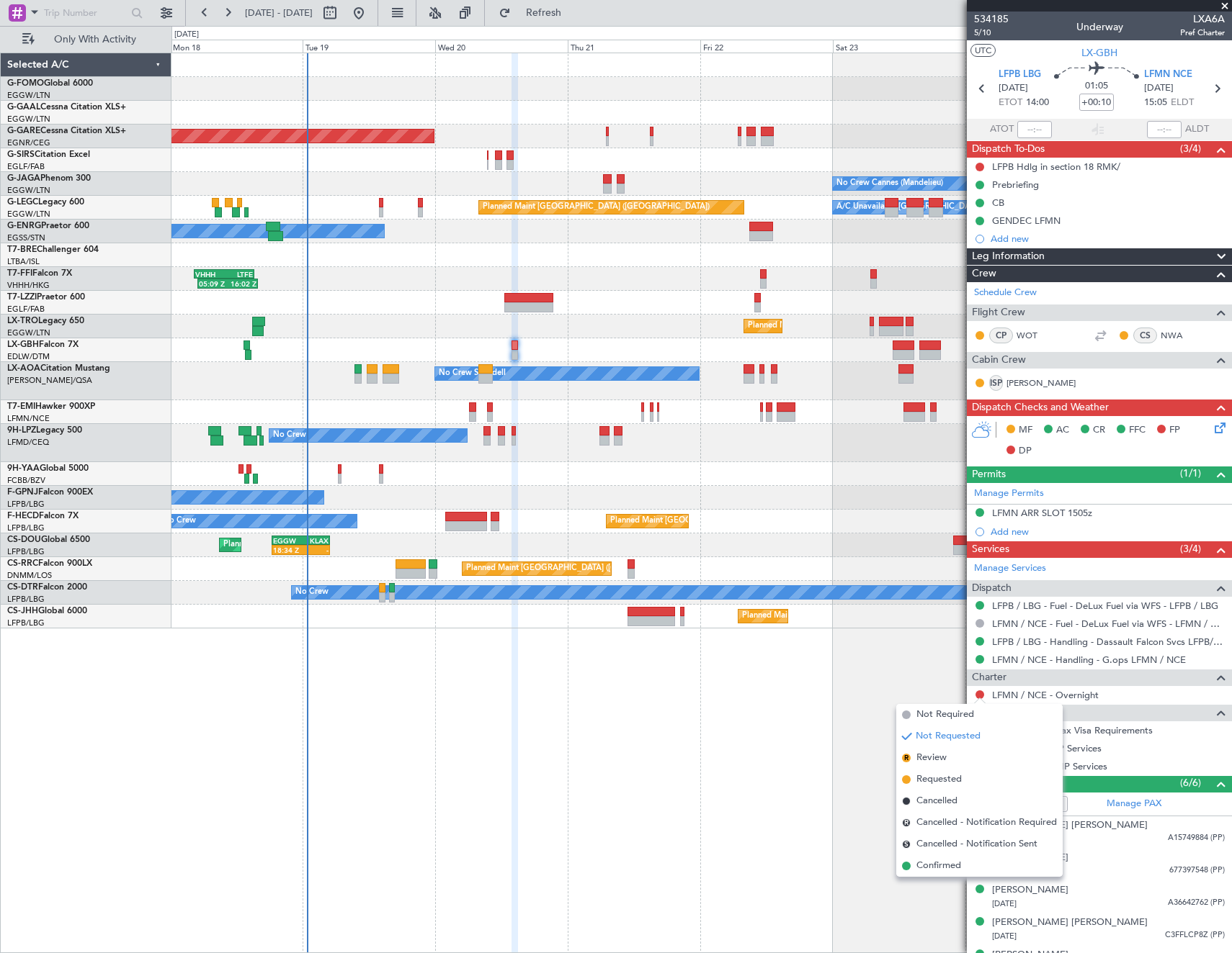
click at [946, 870] on span "Confirmed" at bounding box center [938, 866] width 44 height 14
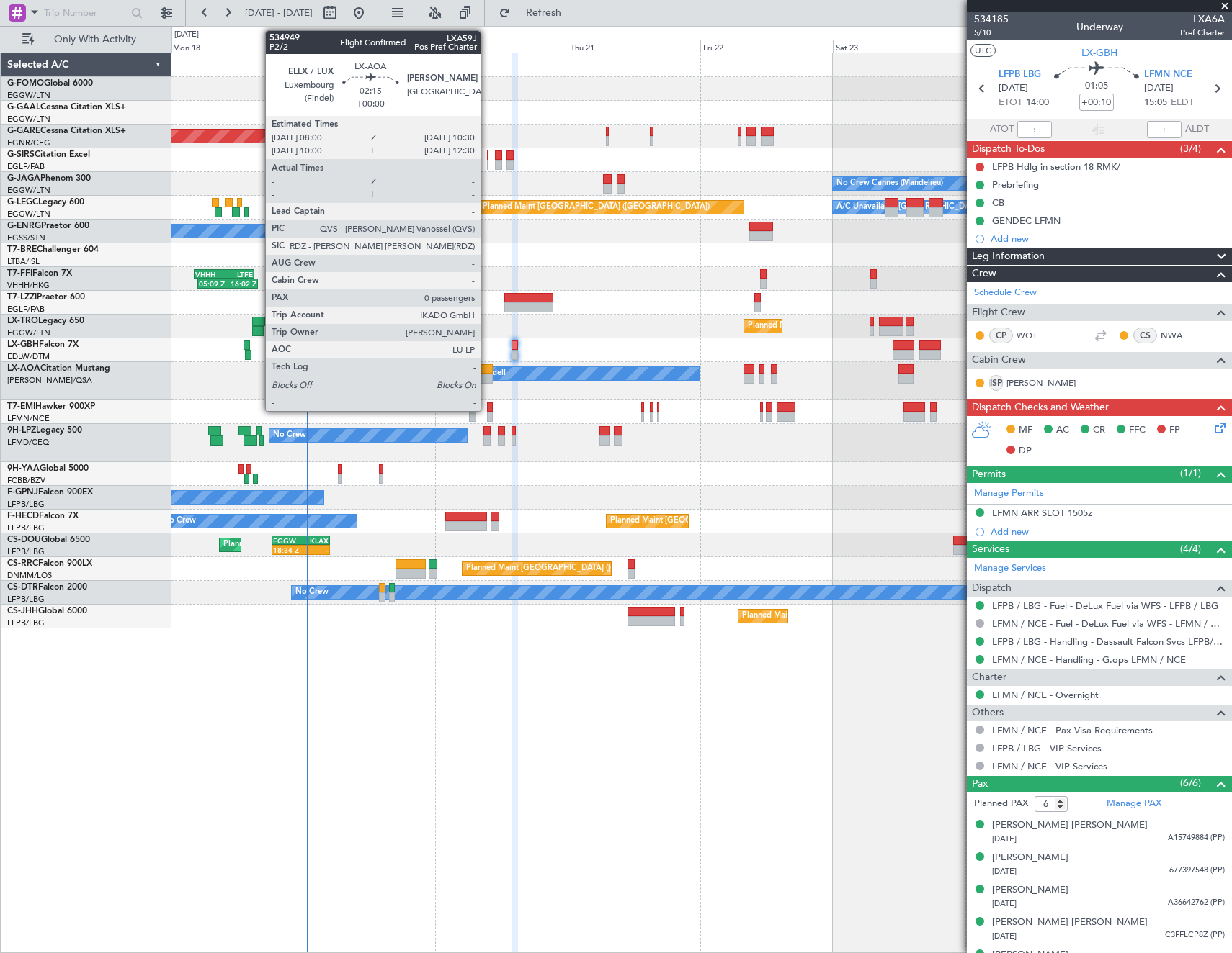
click at [487, 374] on div at bounding box center [486, 378] width 14 height 10
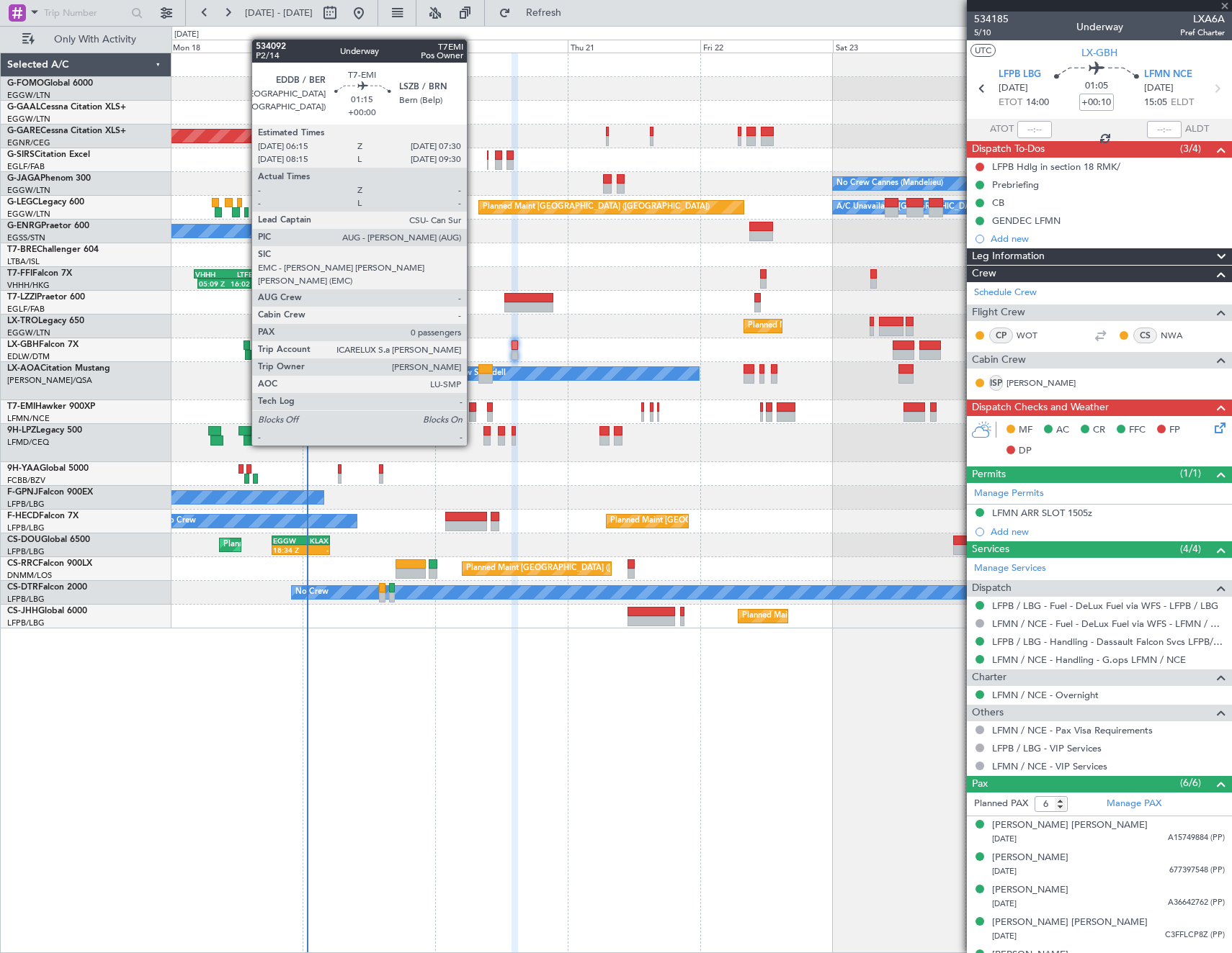
type input "0"
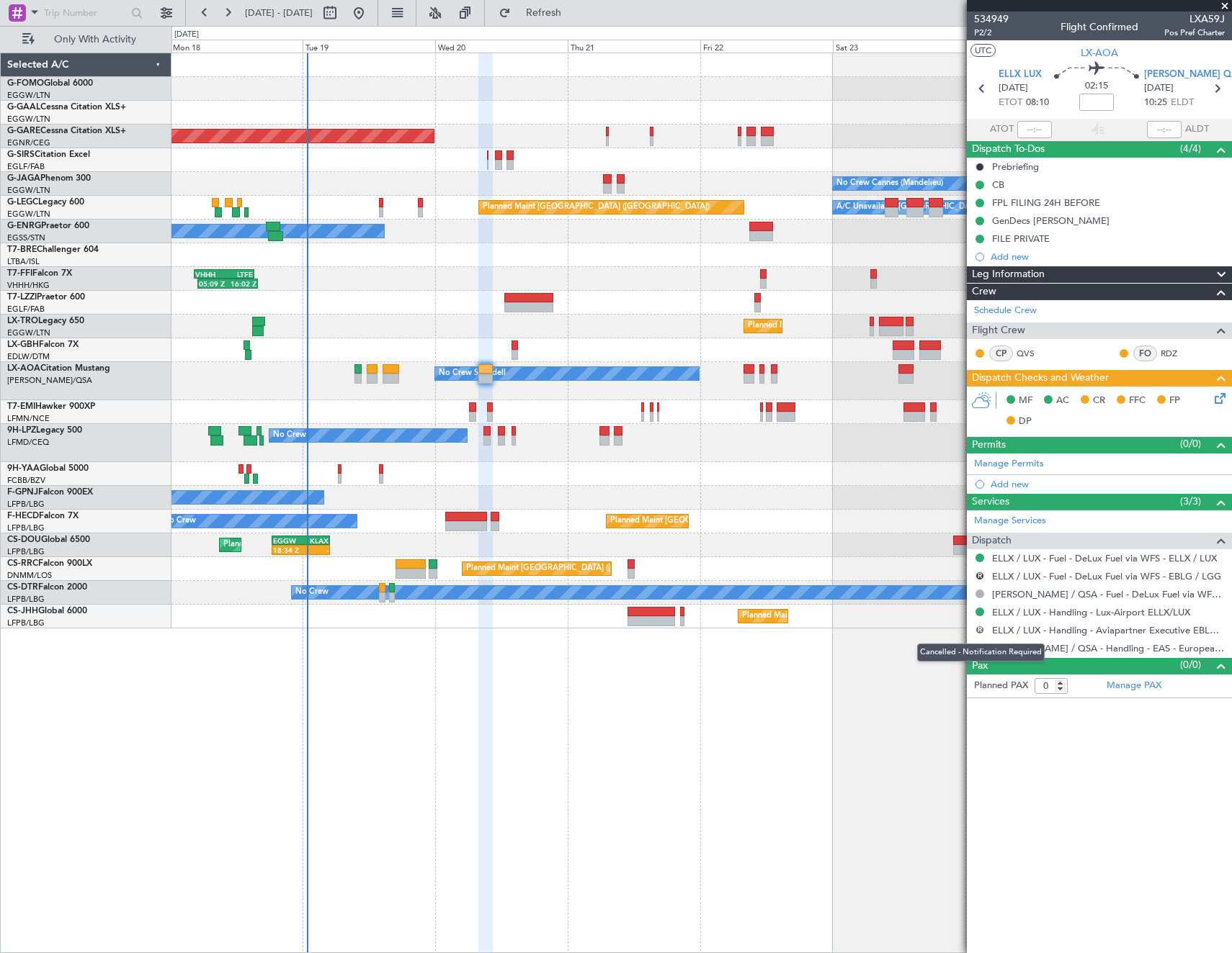
click at [979, 627] on button "R" at bounding box center [980, 630] width 9 height 9
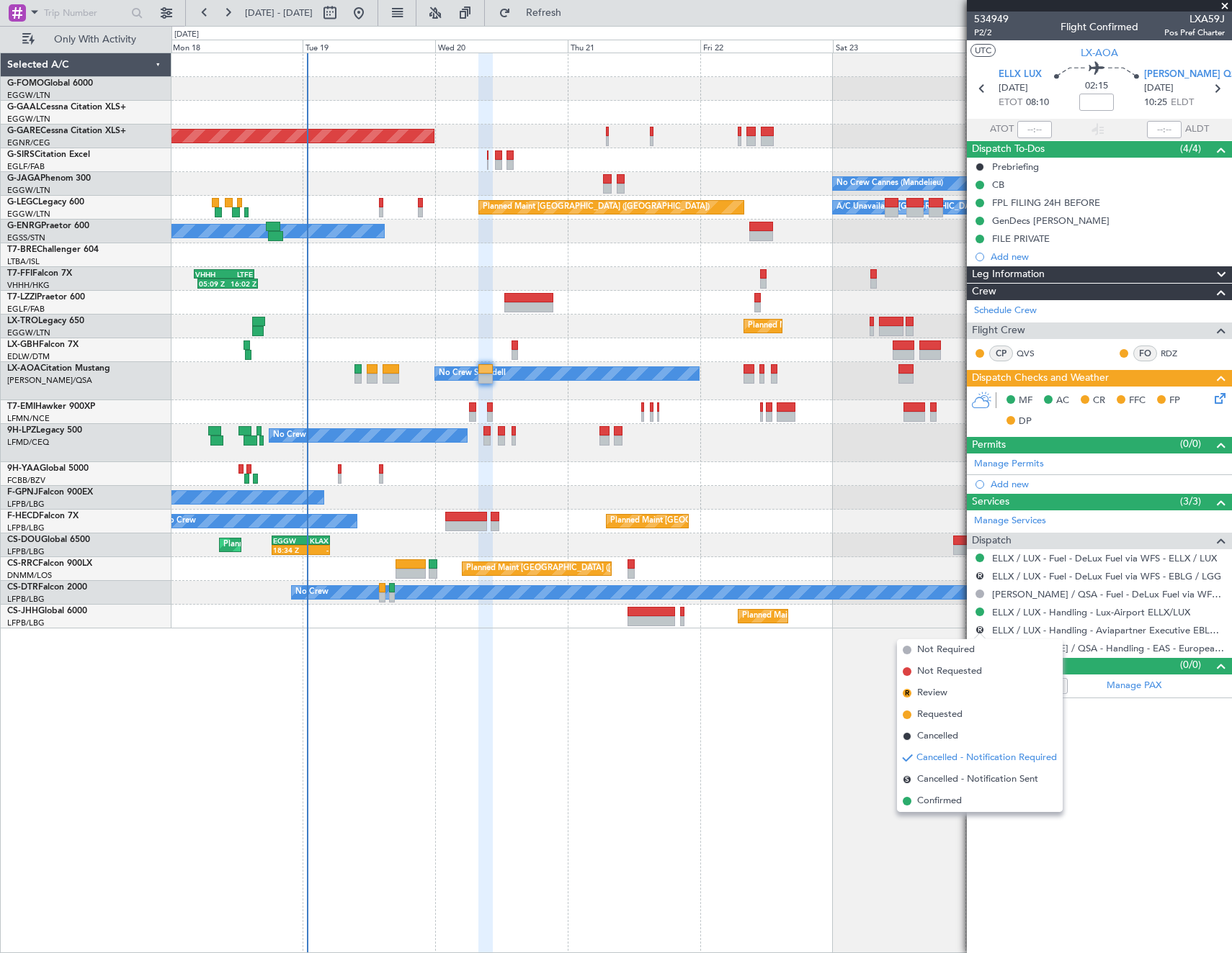
drag, startPoint x: 944, startPoint y: 736, endPoint x: 952, endPoint y: 719, distance: 18.8
click at [944, 736] on span "Cancelled" at bounding box center [937, 736] width 41 height 14
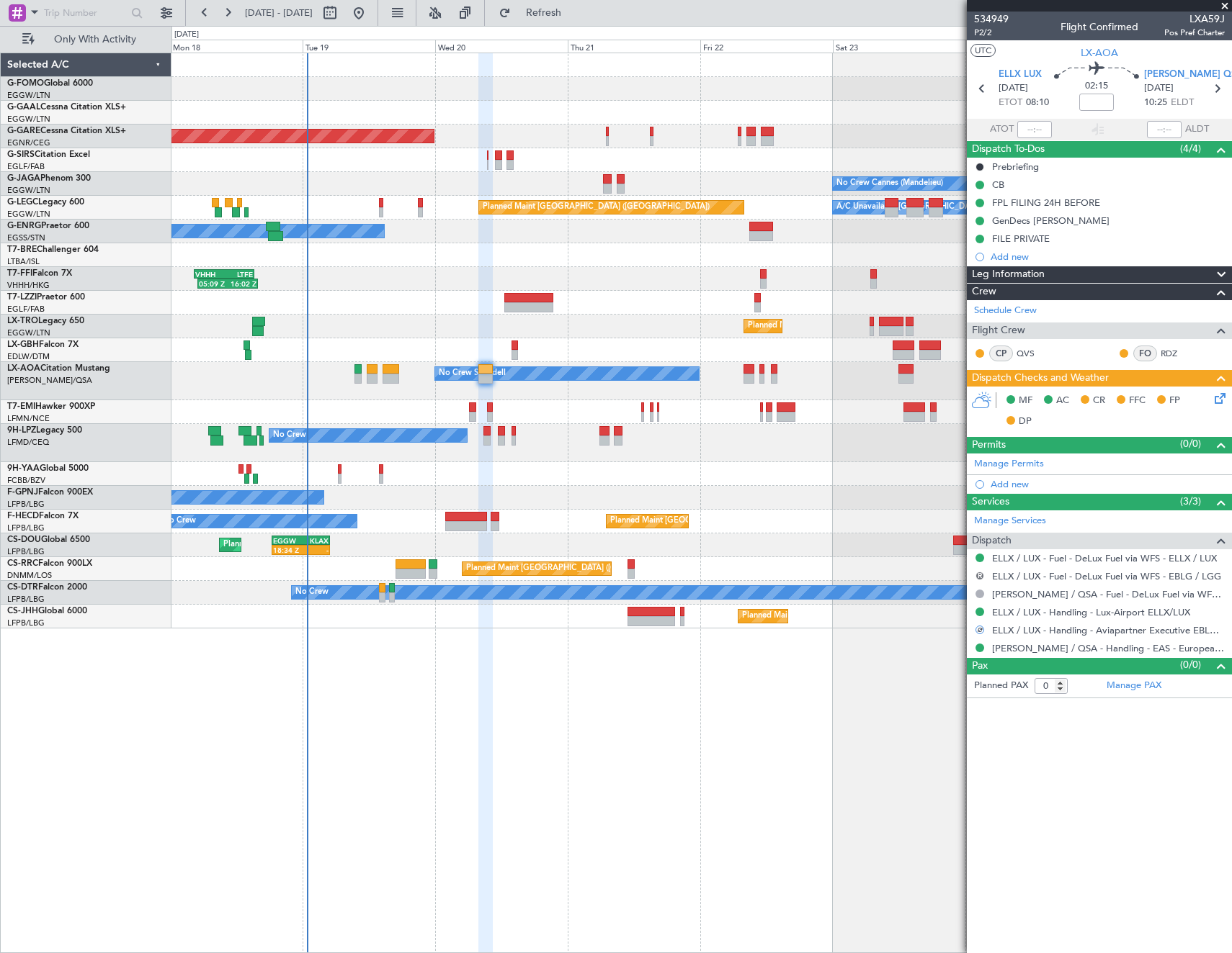
click at [977, 579] on button "R" at bounding box center [980, 576] width 9 height 9
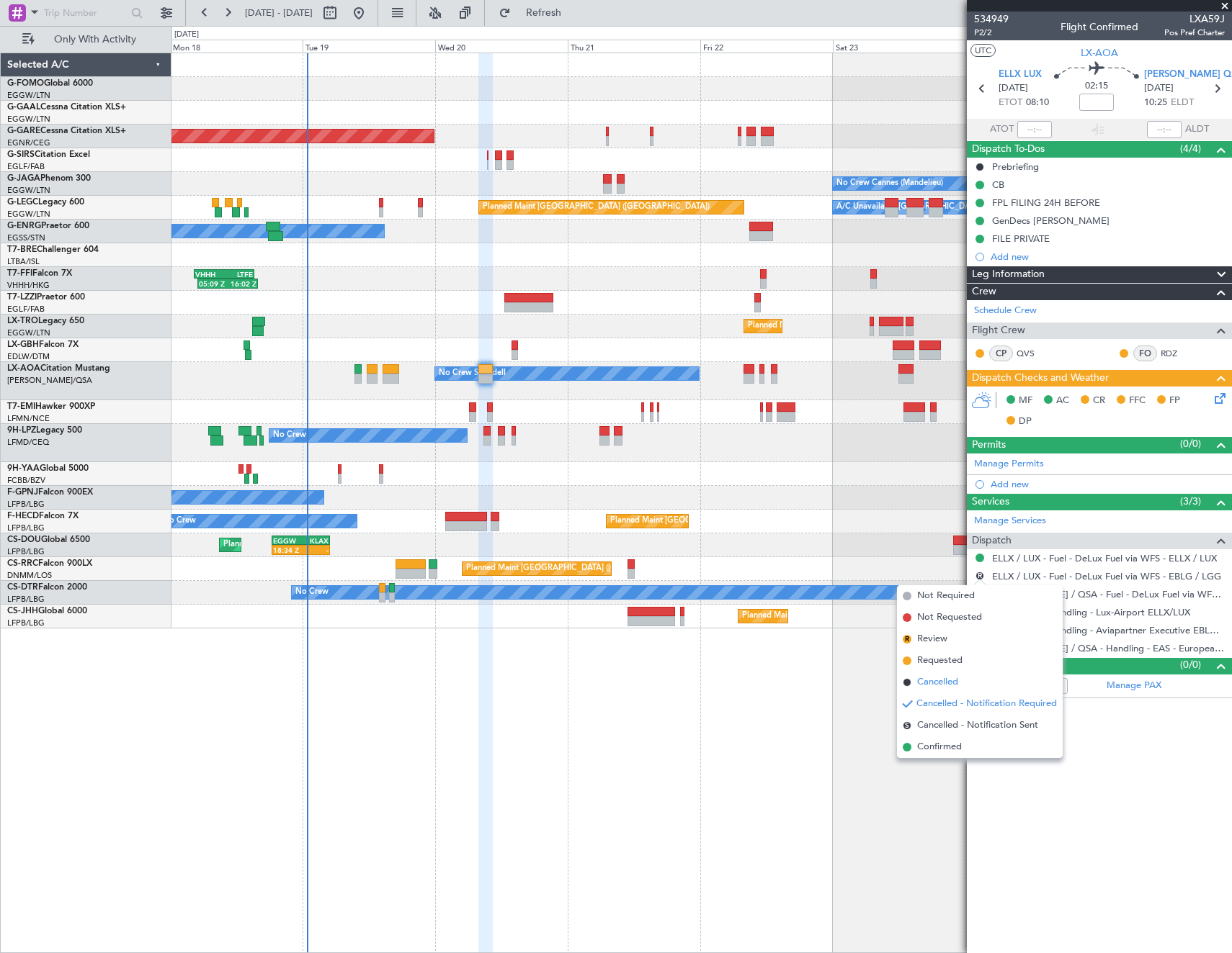
click at [944, 684] on span "Cancelled" at bounding box center [937, 682] width 41 height 14
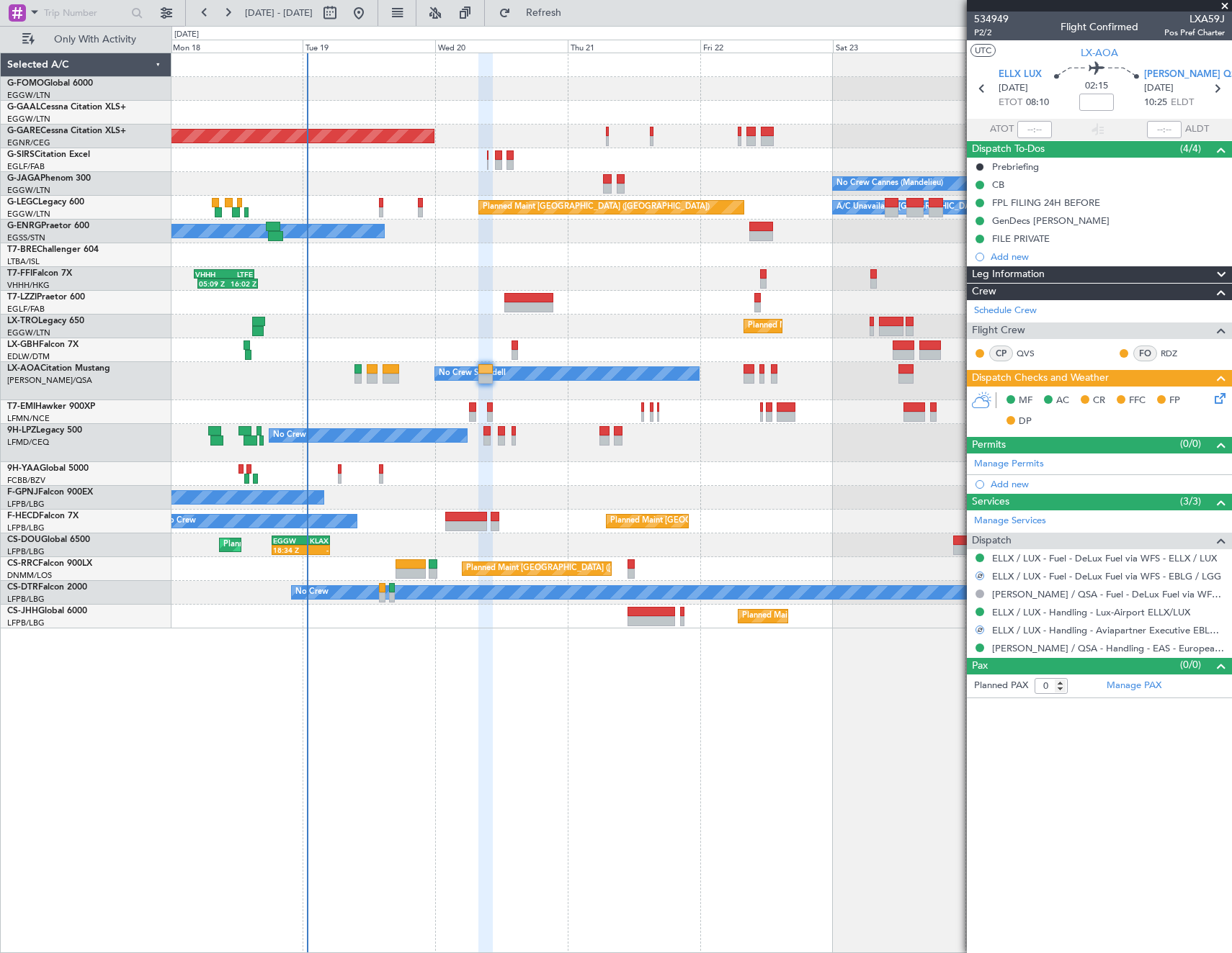
click at [1216, 399] on icon at bounding box center [1217, 396] width 12 height 12
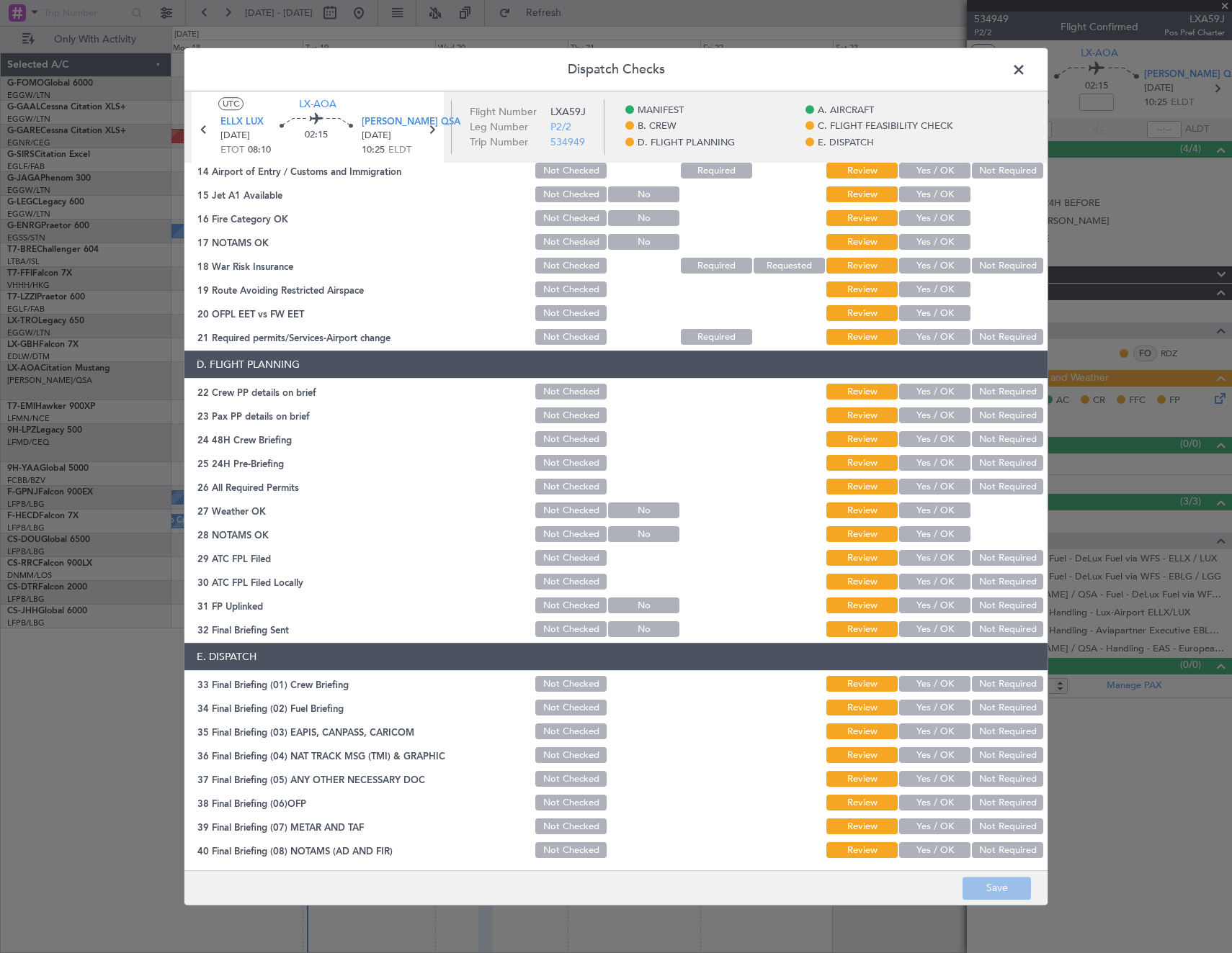
scroll to position [504, 0]
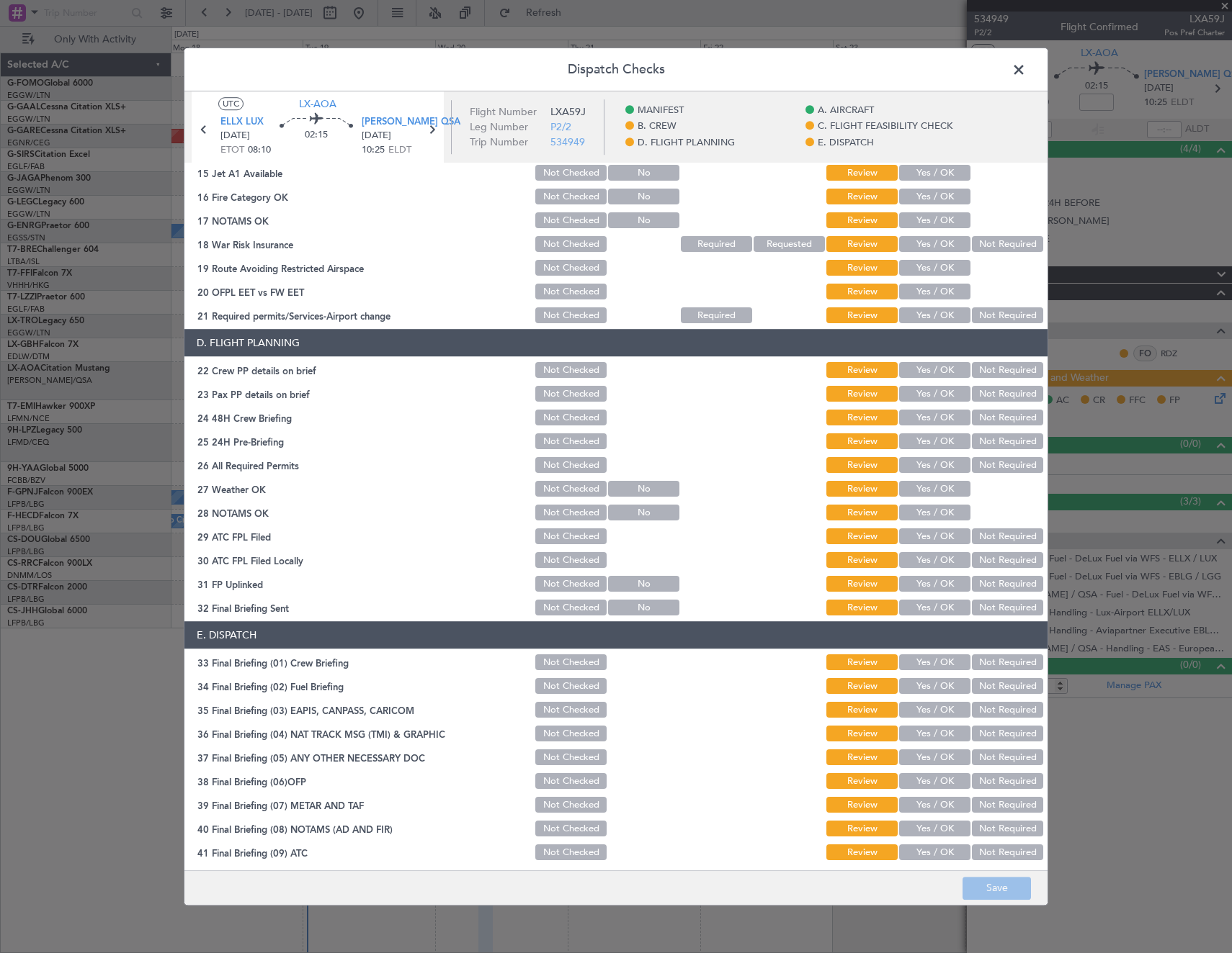
click at [551, 486] on button "Not Checked" at bounding box center [571, 490] width 71 height 16
click at [555, 513] on button "Not Checked" at bounding box center [571, 514] width 71 height 16
click at [556, 532] on button "Not Checked" at bounding box center [571, 537] width 71 height 16
click at [556, 556] on button "Not Checked" at bounding box center [571, 561] width 71 height 16
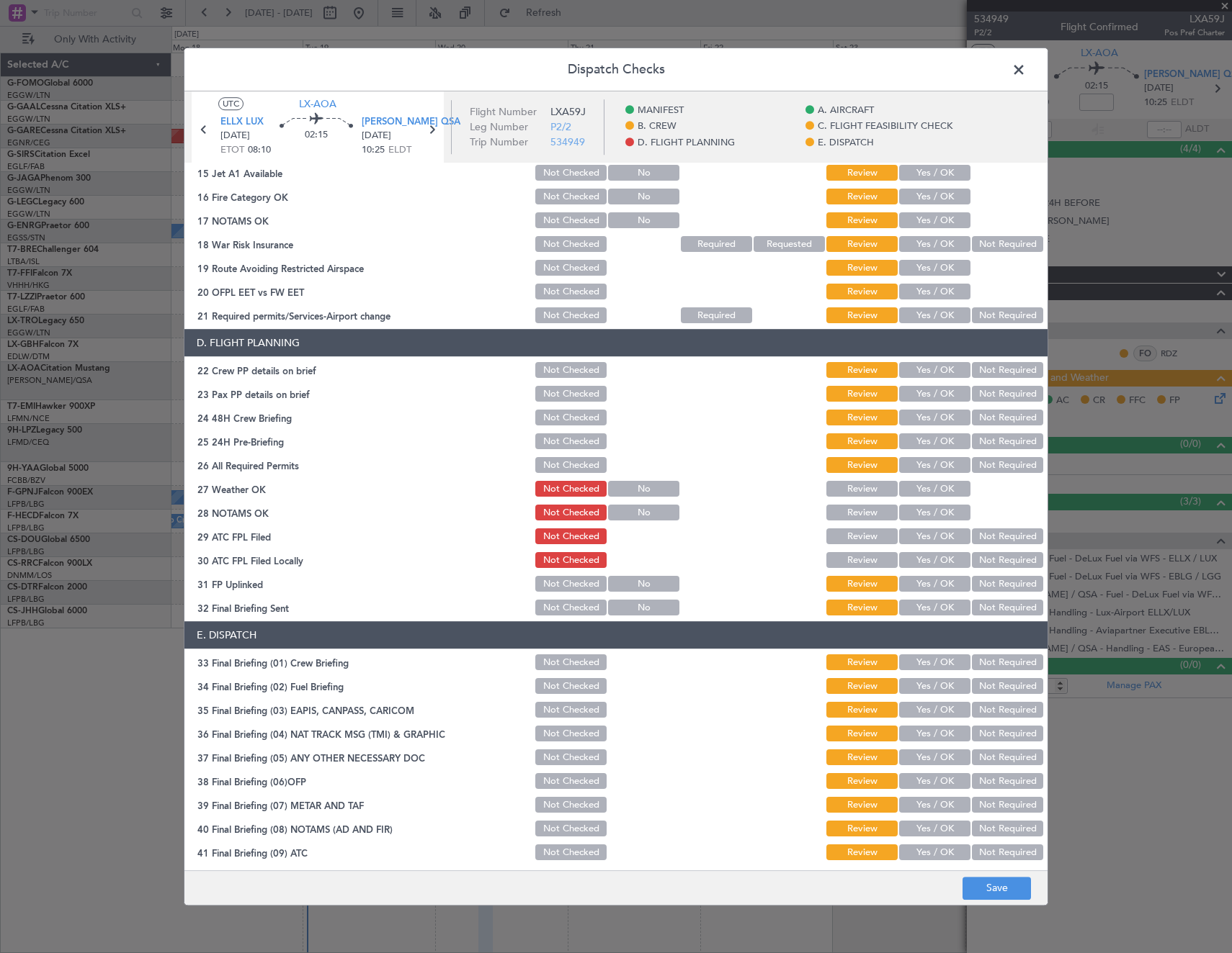
click at [559, 587] on button "Not Checked" at bounding box center [571, 585] width 71 height 16
click at [558, 607] on button "Not Checked" at bounding box center [571, 609] width 71 height 16
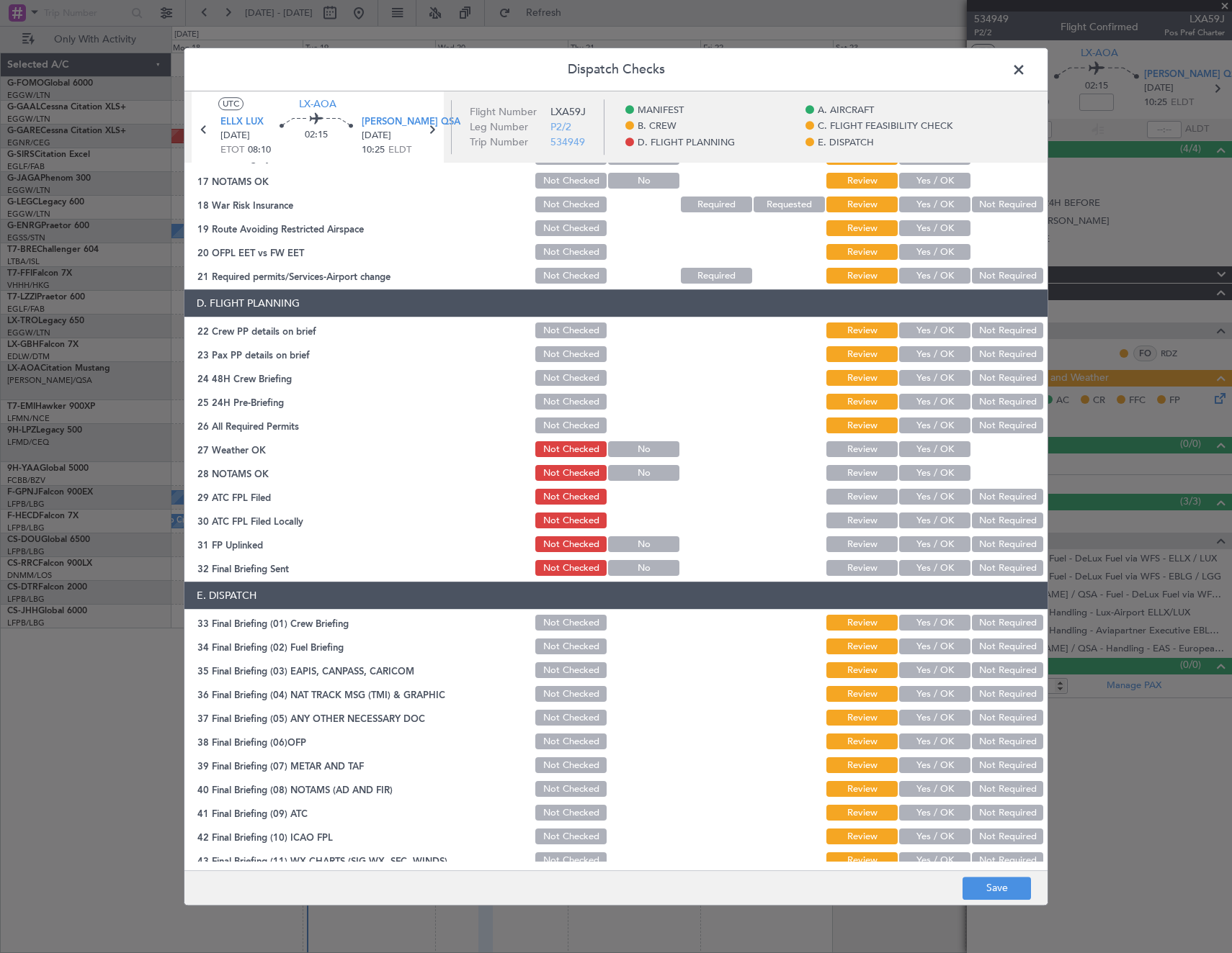
scroll to position [580, 0]
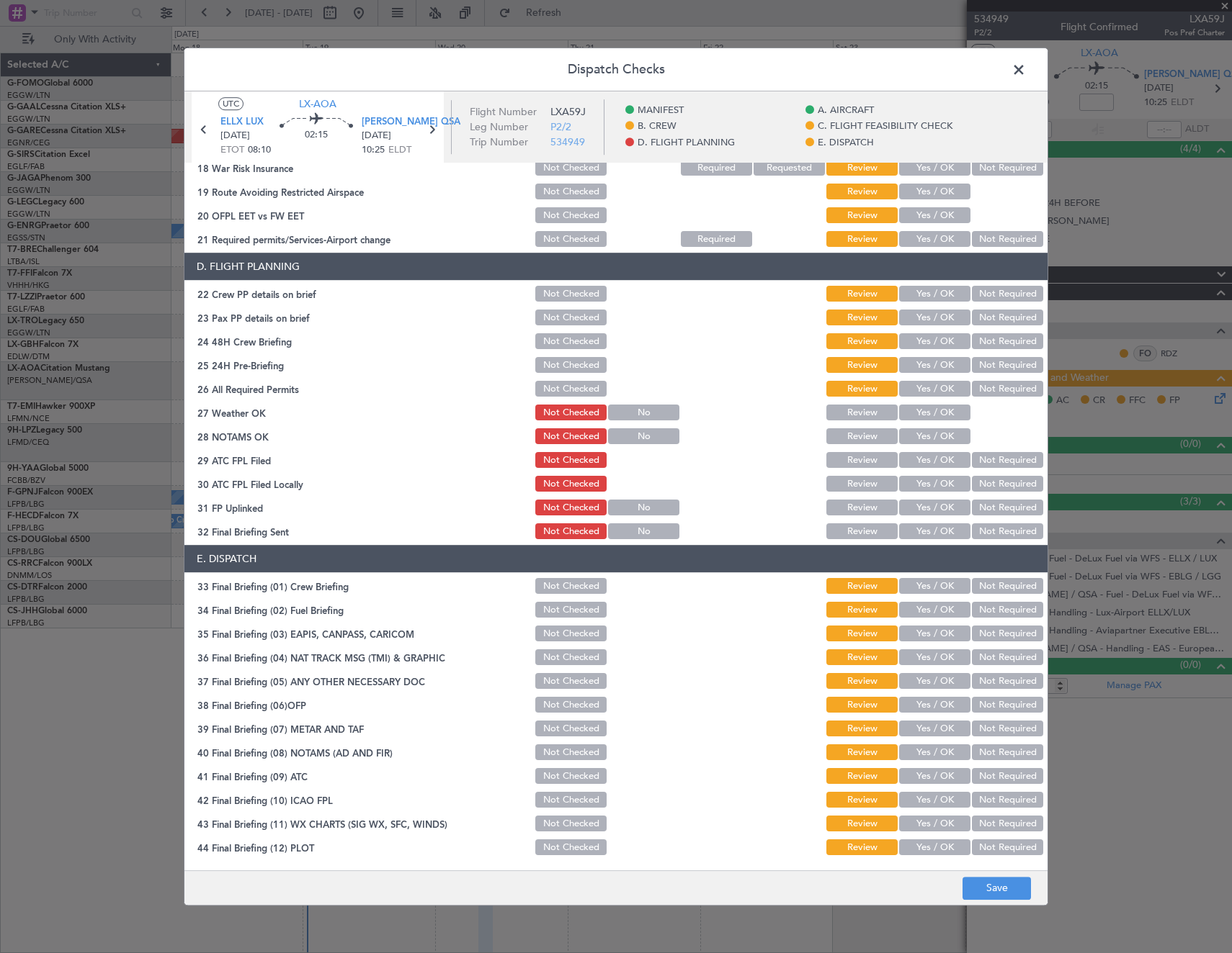
drag, startPoint x: 561, startPoint y: 583, endPoint x: 563, endPoint y: 596, distance: 13.2
click at [561, 585] on button "Not Checked" at bounding box center [571, 587] width 71 height 16
click at [563, 610] on button "Not Checked" at bounding box center [571, 610] width 71 height 16
click at [563, 644] on div "Not Checked" at bounding box center [570, 634] width 73 height 20
drag, startPoint x: 558, startPoint y: 634, endPoint x: 561, endPoint y: 654, distance: 20.2
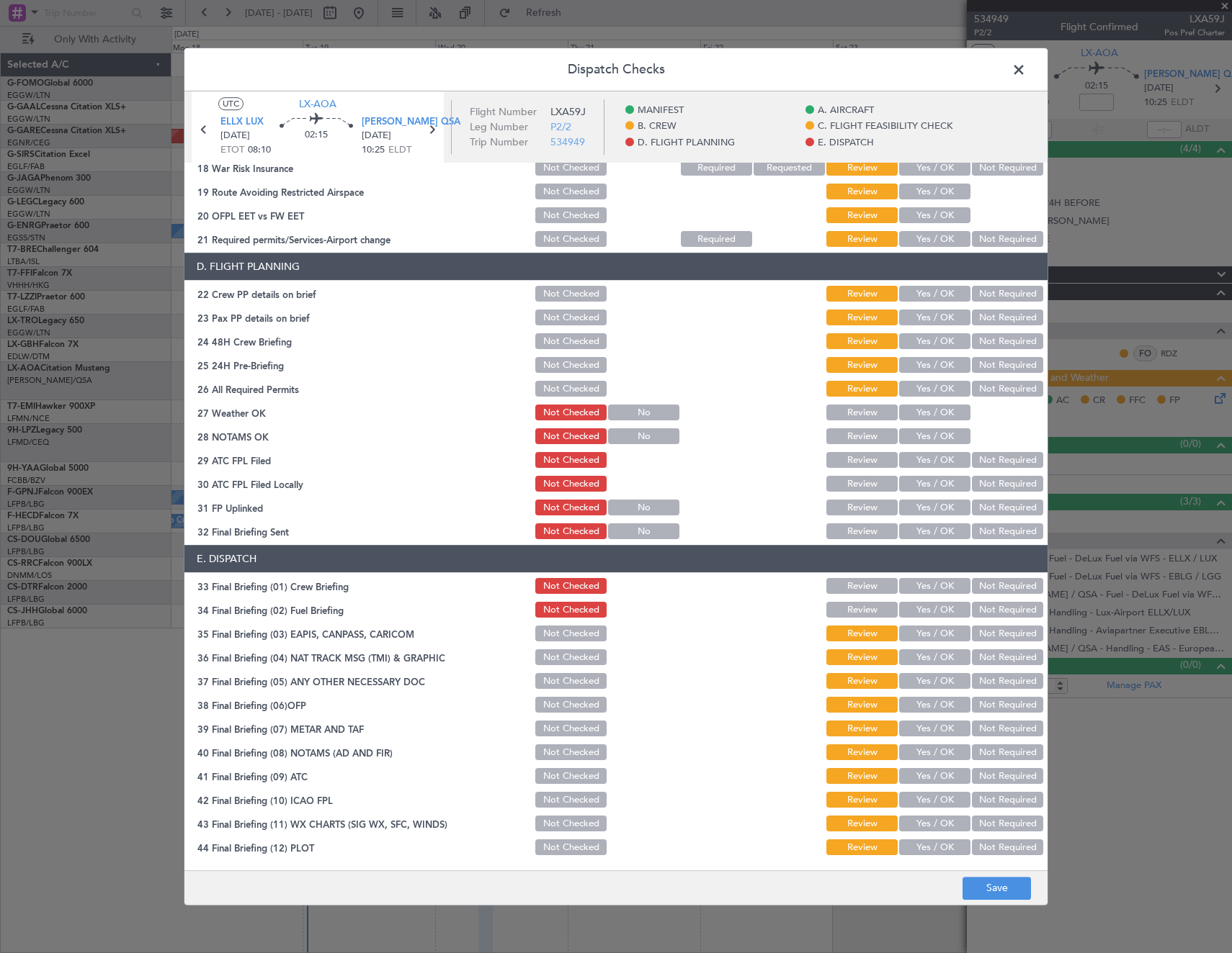
click at [558, 635] on button "Not Checked" at bounding box center [571, 634] width 71 height 16
click at [562, 659] on button "Not Checked" at bounding box center [571, 658] width 71 height 16
click at [564, 681] on button "Not Checked" at bounding box center [571, 682] width 71 height 16
drag, startPoint x: 565, startPoint y: 705, endPoint x: 565, endPoint y: 723, distance: 18.0
click at [565, 707] on button "Not Checked" at bounding box center [571, 705] width 71 height 16
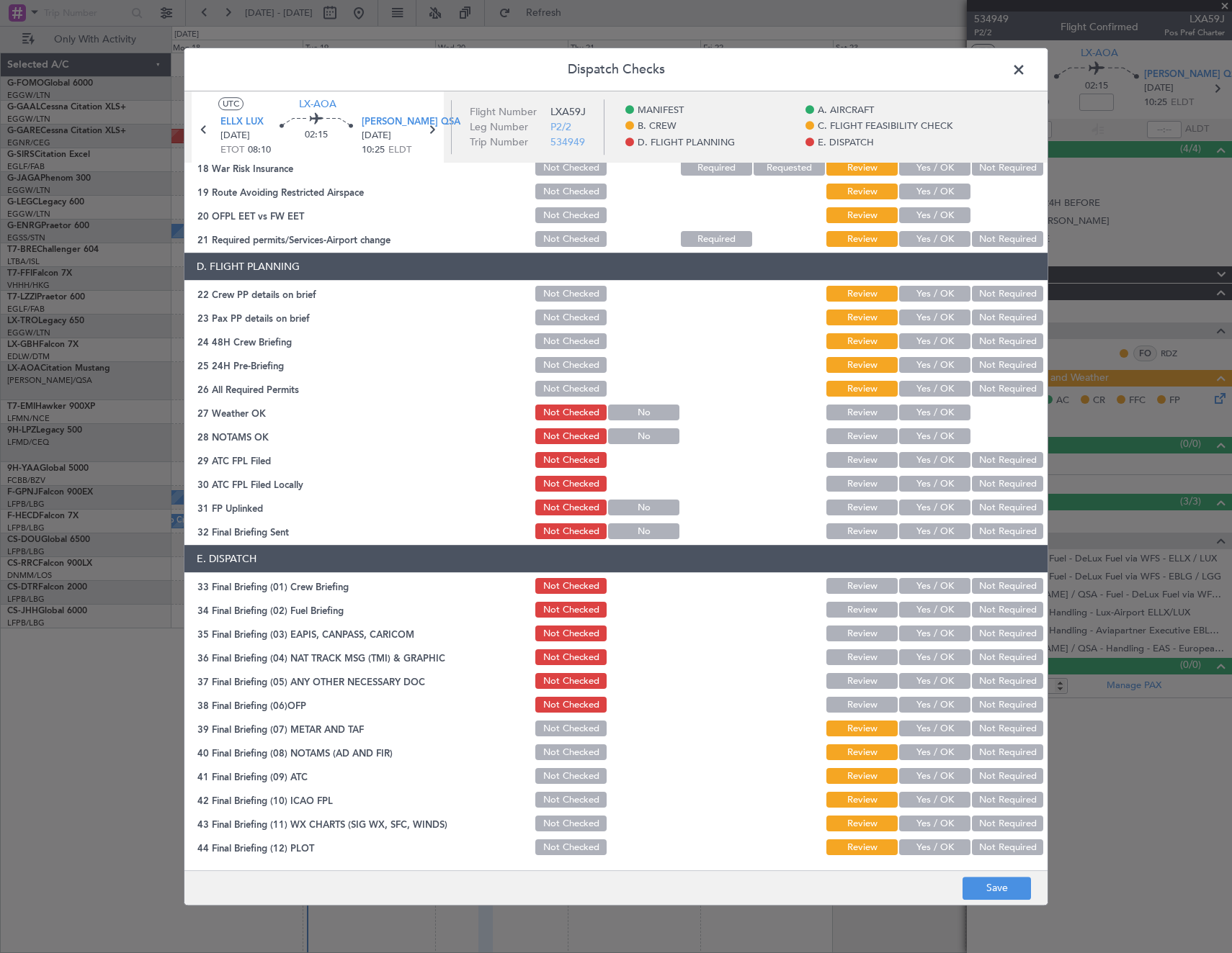
drag, startPoint x: 565, startPoint y: 726, endPoint x: 564, endPoint y: 751, distance: 25.0
click at [565, 729] on button "Not Checked" at bounding box center [571, 729] width 71 height 16
drag, startPoint x: 564, startPoint y: 755, endPoint x: 565, endPoint y: 779, distance: 24.0
click at [564, 756] on button "Not Checked" at bounding box center [571, 753] width 71 height 16
click at [564, 782] on button "Not Checked" at bounding box center [571, 777] width 71 height 16
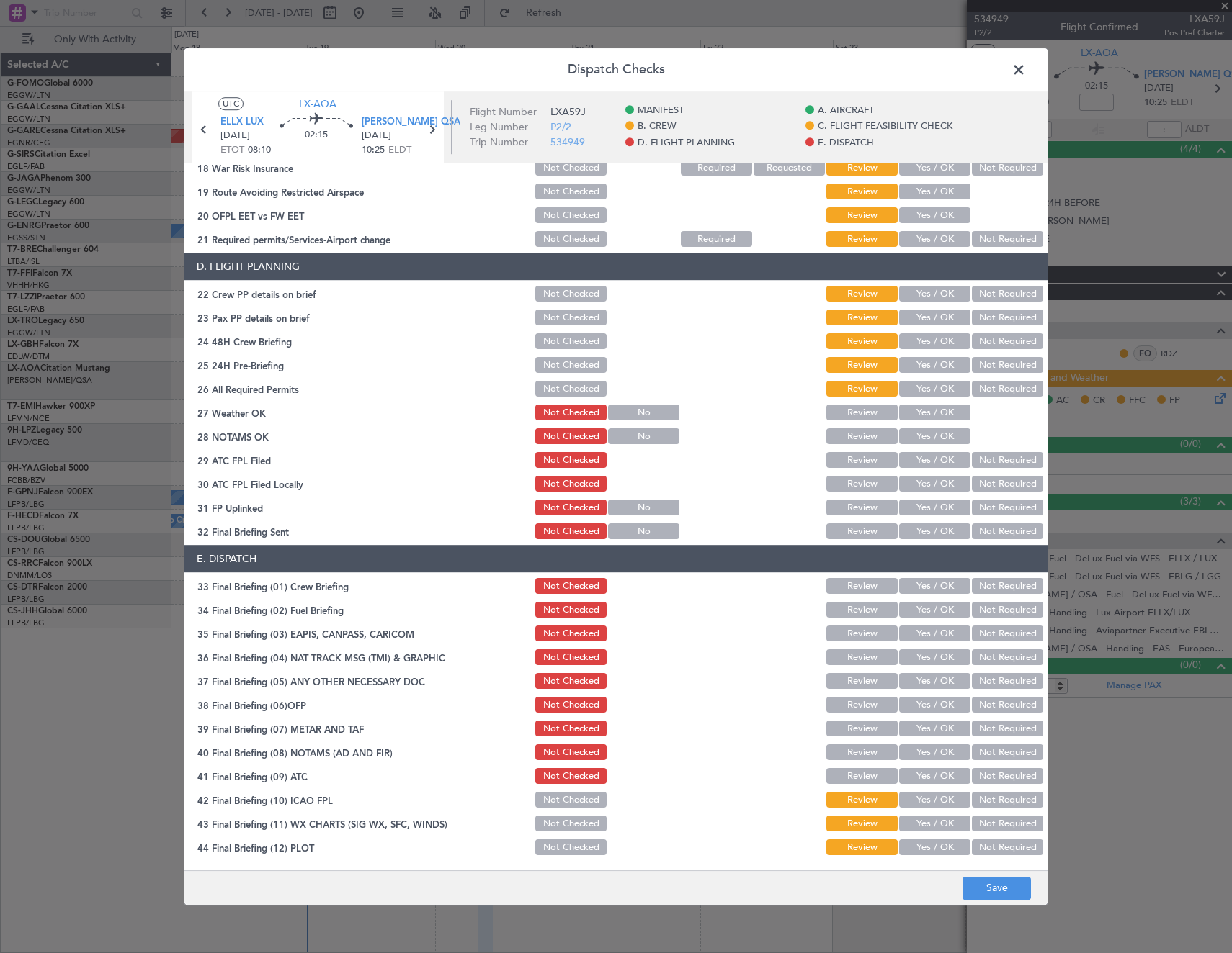
click at [562, 810] on div "Not Checked" at bounding box center [570, 800] width 73 height 20
click at [564, 831] on button "Not Checked" at bounding box center [571, 824] width 71 height 16
click at [567, 846] on button "Not Checked" at bounding box center [571, 848] width 71 height 16
drag, startPoint x: 564, startPoint y: 799, endPoint x: 895, endPoint y: 877, distance: 340.1
click at [568, 799] on button "Not Checked" at bounding box center [571, 801] width 71 height 16
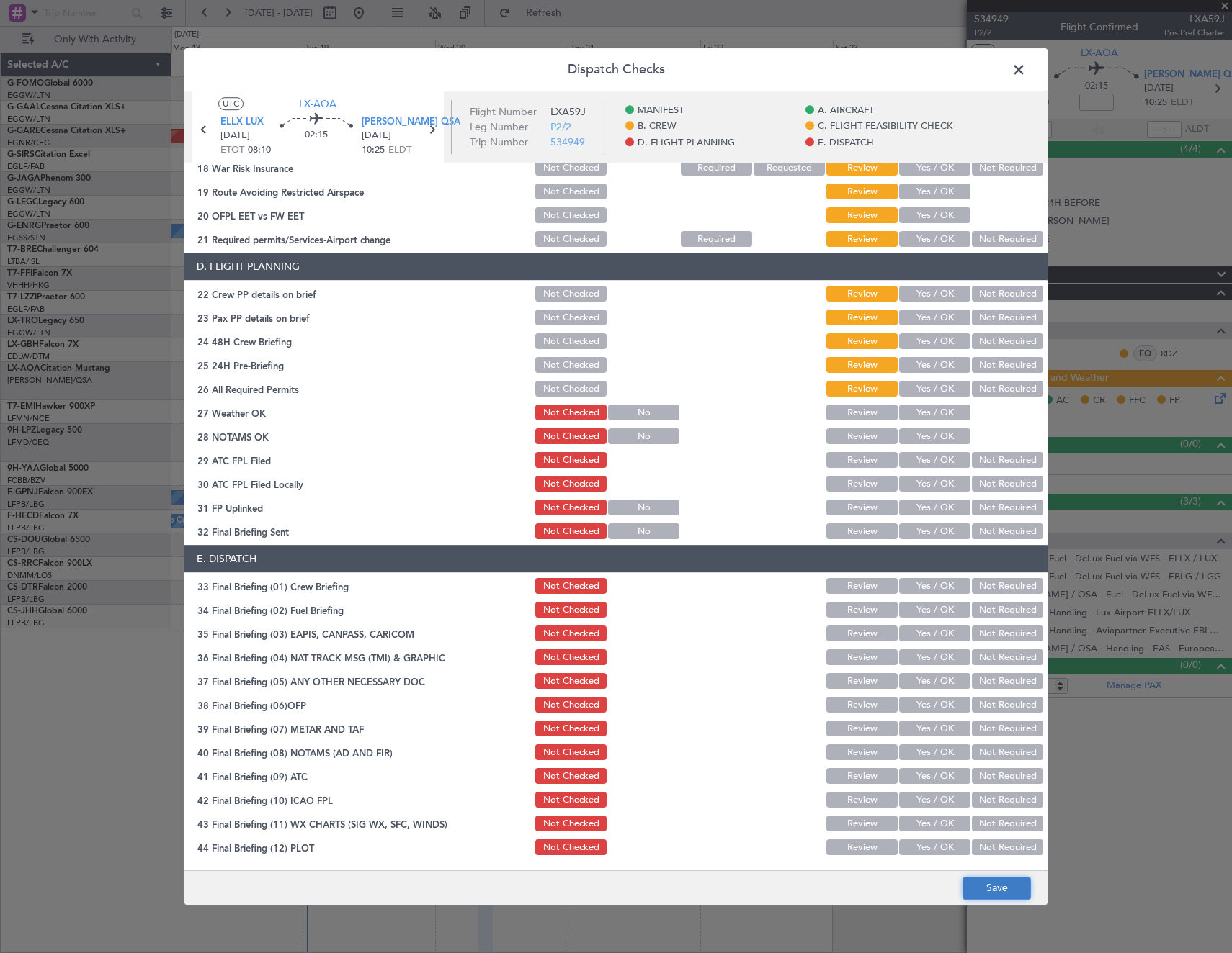
click at [1015, 894] on button "Save" at bounding box center [996, 888] width 68 height 23
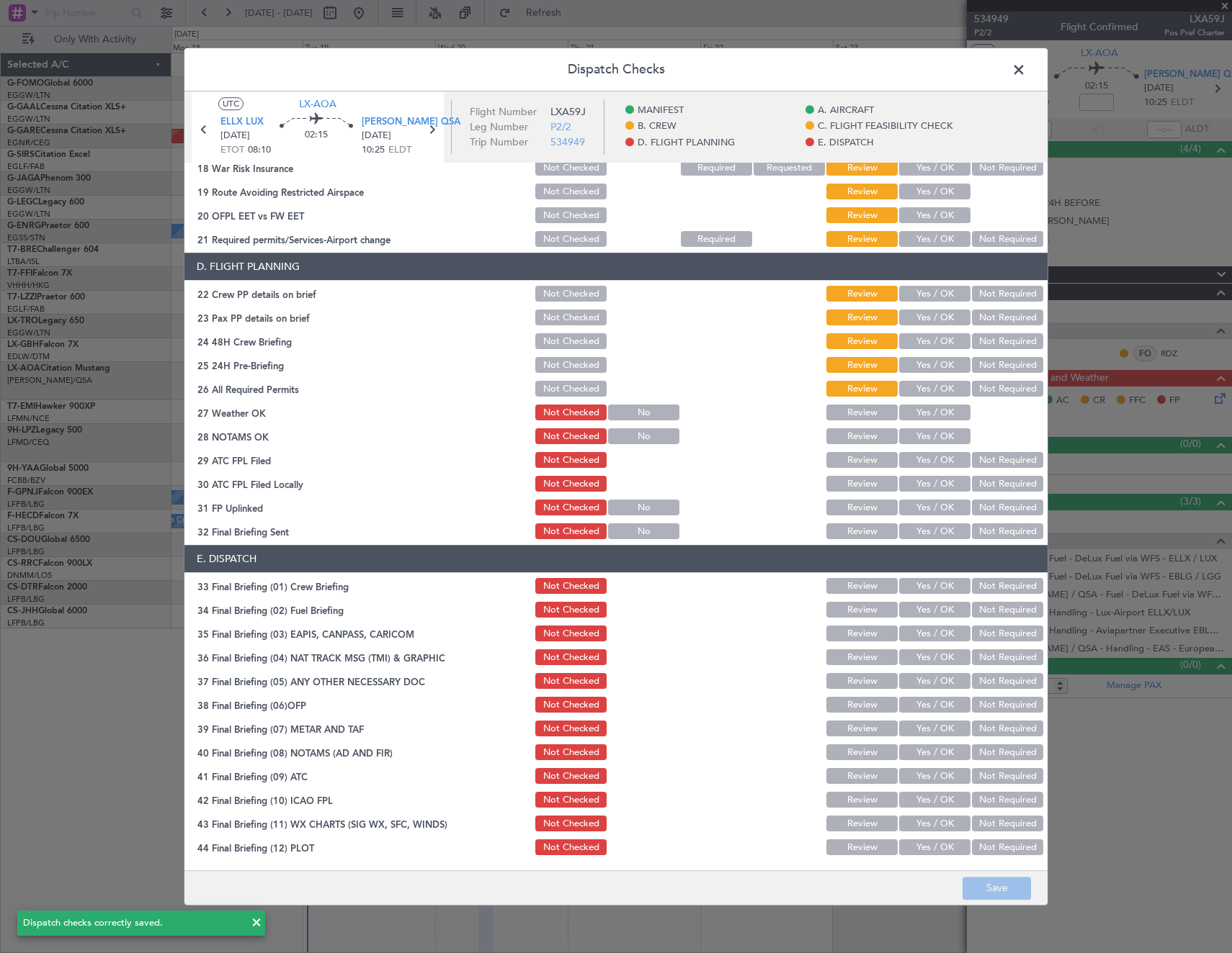
click at [1026, 74] on span at bounding box center [1026, 74] width 0 height 28
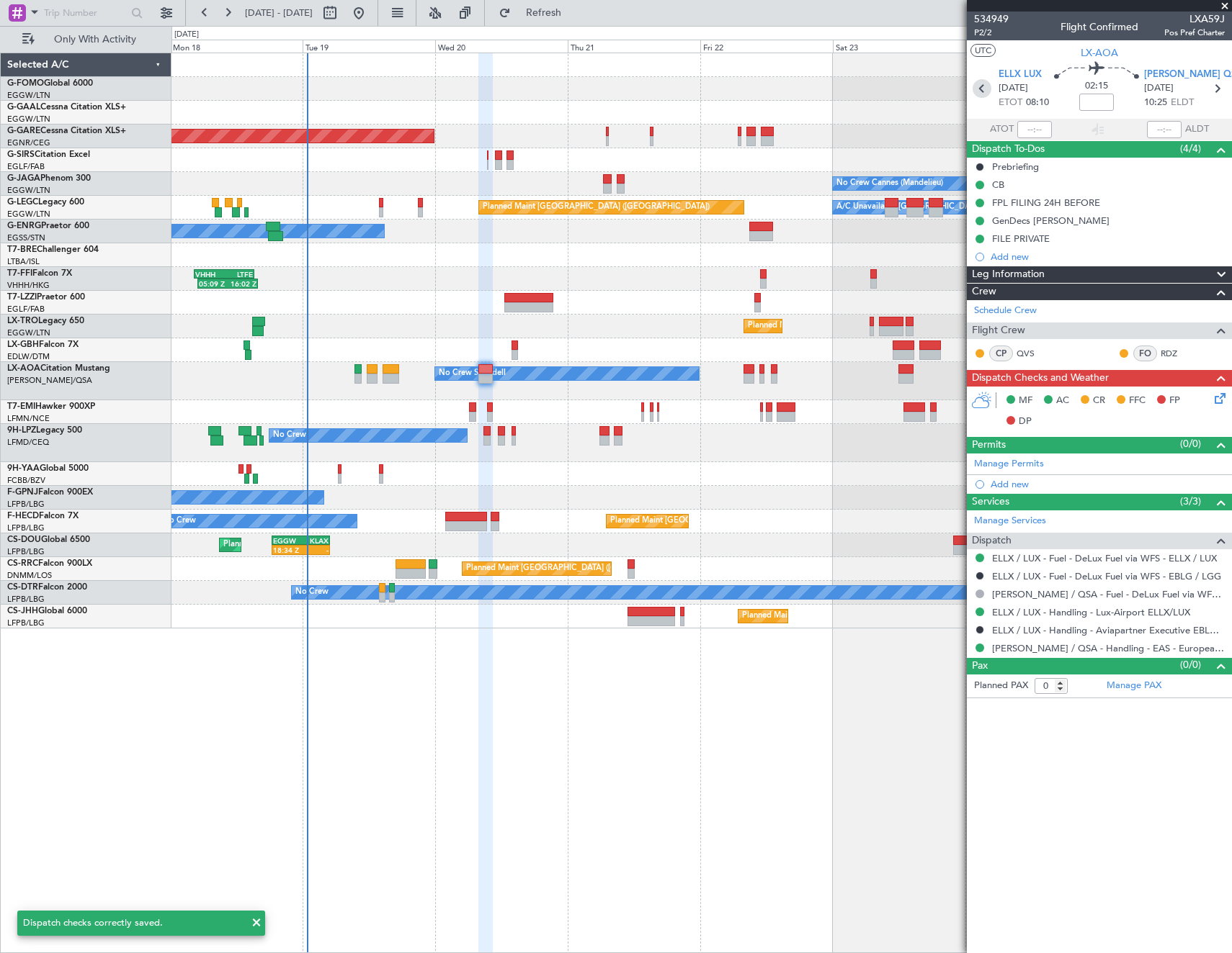
click at [984, 88] on icon at bounding box center [982, 88] width 19 height 19
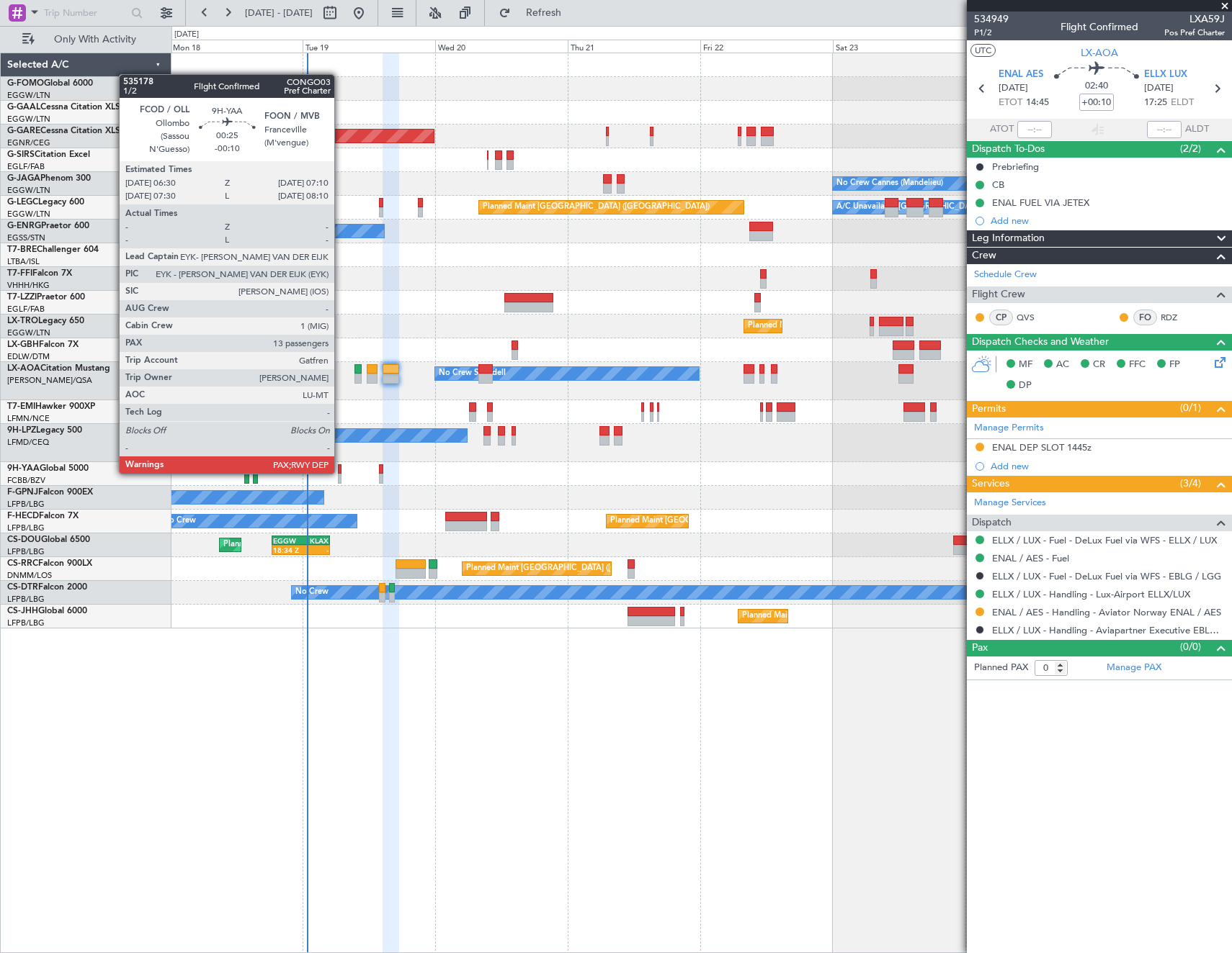
click at [340, 472] on div at bounding box center [340, 469] width 4 height 10
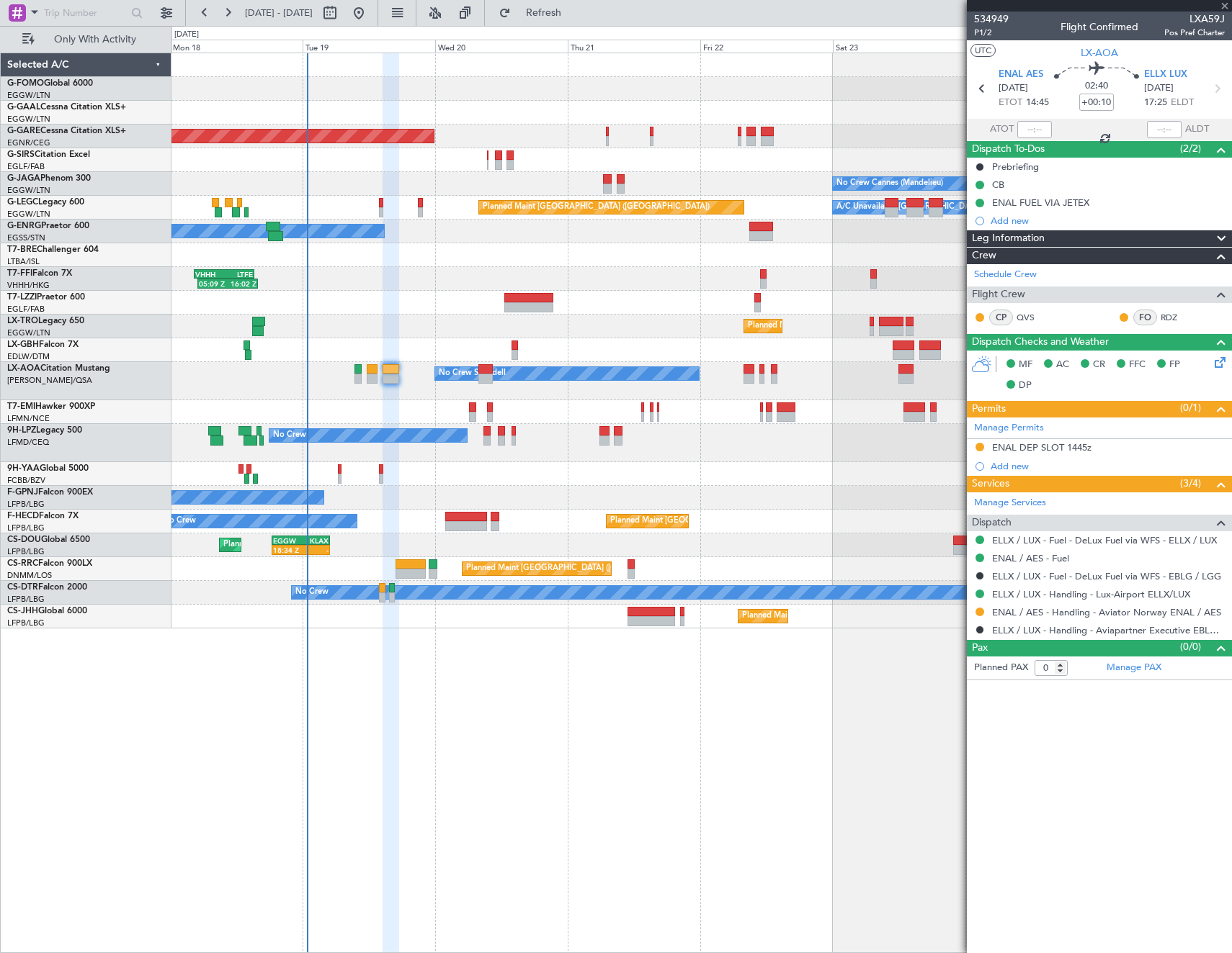
type input "-00:10"
type input "13"
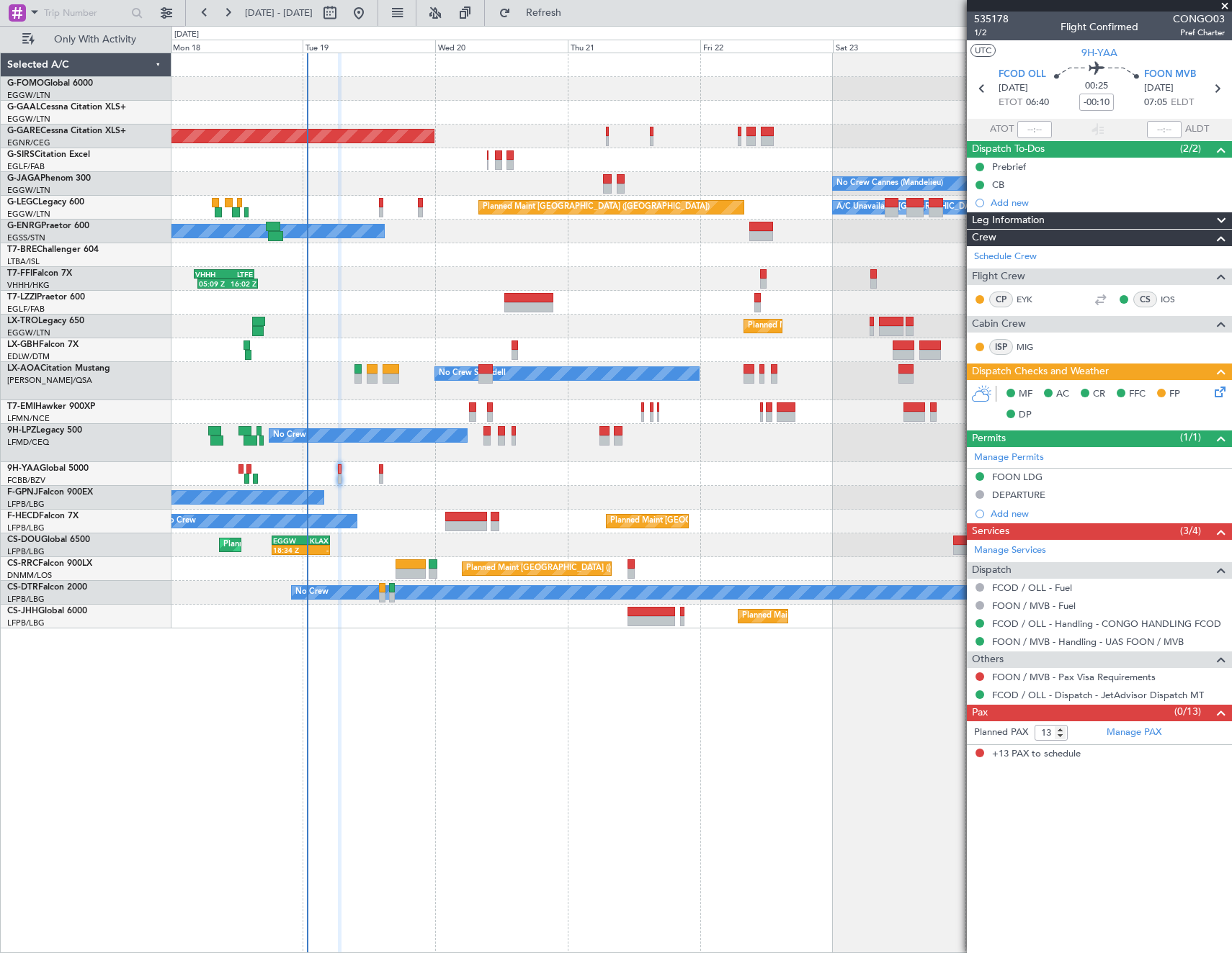
click at [1213, 395] on icon at bounding box center [1217, 390] width 12 height 12
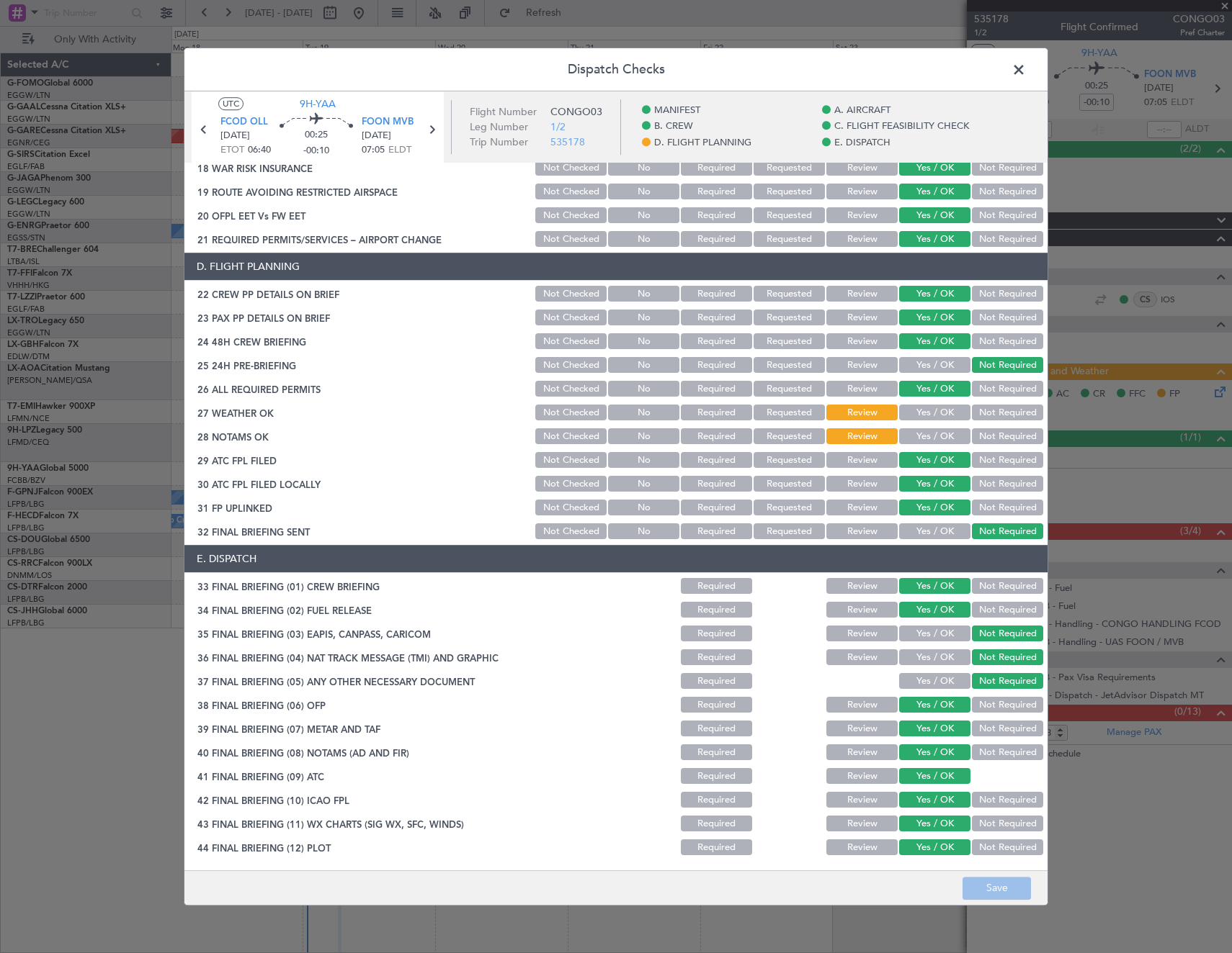
click at [1026, 64] on span at bounding box center [1026, 74] width 0 height 28
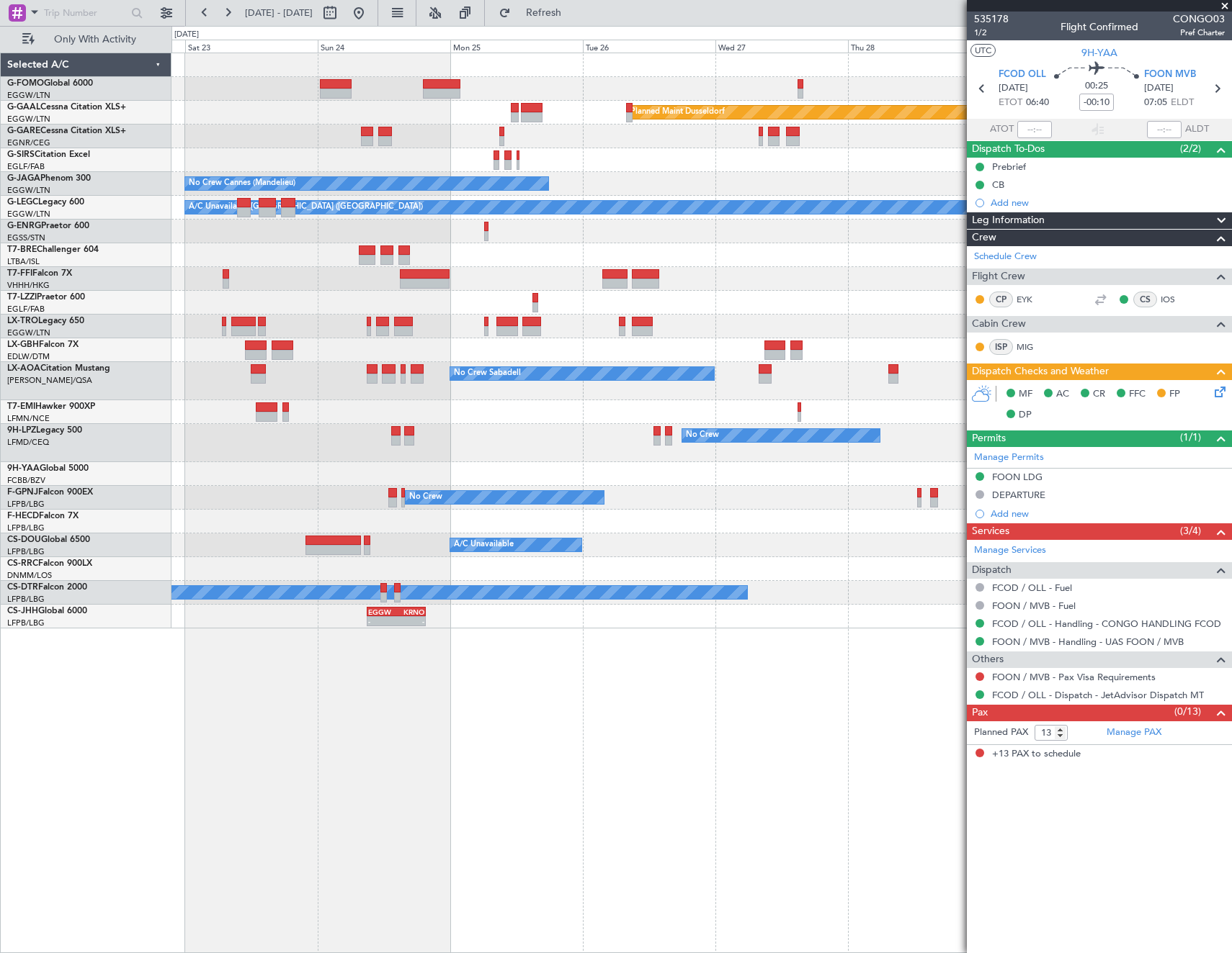
click at [245, 288] on div "Planned Maint Dusseldorf No Crew Cannes ([GEOGRAPHIC_DATA]) A/C Unavailable [GE…" at bounding box center [701, 341] width 1060 height 575
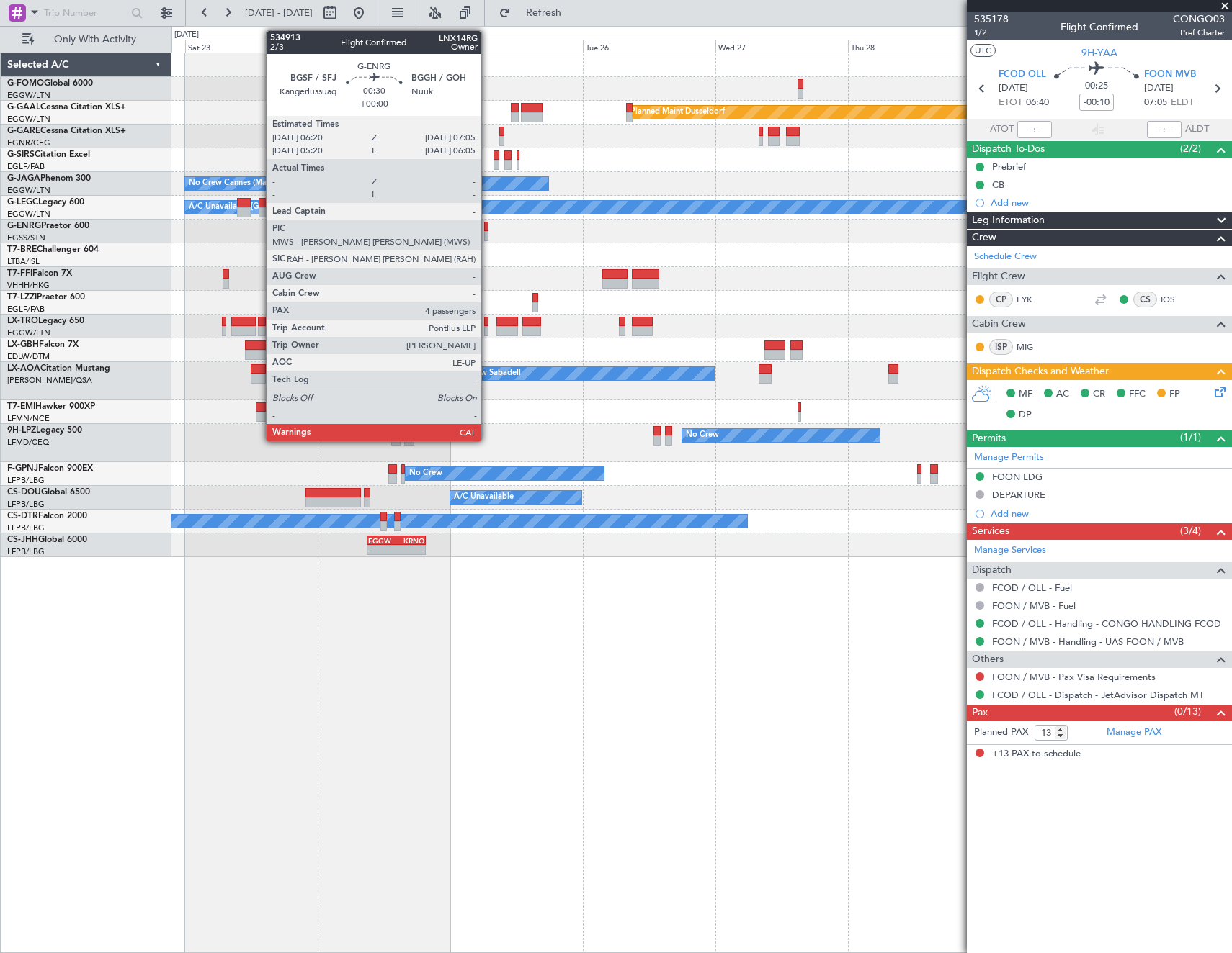
click at [487, 227] on div at bounding box center [486, 226] width 4 height 10
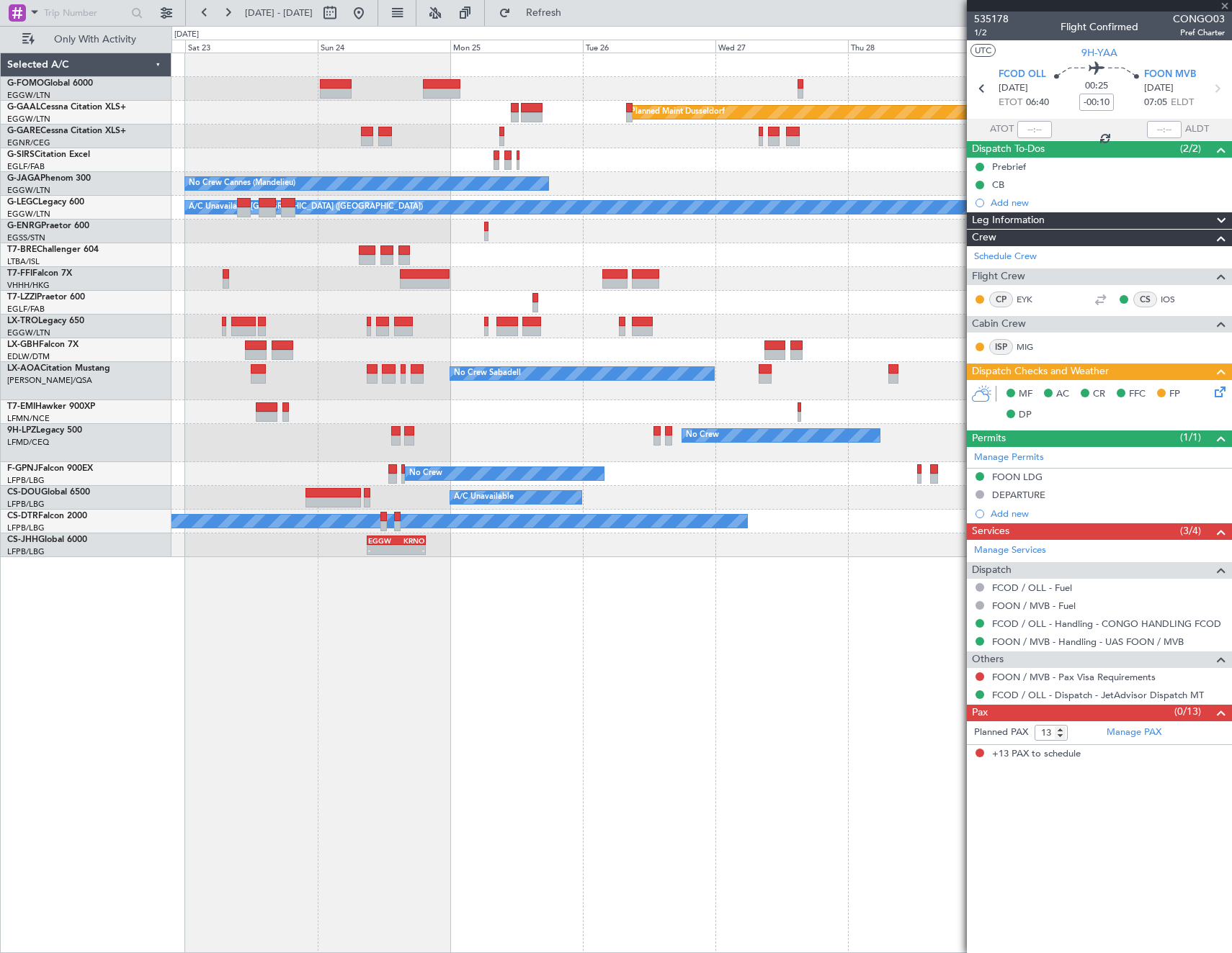
type input "4"
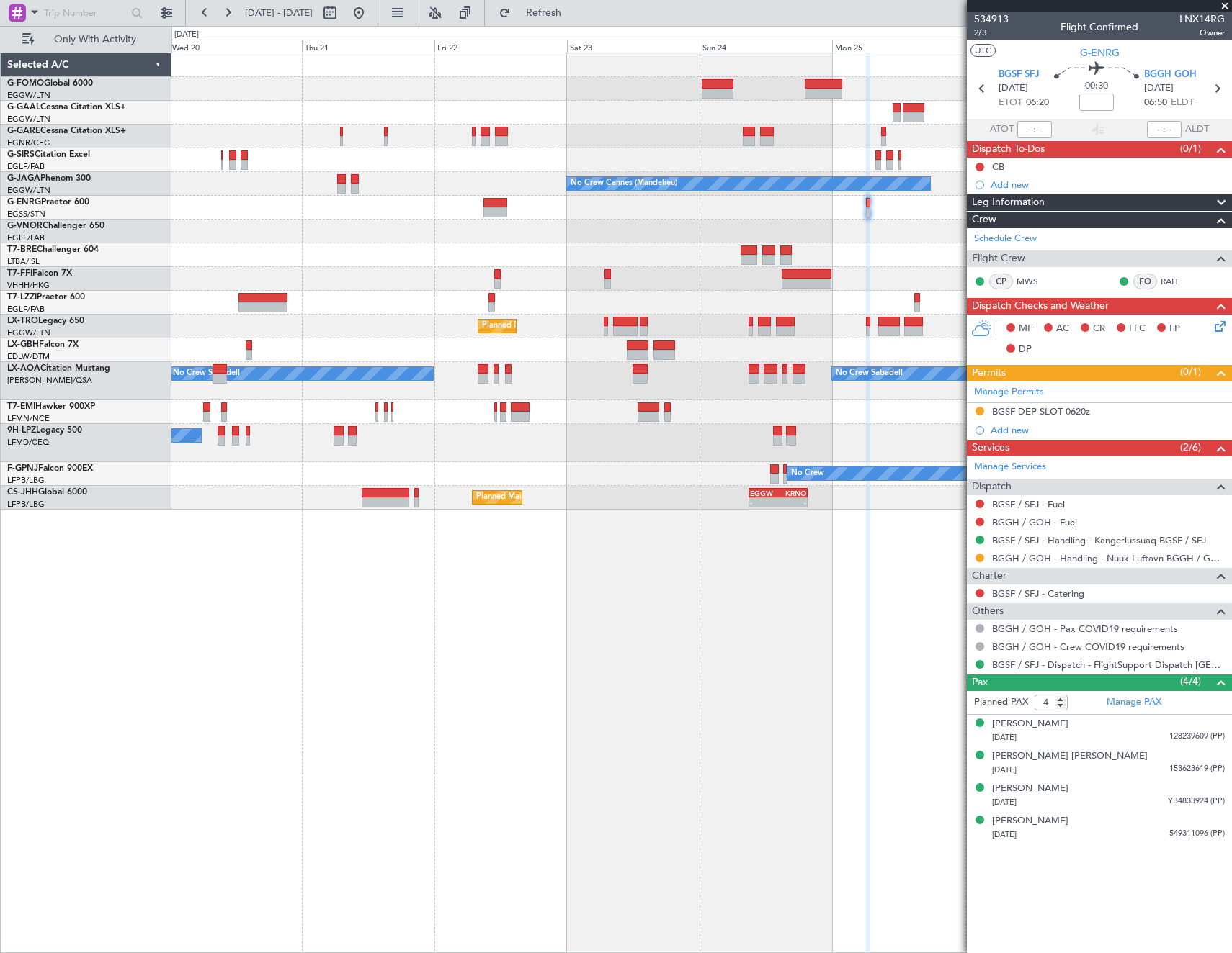
click at [1064, 311] on fb-app "[DATE] - [DATE] Refresh Quick Links Only With Activity Planned [GEOGRAPHIC_DATA…" at bounding box center [616, 482] width 1232 height 942
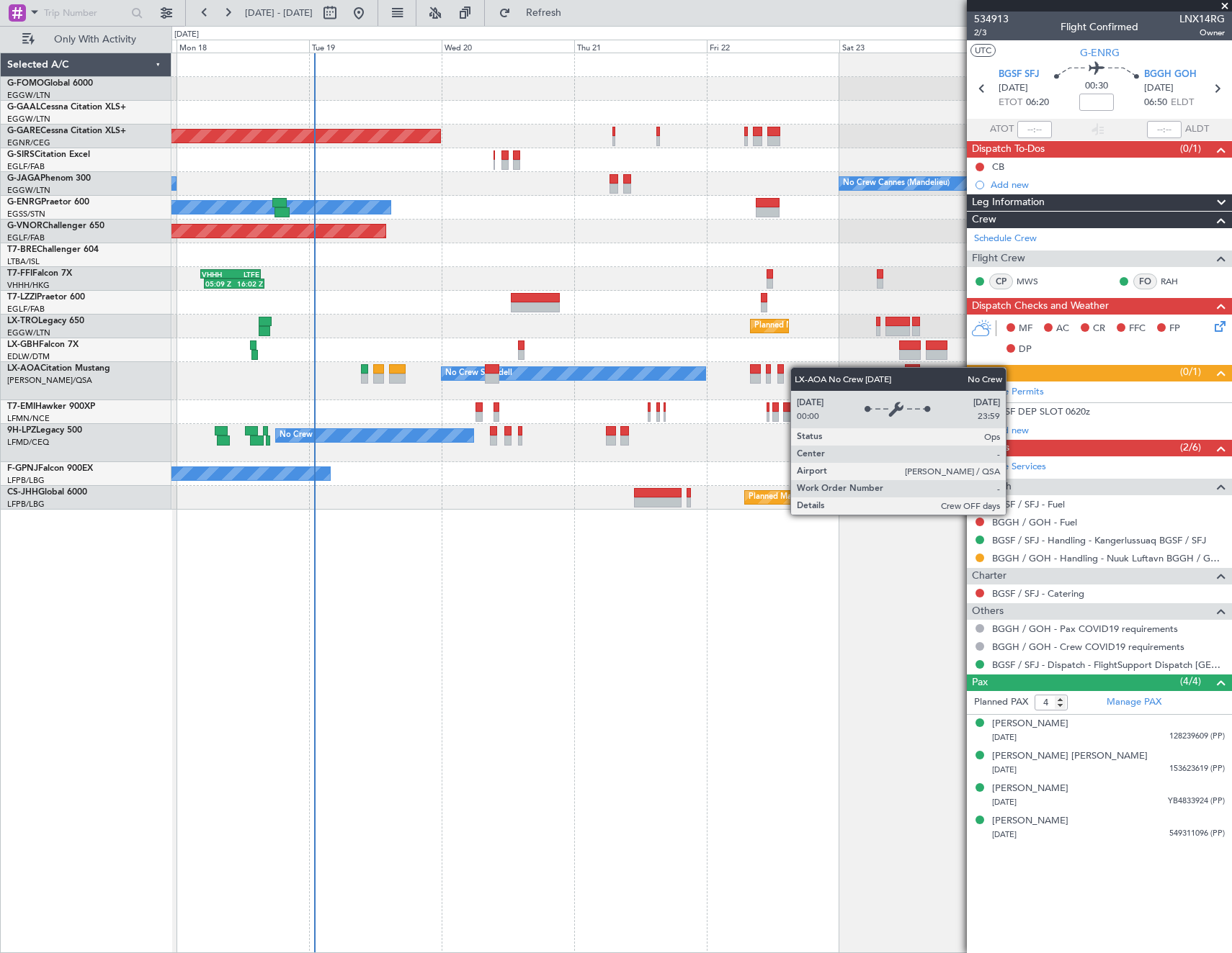
click at [687, 367] on div "Planned Maint Windsor Locks ([PERSON_NAME] Intl) Planned [GEOGRAPHIC_DATA] Unpl…" at bounding box center [701, 281] width 1060 height 457
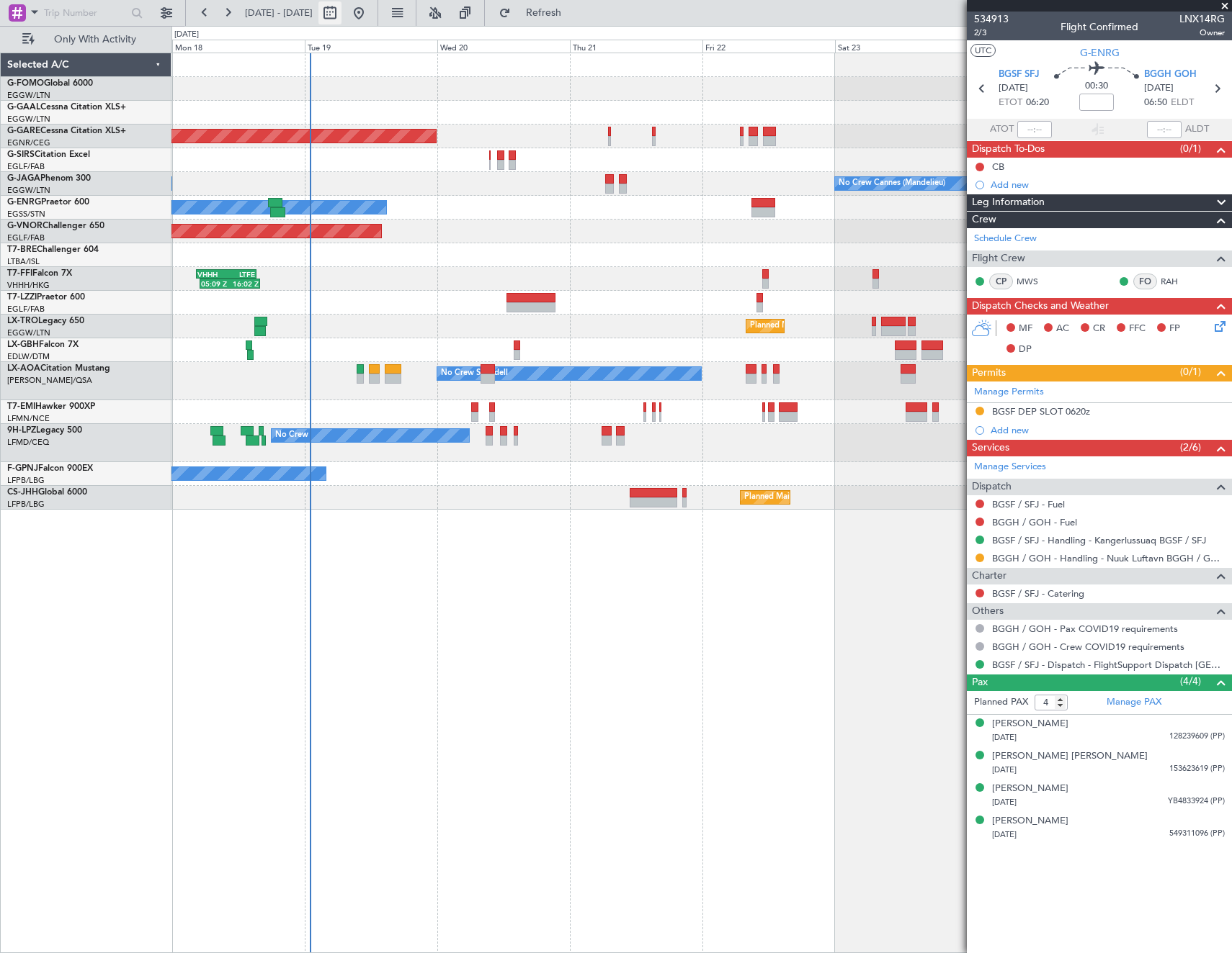
click at [342, 12] on button at bounding box center [330, 13] width 23 height 23
select select "8"
select select "2025"
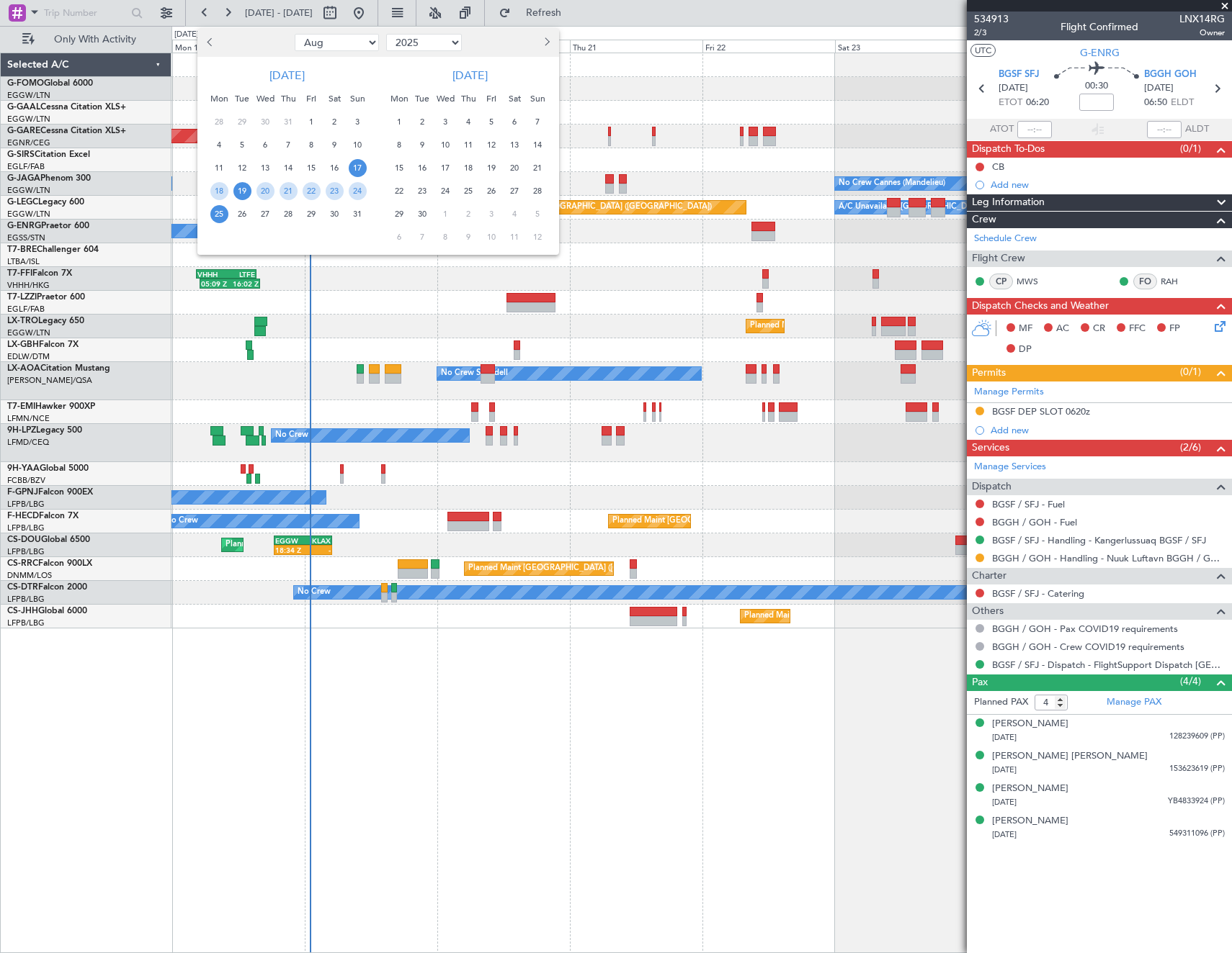
click at [243, 197] on span "19" at bounding box center [242, 191] width 18 height 18
click at [242, 216] on span "26" at bounding box center [242, 214] width 18 height 18
